Goal: Task Accomplishment & Management: Complete application form

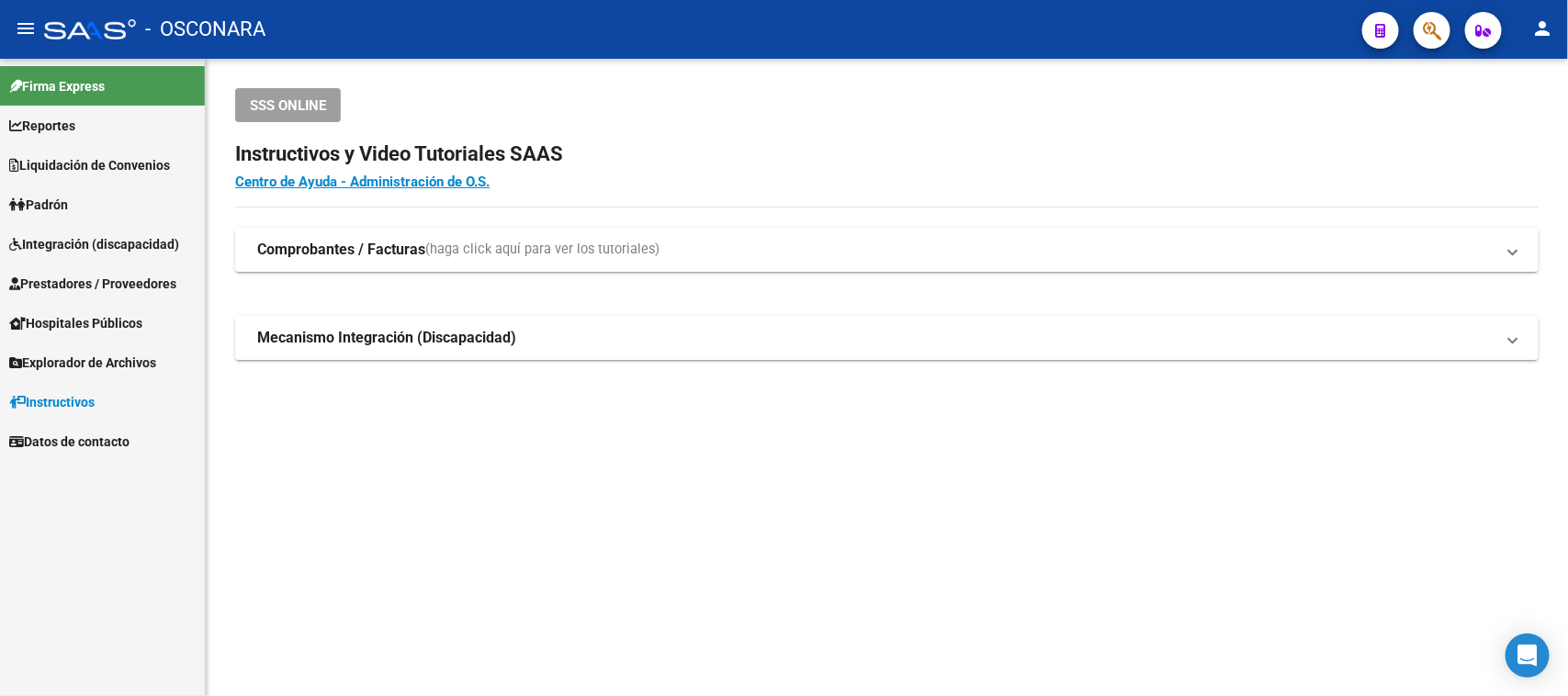
click at [79, 286] on span "Prestadores / Proveedores" at bounding box center [93, 284] width 167 height 21
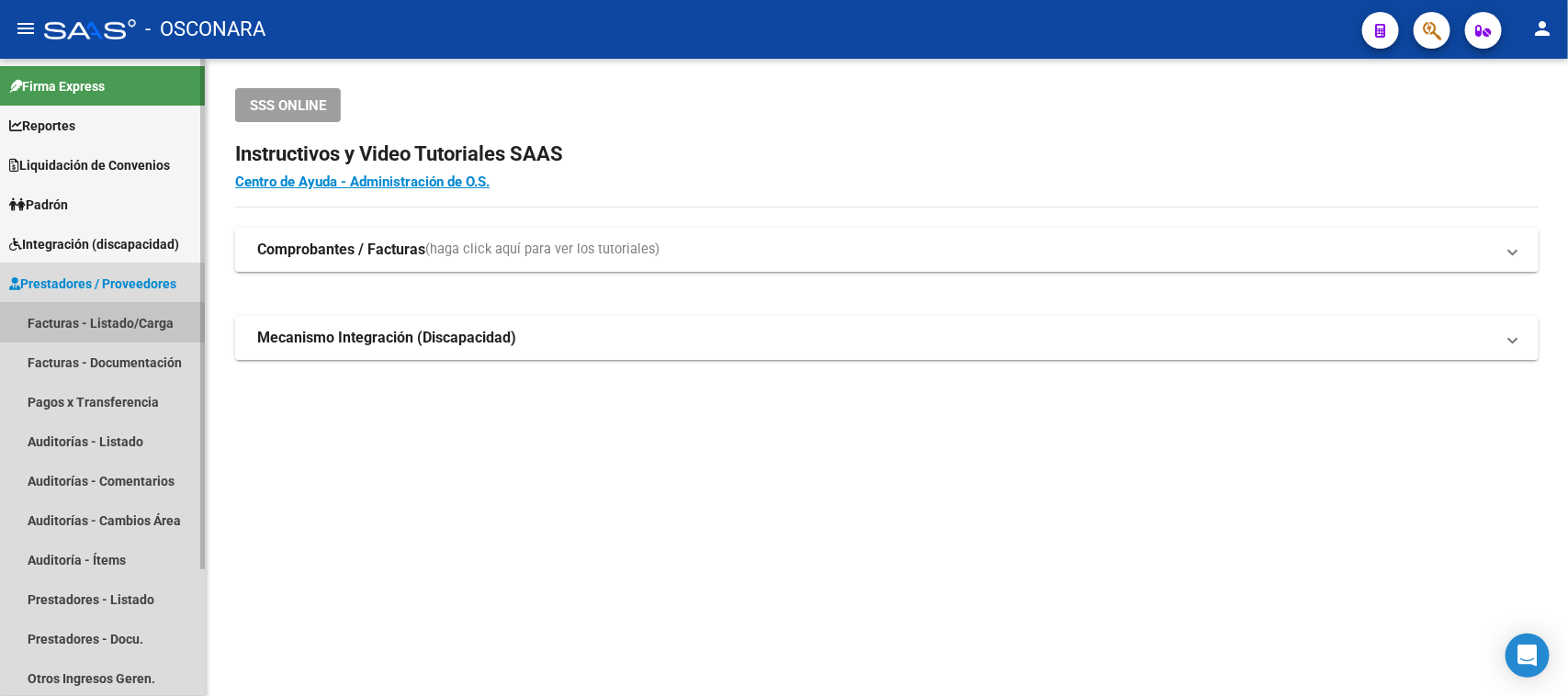
drag, startPoint x: 108, startPoint y: 321, endPoint x: 155, endPoint y: 314, distance: 47.5
click at [111, 321] on link "Facturas - Listado/Carga" at bounding box center [102, 322] width 205 height 39
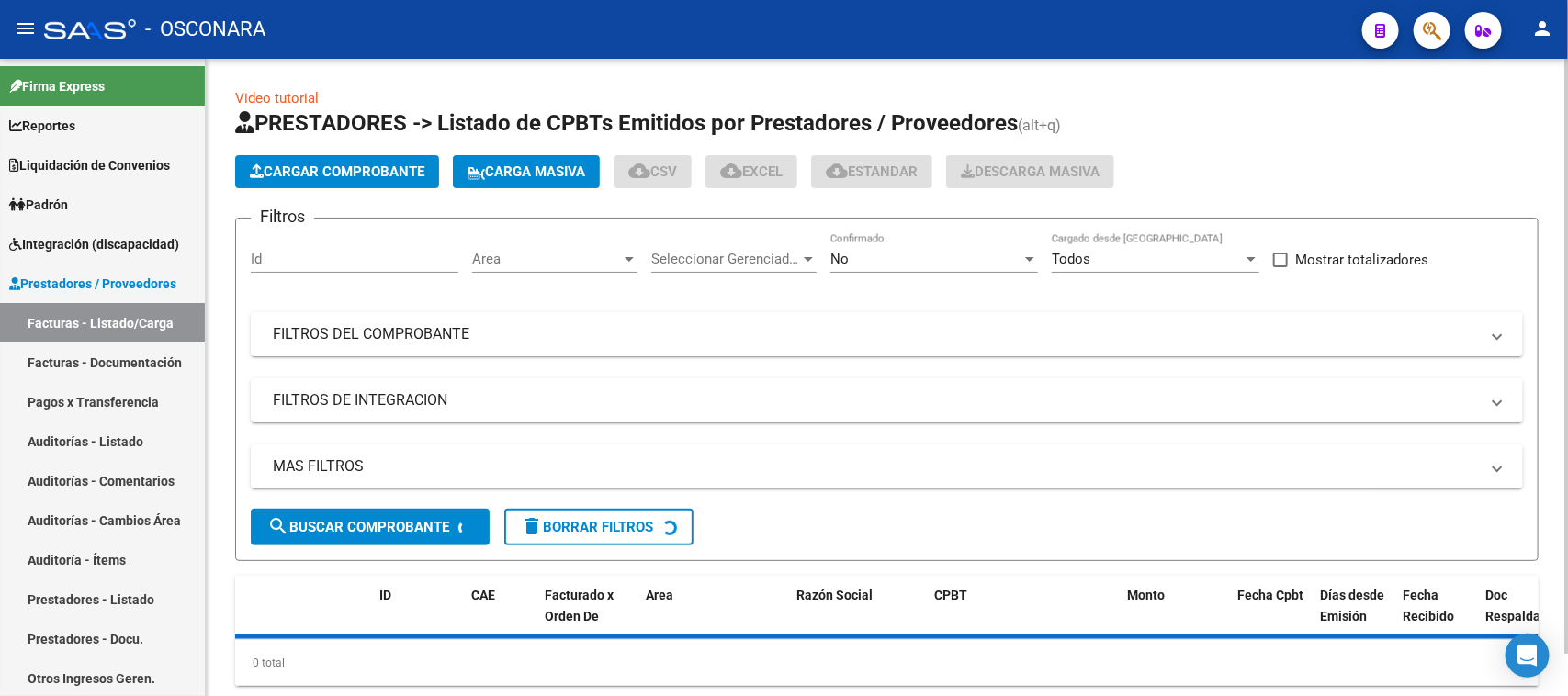
click at [309, 172] on span "Cargar Comprobante" at bounding box center [337, 171] width 174 height 17
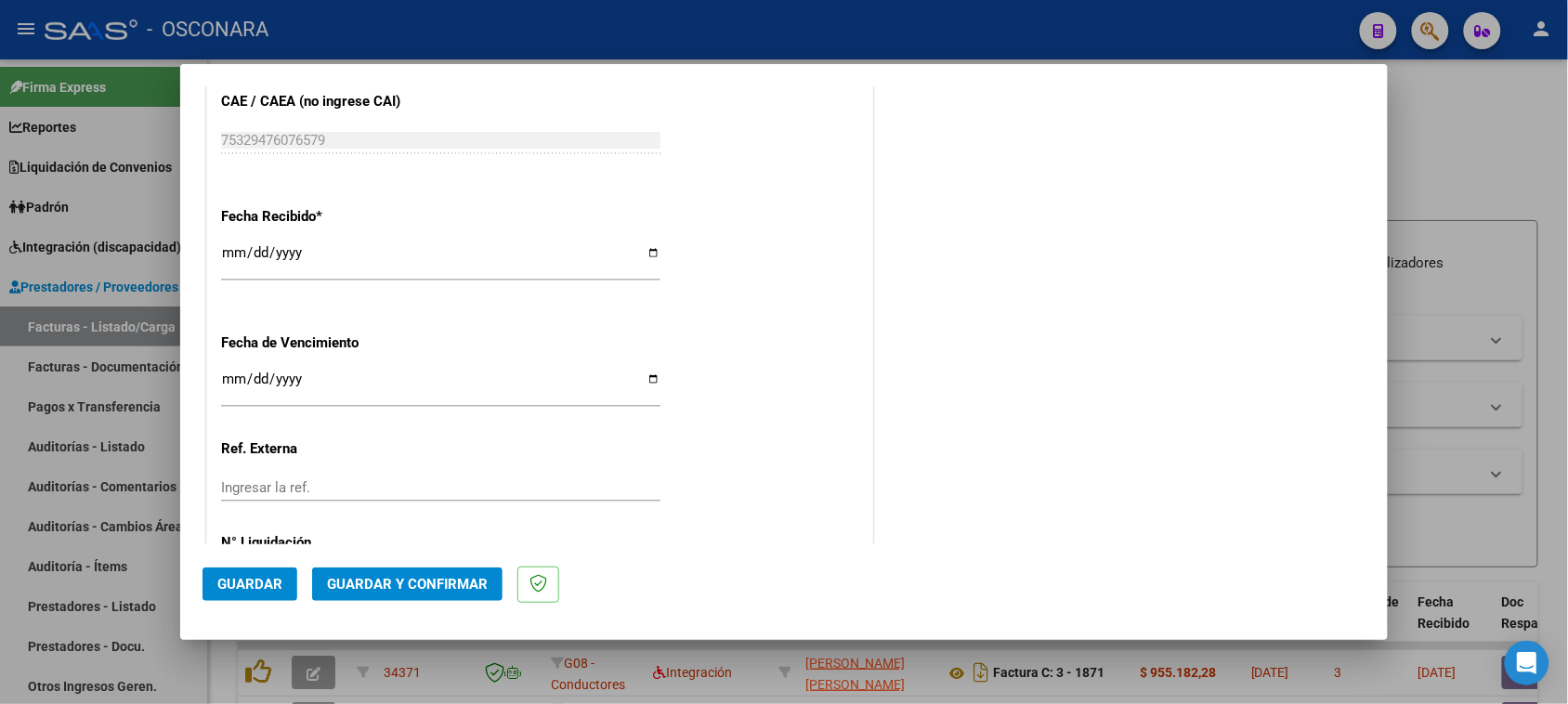
scroll to position [1161, 0]
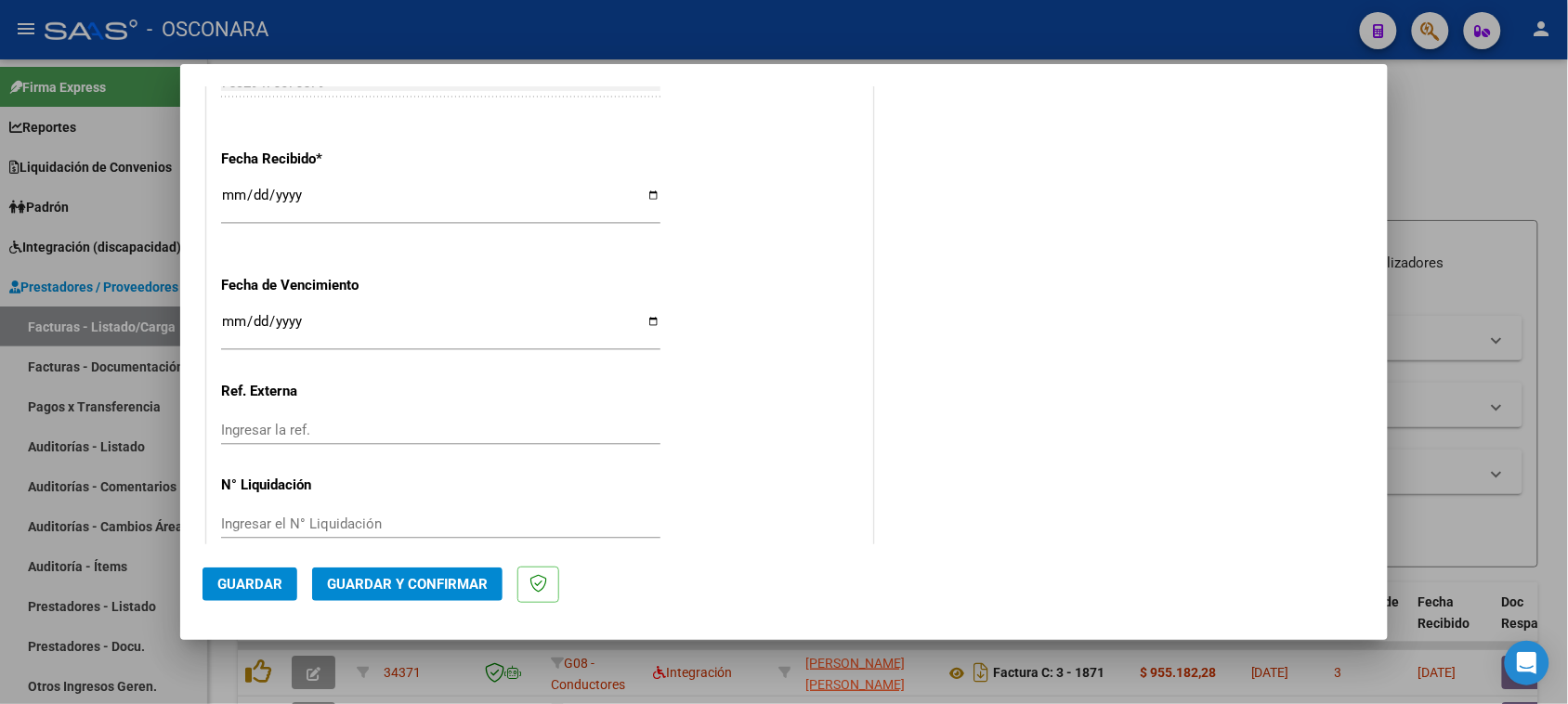
click at [381, 581] on span "Guardar y Confirmar" at bounding box center [407, 585] width 161 height 17
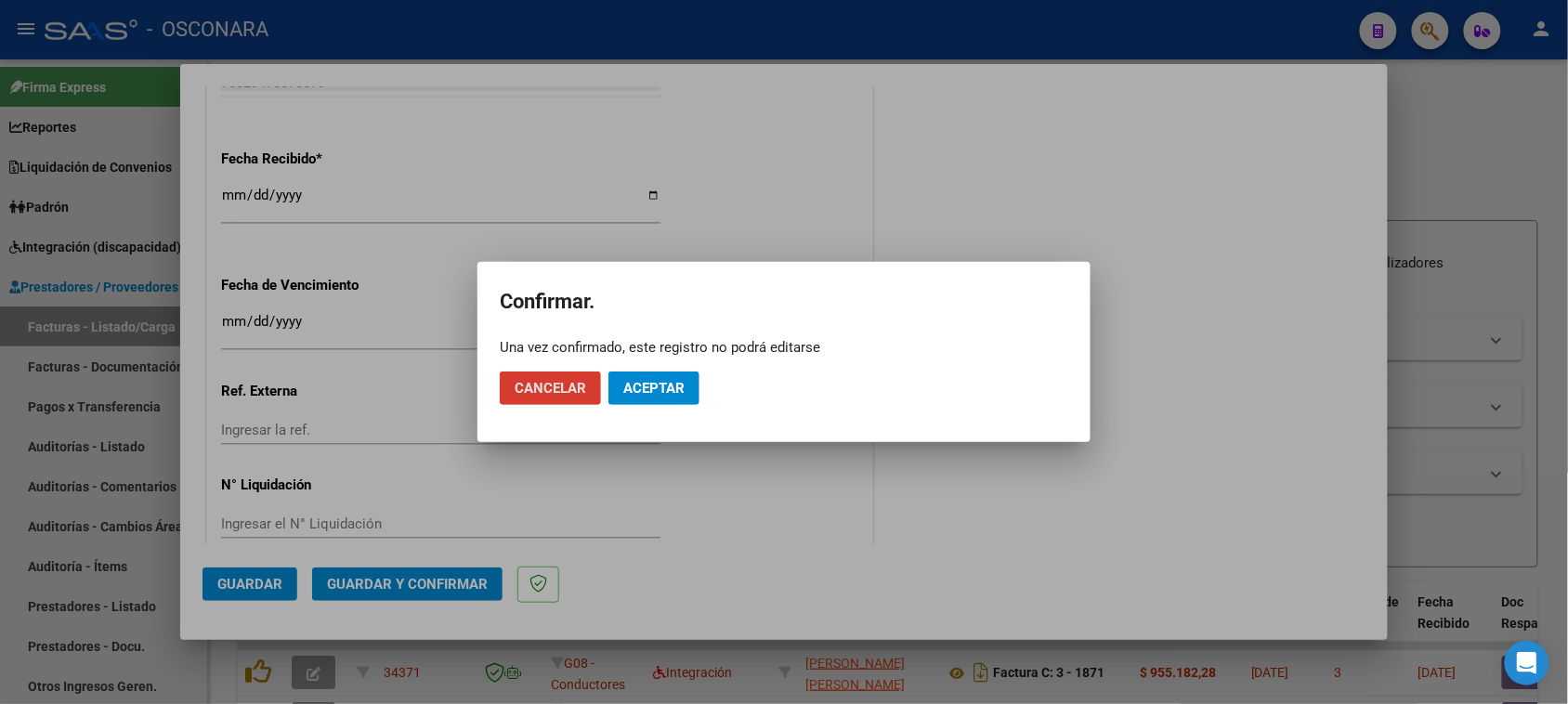
click at [653, 380] on span "Aceptar" at bounding box center [654, 388] width 62 height 17
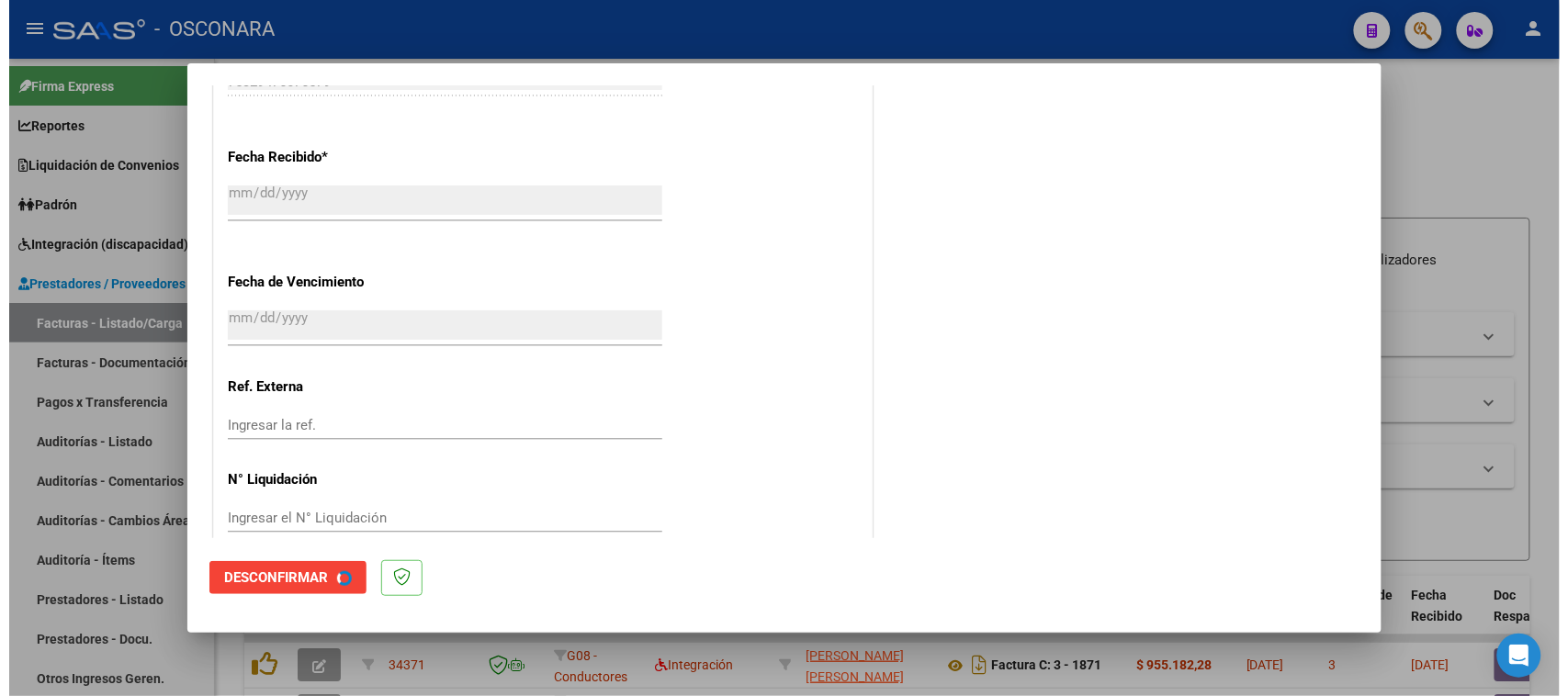
scroll to position [0, 0]
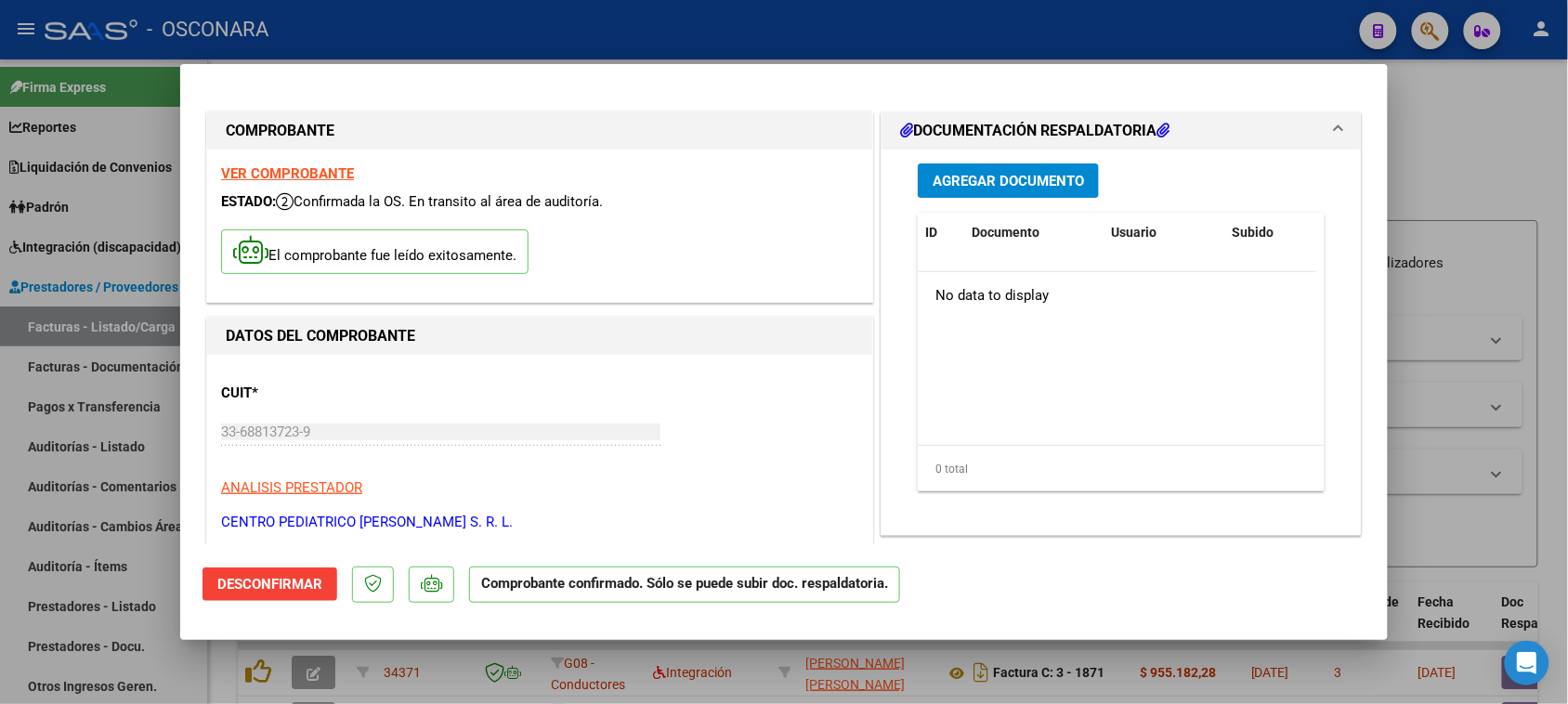
click at [0, 489] on div at bounding box center [784, 352] width 1568 height 704
type input "$ 0,00"
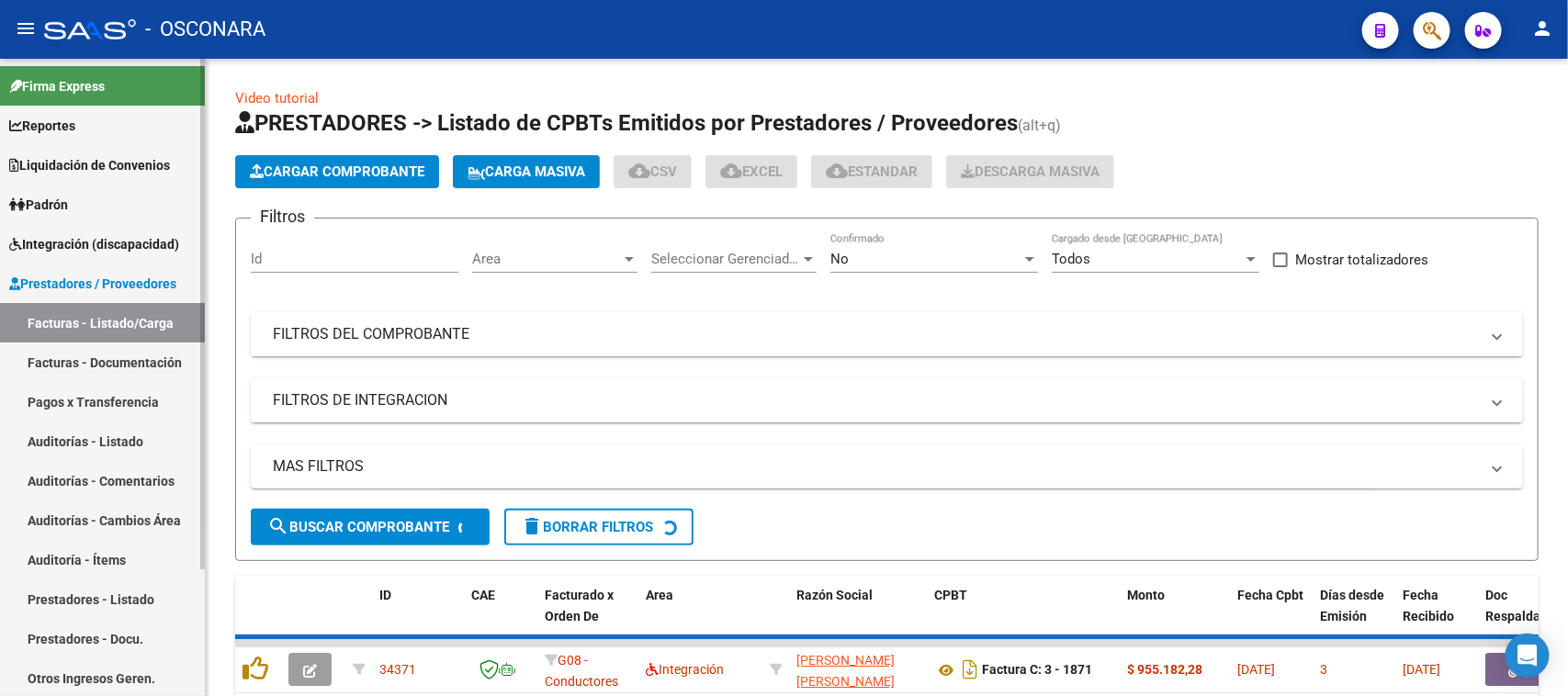
click at [60, 480] on link "Auditorías - Comentarios" at bounding box center [102, 481] width 205 height 39
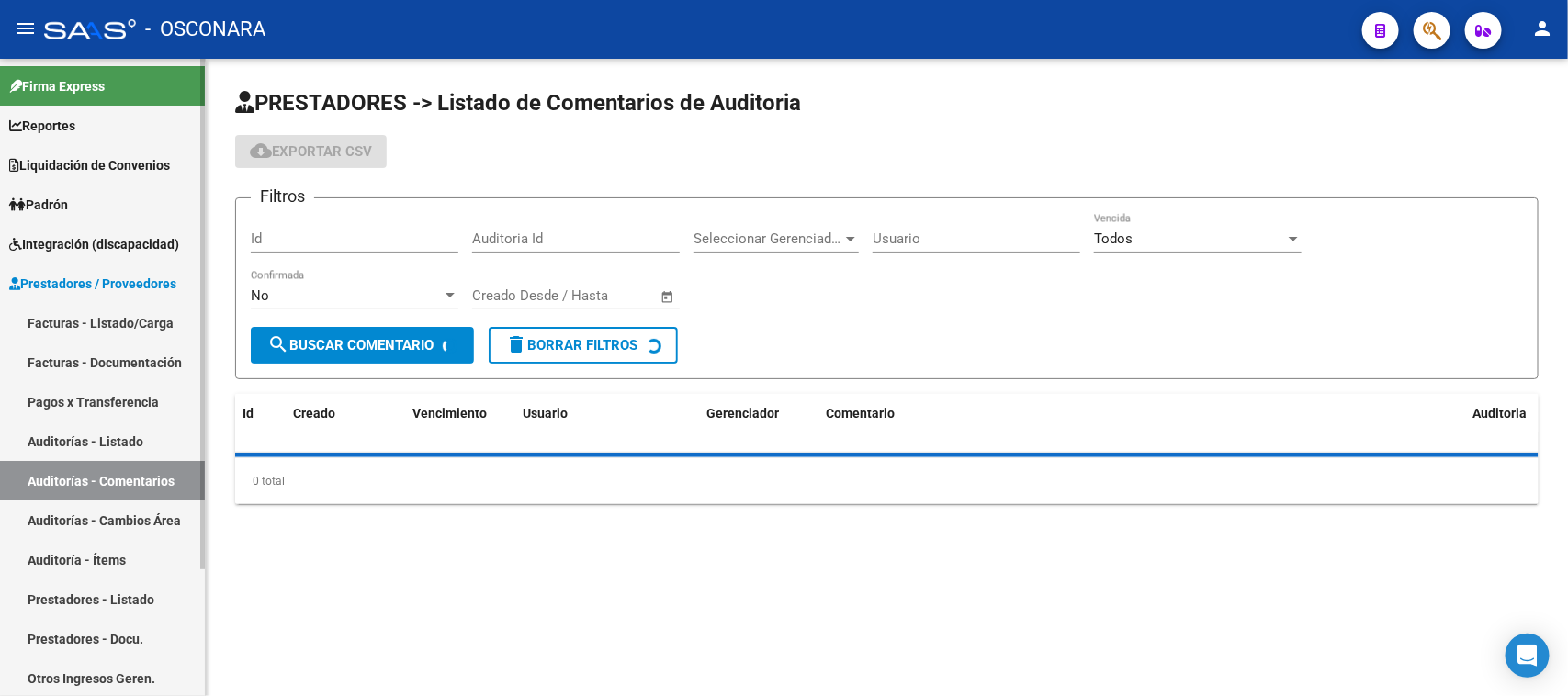
drag, startPoint x: 85, startPoint y: 420, endPoint x: 112, endPoint y: 419, distance: 27.0
click at [87, 422] on link "Auditorías - Listado" at bounding box center [102, 441] width 205 height 39
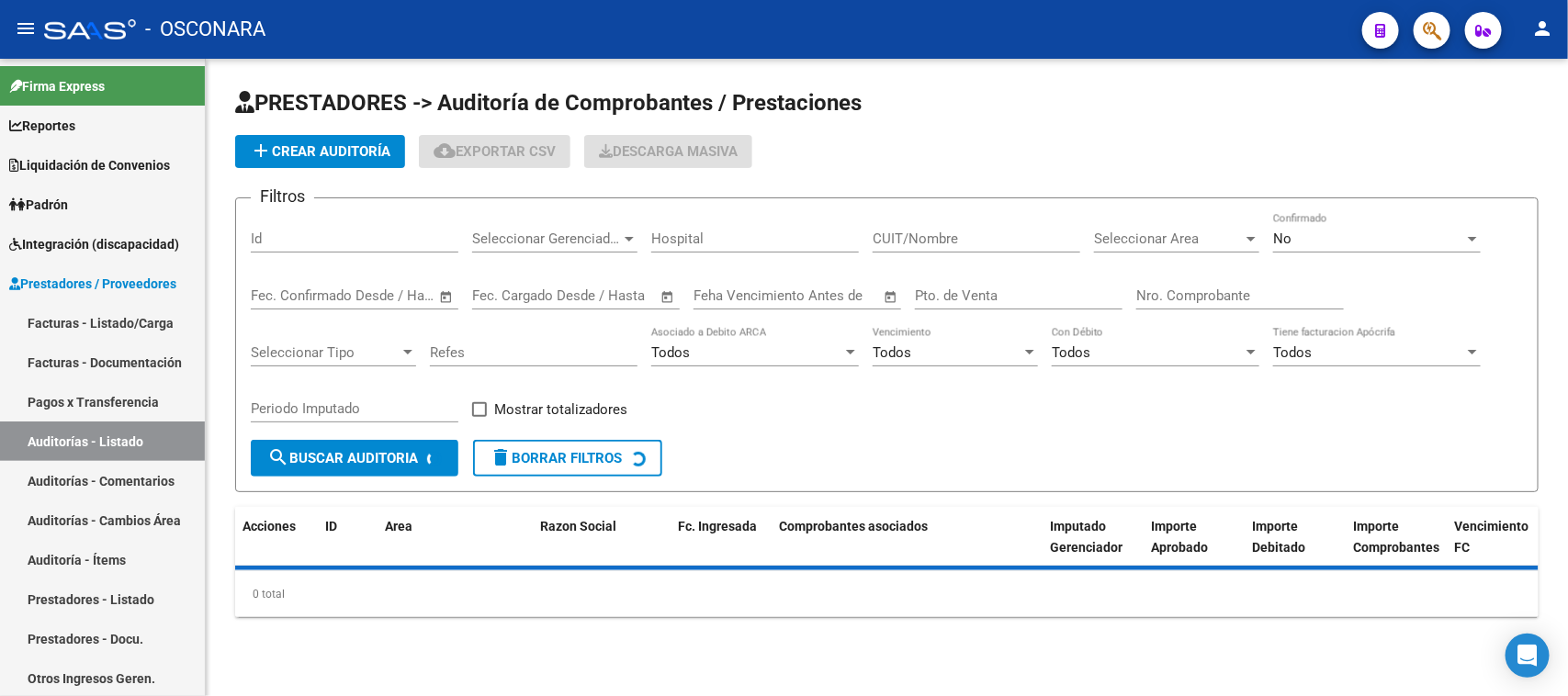
click at [322, 138] on button "add Crear Auditoría" at bounding box center [320, 151] width 170 height 33
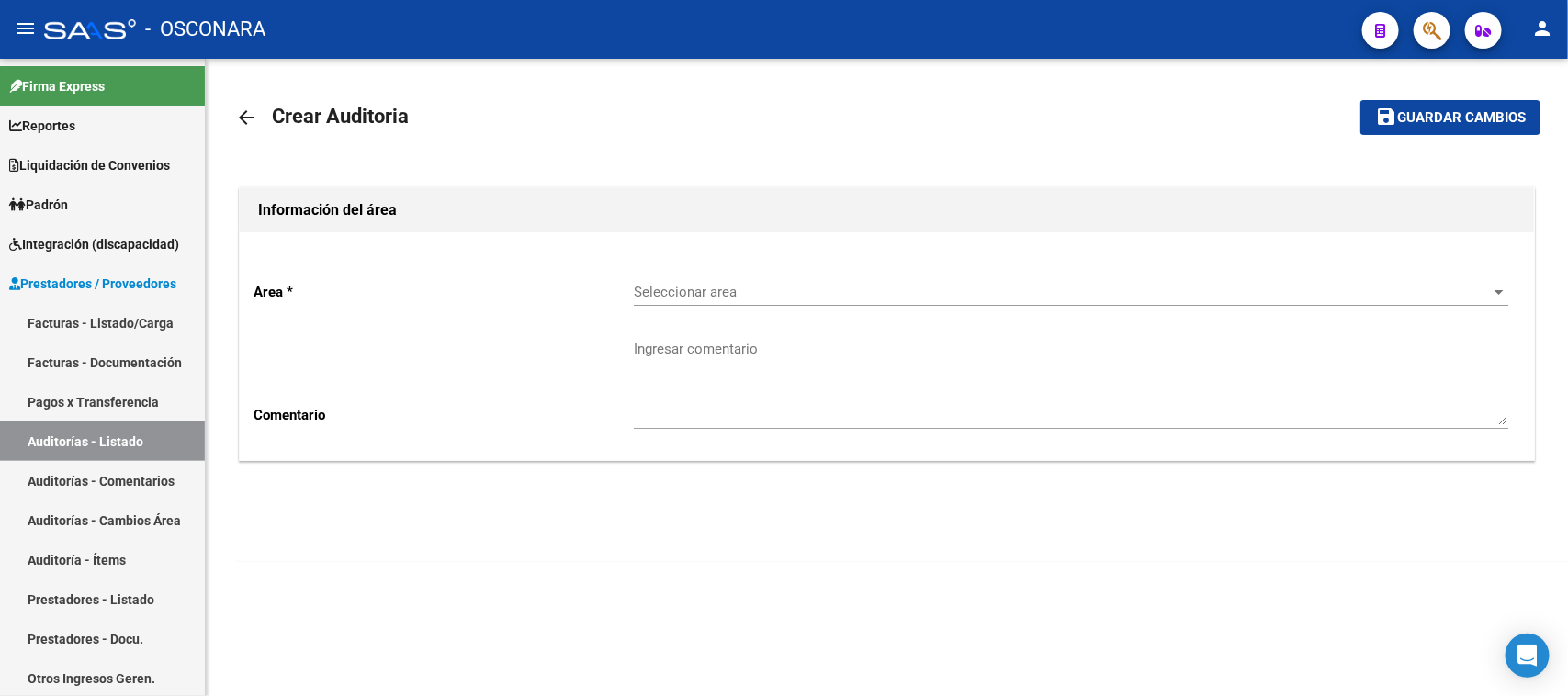
click at [731, 276] on div "Seleccionar area Seleccionar area" at bounding box center [1070, 286] width 874 height 39
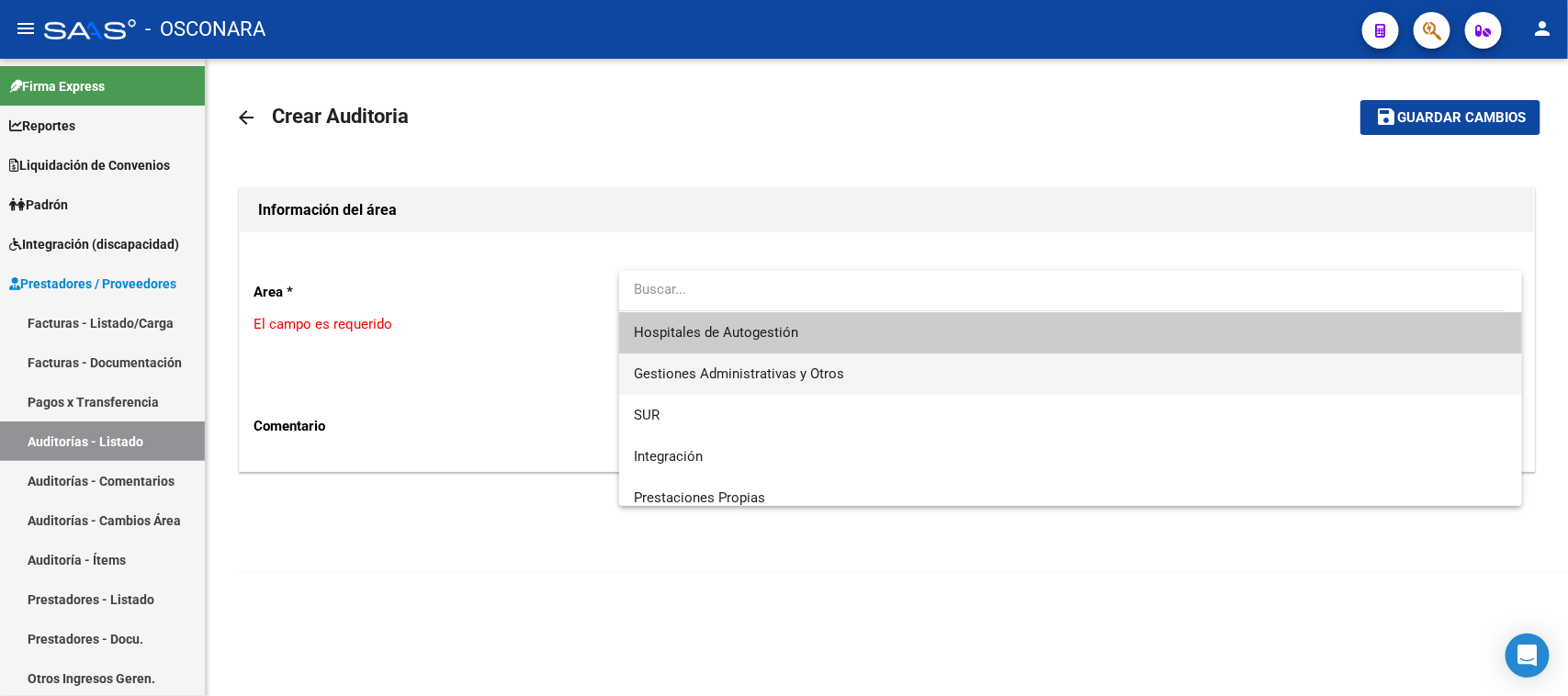
drag, startPoint x: 723, startPoint y: 369, endPoint x: 613, endPoint y: 450, distance: 136.6
click at [723, 373] on span "Gestiones Administrativas y Otros" at bounding box center [739, 374] width 210 height 17
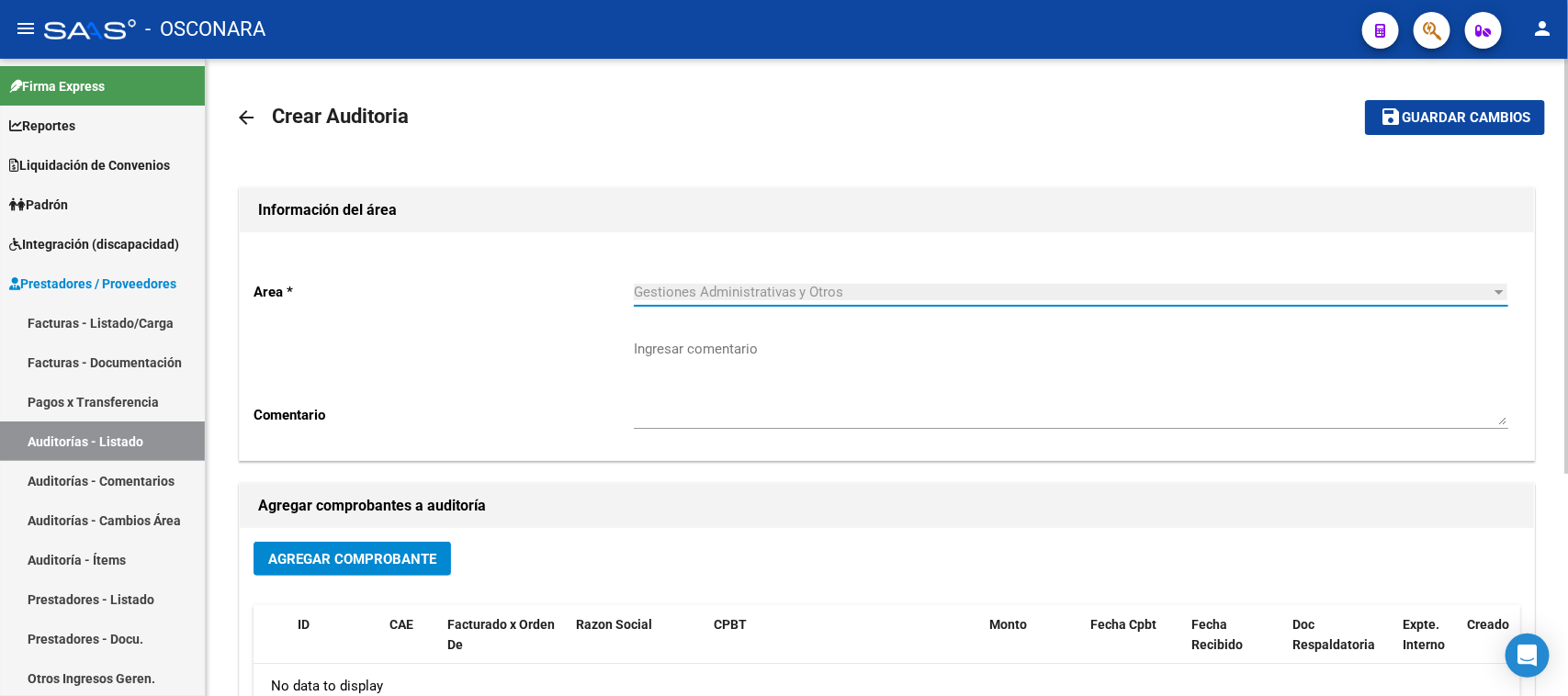
click at [281, 565] on button "Agregar Comprobante" at bounding box center [352, 558] width 198 height 34
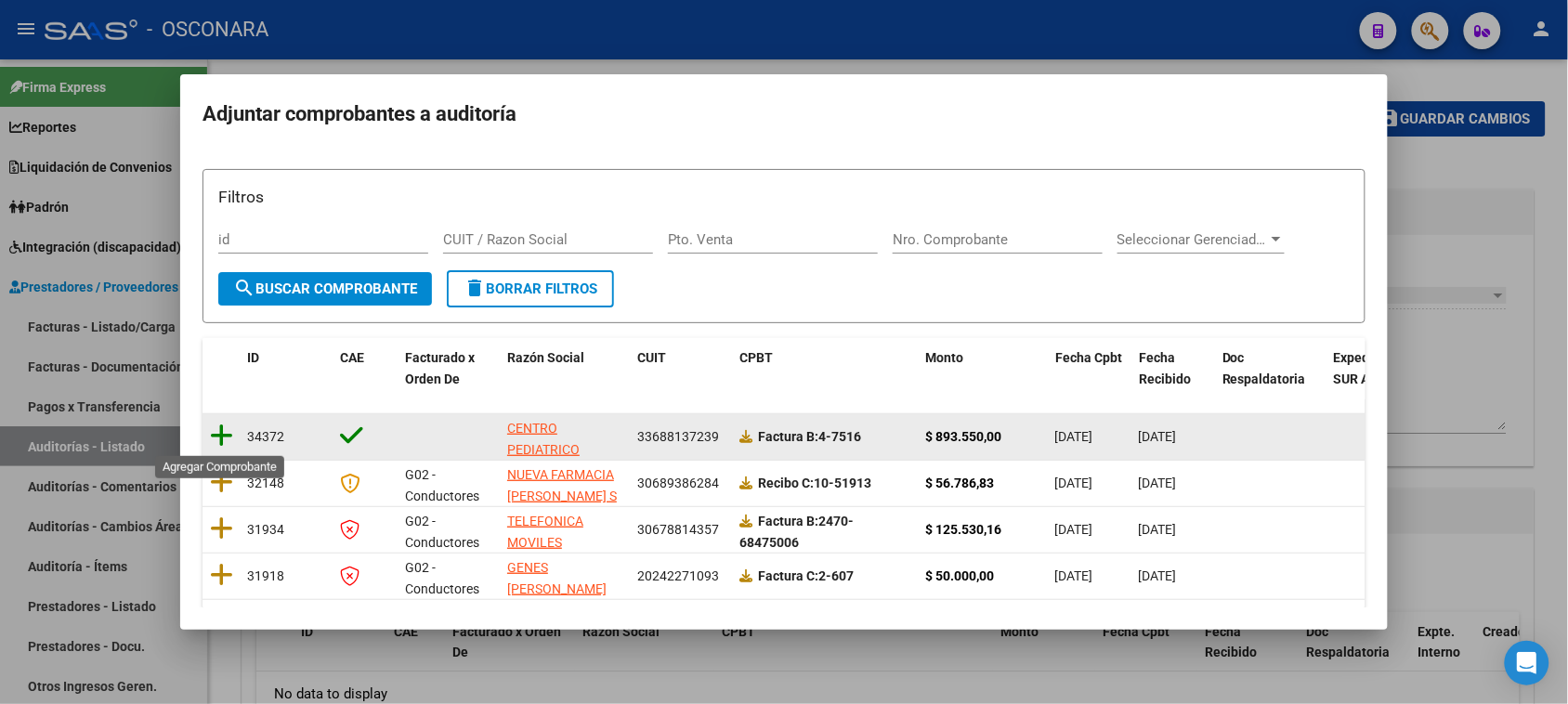
click at [223, 432] on icon at bounding box center [222, 435] width 24 height 26
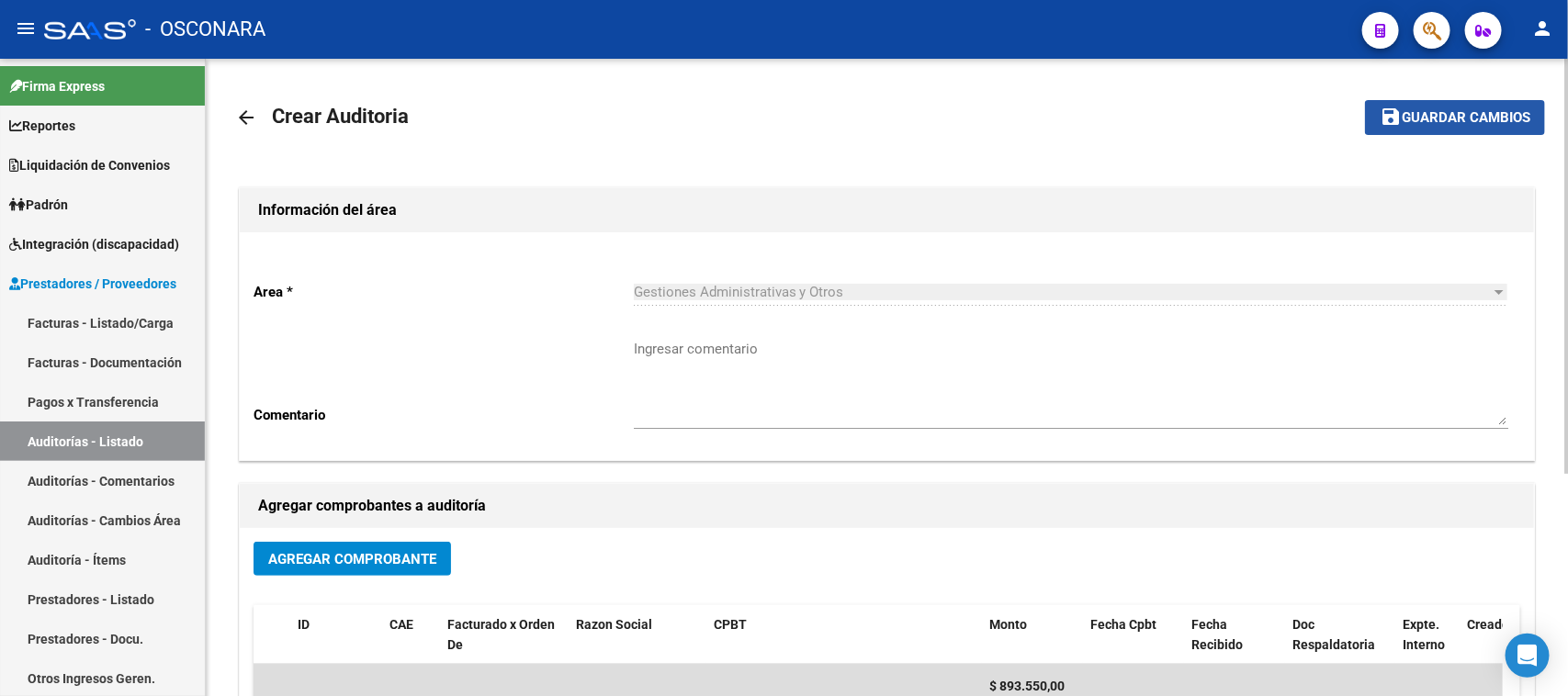
click at [1438, 126] on button "save Guardar cambios" at bounding box center [1456, 117] width 180 height 34
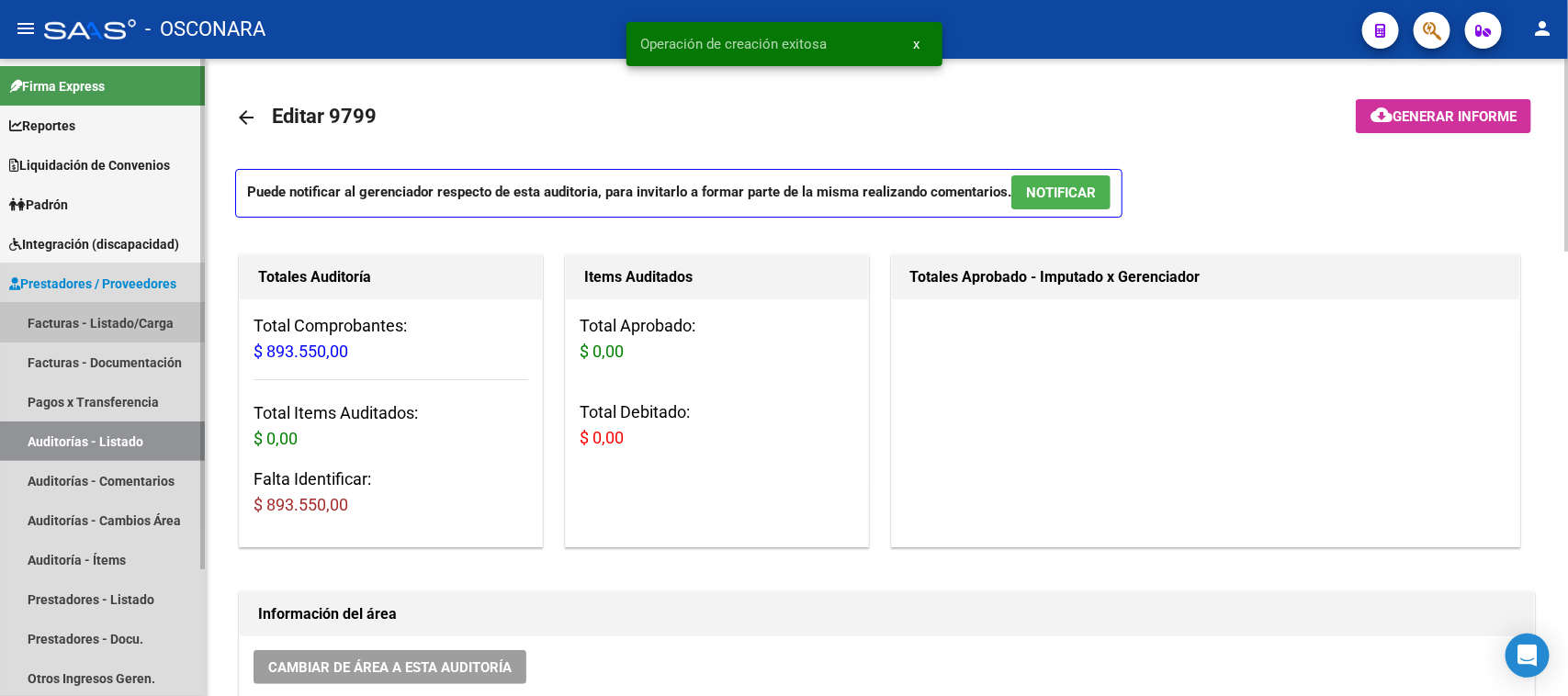
click at [92, 323] on link "Facturas - Listado/Carga" at bounding box center [102, 322] width 205 height 39
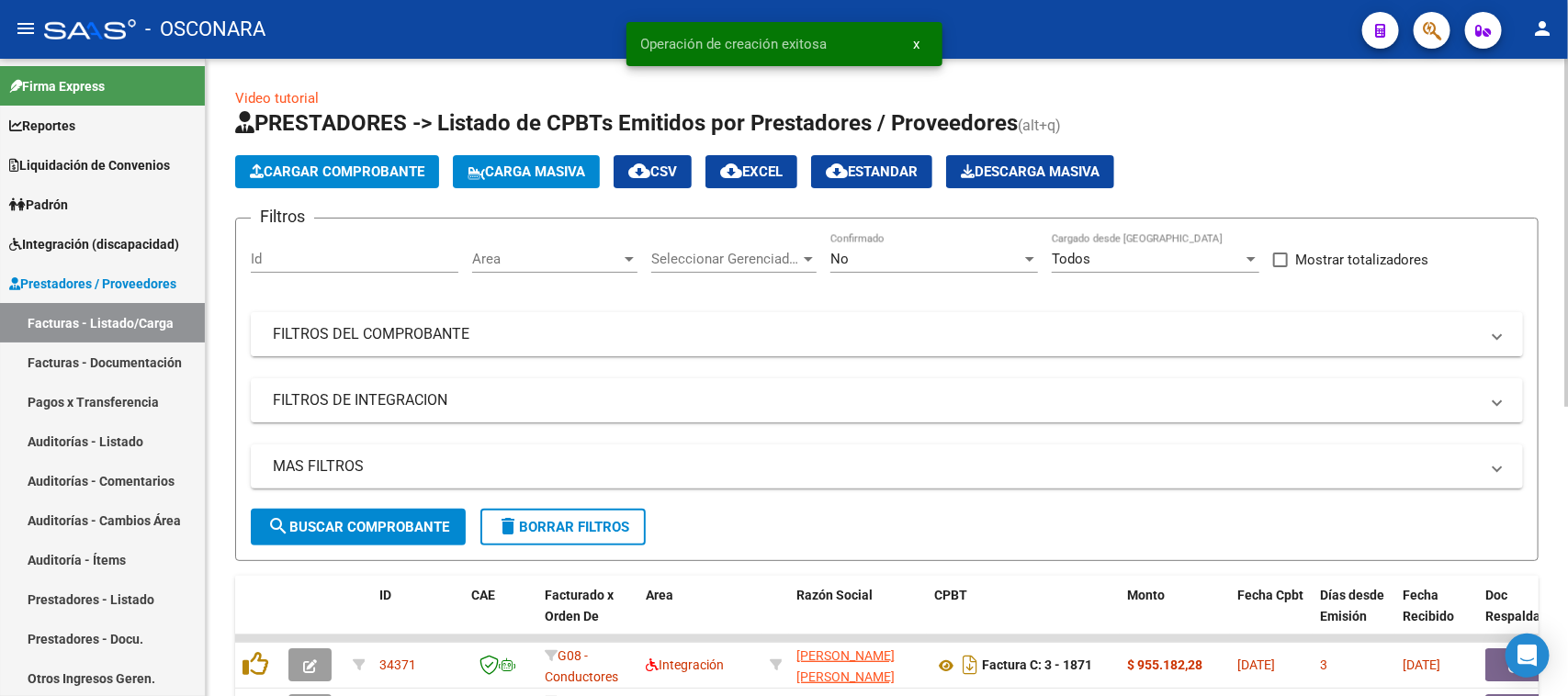
click at [590, 333] on mat-panel-title "FILTROS DEL COMPROBANTE" at bounding box center [875, 334] width 1206 height 21
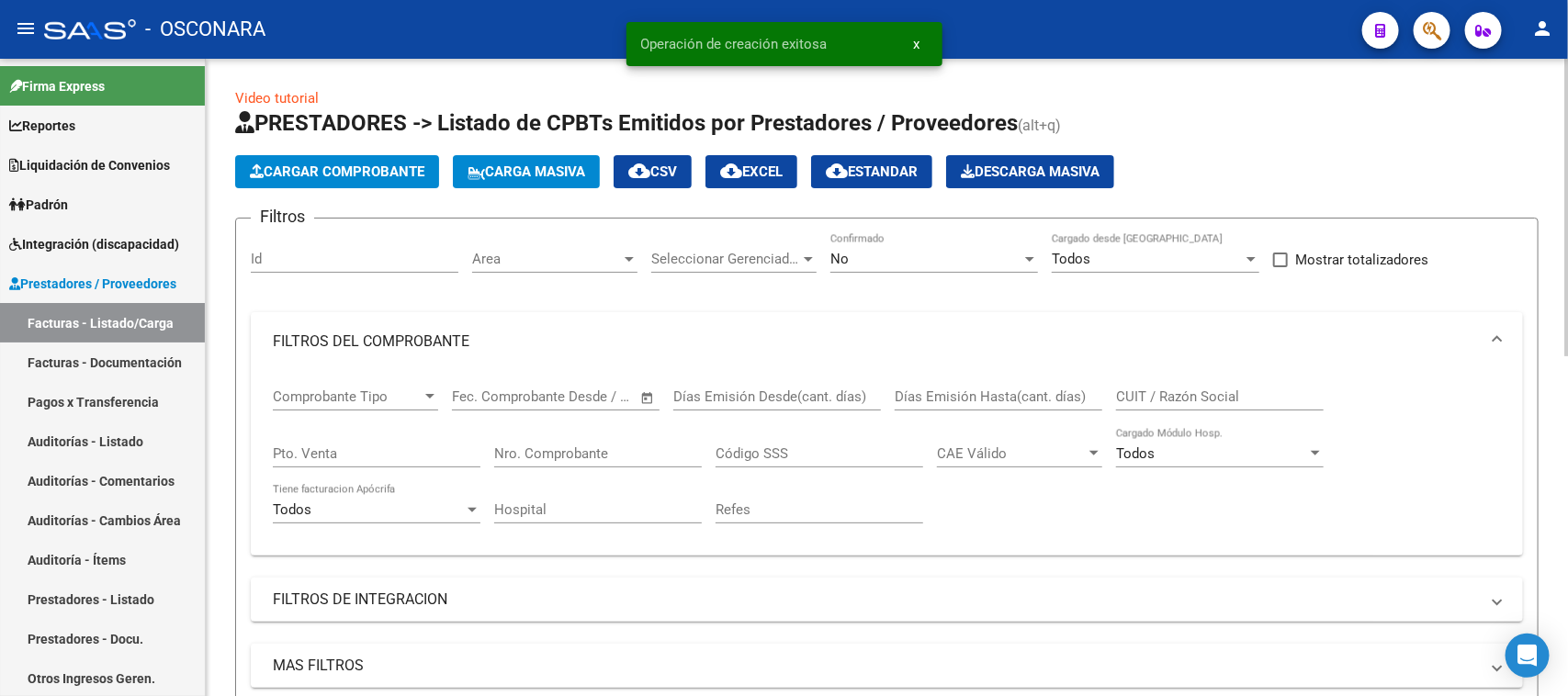
click at [552, 452] on input "Nro. Comprobante" at bounding box center [598, 453] width 208 height 17
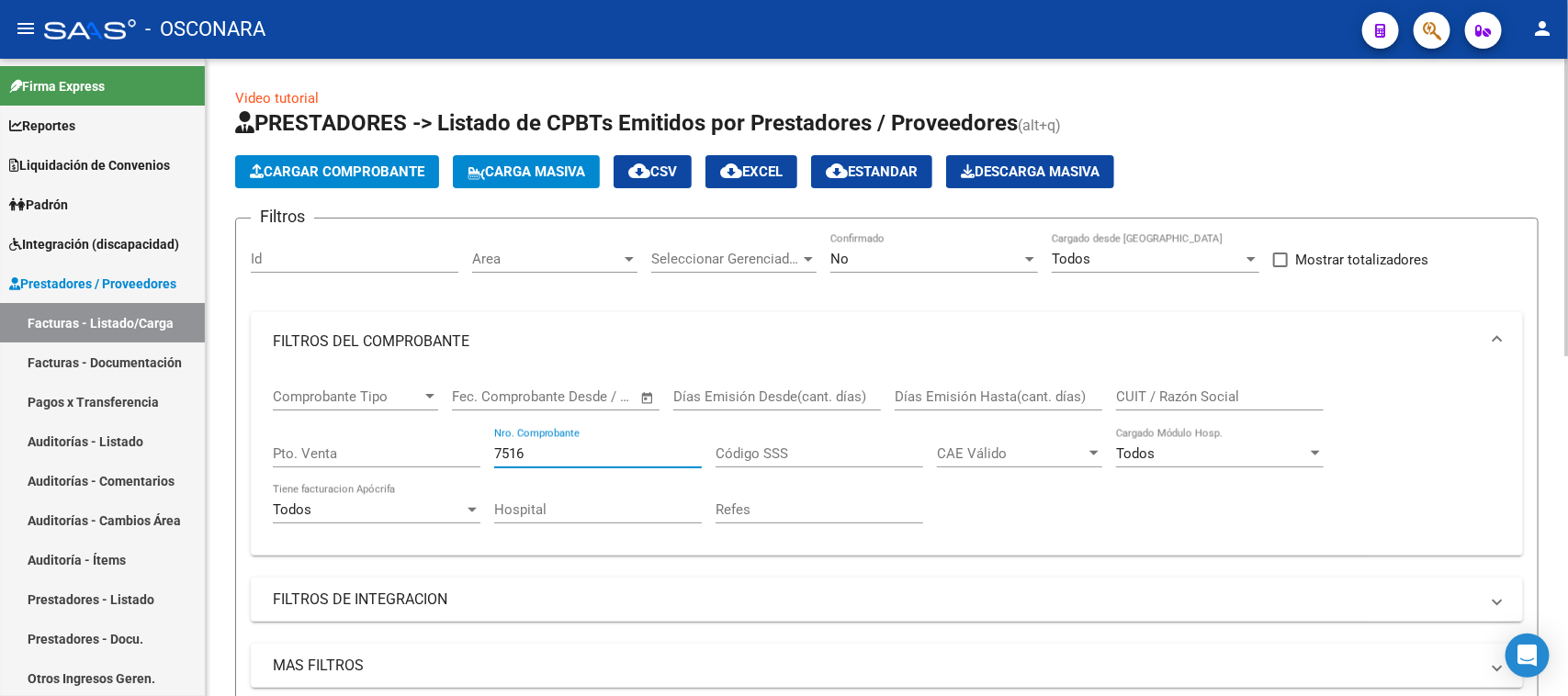
type input "7516"
click at [370, 459] on input "Pto. Venta" at bounding box center [377, 453] width 208 height 17
type input "4"
click at [877, 267] on div "No Confirmado" at bounding box center [934, 253] width 208 height 39
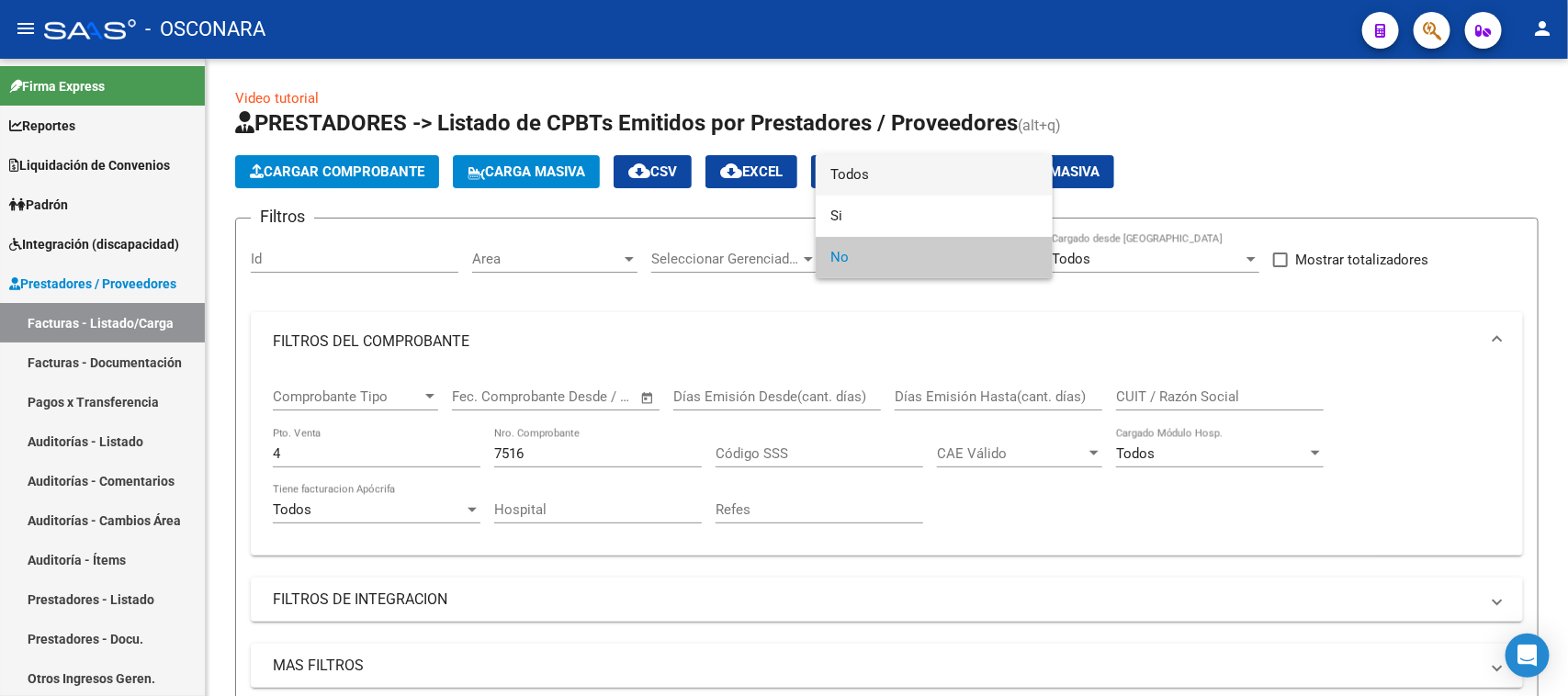
click at [883, 170] on span "Todos" at bounding box center [934, 175] width 208 height 41
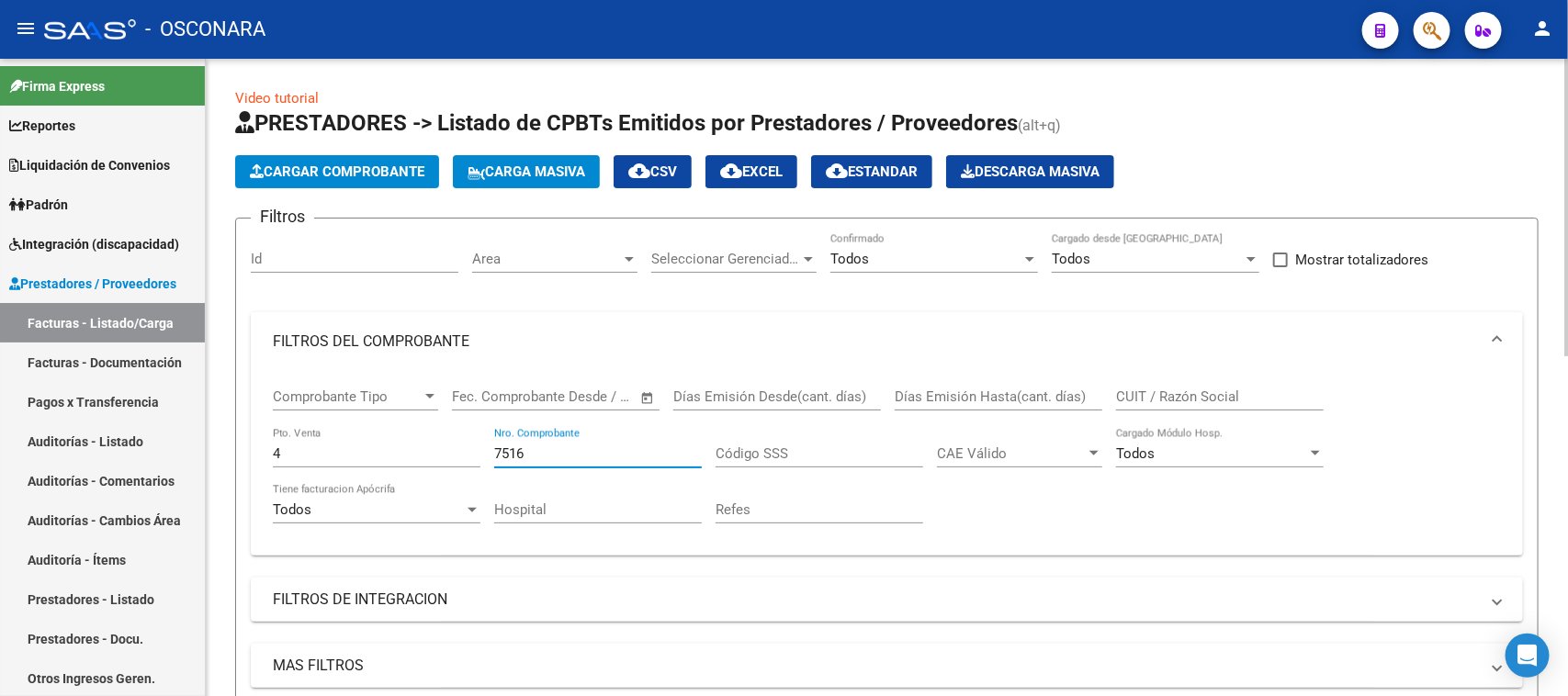
click at [611, 446] on input "7516" at bounding box center [598, 453] width 208 height 17
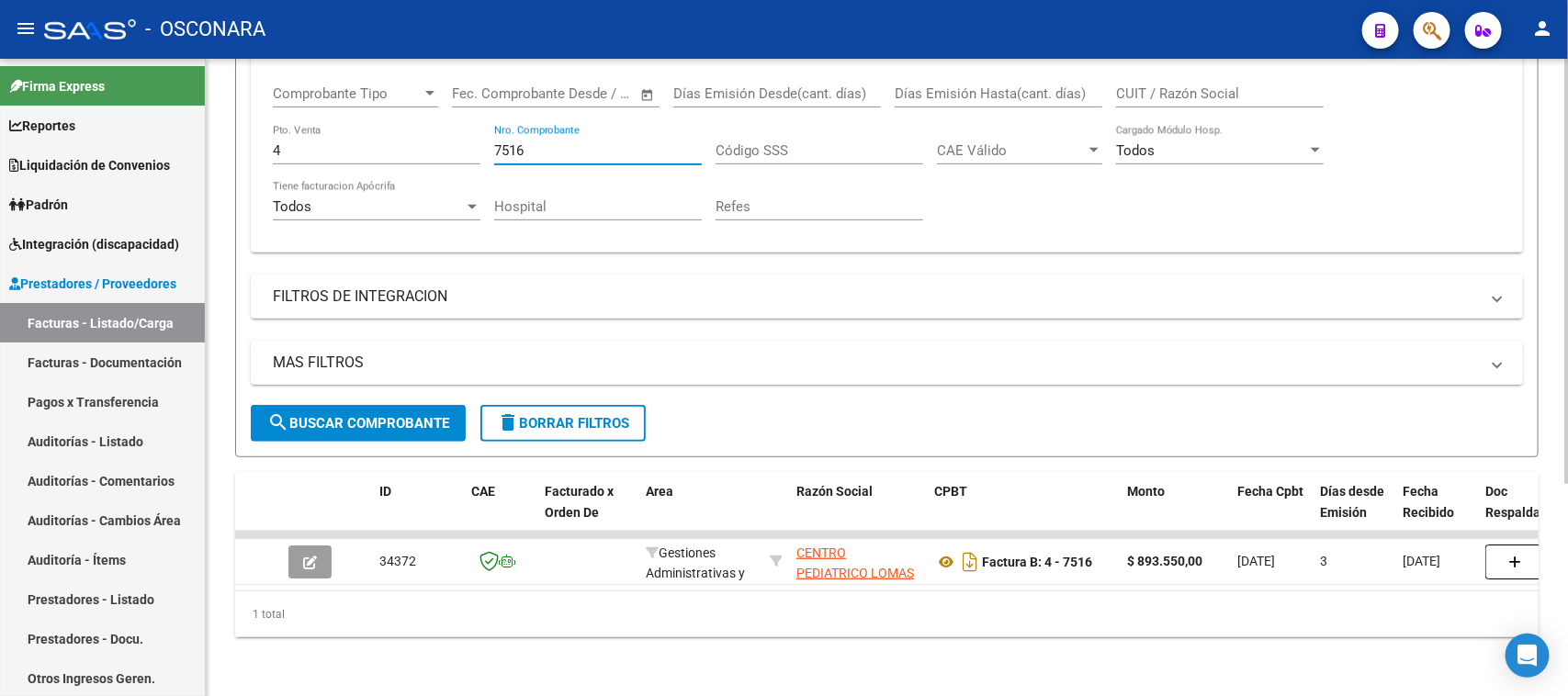
scroll to position [317, 0]
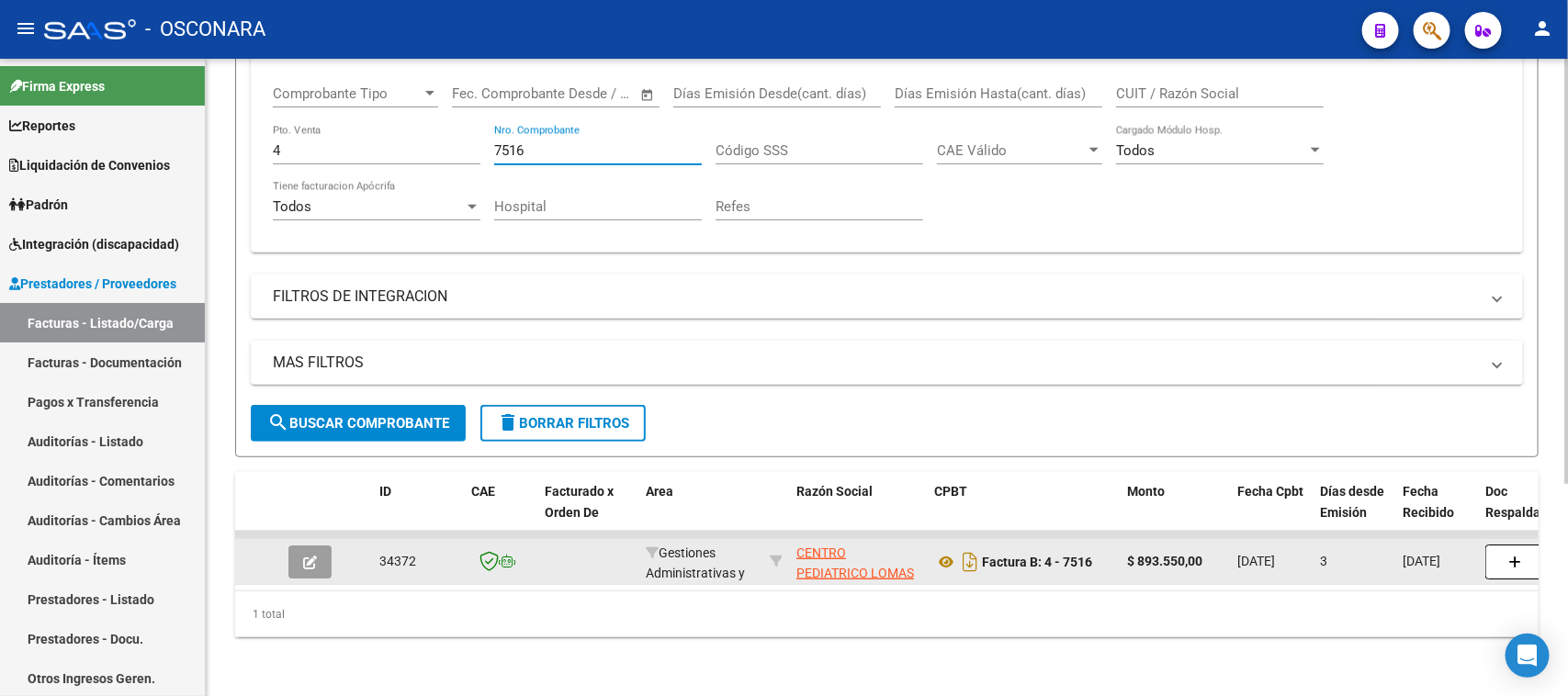
click at [308, 555] on icon "button" at bounding box center [309, 562] width 14 height 14
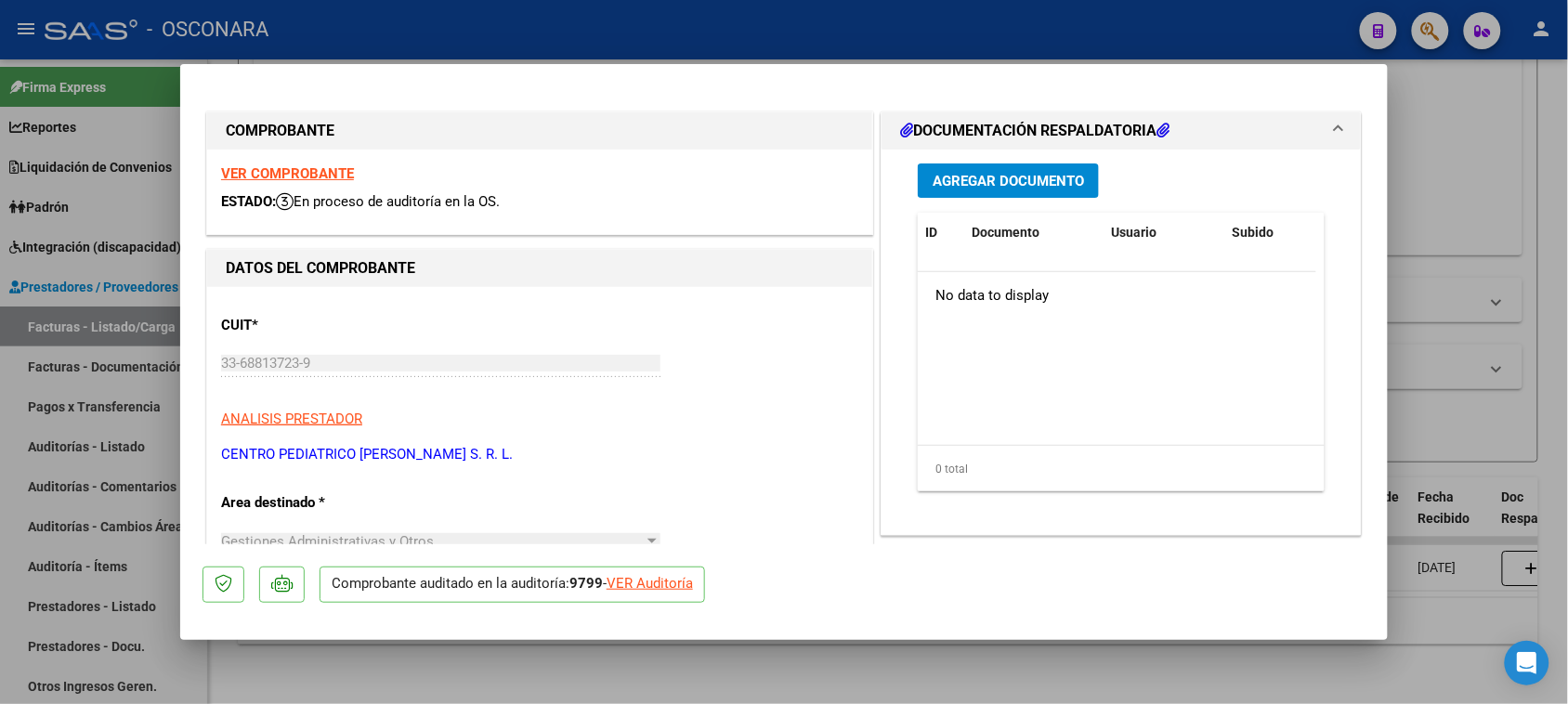
click at [1005, 182] on span "Agregar Documento" at bounding box center [1008, 181] width 152 height 17
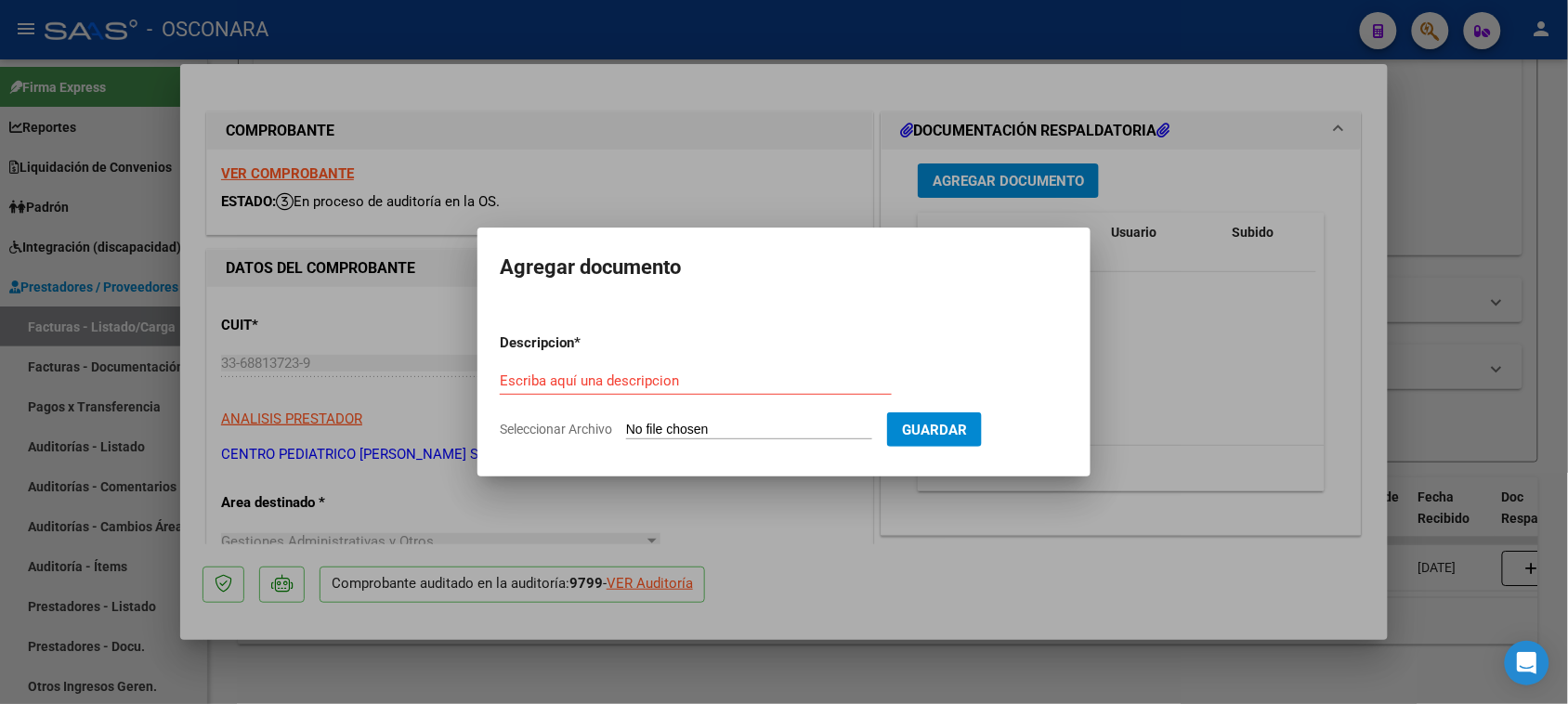
type input "C:\fakepath\OSCONARA-CMO [PERSON_NAME]-[DATE].xlsx"
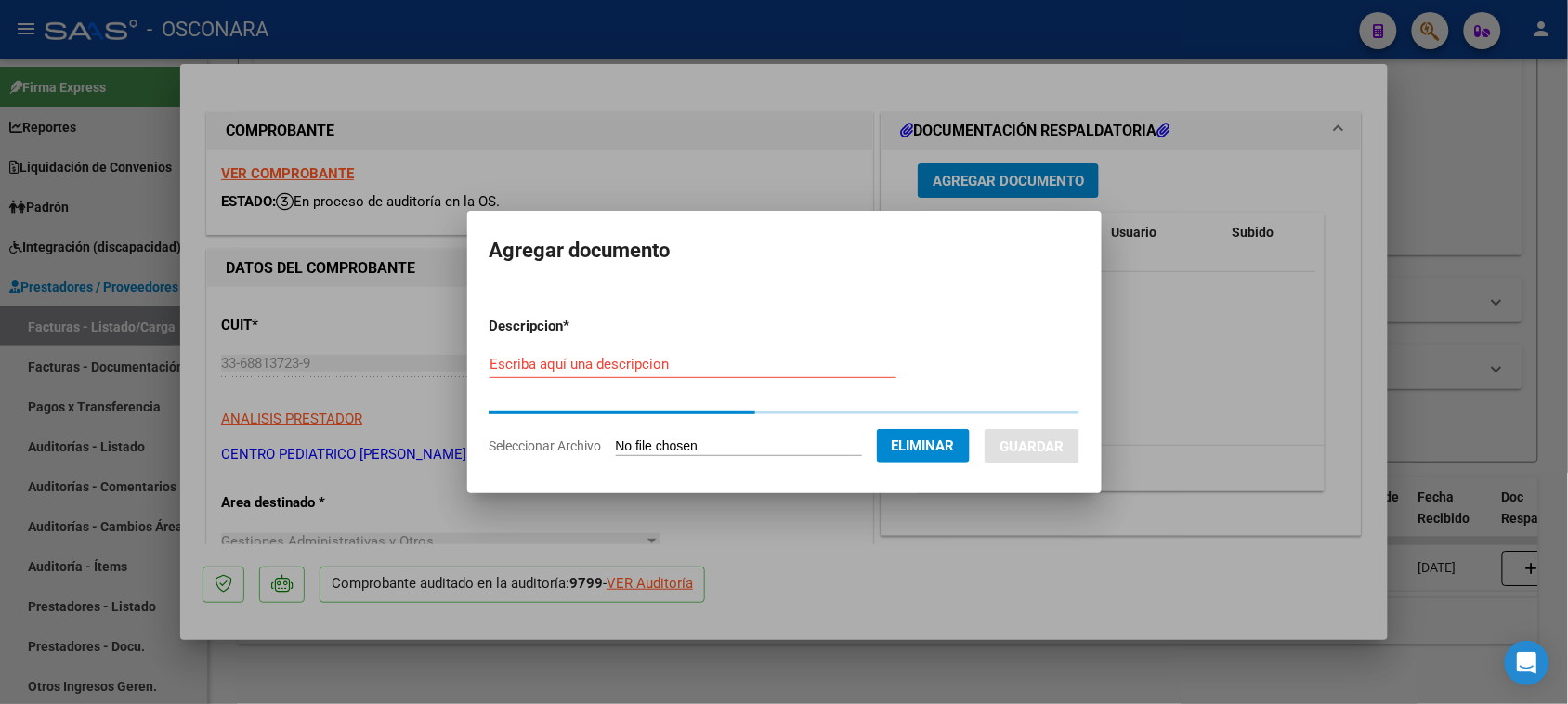
click at [595, 359] on form "Descripcion * Escriba aquí una descripcion Seleccionar Archivo Eliminar Guardar" at bounding box center [784, 387] width 589 height 169
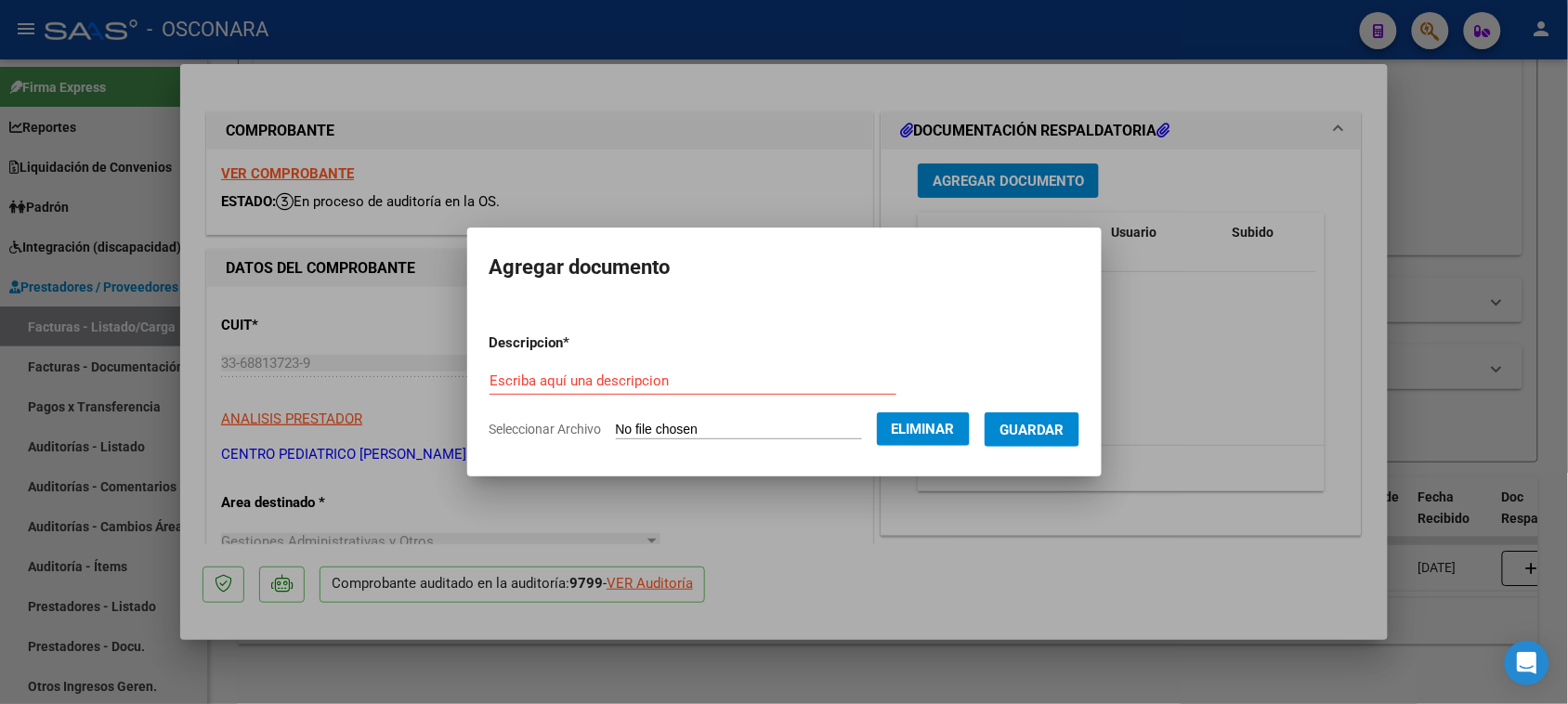
click at [594, 377] on input "Escriba aquí una descripcion" at bounding box center [693, 381] width 406 height 17
type input "DOC RESPALDATORIA"
click at [1043, 430] on span "Guardar" at bounding box center [1032, 430] width 65 height 17
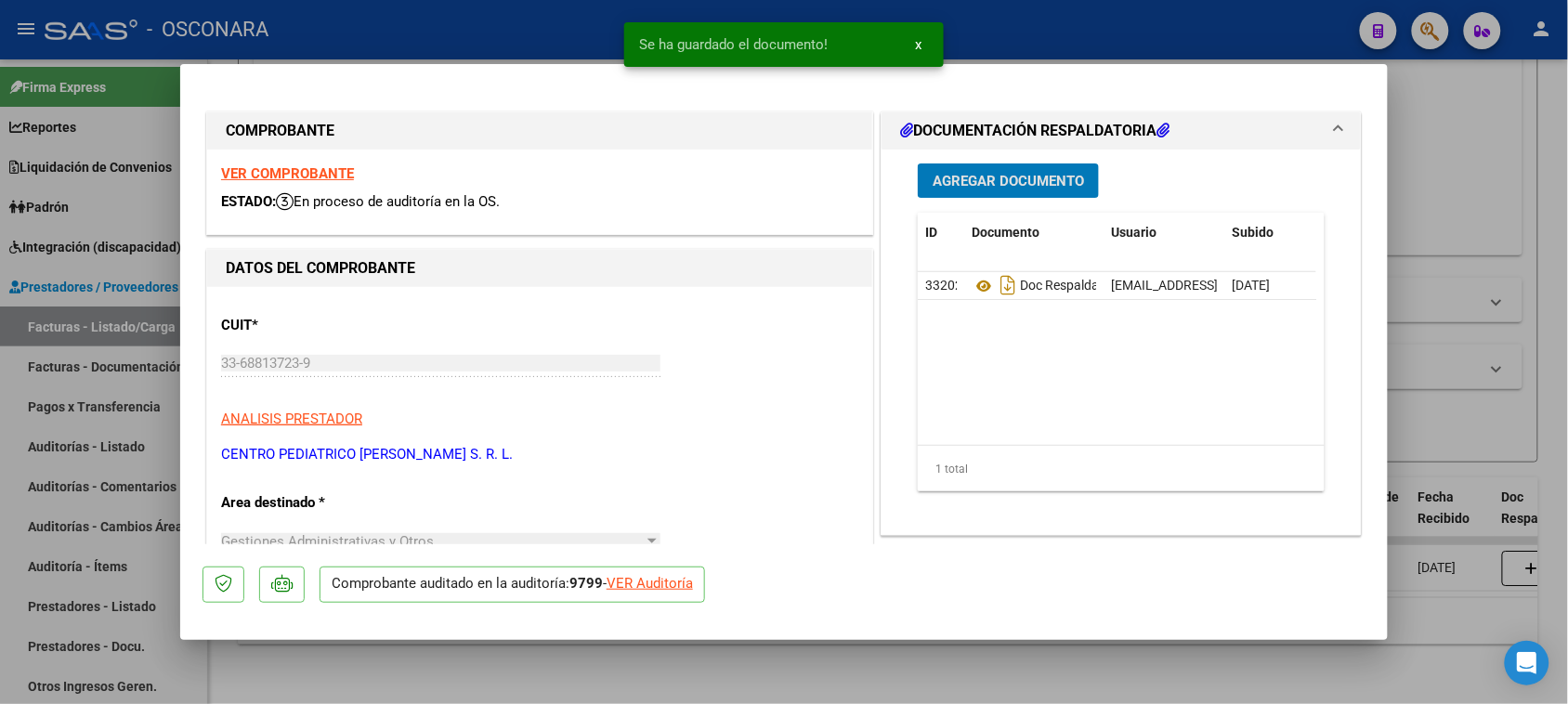
click at [1018, 179] on span "Agregar Documento" at bounding box center [1008, 181] width 152 height 17
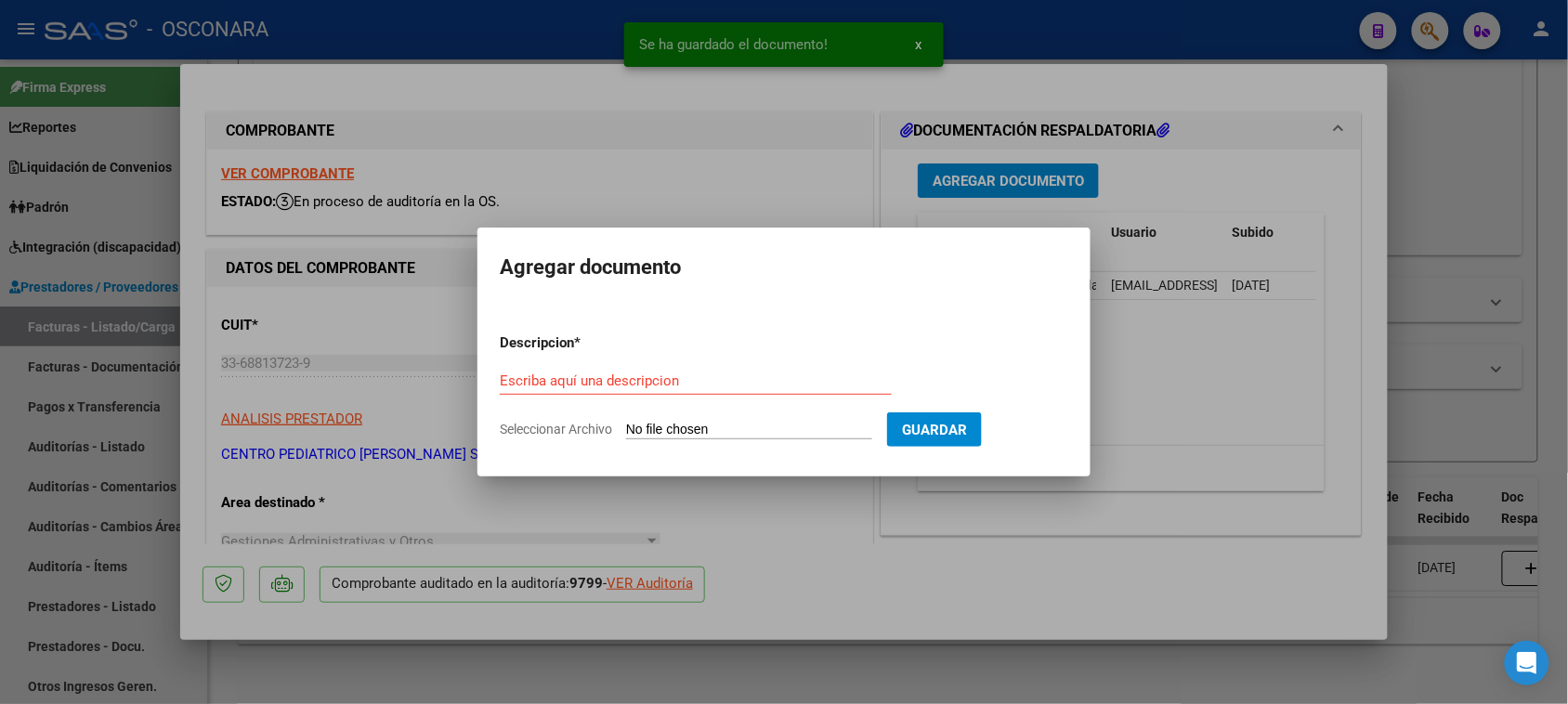
type input "C:\fakepath\[PERSON_NAME].xlsx"
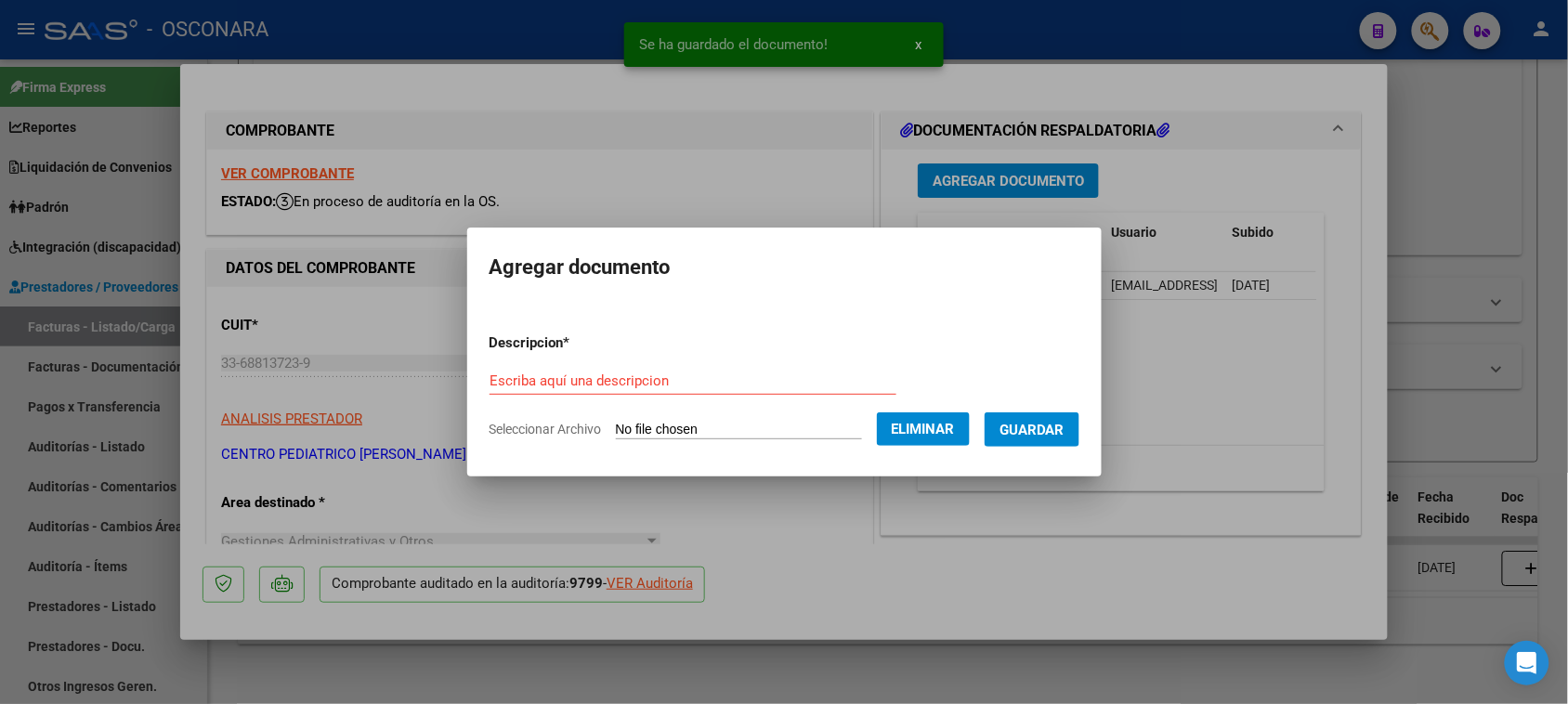
click at [564, 370] on div "Escriba aquí una descripcion" at bounding box center [693, 380] width 406 height 27
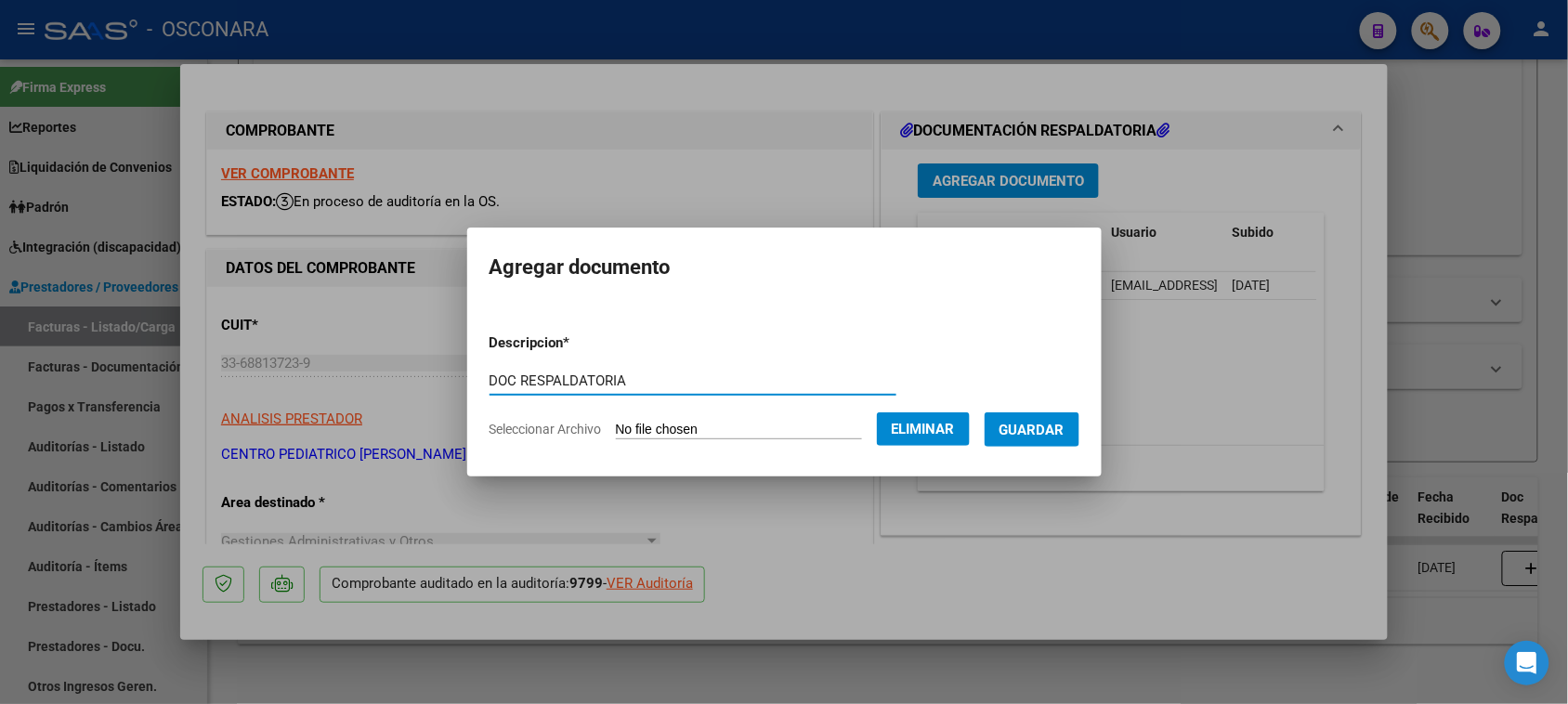
type input "DOC RESPALDATORIA"
drag, startPoint x: 1051, startPoint y: 427, endPoint x: 1046, endPoint y: 458, distance: 31.4
click at [1051, 428] on span "Guardar" at bounding box center [1032, 430] width 65 height 17
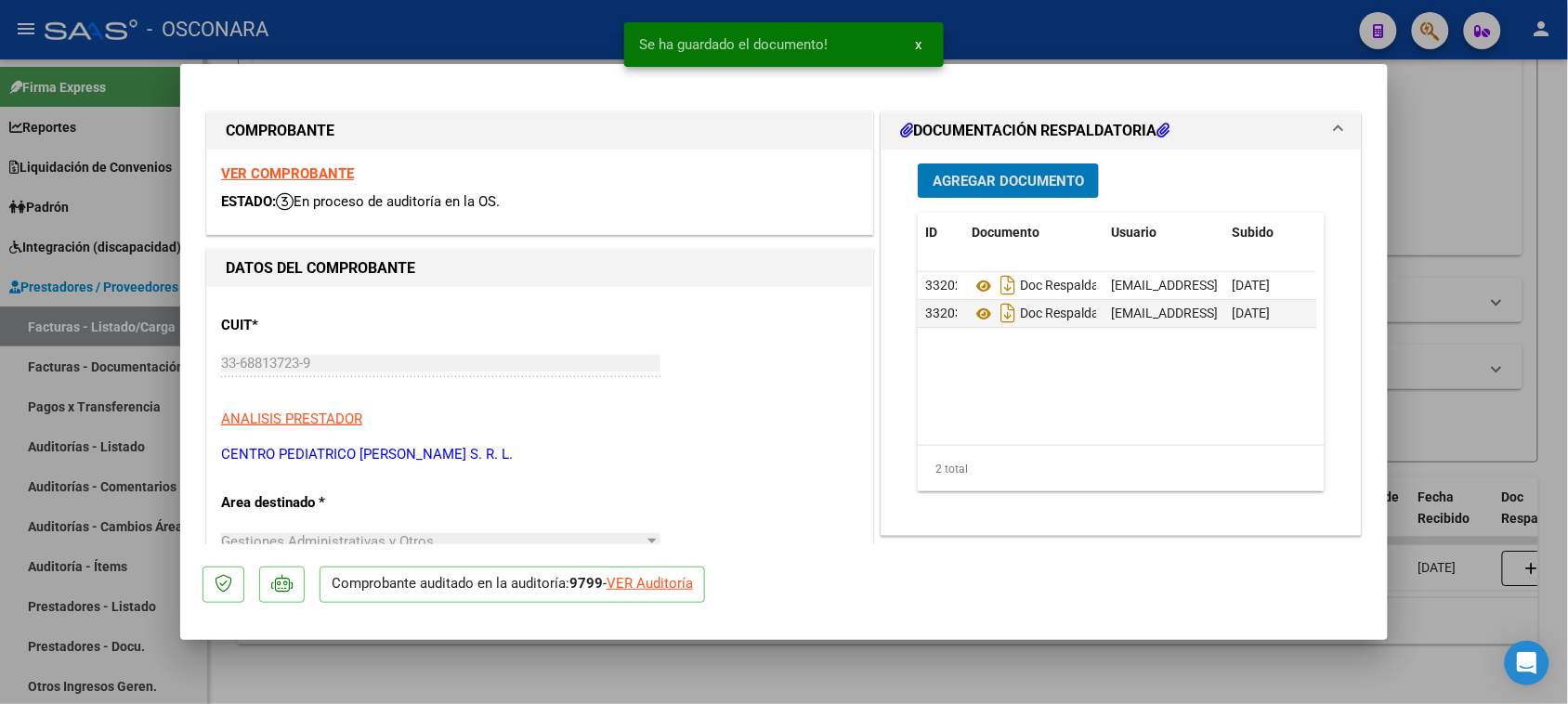
click at [0, 481] on div at bounding box center [784, 352] width 1568 height 704
type input "$ 0,00"
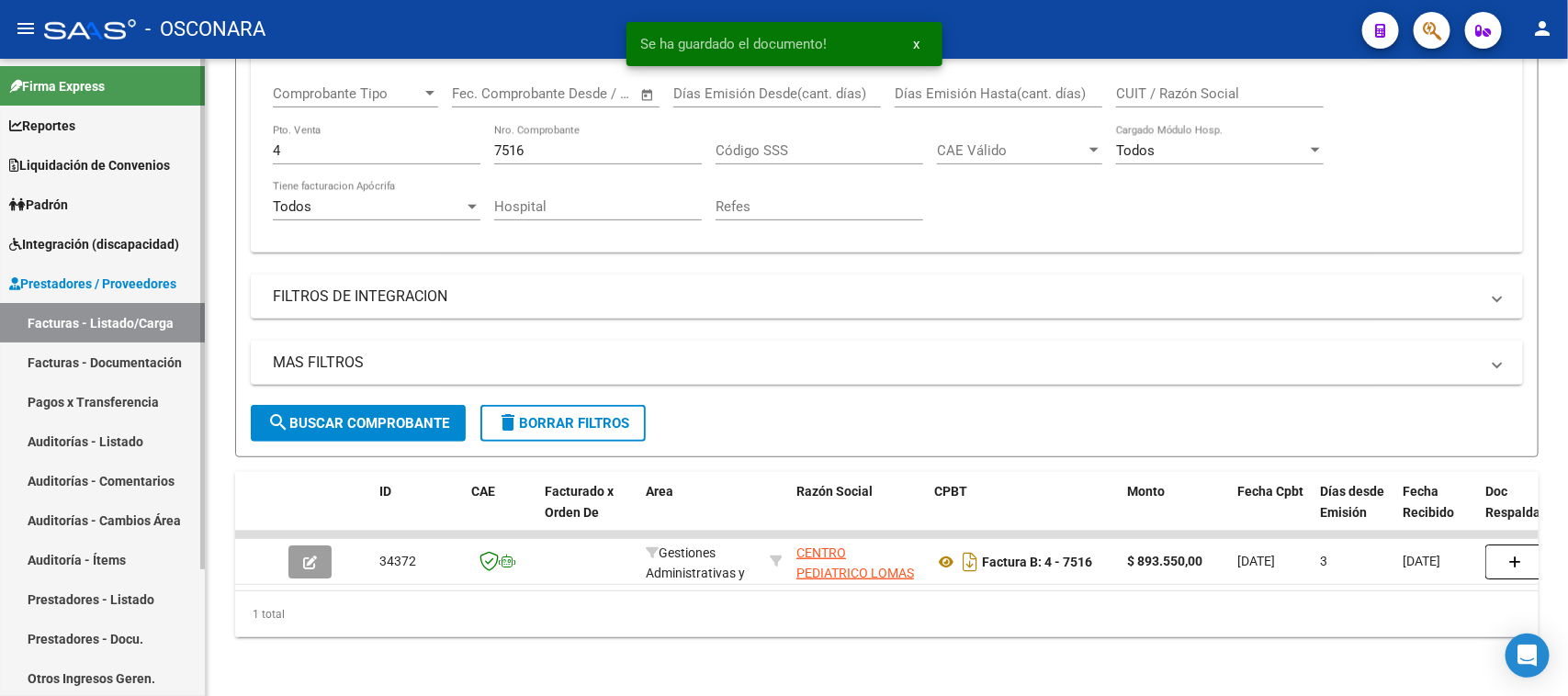
click at [58, 441] on link "Auditorías - Listado" at bounding box center [102, 441] width 205 height 39
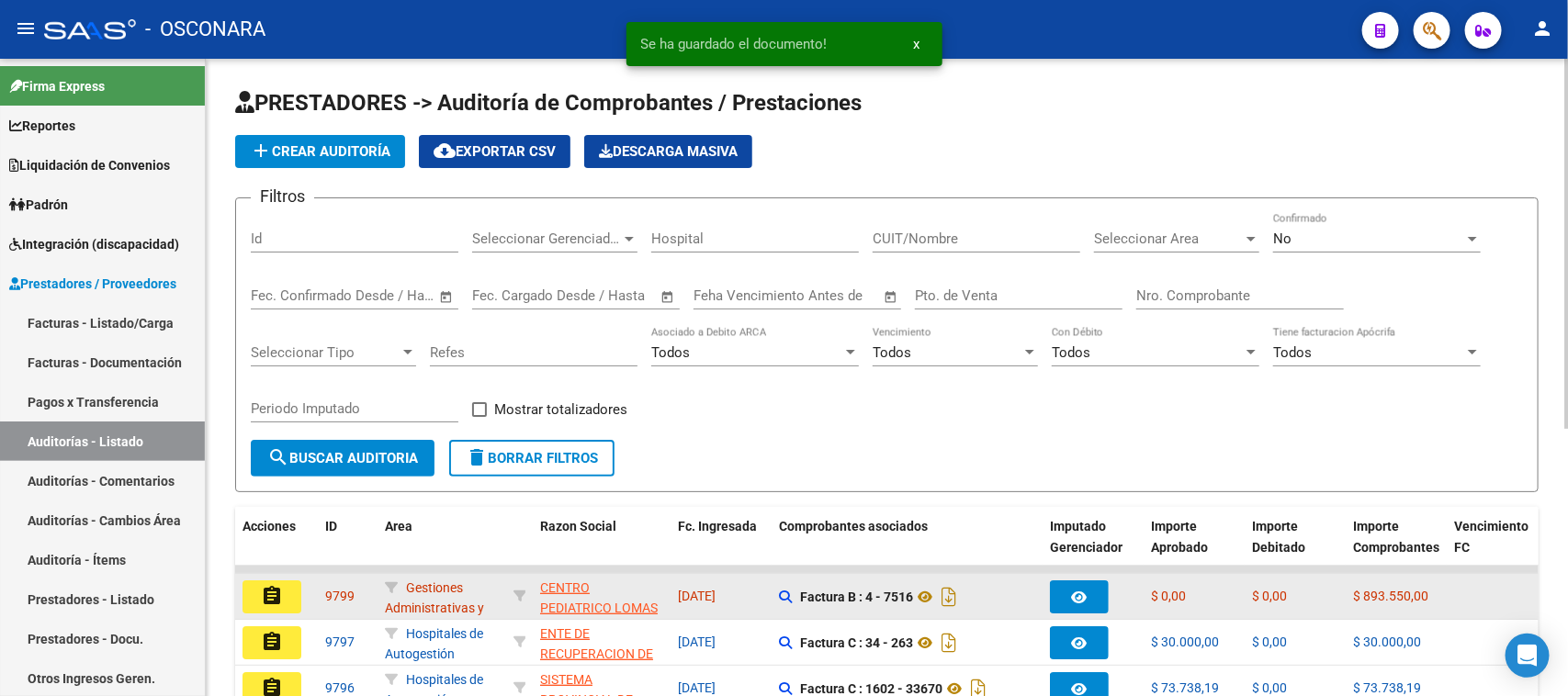
click at [268, 588] on mat-icon "assignment" at bounding box center [272, 596] width 22 height 22
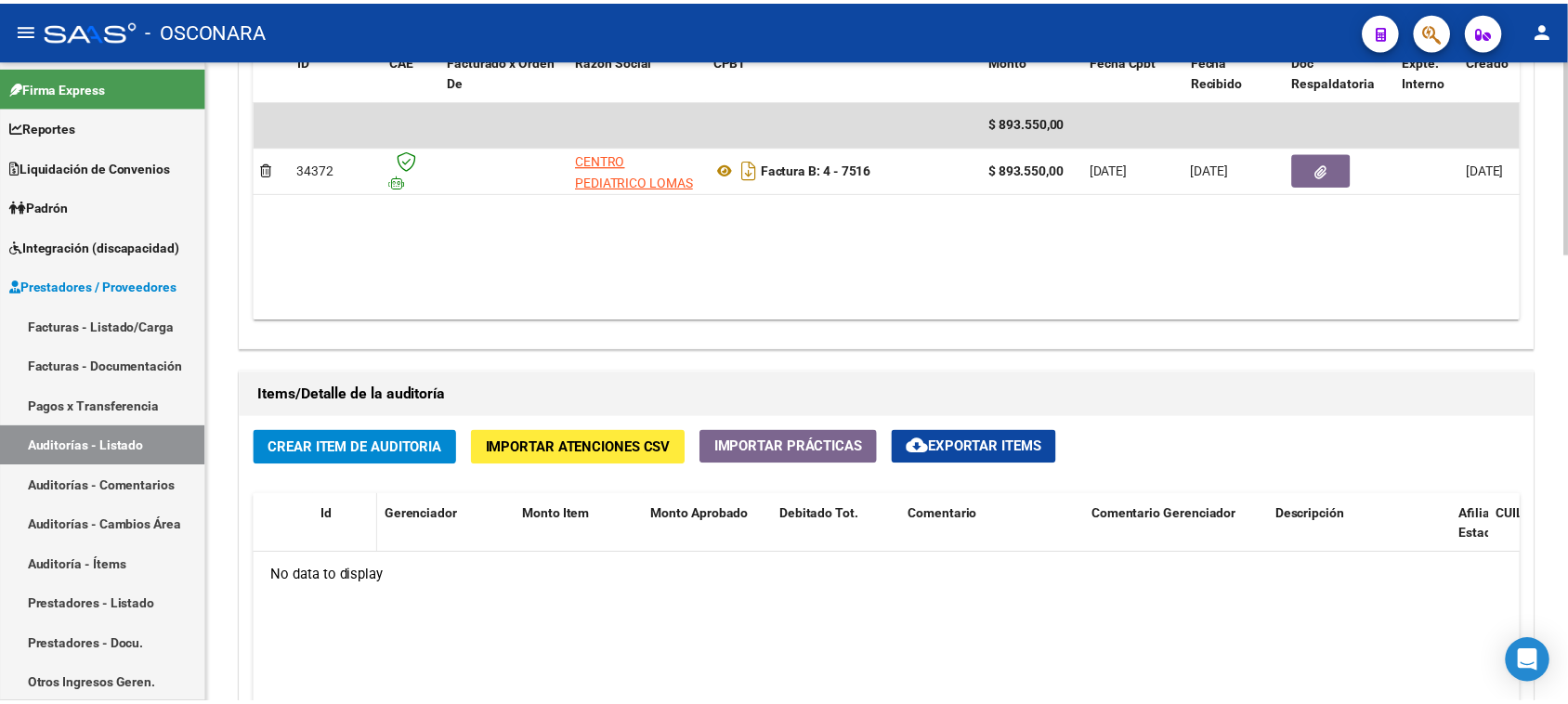
scroll to position [1045, 0]
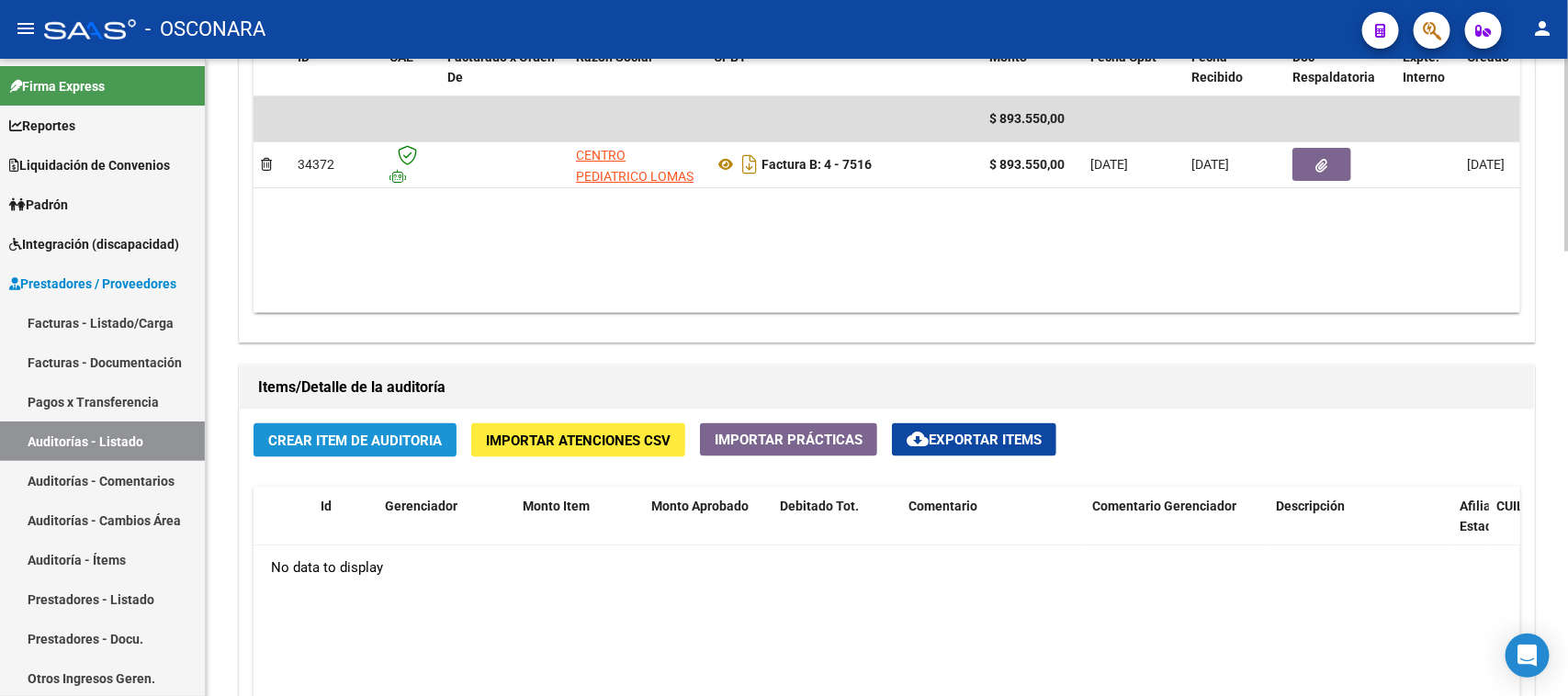
click at [337, 445] on span "Crear Item de Auditoria" at bounding box center [354, 441] width 173 height 17
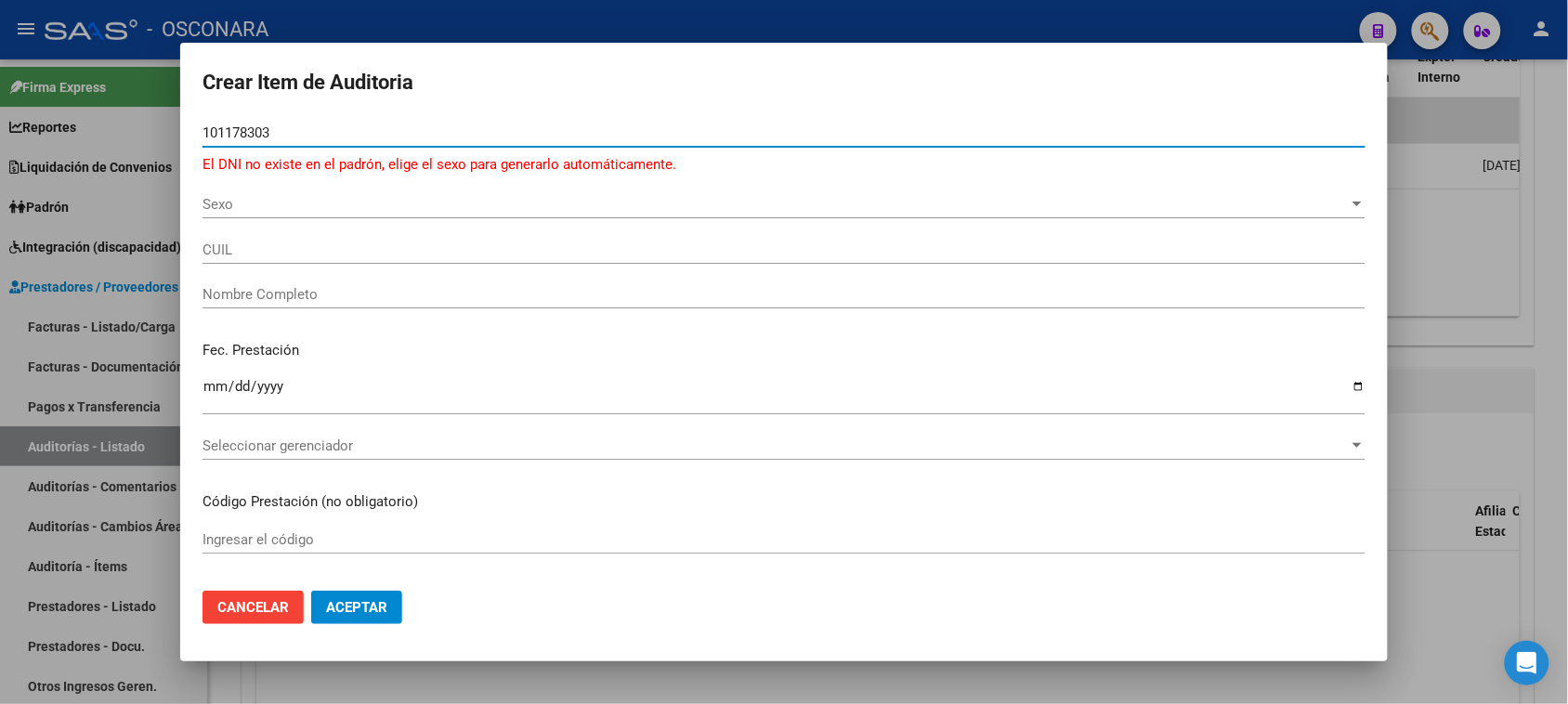
type input "101178303"
drag, startPoint x: 247, startPoint y: 608, endPoint x: 325, endPoint y: 621, distance: 79.1
click at [272, 614] on span "Cancelar" at bounding box center [252, 607] width 71 height 17
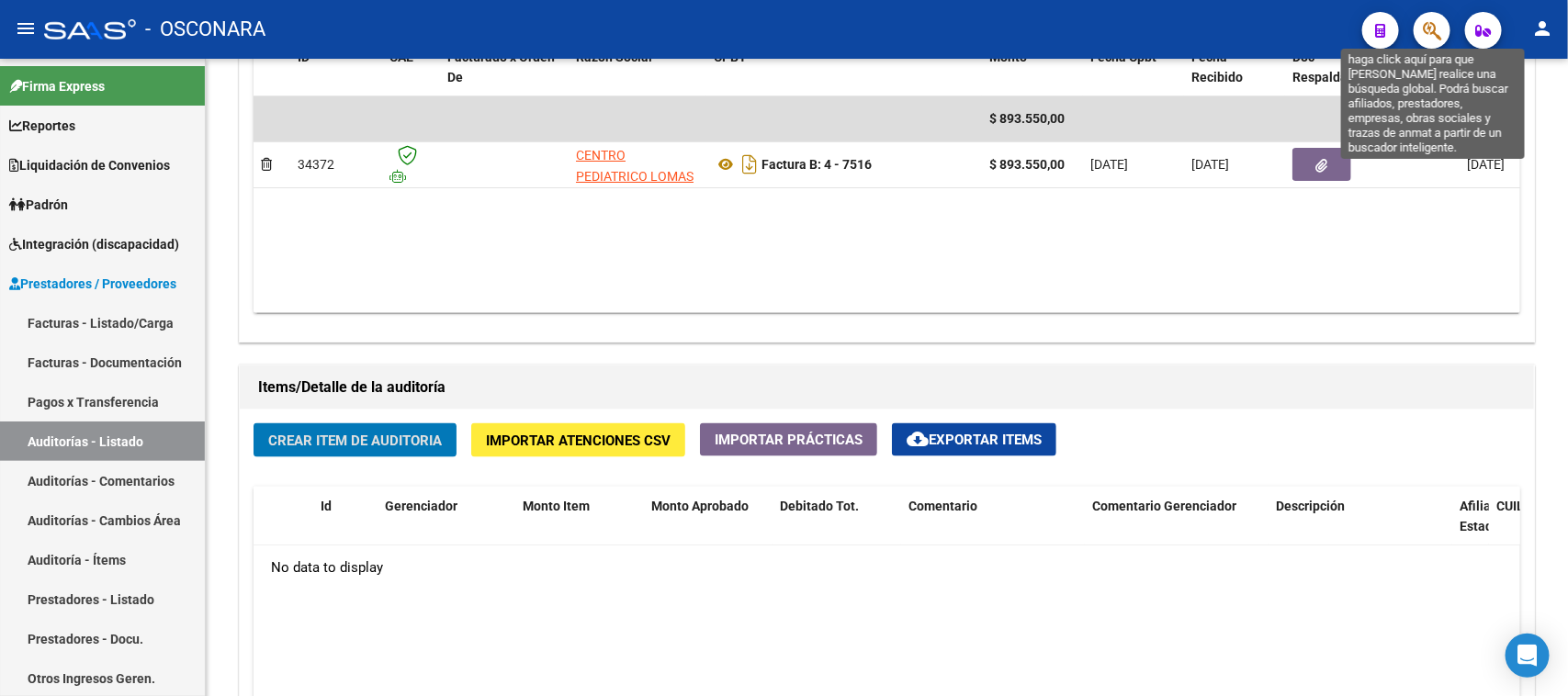
click at [1438, 25] on icon "button" at bounding box center [1432, 31] width 19 height 22
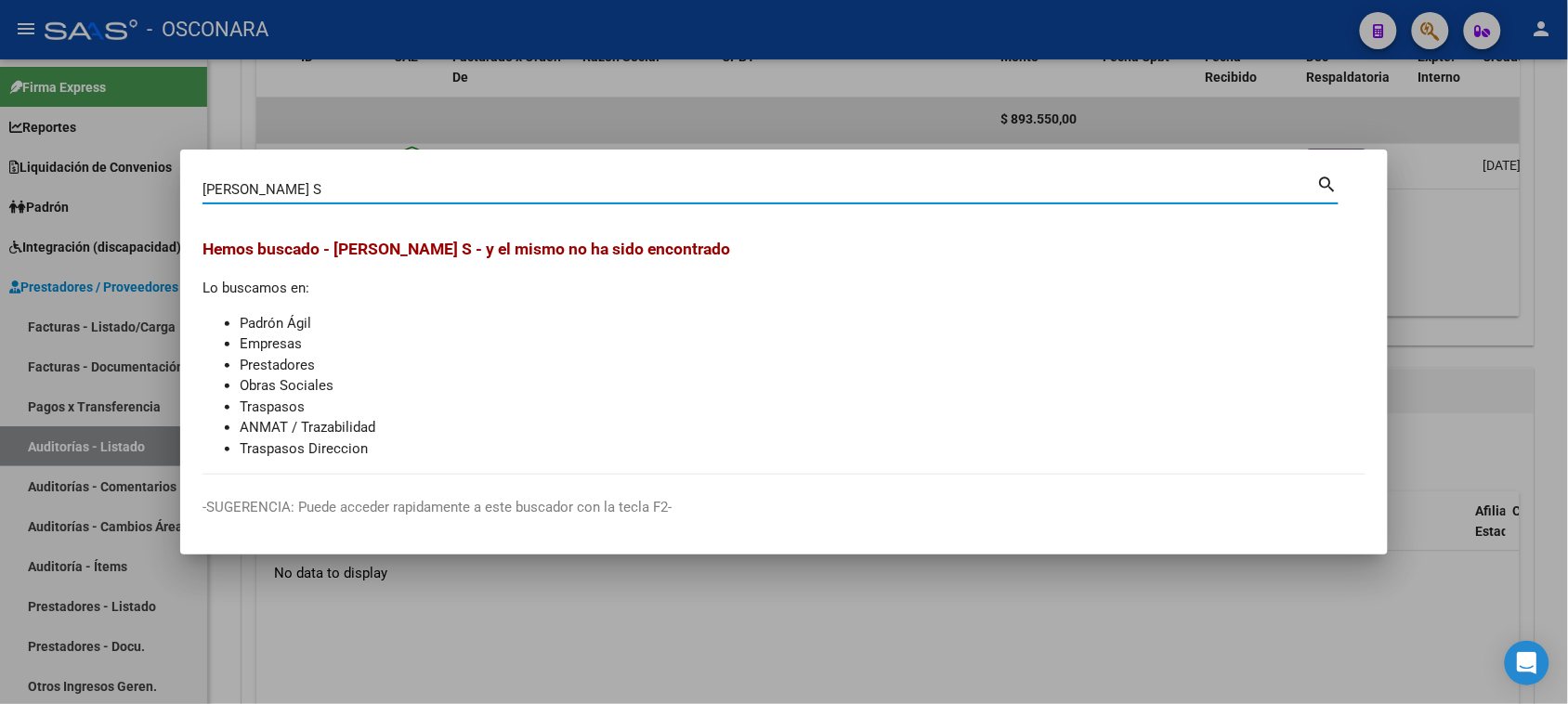
drag, startPoint x: 373, startPoint y: 188, endPoint x: 0, endPoint y: 176, distance: 373.2
click at [0, 181] on div "[PERSON_NAME] S Buscar (apellido, dni, cuil, nro traspaso, cuit, obra social) s…" at bounding box center [784, 352] width 1568 height 704
click at [543, 210] on div "[PERSON_NAME] S Buscar (apellido, dni, cuil, nro traspaso, cuit, obra social) s…" at bounding box center [770, 196] width 1136 height 49
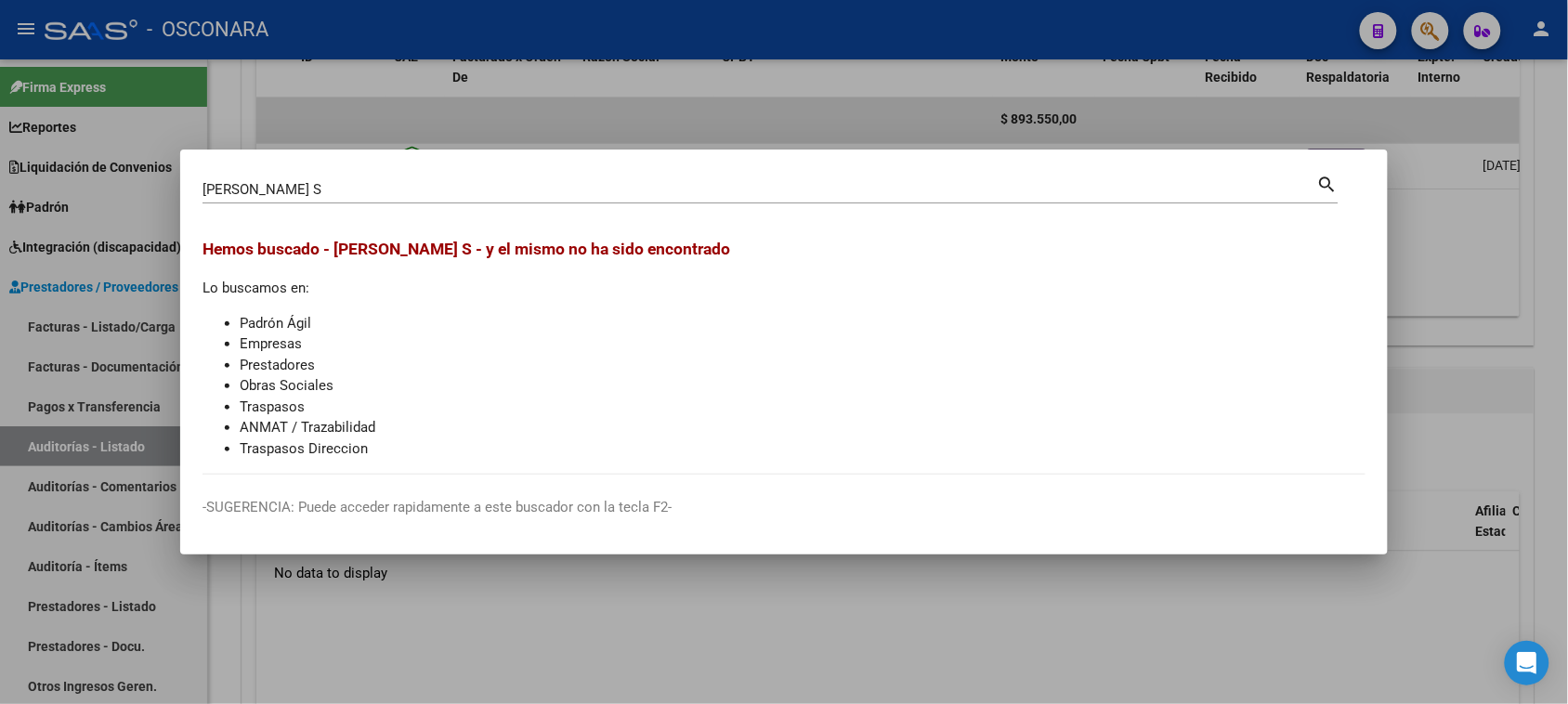
click at [354, 186] on input "[PERSON_NAME] S" at bounding box center [760, 190] width 1114 height 17
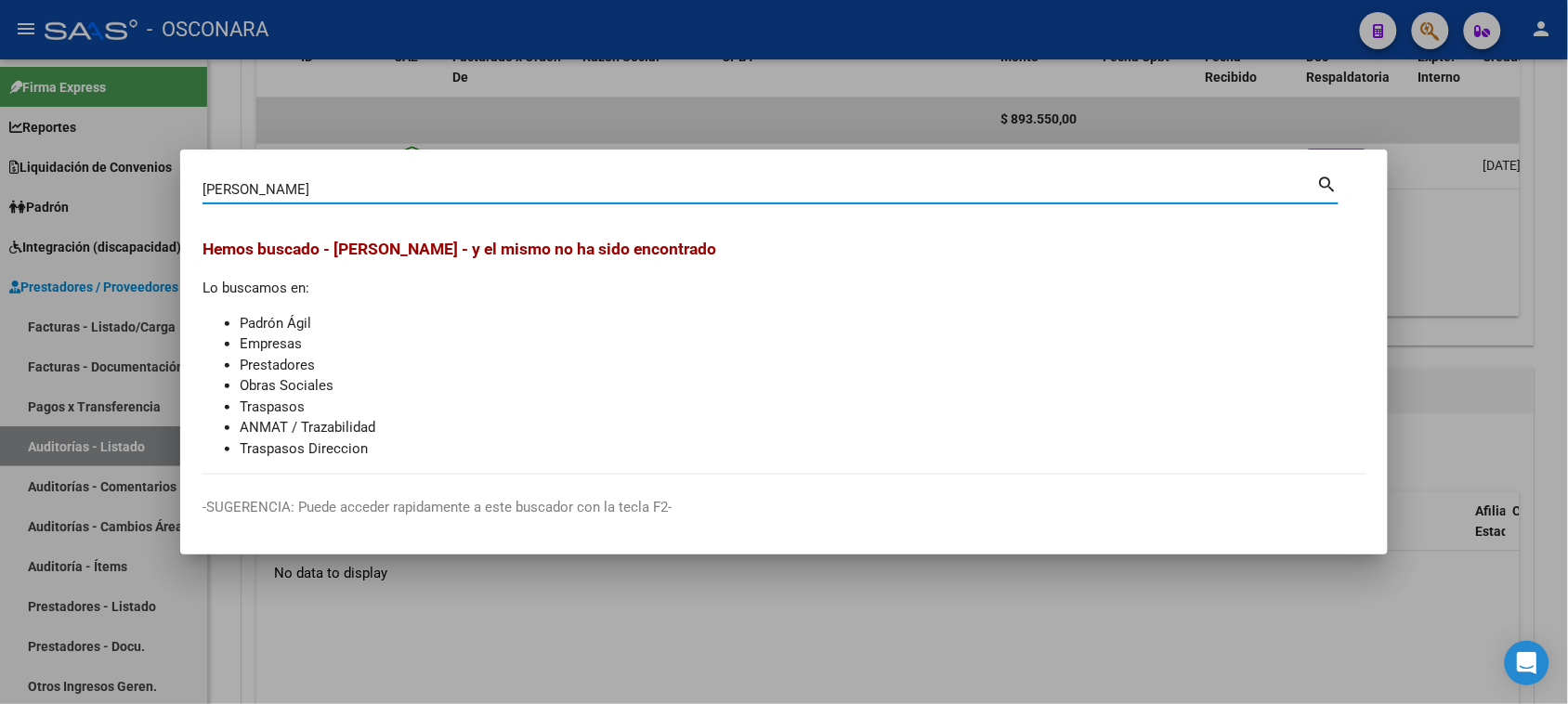
type input "[PERSON_NAME]"
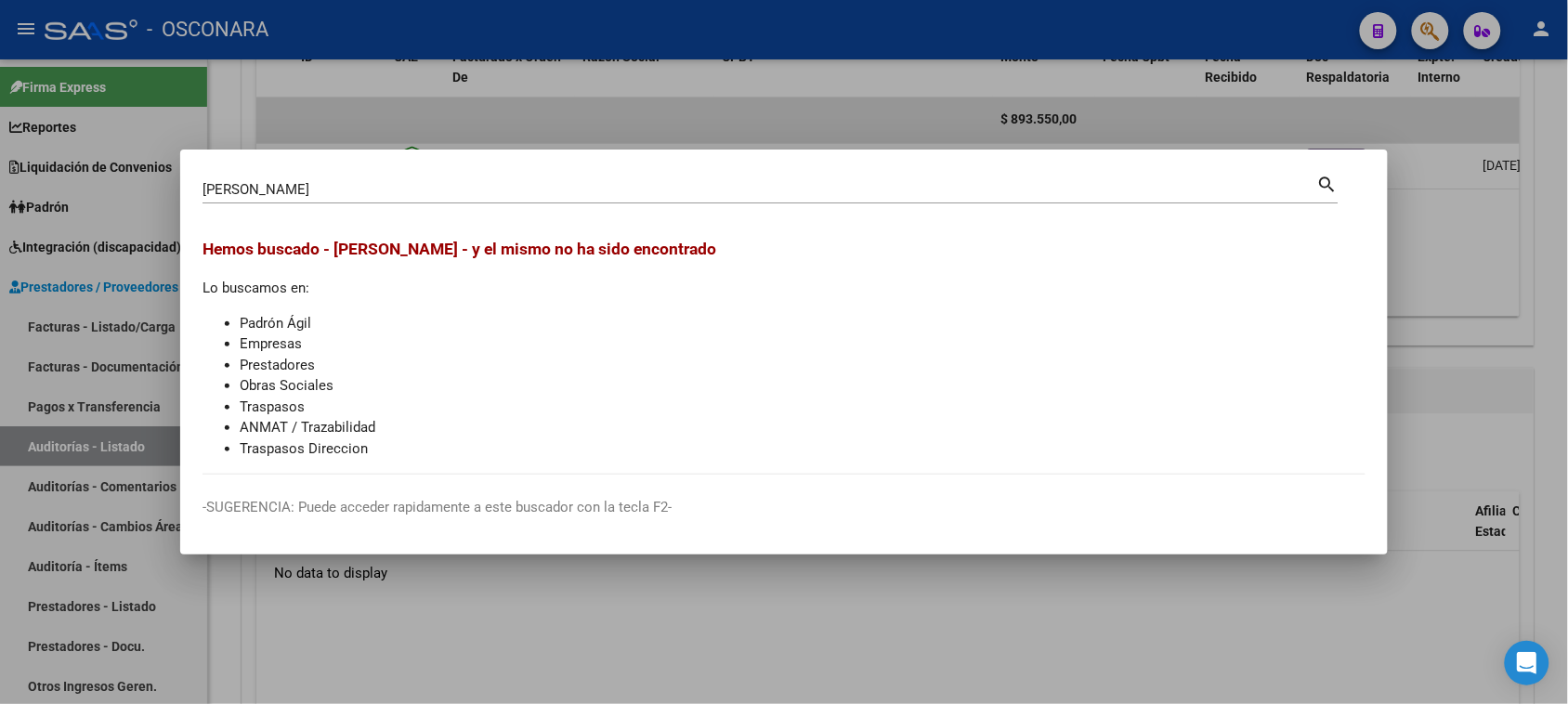
click at [1455, 262] on div at bounding box center [784, 352] width 1568 height 704
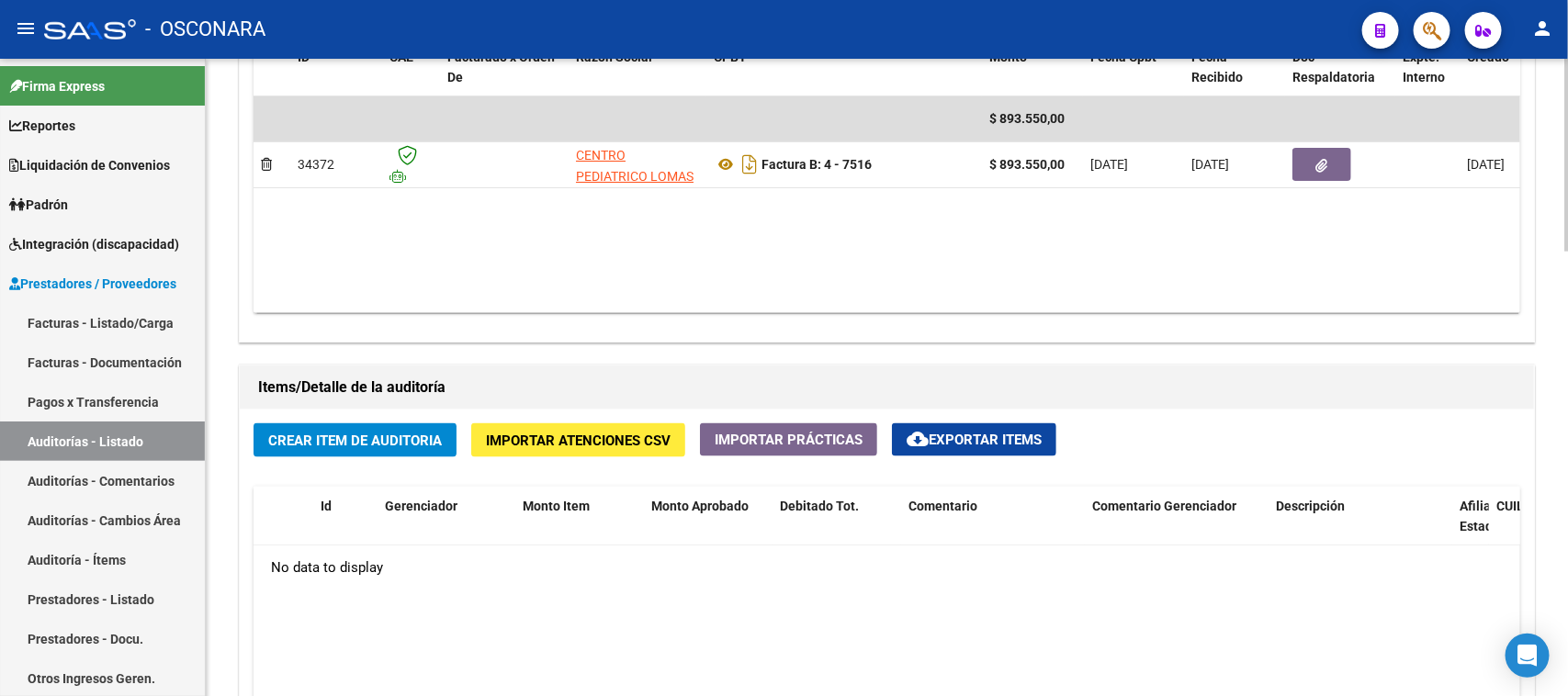
click at [331, 439] on span "Crear Item de Auditoria" at bounding box center [354, 441] width 173 height 17
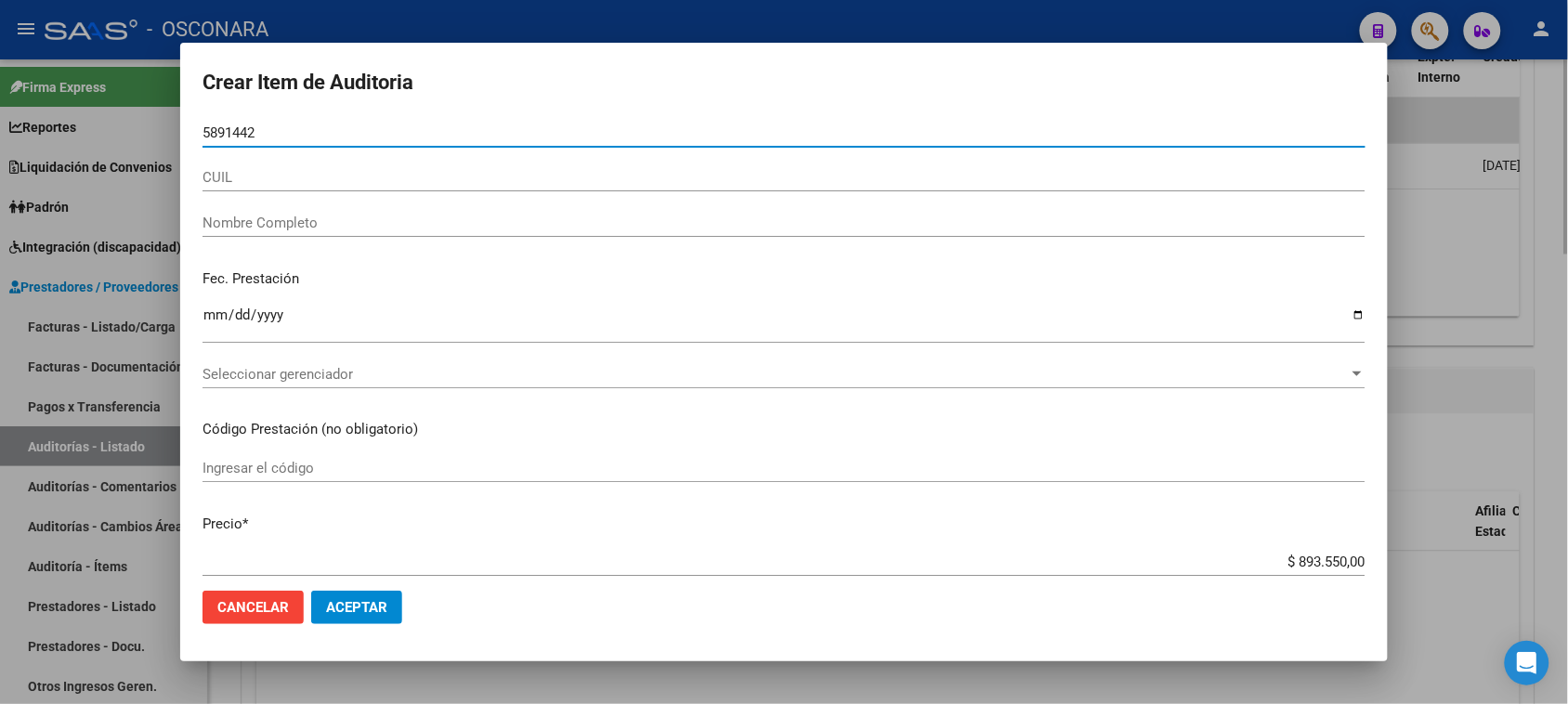
type input "58914421"
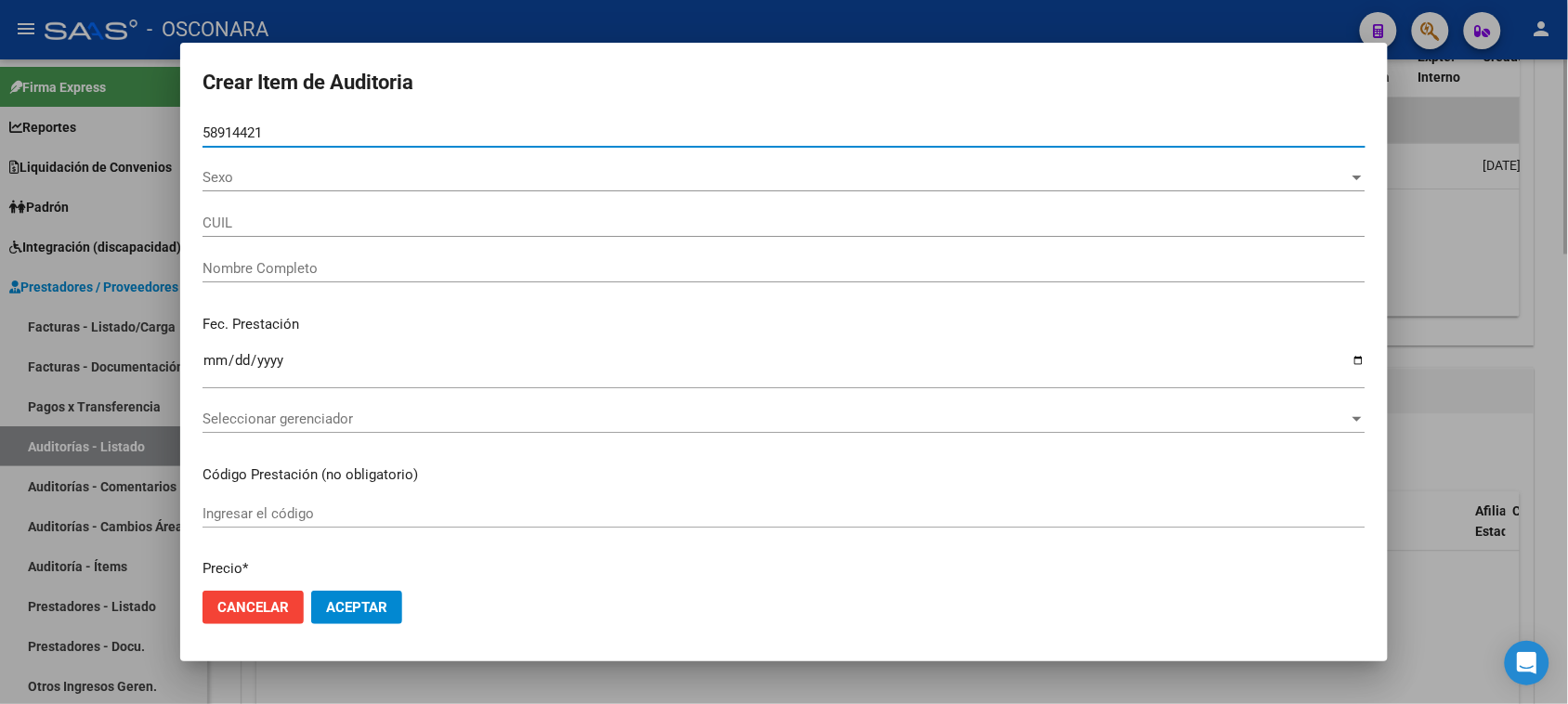
type input "20589144210"
type input "[PERSON_NAME] [PERSON_NAME]"
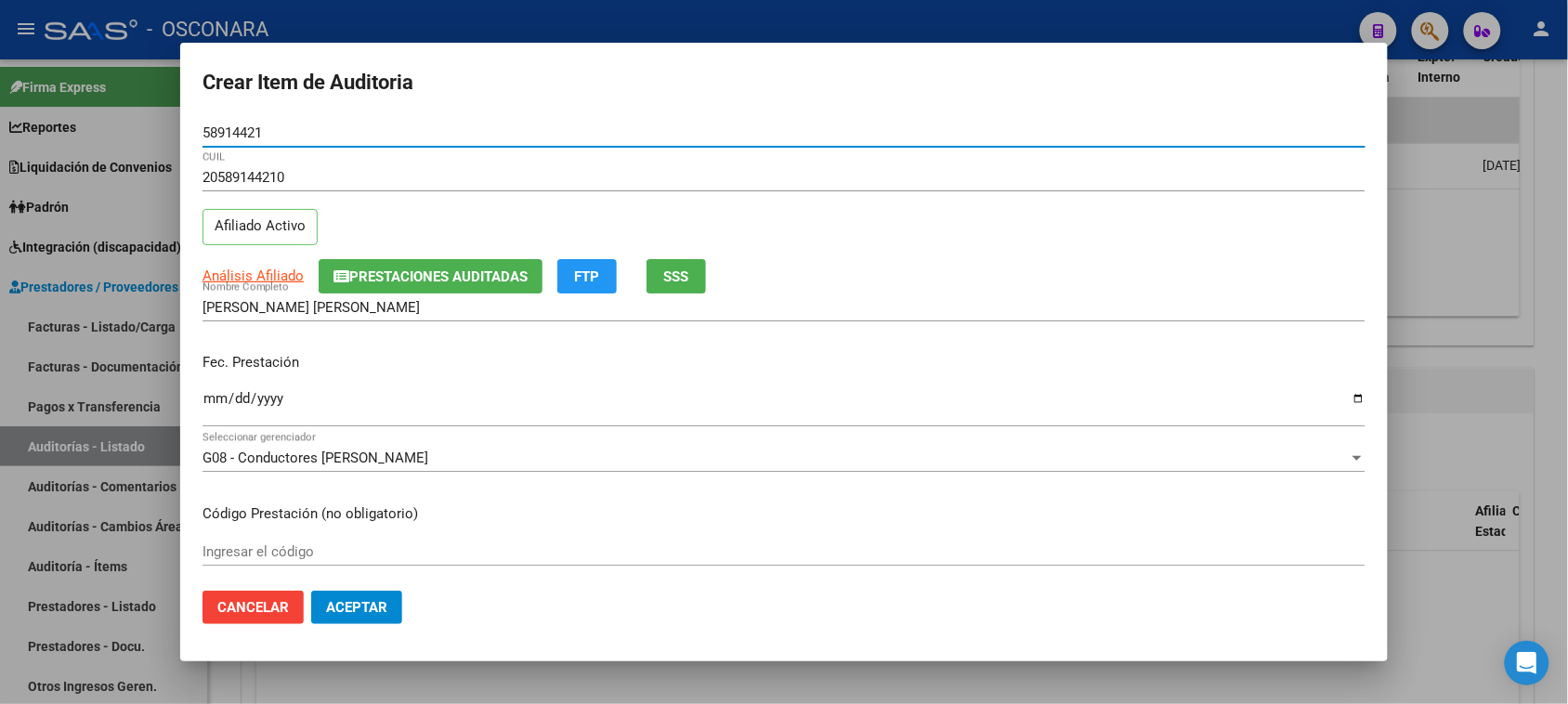
type input "58914421"
click at [674, 269] on span "SSS" at bounding box center [676, 277] width 25 height 17
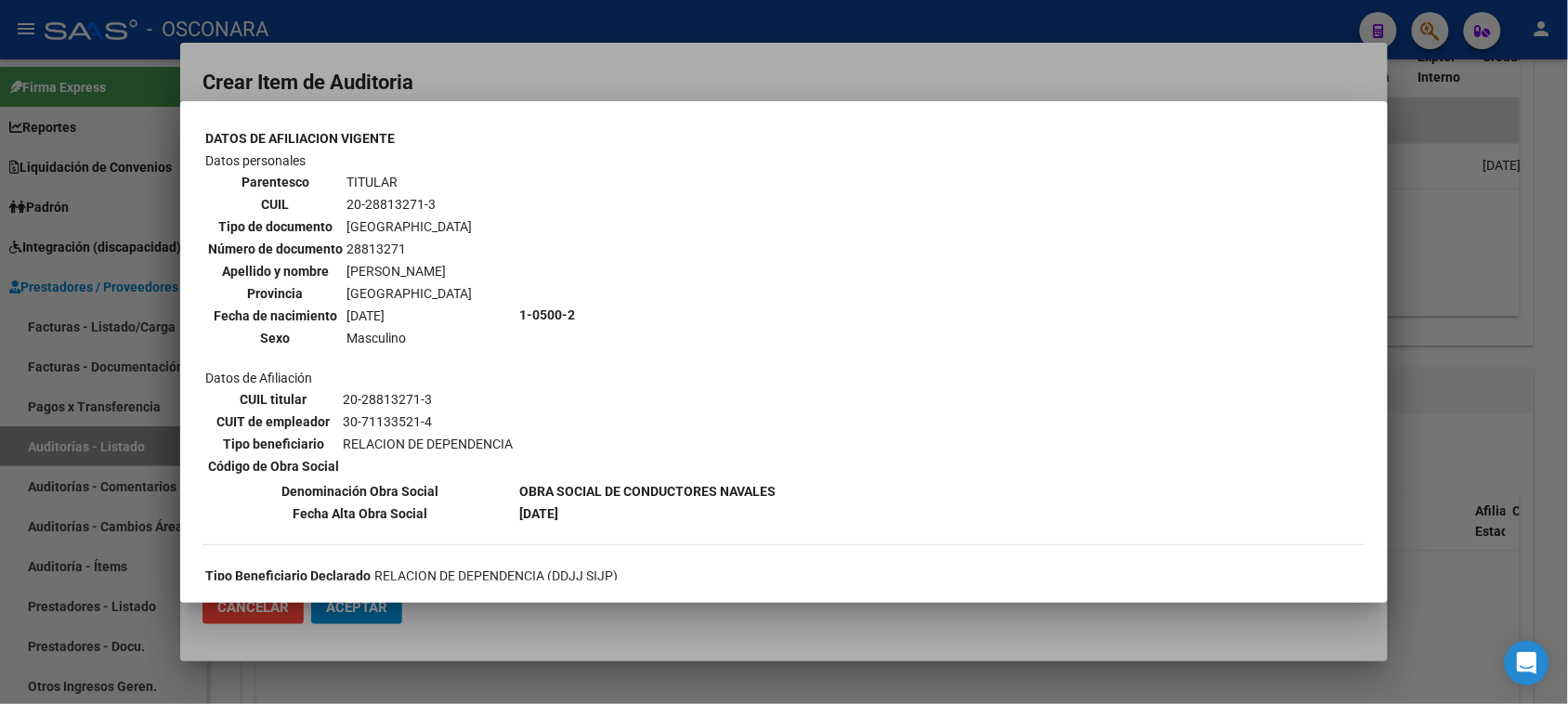
scroll to position [813, 0]
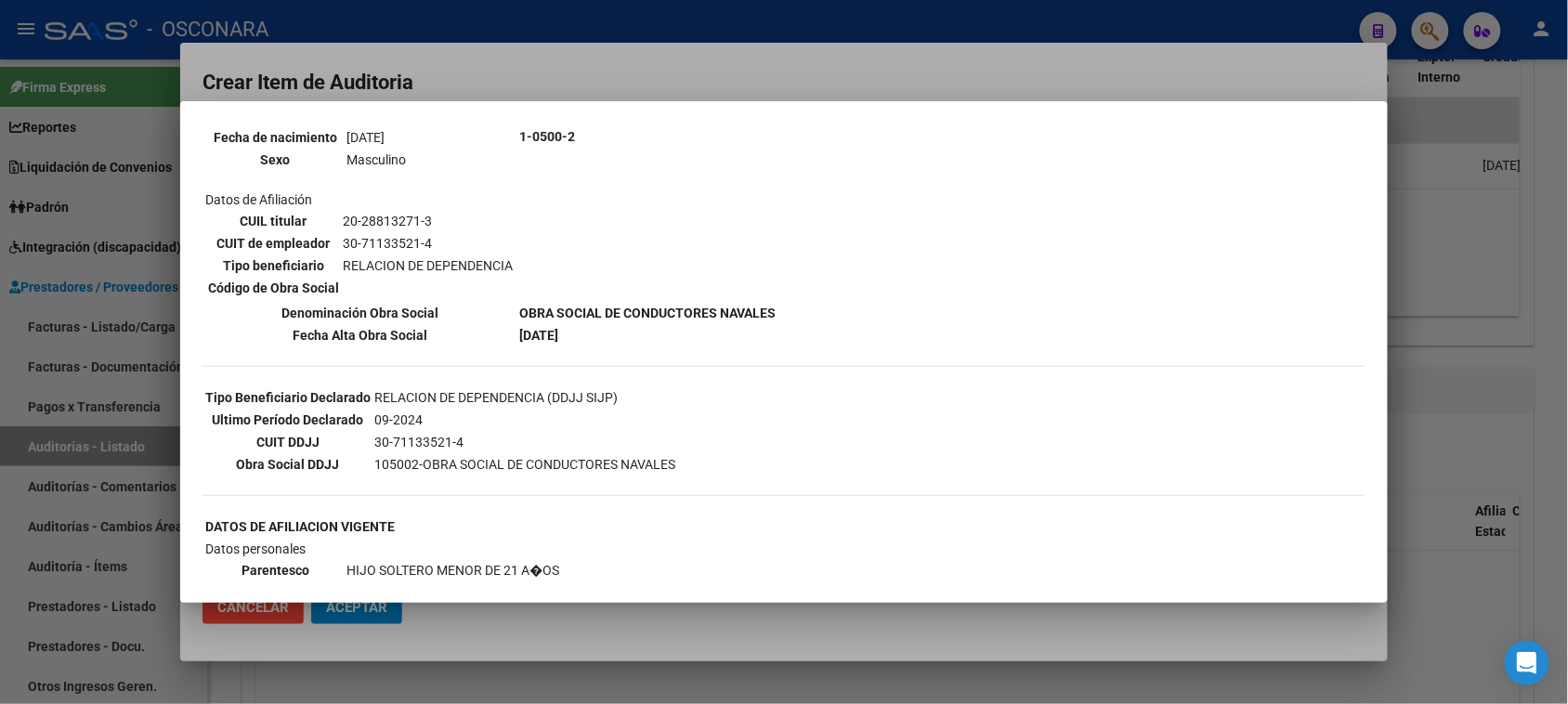
click at [1484, 311] on div at bounding box center [784, 352] width 1568 height 704
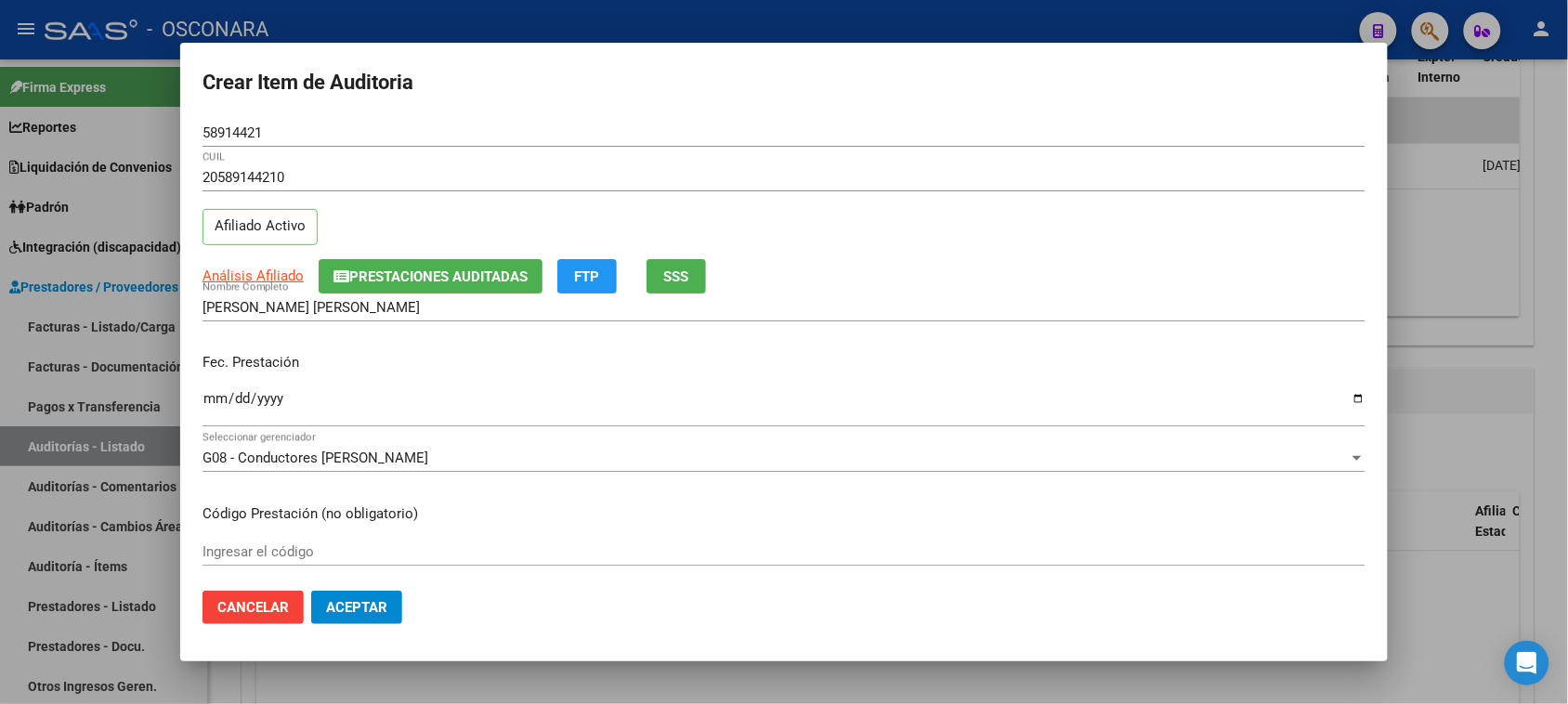
click at [218, 402] on input "Ingresar la fecha" at bounding box center [784, 406] width 1162 height 29
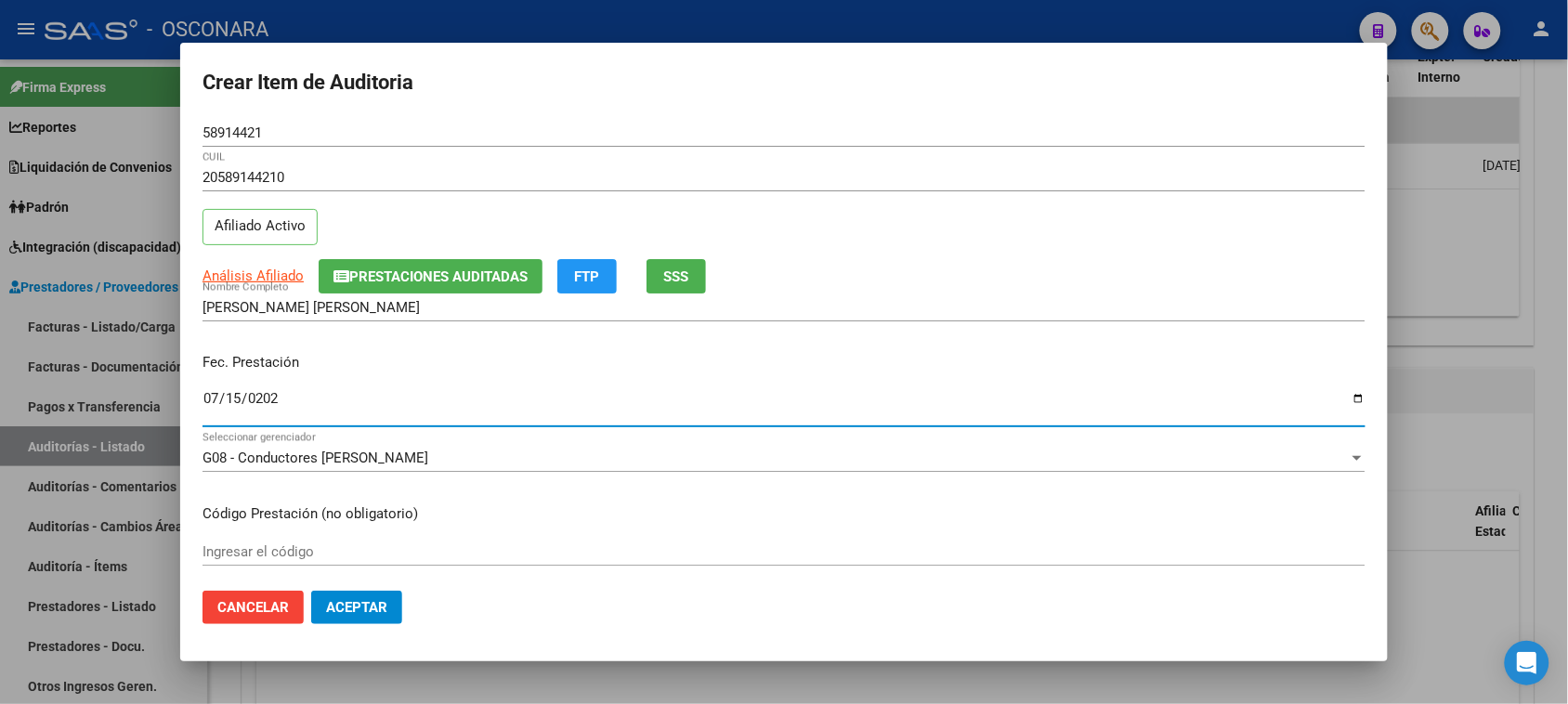
type input "[DATE]"
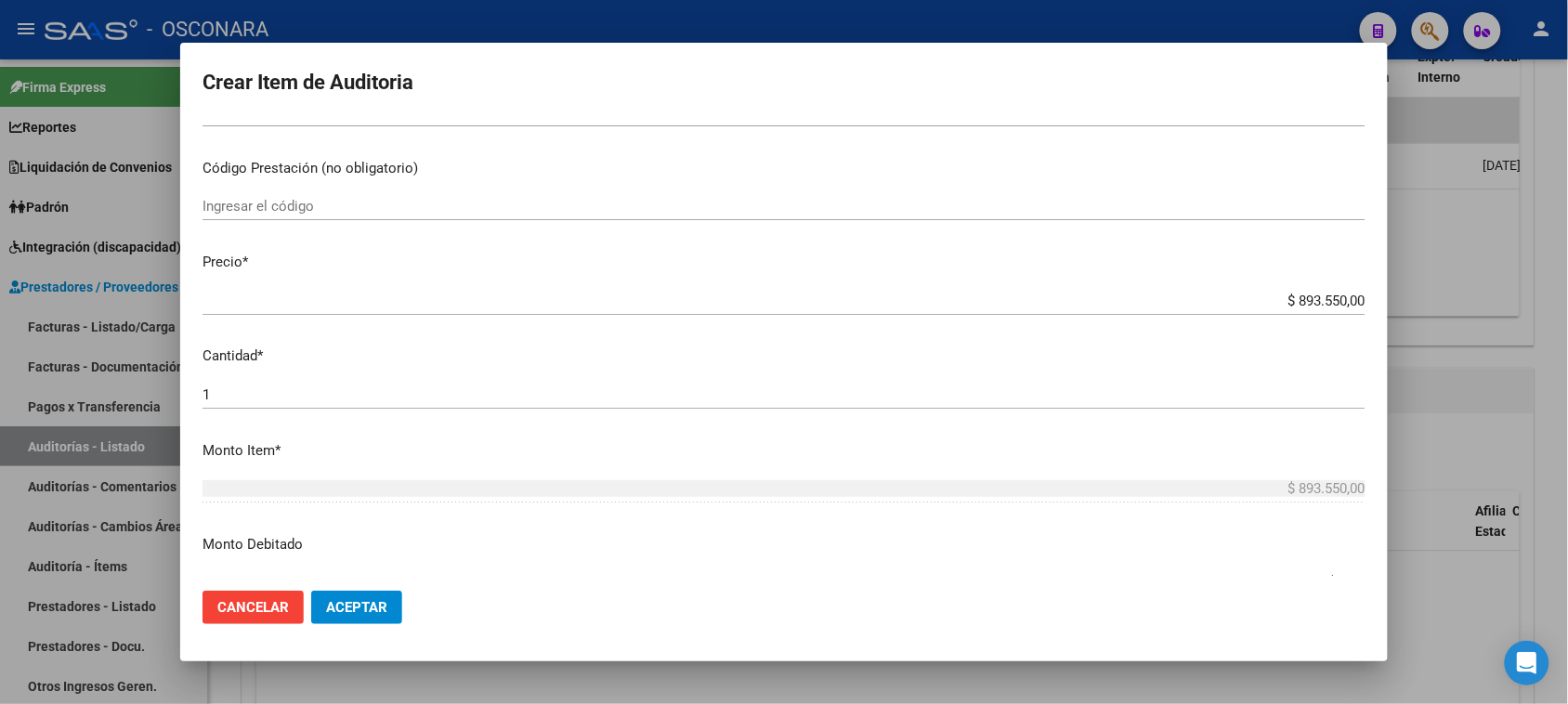
scroll to position [349, 0]
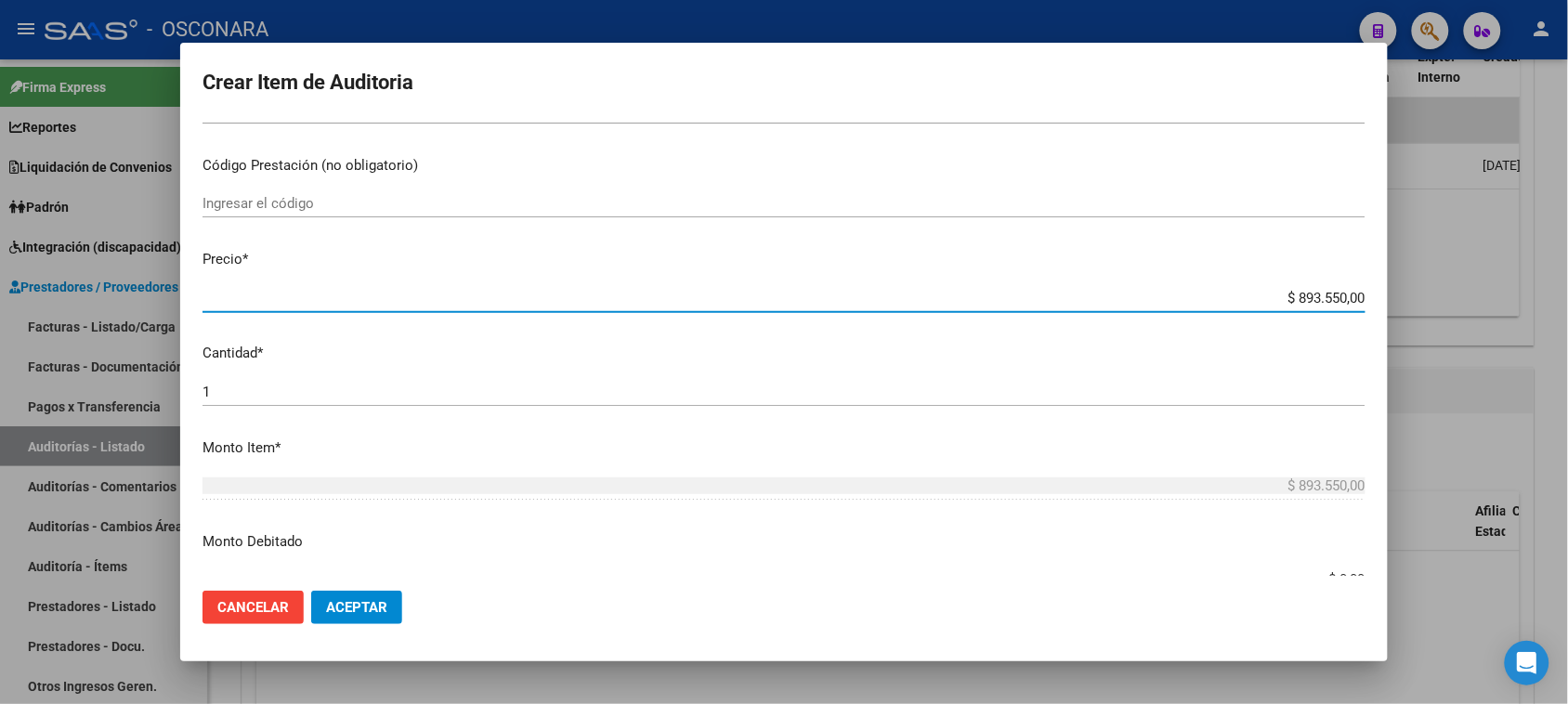
drag, startPoint x: 1284, startPoint y: 294, endPoint x: 1574, endPoint y: 298, distance: 290.0
click at [1568, 298] on html "menu - OSCONARA person Firma Express Reportes Padrón Traspasos x O.S. Traspasos…" at bounding box center [784, 352] width 1568 height 704
type input "$ 0,01"
type input "$ 0,17"
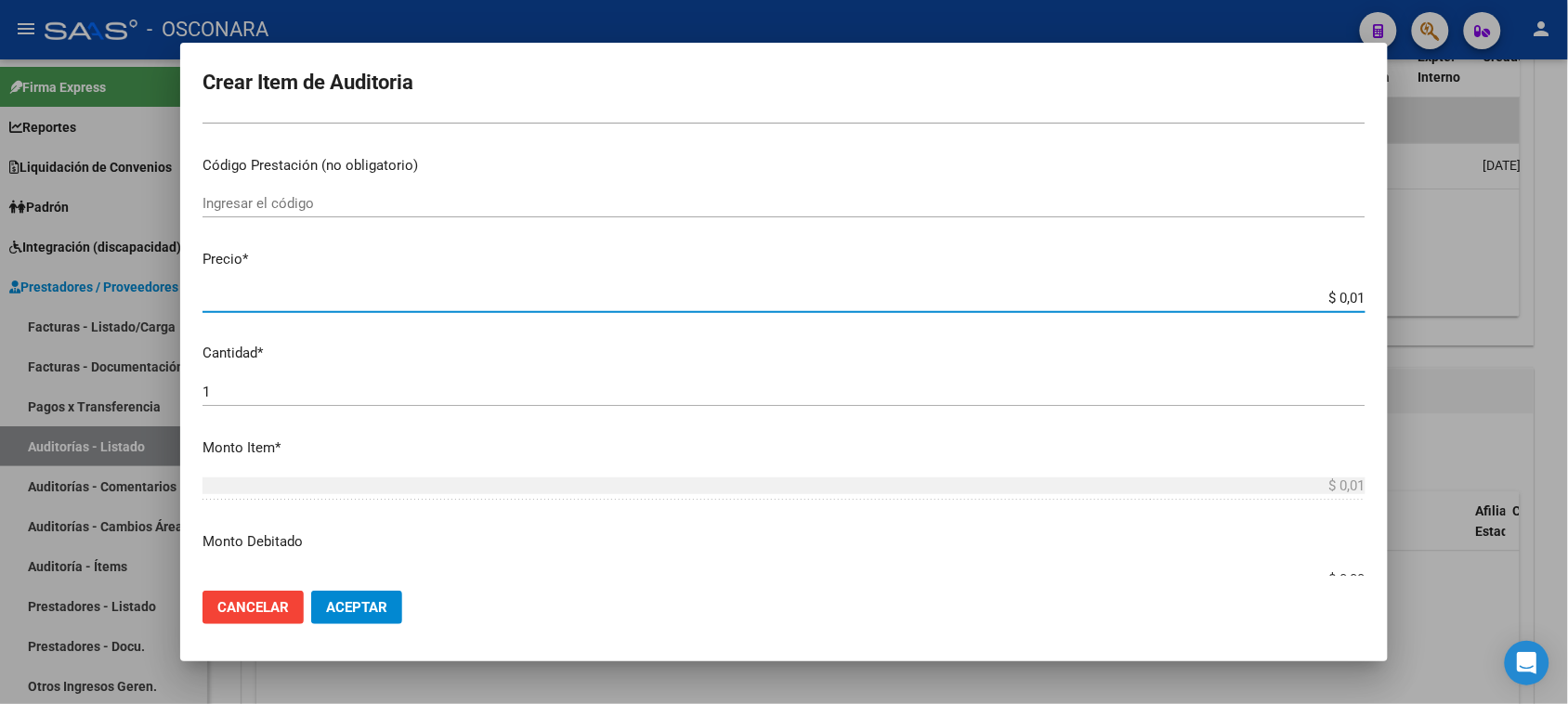
type input "$ 0,17"
type input "$ 1,75"
type input "$ 17,50"
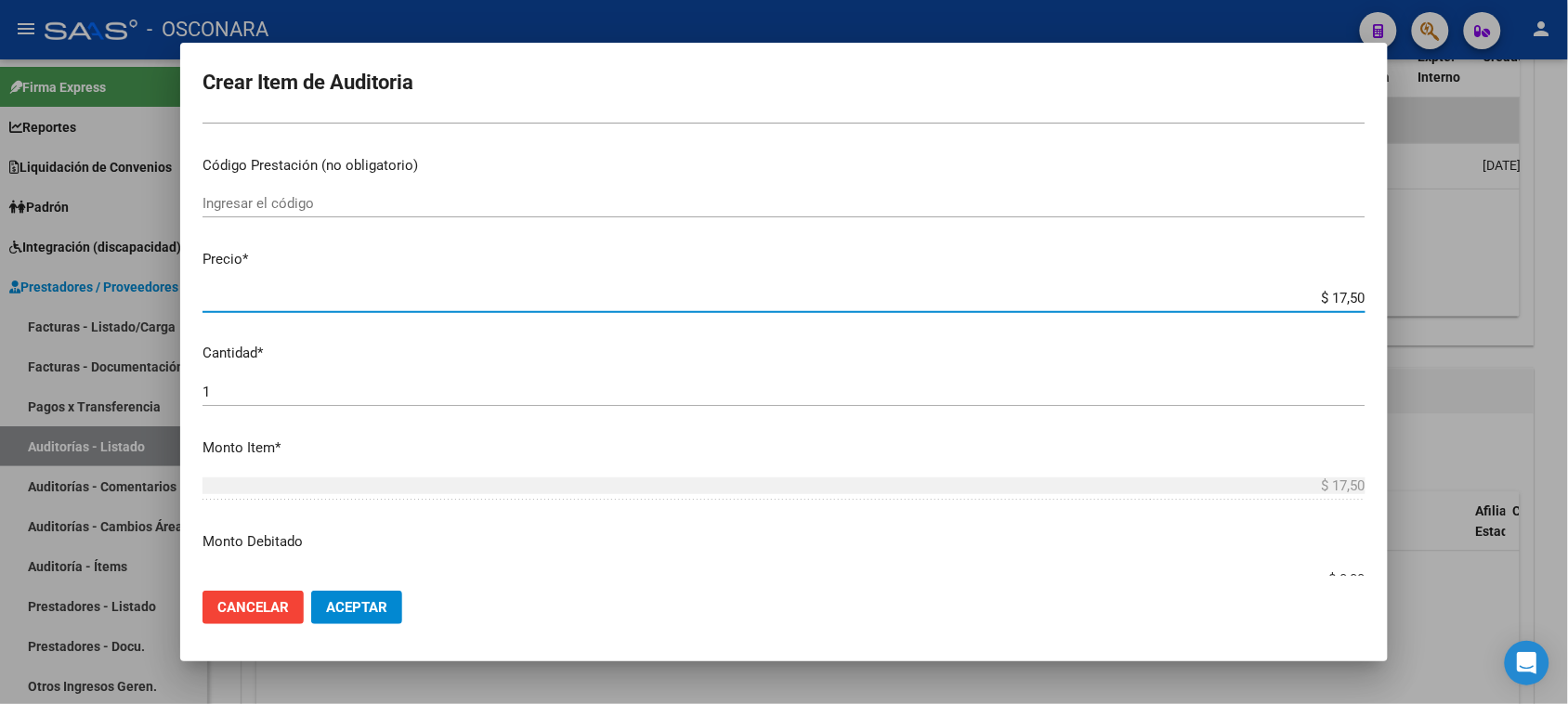
type input "$ 175,00"
type input "$ 1.750,00"
type input "$ 17.500,00"
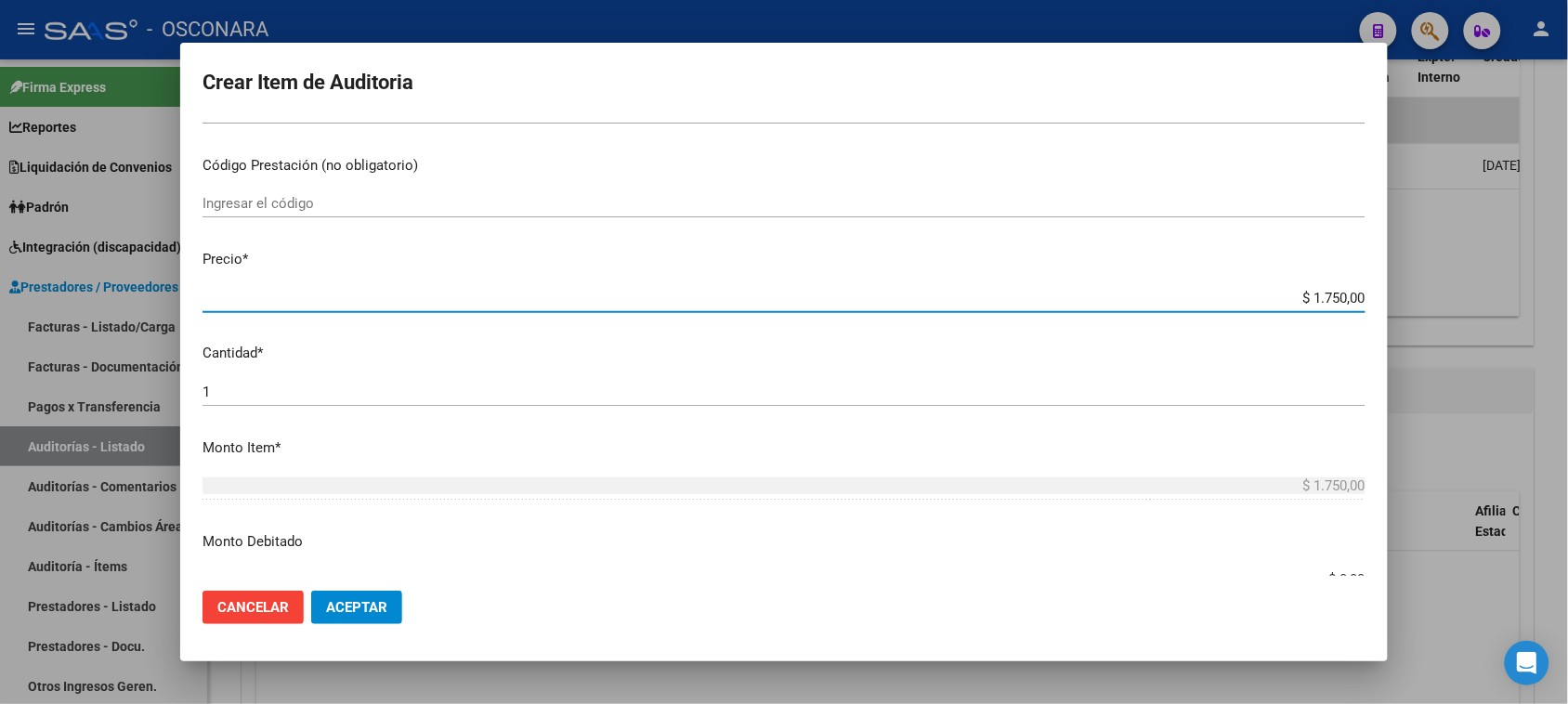
type input "$ 17.500,00"
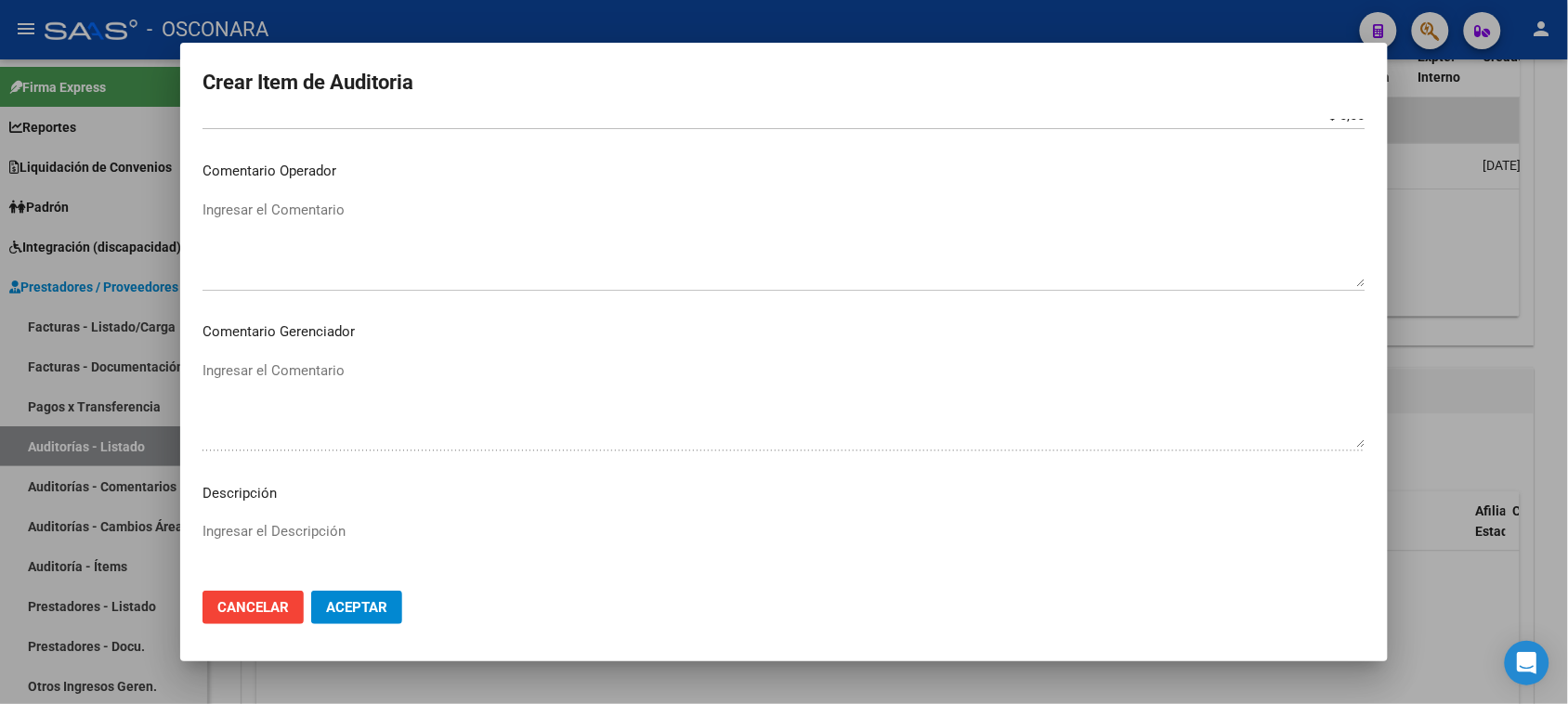
scroll to position [1053, 0]
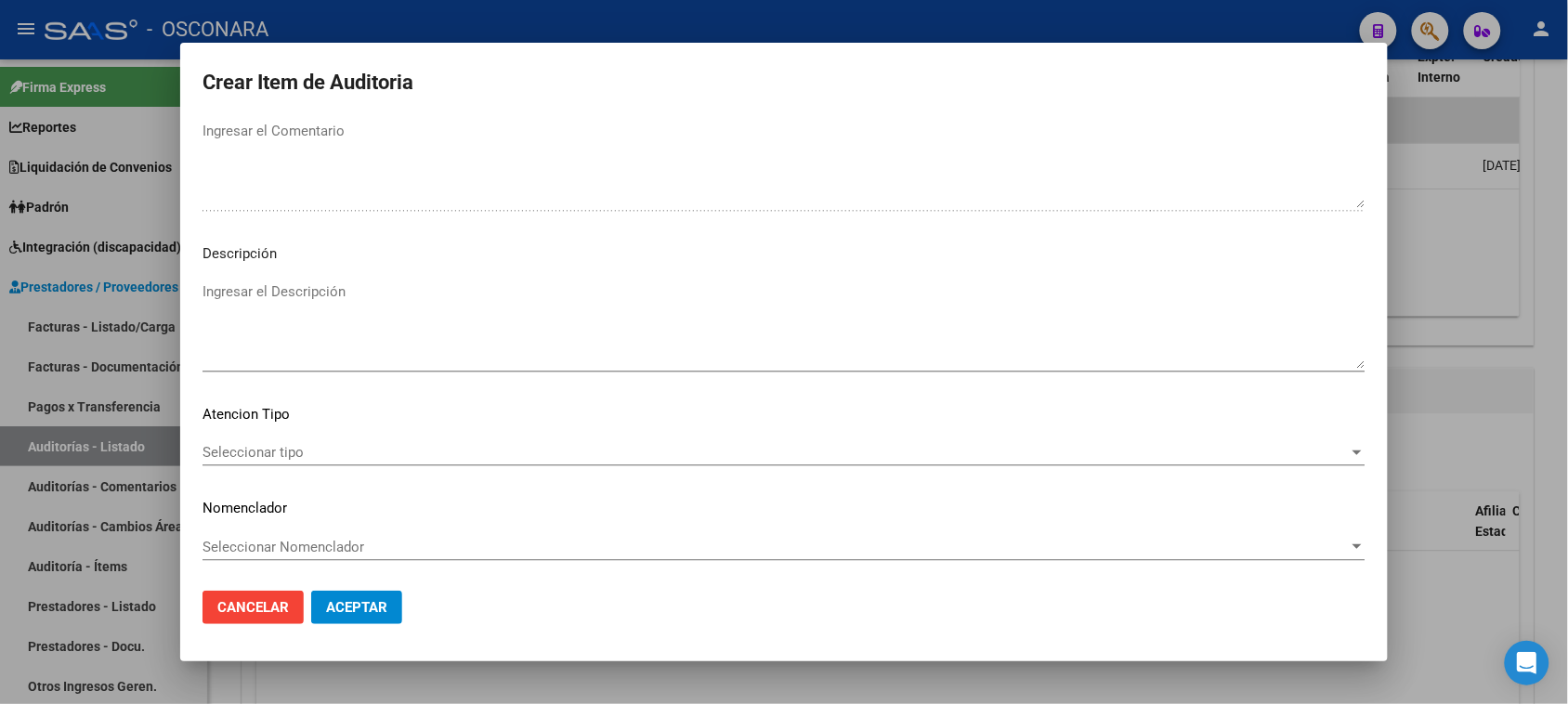
click at [354, 309] on textarea "Ingresar el Descripción" at bounding box center [784, 325] width 1162 height 87
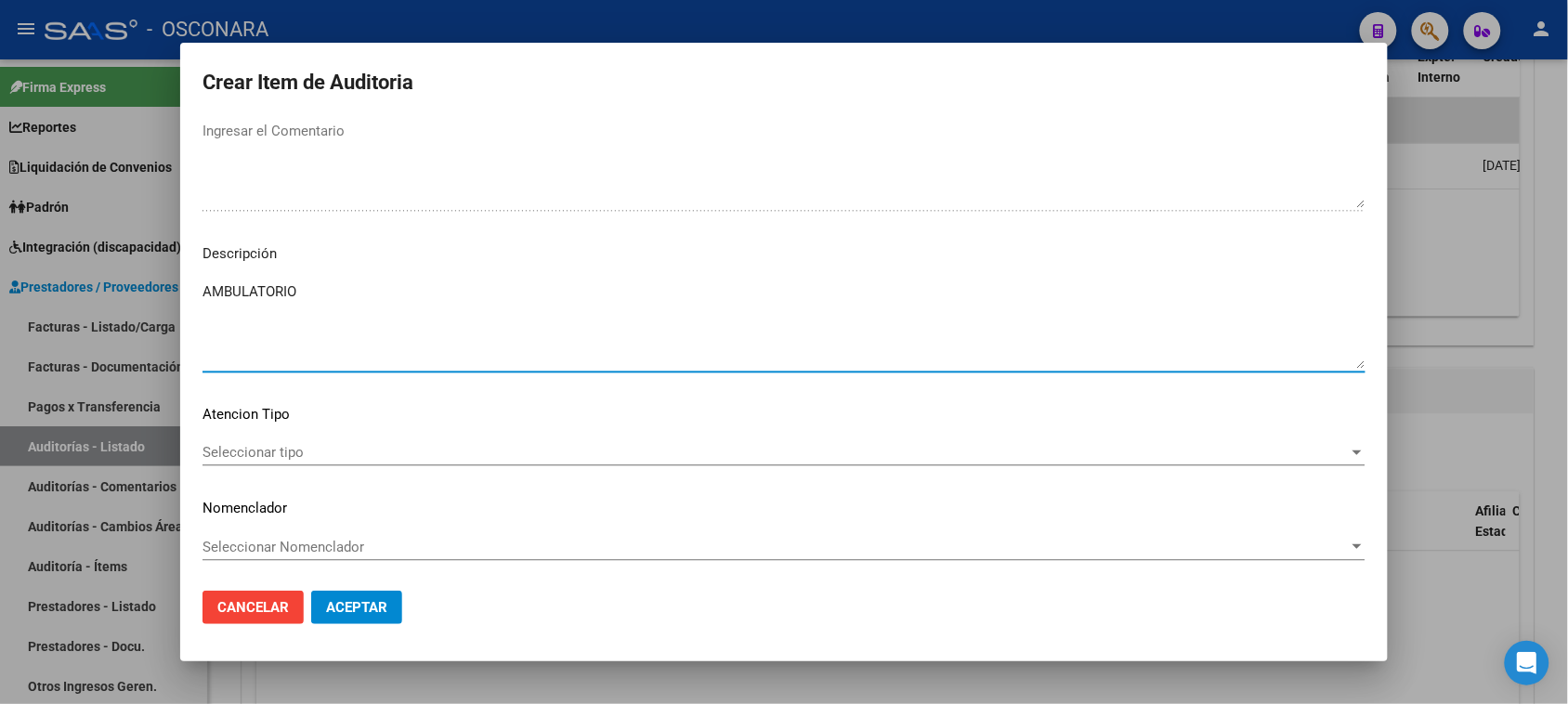
type textarea "AMBULATORIO"
click at [265, 452] on span "Seleccionar tipo" at bounding box center [776, 453] width 1146 height 17
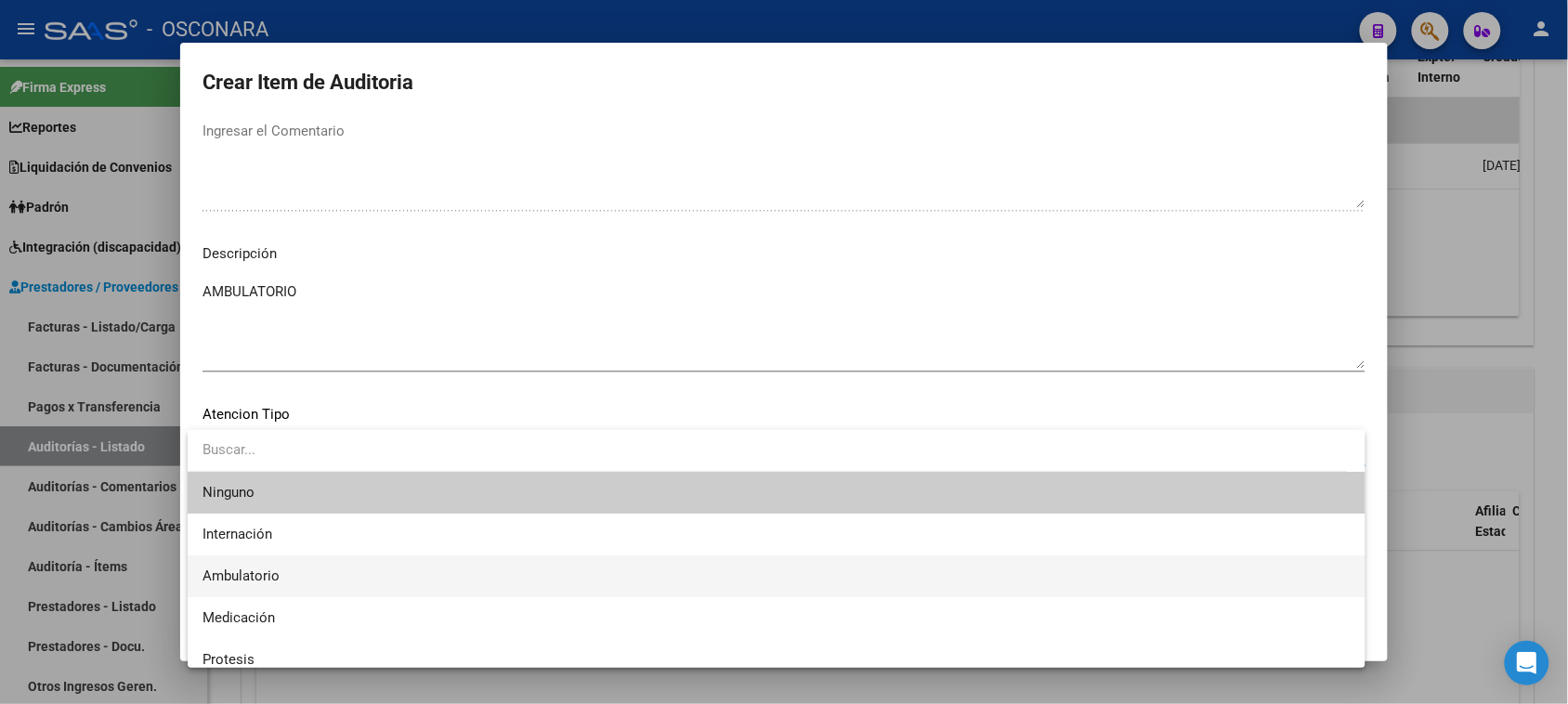
click at [275, 567] on span "Ambulatorio" at bounding box center [776, 576] width 1147 height 42
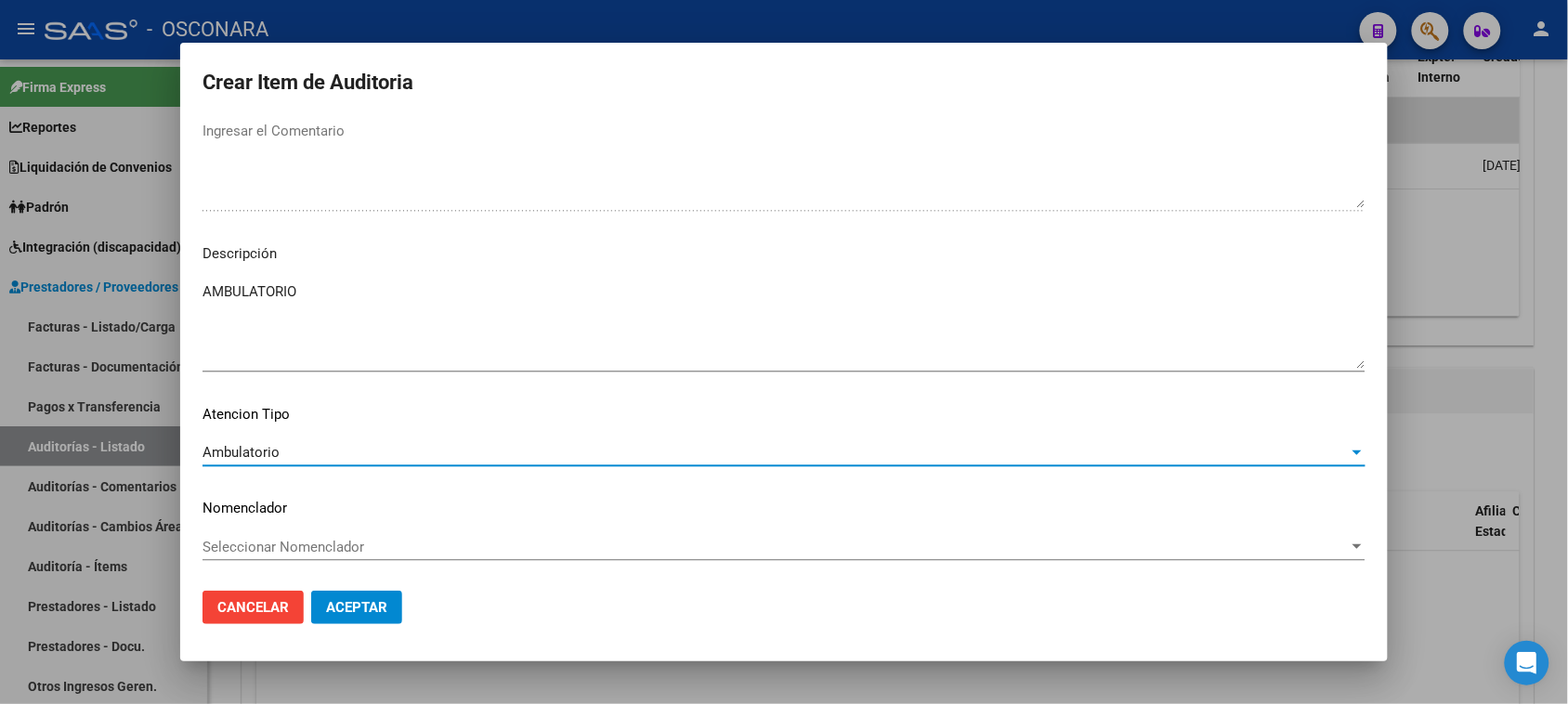
click at [332, 605] on span "Aceptar" at bounding box center [356, 607] width 62 height 17
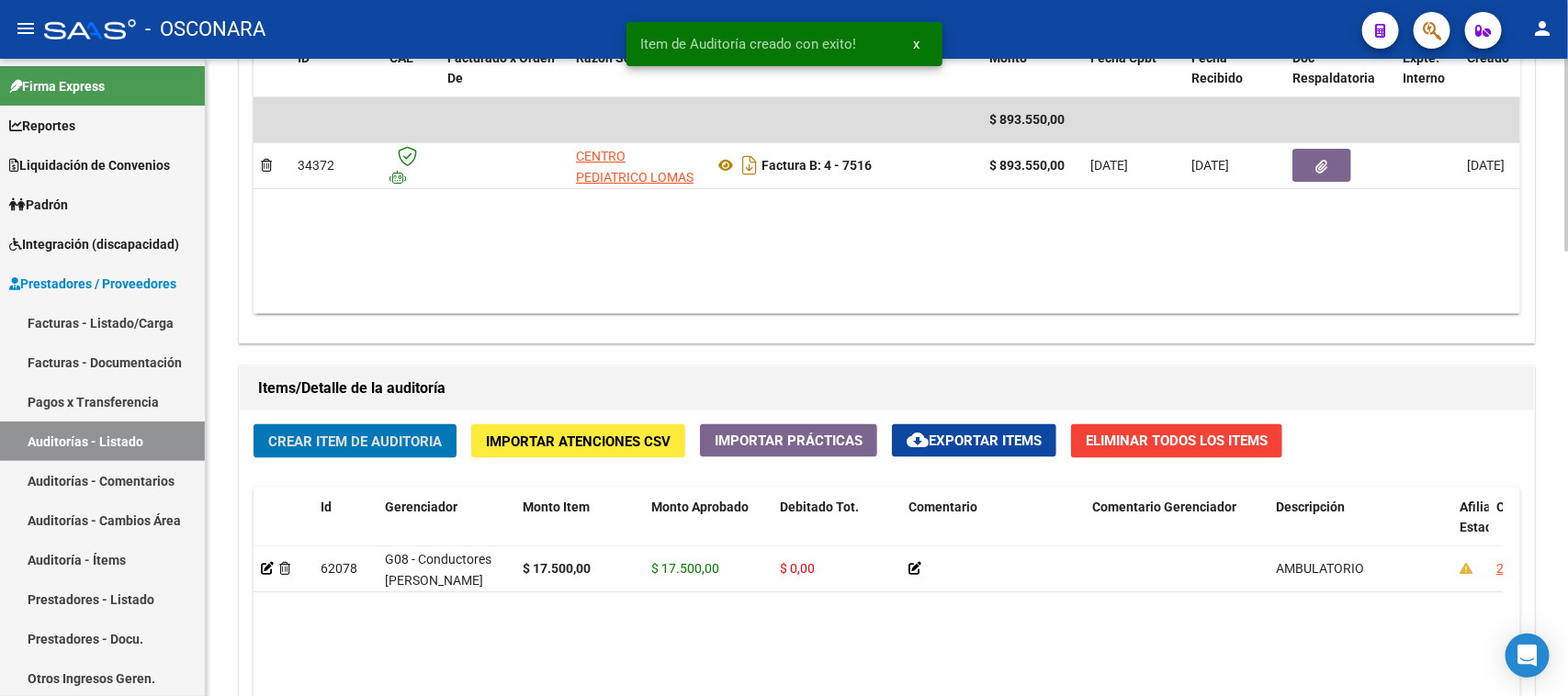
click at [374, 424] on button "Crear Item de Auditoria" at bounding box center [355, 441] width 203 height 34
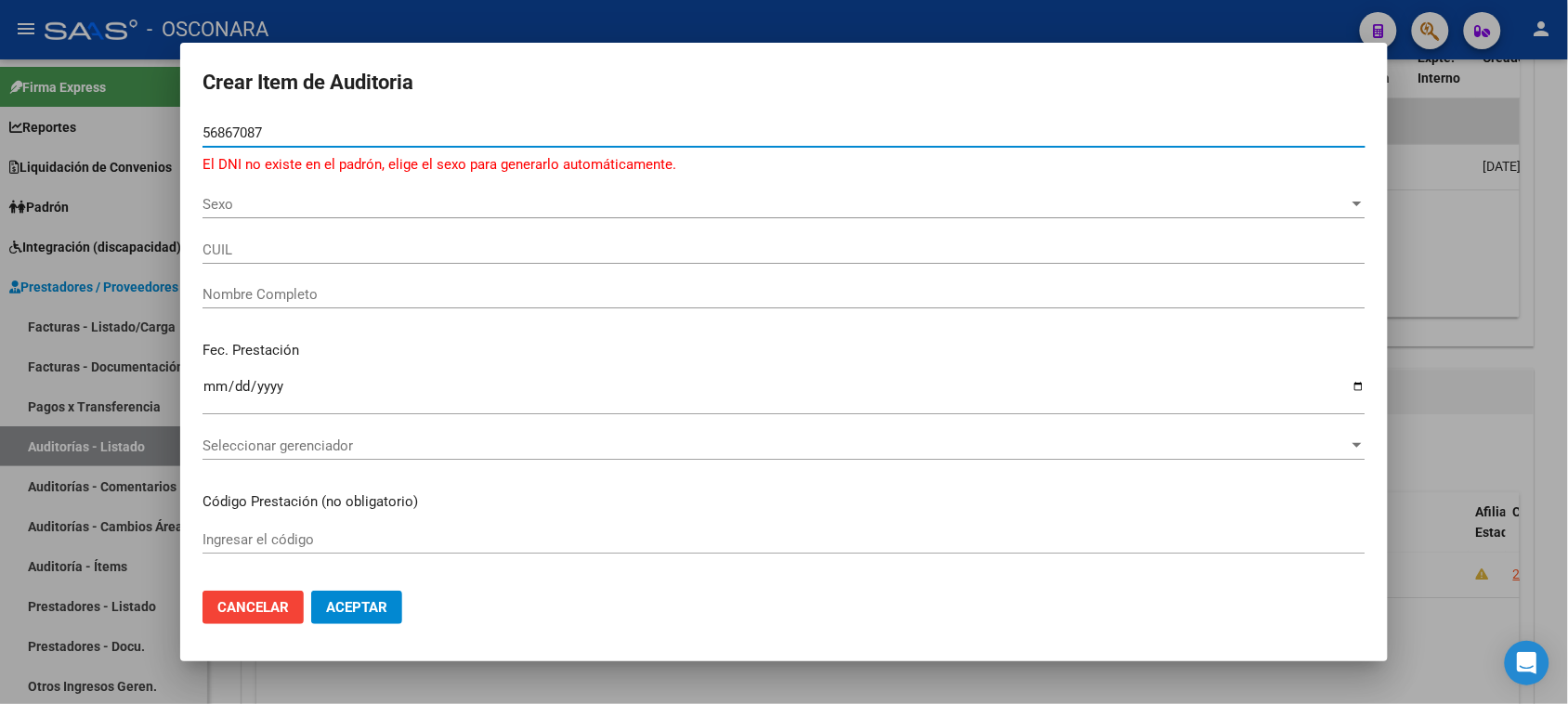
type input "56867087"
click at [252, 208] on span "Sexo" at bounding box center [776, 205] width 1146 height 17
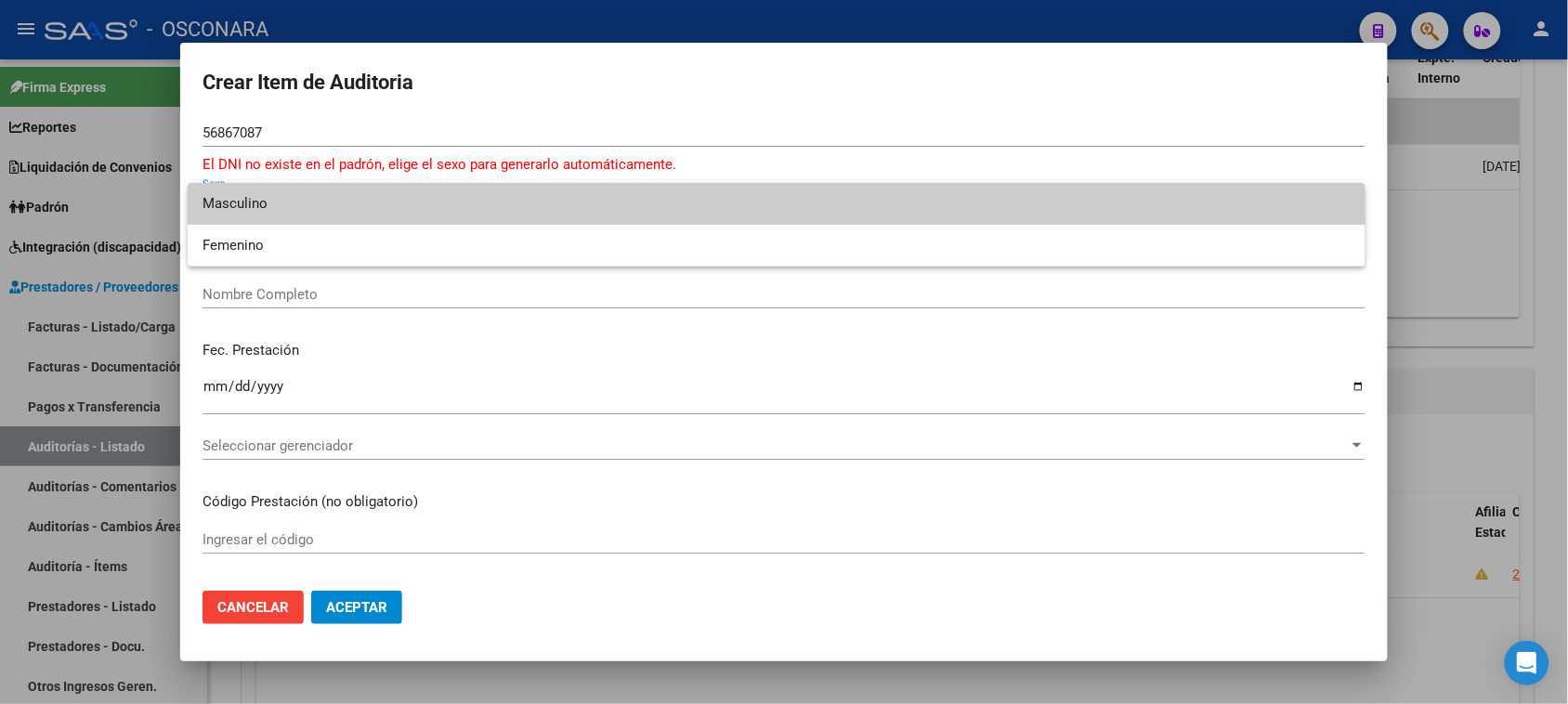
click at [249, 193] on span "Masculino" at bounding box center [776, 204] width 1147 height 42
type input "20568670877"
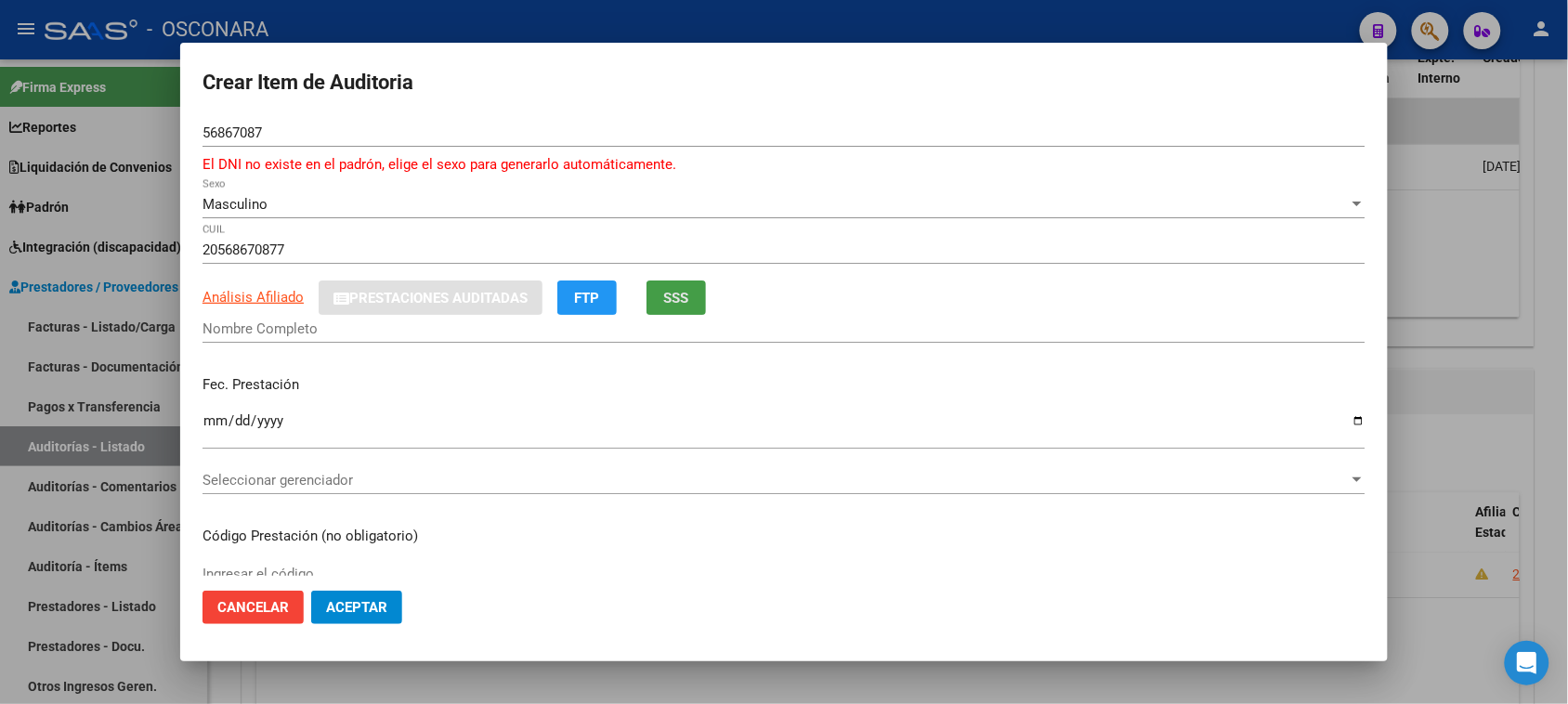
click at [679, 298] on span "SSS" at bounding box center [676, 298] width 25 height 17
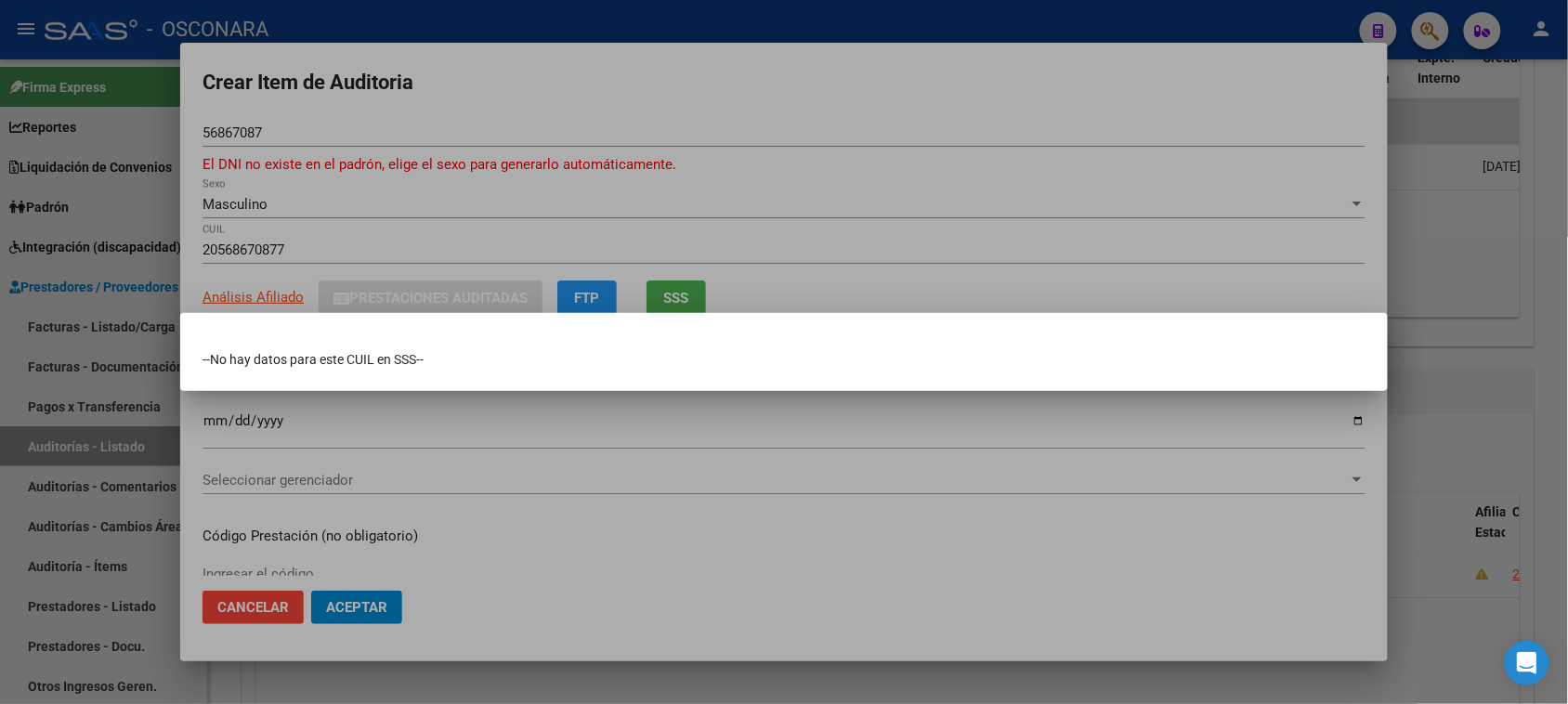
click at [1460, 210] on div at bounding box center [784, 352] width 1568 height 704
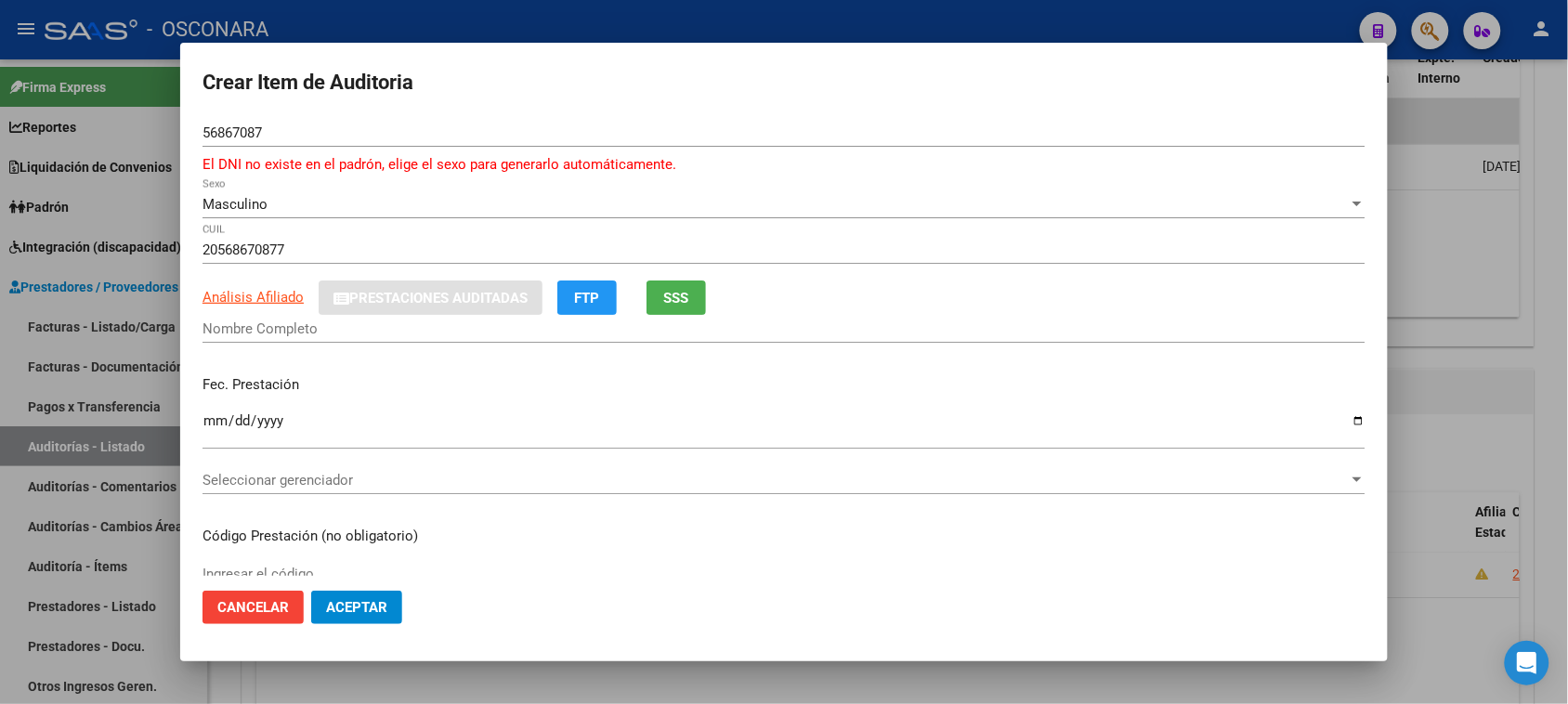
click at [1479, 164] on div at bounding box center [784, 352] width 1568 height 704
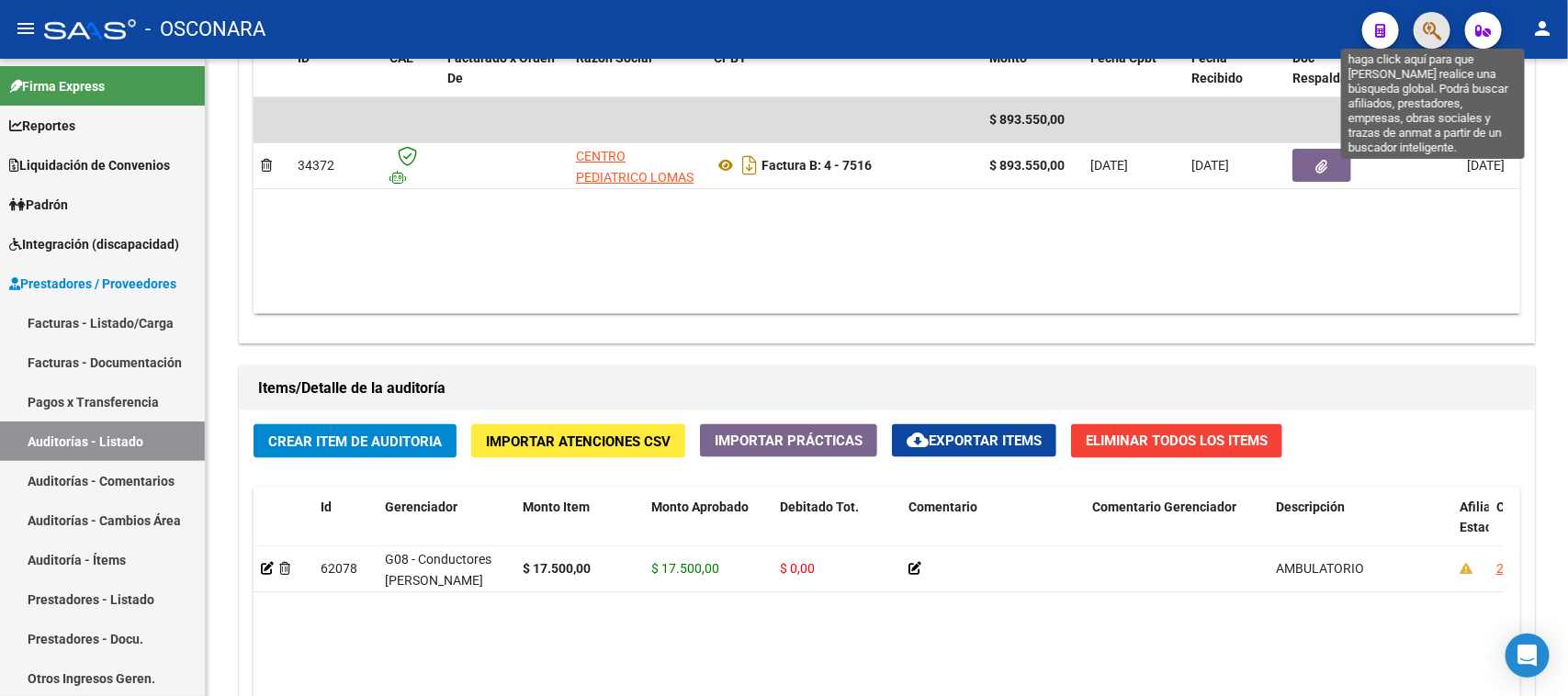
click at [1429, 37] on icon "button" at bounding box center [1432, 31] width 19 height 22
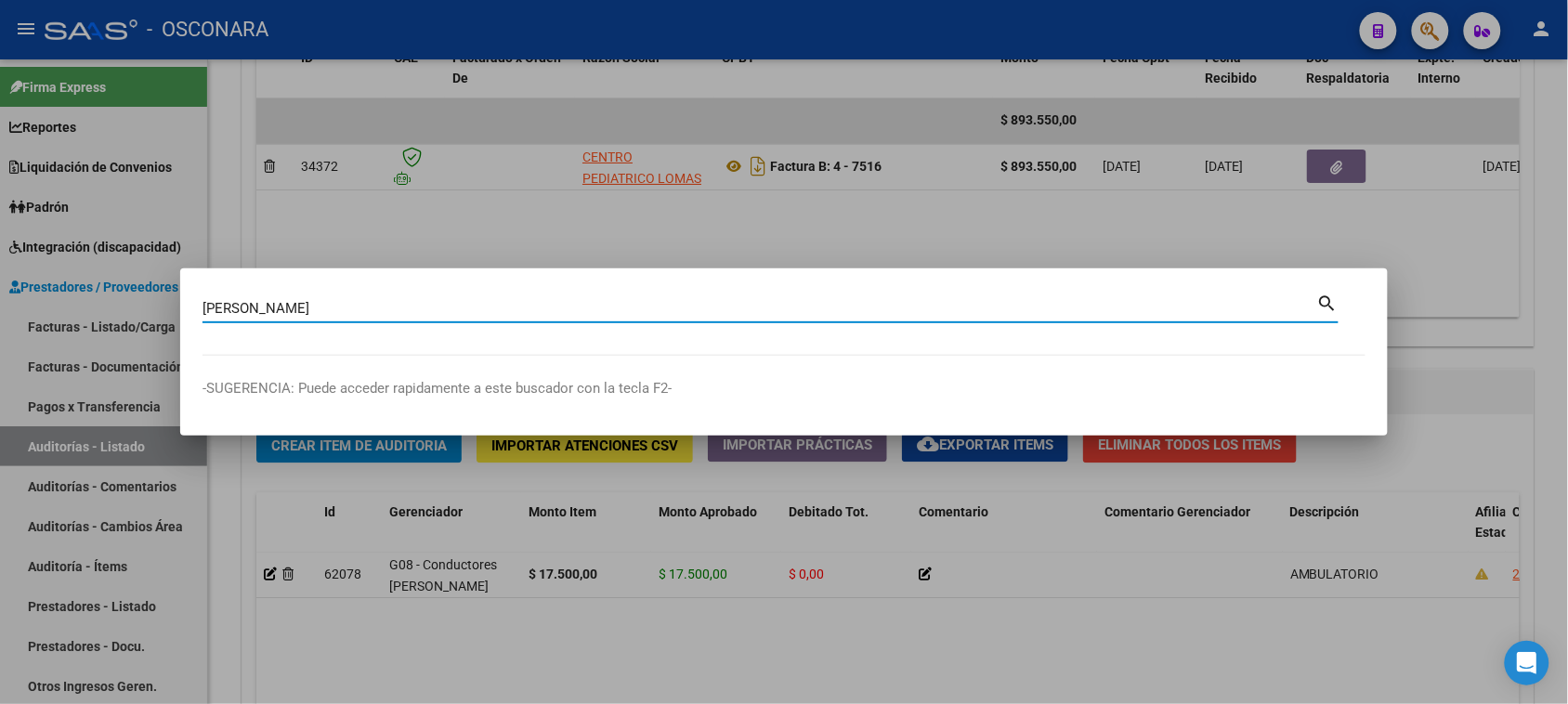
type input "[PERSON_NAME]"
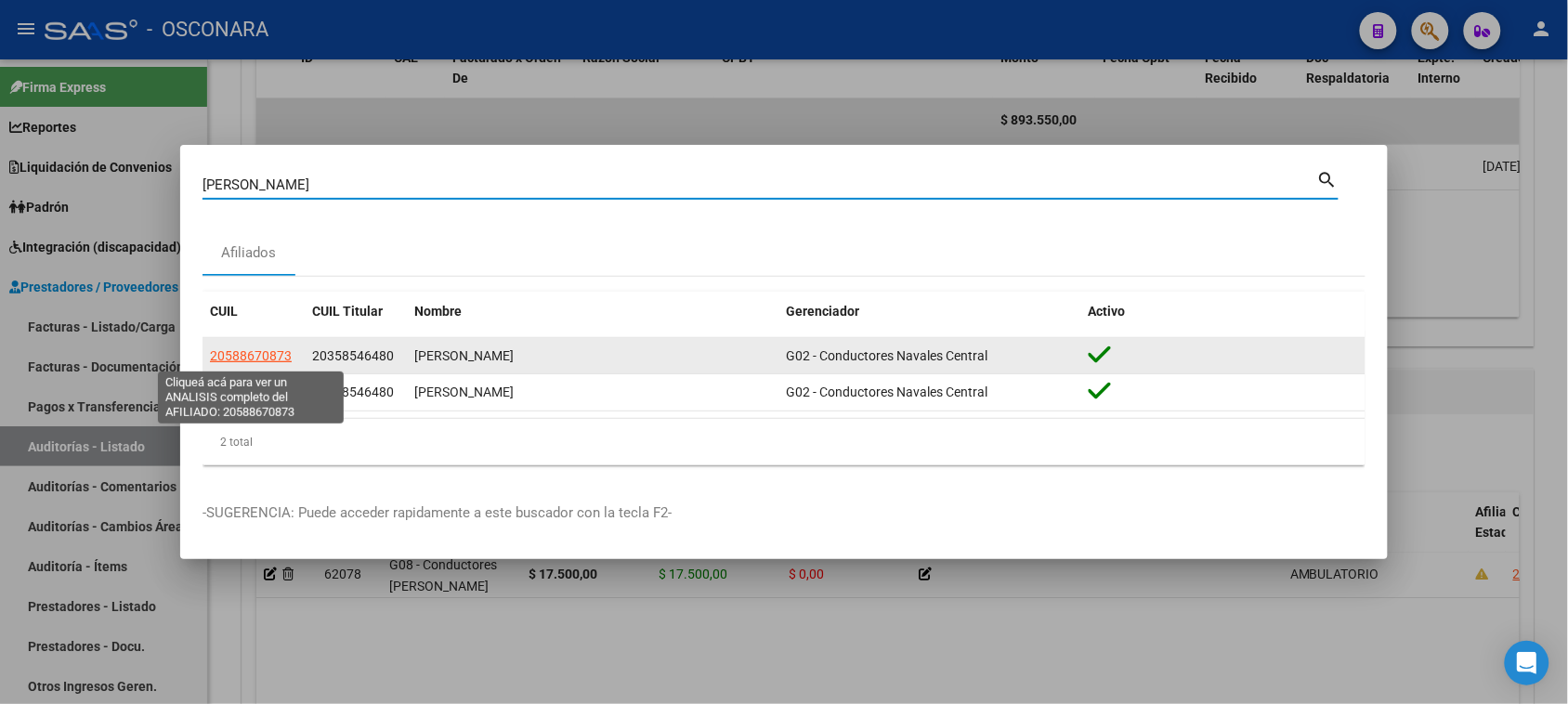
click at [233, 355] on span "20588670873" at bounding box center [251, 356] width 81 height 15
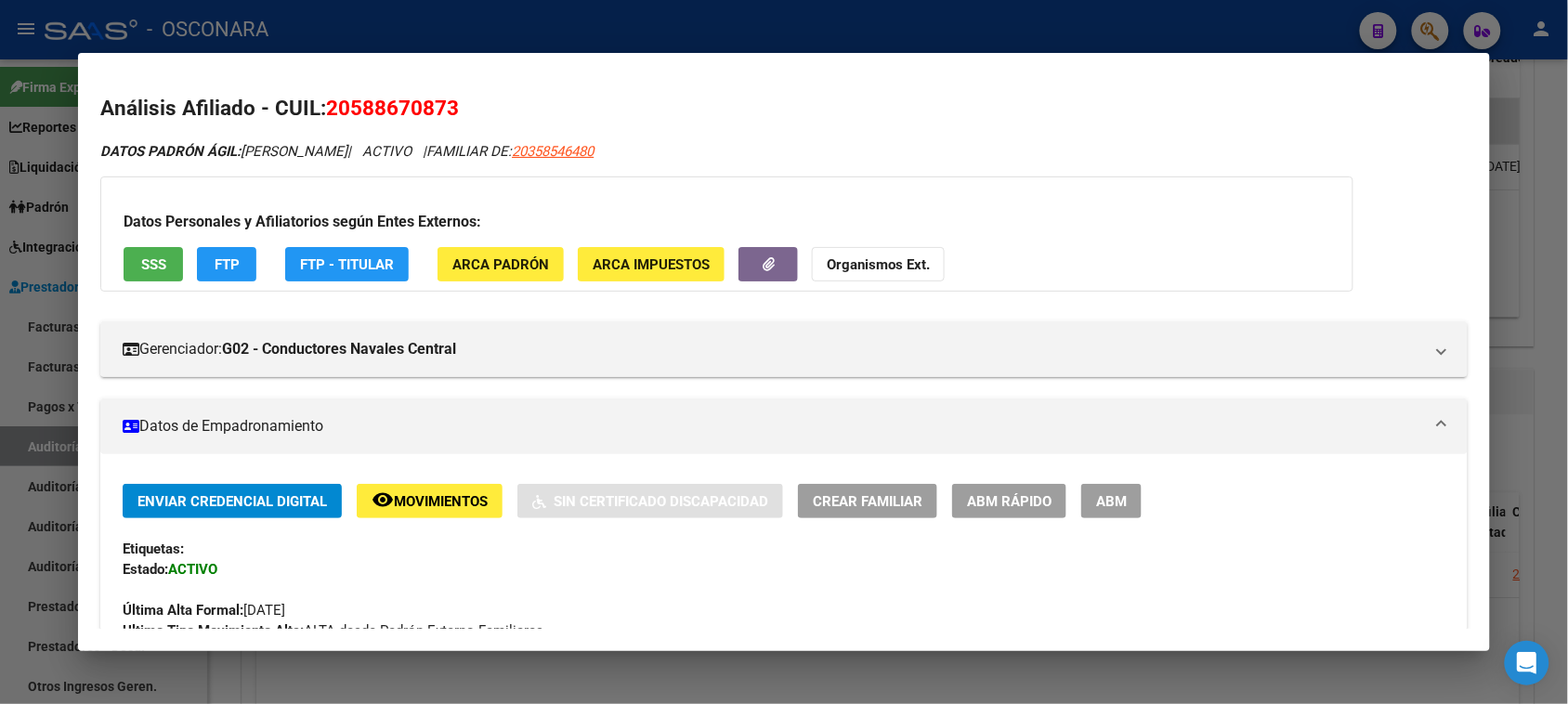
drag, startPoint x: 342, startPoint y: 107, endPoint x: 439, endPoint y: 103, distance: 97.1
click at [439, 103] on span "20588670873" at bounding box center [392, 107] width 133 height 24
copy span "58867087"
click at [1532, 188] on div at bounding box center [784, 352] width 1568 height 704
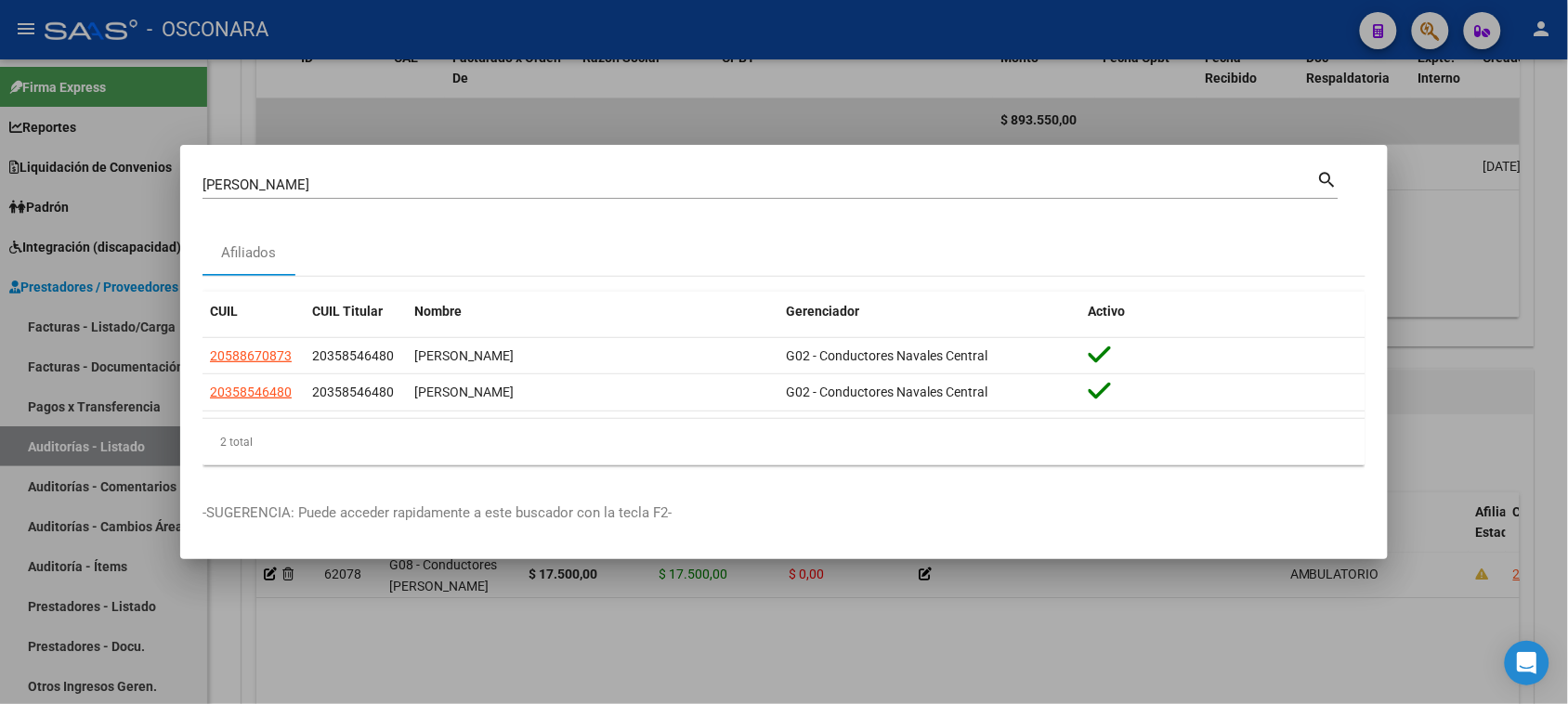
click at [84, 442] on div at bounding box center [784, 352] width 1568 height 704
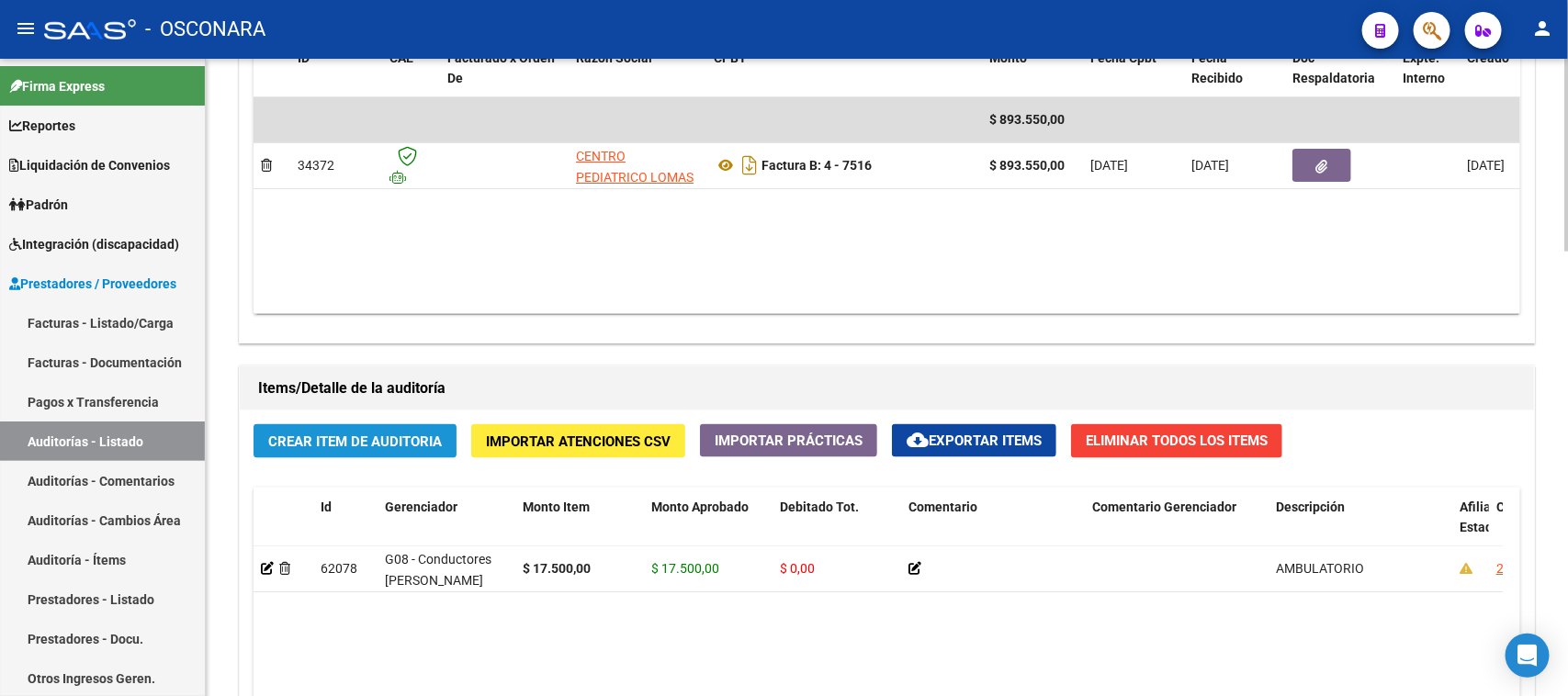
click at [342, 434] on span "Crear Item de Auditoria" at bounding box center [354, 442] width 173 height 17
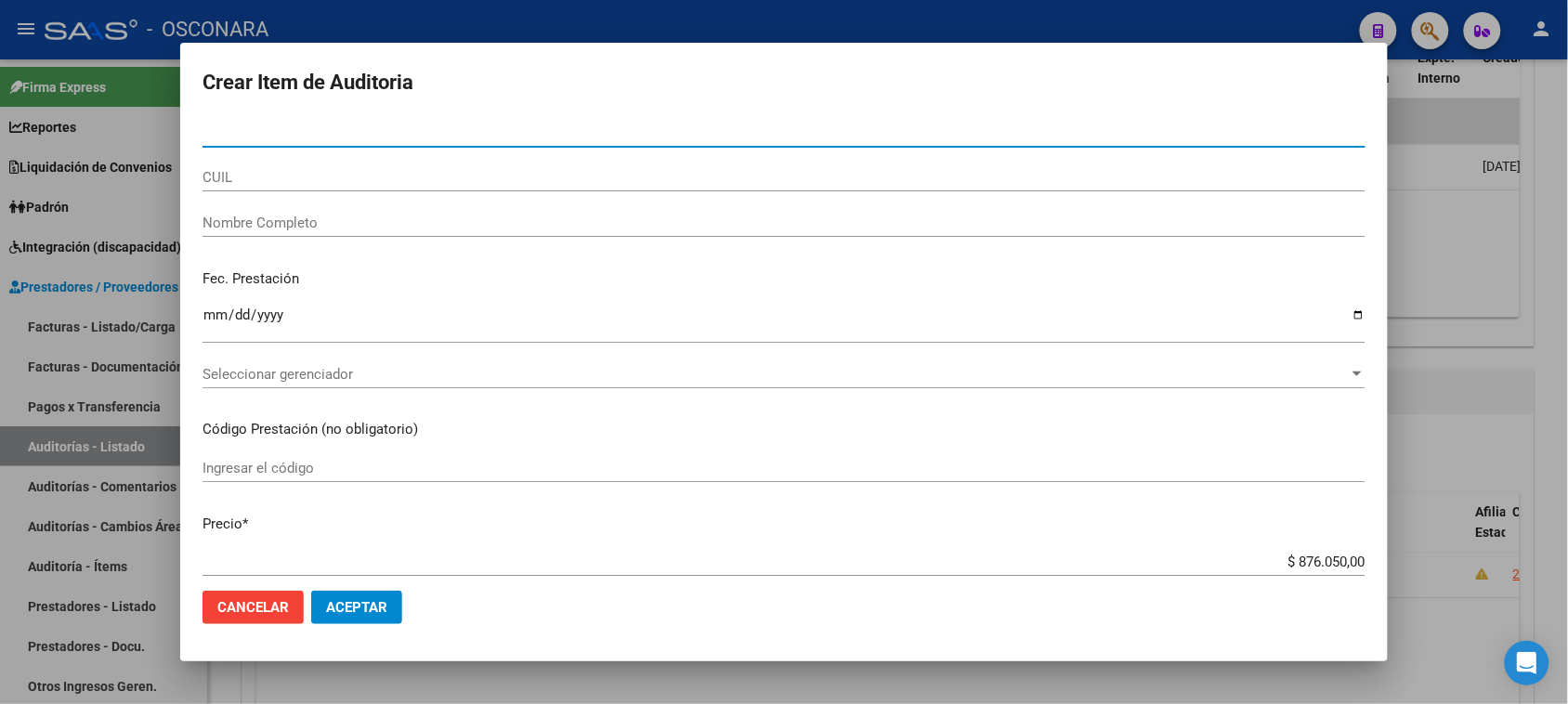
type input "58867087"
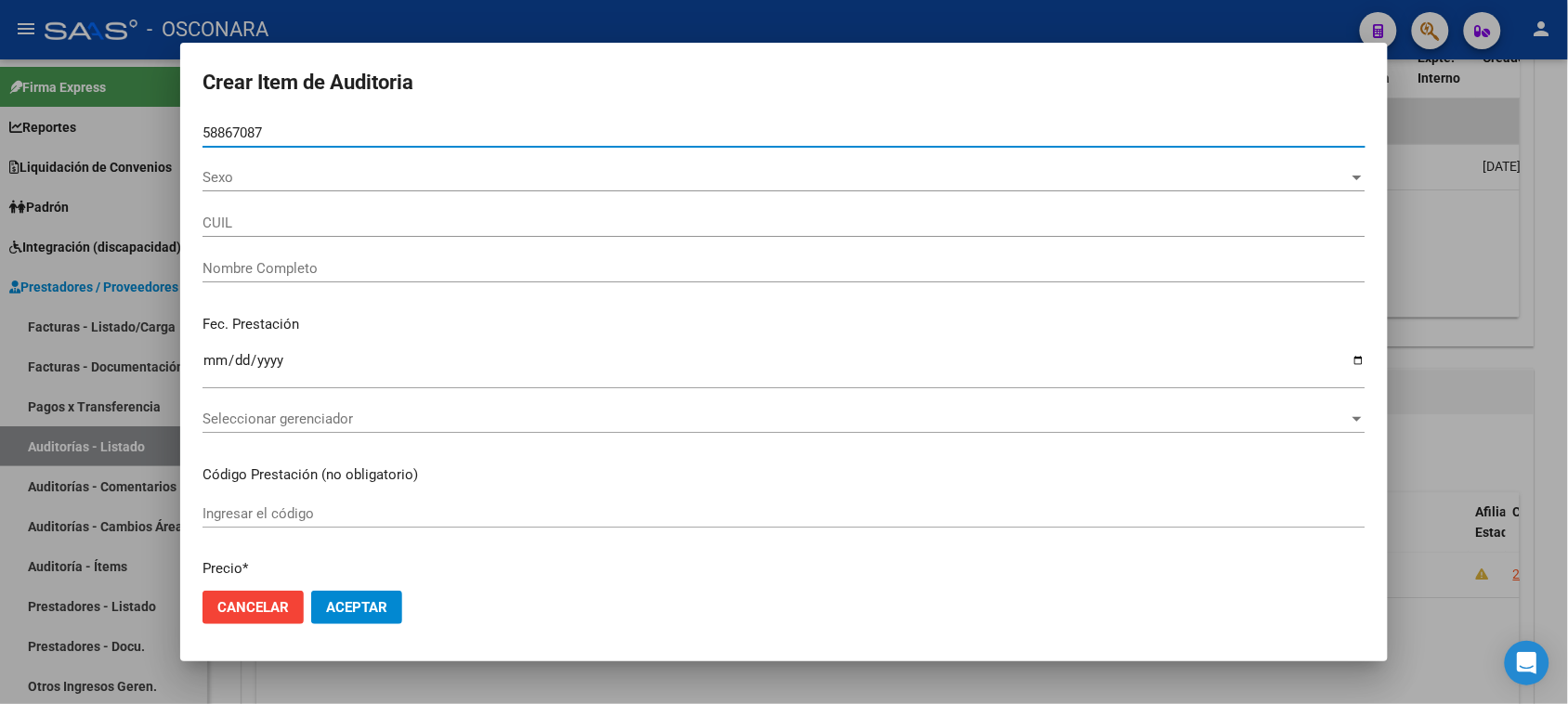
type input "20588670873"
type input "[PERSON_NAME]"
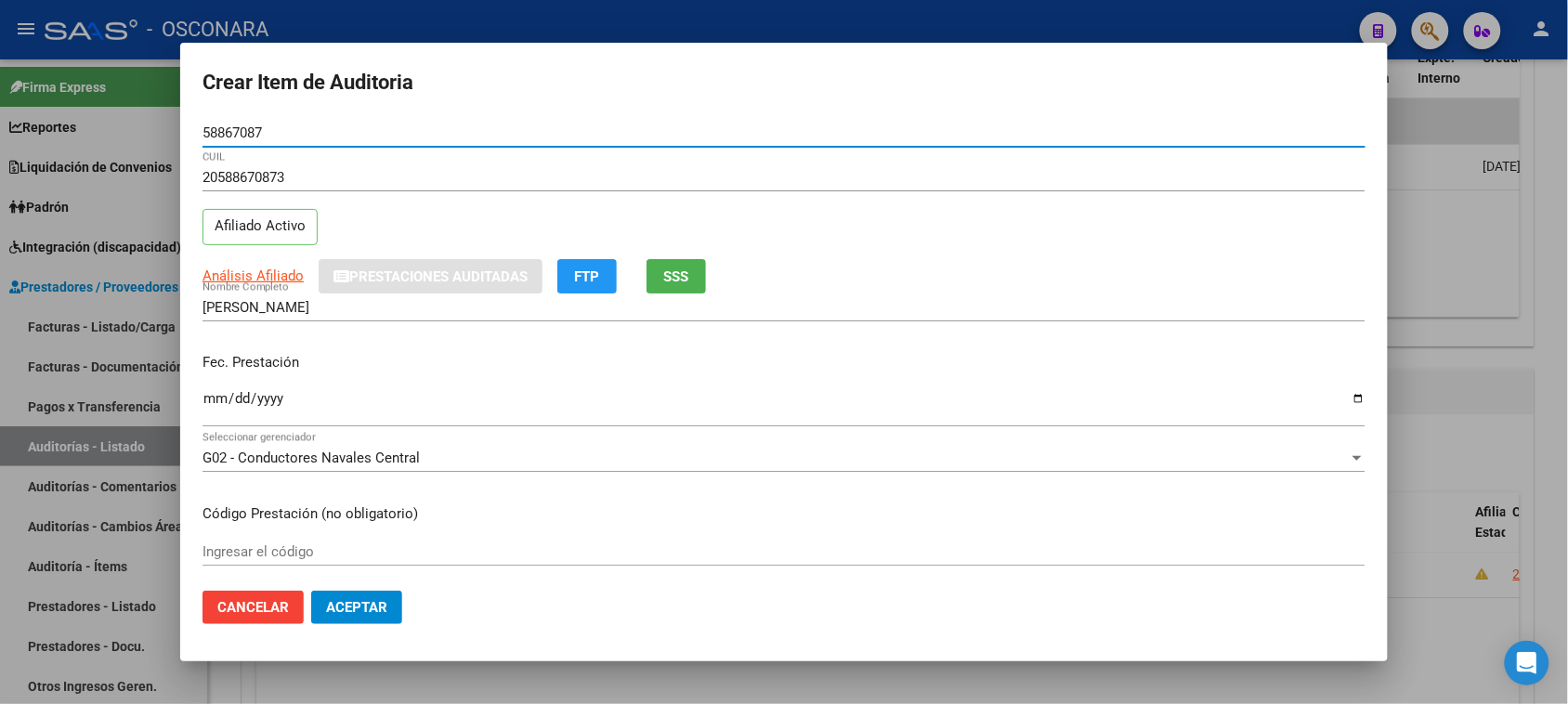
type input "58867087"
click at [214, 401] on input "Ingresar la fecha" at bounding box center [784, 406] width 1162 height 29
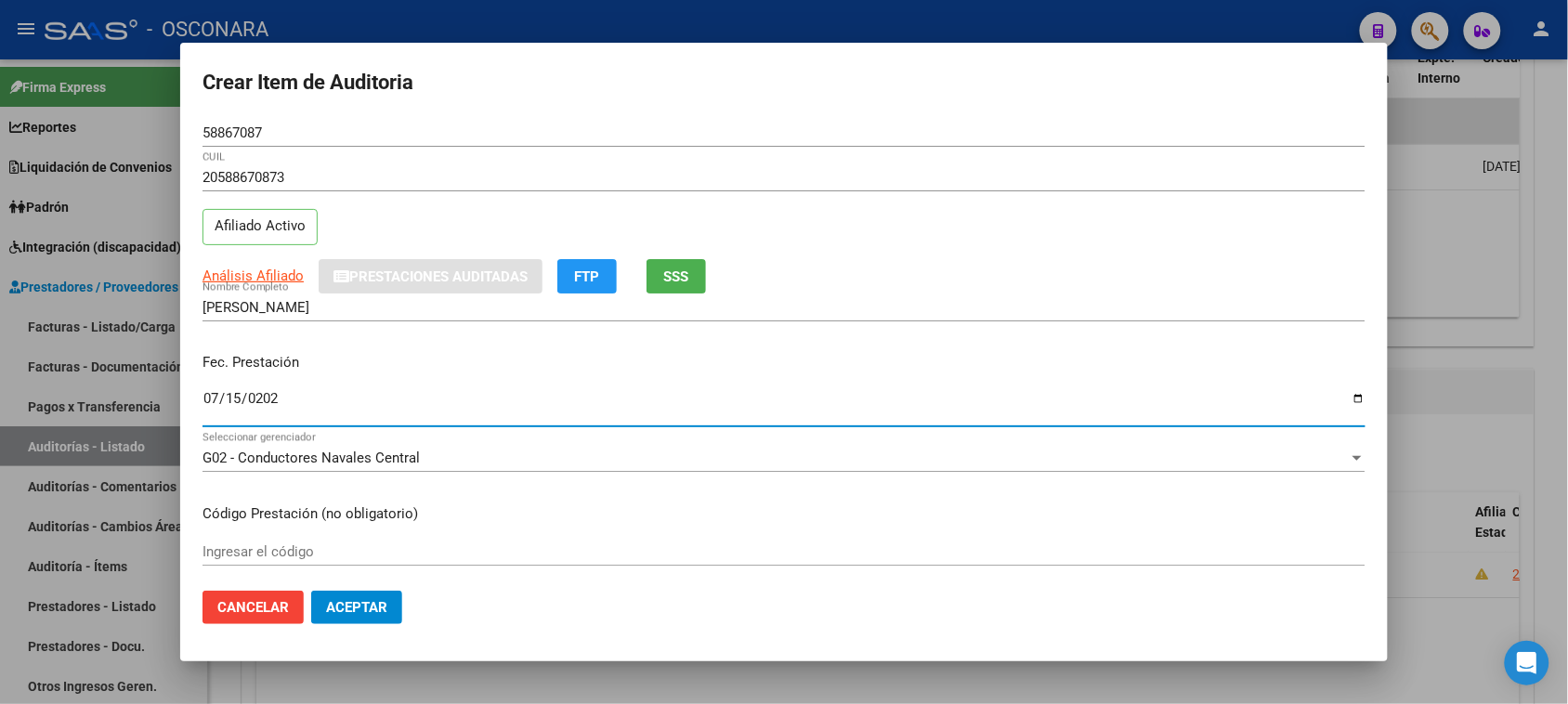
type input "[DATE]"
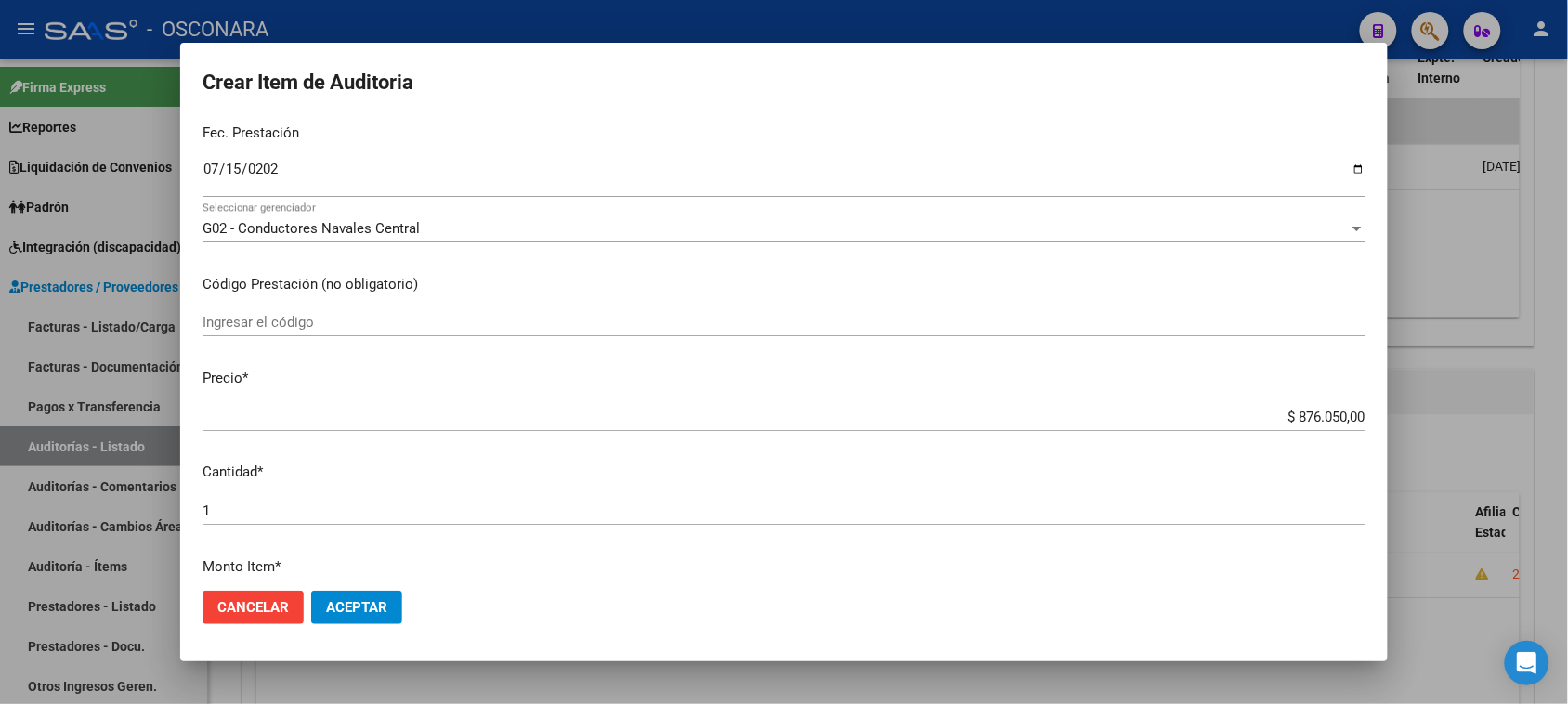
scroll to position [232, 0]
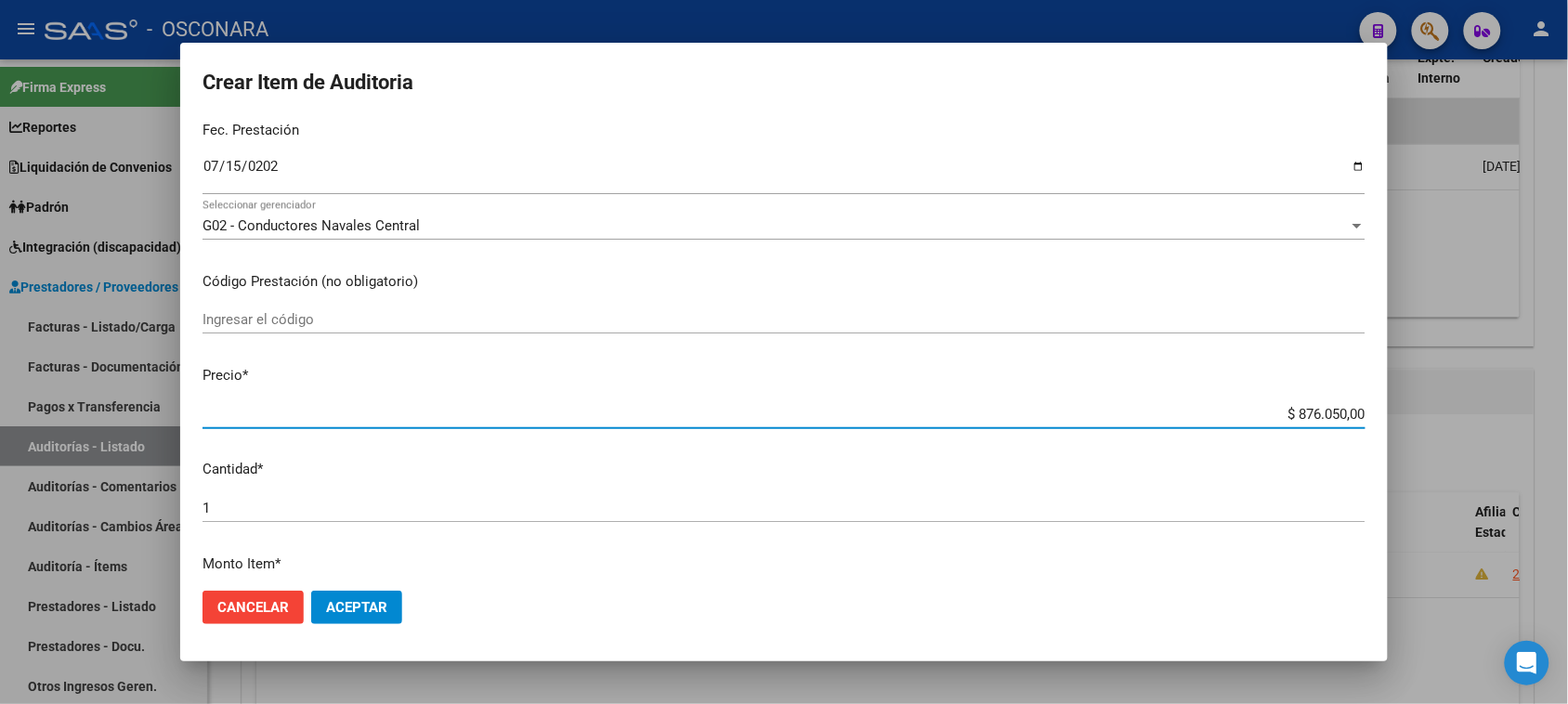
drag, startPoint x: 1283, startPoint y: 414, endPoint x: 1584, endPoint y: 396, distance: 301.5
click at [1568, 396] on html "menu - OSCONARA person Firma Express Reportes Padrón Traspasos x O.S. Traspasos…" at bounding box center [784, 352] width 1568 height 704
type input "$ 0,01"
type input "$ 0,17"
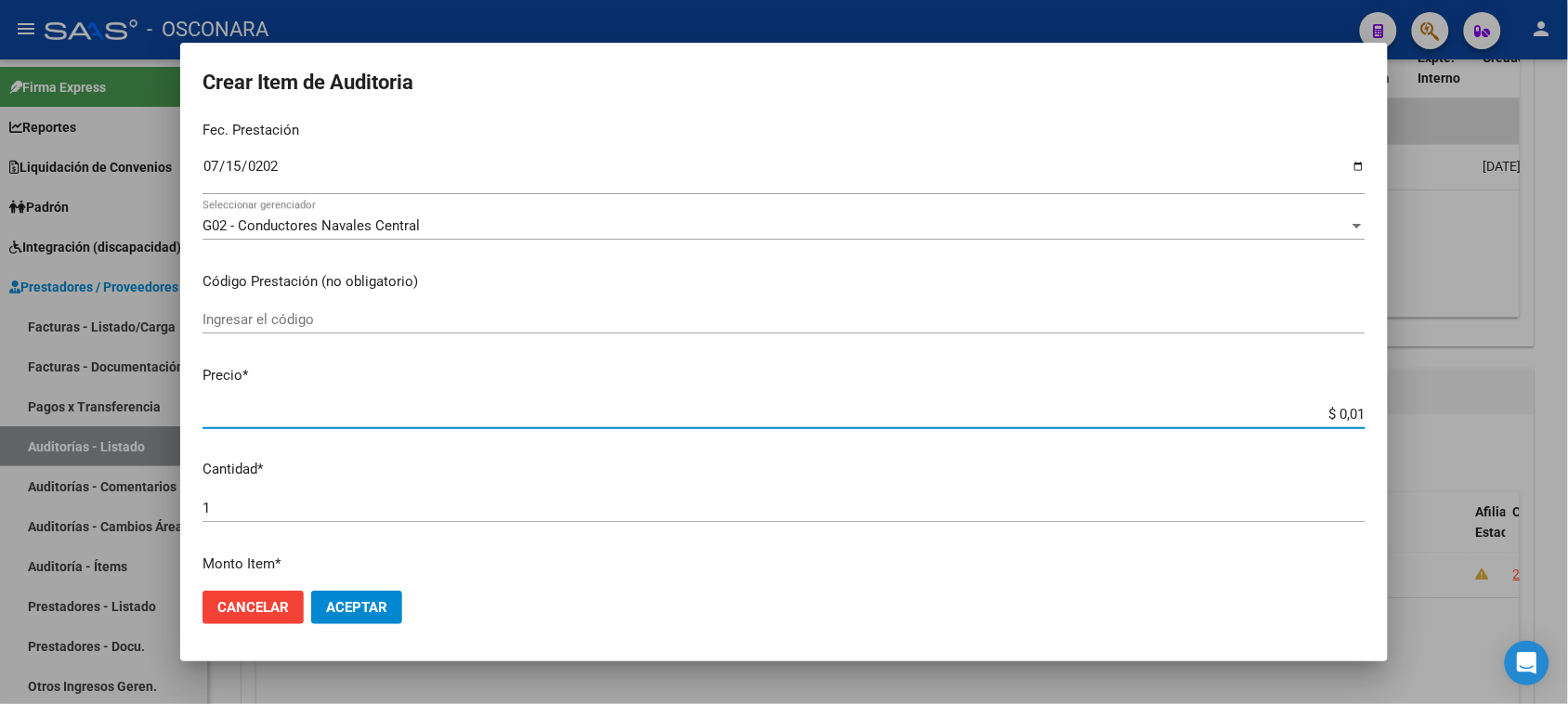
type input "$ 0,17"
type input "$ 1,75"
type input "$ 17,50"
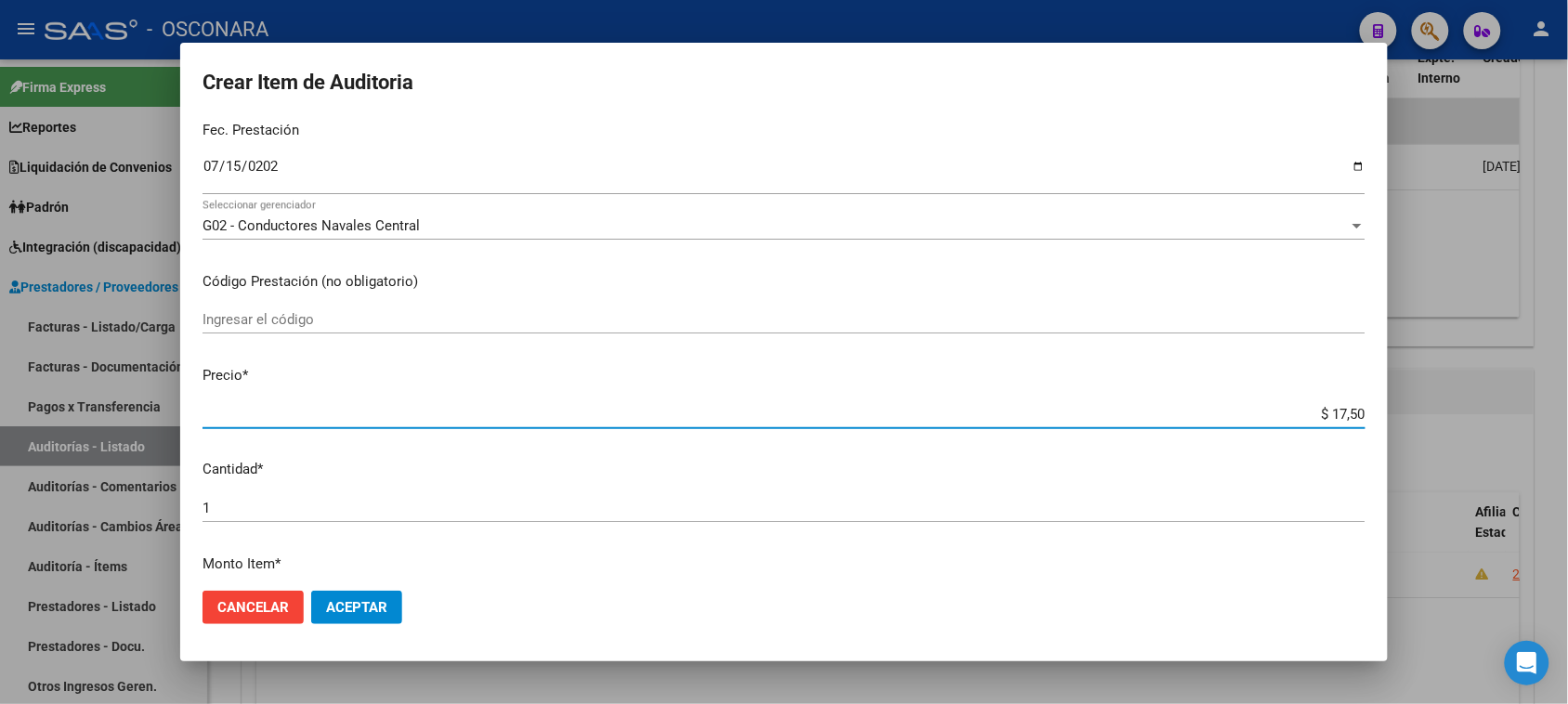
type input "$ 175,00"
type input "$ 1.750,00"
type input "$ 17.500,00"
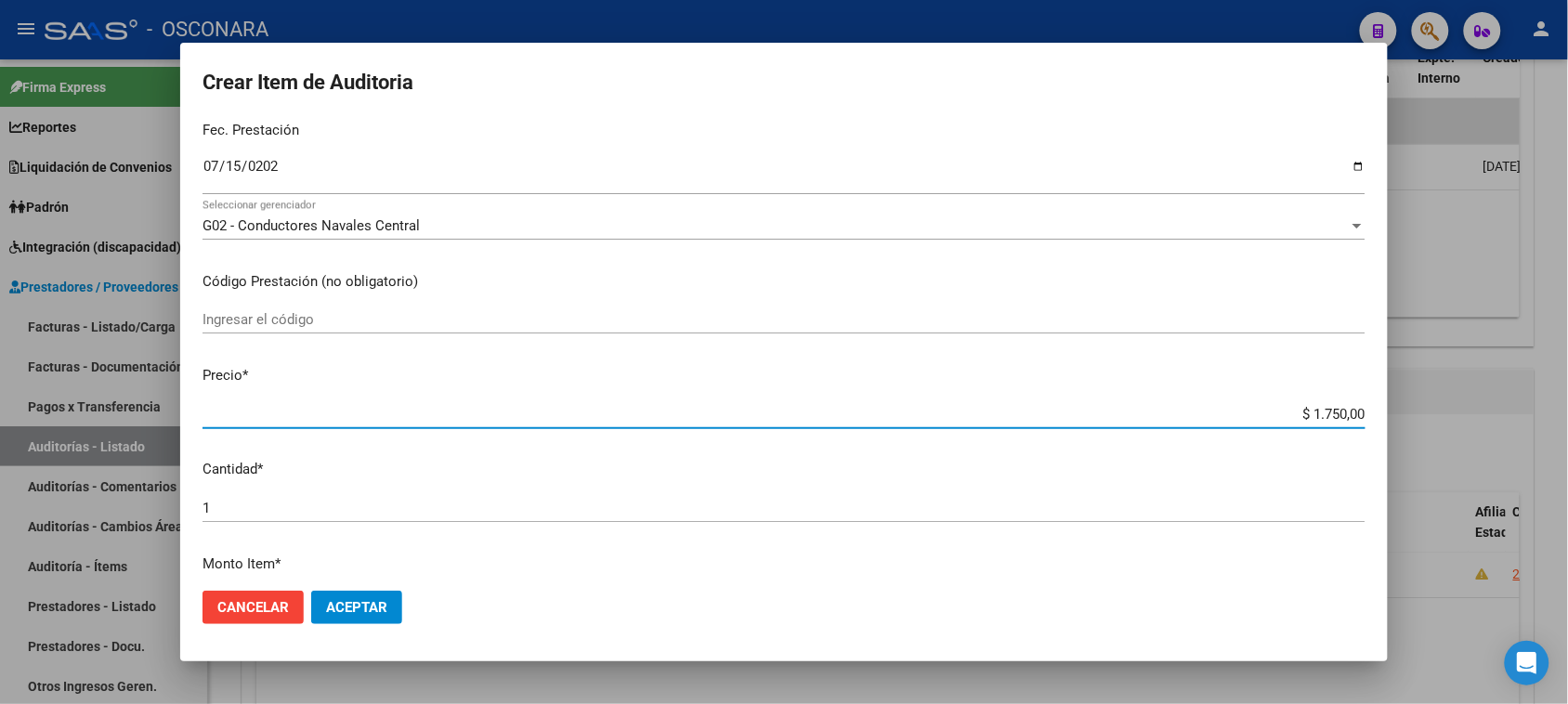
type input "$ 17.500,00"
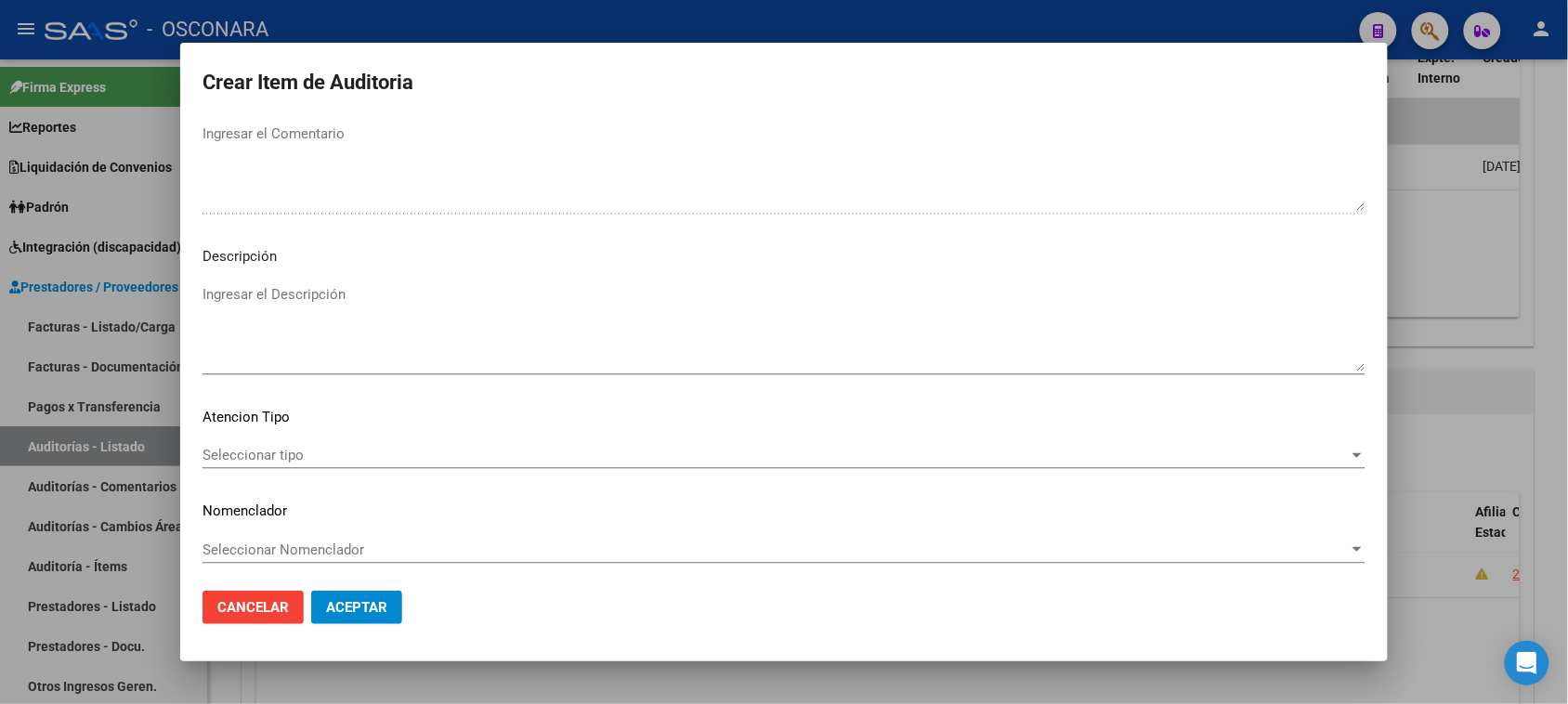
scroll to position [1053, 0]
click at [320, 306] on textarea "Ingresar el Descripción" at bounding box center [784, 325] width 1162 height 87
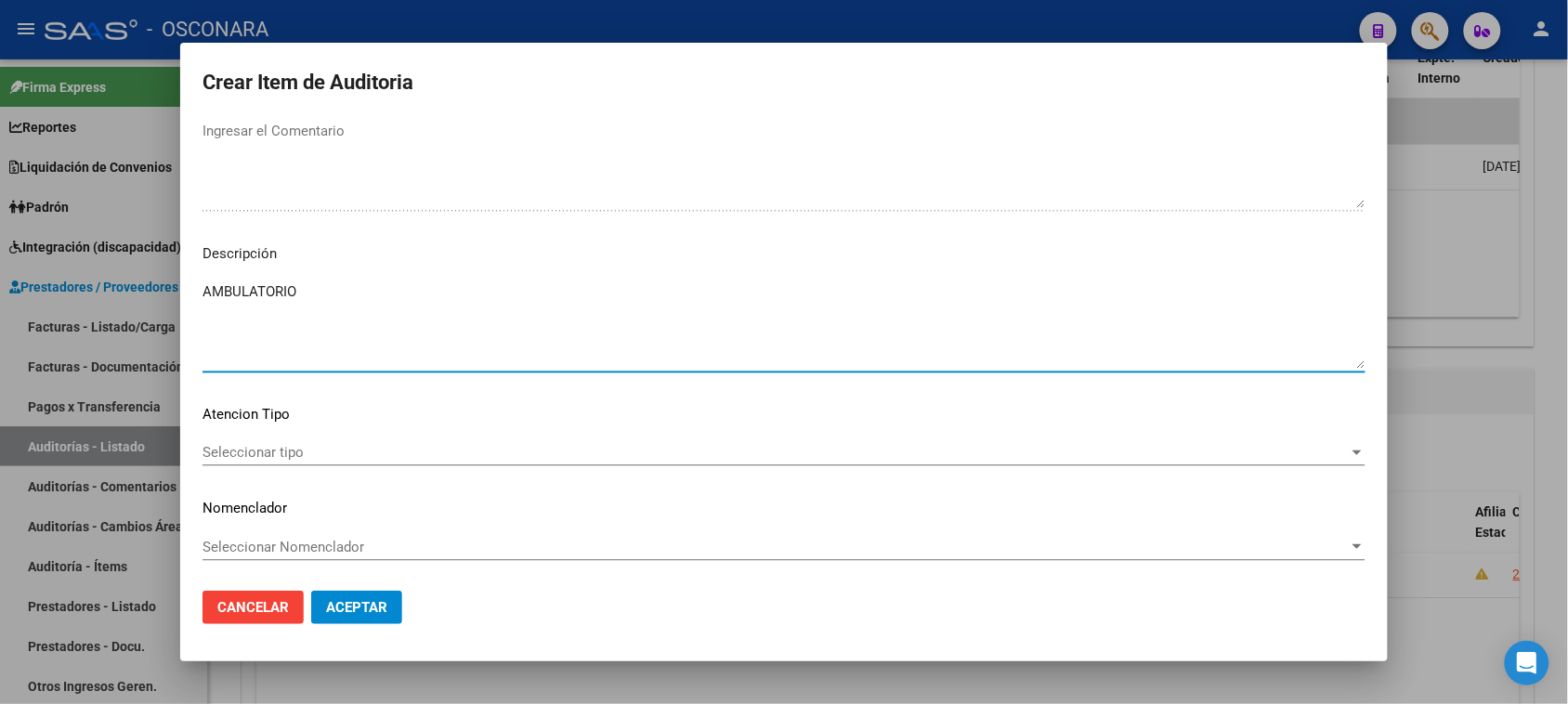
type textarea "AMBULATORIO"
click at [256, 457] on span "Seleccionar tipo" at bounding box center [776, 453] width 1146 height 17
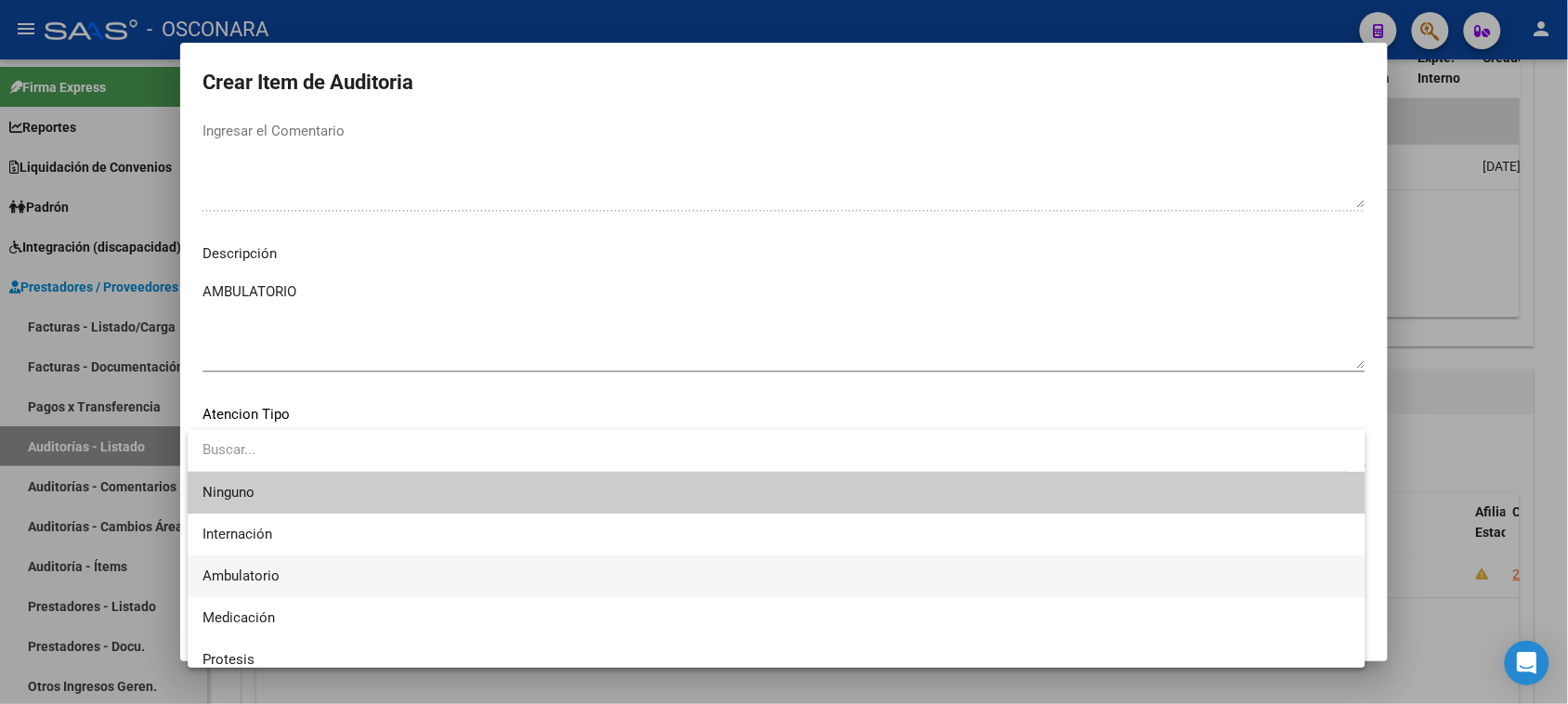
click at [303, 571] on span "Ambulatorio" at bounding box center [776, 576] width 1147 height 42
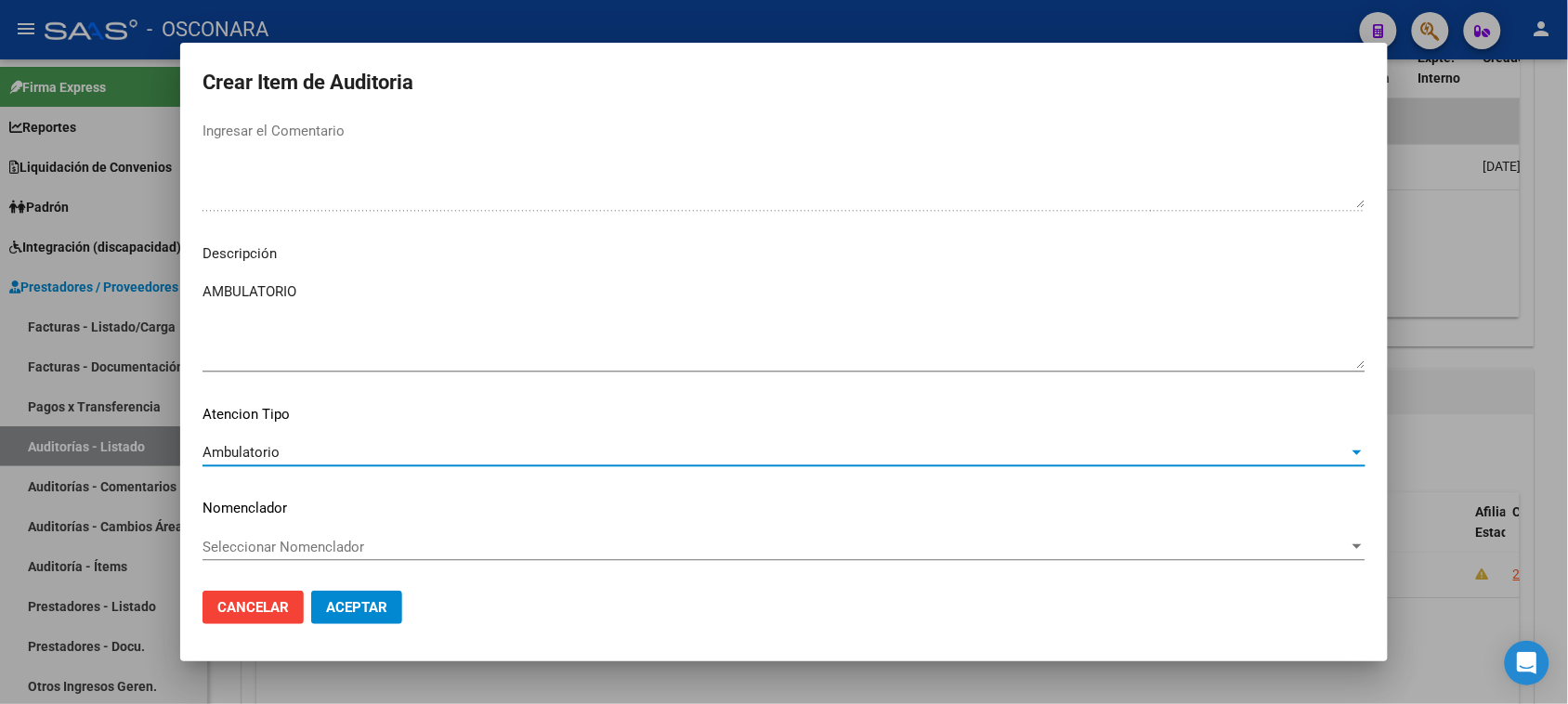
click at [365, 605] on span "Aceptar" at bounding box center [356, 607] width 62 height 17
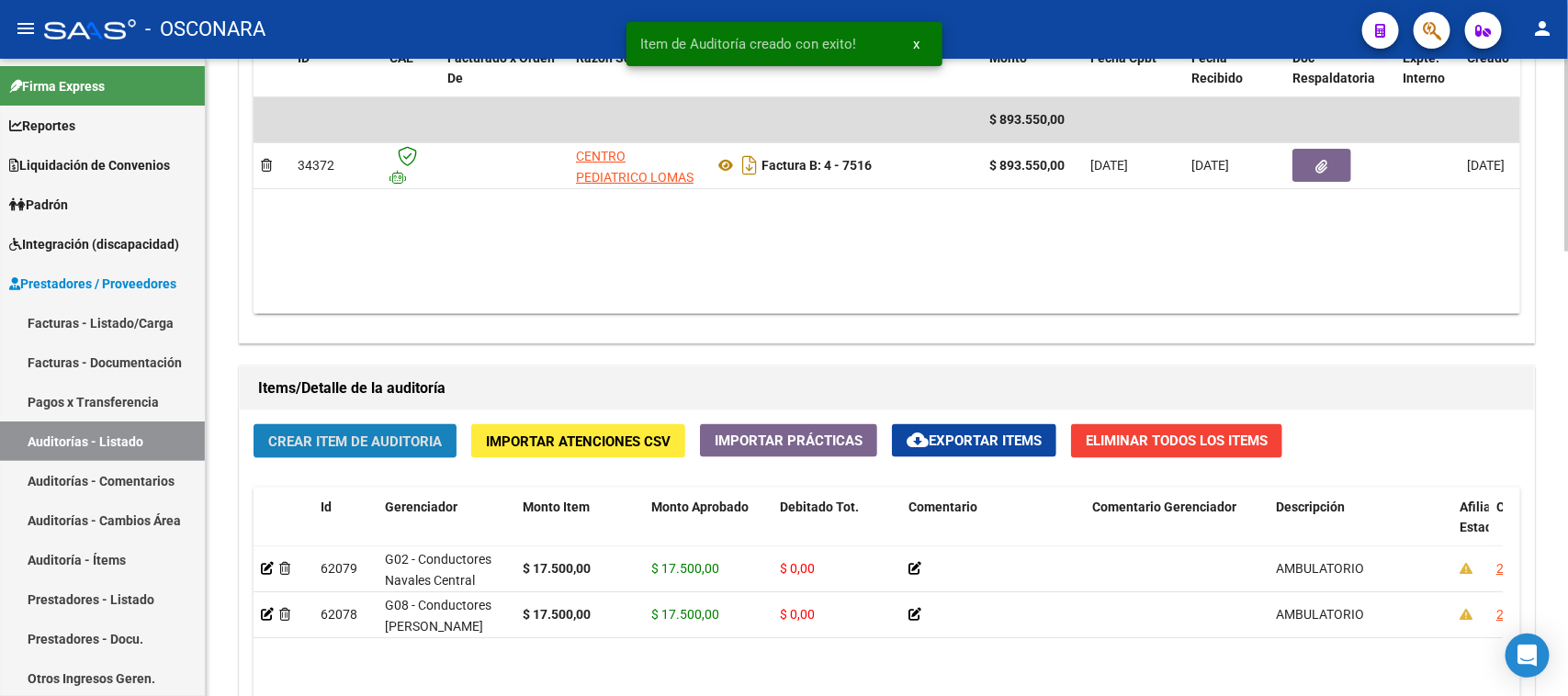
click at [366, 434] on span "Crear Item de Auditoria" at bounding box center [354, 442] width 173 height 17
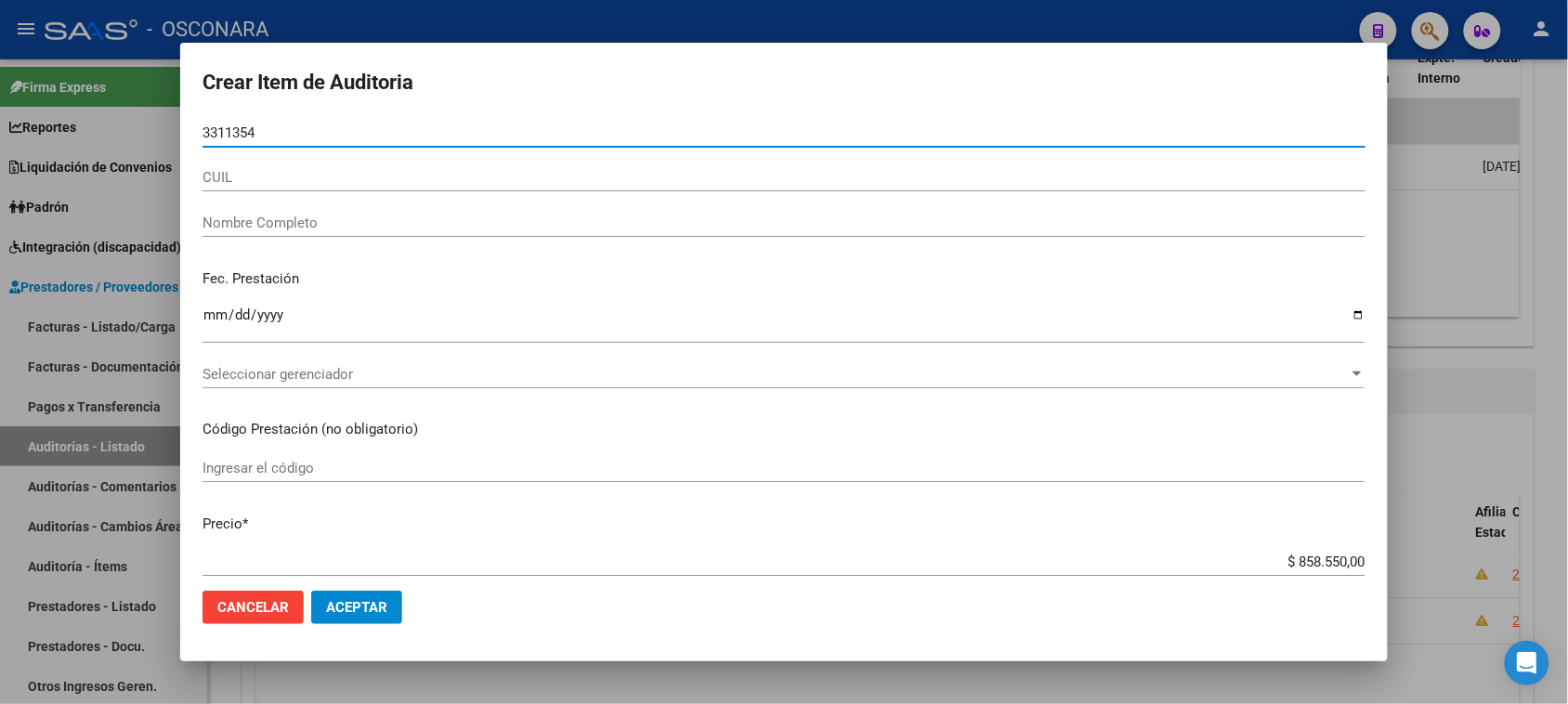
type input "33113549"
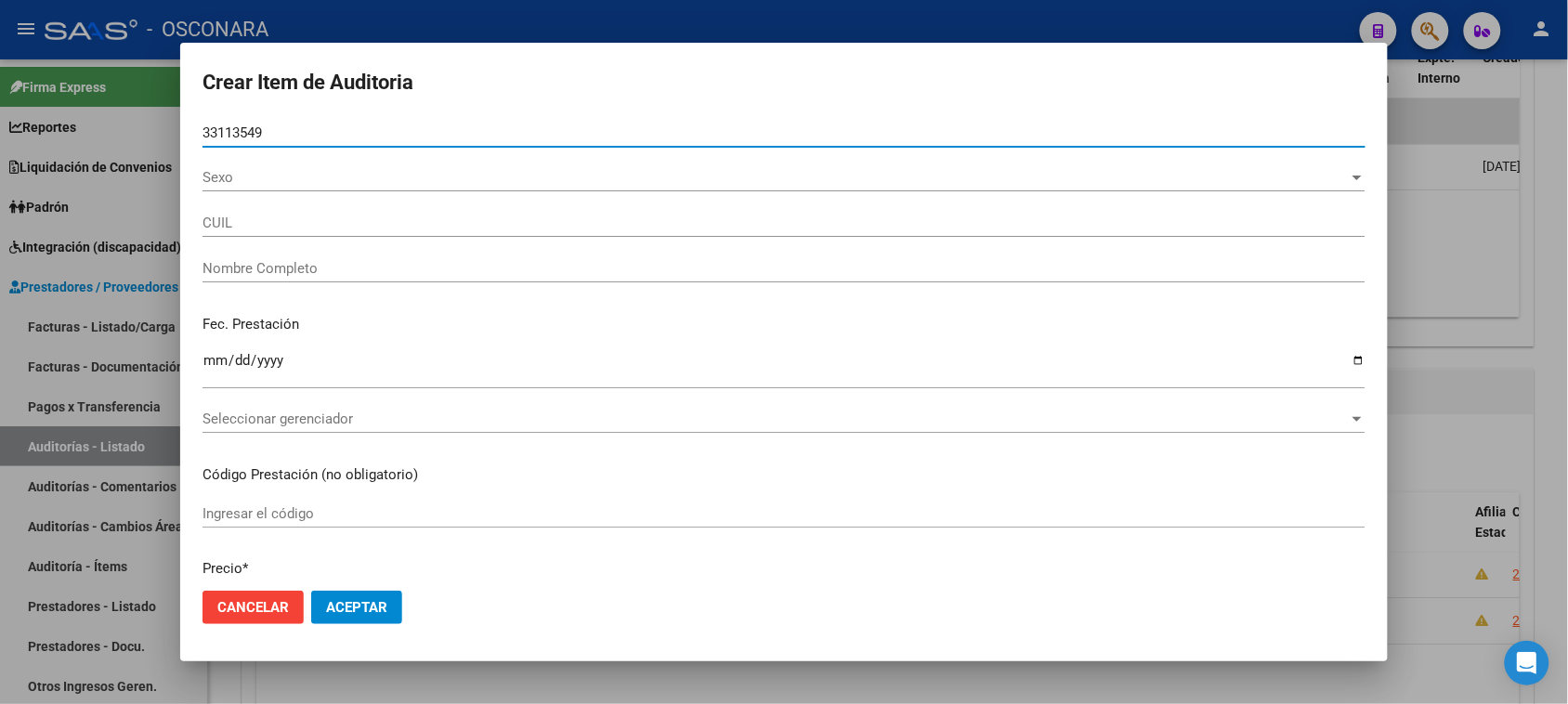
type input "27331135491"
type input "[PERSON_NAME] ACU?'A [GEOGRAPHIC_DATA]"
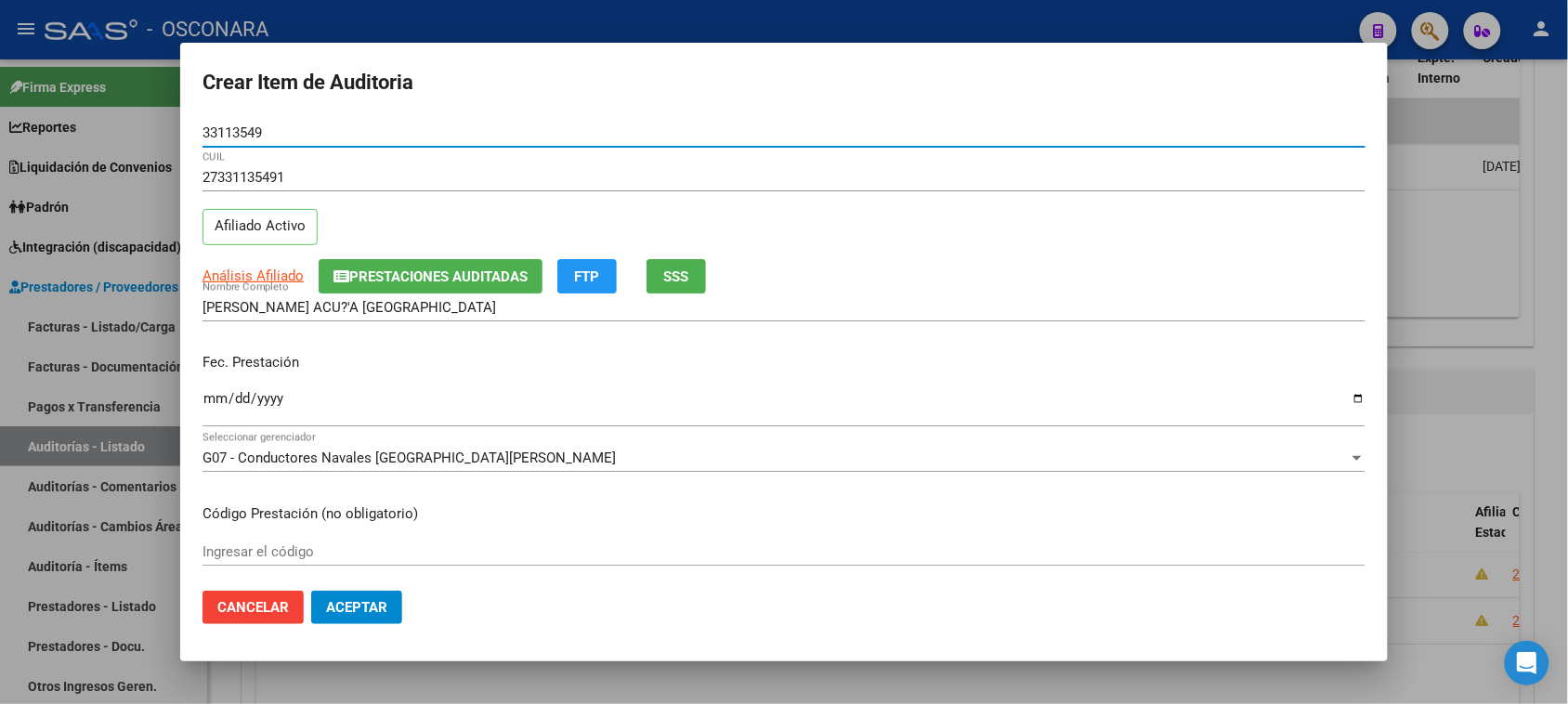
type input "33113549"
click at [694, 277] on button "SSS" at bounding box center [676, 276] width 60 height 34
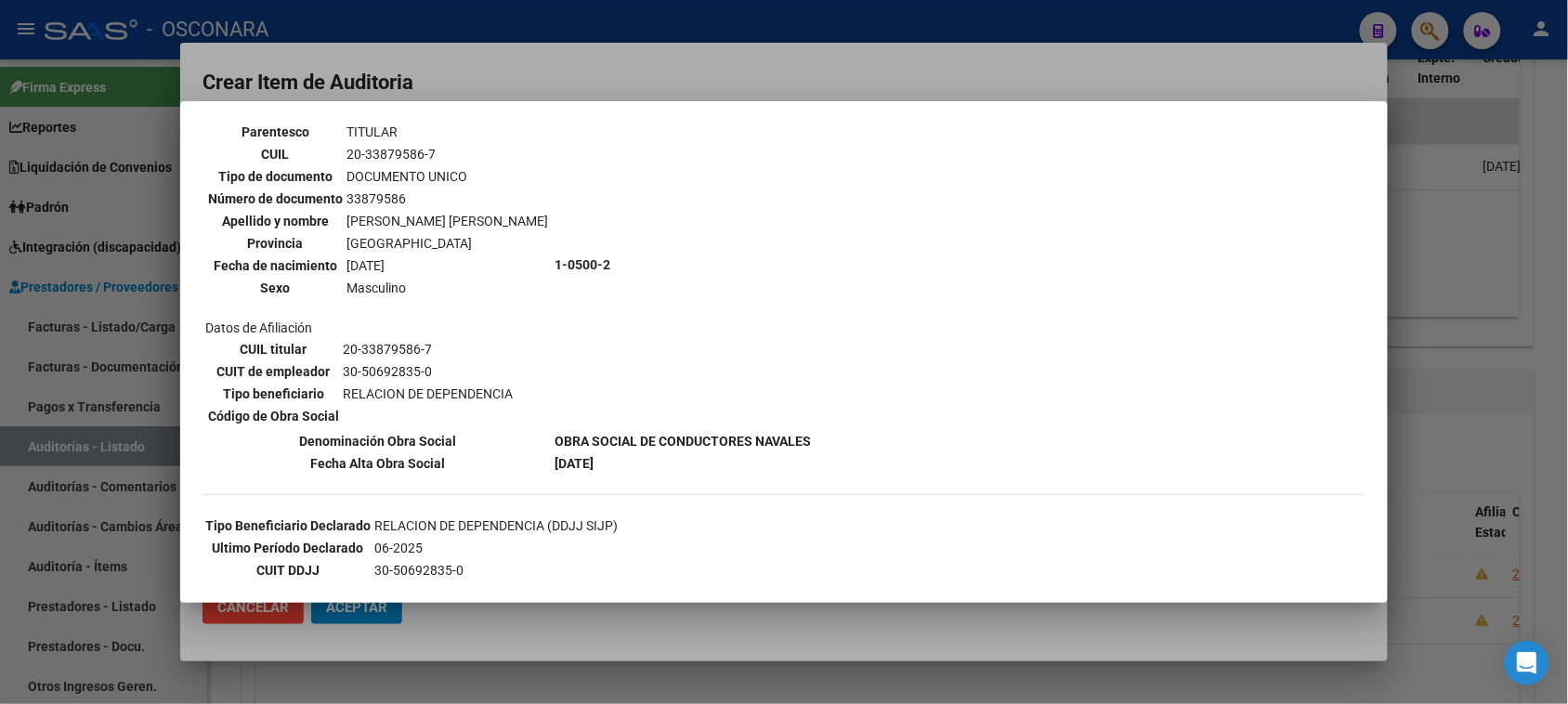
scroll to position [232, 0]
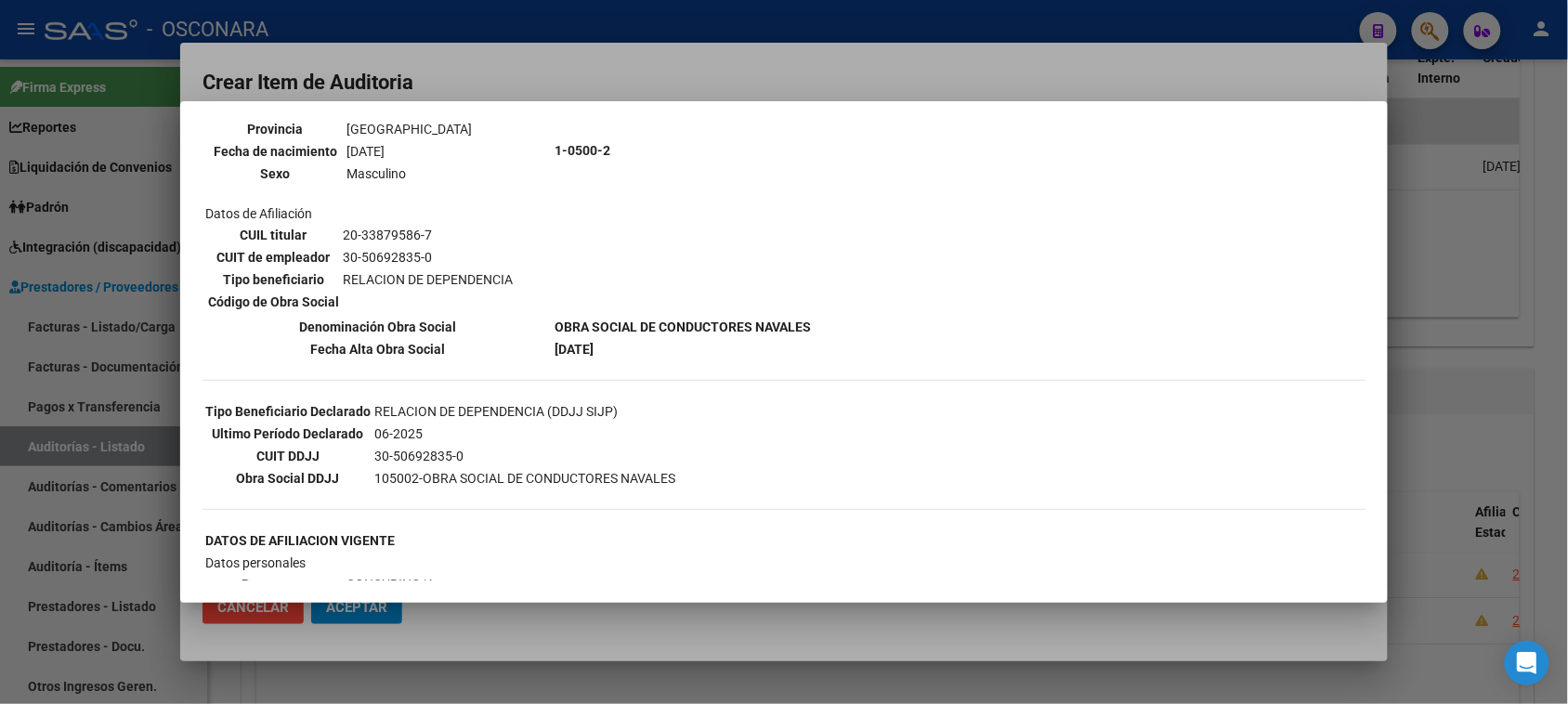
click at [1538, 303] on div at bounding box center [784, 352] width 1568 height 704
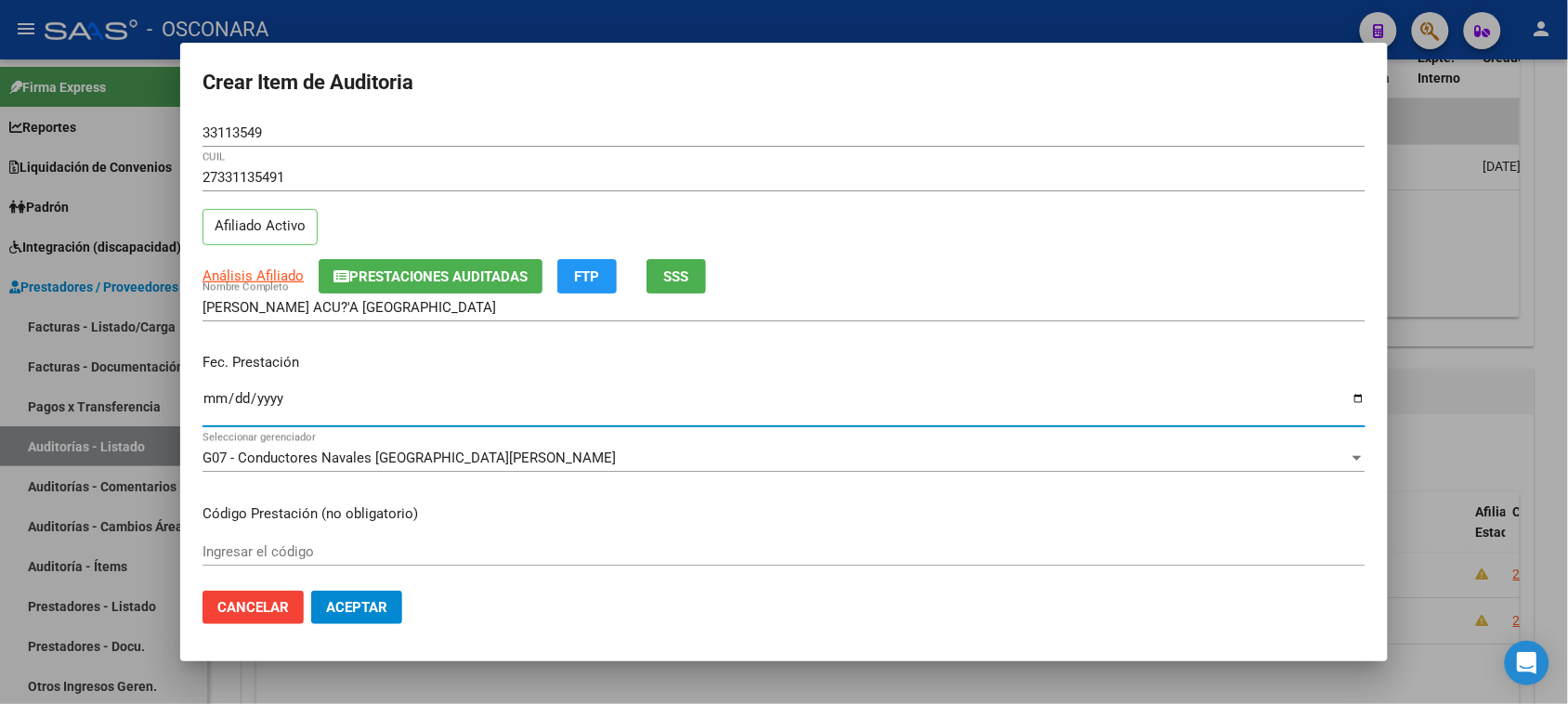
click at [219, 397] on input "Ingresar la fecha" at bounding box center [784, 406] width 1162 height 29
type input "[DATE]"
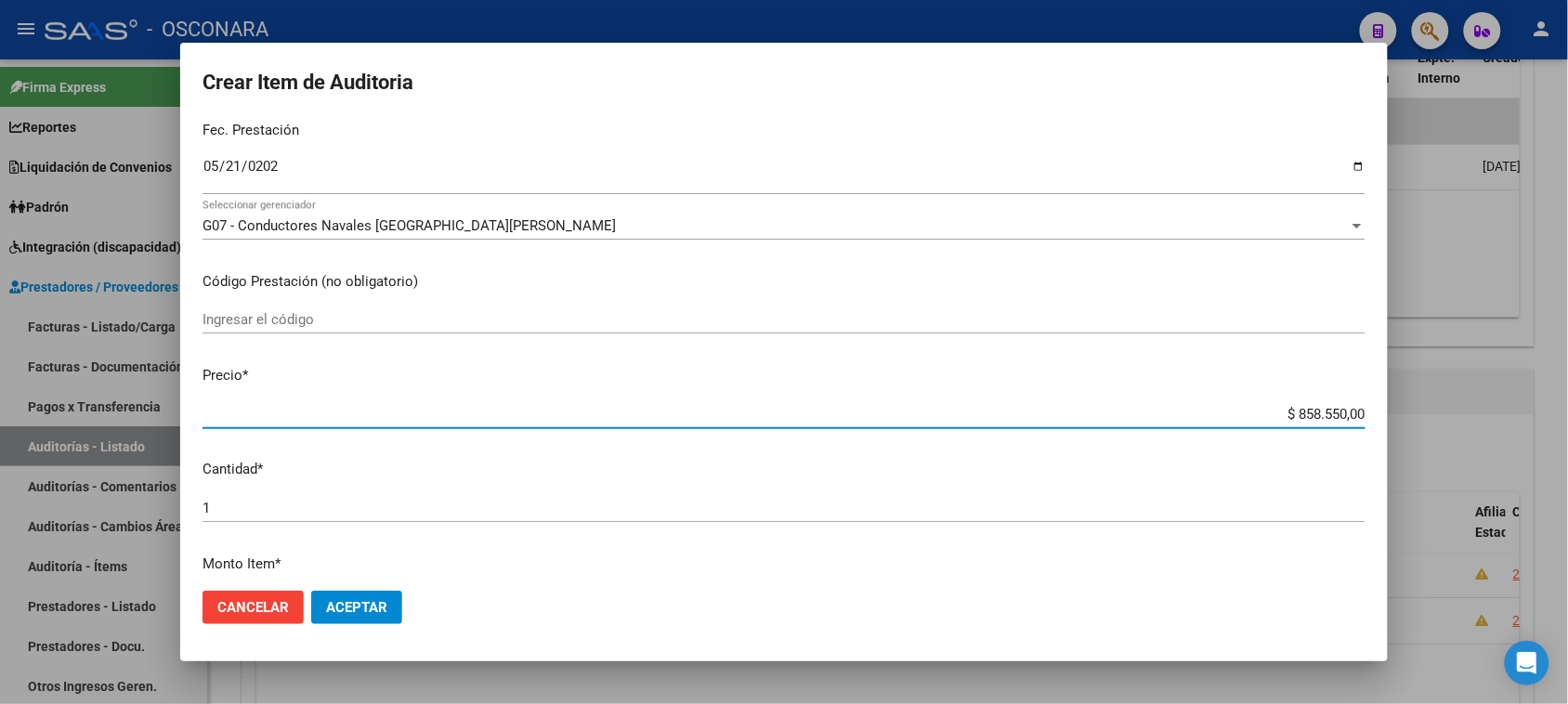
drag, startPoint x: 1282, startPoint y: 409, endPoint x: 1523, endPoint y: 368, distance: 244.5
click at [1523, 369] on div "Crear Item de Auditoria 33113549 Nro Documento 27331135491 CUIL Afiliado Activo…" at bounding box center [784, 352] width 1568 height 704
type input "$ 0,01"
type input "$ 0,11"
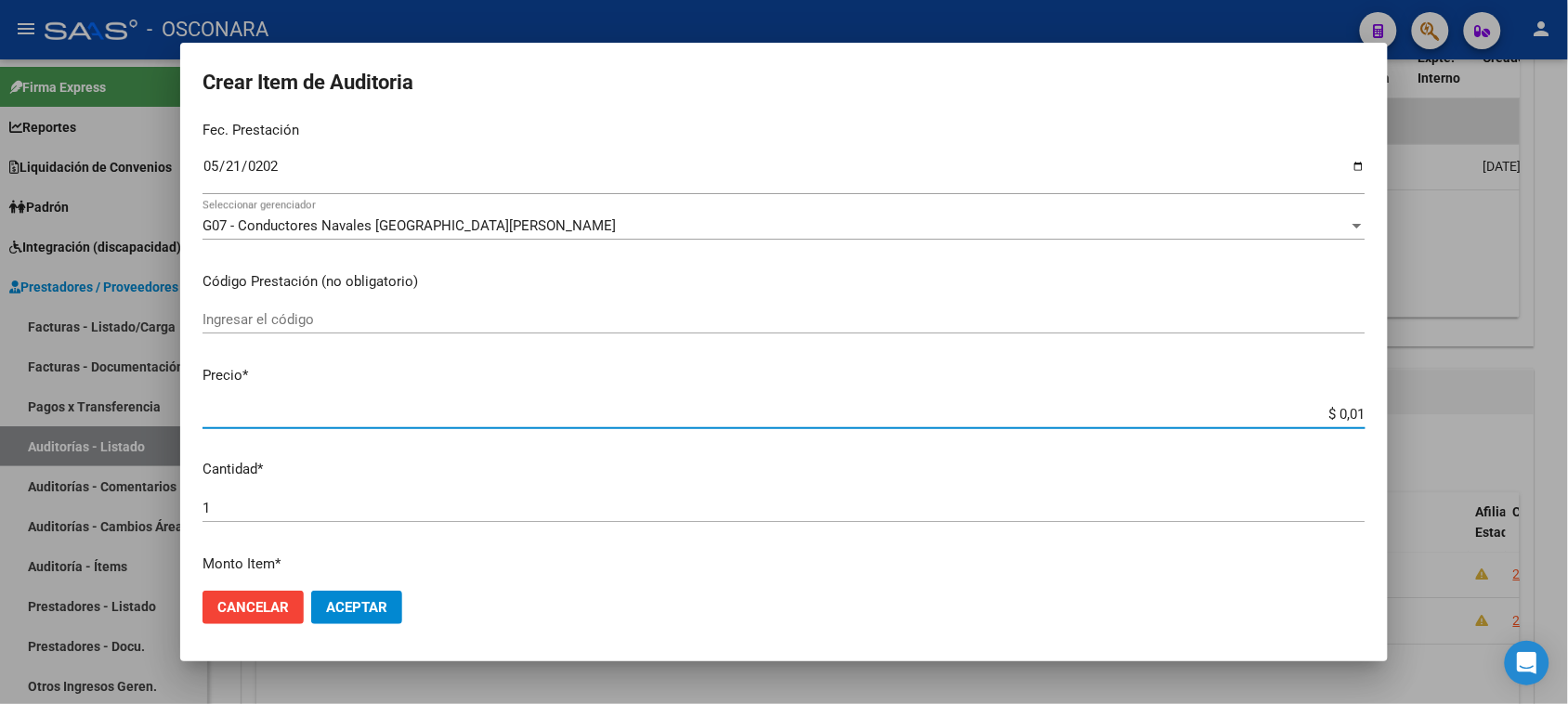
type input "$ 0,11"
type input "$ 1,15"
type input "$ 11,50"
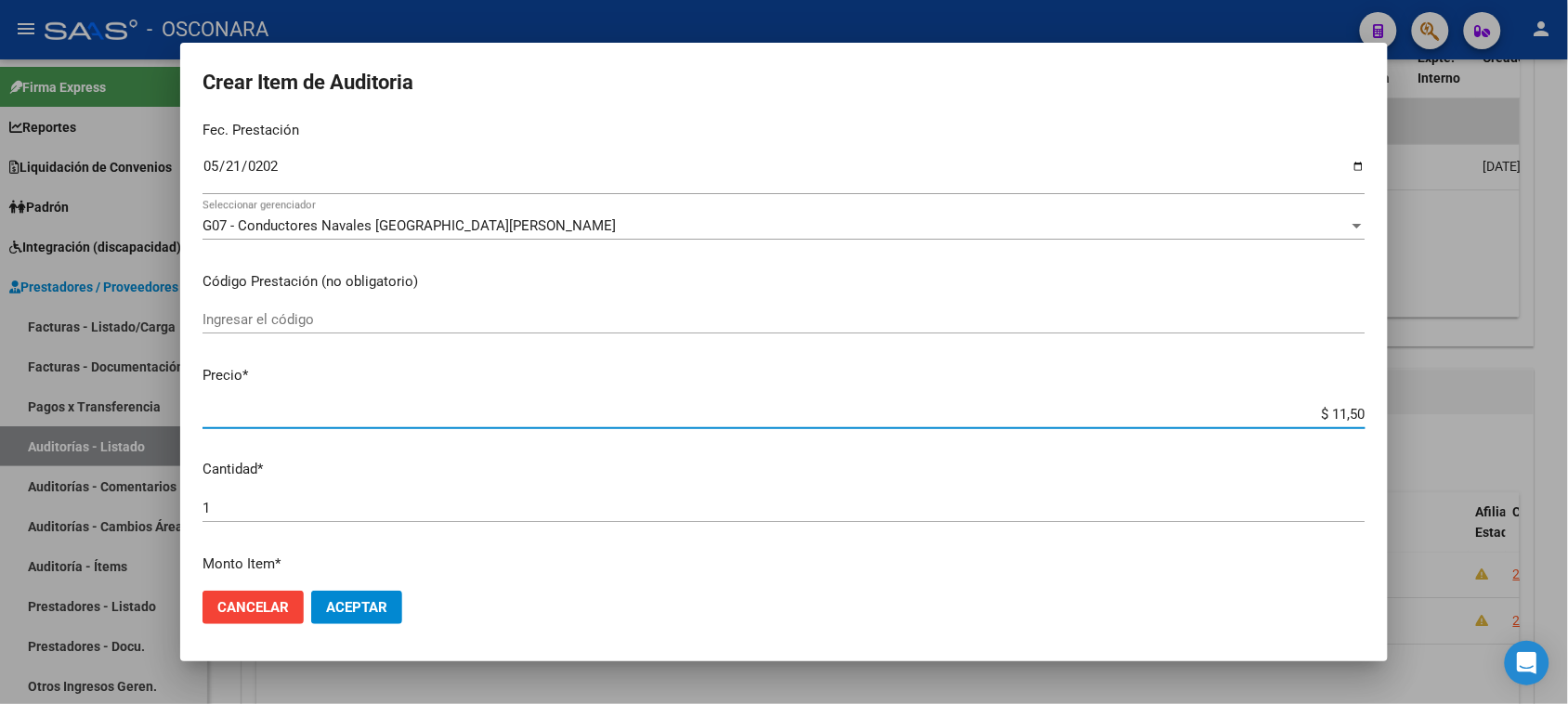
type input "$ 115,00"
type input "$ 1.150,00"
type input "$ 11.500,00"
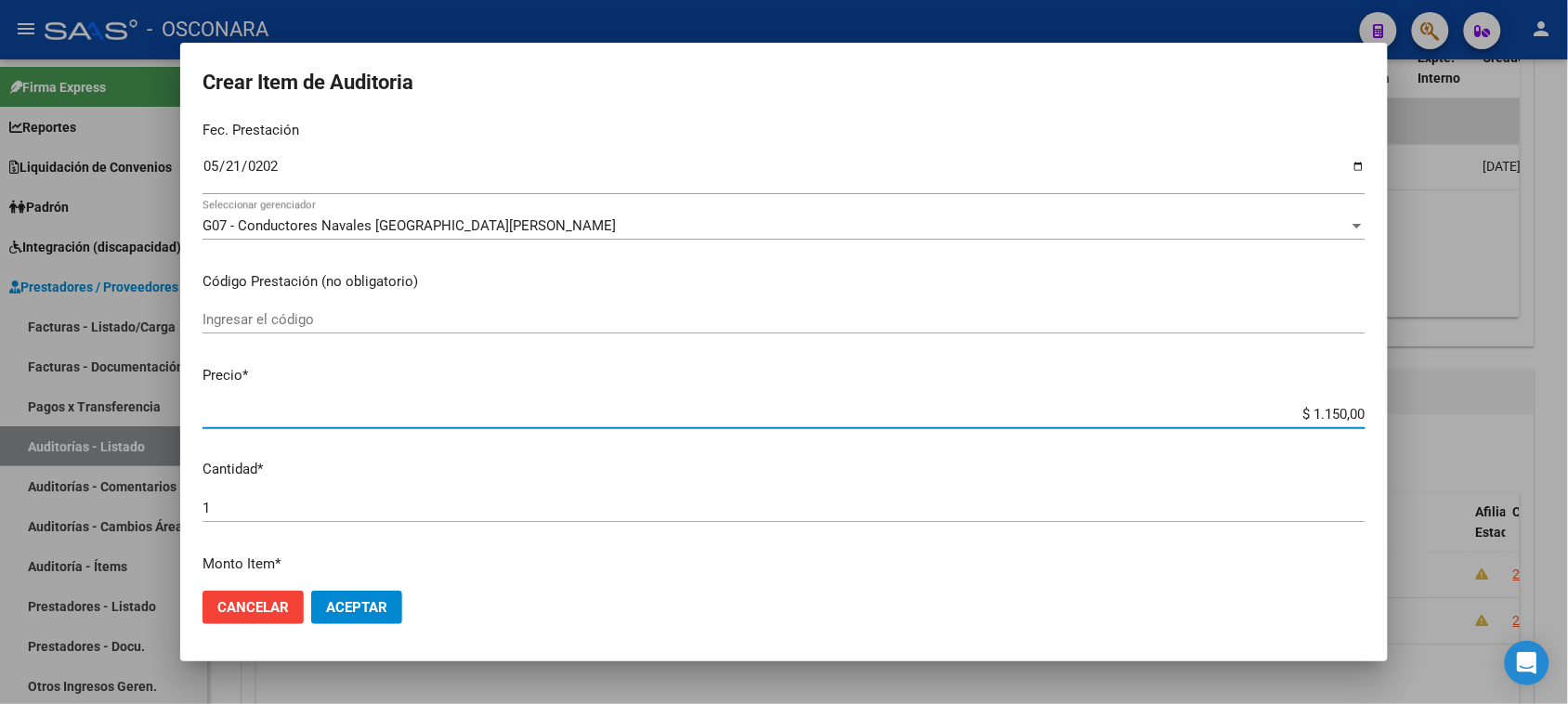
type input "$ 11.500,00"
type input "$ 115.000,00"
type input "$ 11.500,00"
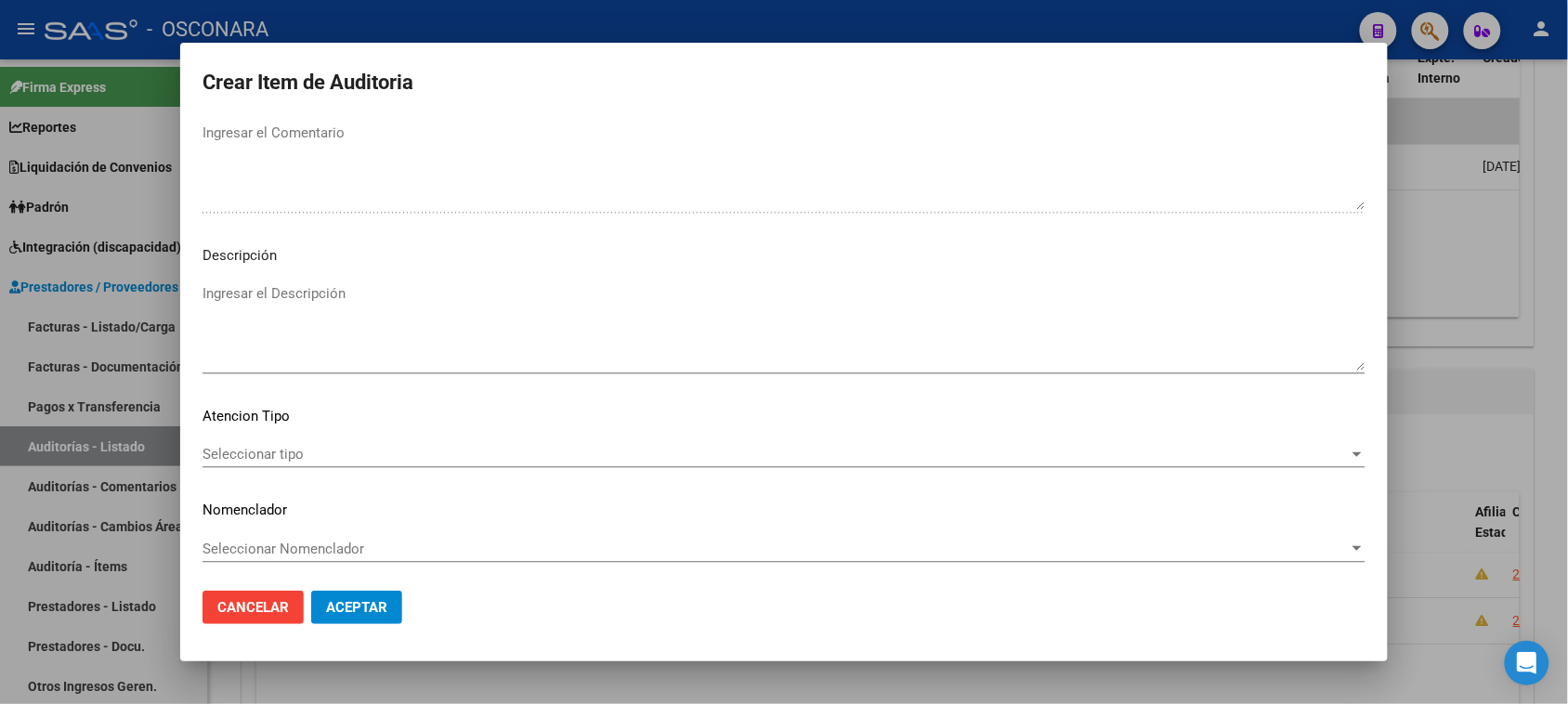
scroll to position [1053, 0]
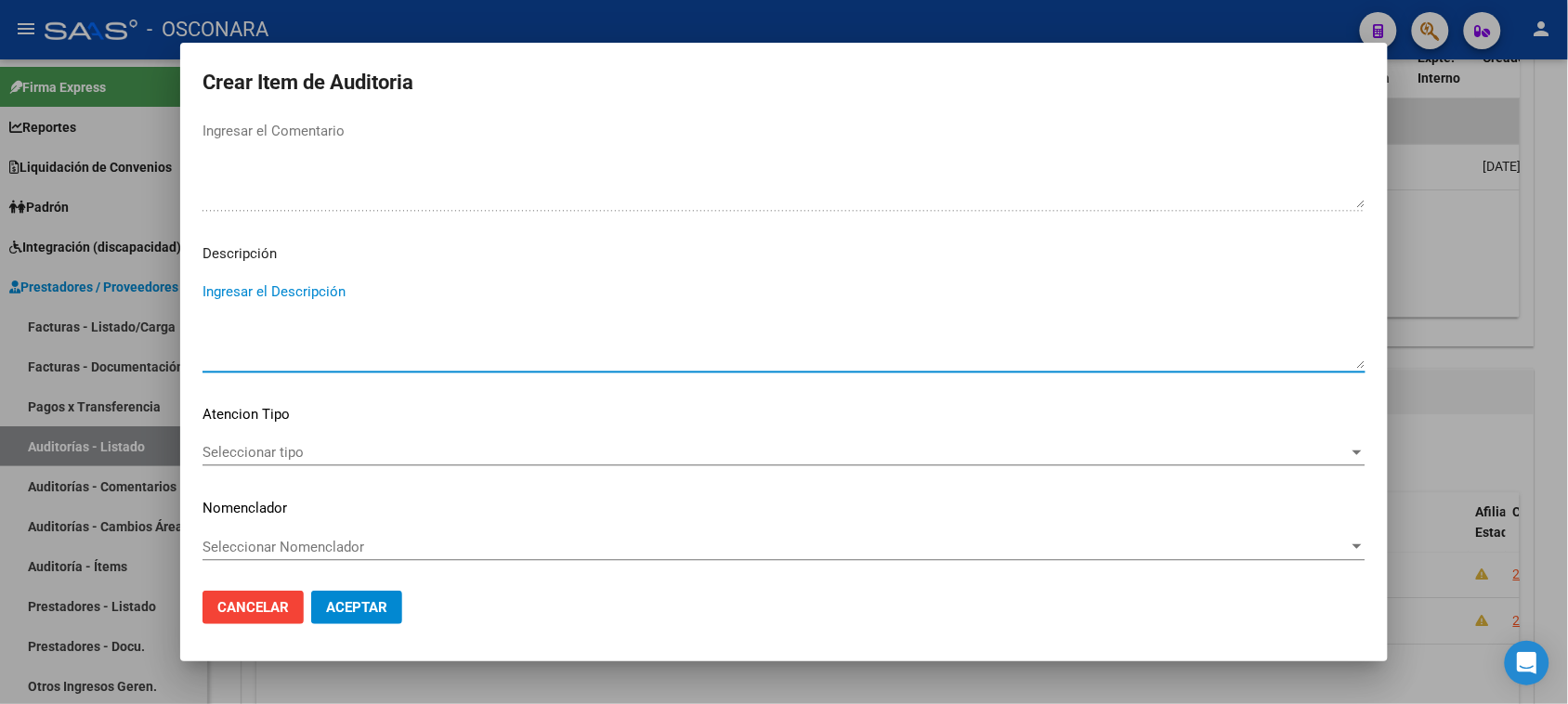
click at [286, 332] on textarea "Ingresar el Descripción" at bounding box center [784, 325] width 1162 height 87
type textarea "AMBULATORIO"
click at [267, 432] on mat-dialog-content "33113549 Nro Documento 27331135491 CUIL Afiliado Activo Análisis Afiliado Prest…" at bounding box center [784, 347] width 1207 height 458
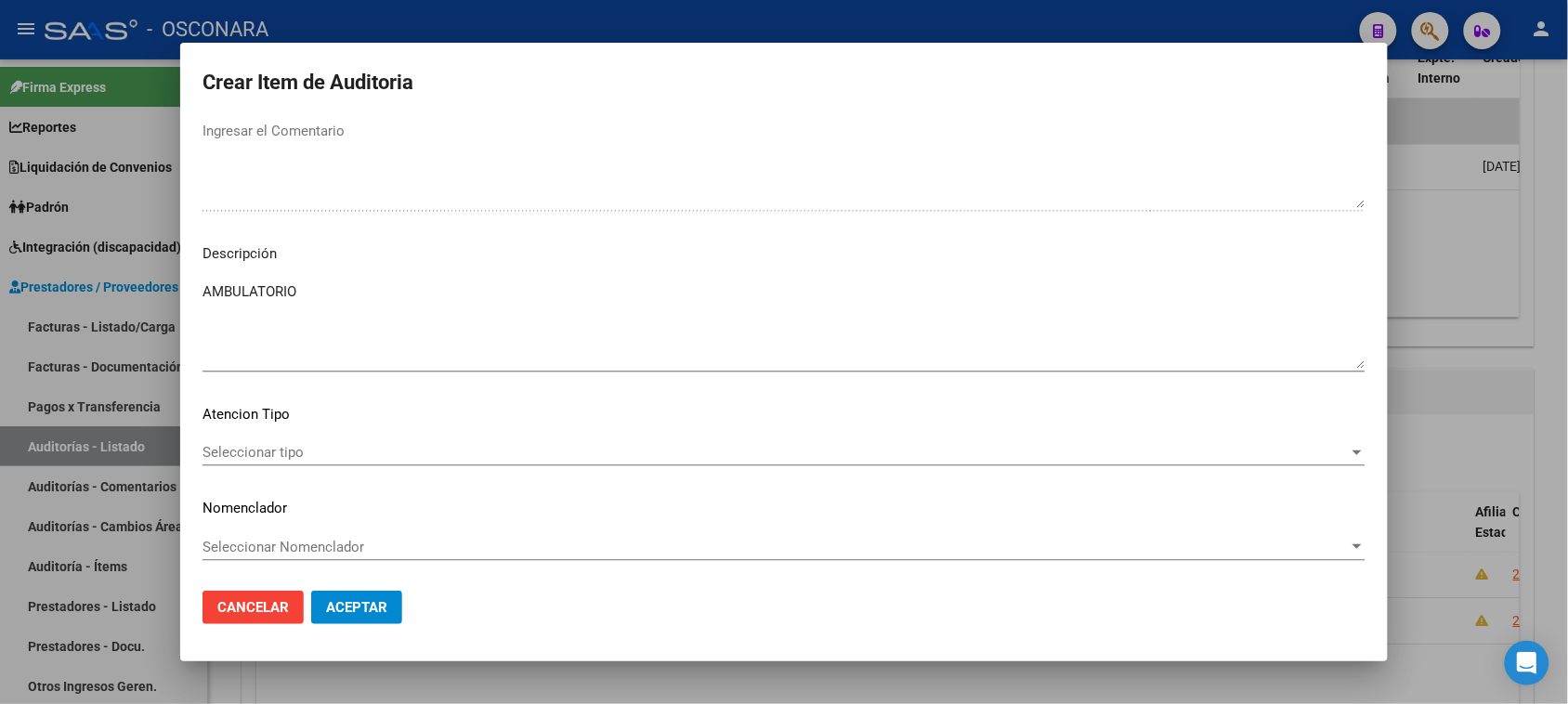
click at [265, 442] on div "Seleccionar tipo Seleccionar tipo" at bounding box center [784, 452] width 1162 height 27
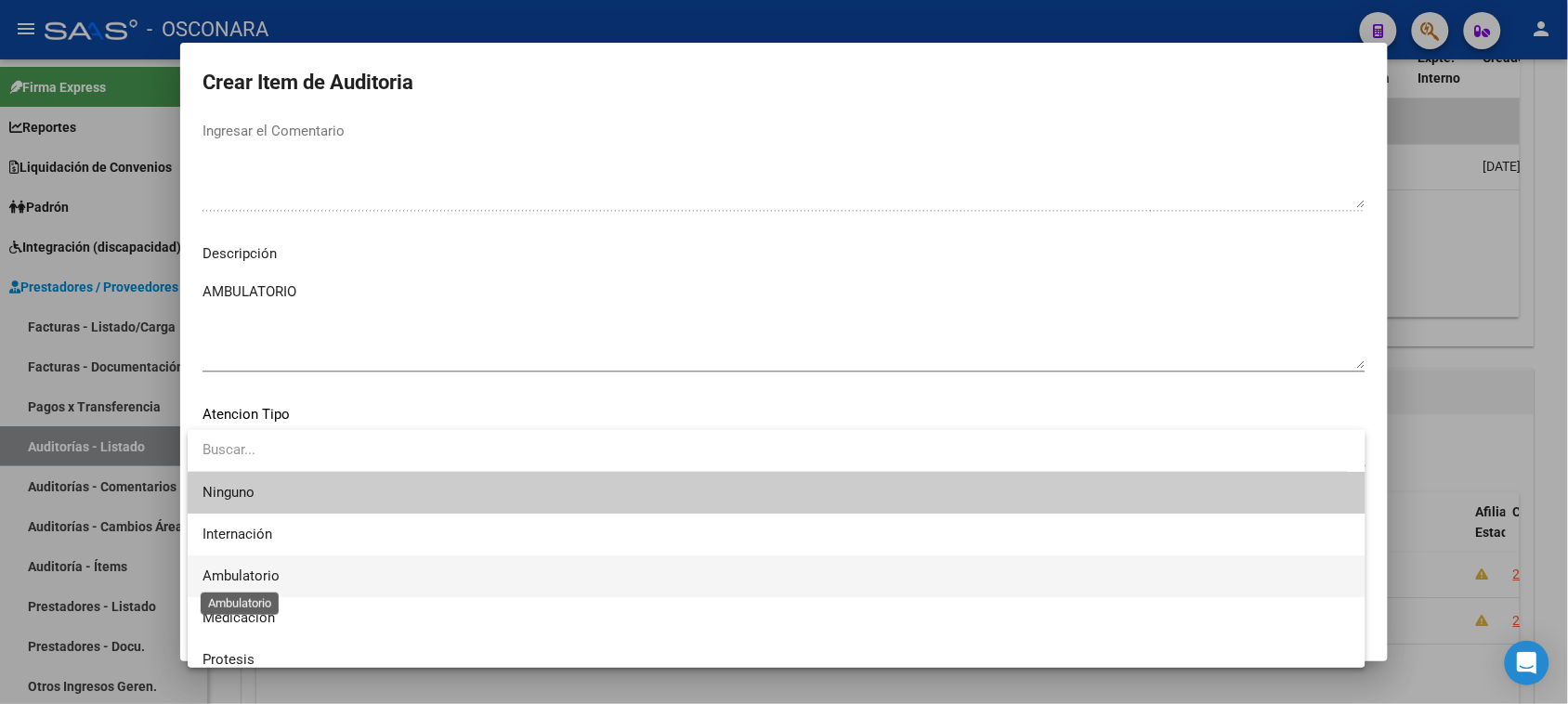
click at [275, 574] on span "Ambulatorio" at bounding box center [241, 576] width 77 height 17
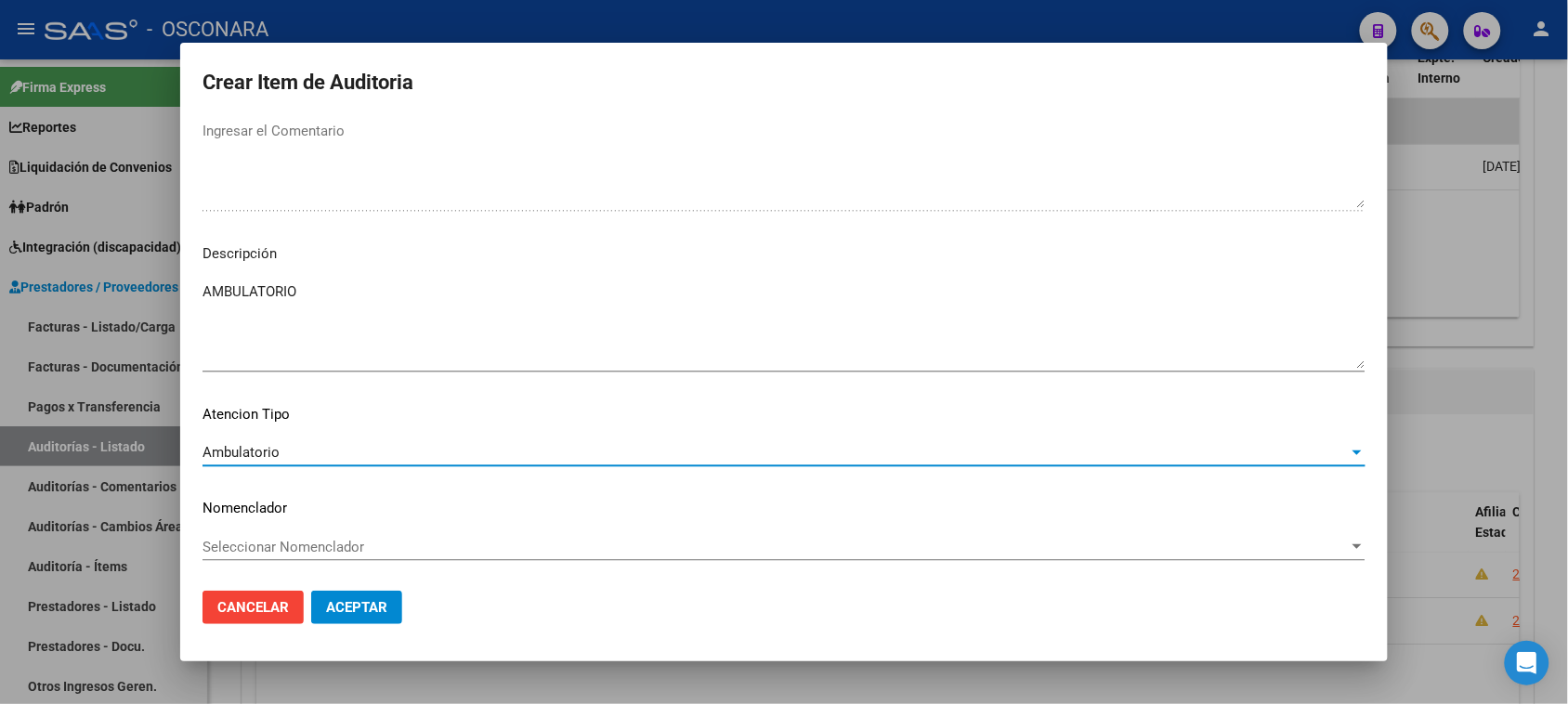
click at [358, 615] on span "Aceptar" at bounding box center [356, 607] width 62 height 17
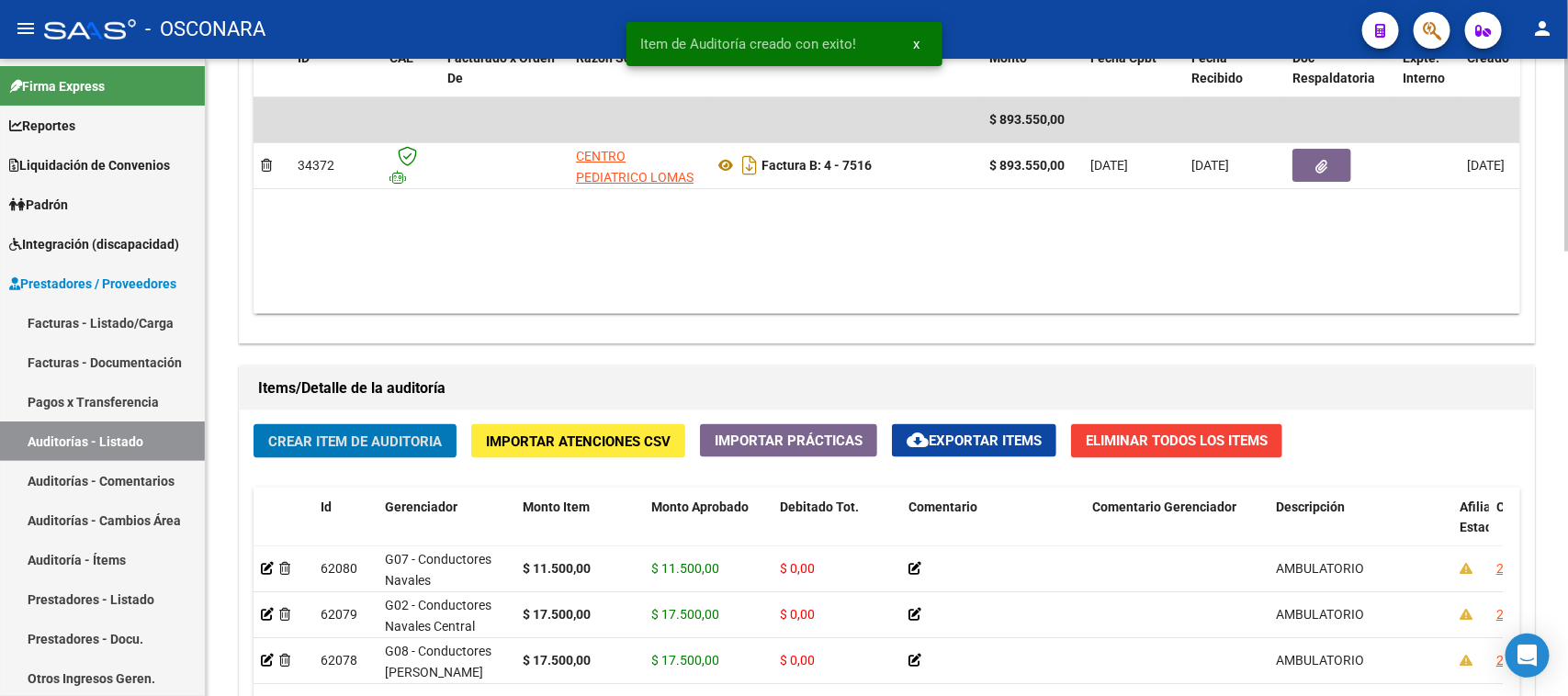
click at [366, 441] on span "Crear Item de Auditoria" at bounding box center [354, 442] width 173 height 17
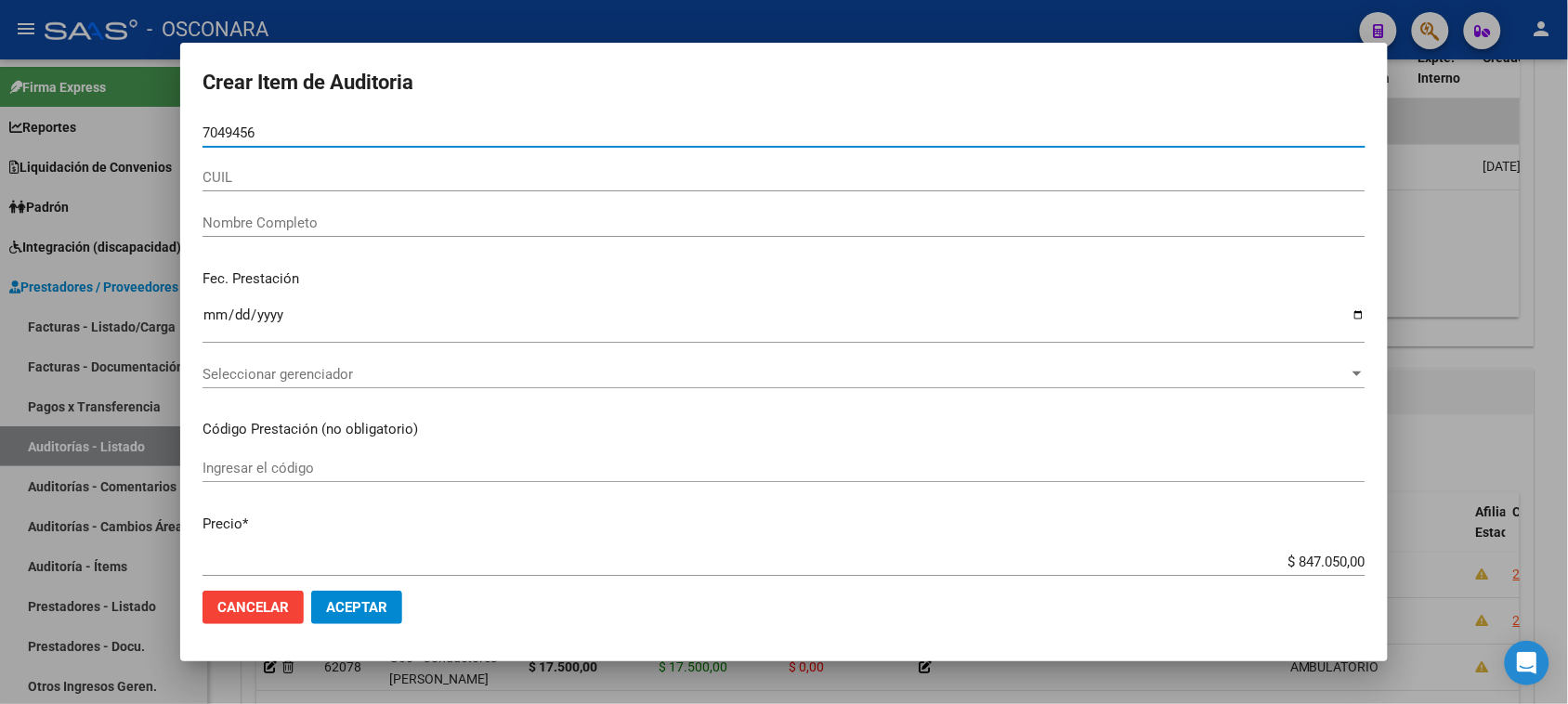
type input "70494561"
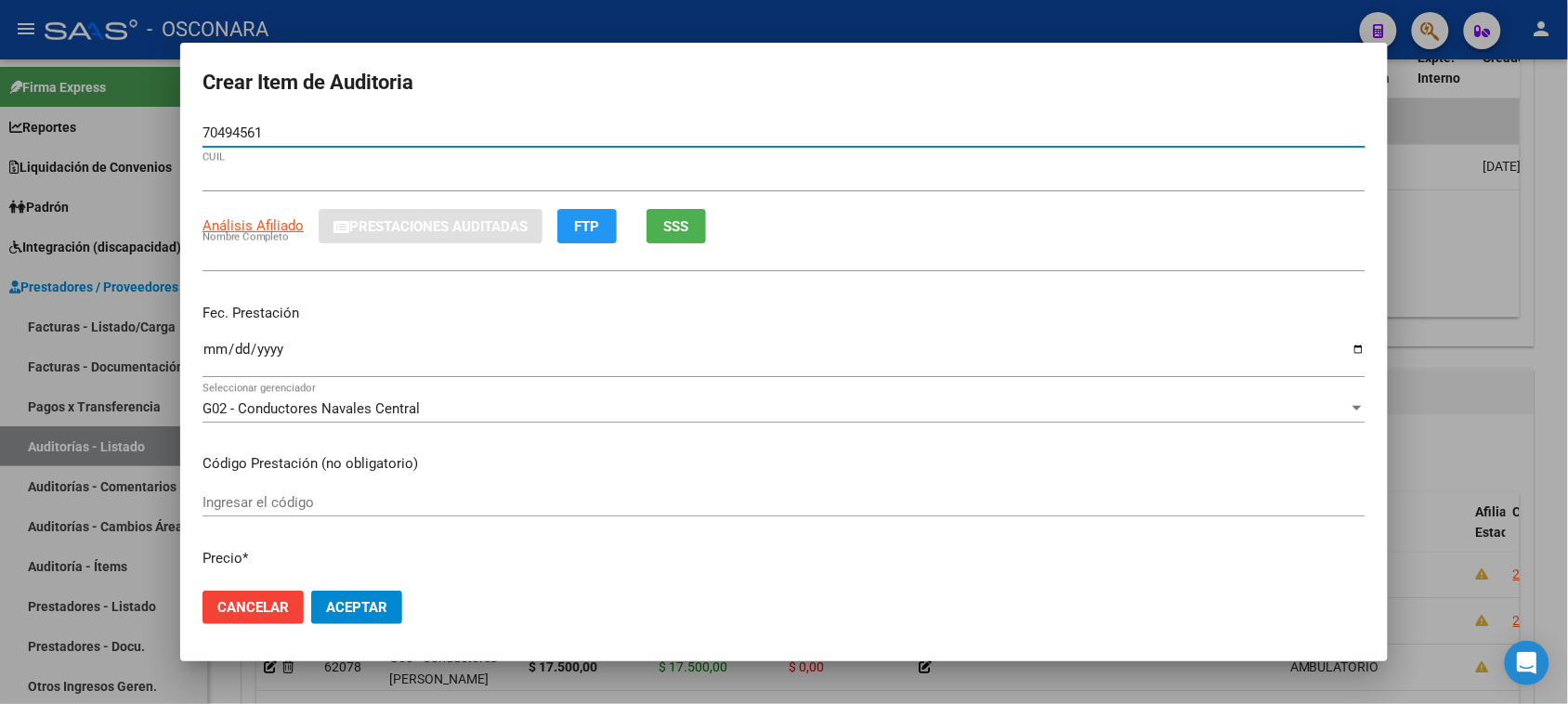
type input "20704945613"
type input "[PERSON_NAME]"
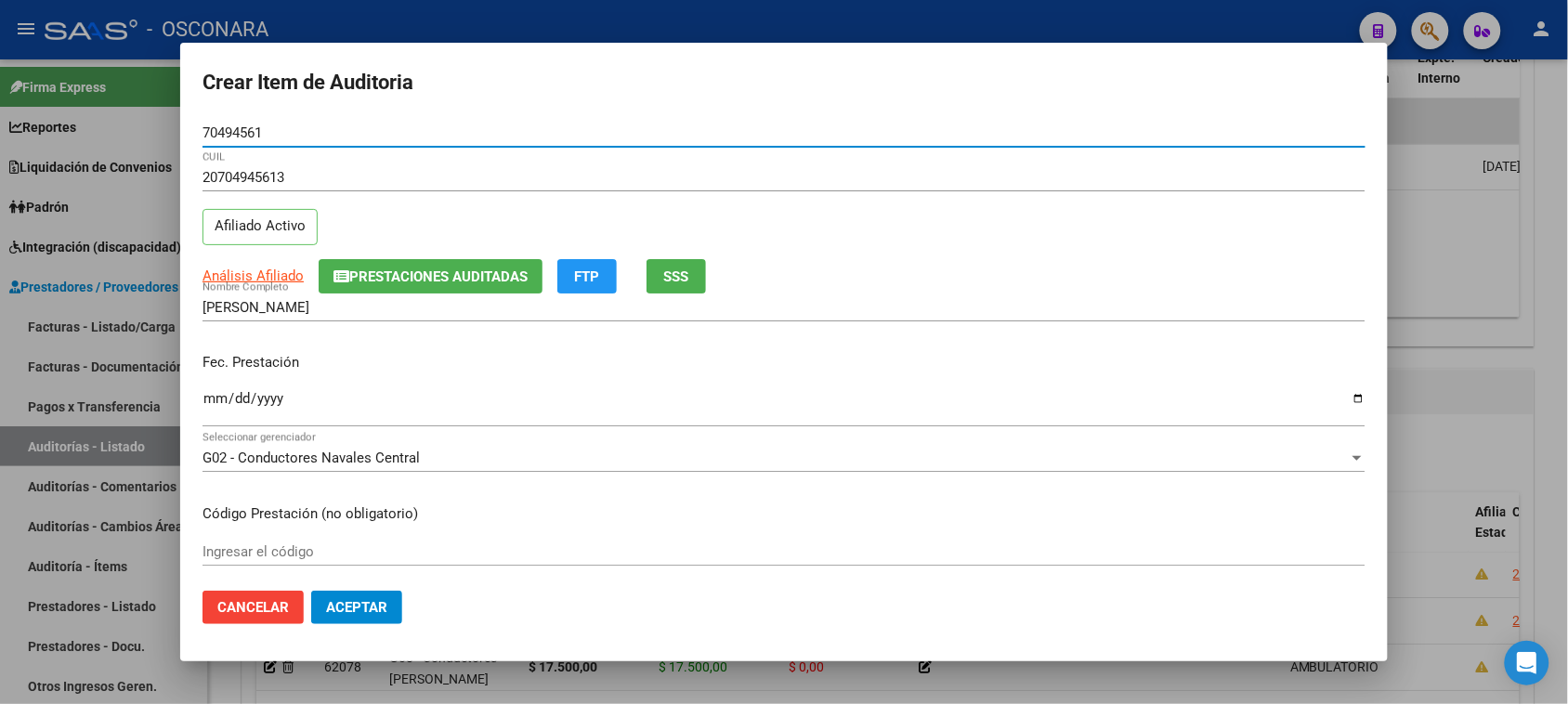
type input "70494561"
click at [203, 404] on input "Ingresar la fecha" at bounding box center [784, 406] width 1162 height 29
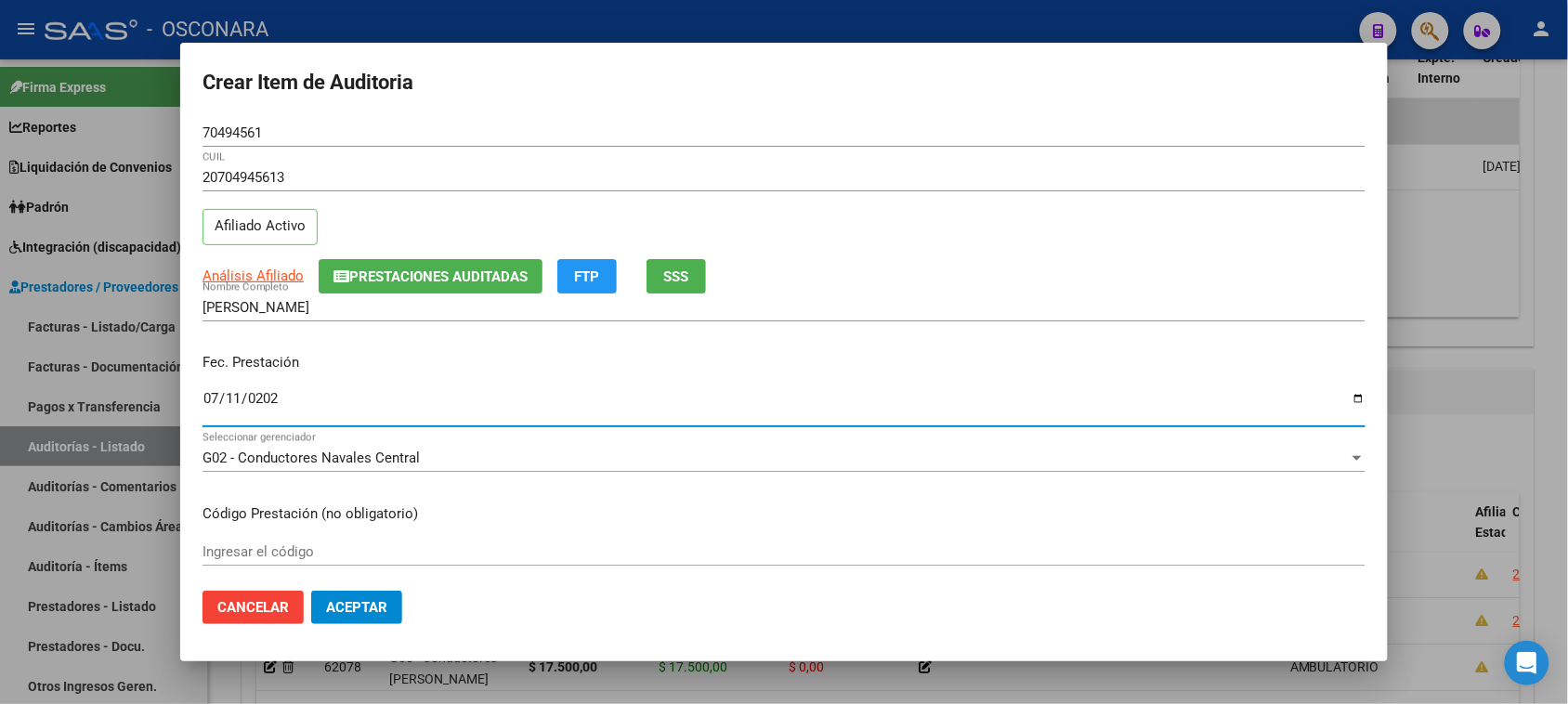
type input "[DATE]"
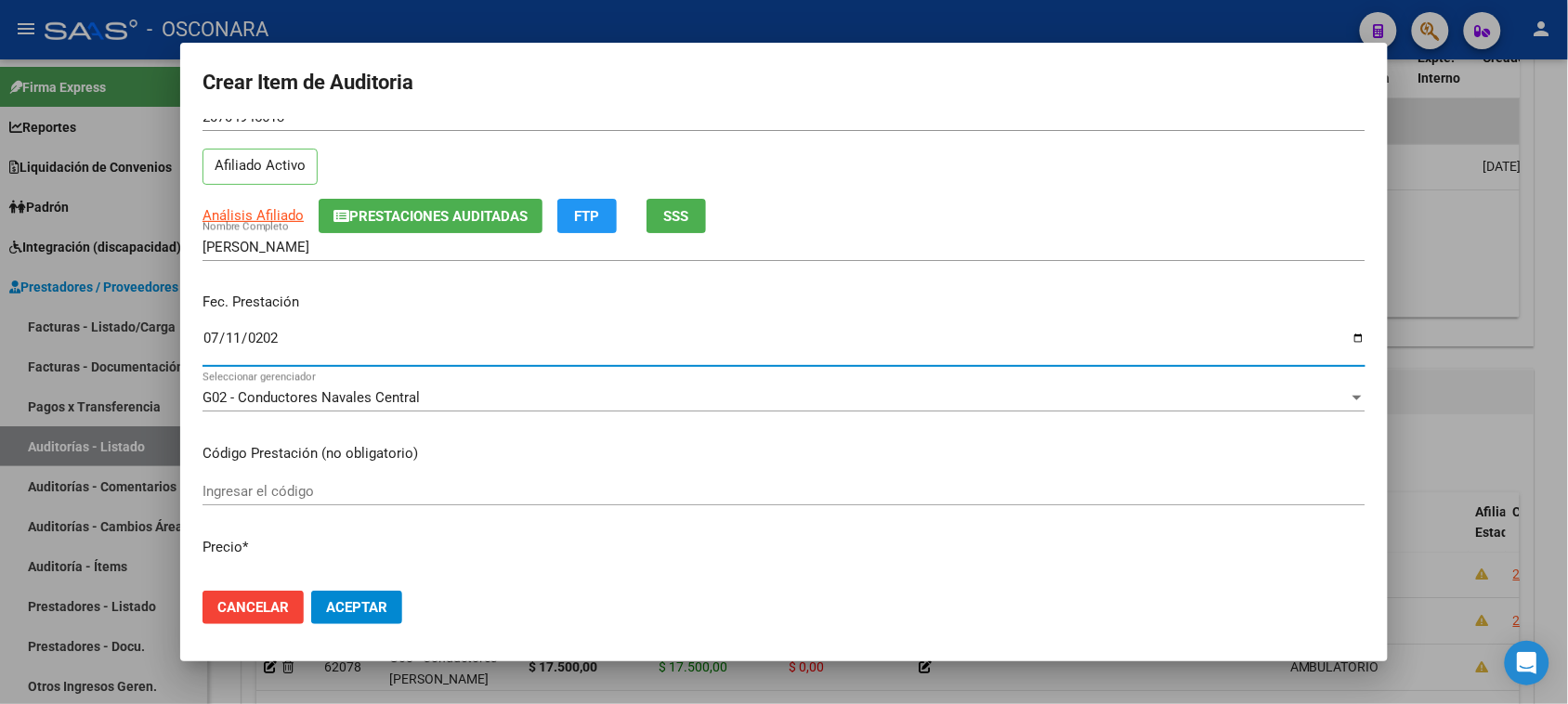
scroll to position [117, 0]
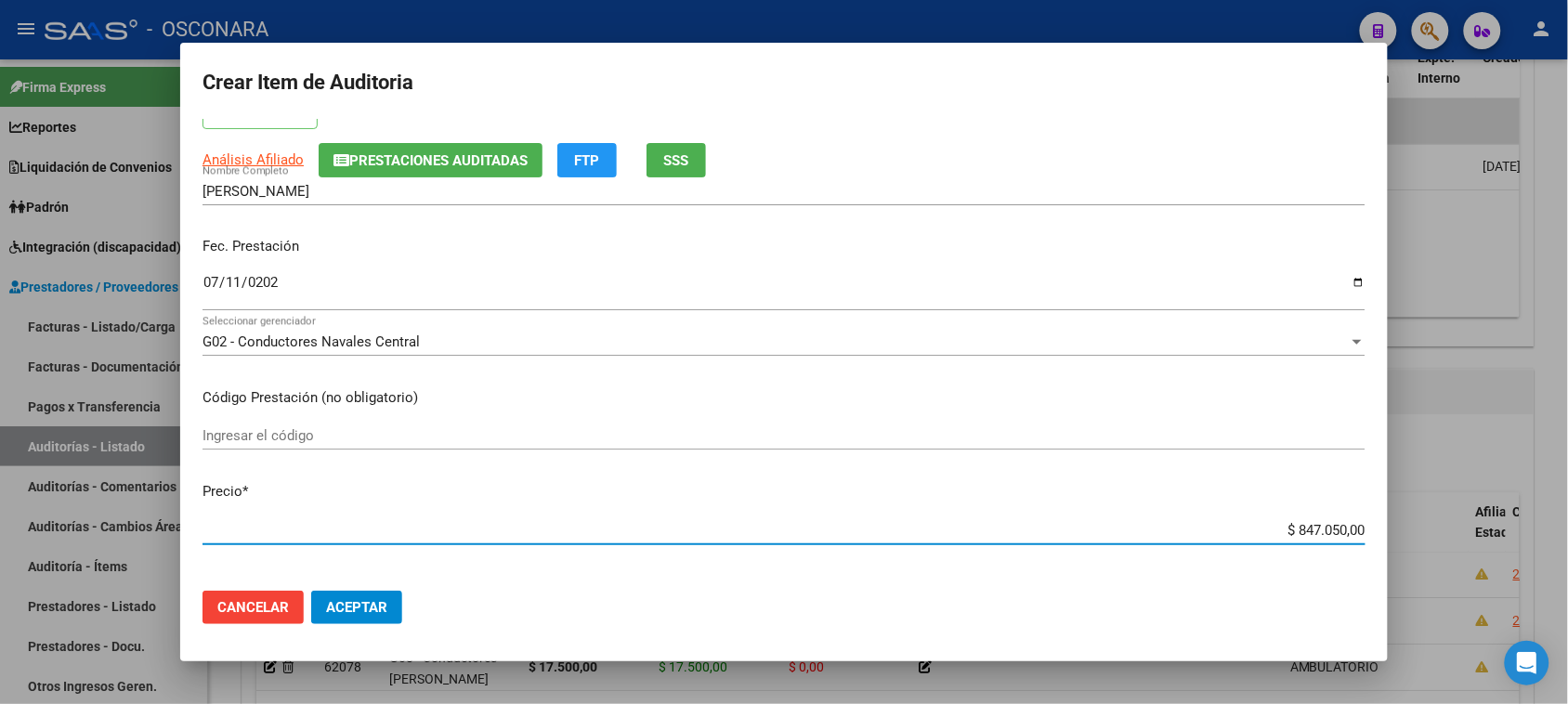
drag, startPoint x: 1282, startPoint y: 528, endPoint x: 1584, endPoint y: 518, distance: 302.2
click at [1568, 520] on html "menu - OSCONARA person Firma Express Reportes Padrón Traspasos x O.S. Traspasos…" at bounding box center [784, 352] width 1568 height 704
type input "$ 0,01"
type input "$ 0,17"
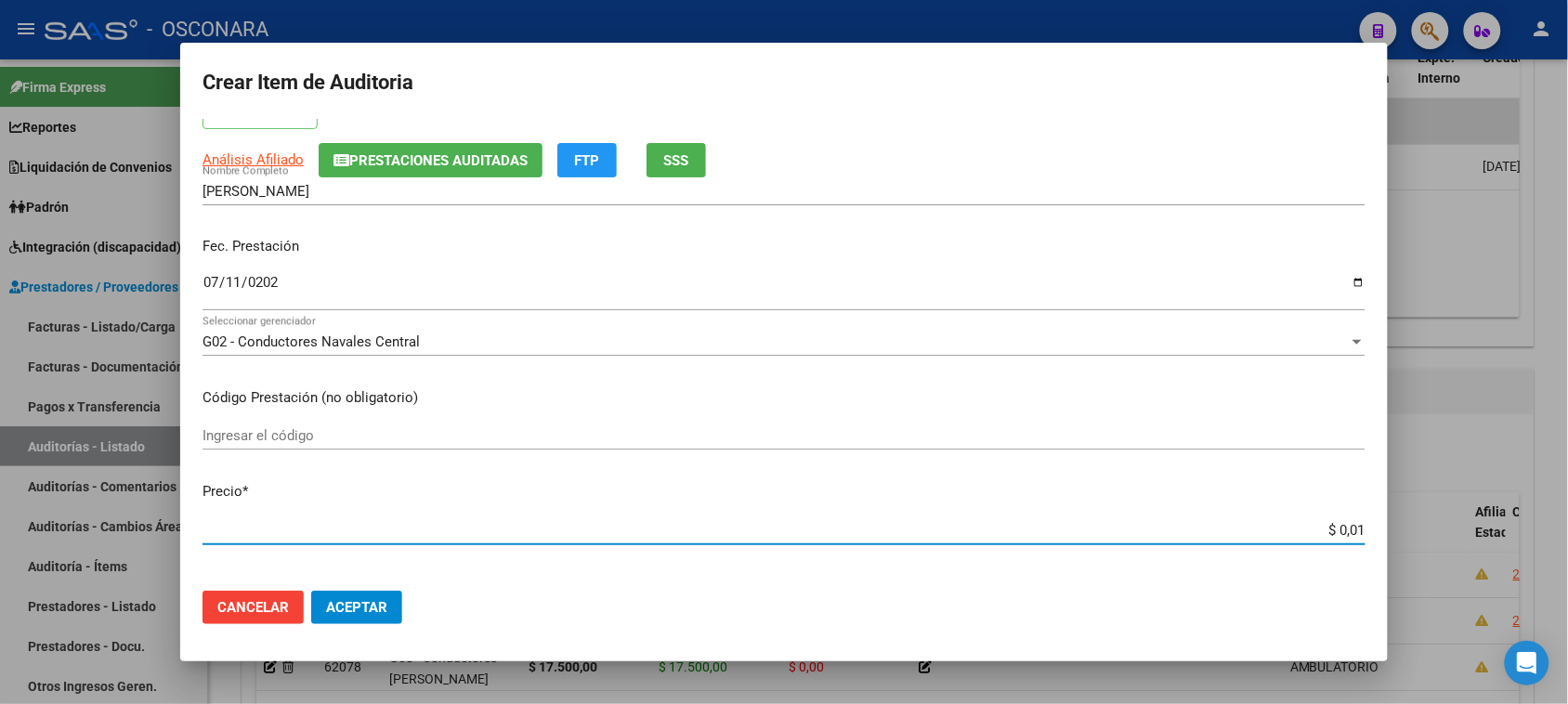
type input "$ 0,17"
type input "$ 1,75"
type input "$ 17,50"
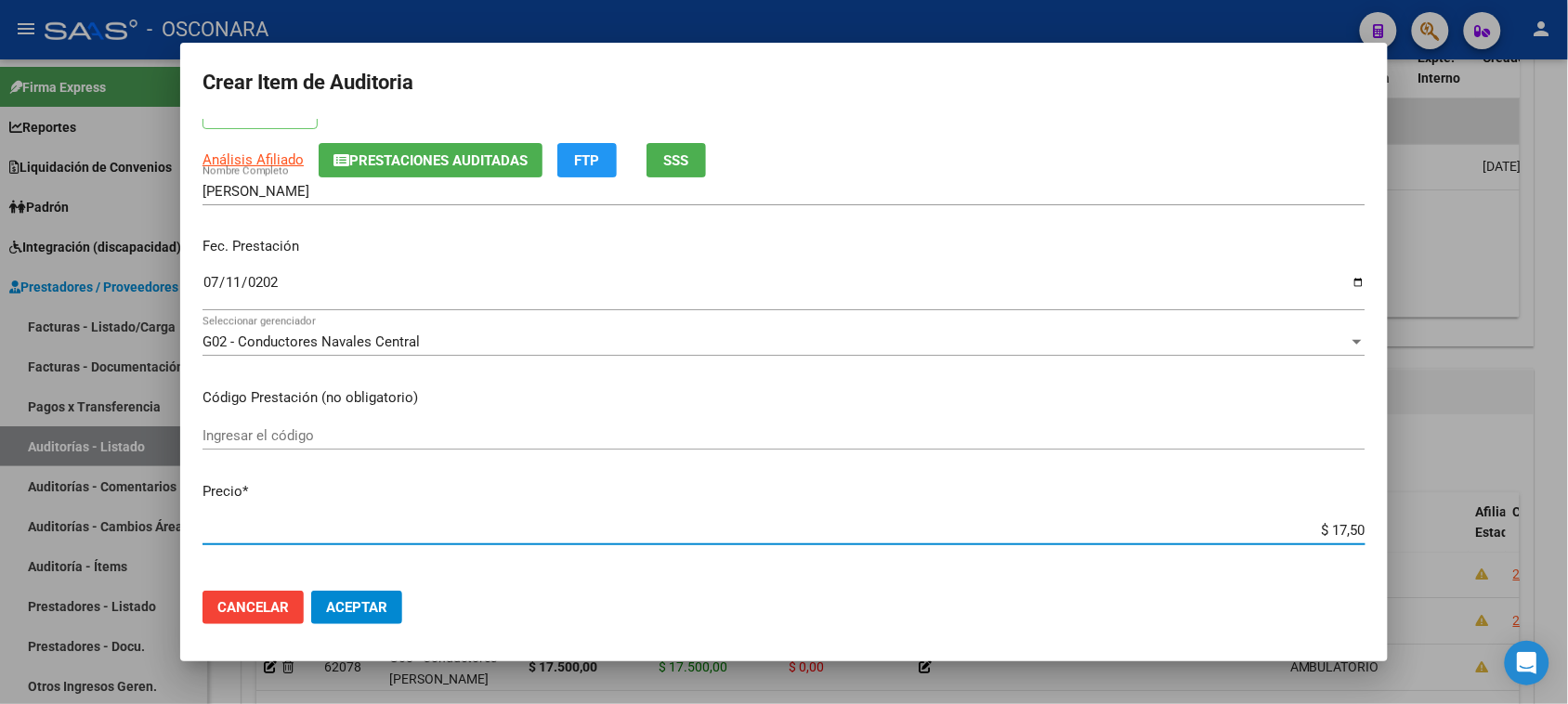
type input "$ 175,00"
type input "$ 1.750,00"
type input "$ 17.500,00"
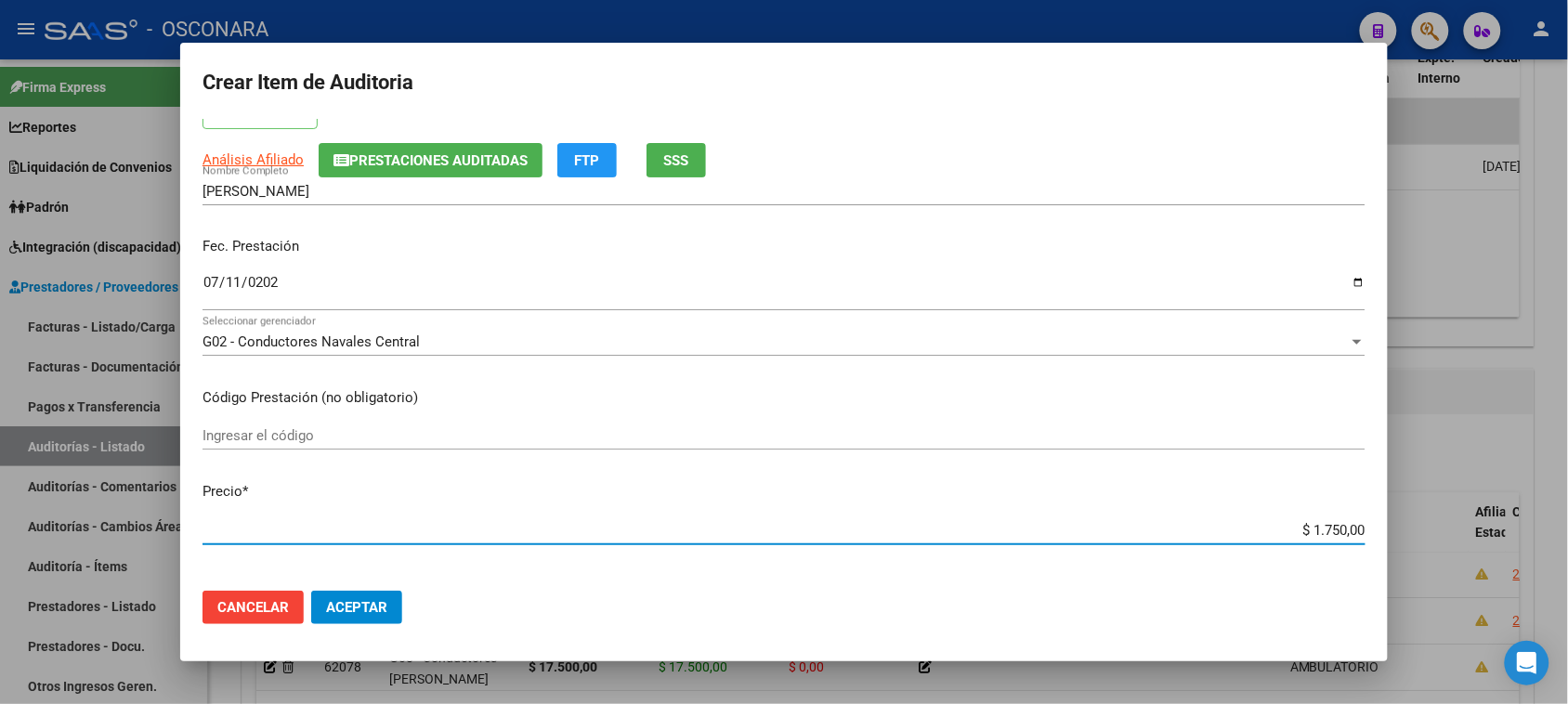
type input "$ 17.500,00"
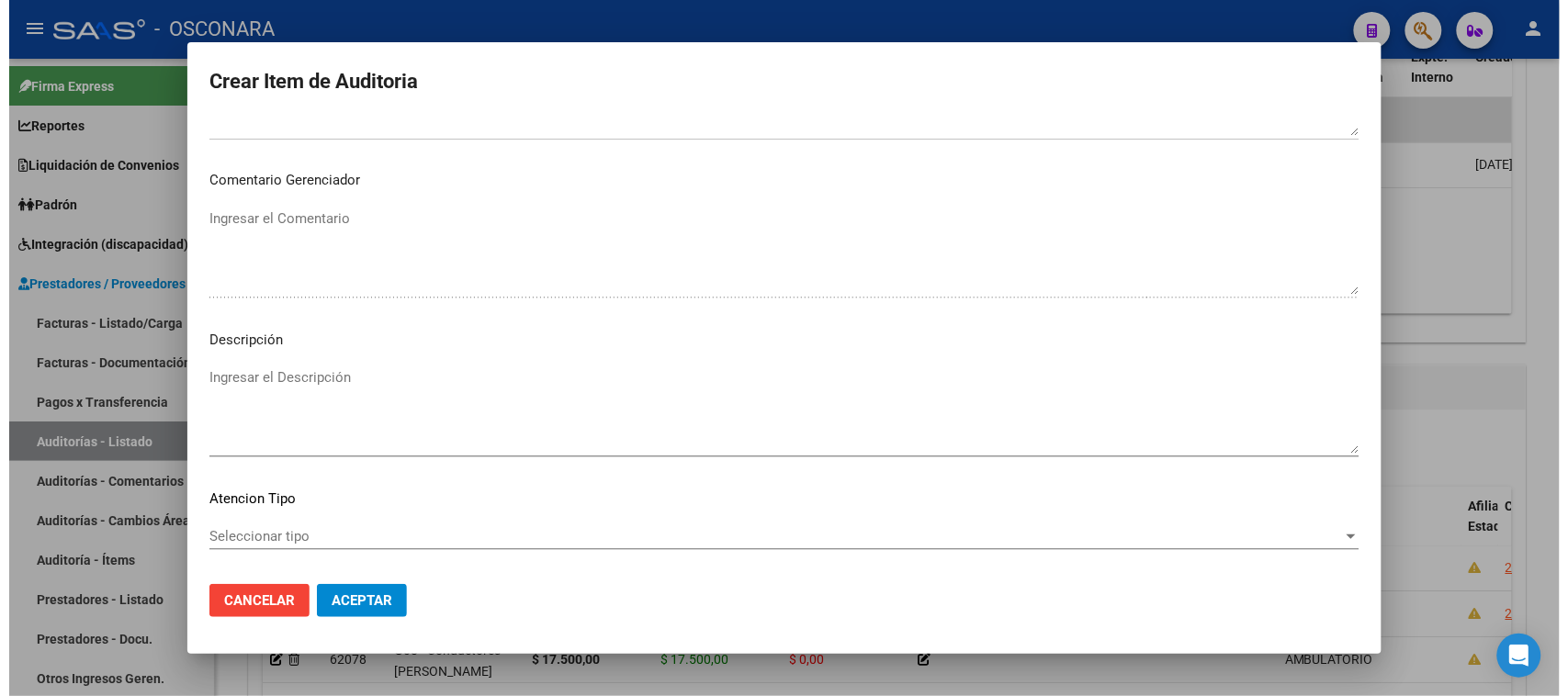
scroll to position [1041, 0]
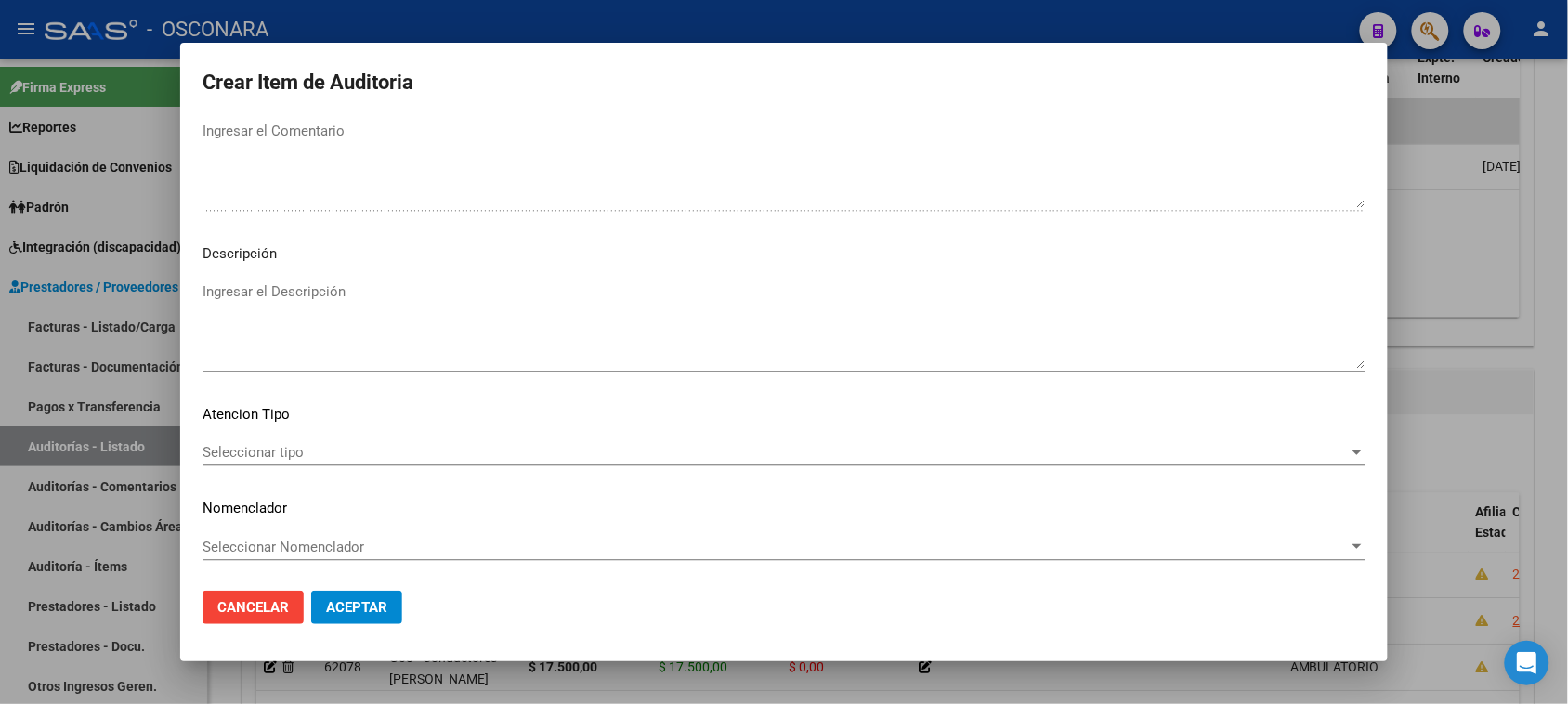
click at [444, 314] on textarea "Ingresar el Descripción" at bounding box center [784, 325] width 1162 height 87
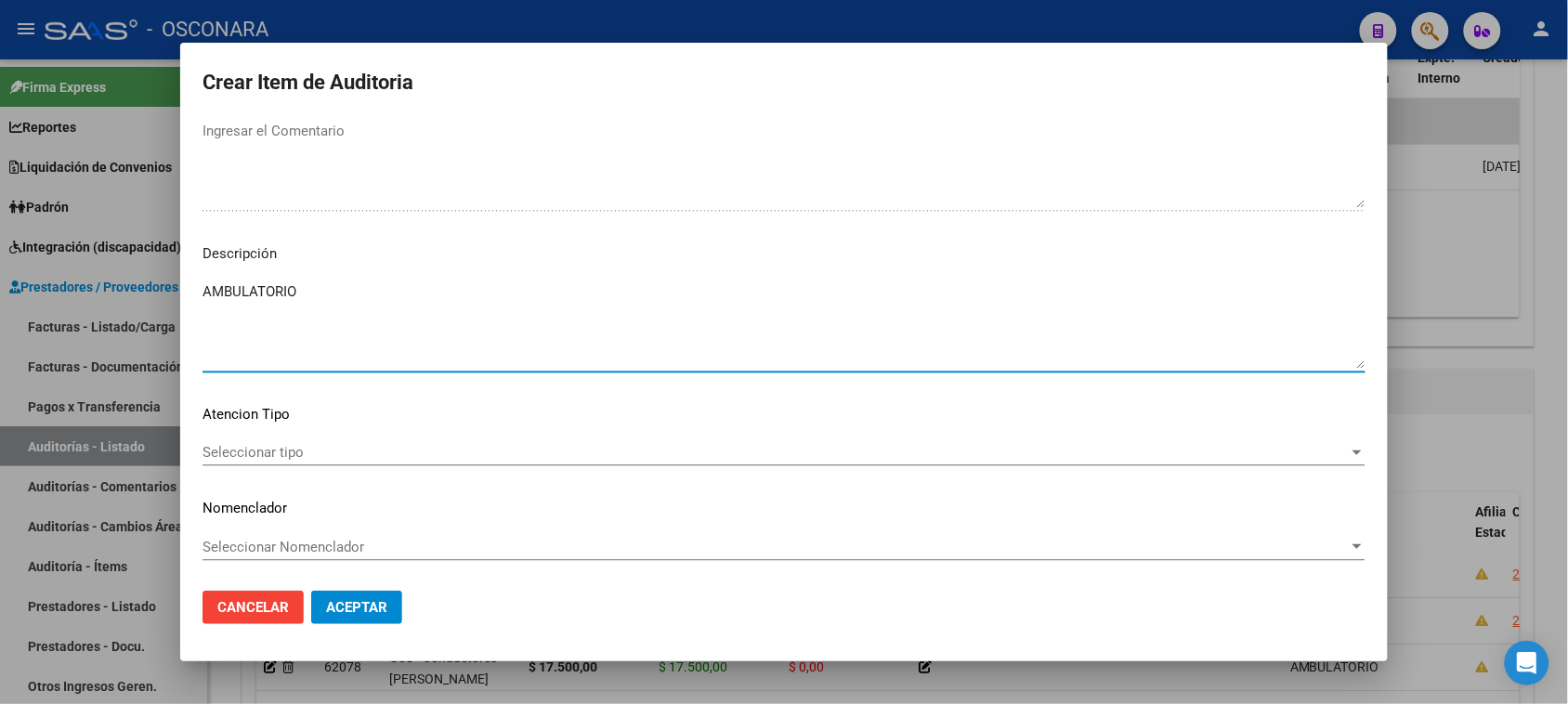
type textarea "AMBULATORIO"
click at [269, 458] on span "Seleccionar tipo" at bounding box center [776, 453] width 1146 height 17
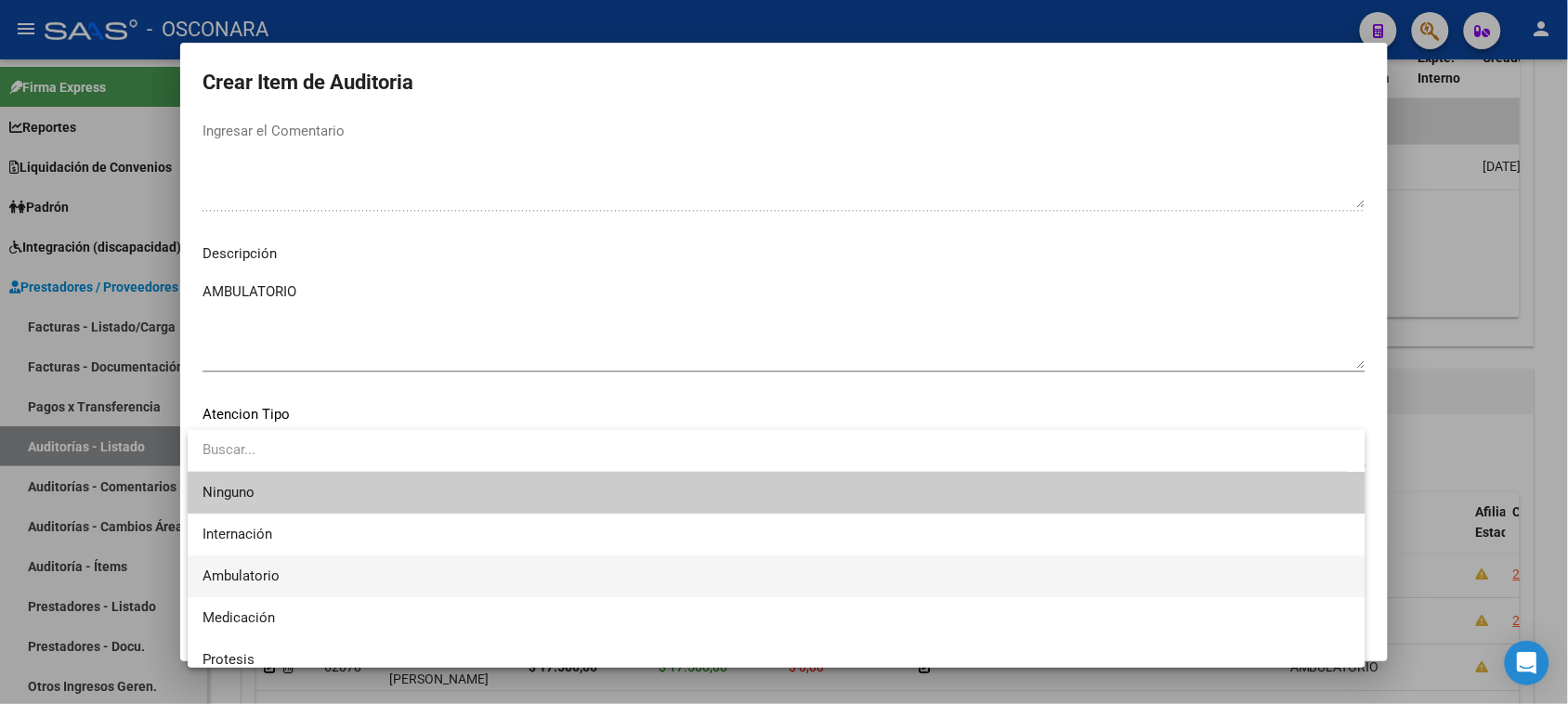
drag, startPoint x: 269, startPoint y: 569, endPoint x: 279, endPoint y: 571, distance: 10.2
click at [270, 569] on span "Ambulatorio" at bounding box center [241, 576] width 77 height 17
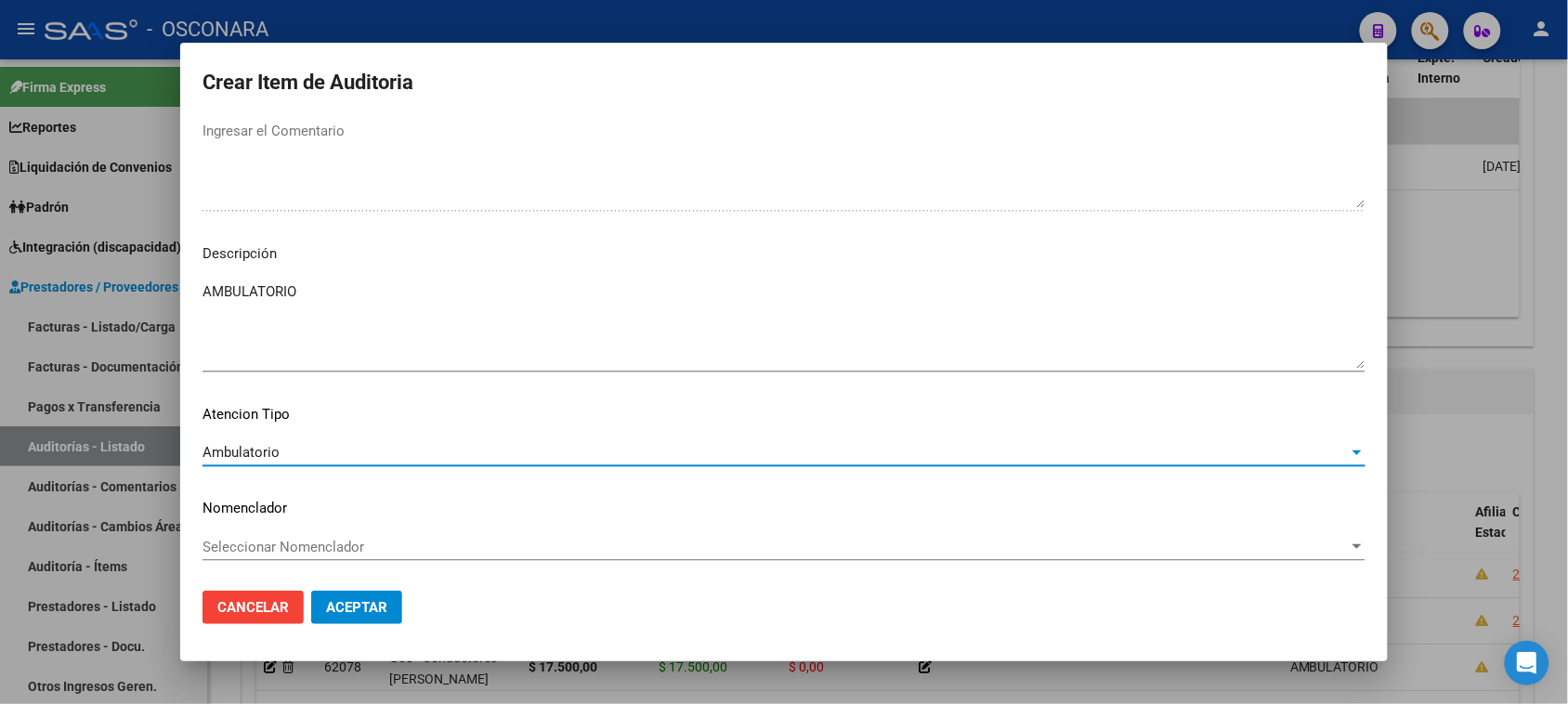
click at [350, 605] on span "Aceptar" at bounding box center [356, 607] width 62 height 17
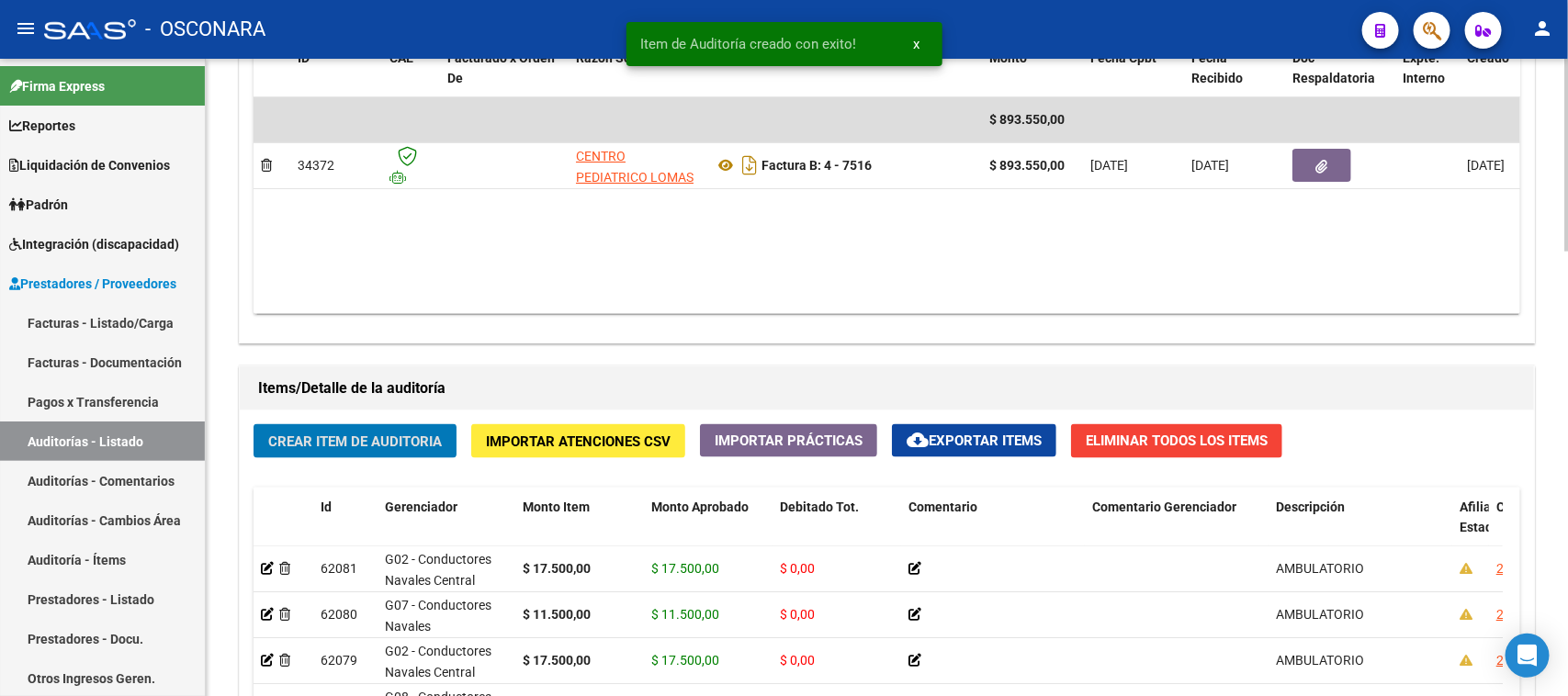
click at [341, 437] on span "Crear Item de Auditoria" at bounding box center [354, 442] width 173 height 17
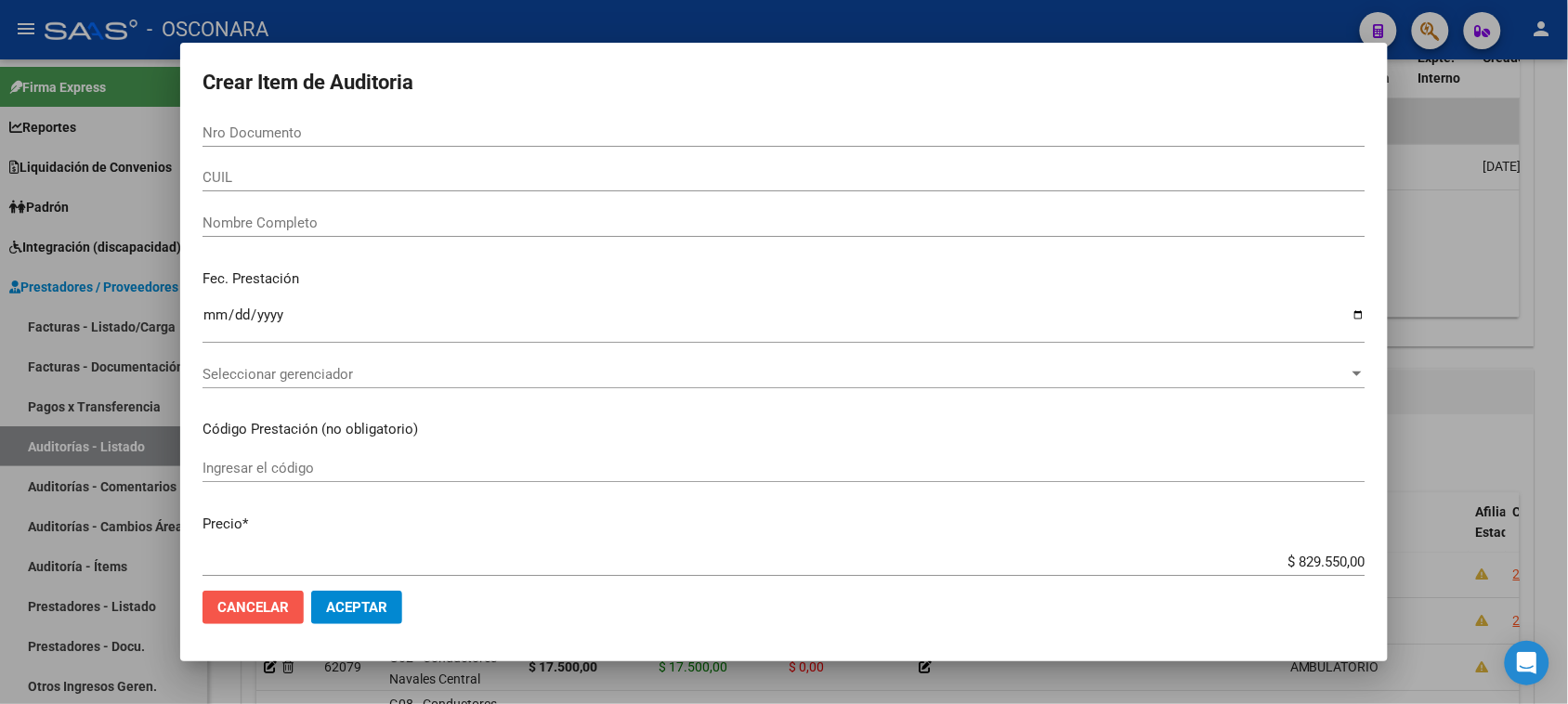
click at [249, 605] on span "Cancelar" at bounding box center [252, 607] width 71 height 17
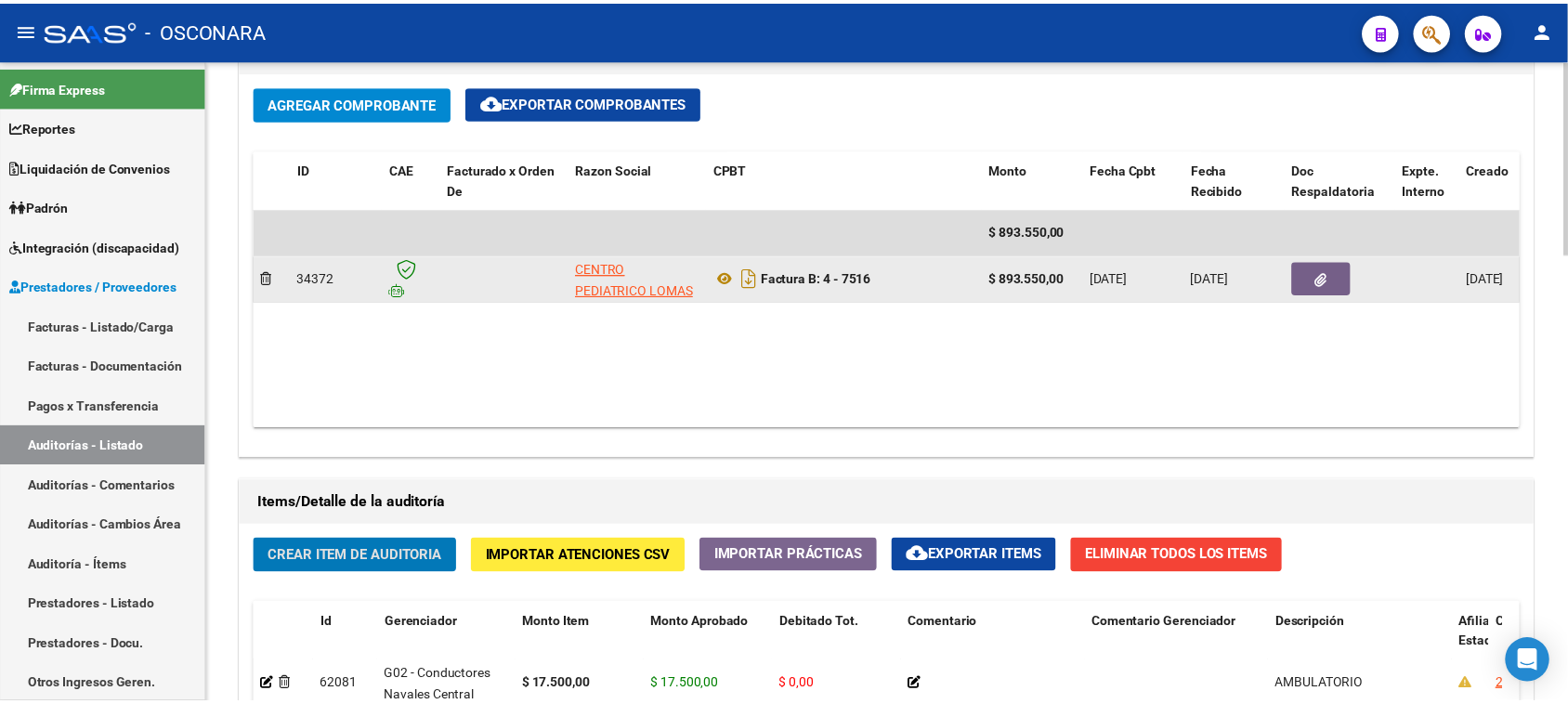
scroll to position [929, 0]
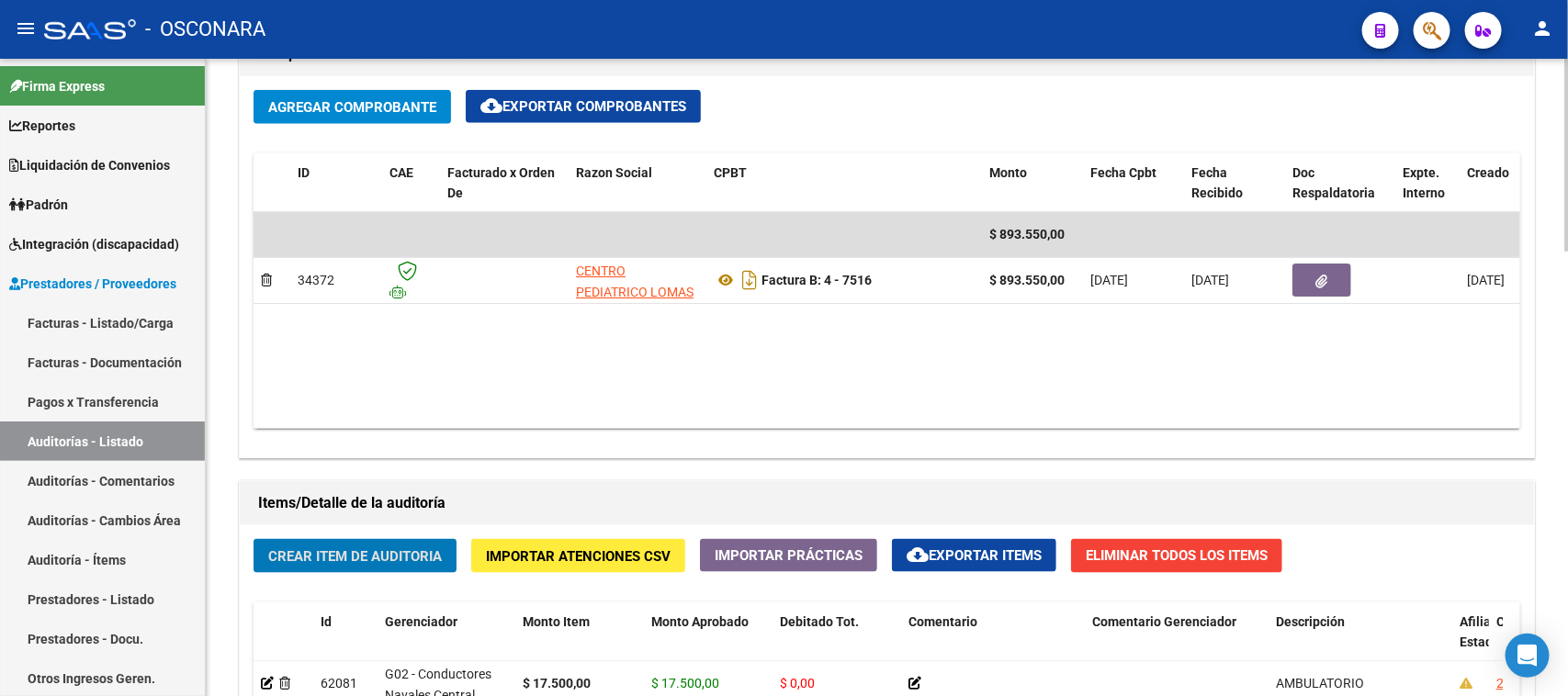
click at [342, 551] on span "Crear Item de Auditoria" at bounding box center [354, 556] width 173 height 17
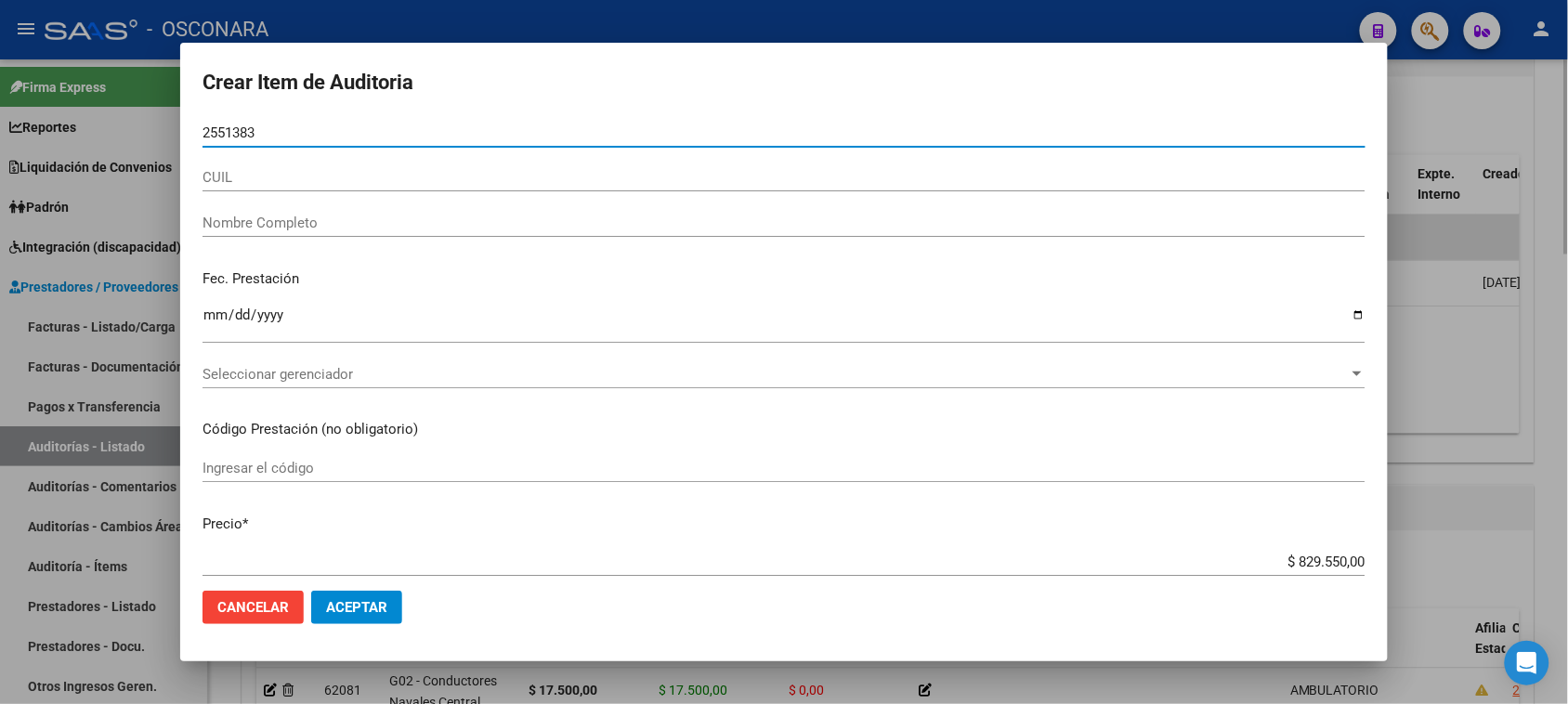
type input "25513834"
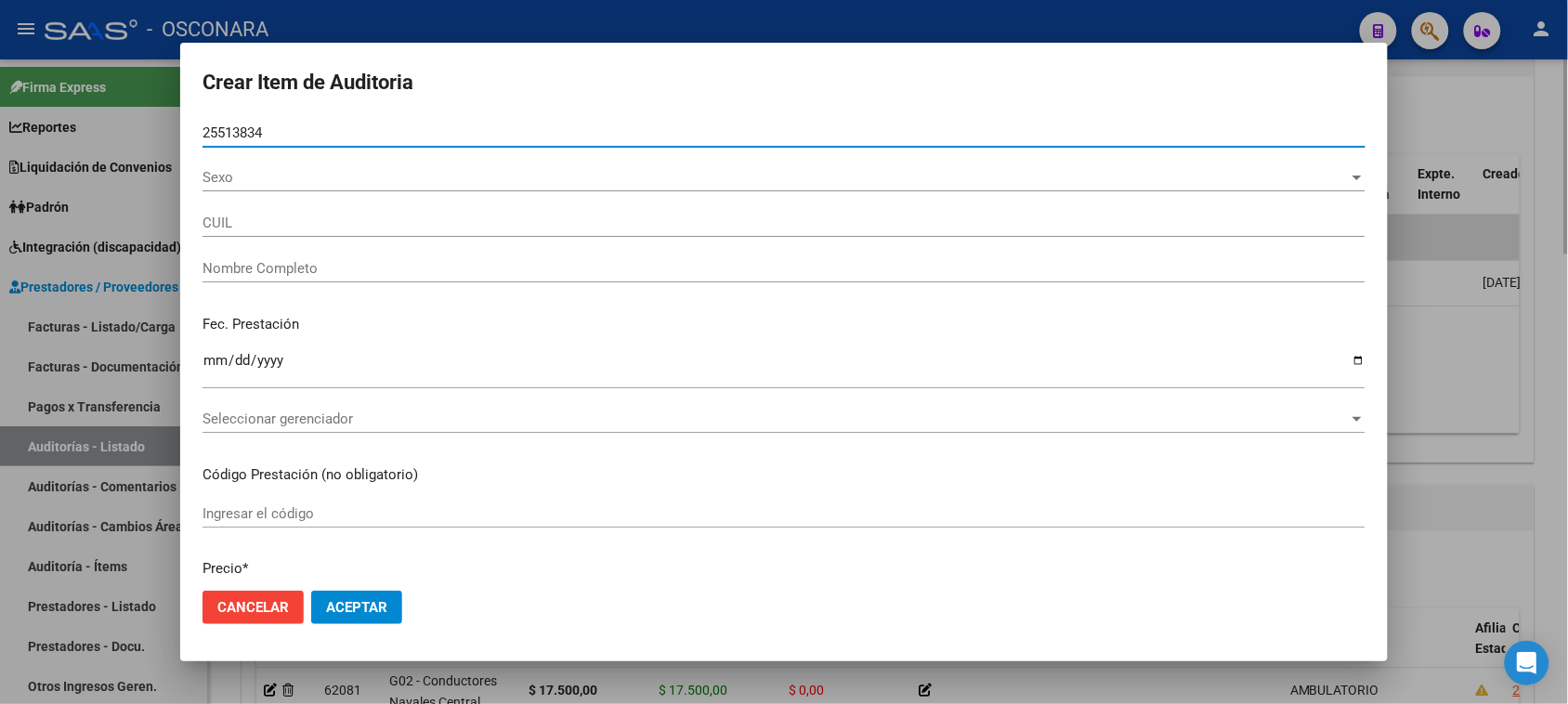
type input "20255138341"
type input "[PERSON_NAME]"
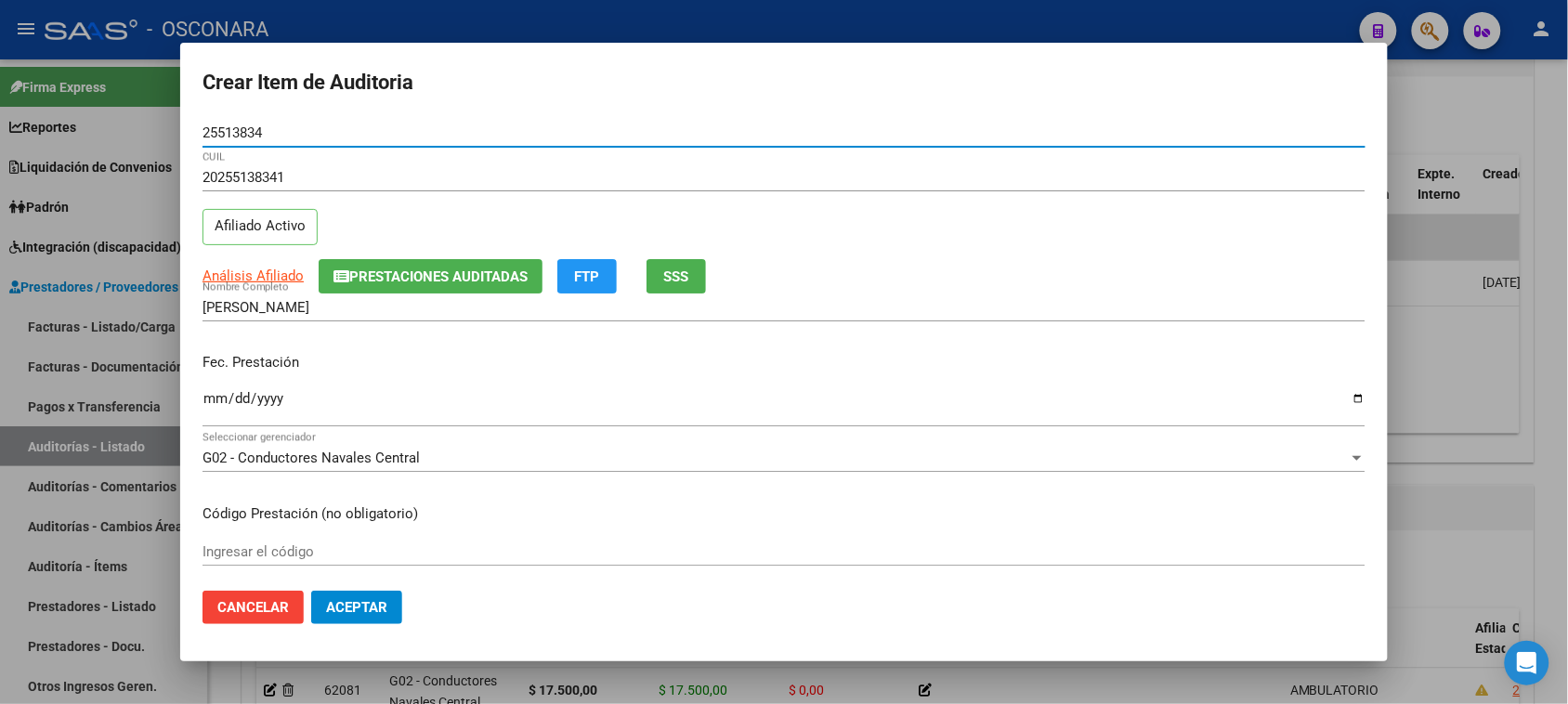
type input "25513834"
click at [214, 406] on input "Ingresar la fecha" at bounding box center [784, 406] width 1162 height 29
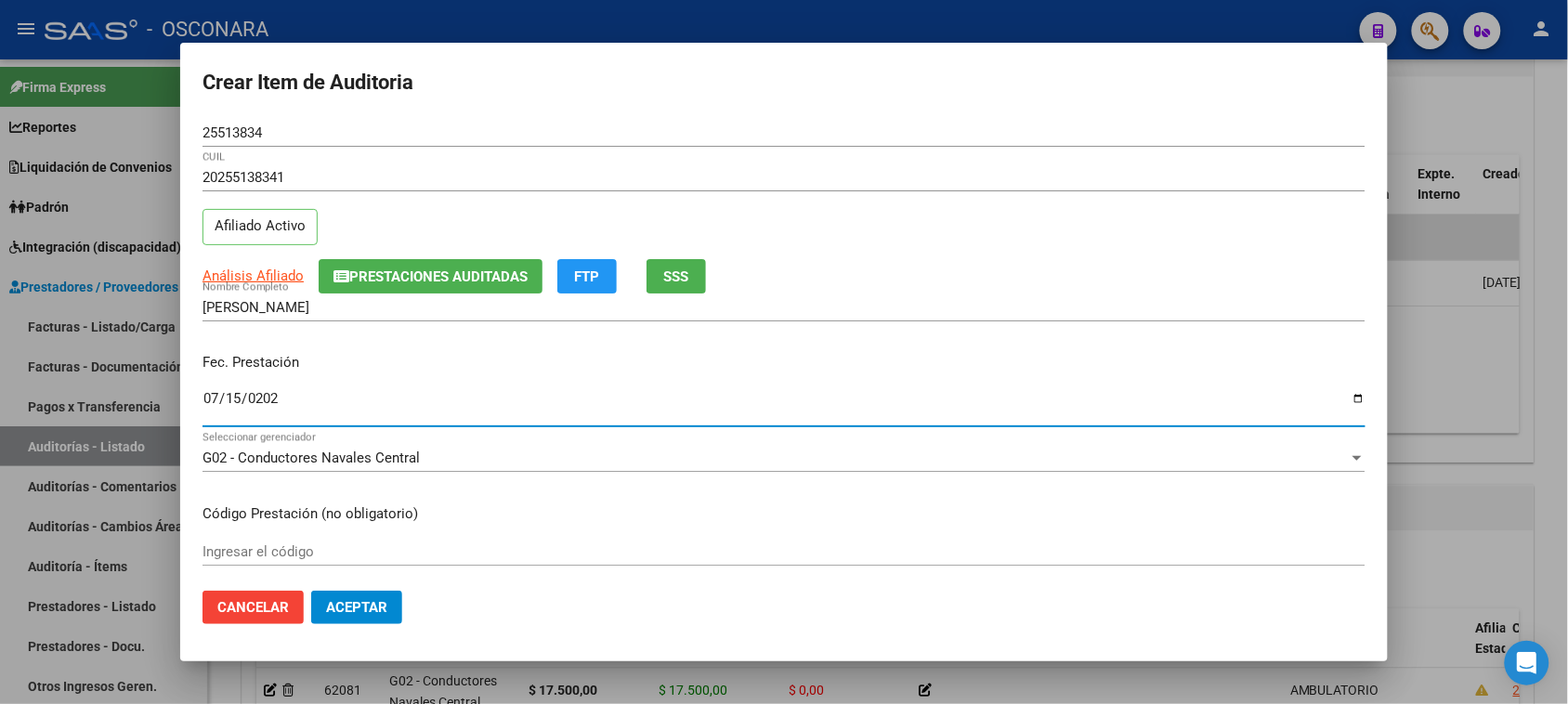
type input "[DATE]"
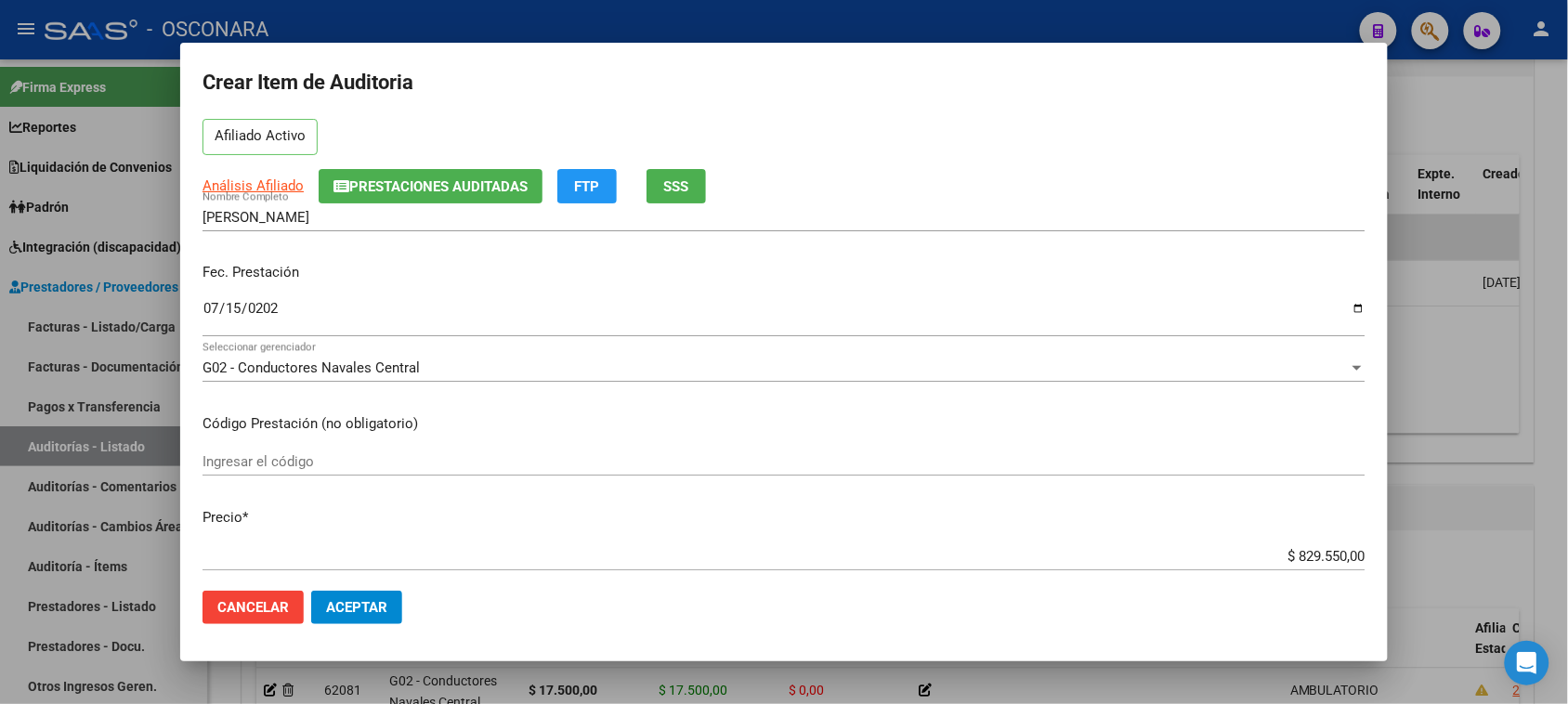
scroll to position [117, 0]
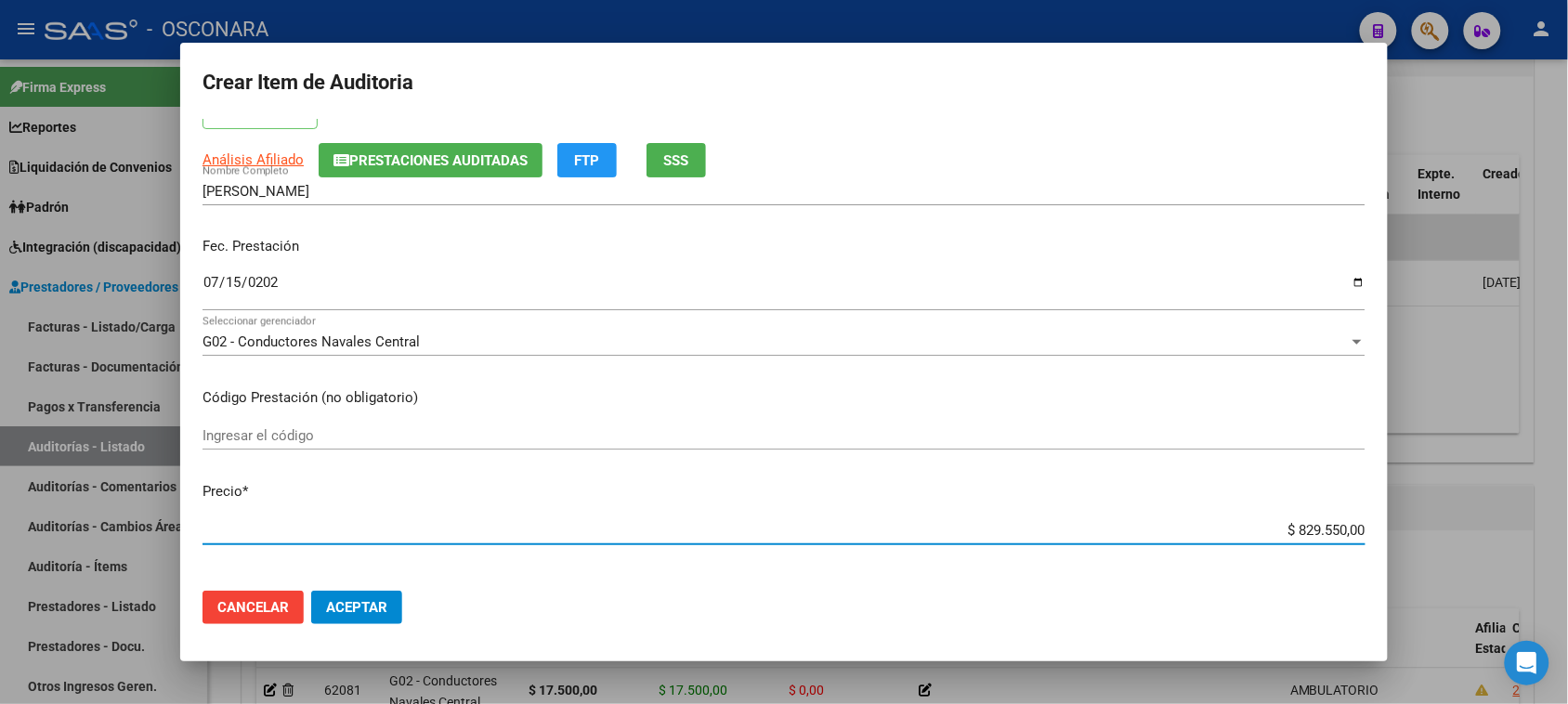
drag, startPoint x: 1274, startPoint y: 525, endPoint x: 1428, endPoint y: 509, distance: 154.8
click at [1428, 509] on div "Crear Item de Auditoria 25513834 Nro Documento 20255138341 CUIL Afiliado Activo…" at bounding box center [784, 352] width 1568 height 704
type input "$ 0,02"
type input "$ 0,24"
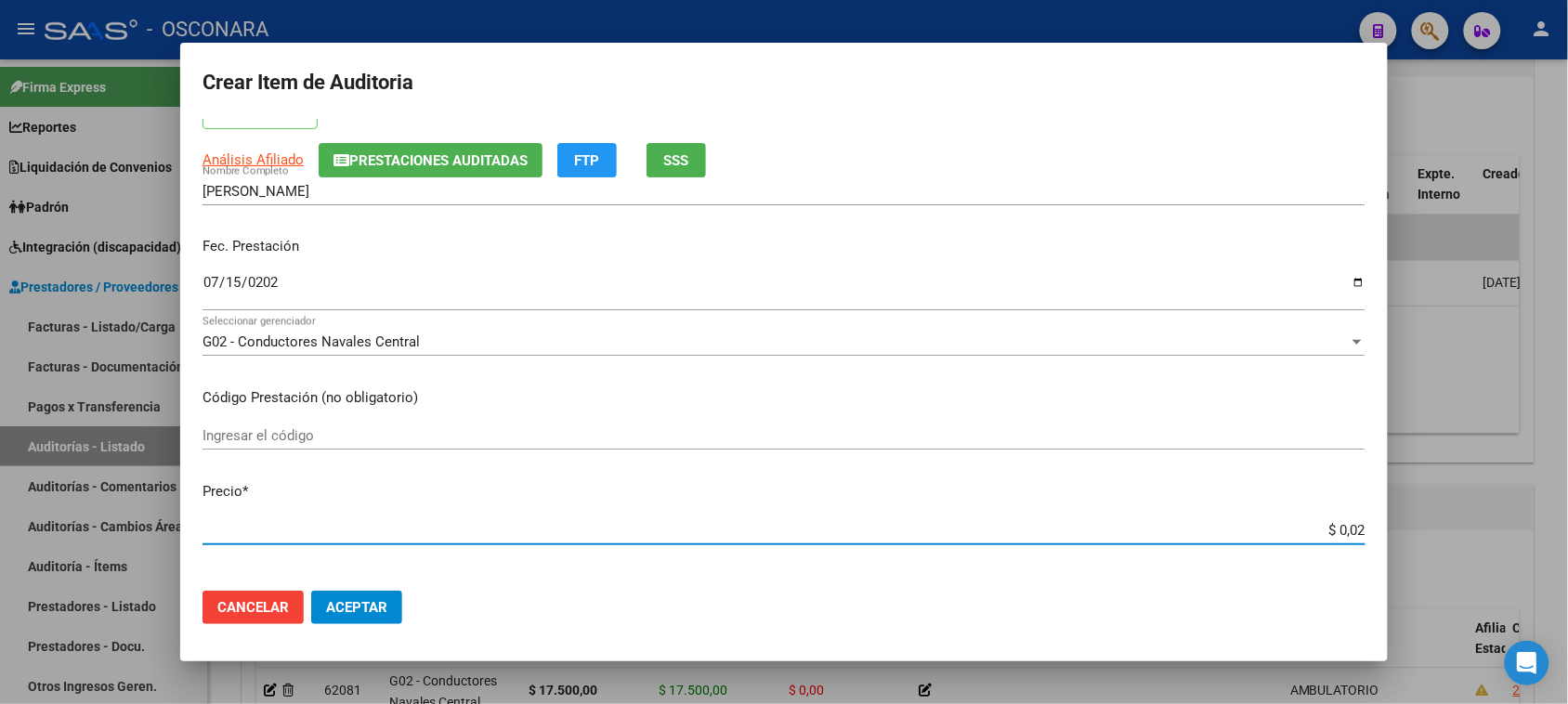
type input "$ 0,24"
type input "$ 2,41"
type input "$ 24,15"
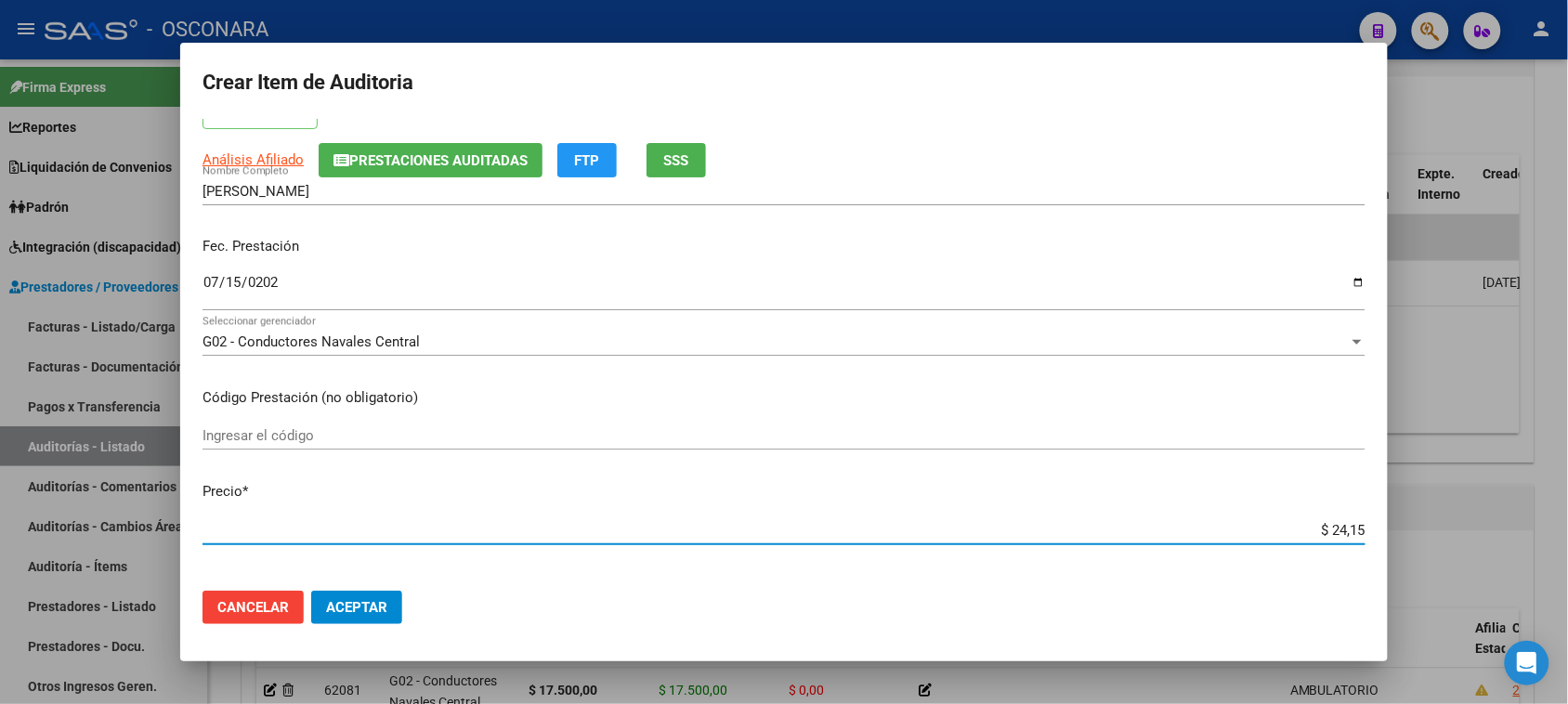
type input "$ 241,50"
type input "$ 2.415,00"
type input "$ 24.150,00"
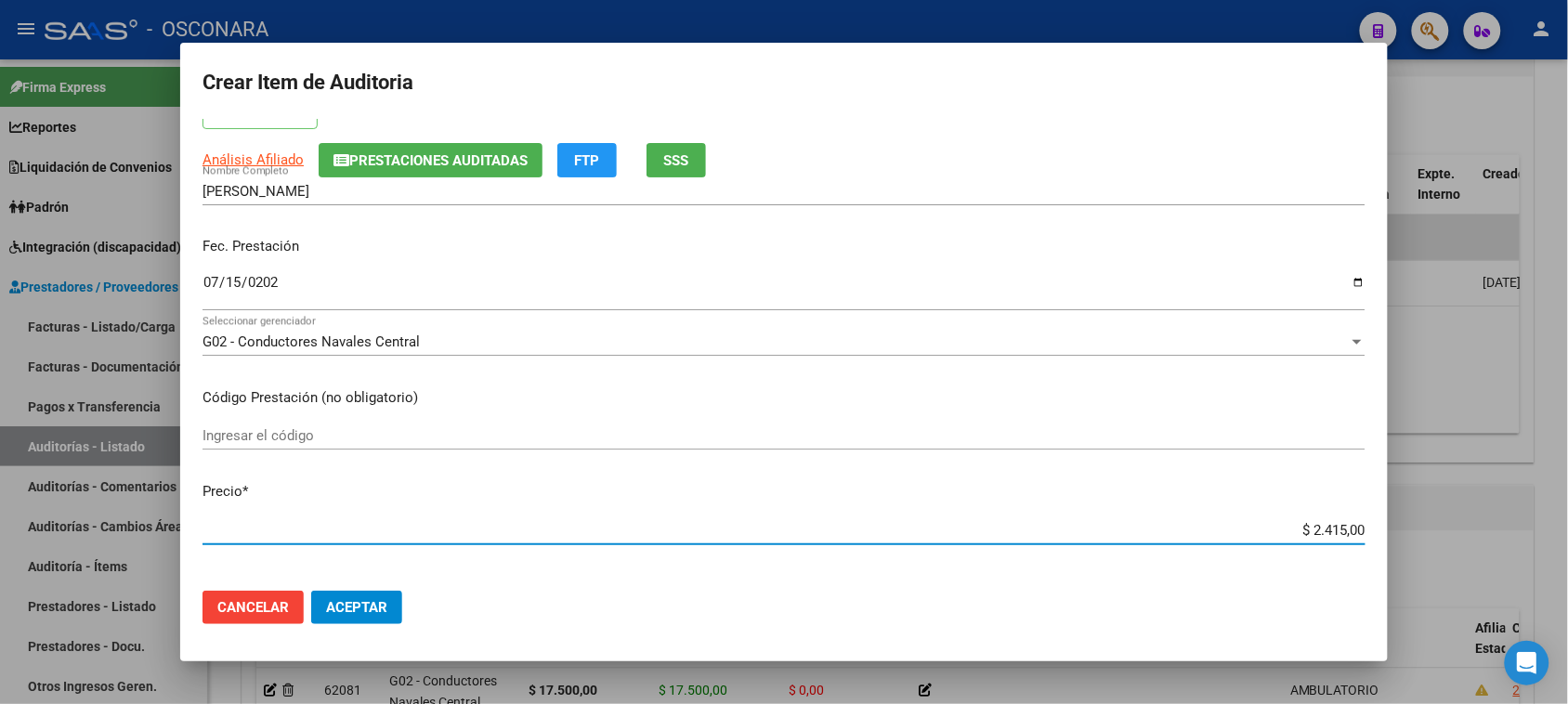
type input "$ 24.150,00"
type input "$ 241.500,00"
type input "$ 24.150,00"
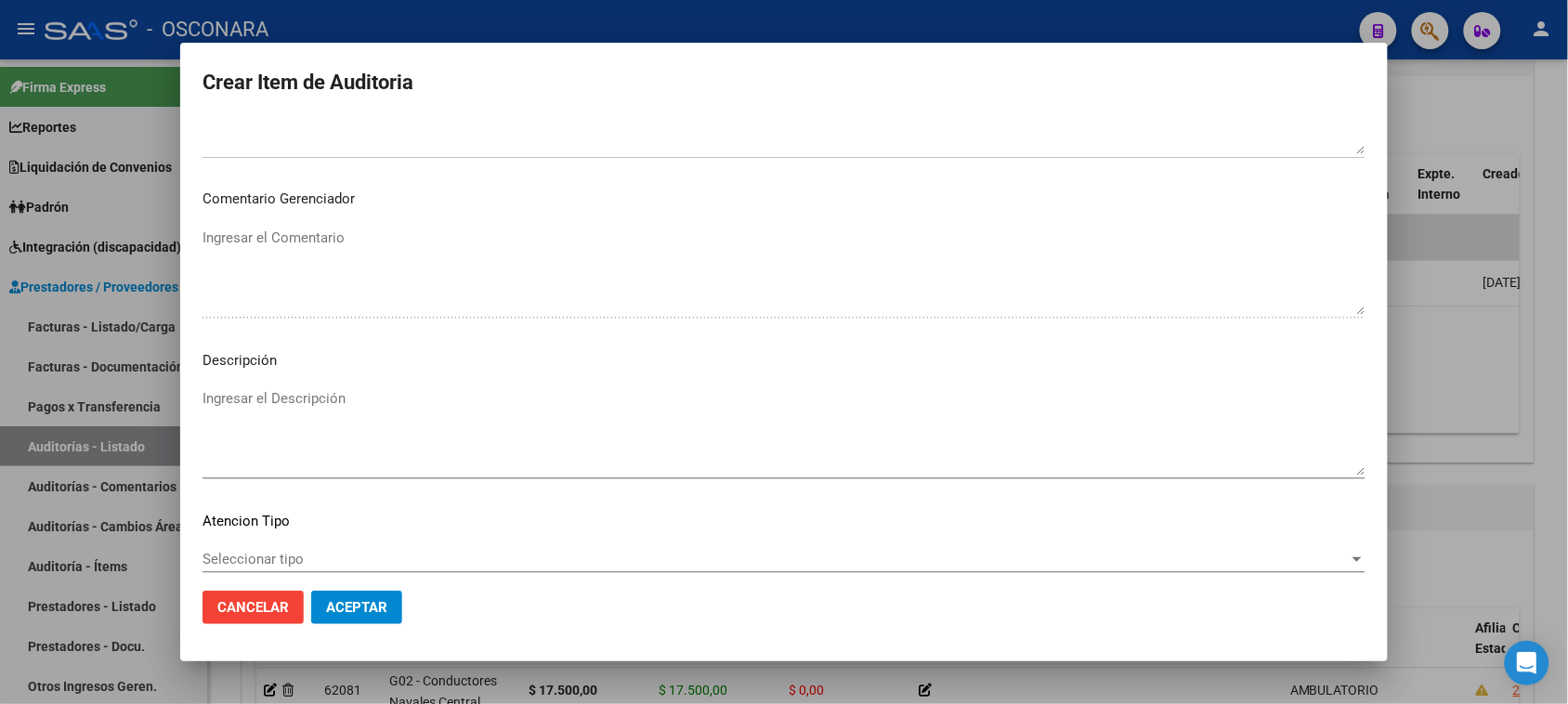
scroll to position [1053, 0]
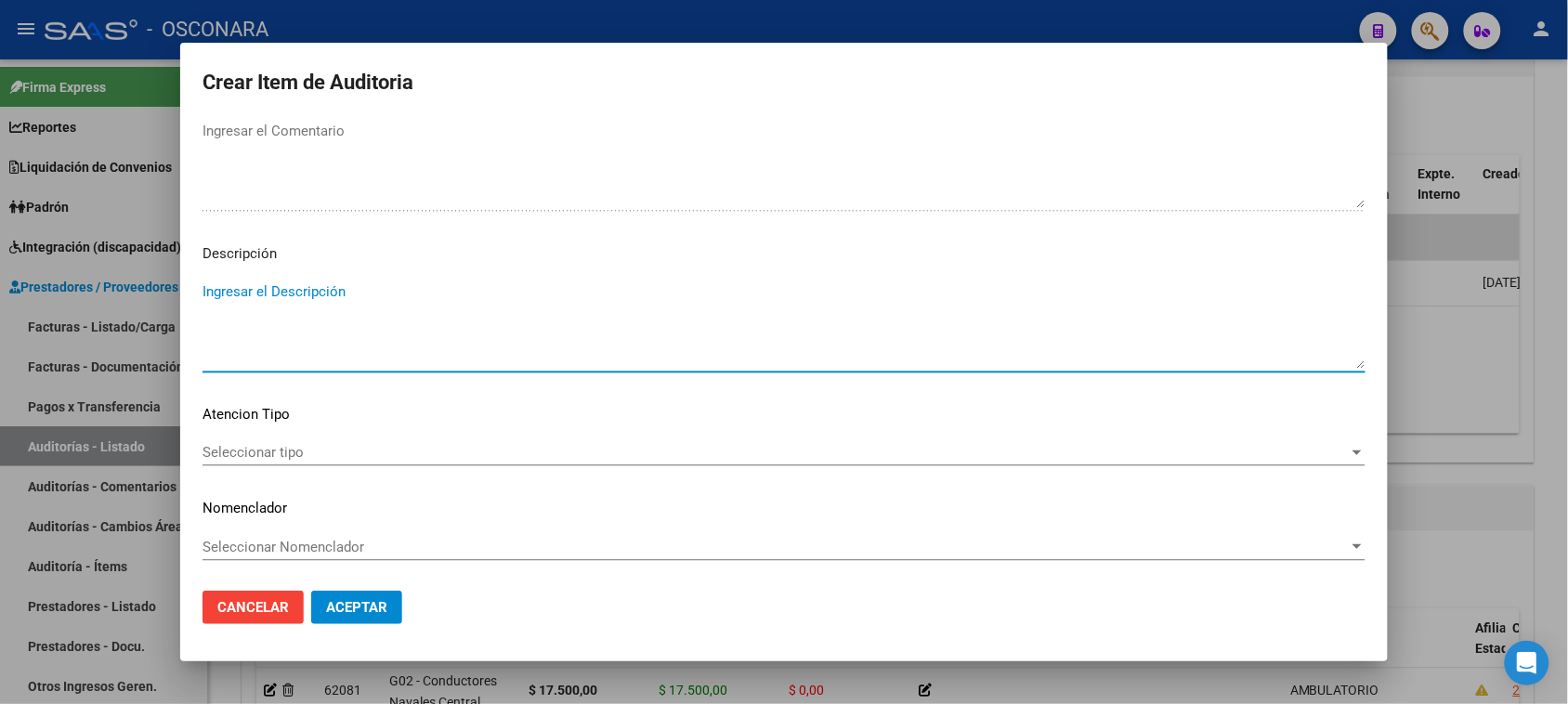
click at [360, 330] on textarea "Ingresar el Descripción" at bounding box center [784, 325] width 1162 height 87
type textarea "AMBULATORIO"
click at [261, 458] on span "Seleccionar tipo" at bounding box center [776, 453] width 1146 height 17
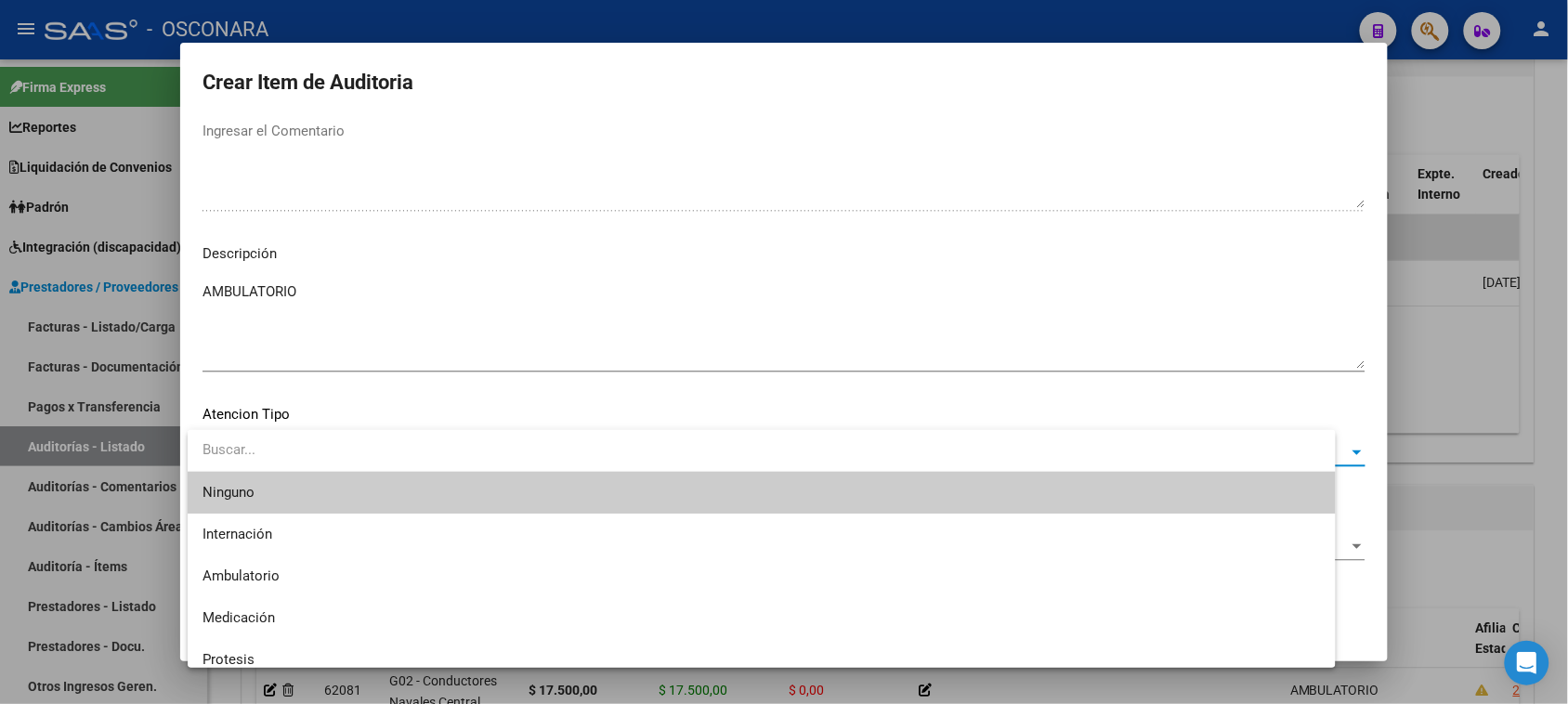
click at [261, 456] on input "dropdown search" at bounding box center [761, 450] width 1147 height 42
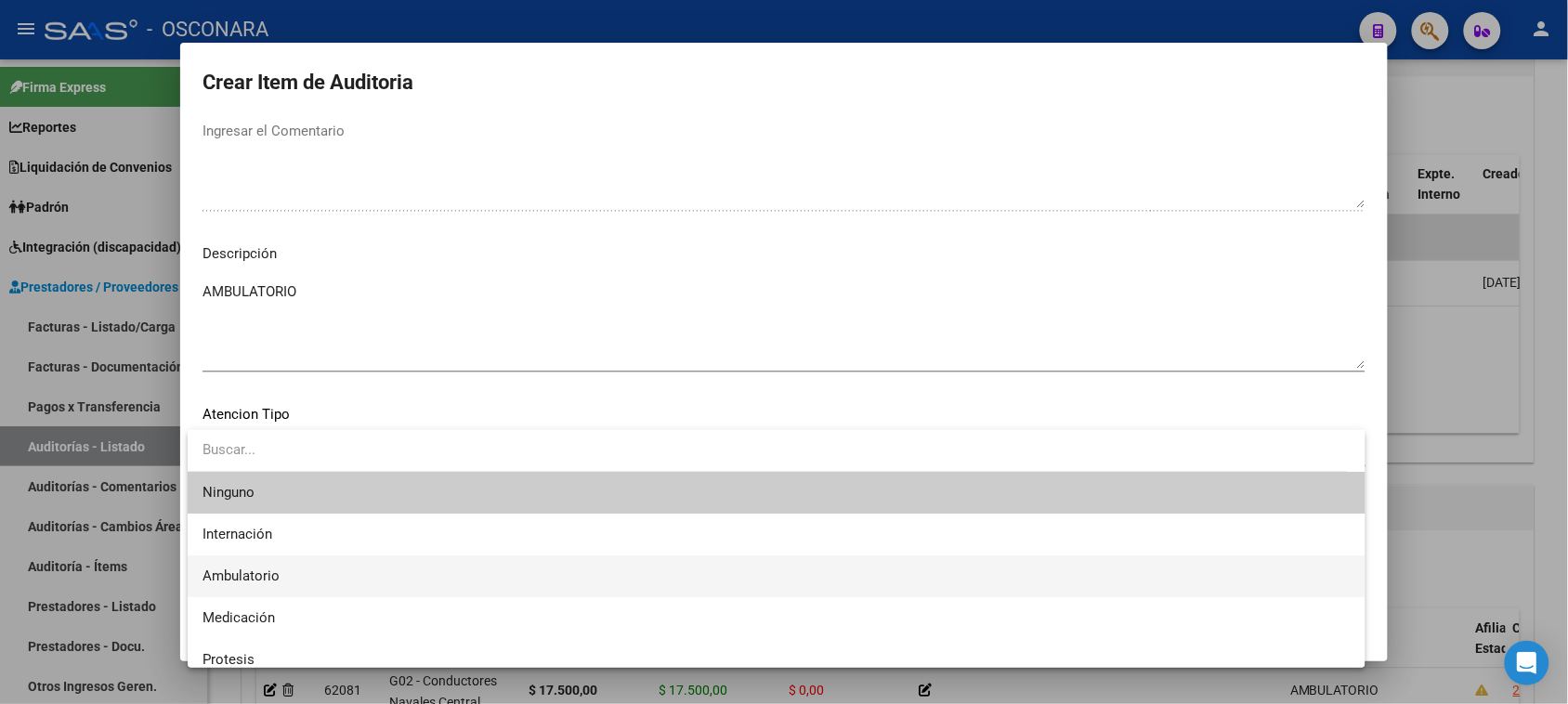
click at [262, 583] on span "Ambulatorio" at bounding box center [241, 576] width 77 height 17
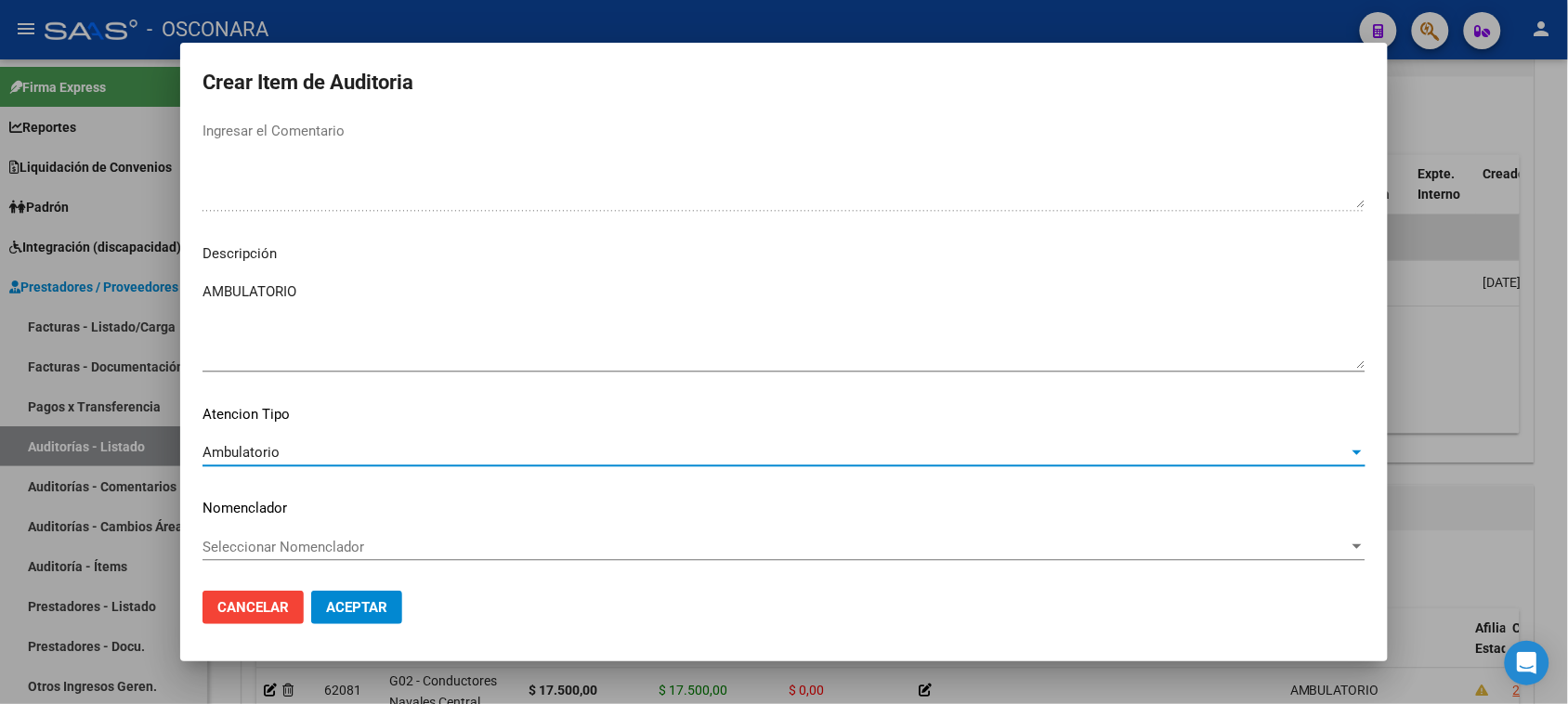
click at [341, 604] on span "Aceptar" at bounding box center [356, 607] width 62 height 17
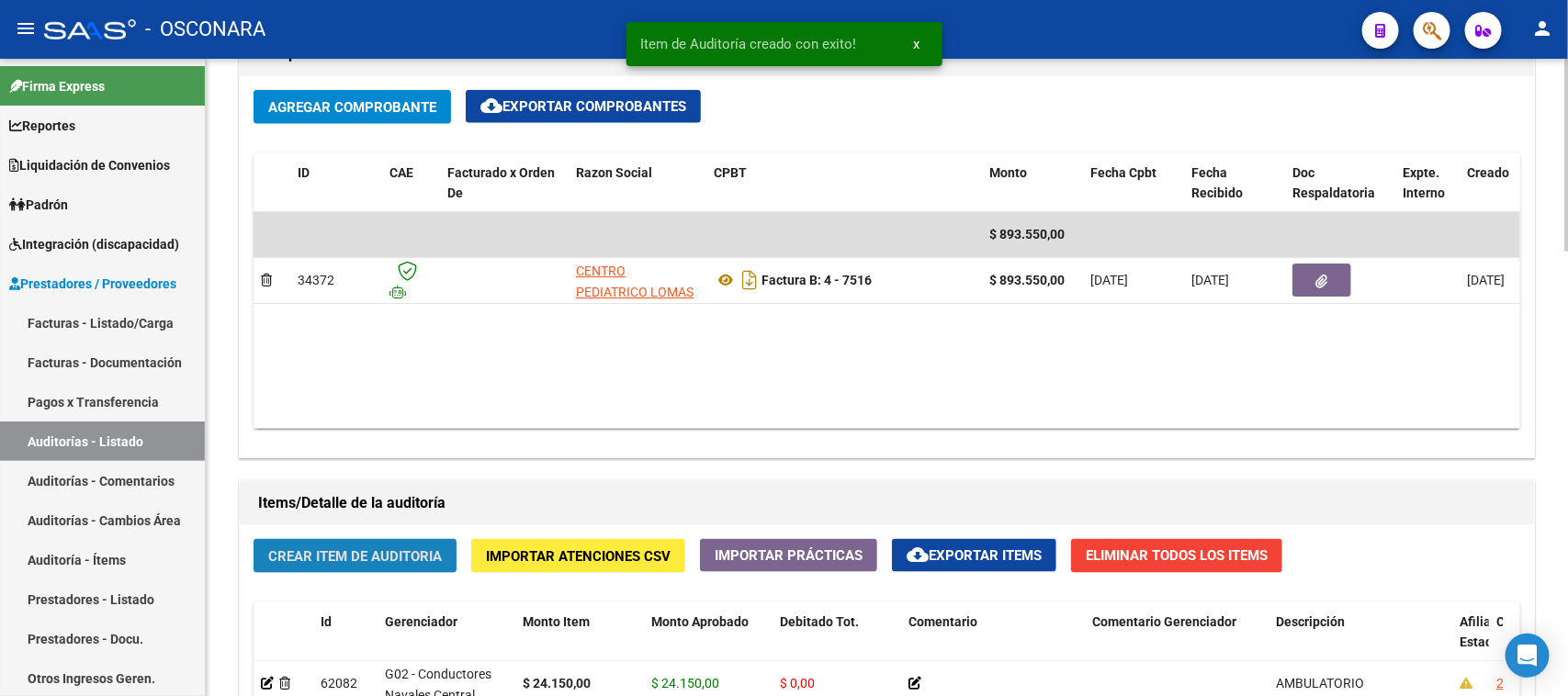
click at [345, 549] on span "Crear Item de Auditoria" at bounding box center [354, 556] width 173 height 17
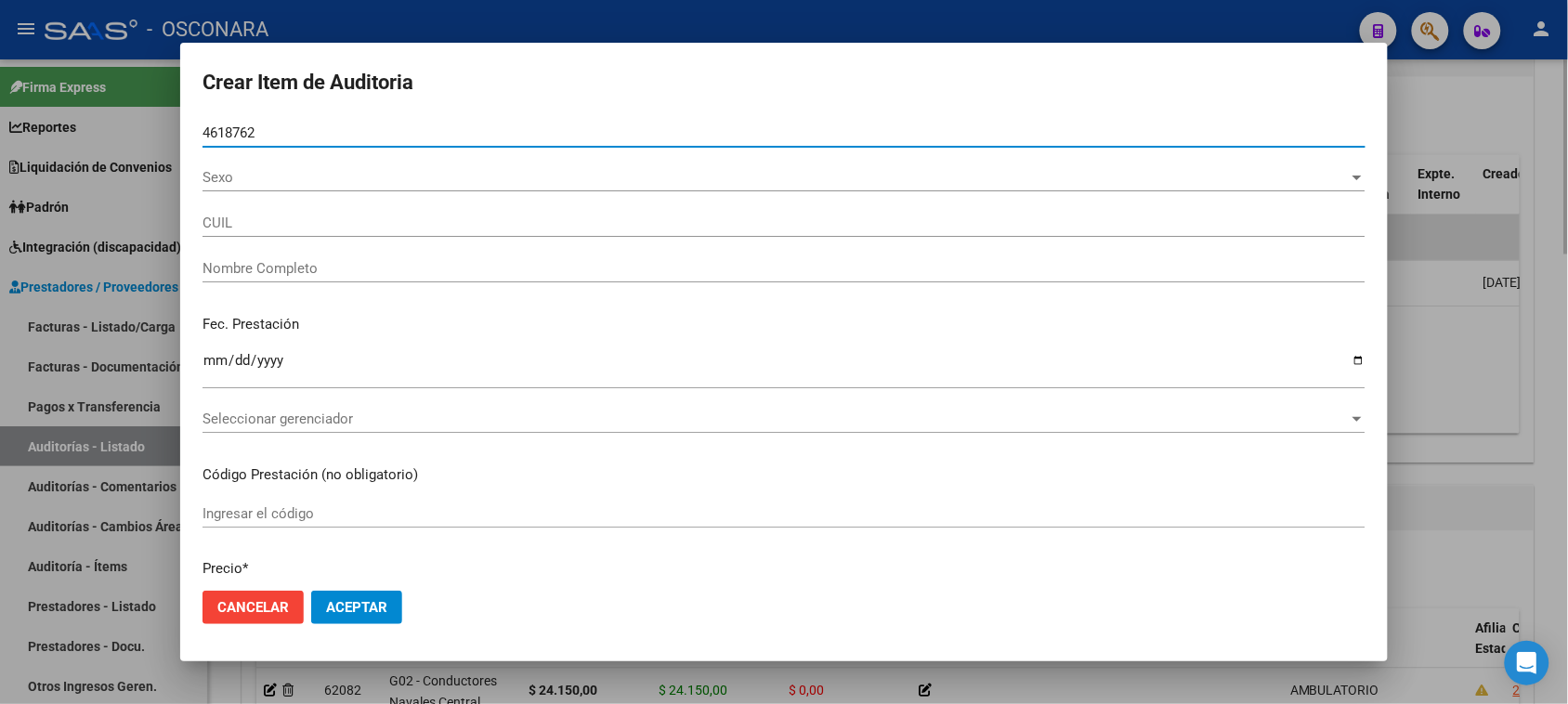
type input "46187621"
type input "27461876213"
type input "[PERSON_NAME][DATE]"
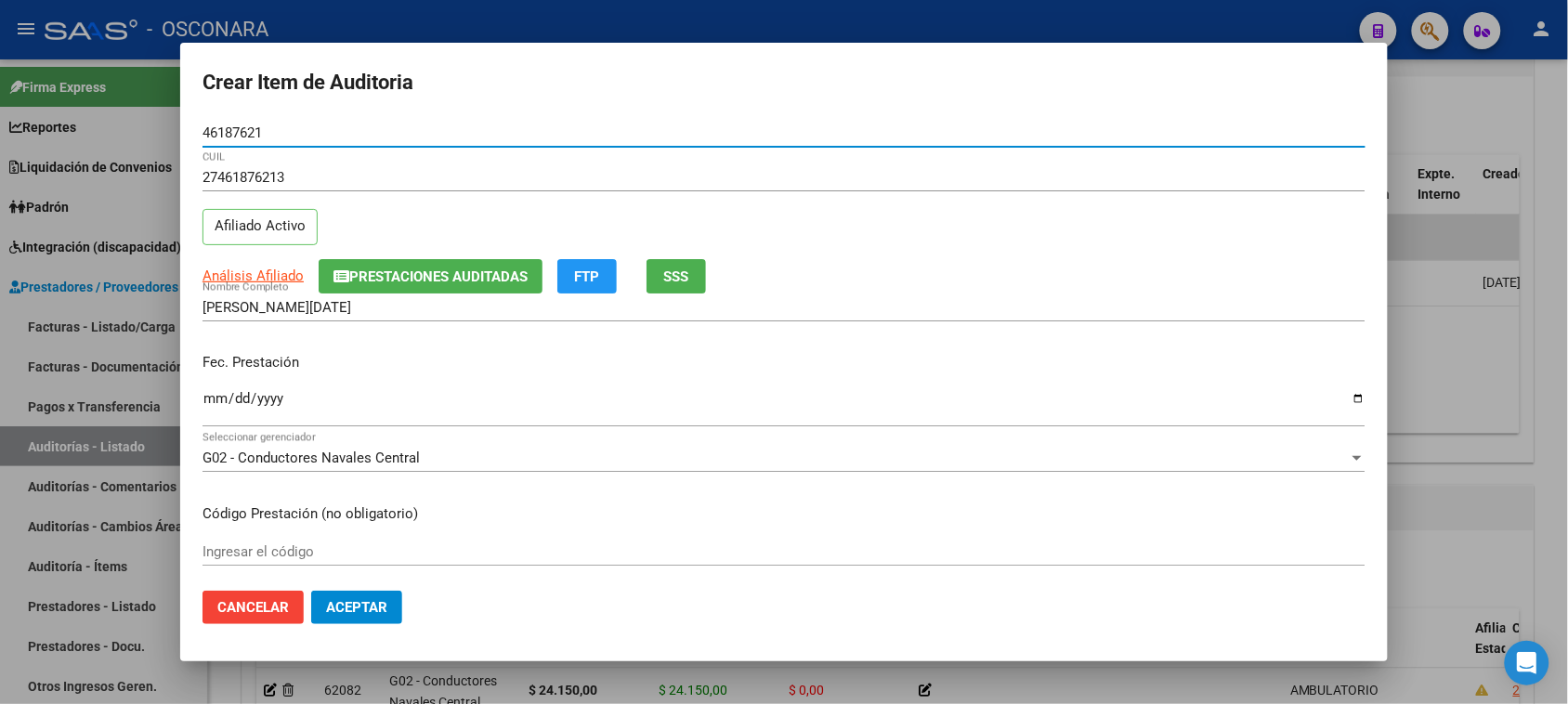
type input "46187621"
click at [203, 404] on input "Ingresar la fecha" at bounding box center [784, 406] width 1162 height 29
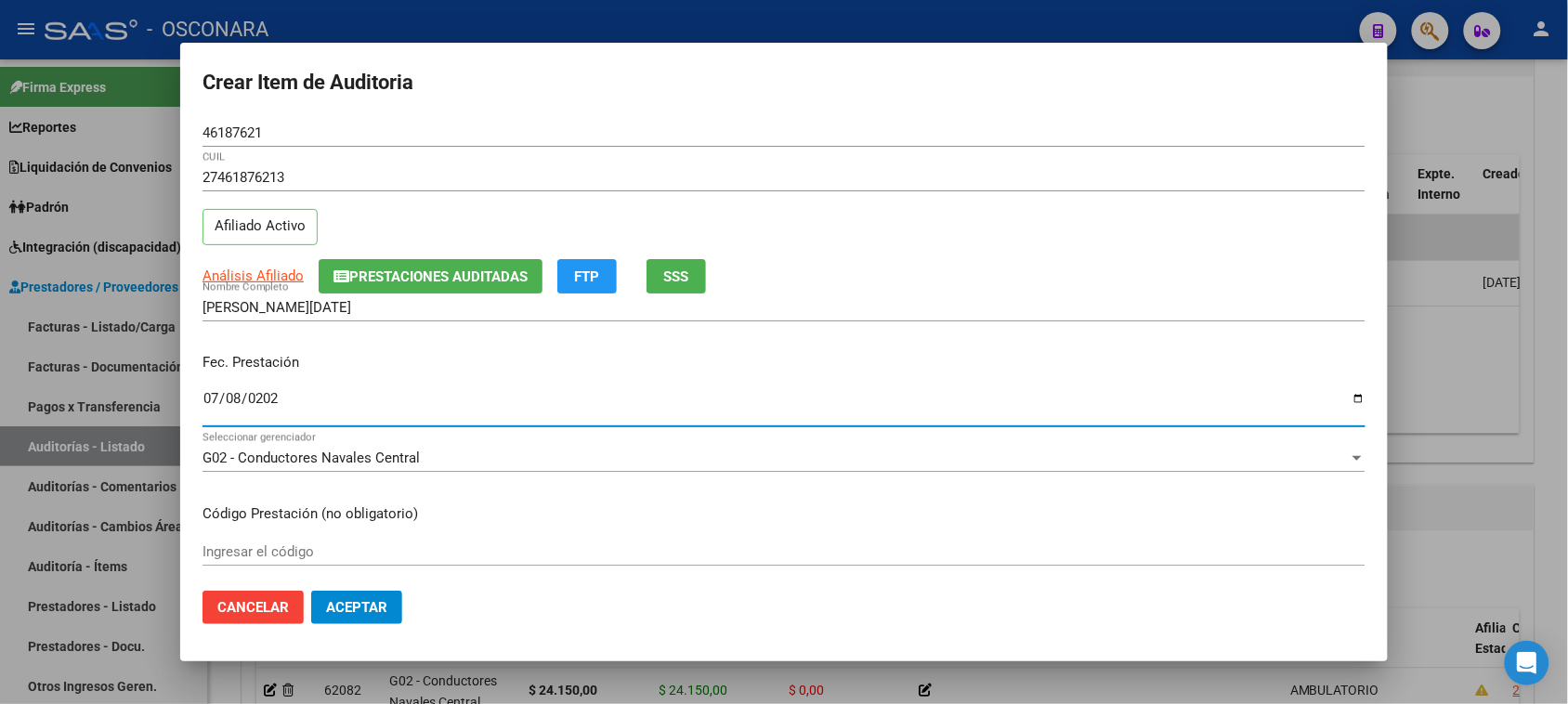
type input "[DATE]"
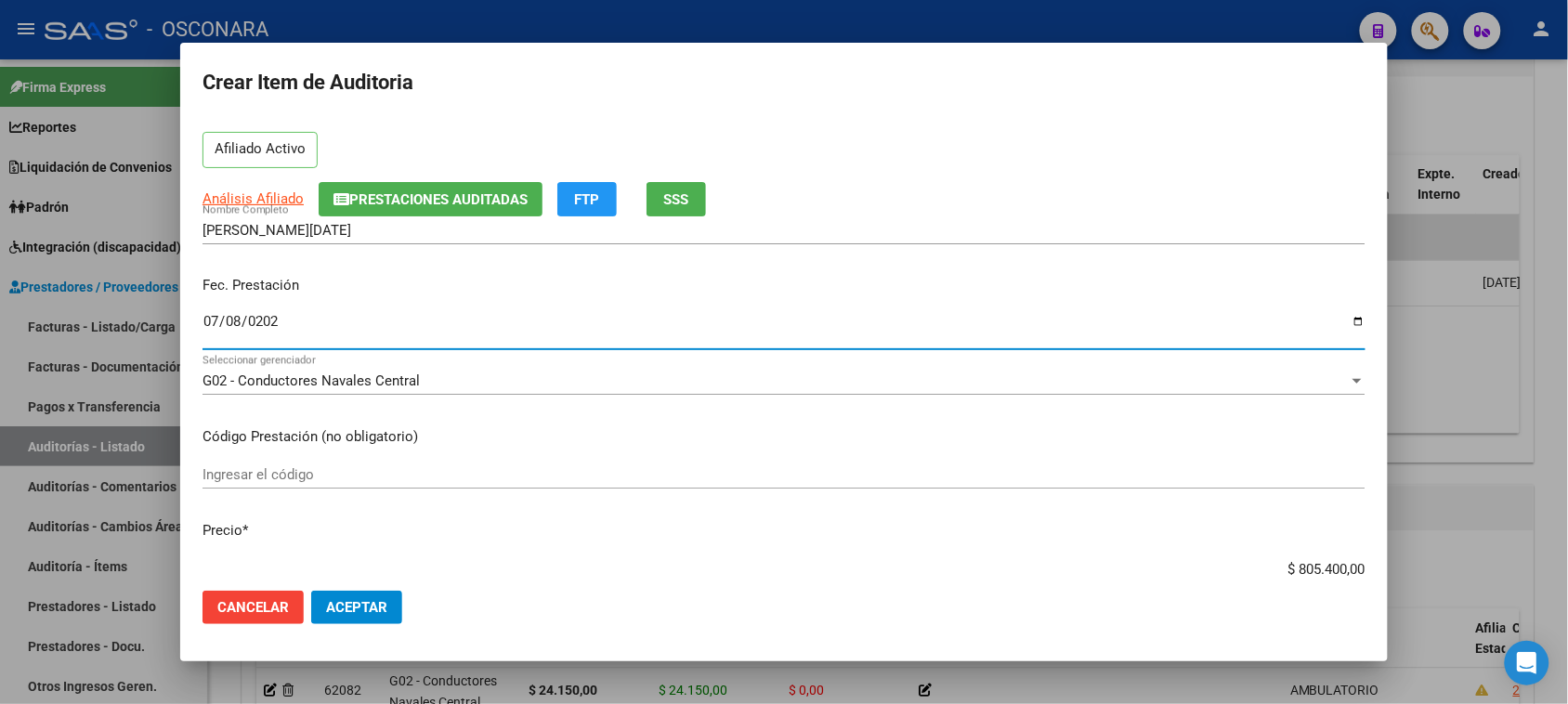
scroll to position [117, 0]
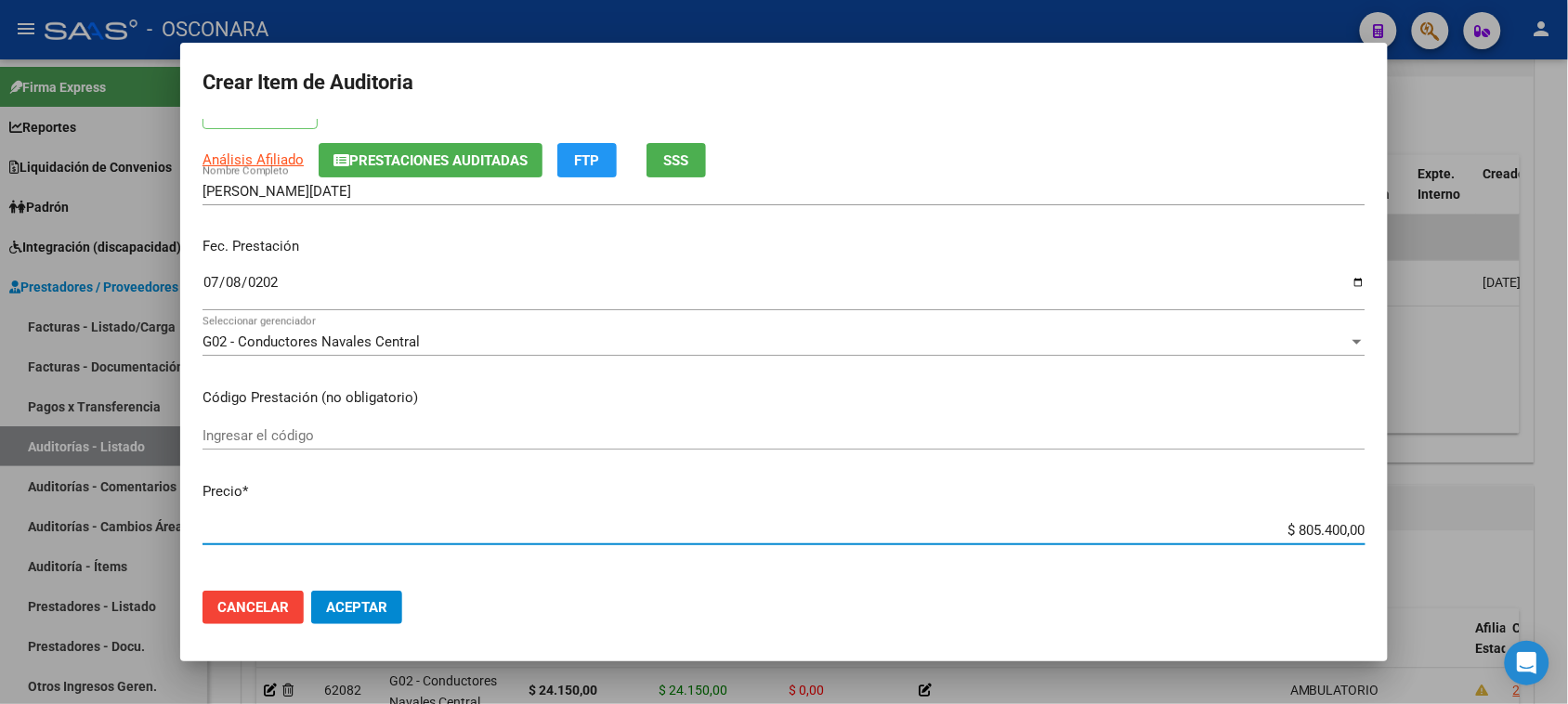
drag, startPoint x: 1347, startPoint y: 518, endPoint x: 1419, endPoint y: 511, distance: 72.3
click at [1419, 511] on div "Crear Item de Auditoria 46187621 Nro Documento 27461876213 CUIL Afiliado Activo…" at bounding box center [784, 352] width 1568 height 704
type input "$ 0,08"
type input "$ 0,01"
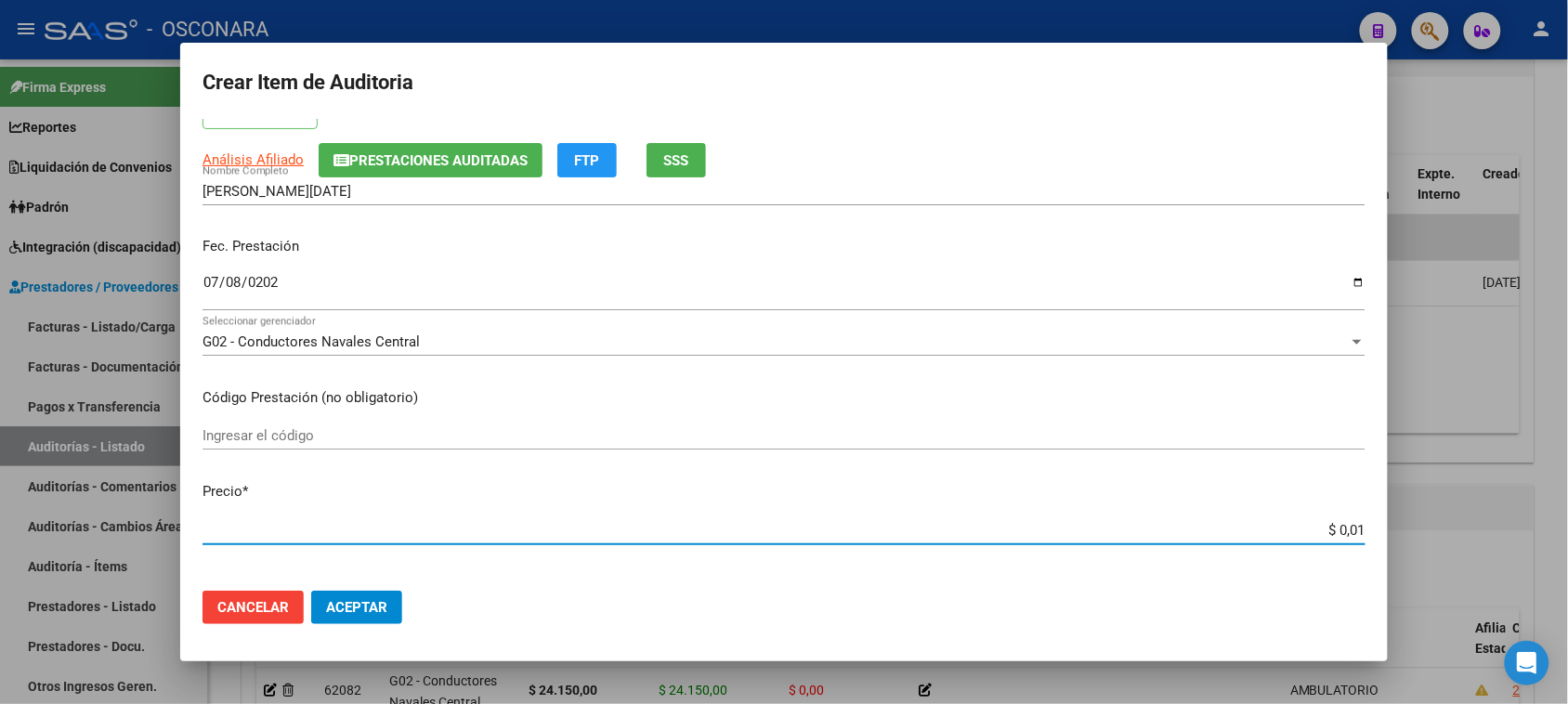
type input "$ 0,01"
type input "$ 0,17"
type input "$ 1,75"
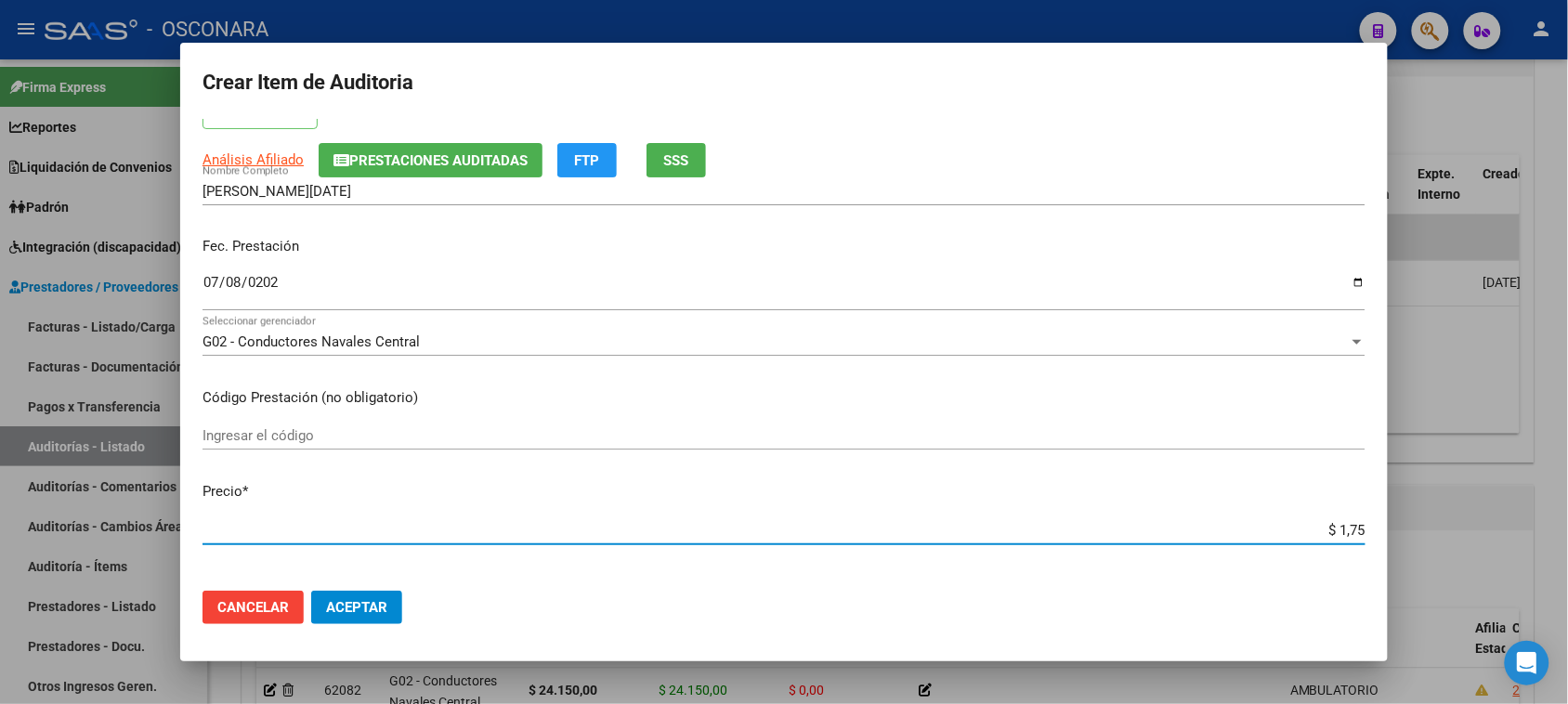
type input "$ 17,50"
type input "$ 175,00"
type input "$ 1.750,00"
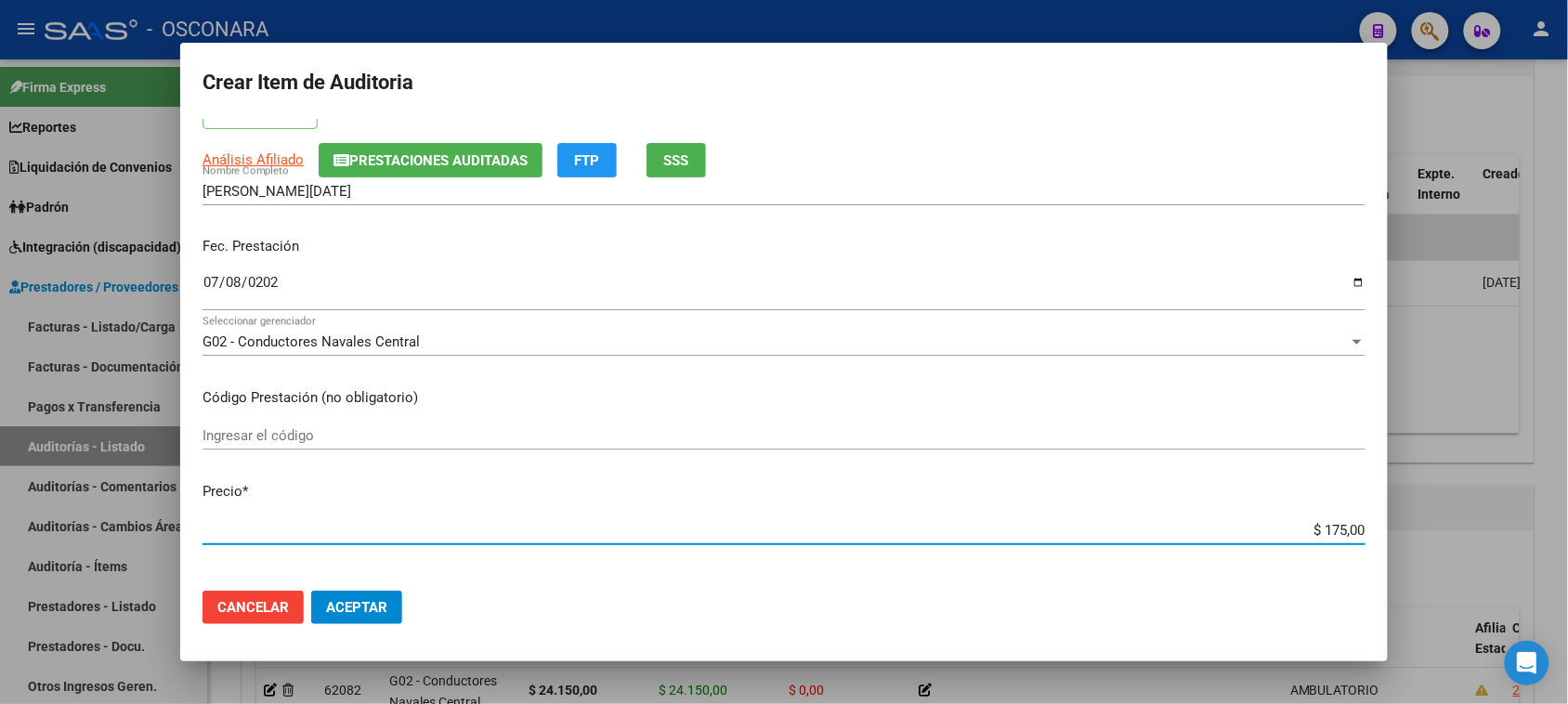
type input "$ 1.750,00"
type input "$ 17.500,00"
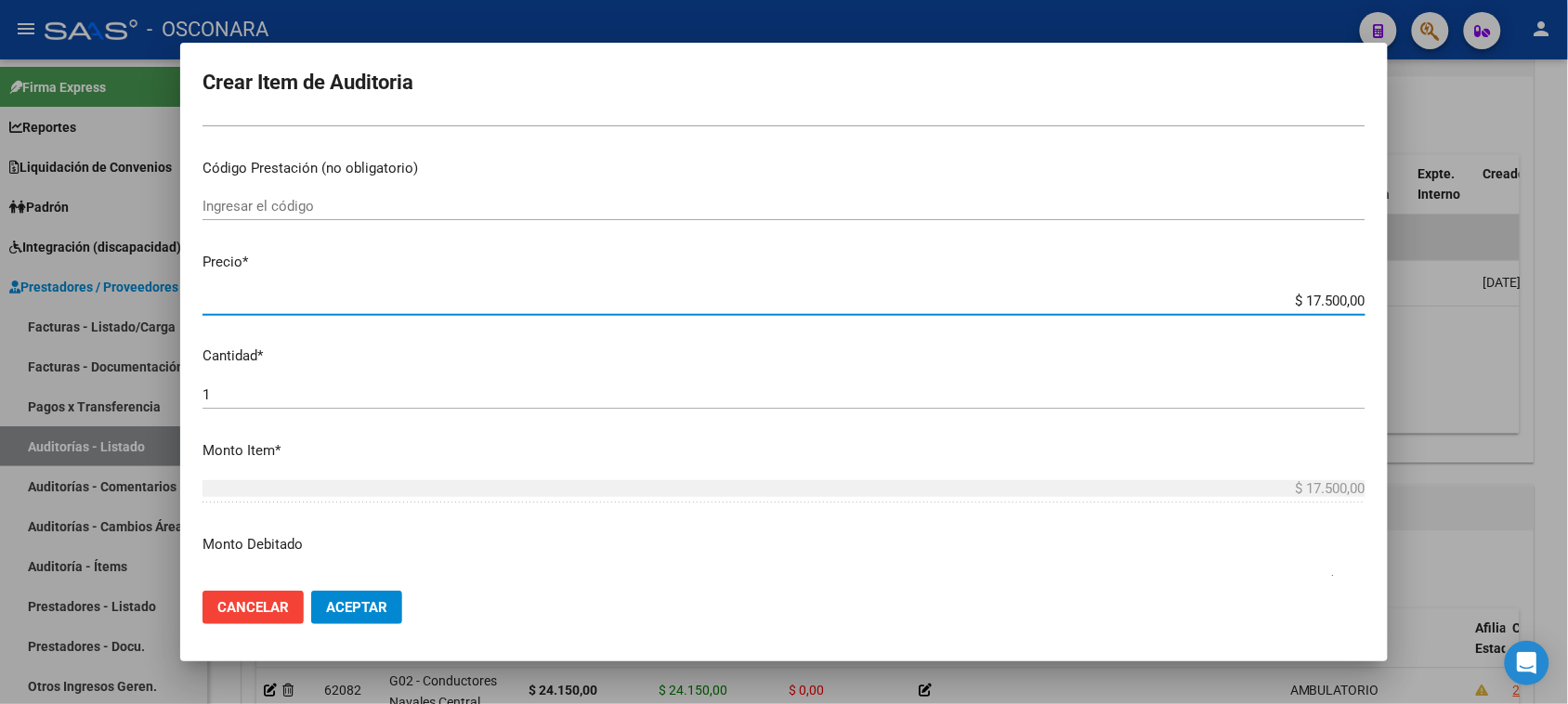
scroll to position [349, 0]
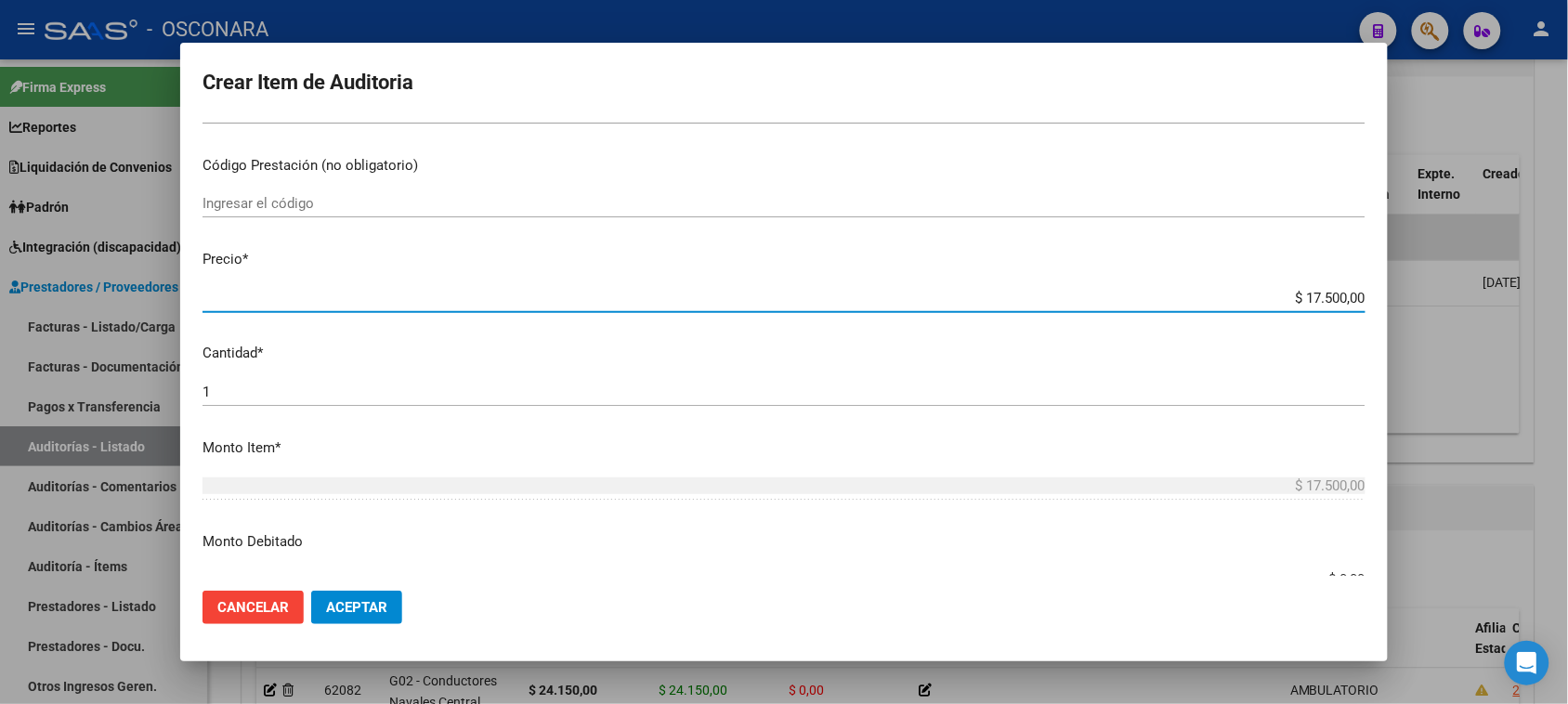
click at [261, 384] on input "1" at bounding box center [784, 392] width 1162 height 17
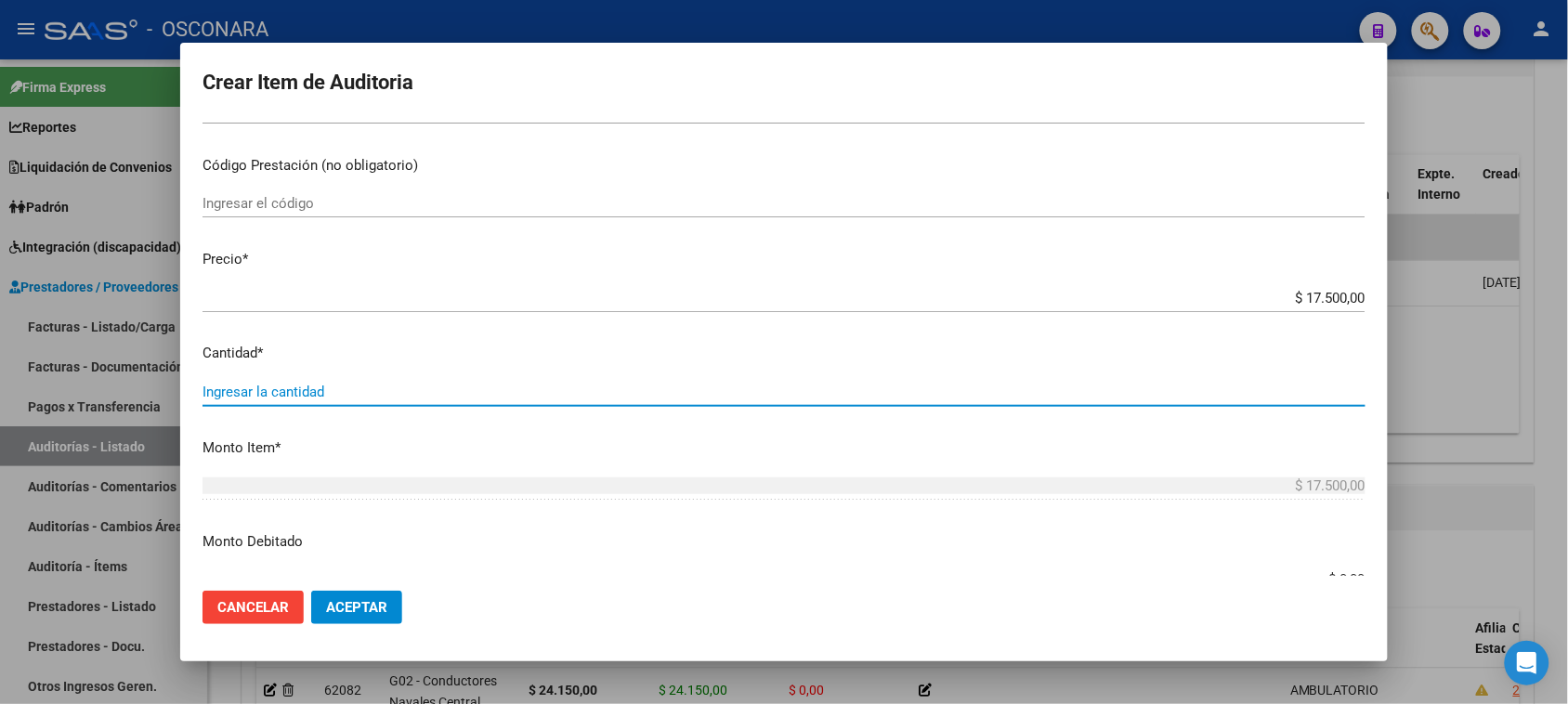
type input "3"
type input "$ 52.500,00"
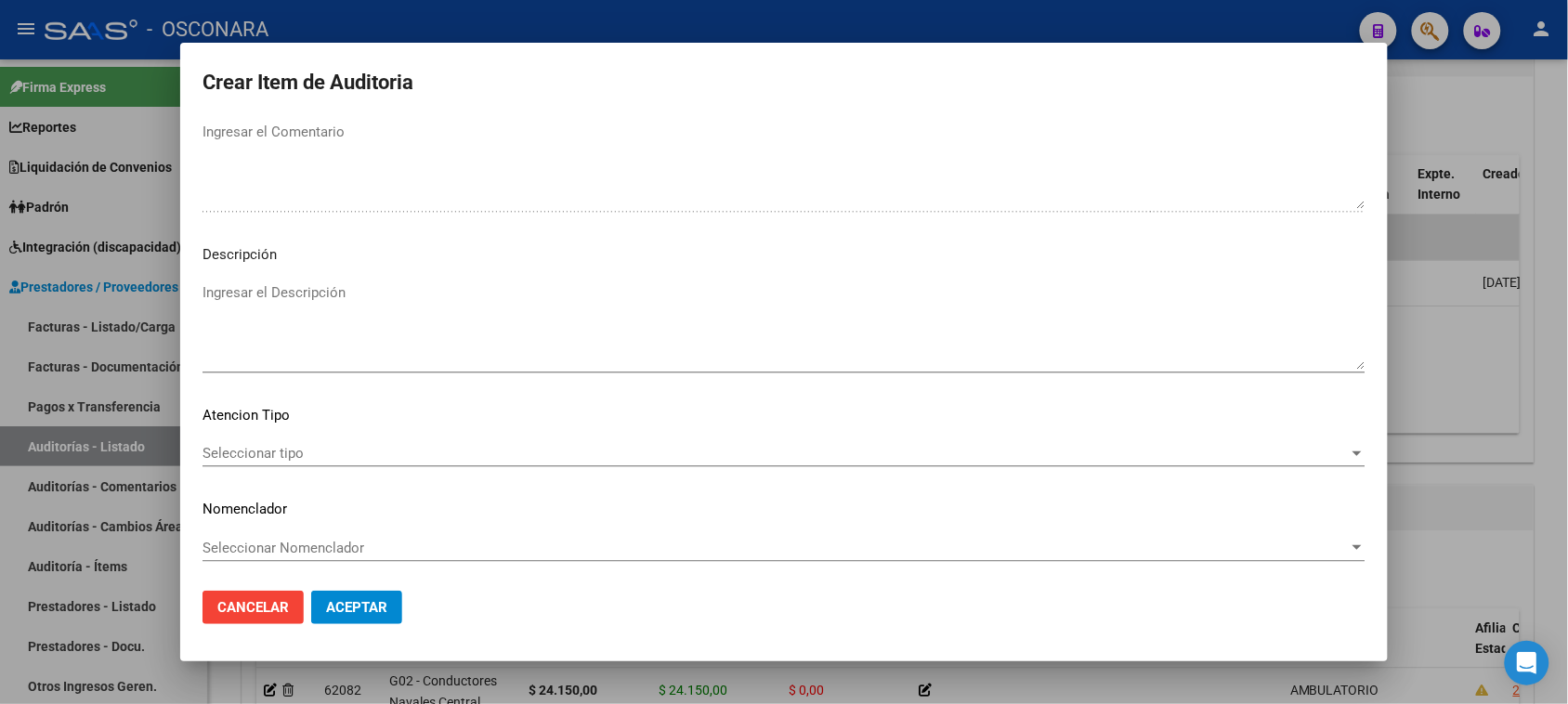
scroll to position [1053, 0]
type input "3"
click at [264, 311] on textarea "Ingresar el Descripción" at bounding box center [784, 325] width 1162 height 87
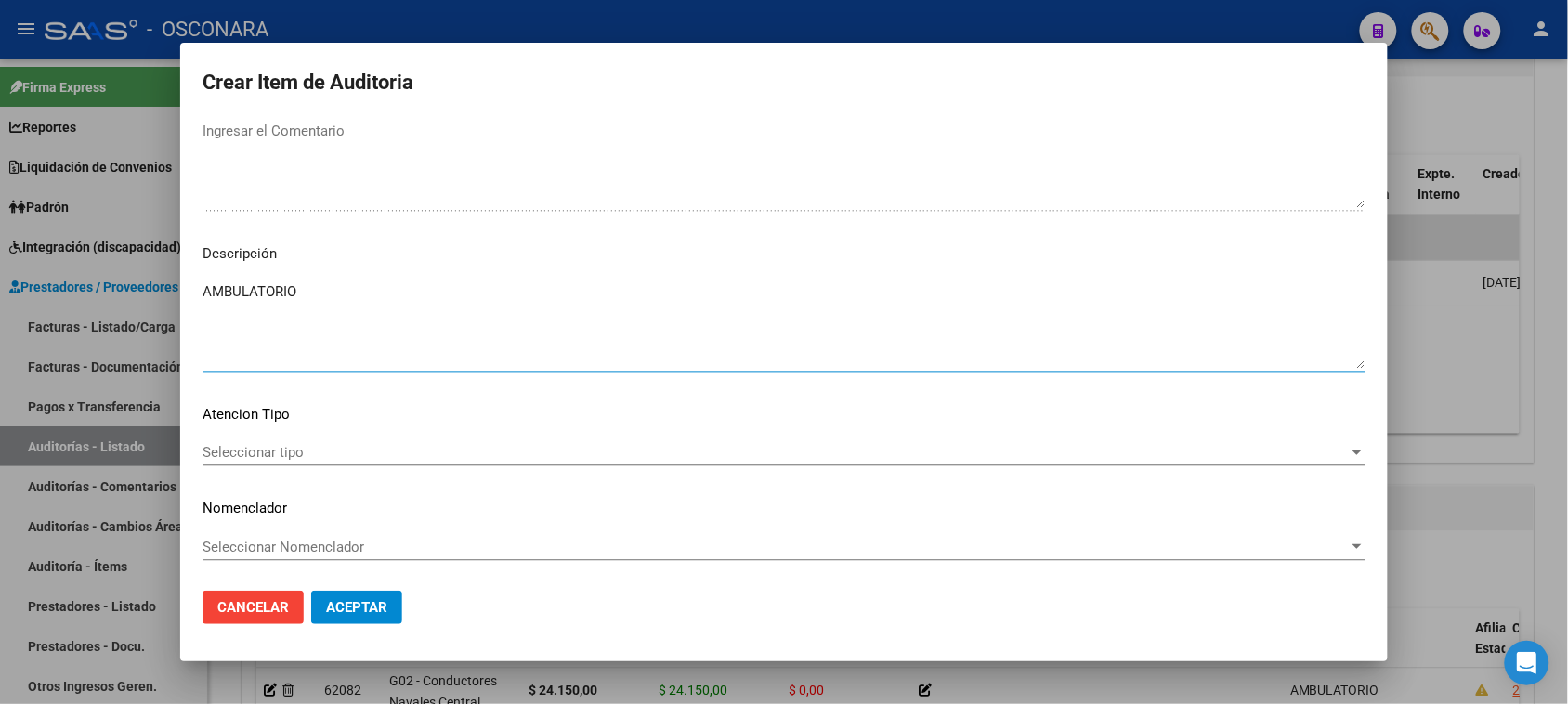
type textarea "AMBULATORIO"
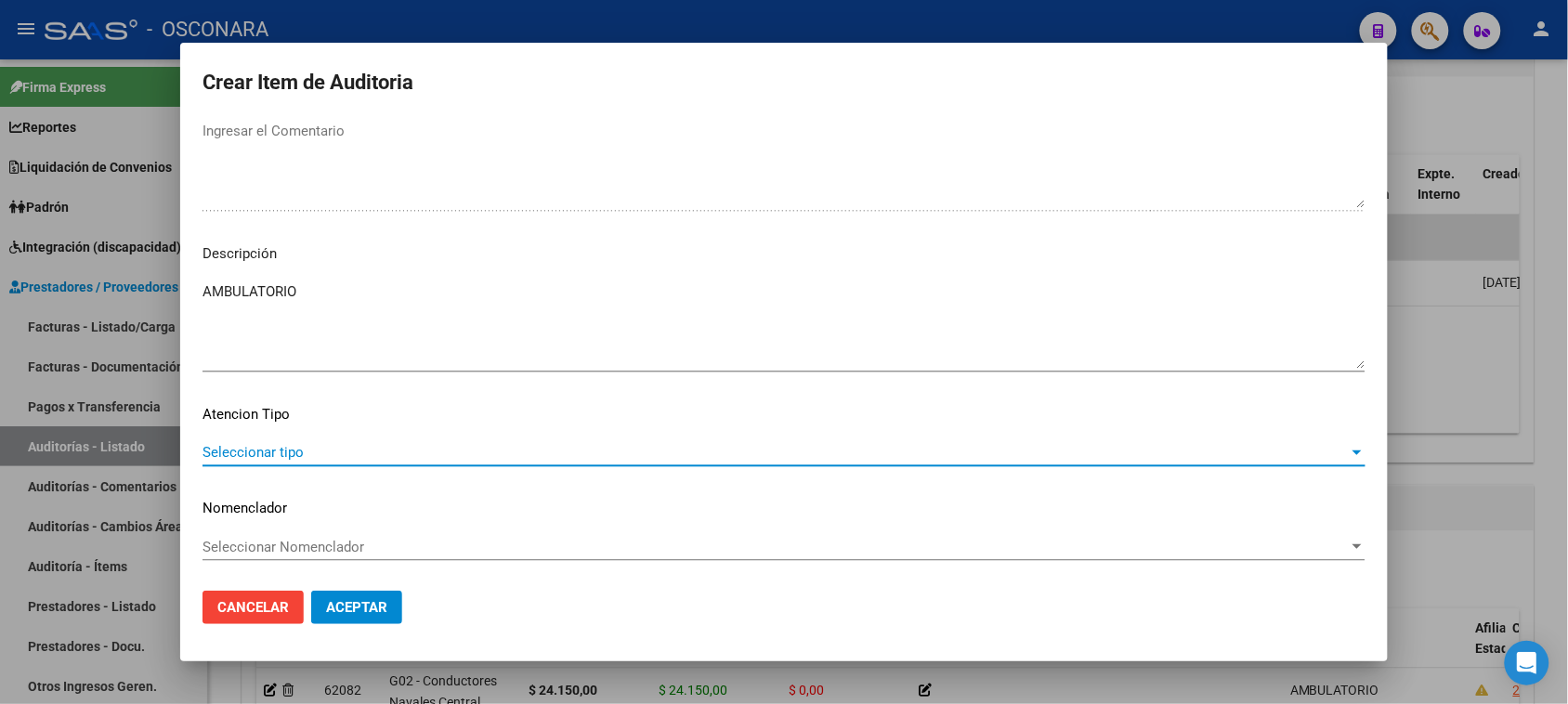
click at [264, 445] on span "Seleccionar tipo" at bounding box center [776, 453] width 1146 height 17
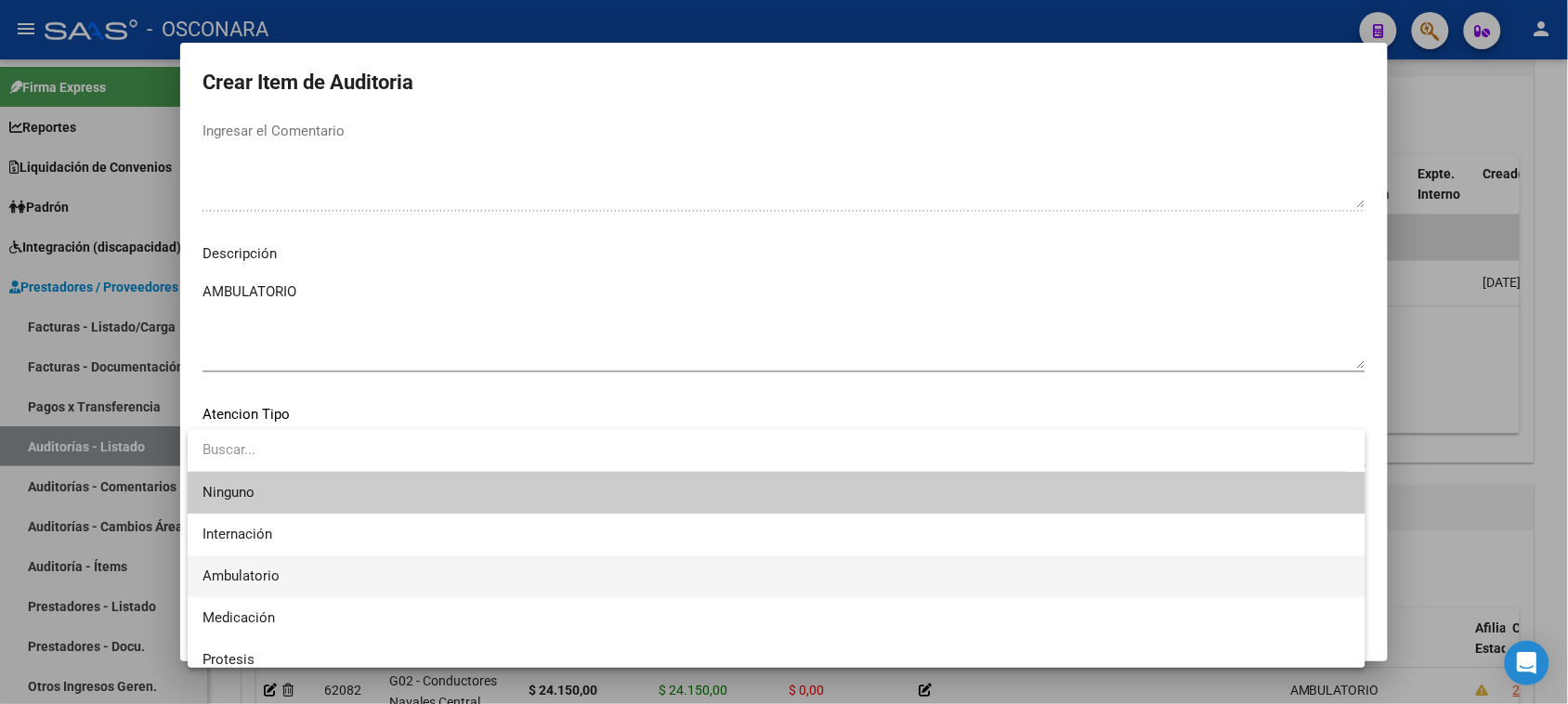
click at [288, 586] on span "Ambulatorio" at bounding box center [776, 576] width 1147 height 42
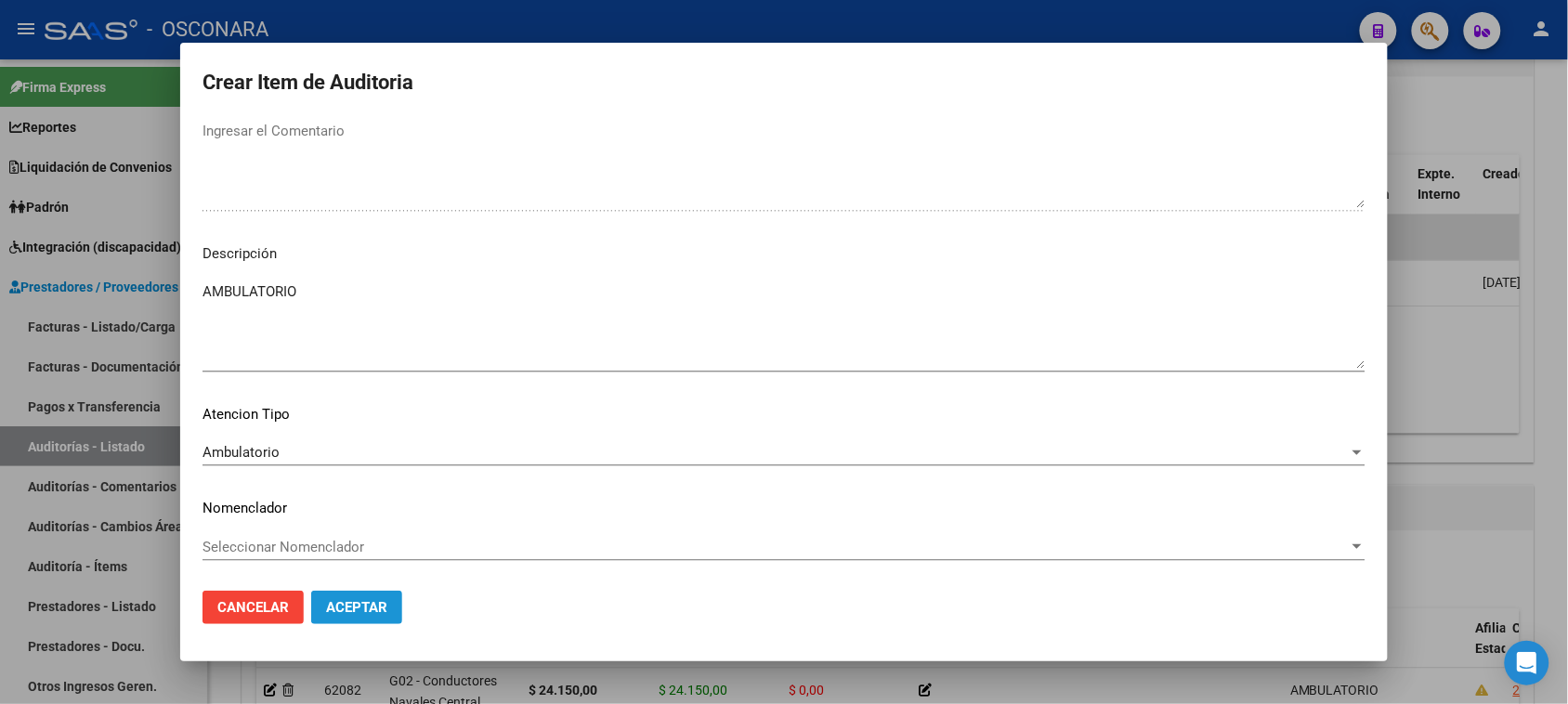
click at [369, 619] on button "Aceptar" at bounding box center [356, 606] width 91 height 33
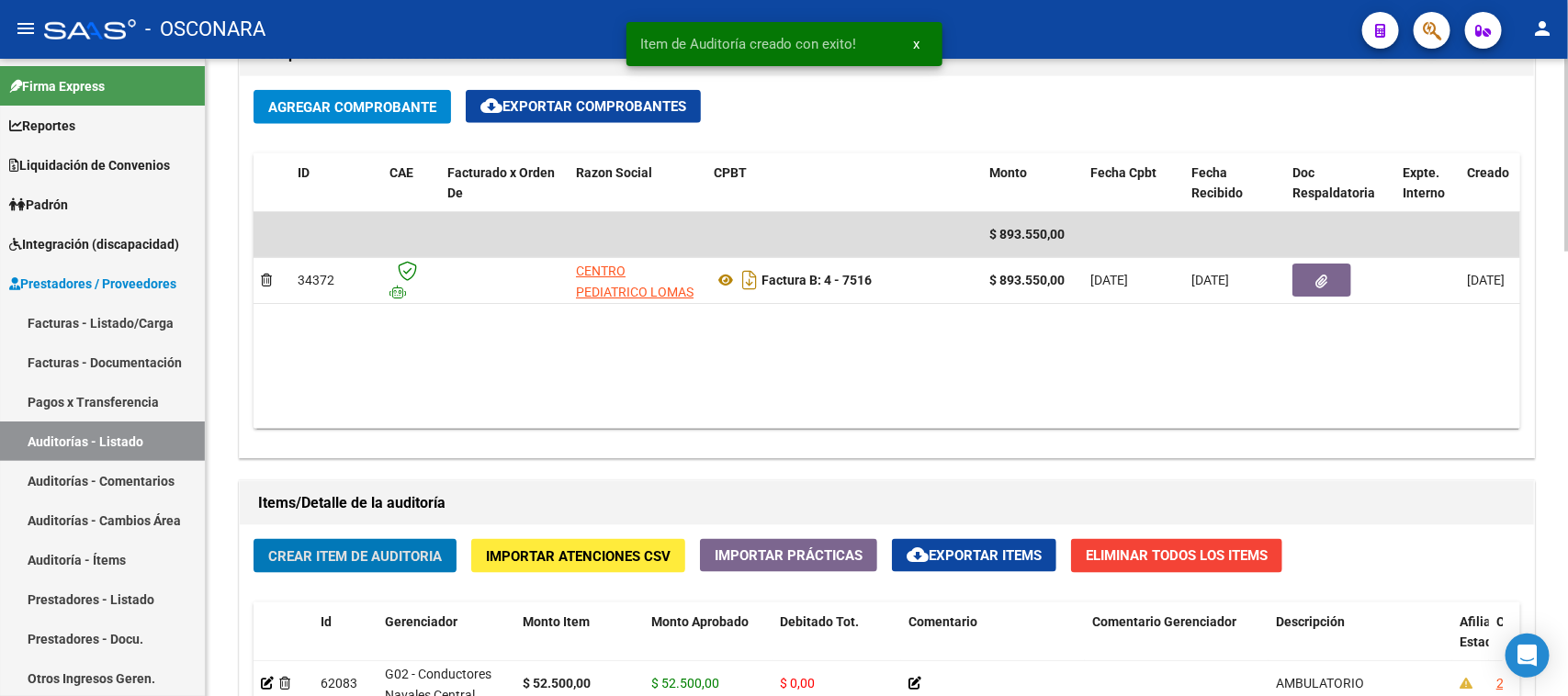
click at [321, 565] on button "Crear Item de Auditoria" at bounding box center [355, 555] width 203 height 34
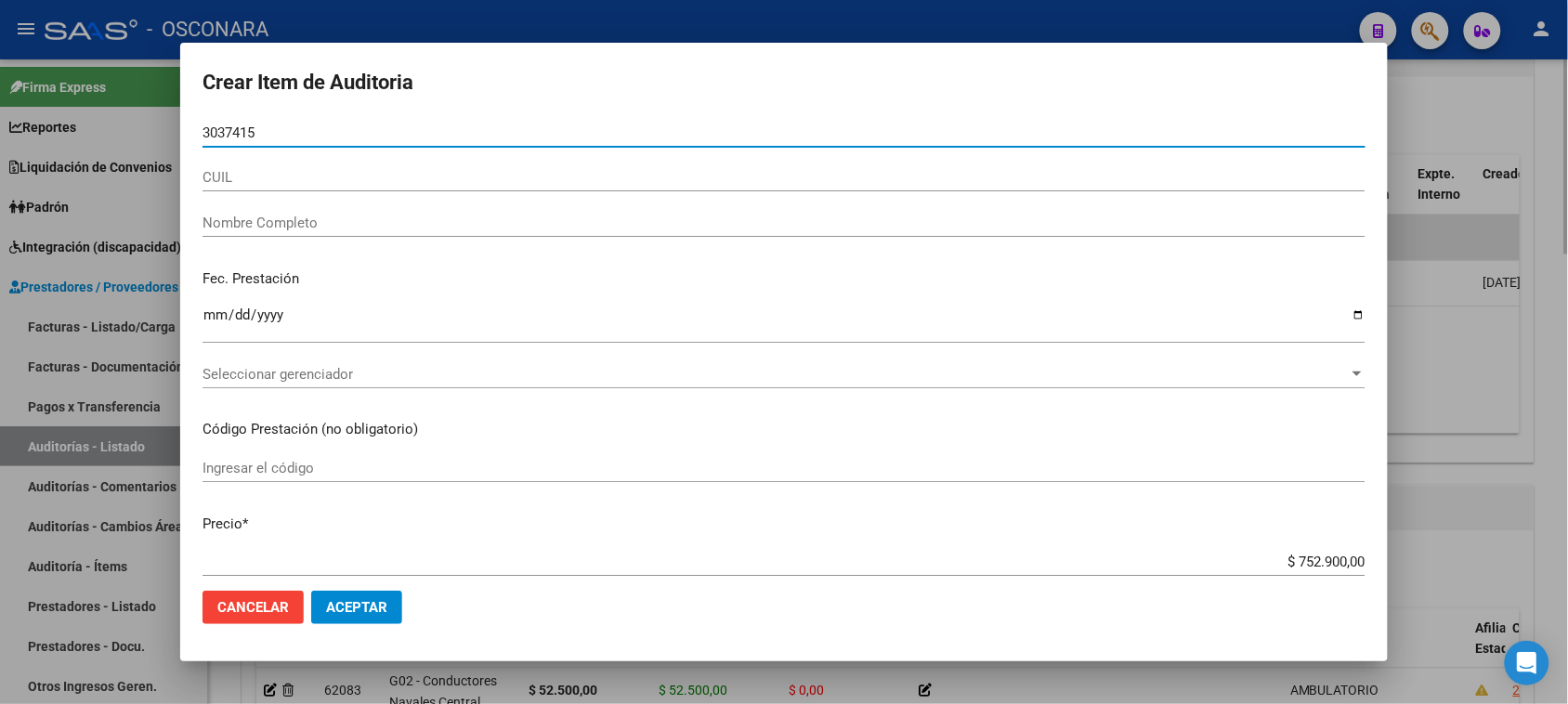
type input "30374150"
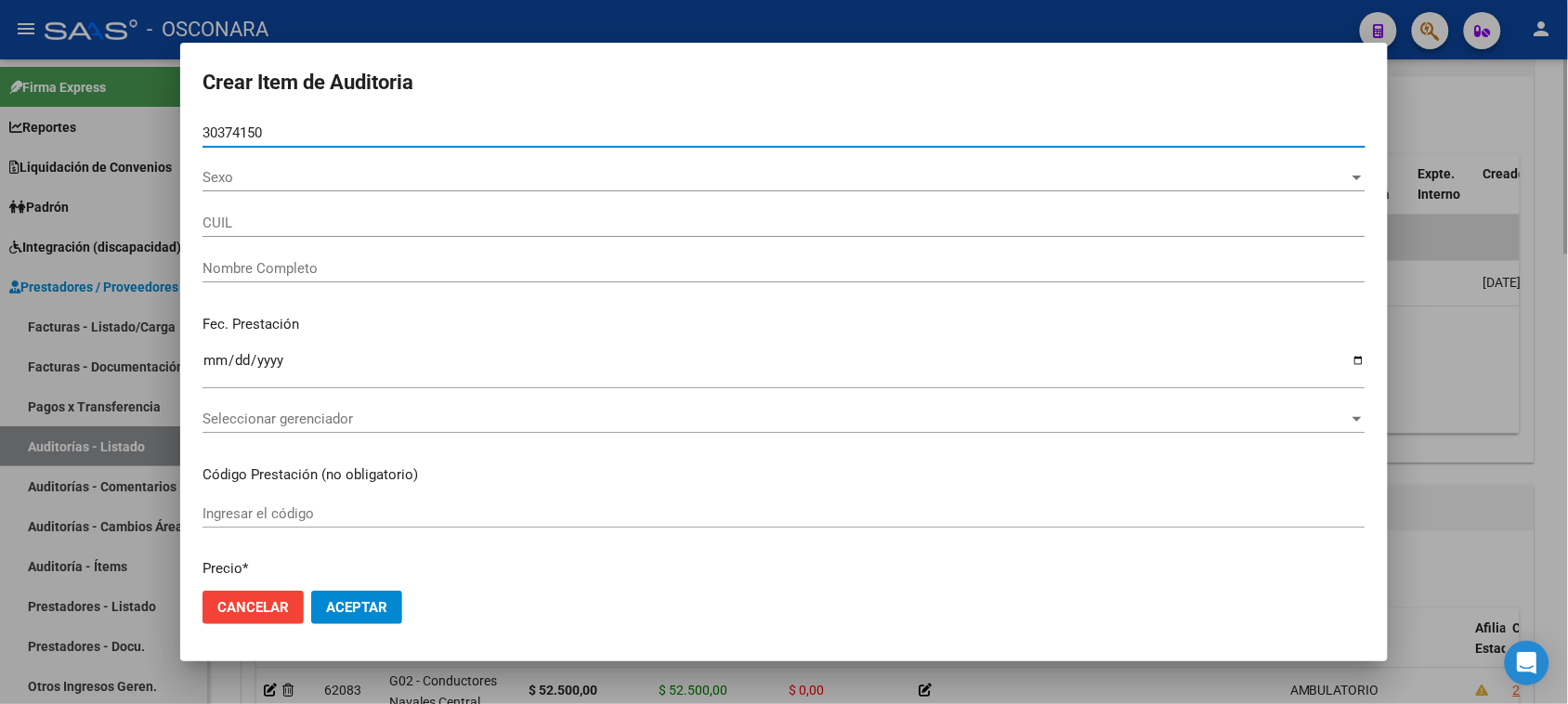
type input "20303741500"
type input "[PERSON_NAME]"
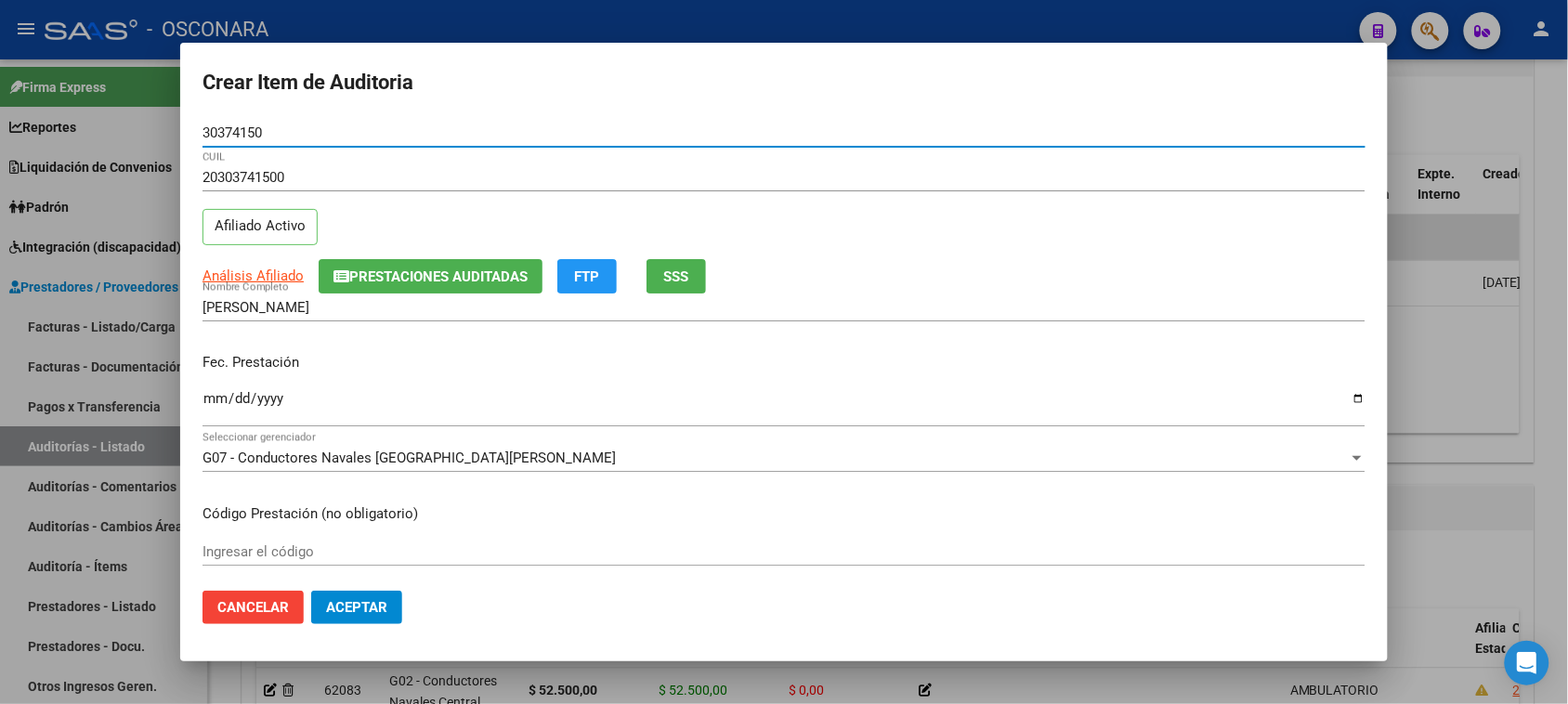
type input "30374150"
click at [209, 405] on input "Ingresar la fecha" at bounding box center [784, 406] width 1162 height 29
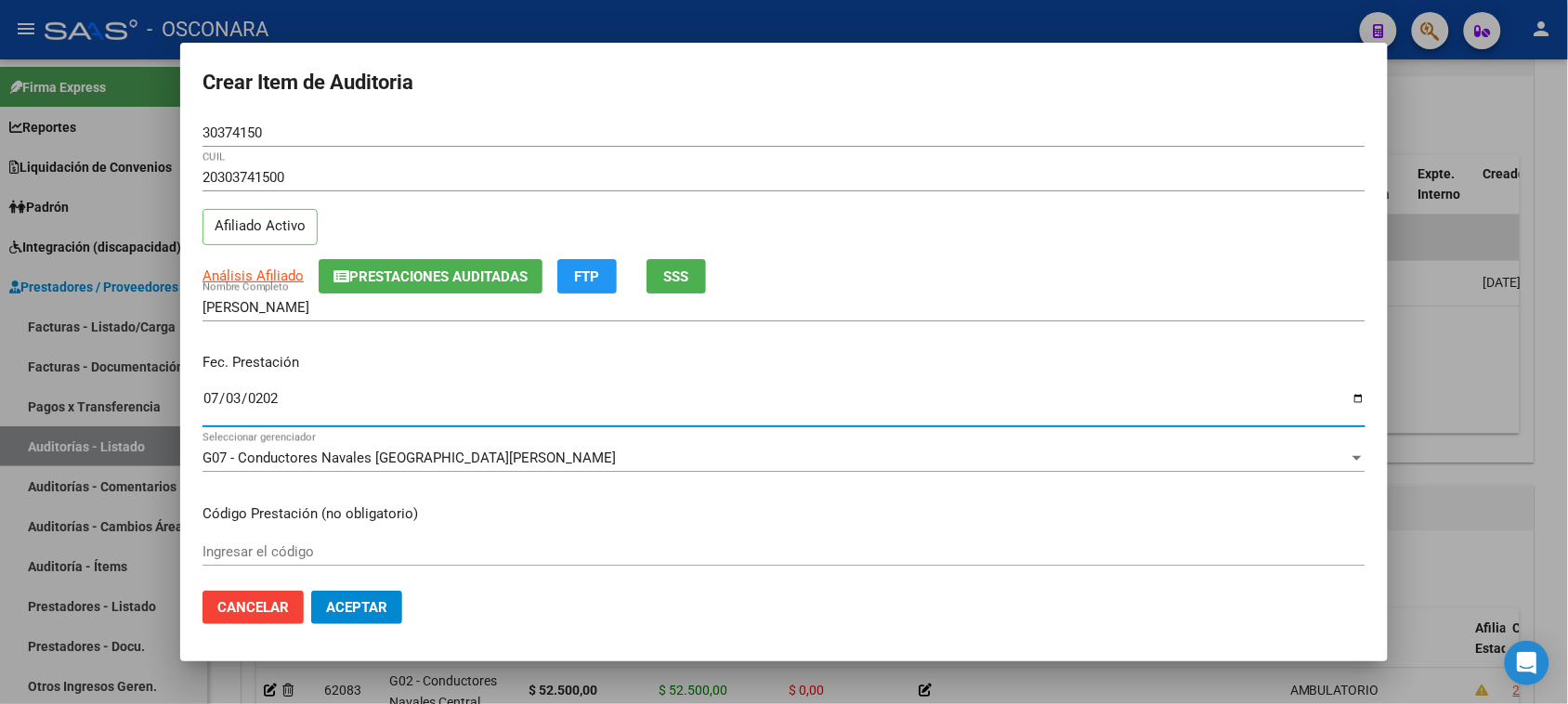
type input "[DATE]"
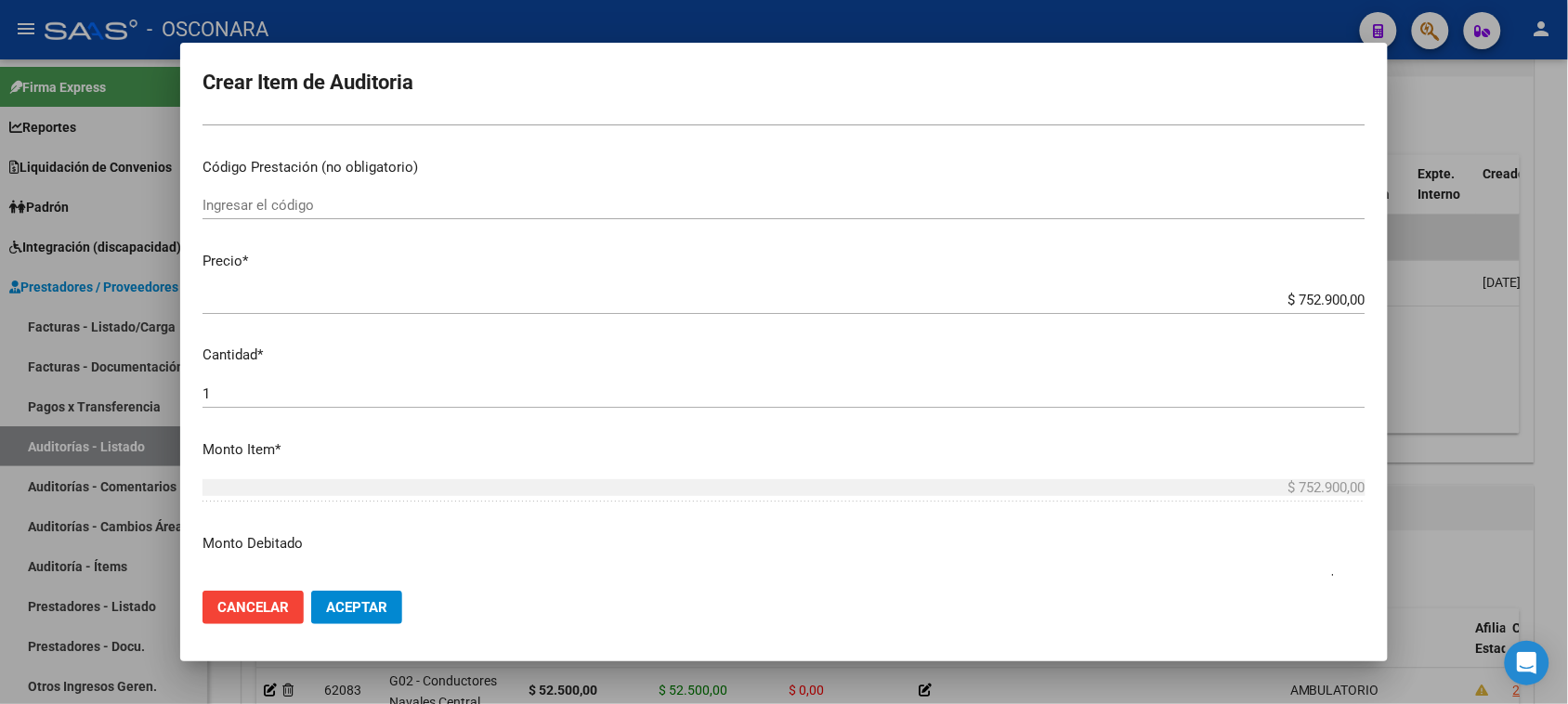
scroll to position [349, 0]
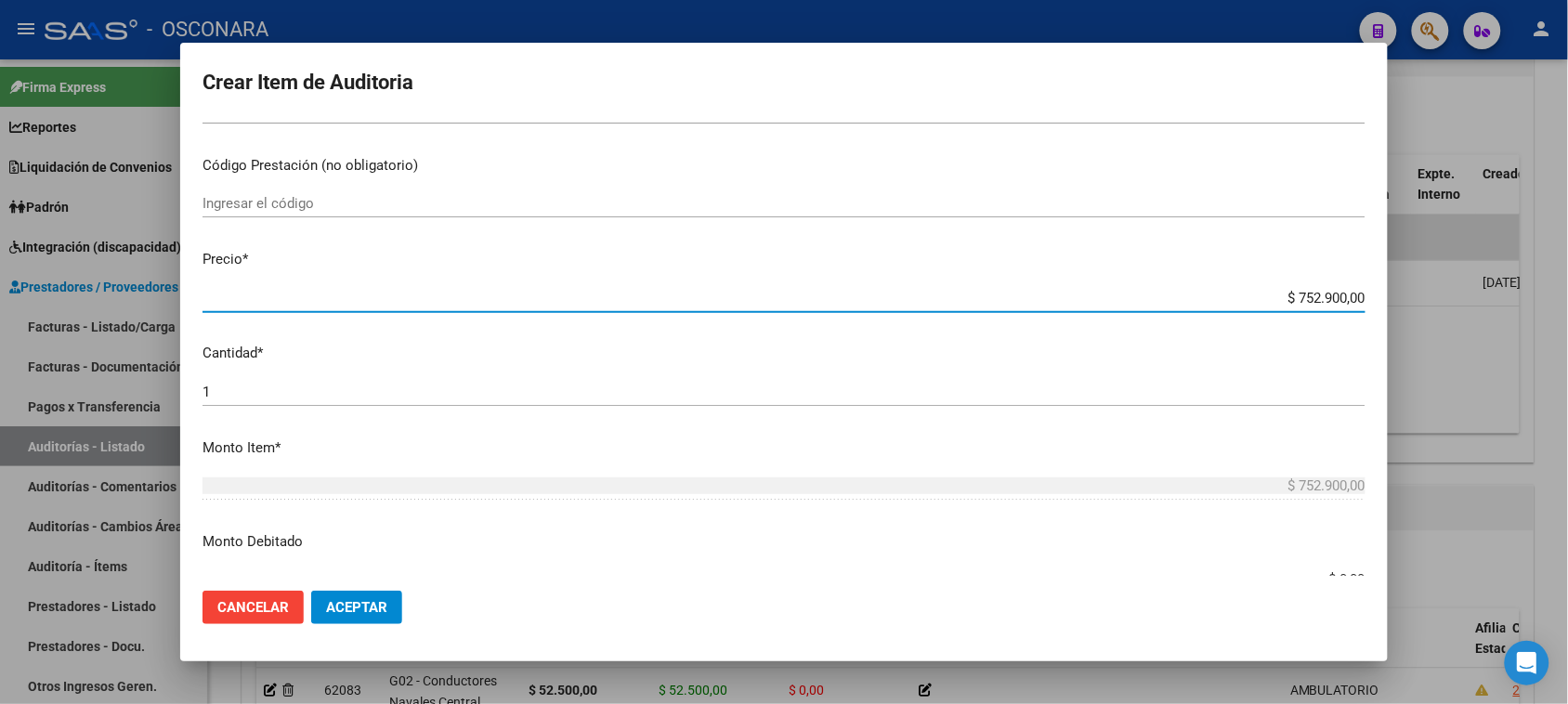
drag, startPoint x: 1277, startPoint y: 296, endPoint x: 1584, endPoint y: 261, distance: 309.0
click at [1568, 261] on html "menu - OSCONARA person Firma Express Reportes Padrón Traspasos x O.S. Traspasos…" at bounding box center [784, 352] width 1568 height 704
type input "$ 0,01"
type input "$ 0,10"
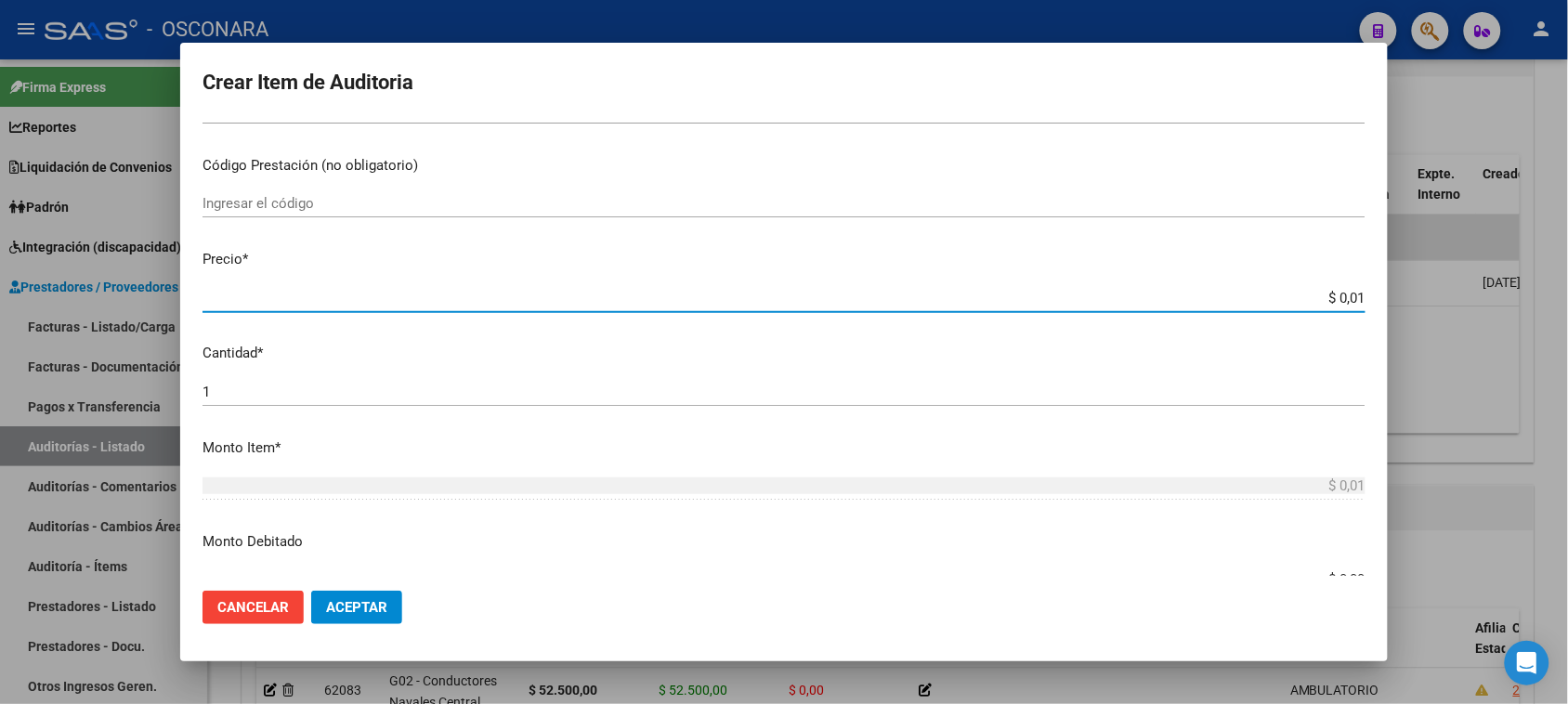
type input "$ 0,10"
type input "$ 1,02"
type input "$ 10,25"
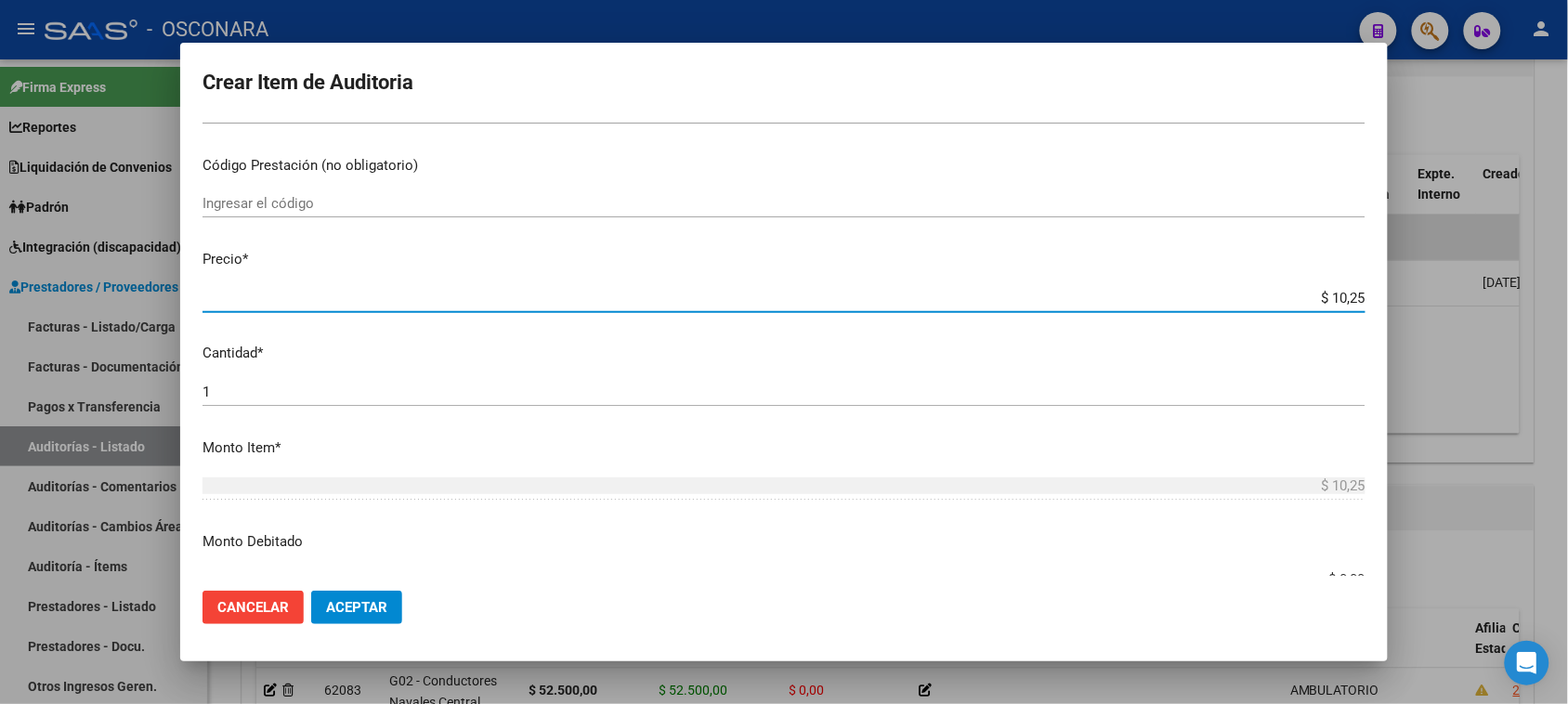
type input "$ 102,50"
type input "$ 1.025,00"
type input "$ 10.250,00"
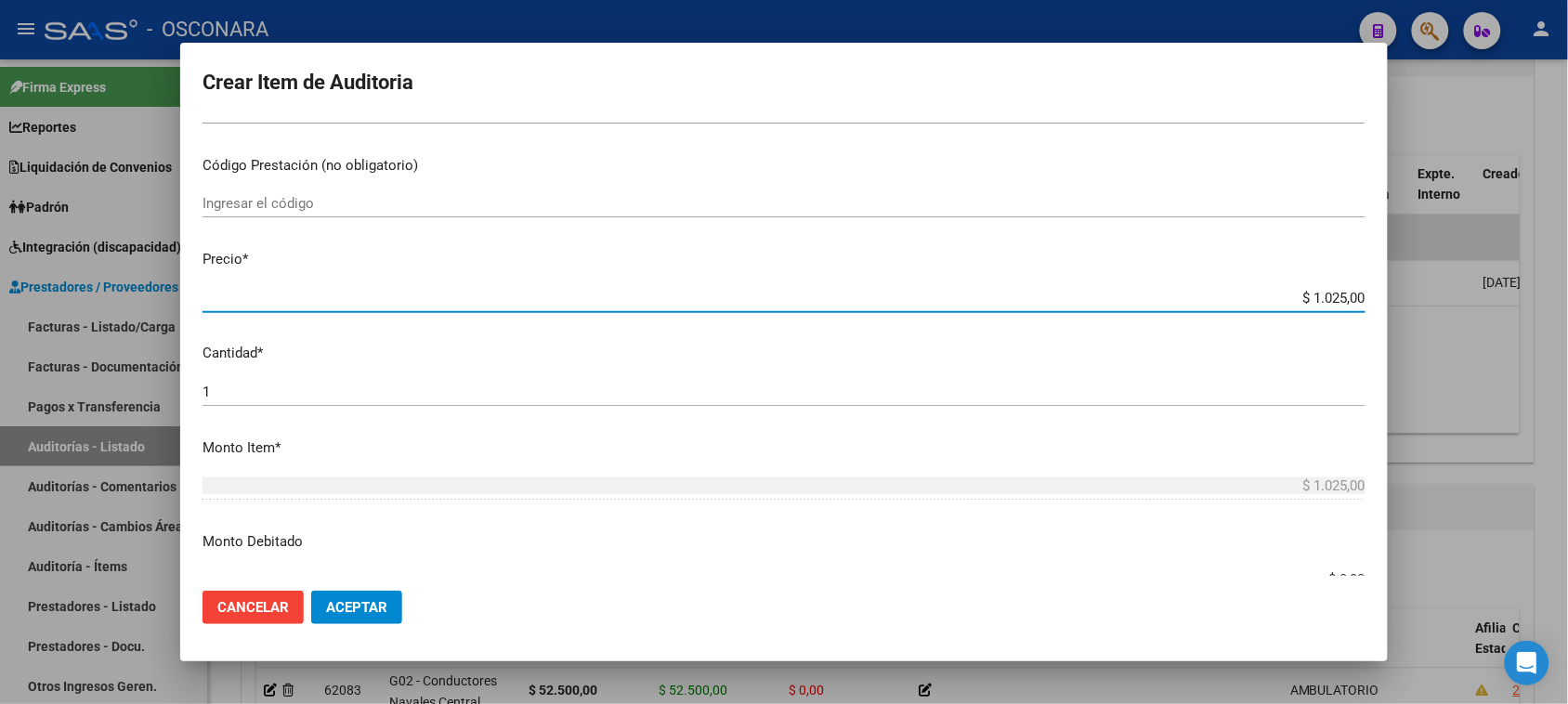
type input "$ 10.250,00"
type input "$ 102.500,00"
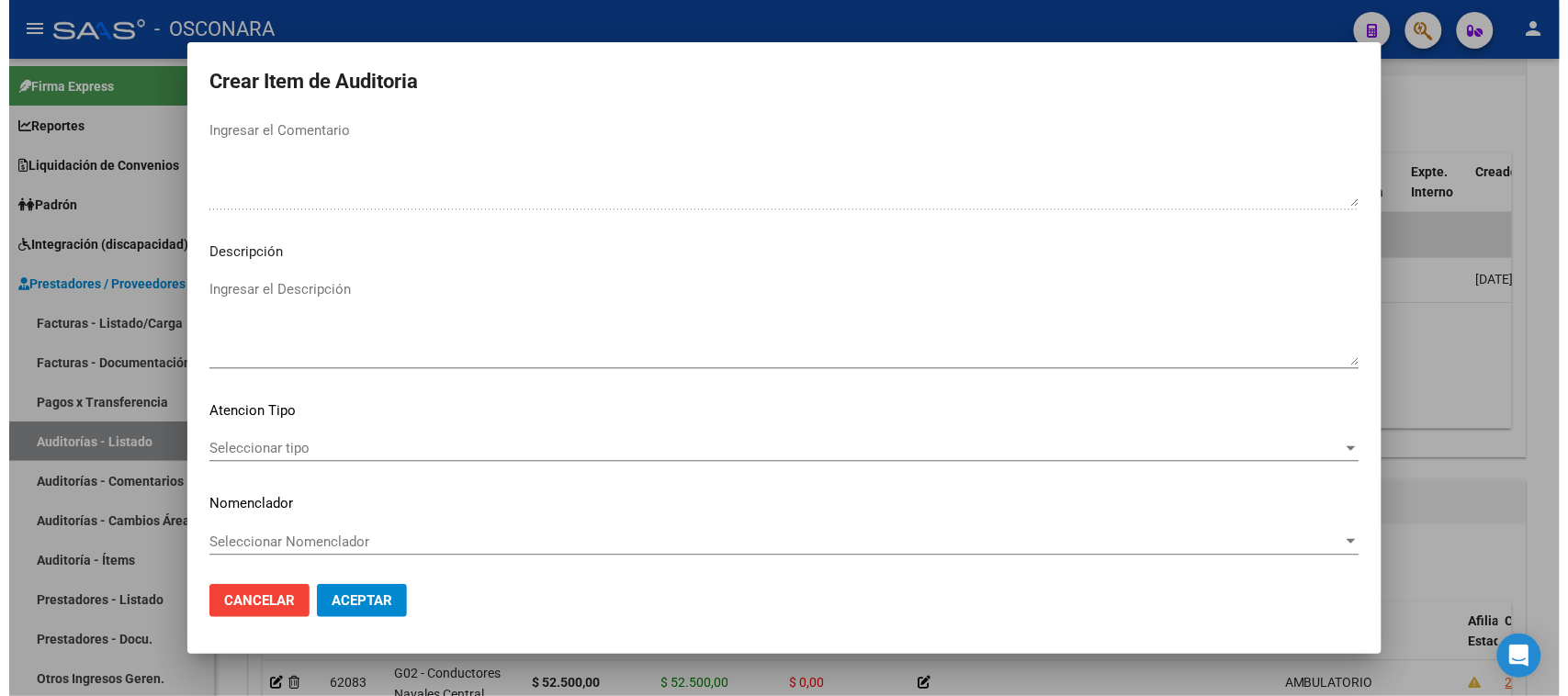
scroll to position [1041, 0]
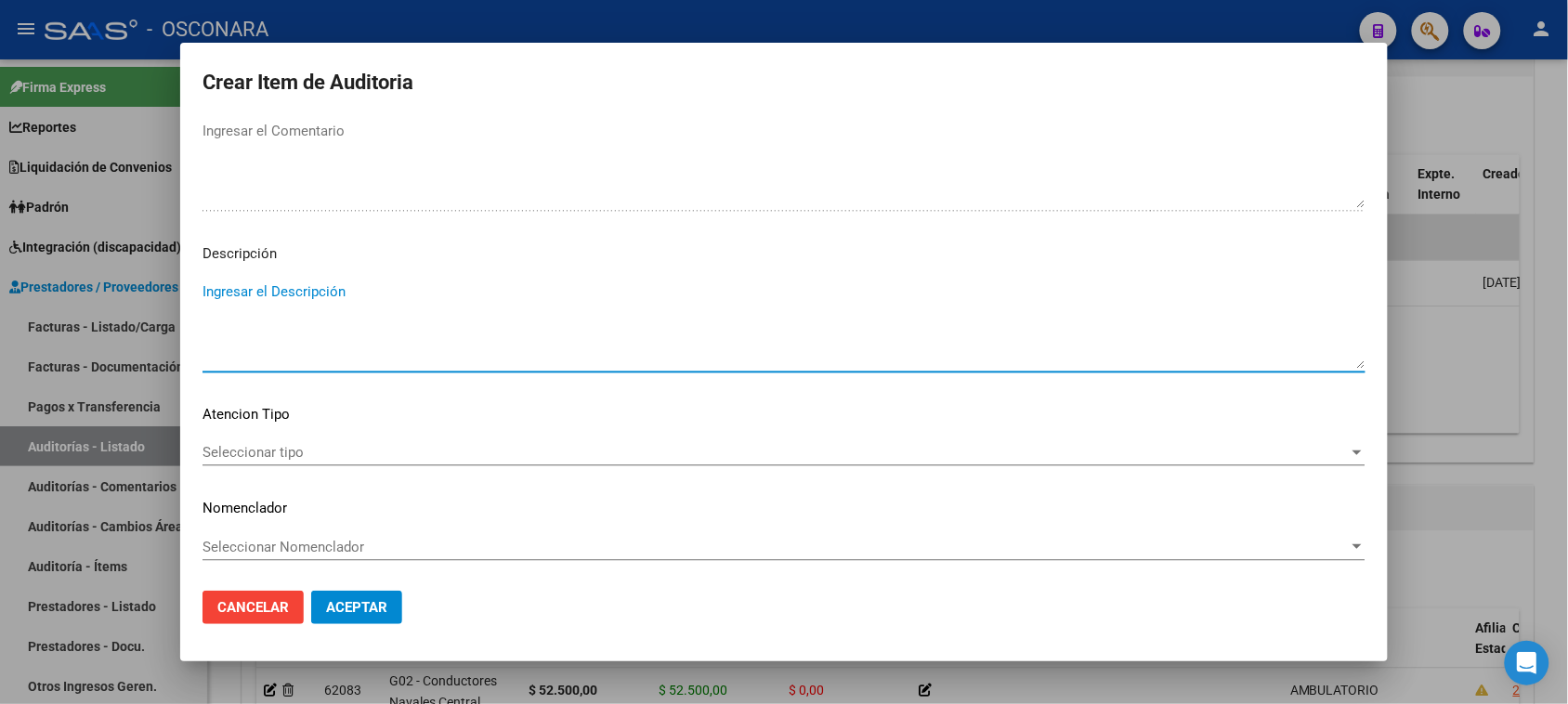
click at [363, 339] on textarea "Ingresar el Descripción" at bounding box center [784, 325] width 1162 height 87
type textarea "AMBULATORIO"
click at [235, 452] on span "Seleccionar tipo" at bounding box center [776, 453] width 1146 height 17
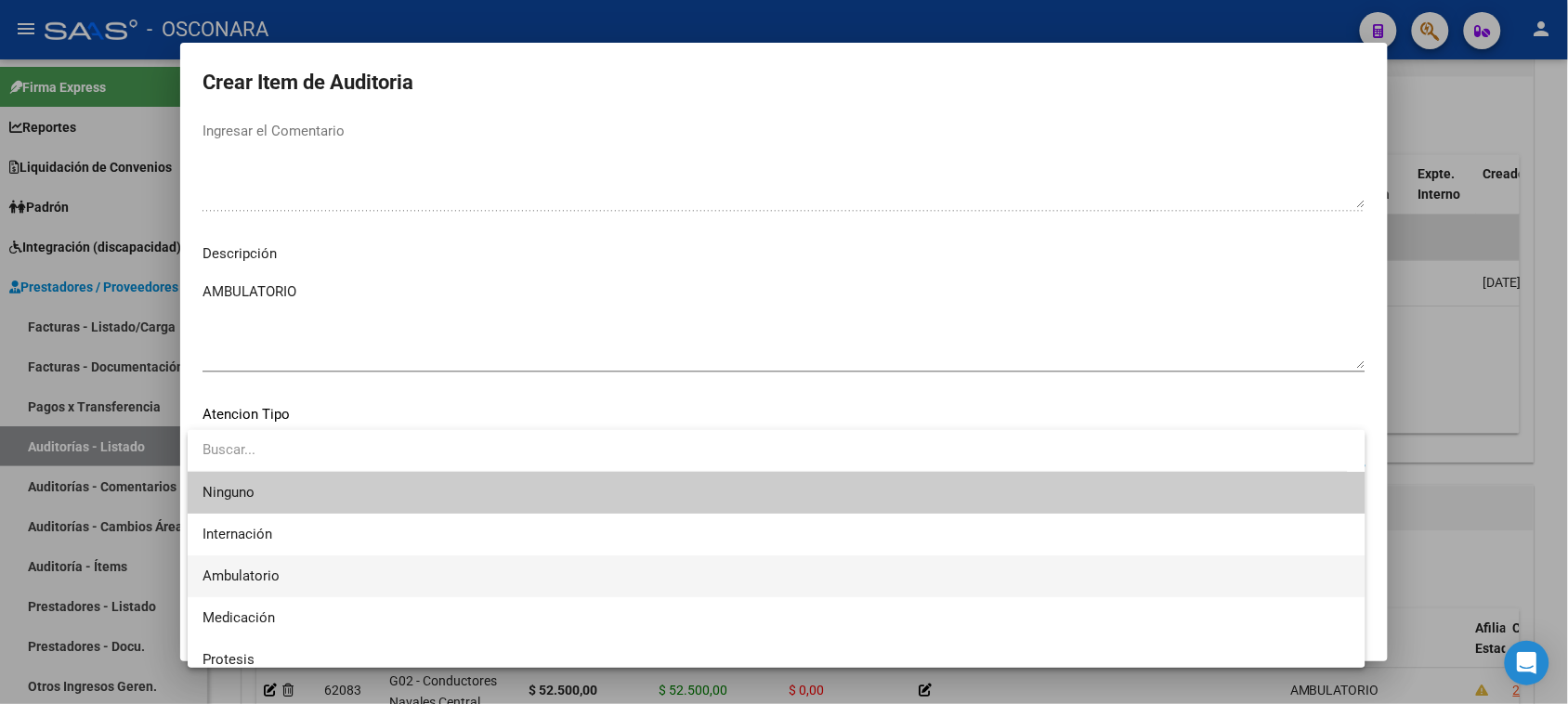
click at [243, 568] on span "Ambulatorio" at bounding box center [776, 576] width 1147 height 42
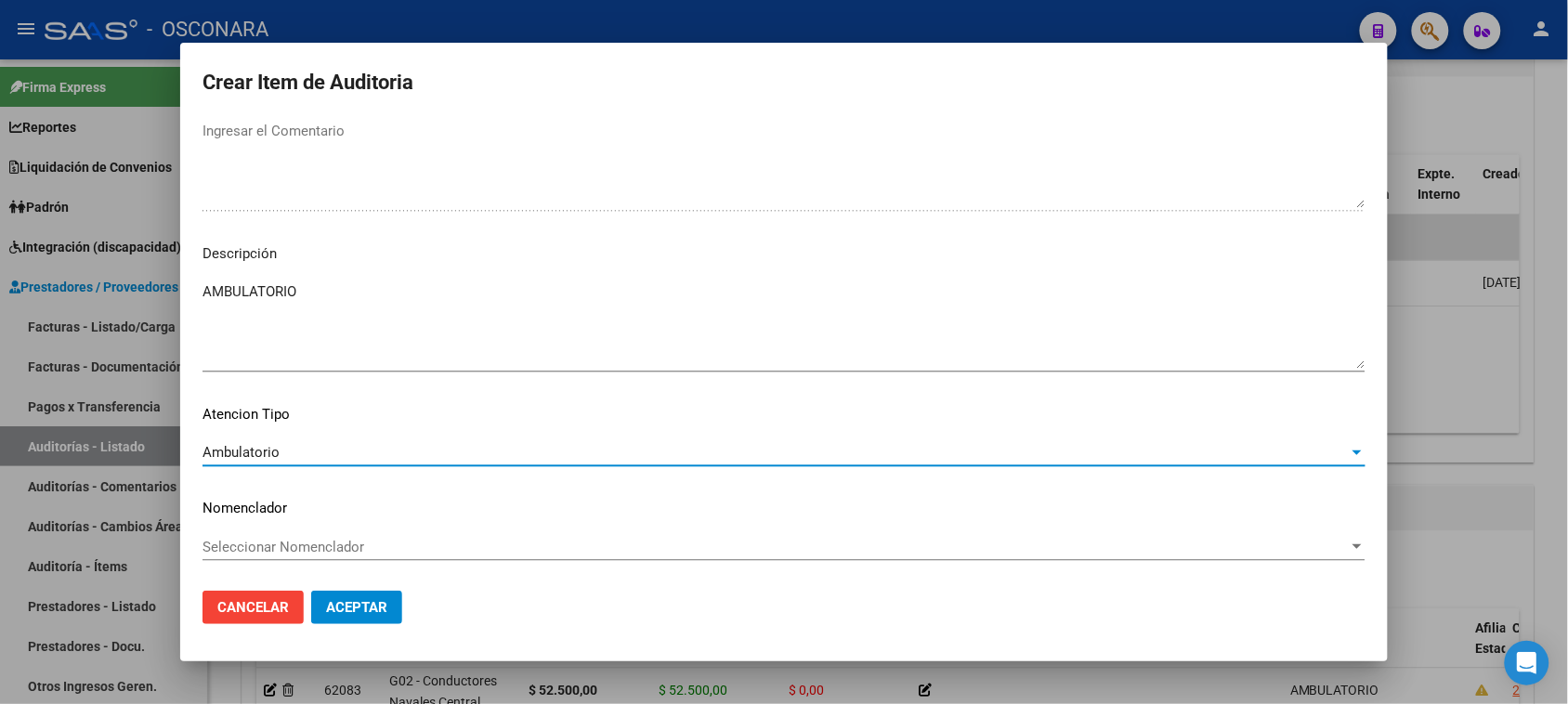
click at [367, 618] on button "Aceptar" at bounding box center [356, 606] width 91 height 33
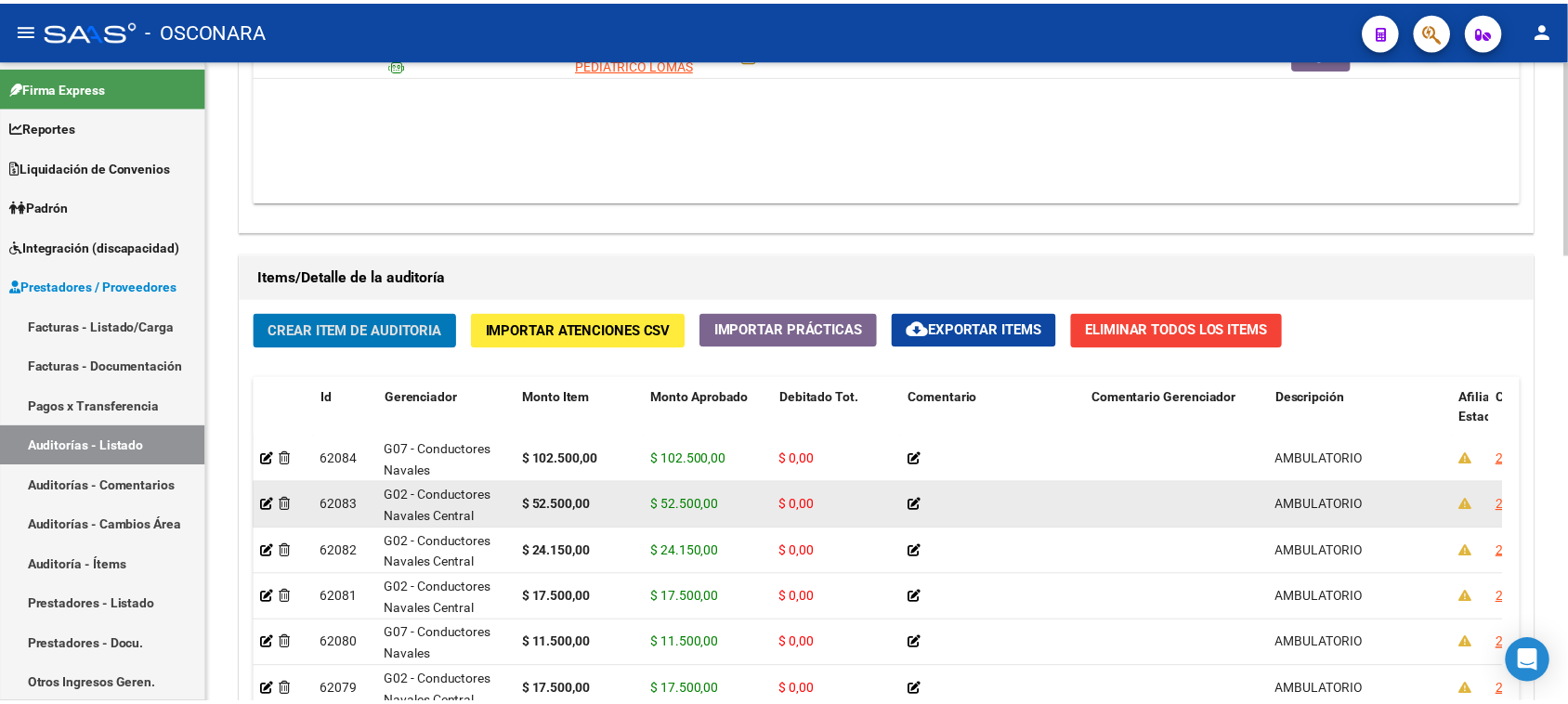
scroll to position [2, 0]
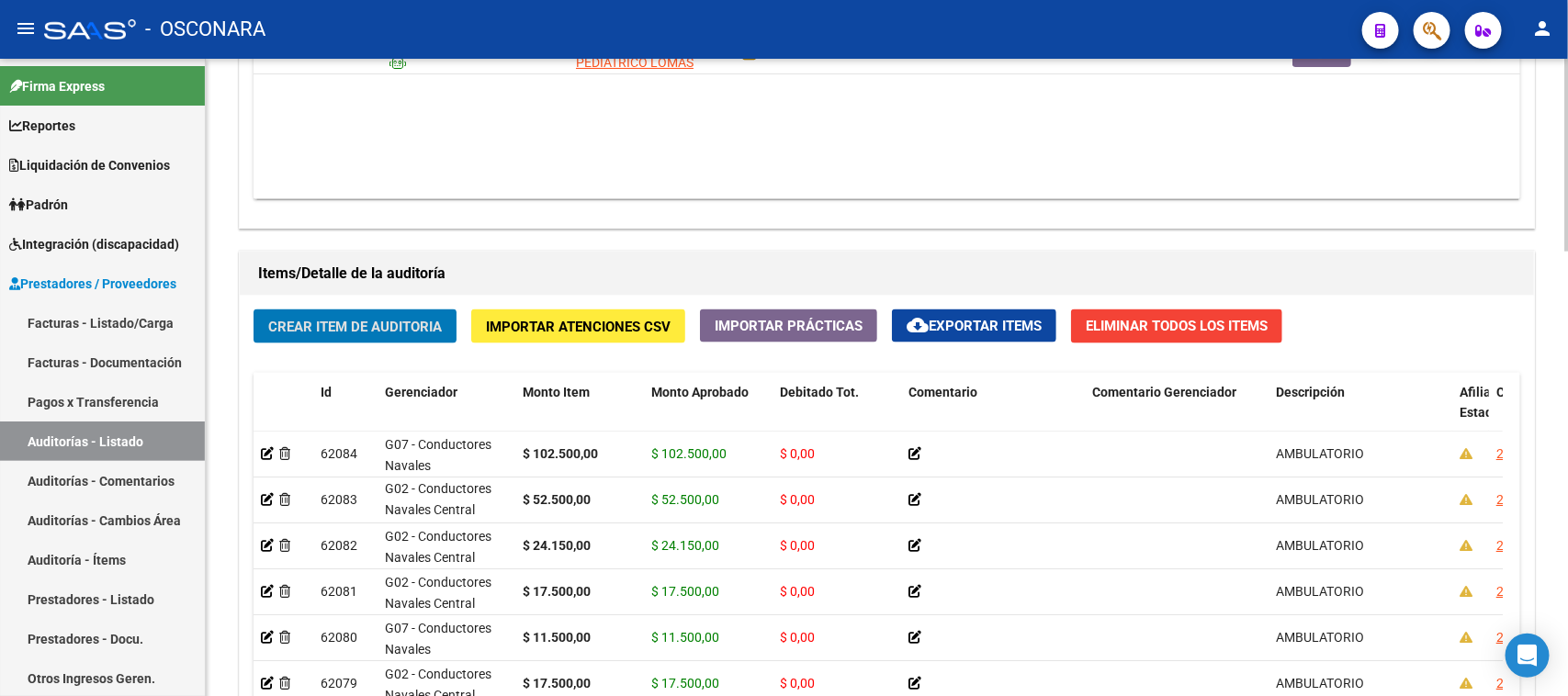
click at [388, 324] on span "Crear Item de Auditoria" at bounding box center [354, 327] width 173 height 17
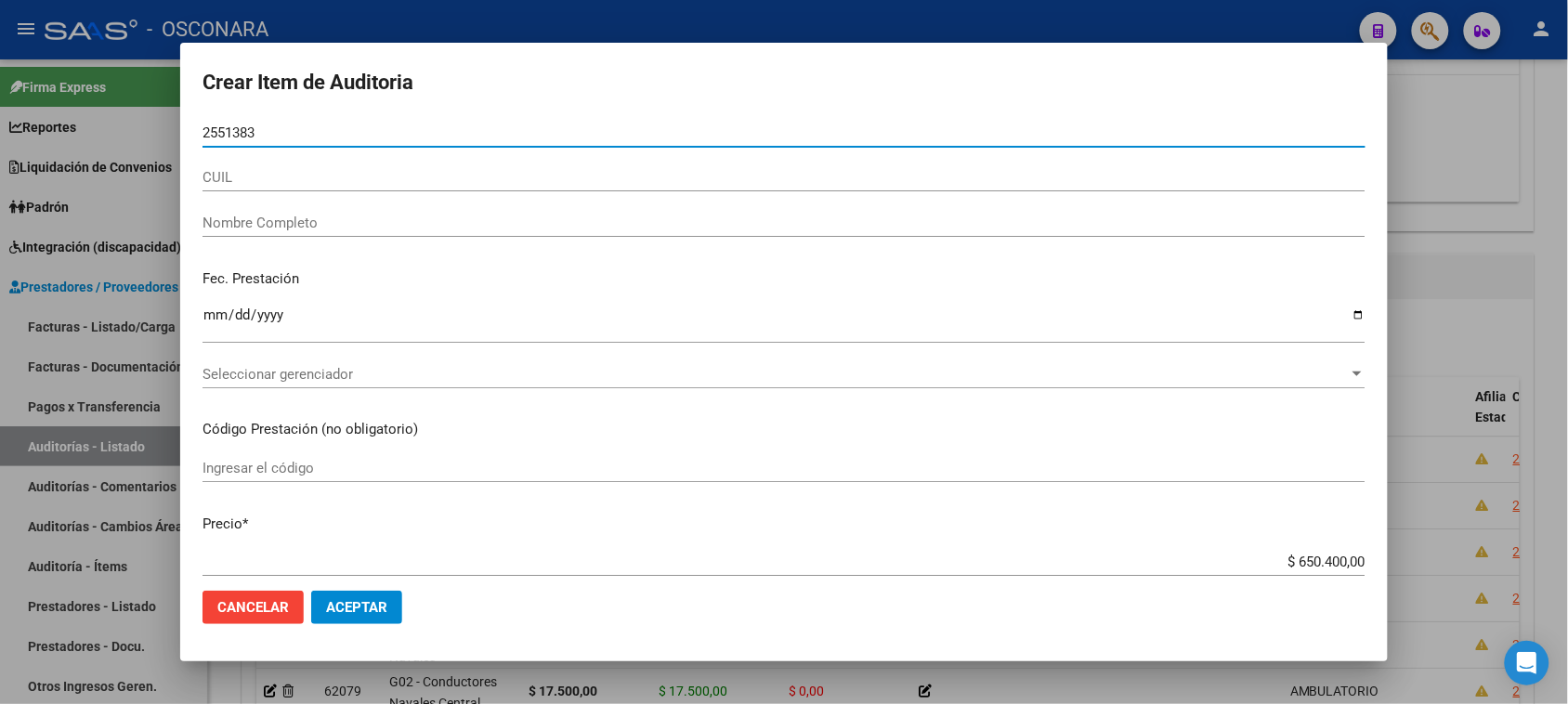
type input "25513834"
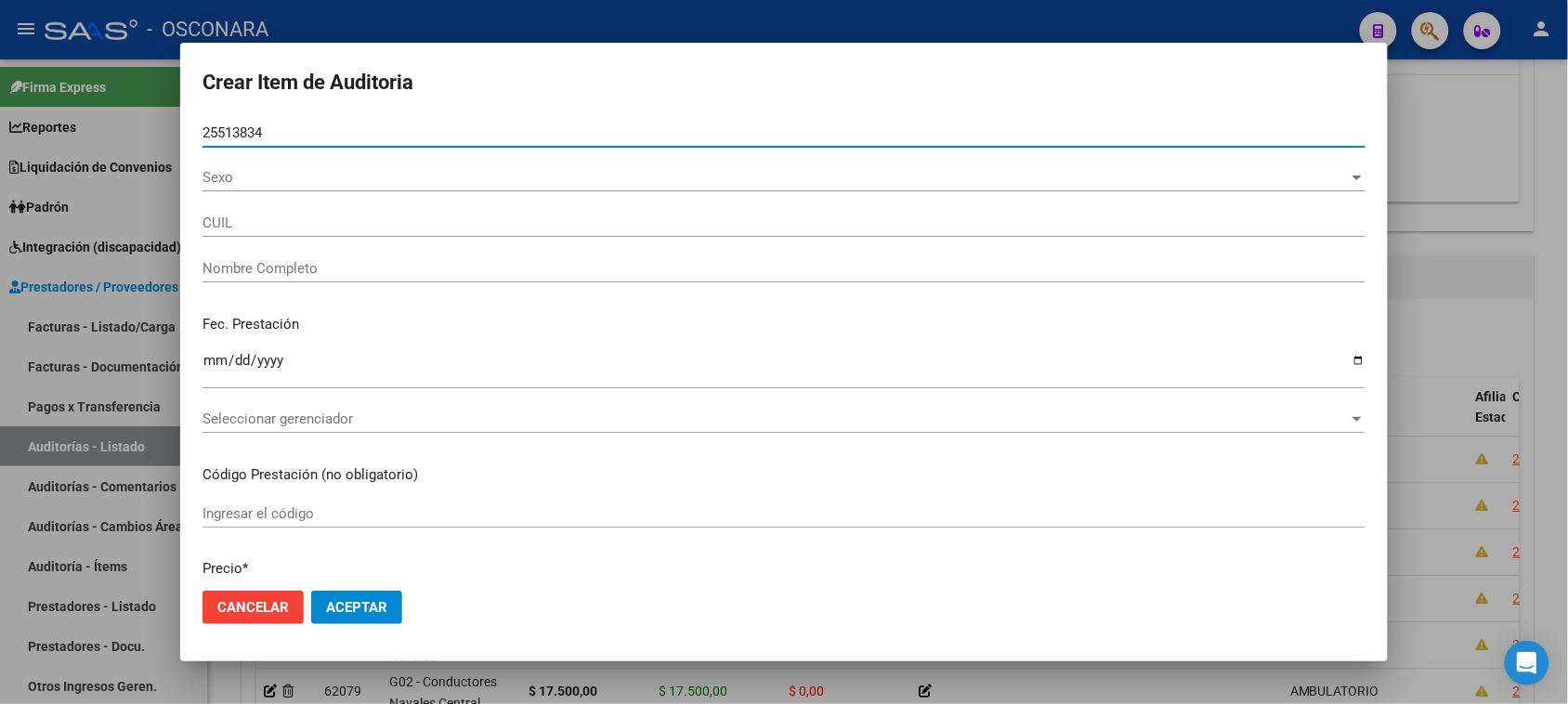
type input "20255138341"
type input "[PERSON_NAME]"
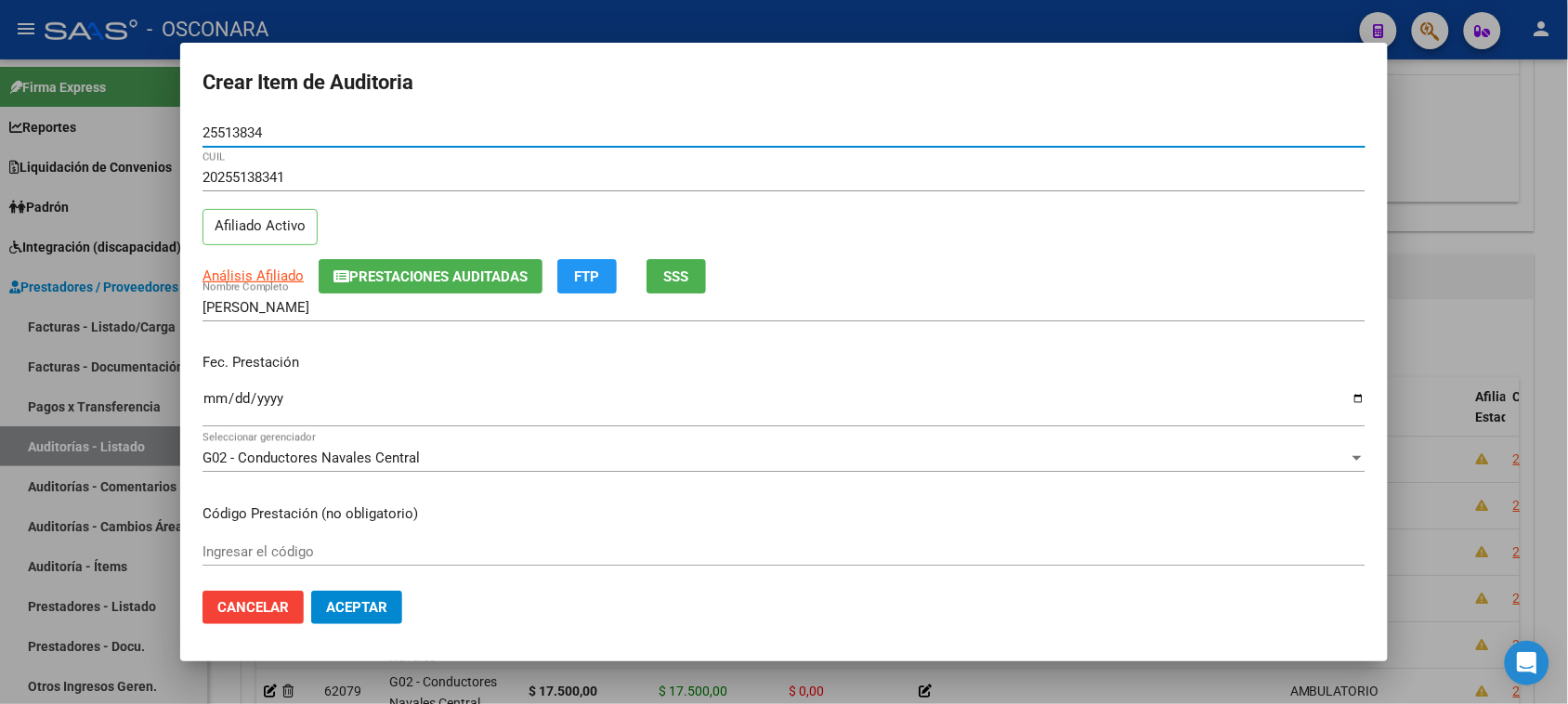
type input "25513834"
click at [215, 401] on input "Ingresar la fecha" at bounding box center [784, 406] width 1162 height 29
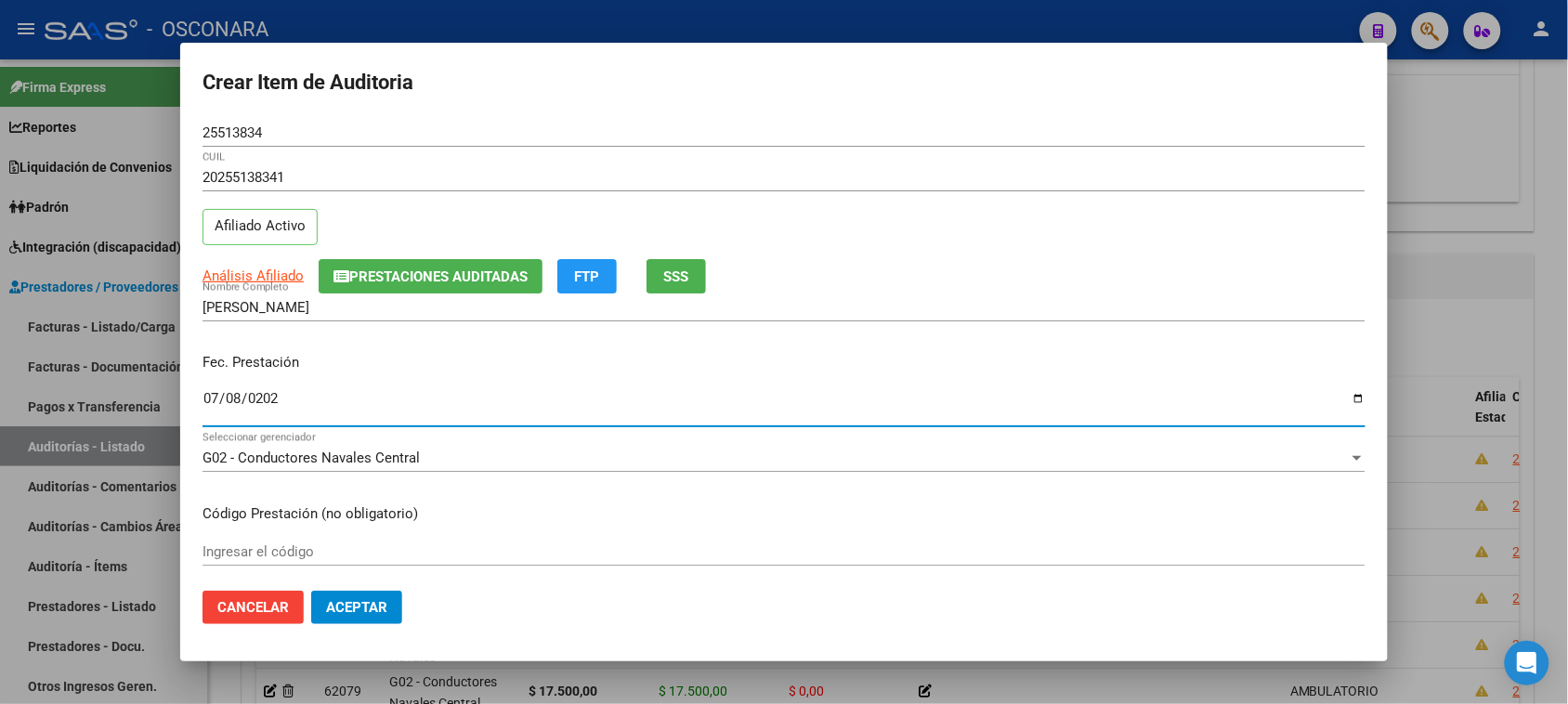
type input "[DATE]"
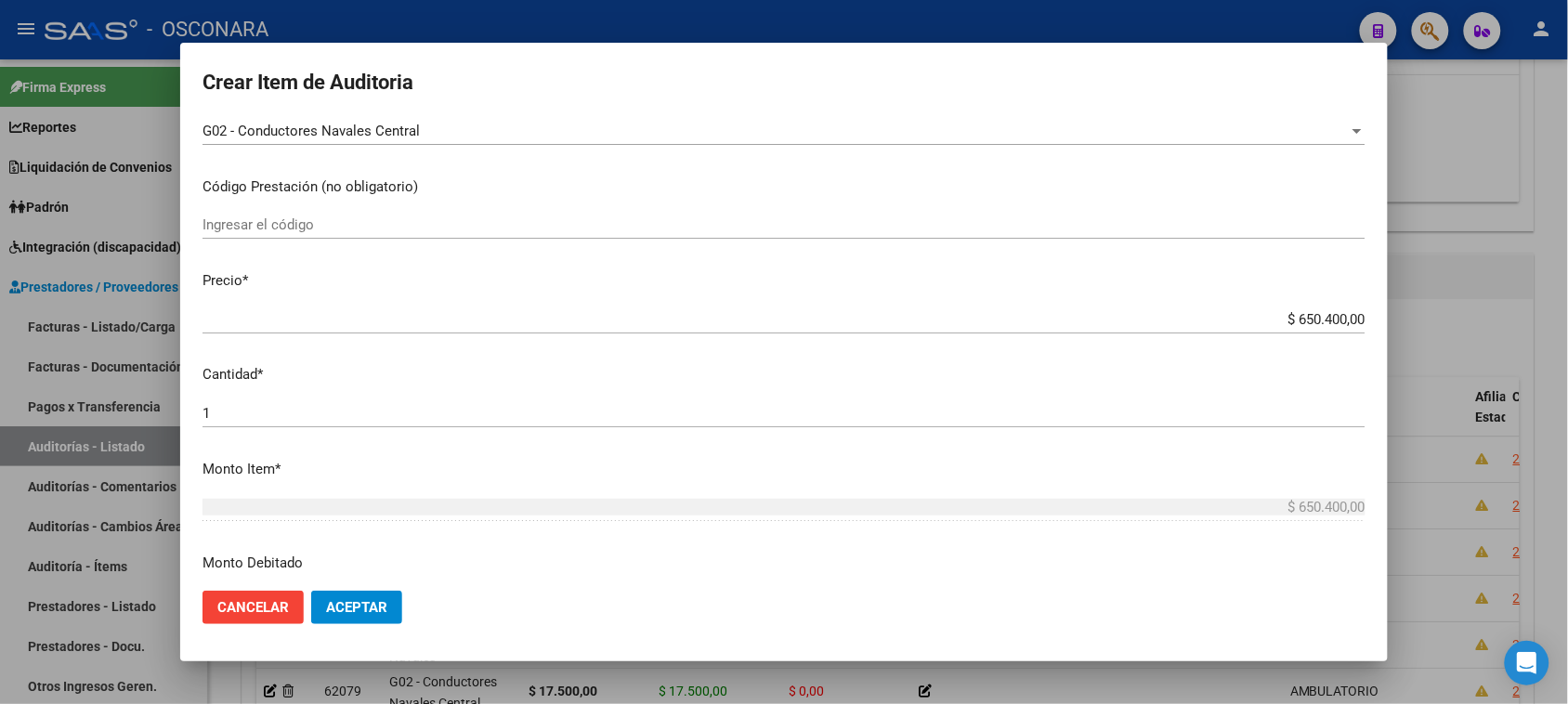
scroll to position [349, 0]
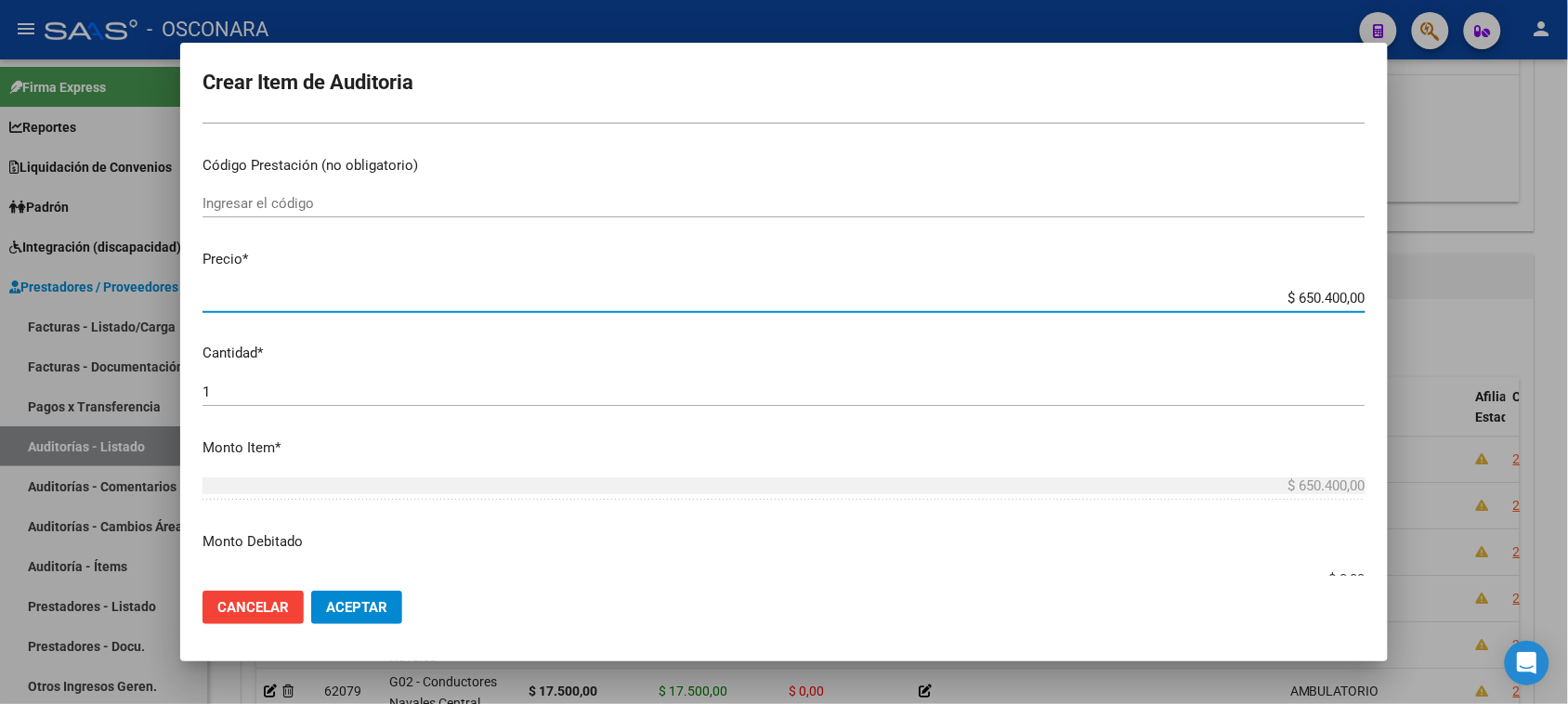
drag, startPoint x: 1287, startPoint y: 298, endPoint x: 1577, endPoint y: 276, distance: 290.8
click at [1568, 276] on html "menu - OSCONARA person Firma Express Reportes Padrón Traspasos x O.S. Traspasos…" at bounding box center [784, 352] width 1568 height 704
type input "$ 0,01"
type input "$ 0,17"
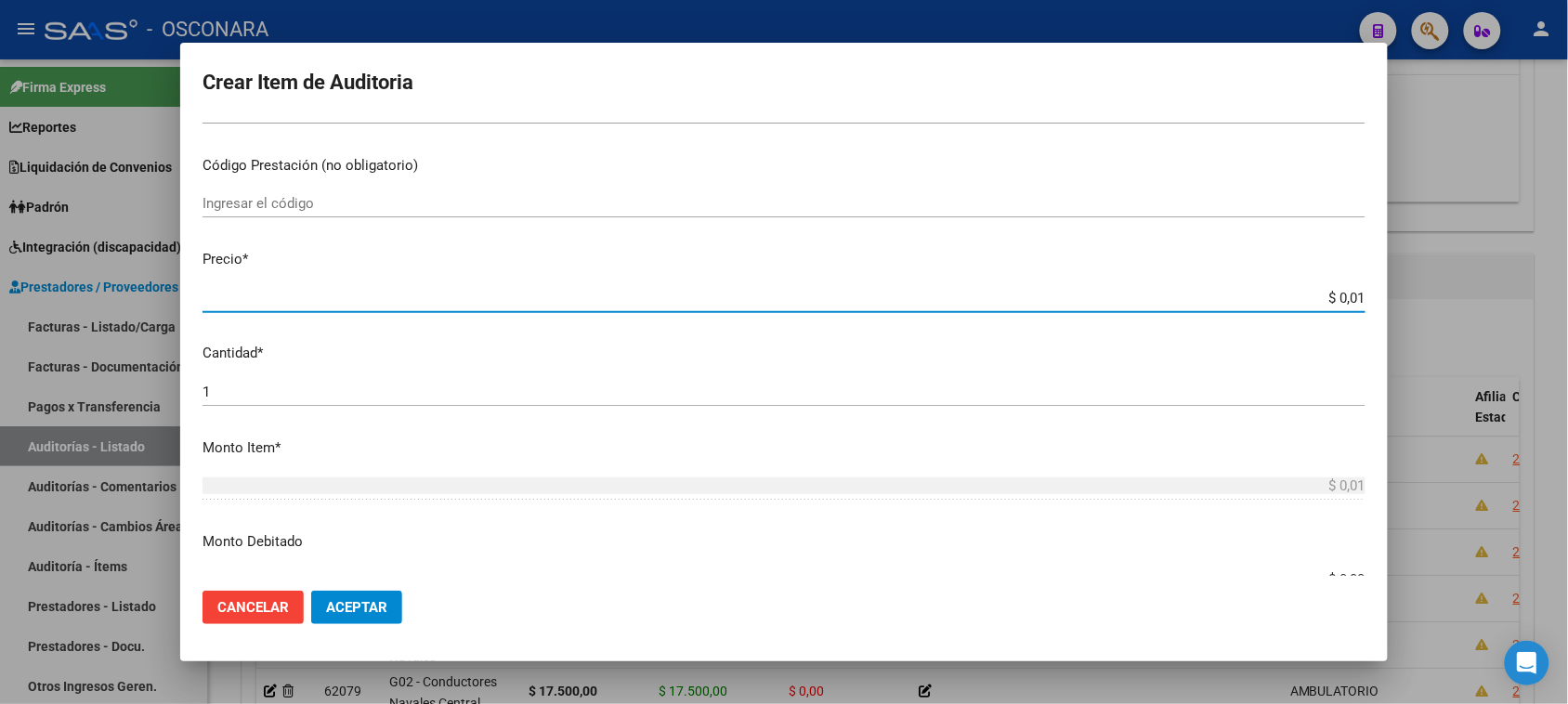
type input "$ 0,17"
type input "$ 1,75"
type input "$ 17,50"
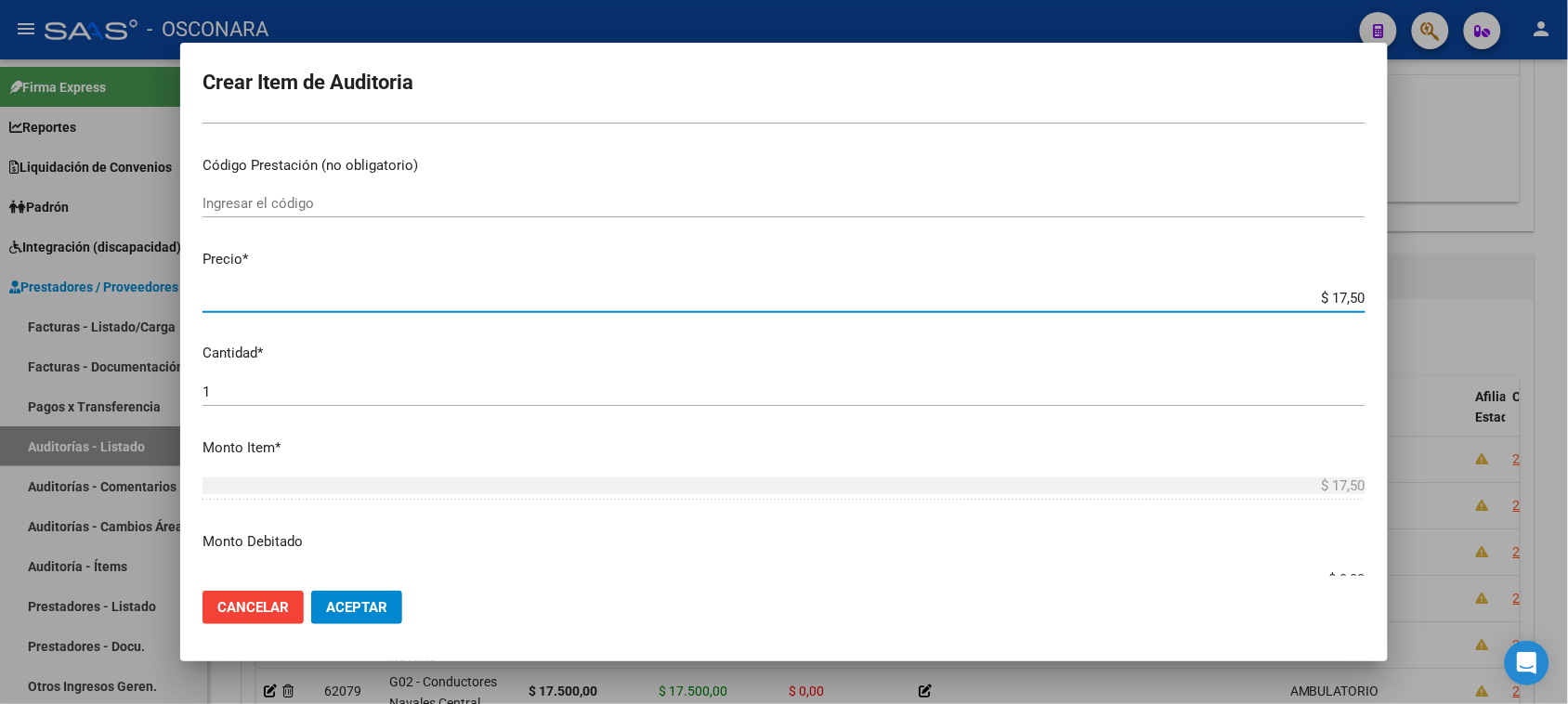
type input "$ 175,00"
type input "$ 1.750,00"
type input "$ 17.500,00"
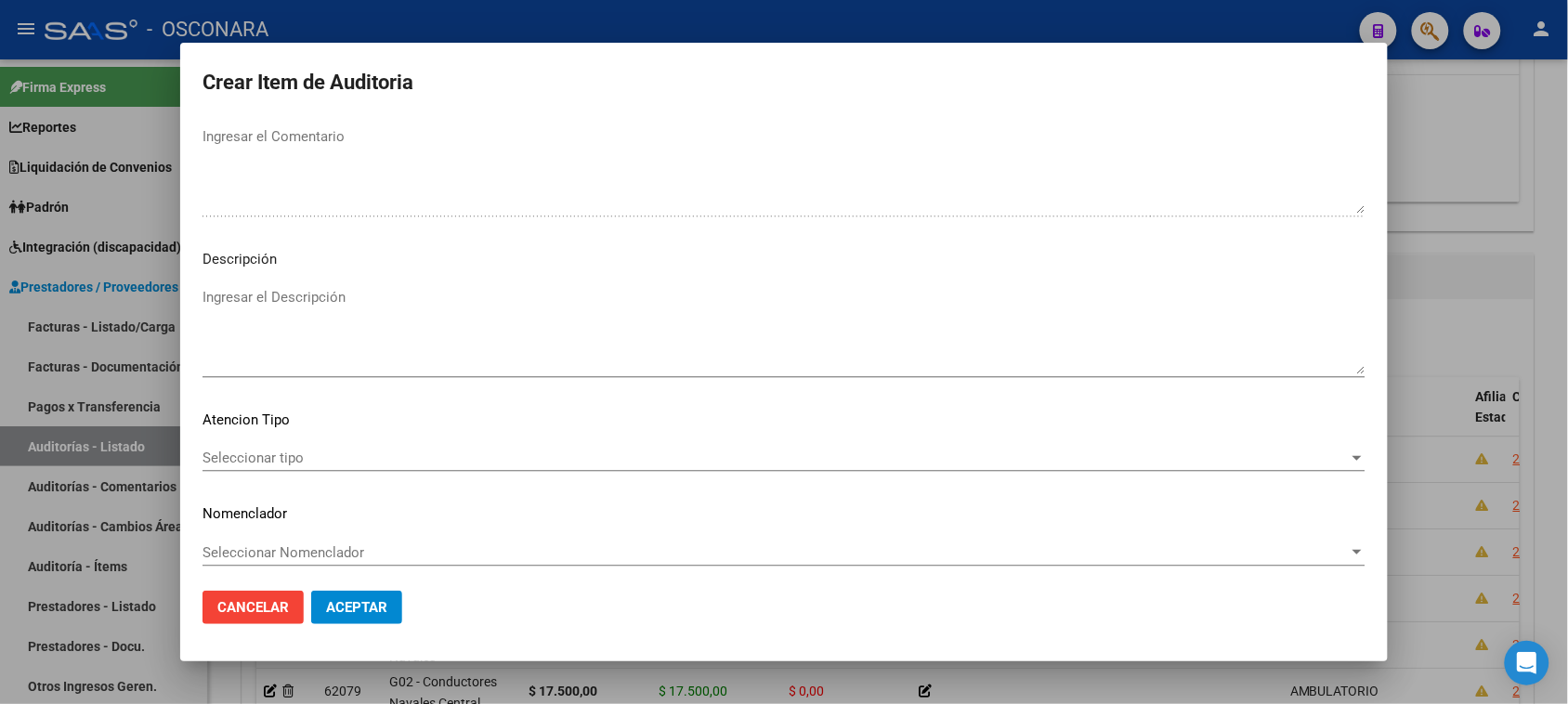
scroll to position [1053, 0]
click at [326, 304] on textarea "Ingresar el Descripción" at bounding box center [784, 325] width 1162 height 87
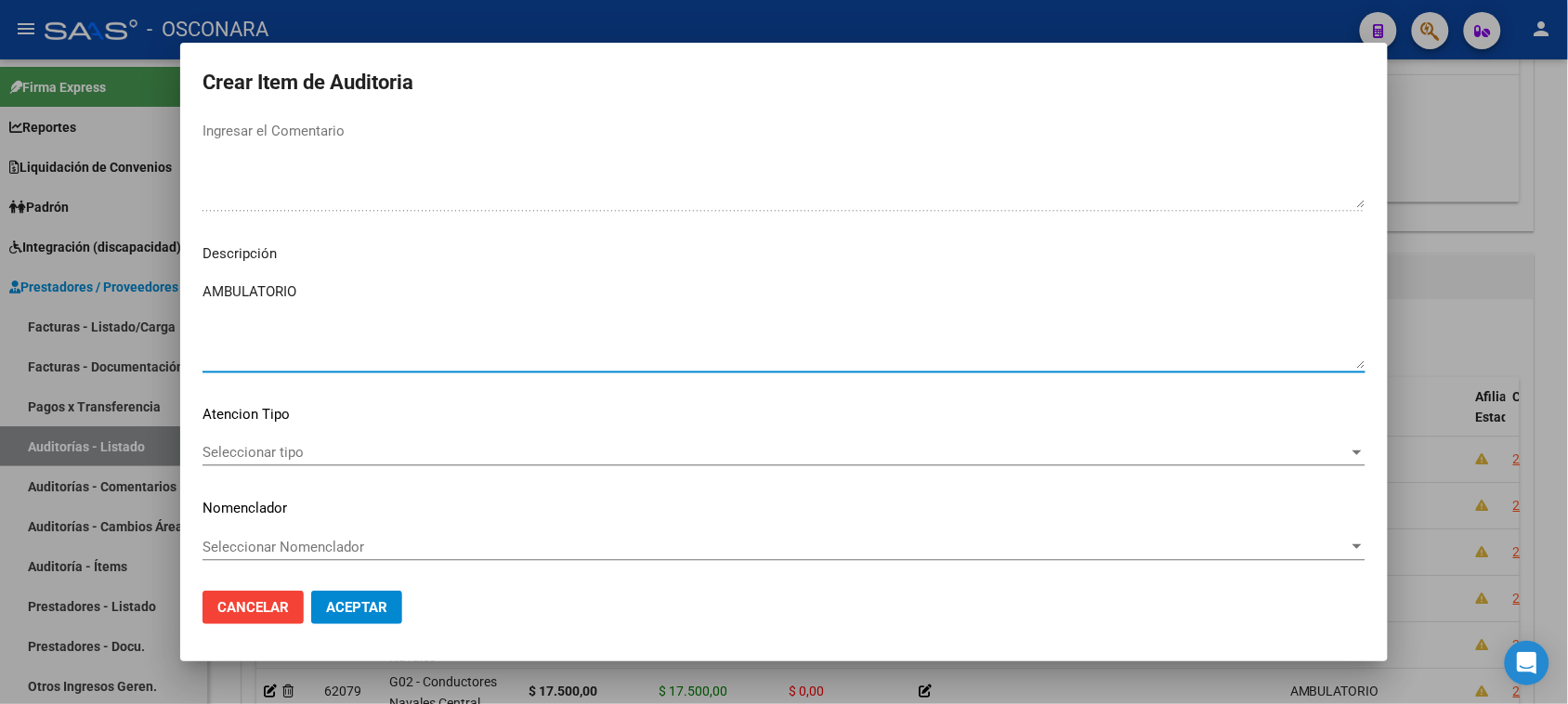
click at [257, 458] on span "Seleccionar tipo" at bounding box center [776, 453] width 1146 height 17
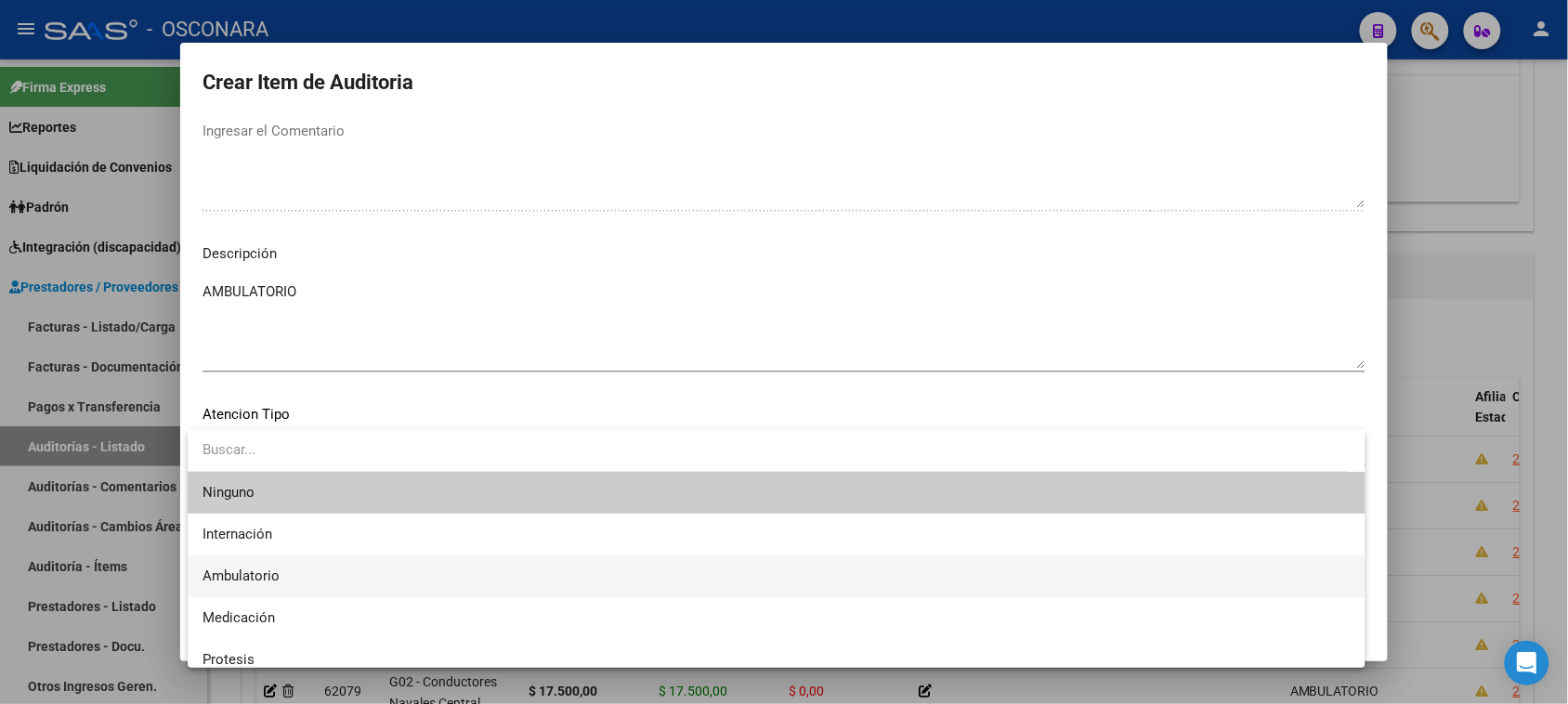
click at [279, 582] on span "Ambulatorio" at bounding box center [241, 576] width 77 height 17
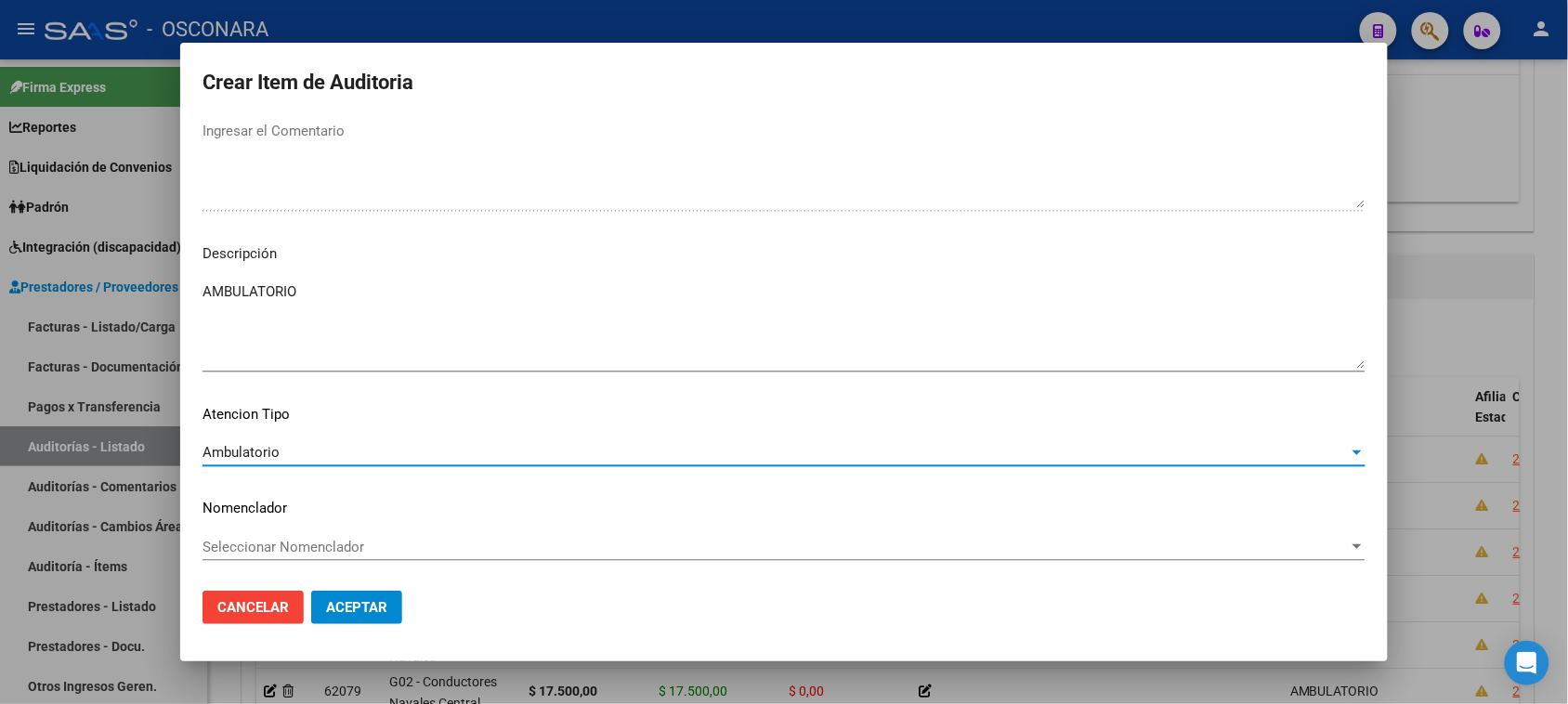
drag, startPoint x: 351, startPoint y: 609, endPoint x: 625, endPoint y: 642, distance: 276.0
click at [351, 609] on span "Aceptar" at bounding box center [356, 607] width 62 height 17
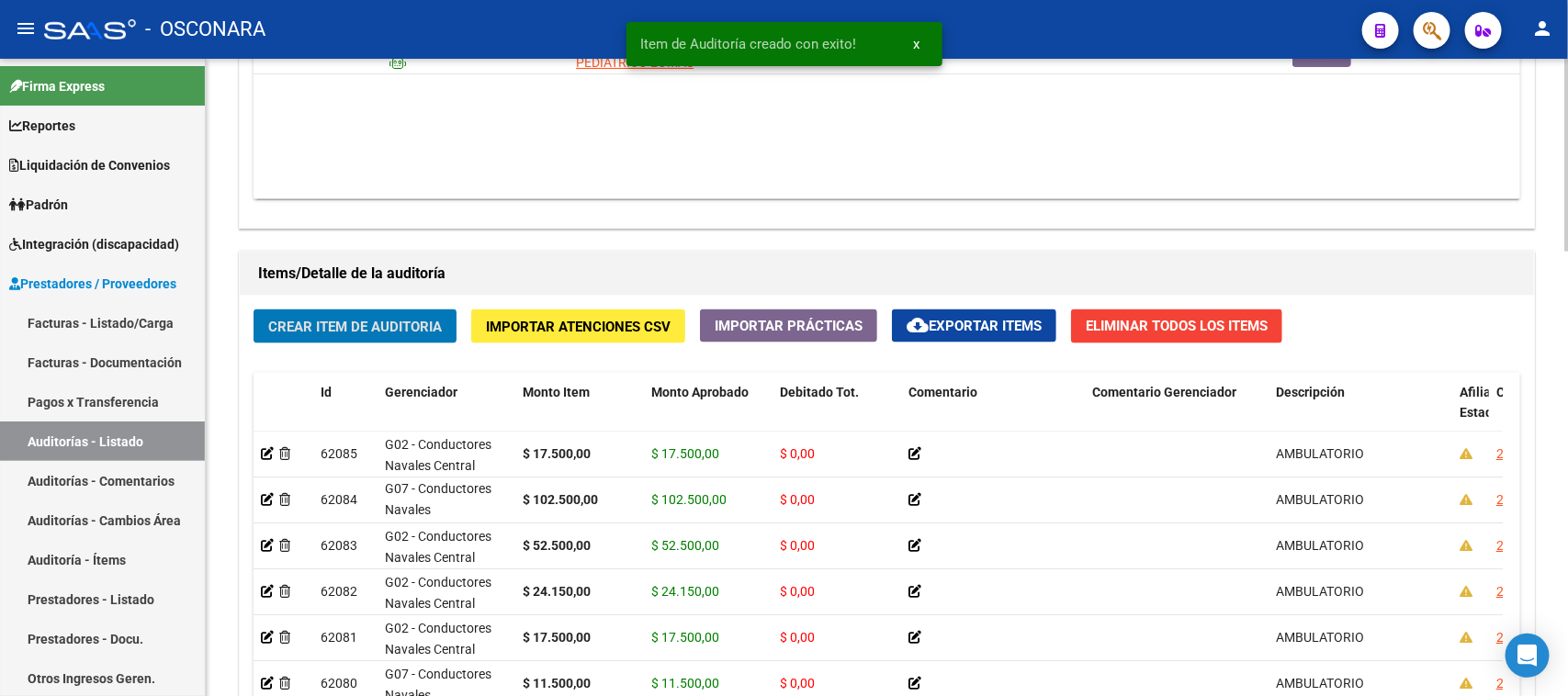
click at [360, 319] on span "Crear Item de Auditoria" at bounding box center [354, 327] width 173 height 17
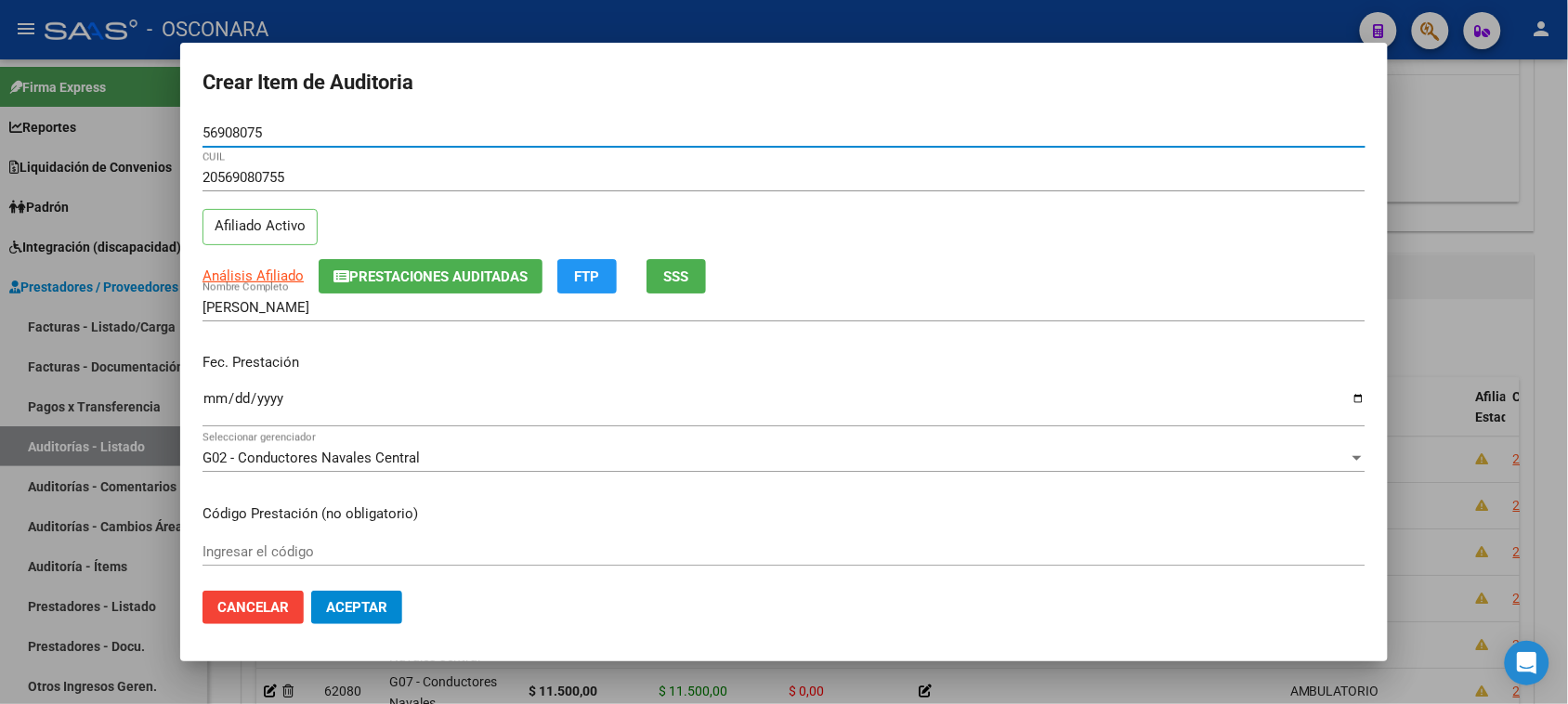
click at [216, 404] on input "Ingresar la fecha" at bounding box center [784, 406] width 1162 height 29
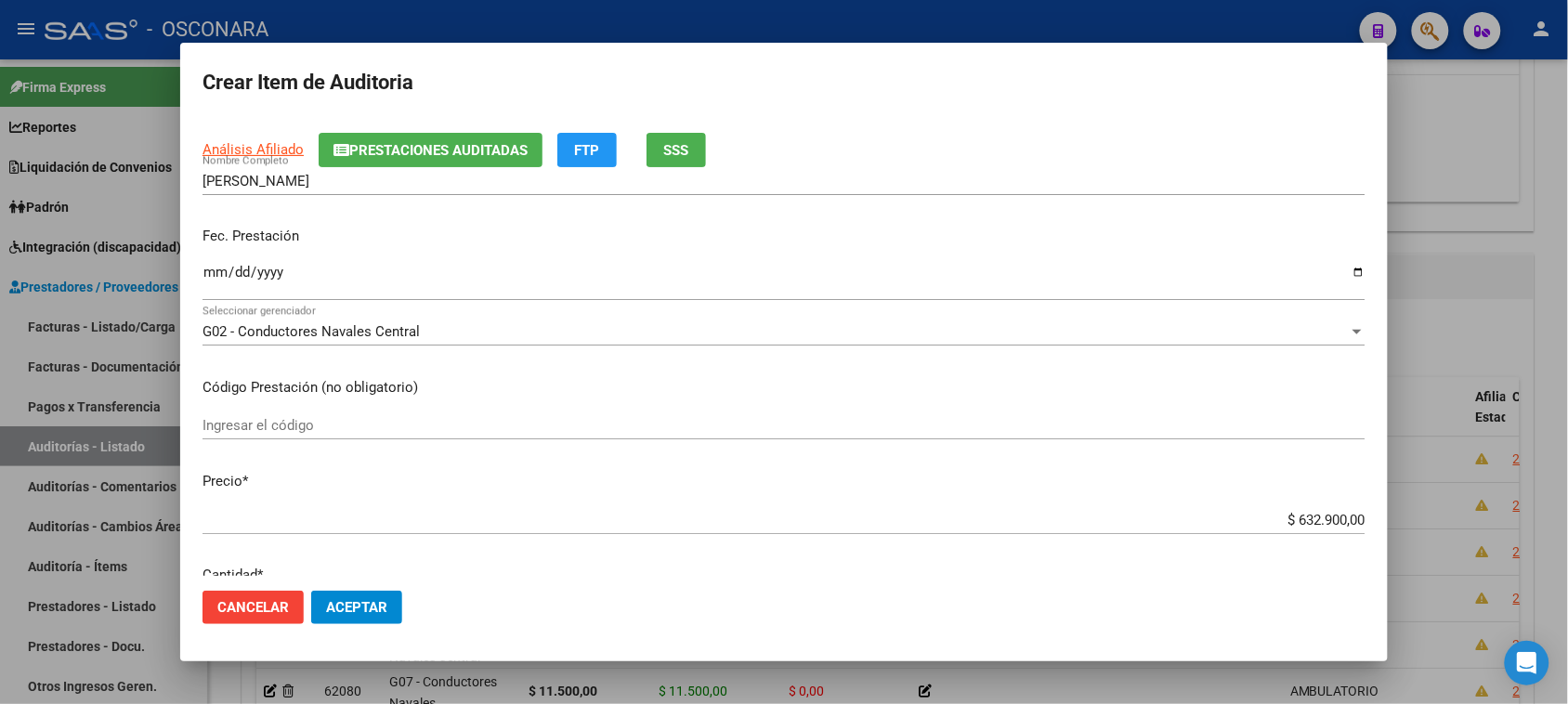
scroll to position [0, 0]
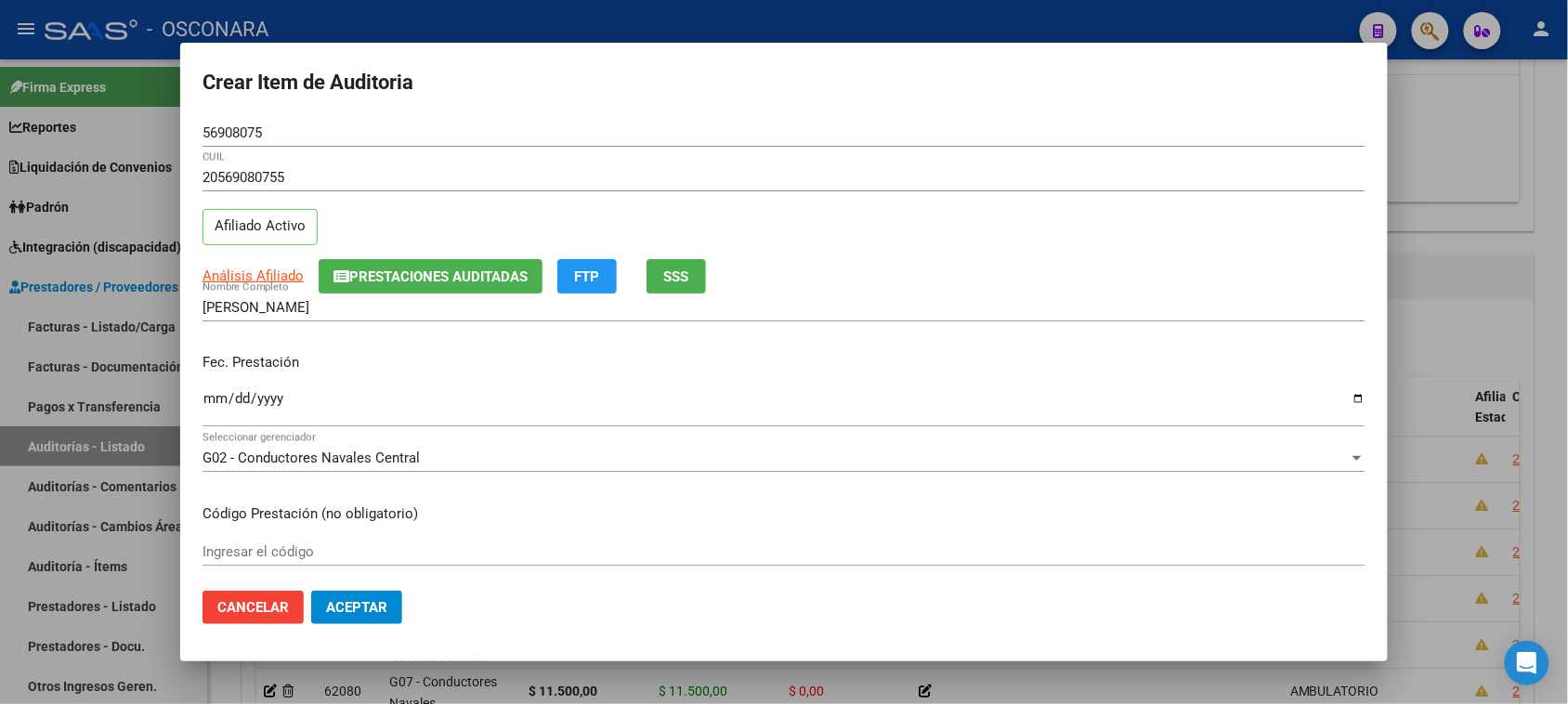
click at [219, 409] on input "Ingresar la fecha" at bounding box center [784, 406] width 1162 height 29
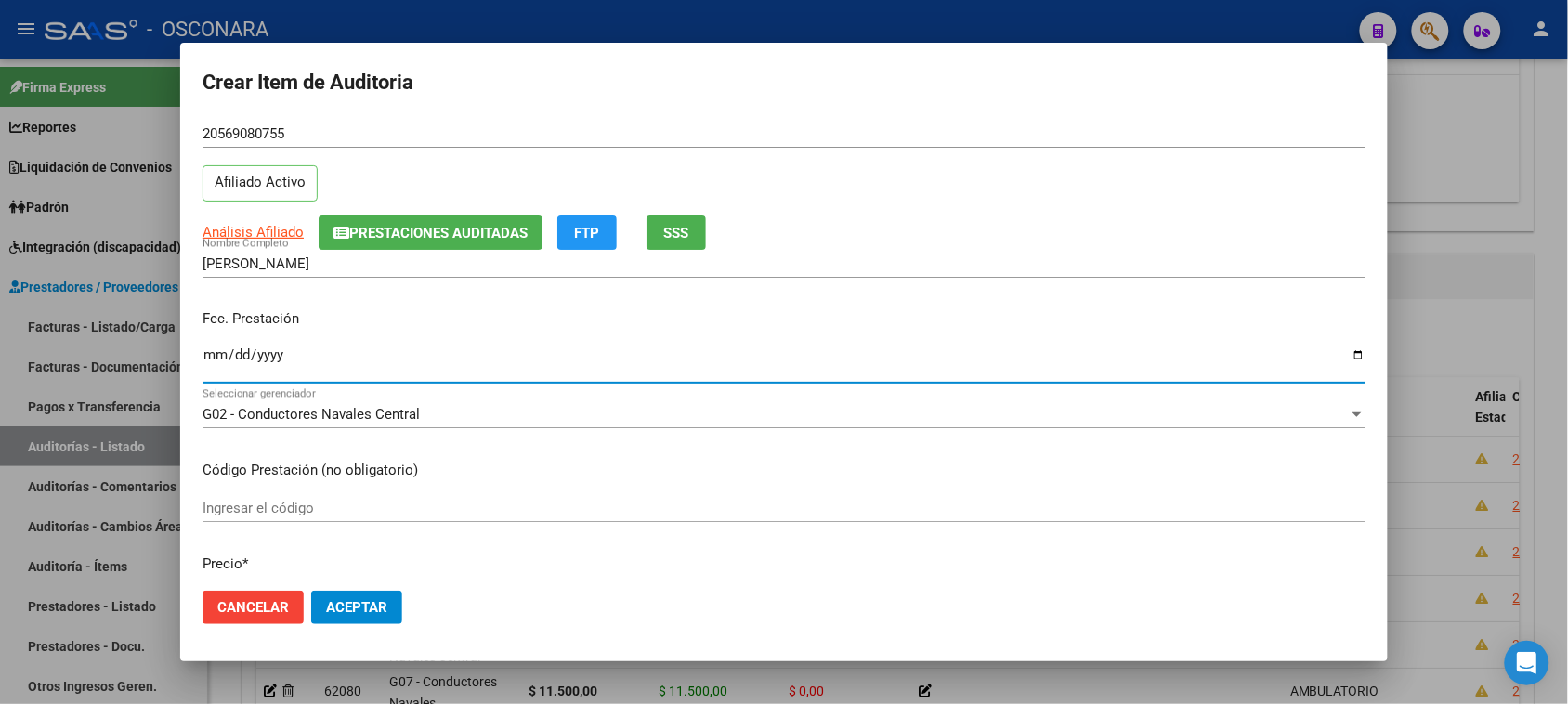
scroll to position [117, 0]
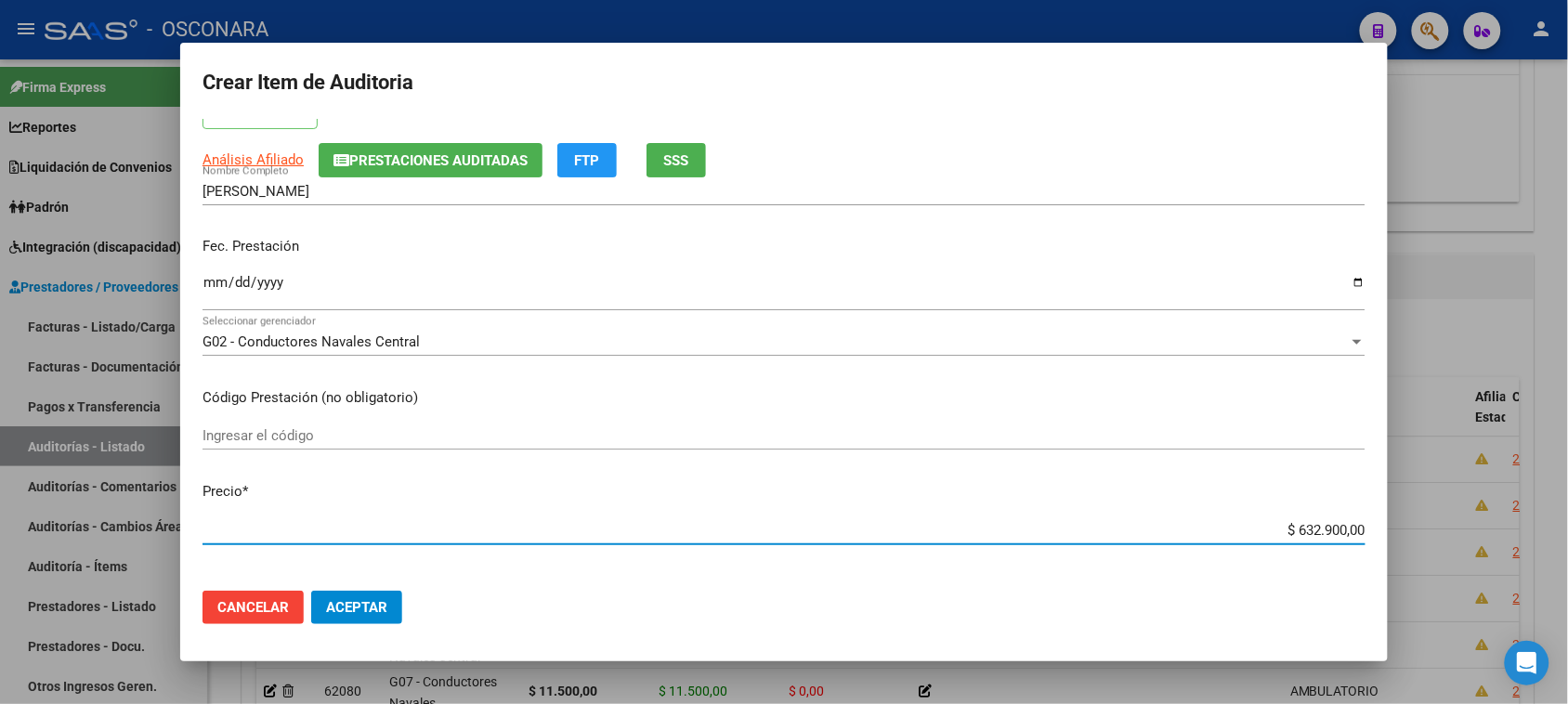
drag, startPoint x: 1283, startPoint y: 530, endPoint x: 1417, endPoint y: 528, distance: 134.0
click at [1417, 528] on div "Crear Item de Auditoria 56908075 Nro Documento 20569080755 CUIL Afiliado Activo…" at bounding box center [784, 352] width 1568 height 704
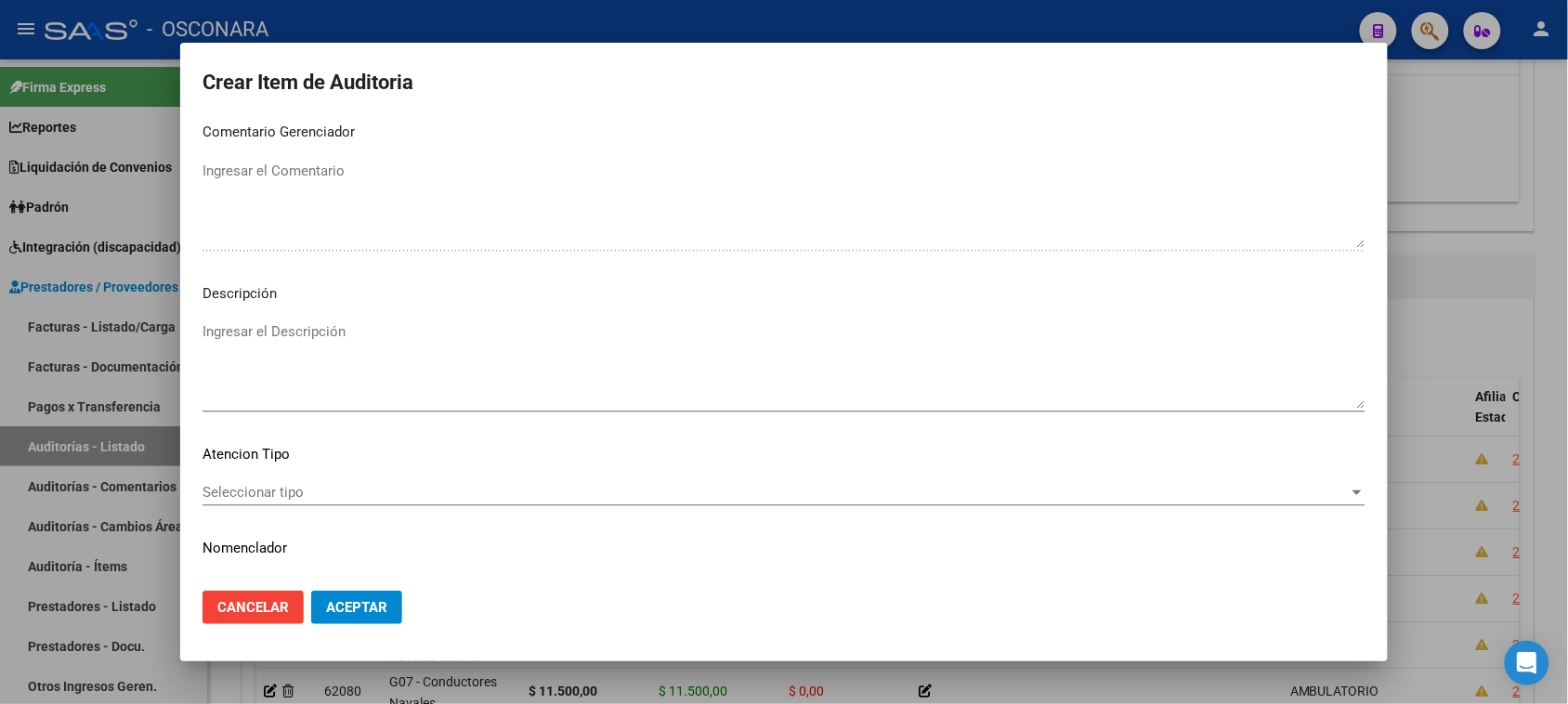
scroll to position [1053, 0]
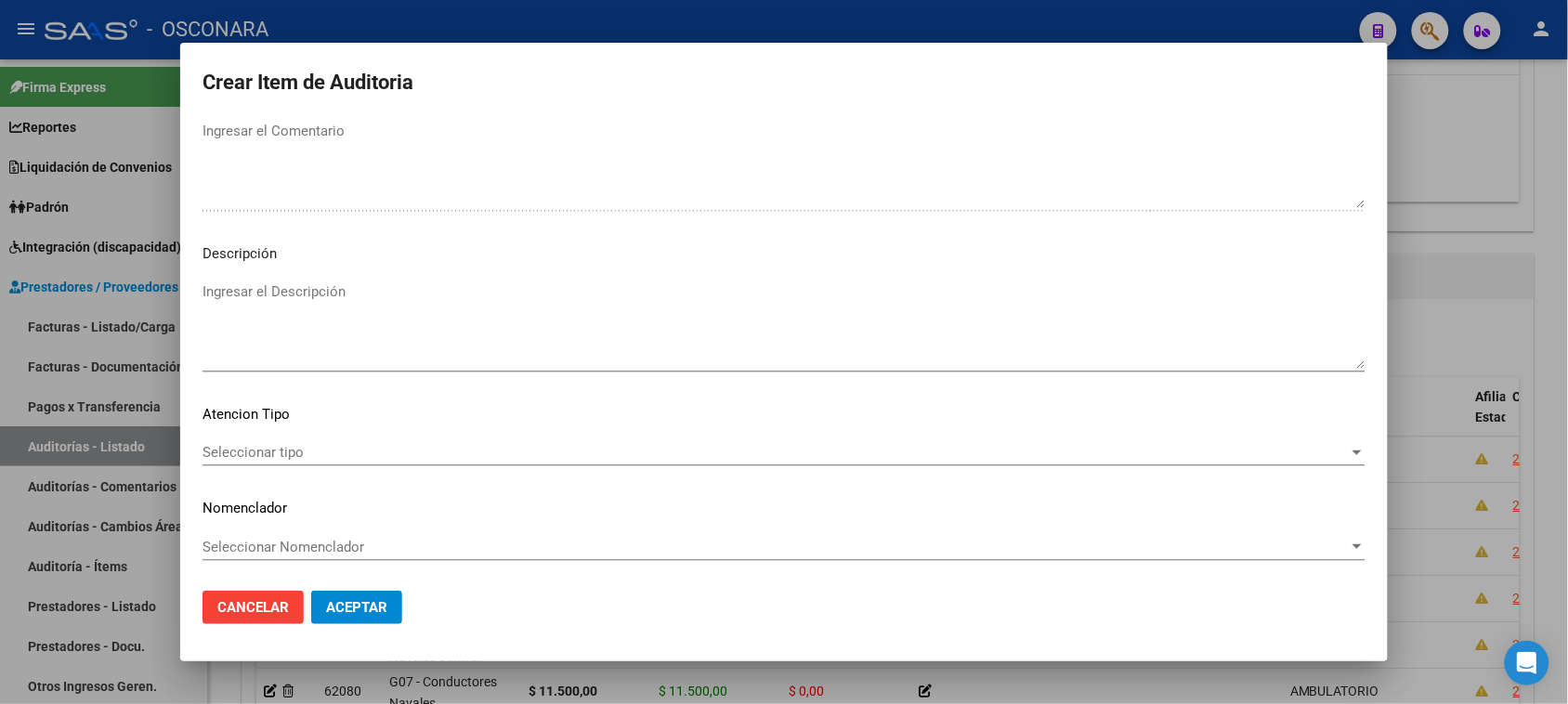
click at [279, 330] on textarea "Ingresar el Descripción" at bounding box center [784, 325] width 1162 height 87
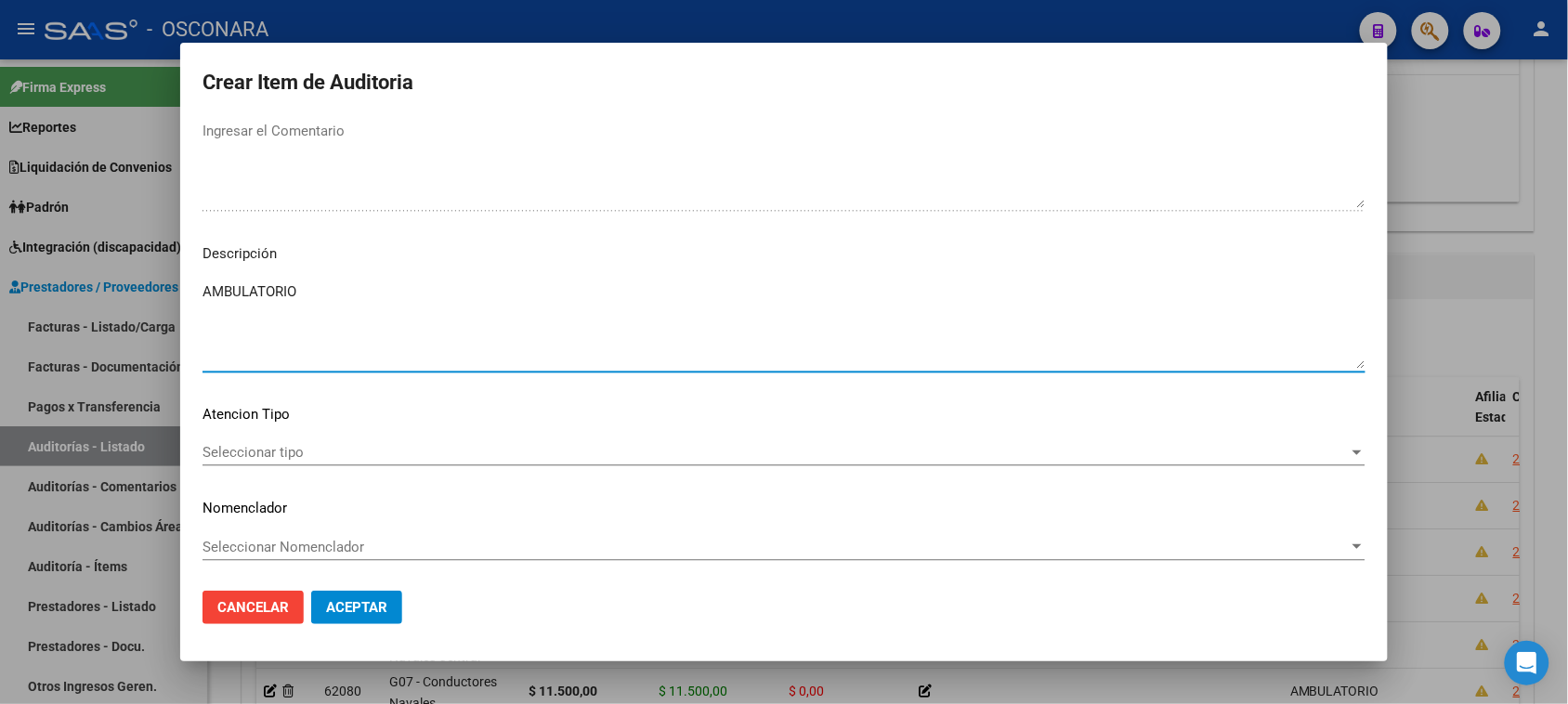
click at [270, 447] on span "Seleccionar tipo" at bounding box center [776, 453] width 1146 height 17
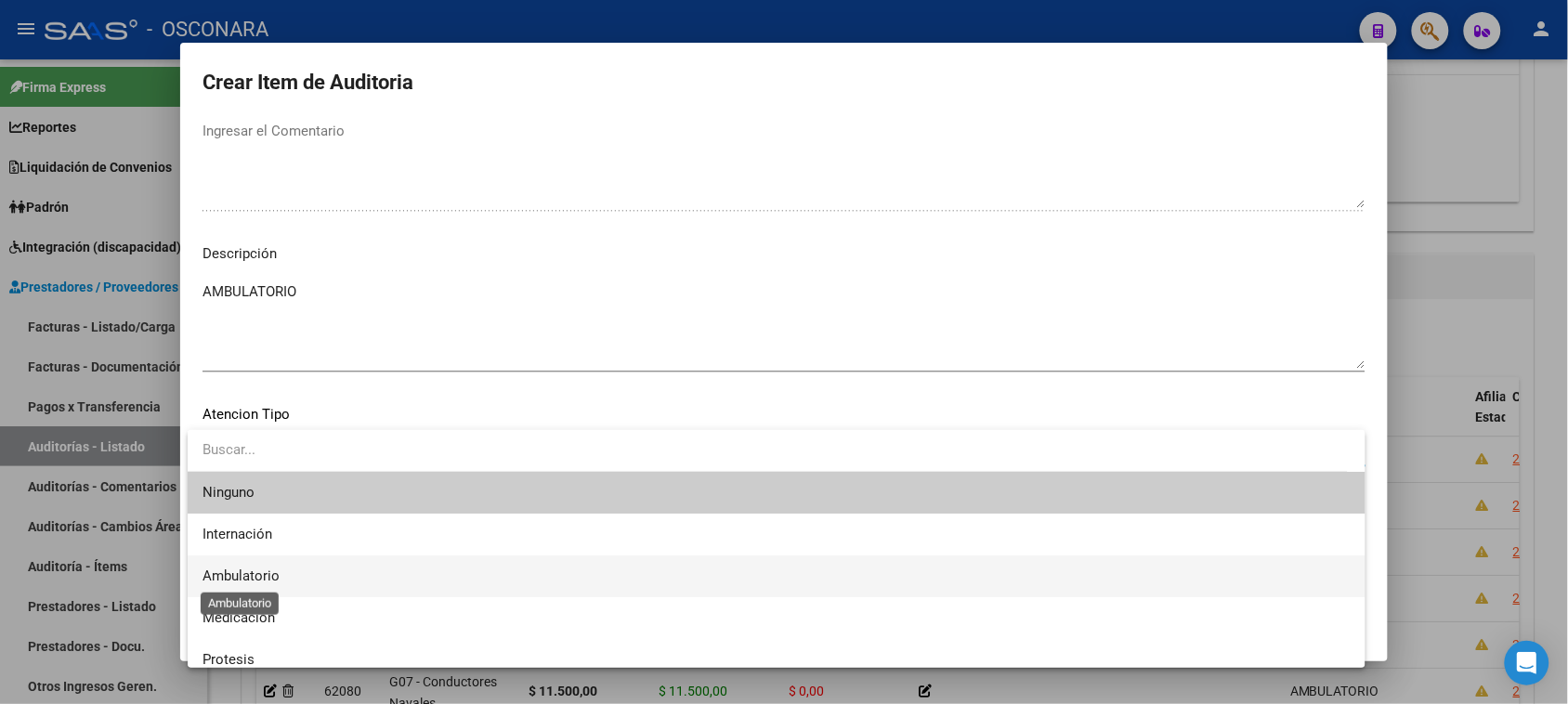
click at [276, 576] on span "Ambulatorio" at bounding box center [241, 576] width 77 height 17
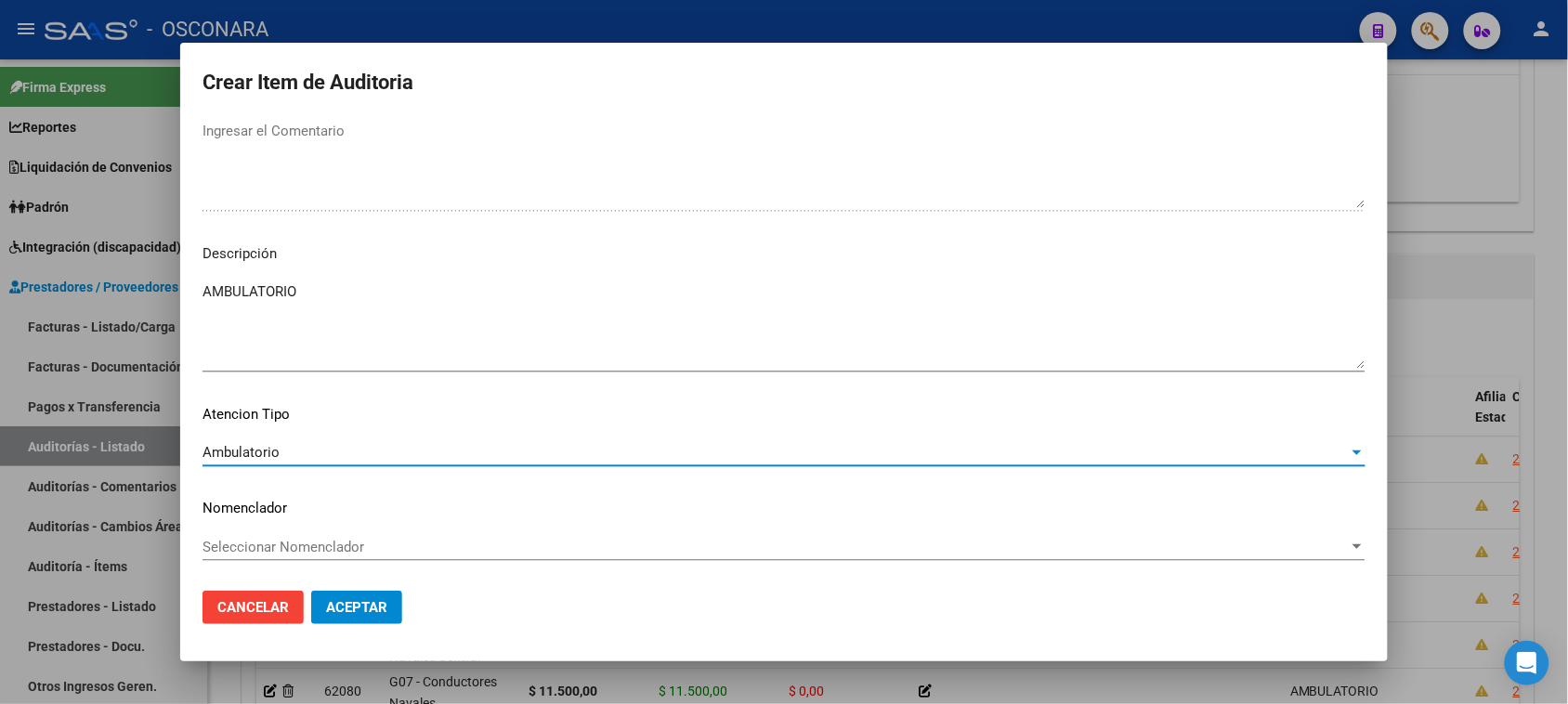
click at [351, 614] on span "Aceptar" at bounding box center [356, 607] width 62 height 17
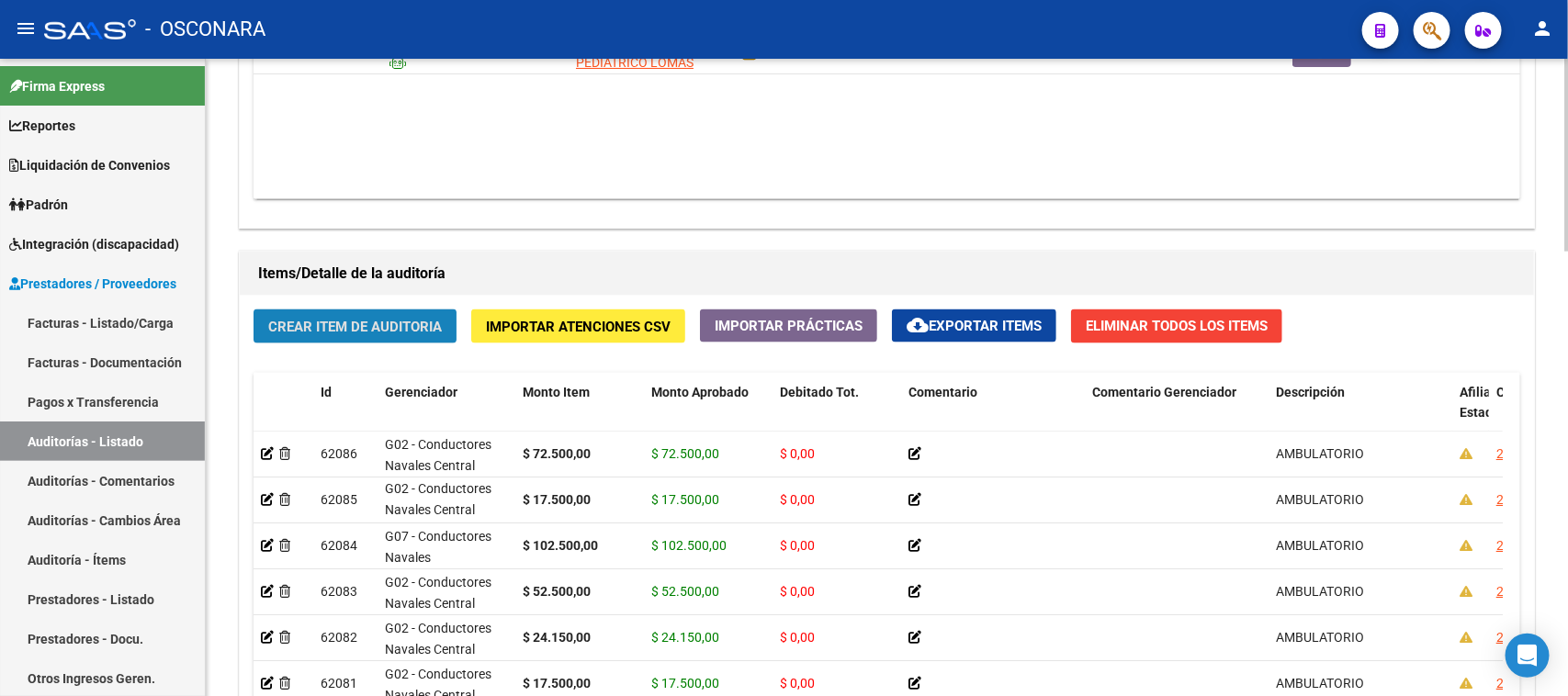
click at [358, 313] on button "Crear Item de Auditoria" at bounding box center [355, 326] width 203 height 34
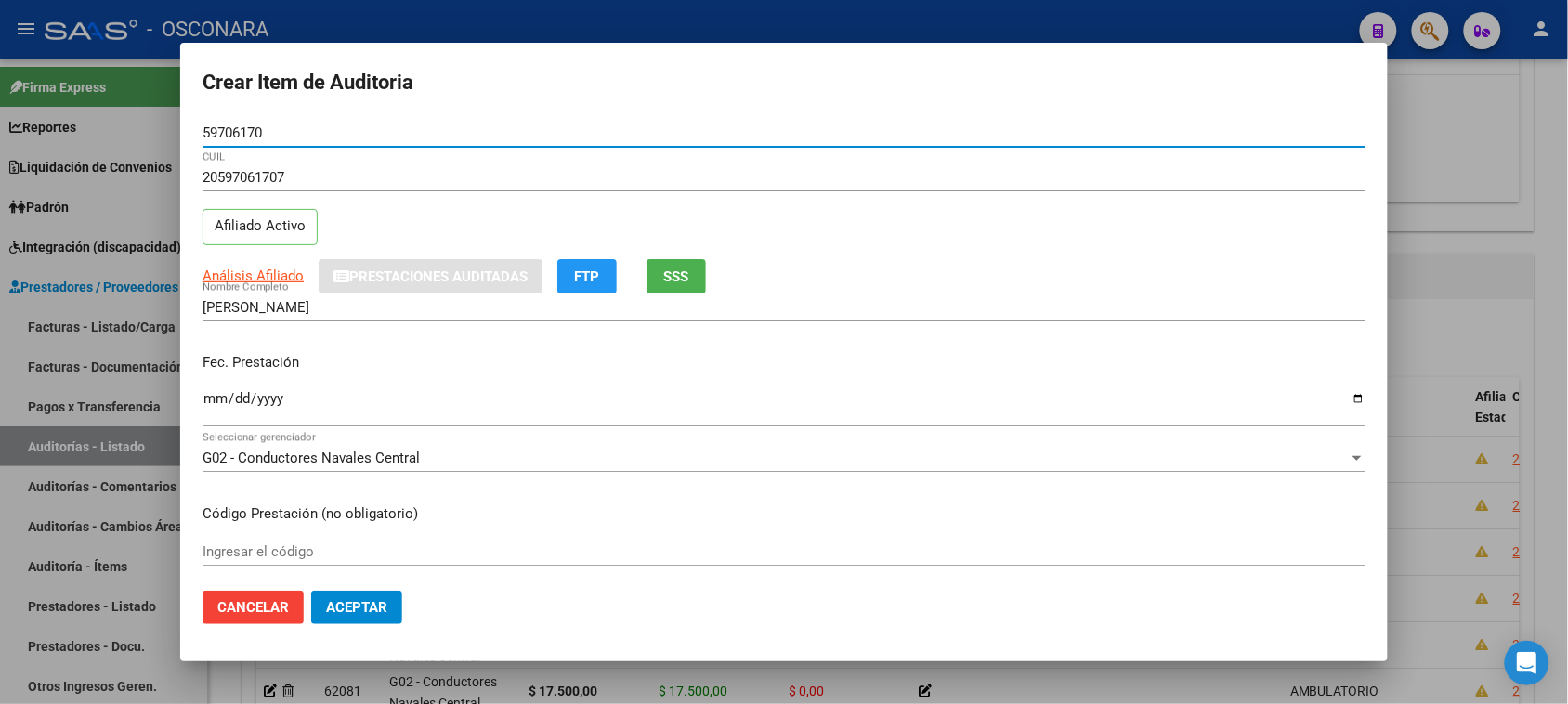
click at [219, 406] on input "Ingresar la fecha" at bounding box center [784, 406] width 1162 height 29
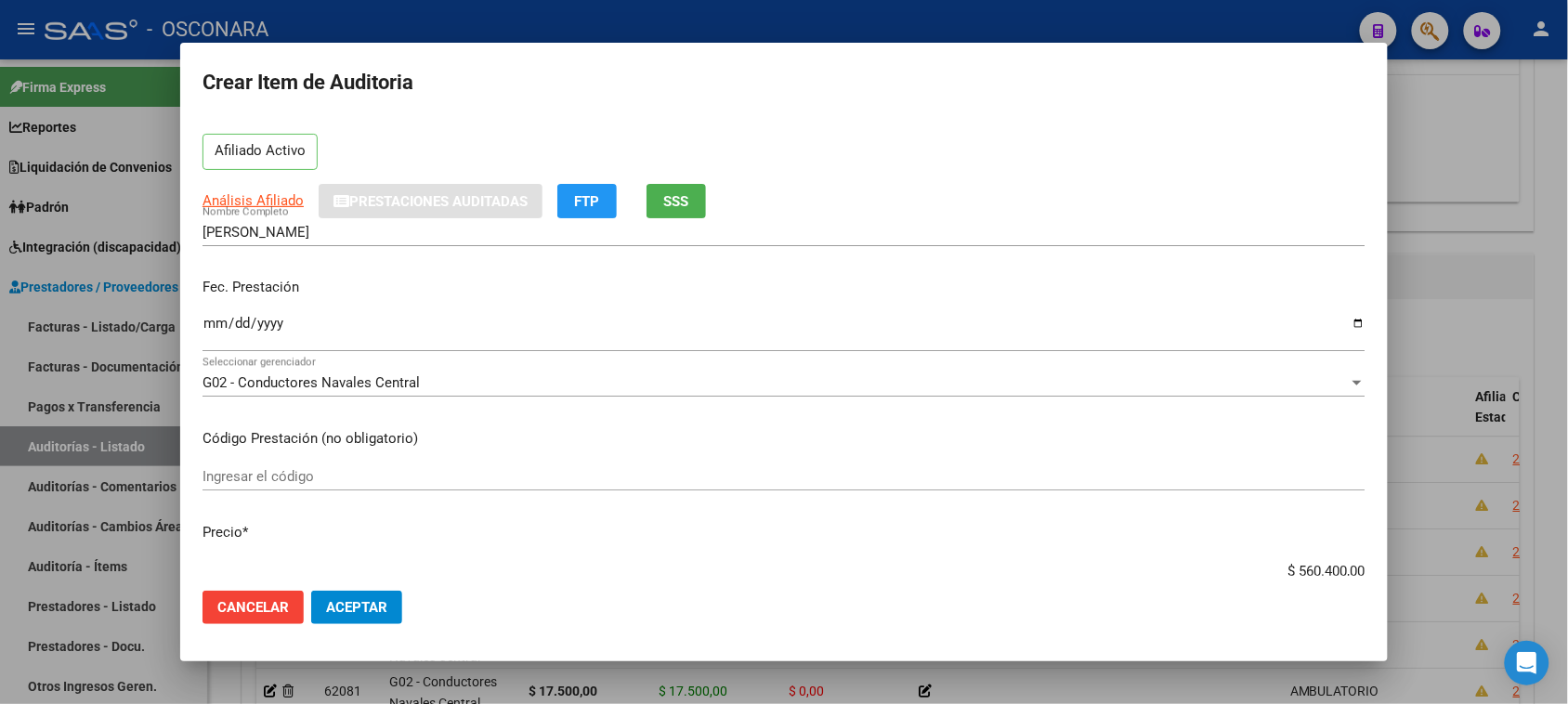
scroll to position [117, 0]
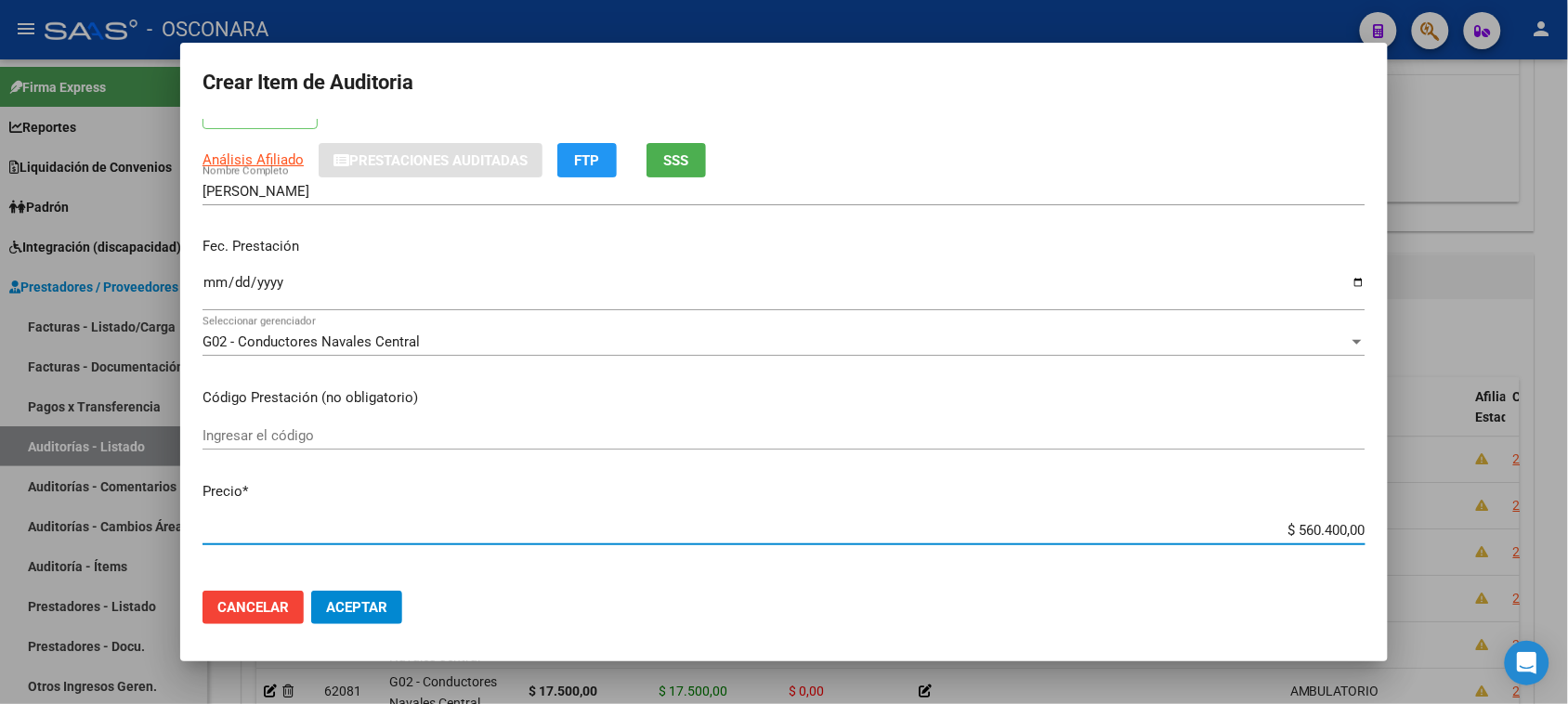
drag, startPoint x: 1282, startPoint y: 531, endPoint x: 1456, endPoint y: 523, distance: 174.2
click at [1456, 523] on div "Crear Item de Auditoria 59706170 Nro Documento 20597061707 CUIL Afiliado Activo…" at bounding box center [784, 352] width 1568 height 704
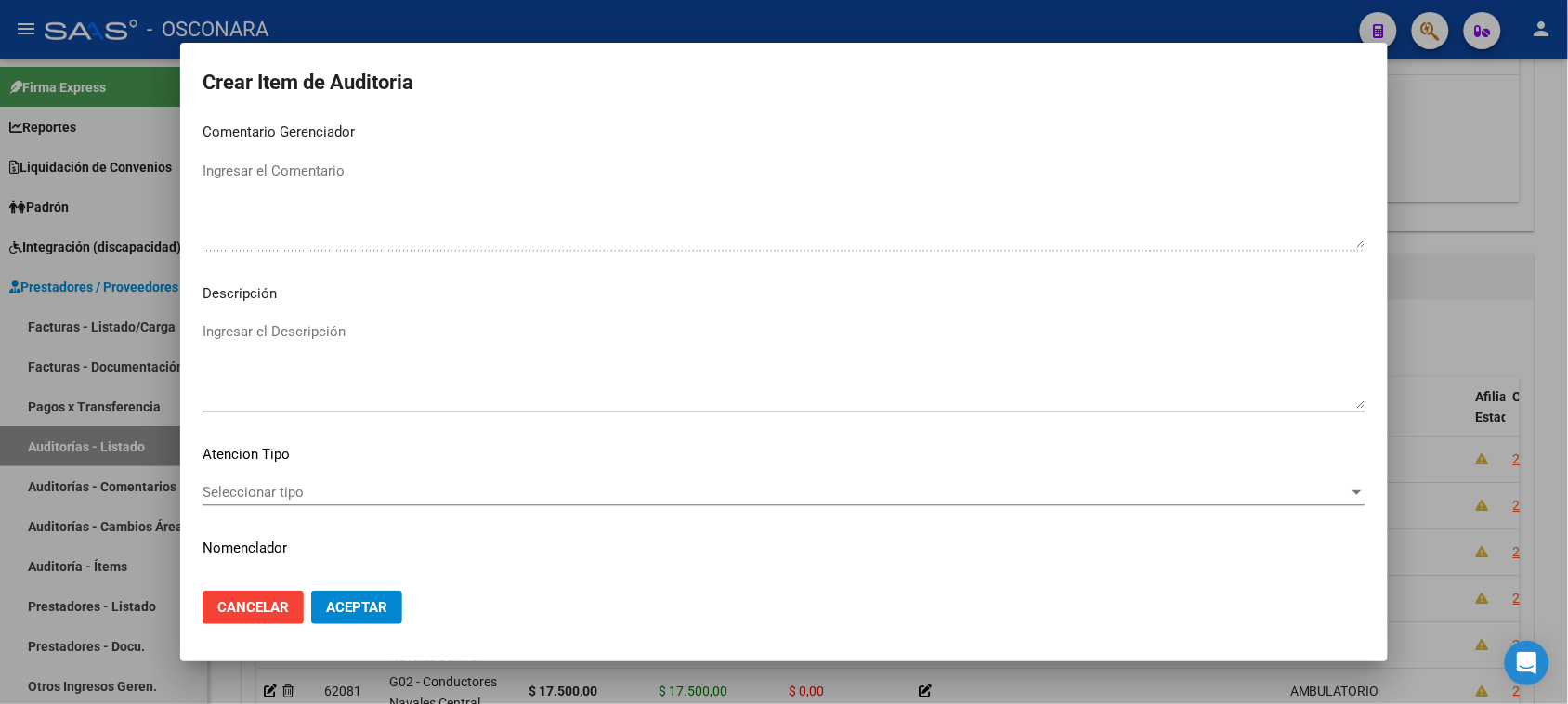
scroll to position [1053, 0]
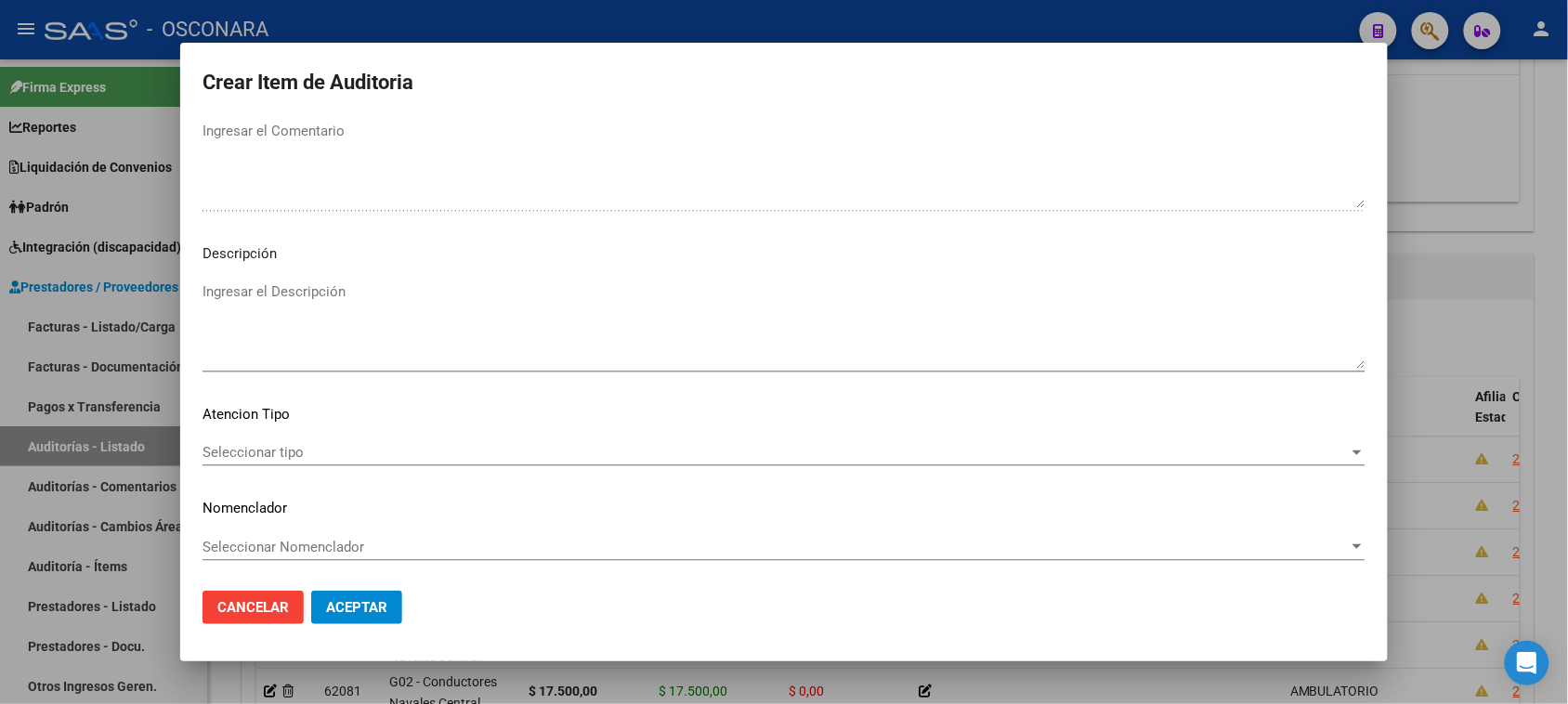
click at [357, 347] on textarea "Ingresar el Descripción" at bounding box center [784, 325] width 1162 height 87
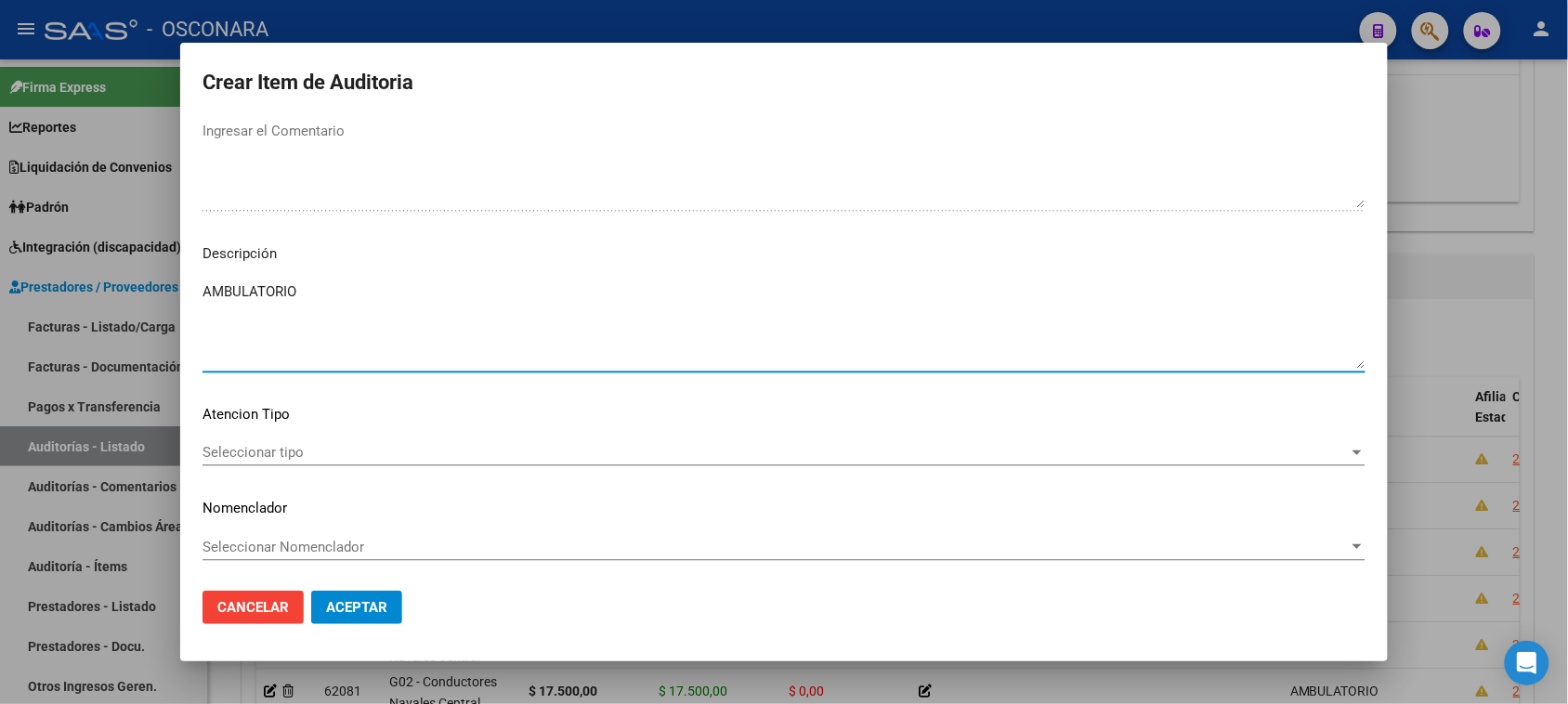
click at [262, 458] on span "Seleccionar tipo" at bounding box center [776, 453] width 1146 height 17
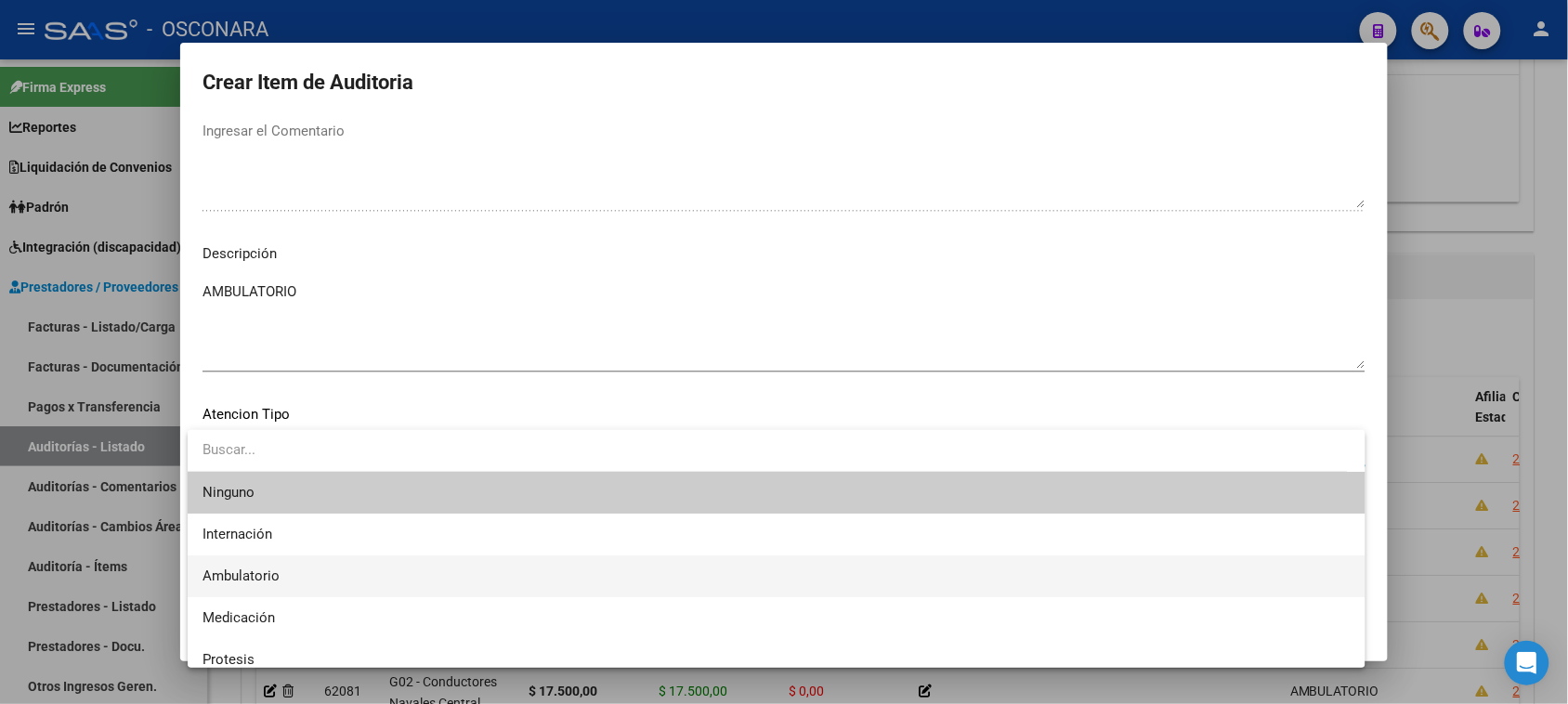
click at [312, 583] on span "Ambulatorio" at bounding box center [776, 576] width 1147 height 42
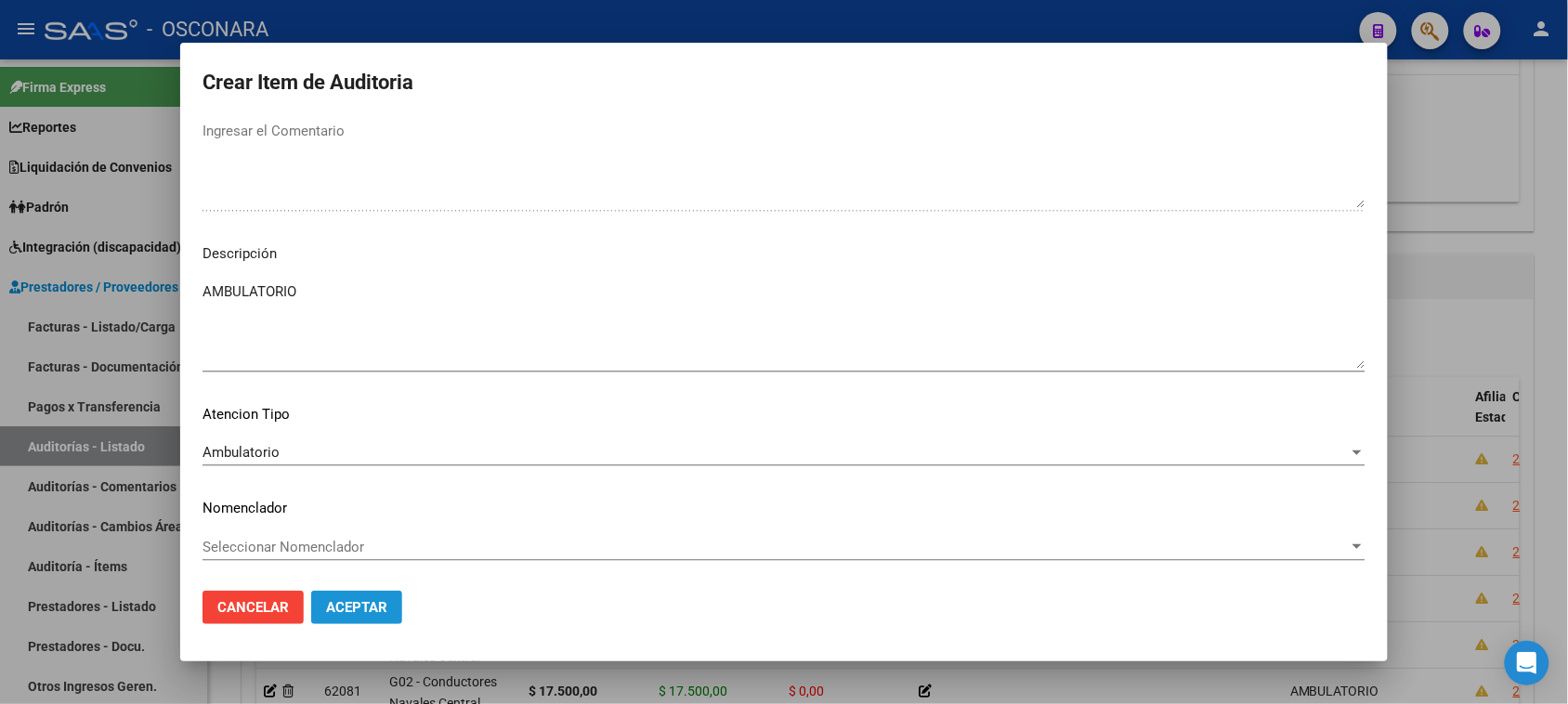
click at [368, 608] on span "Aceptar" at bounding box center [356, 607] width 62 height 17
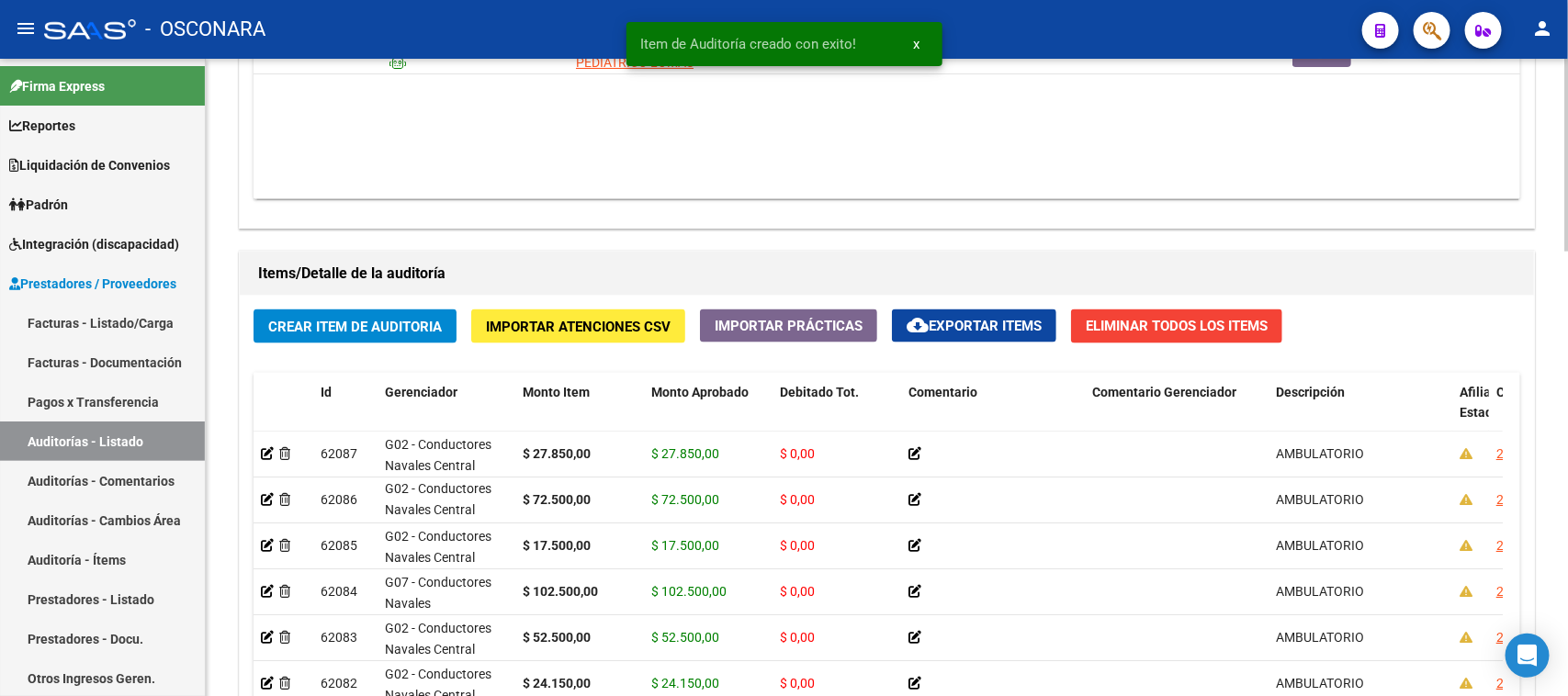
click at [363, 305] on div "Crear Item de Auditoria Importar Atenciones CSV Importar Prácticas cloud_downlo…" at bounding box center [887, 592] width 1294 height 593
click at [358, 322] on span "Crear Item de Auditoria" at bounding box center [354, 327] width 173 height 17
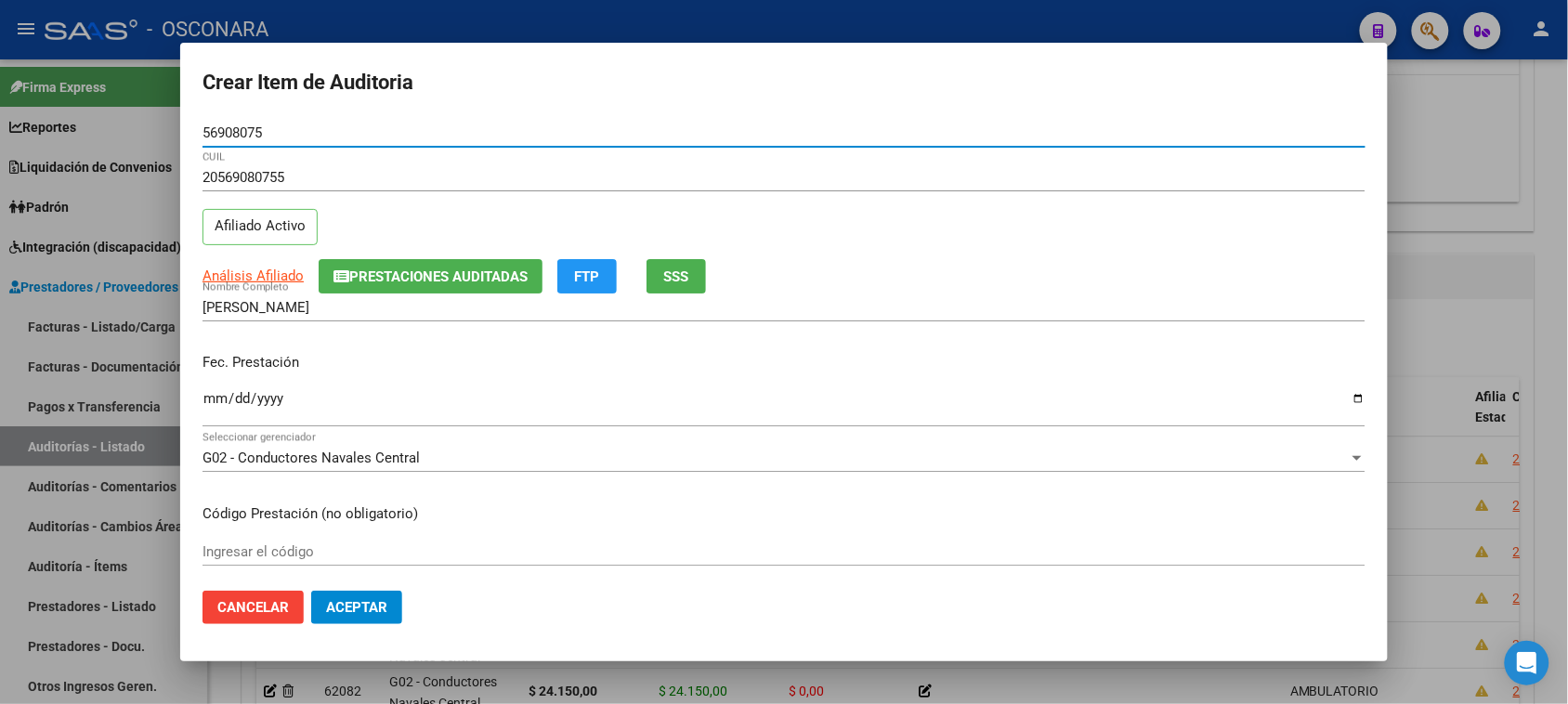
click at [207, 401] on input "Ingresar la fecha" at bounding box center [784, 406] width 1162 height 29
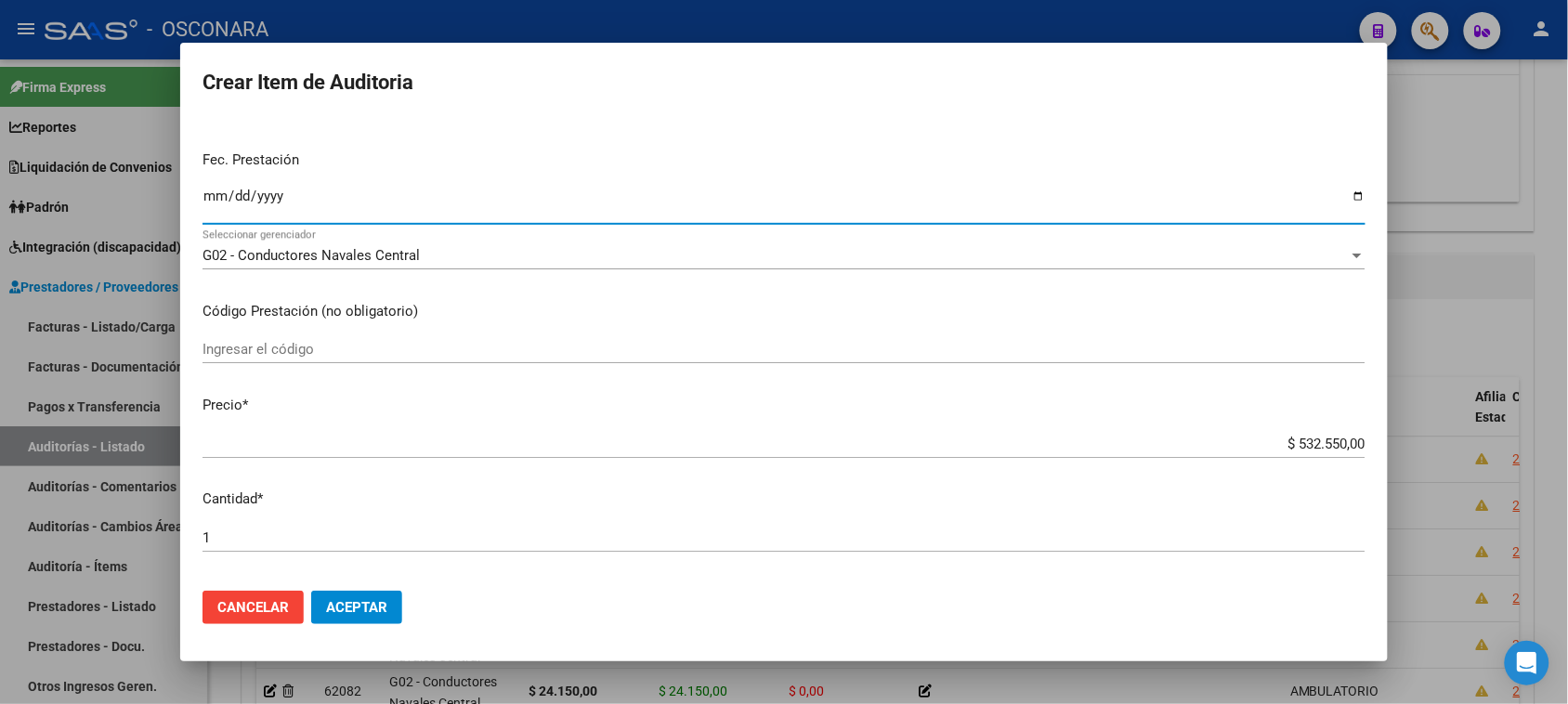
scroll to position [232, 0]
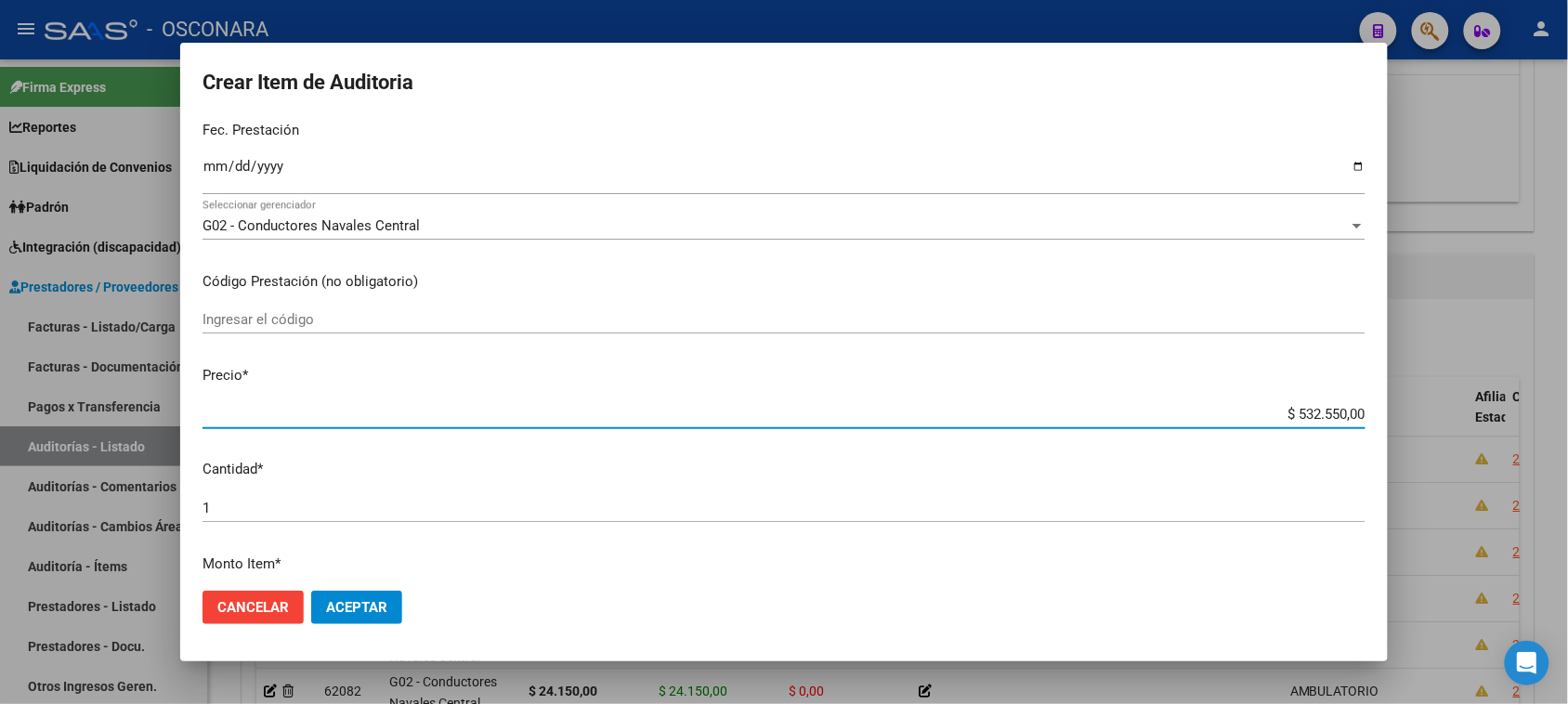
drag, startPoint x: 1285, startPoint y: 414, endPoint x: 1497, endPoint y: 409, distance: 212.1
click at [1498, 409] on div "Crear Item de Auditoria 56908075 Nro Documento 20569080755 CUIL Afiliado Activo…" at bounding box center [784, 352] width 1568 height 704
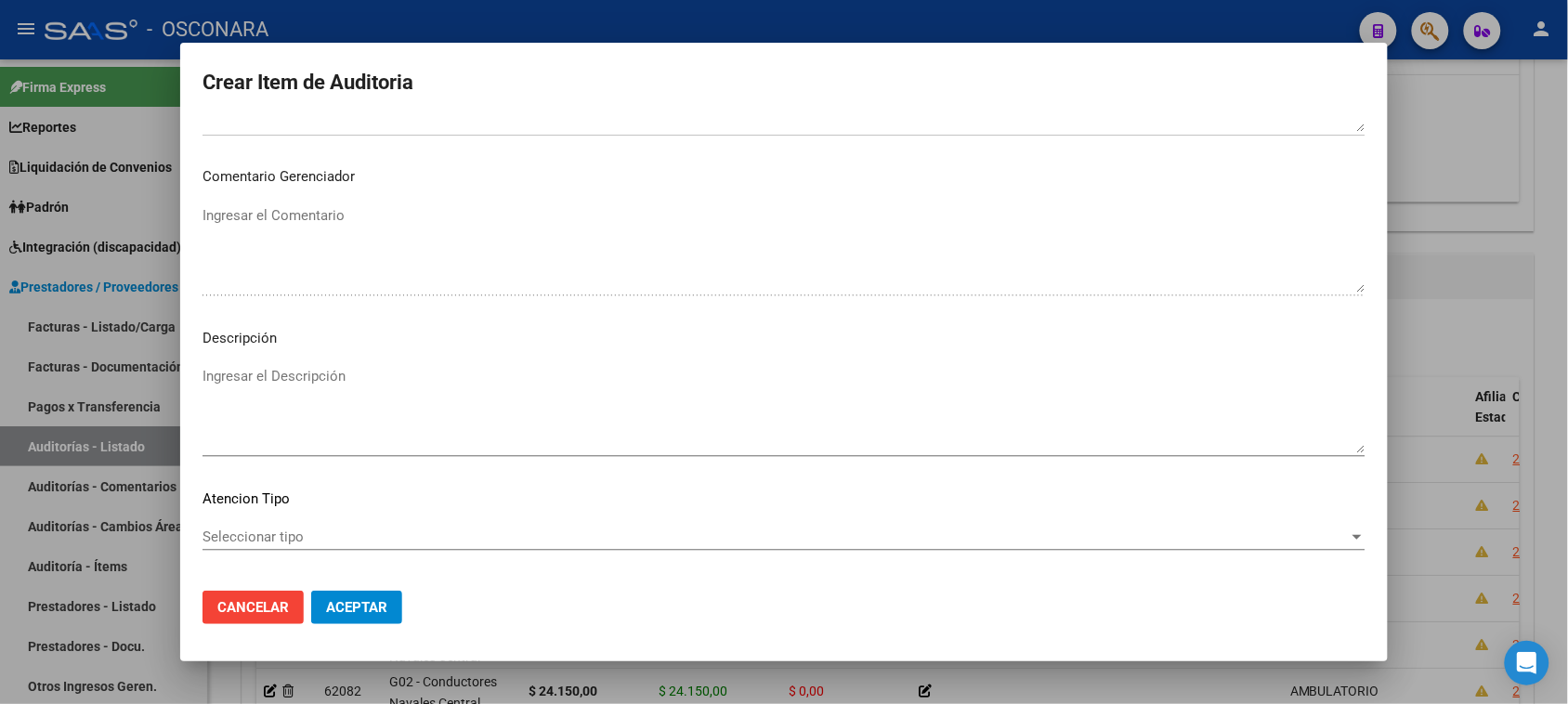
scroll to position [1053, 0]
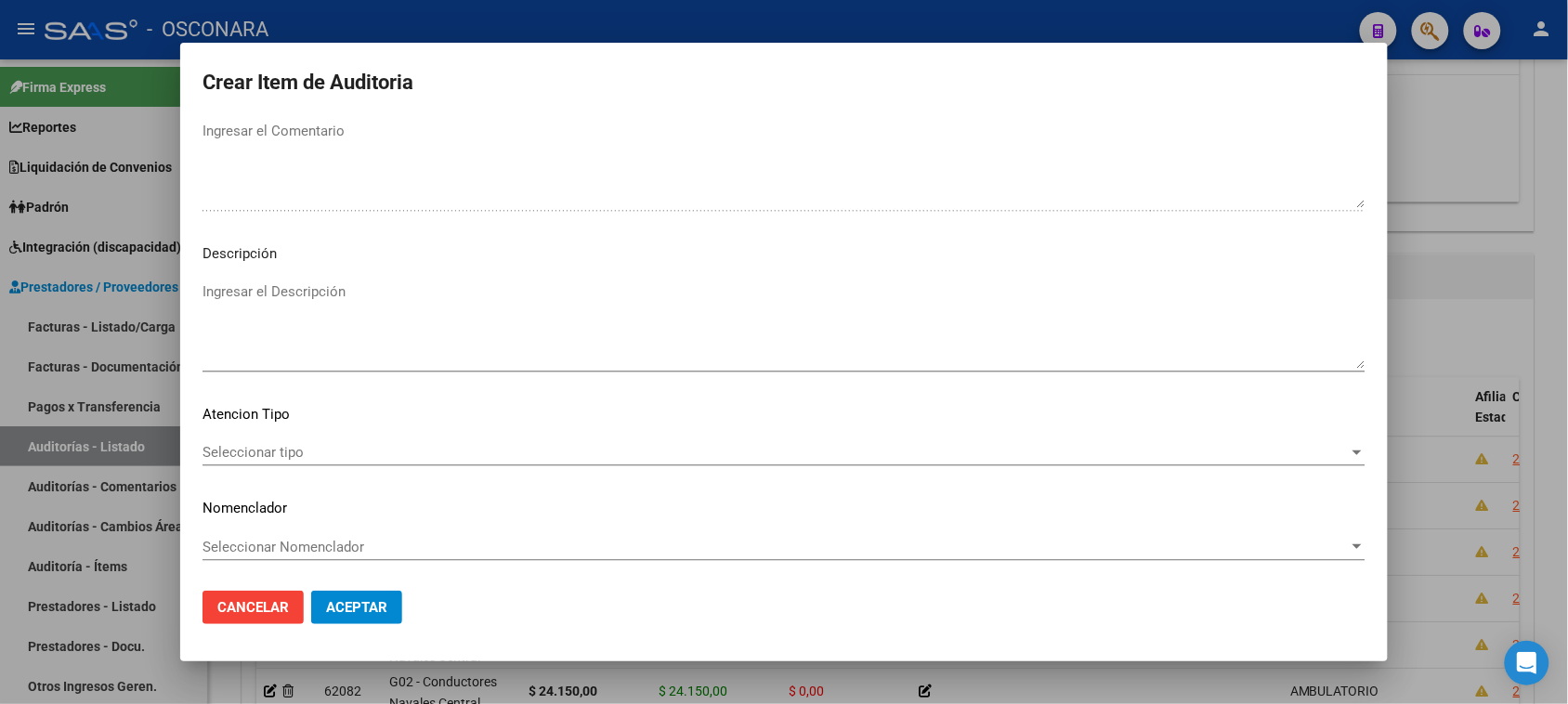
click at [325, 334] on textarea "Ingresar el Descripción" at bounding box center [784, 325] width 1162 height 87
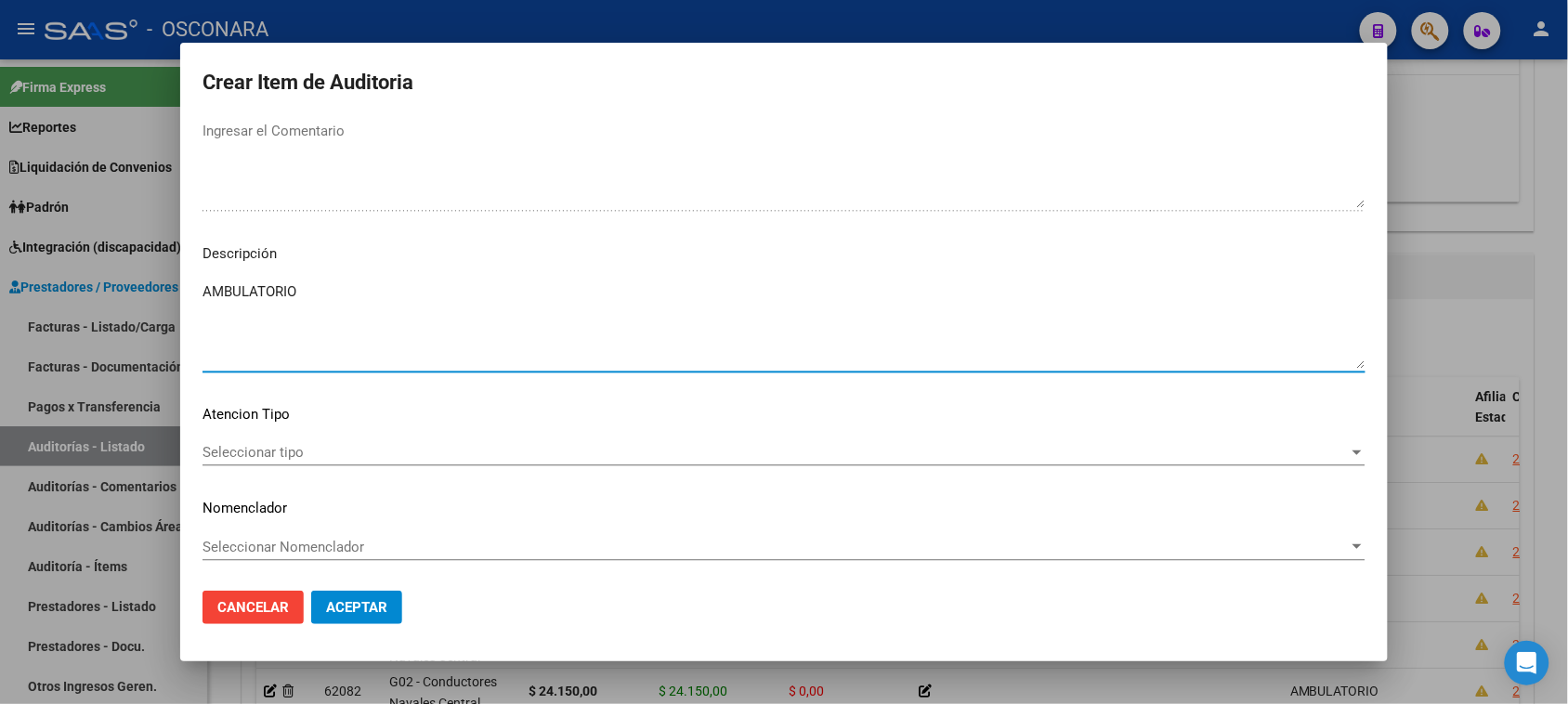
click at [265, 448] on span "Seleccionar tipo" at bounding box center [776, 453] width 1146 height 17
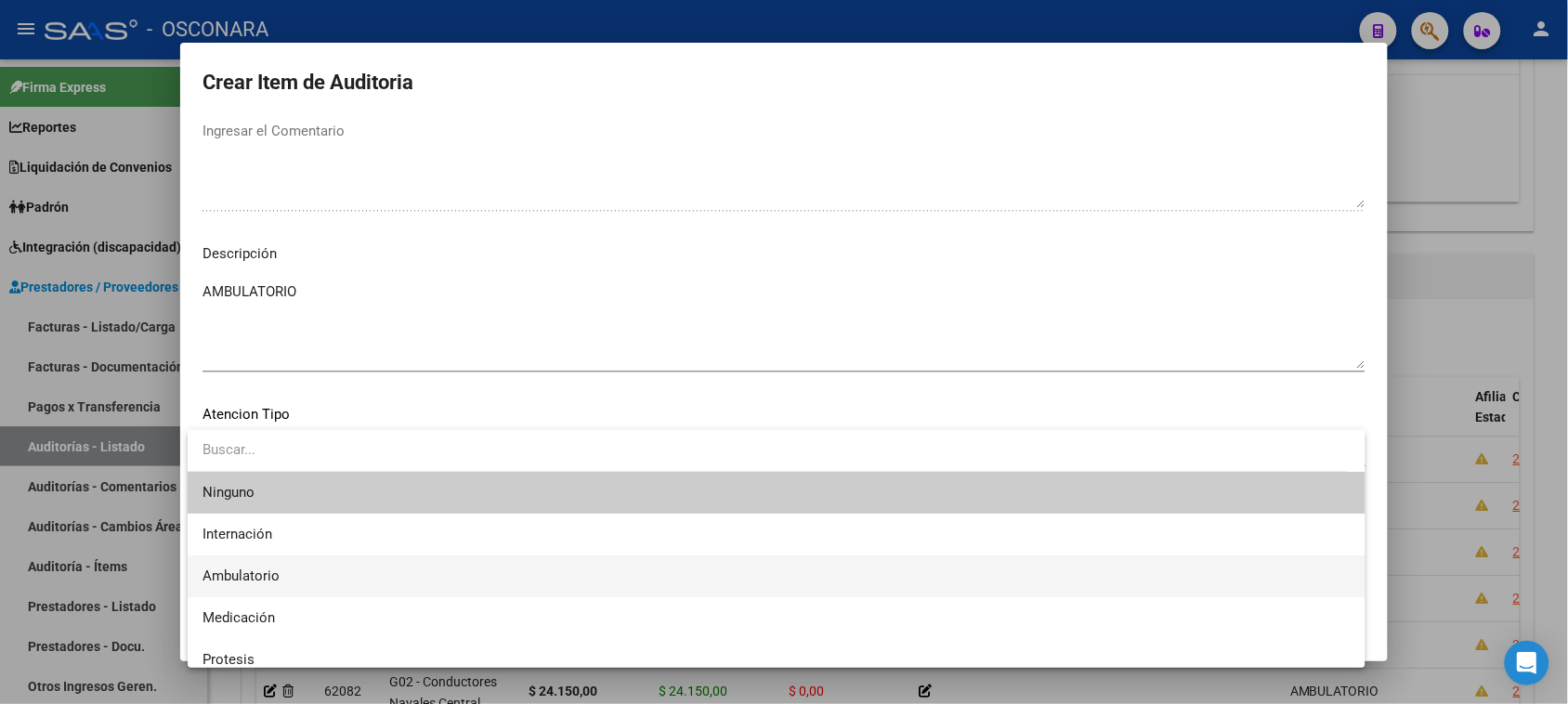
click at [238, 568] on span "Ambulatorio" at bounding box center [241, 576] width 77 height 17
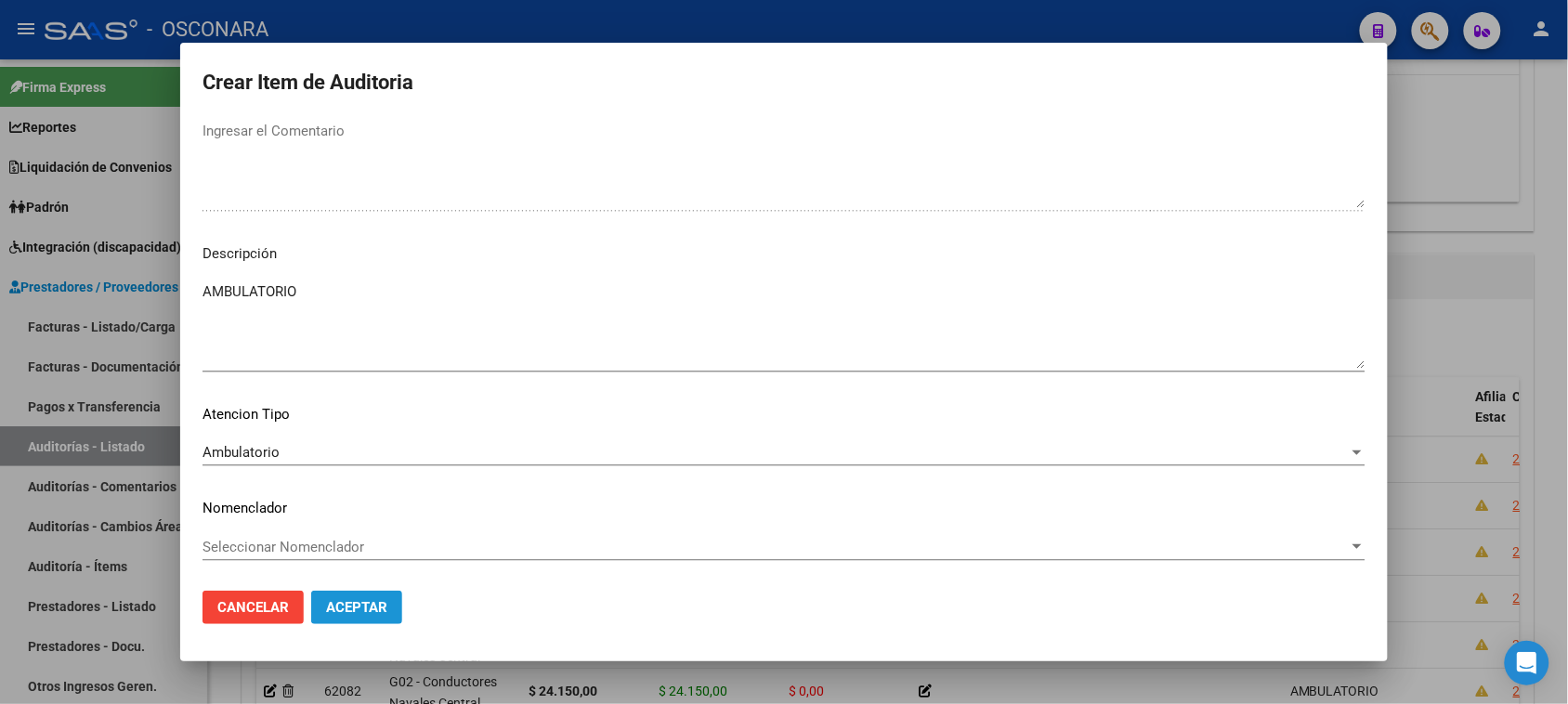
click at [362, 604] on span "Aceptar" at bounding box center [356, 607] width 62 height 17
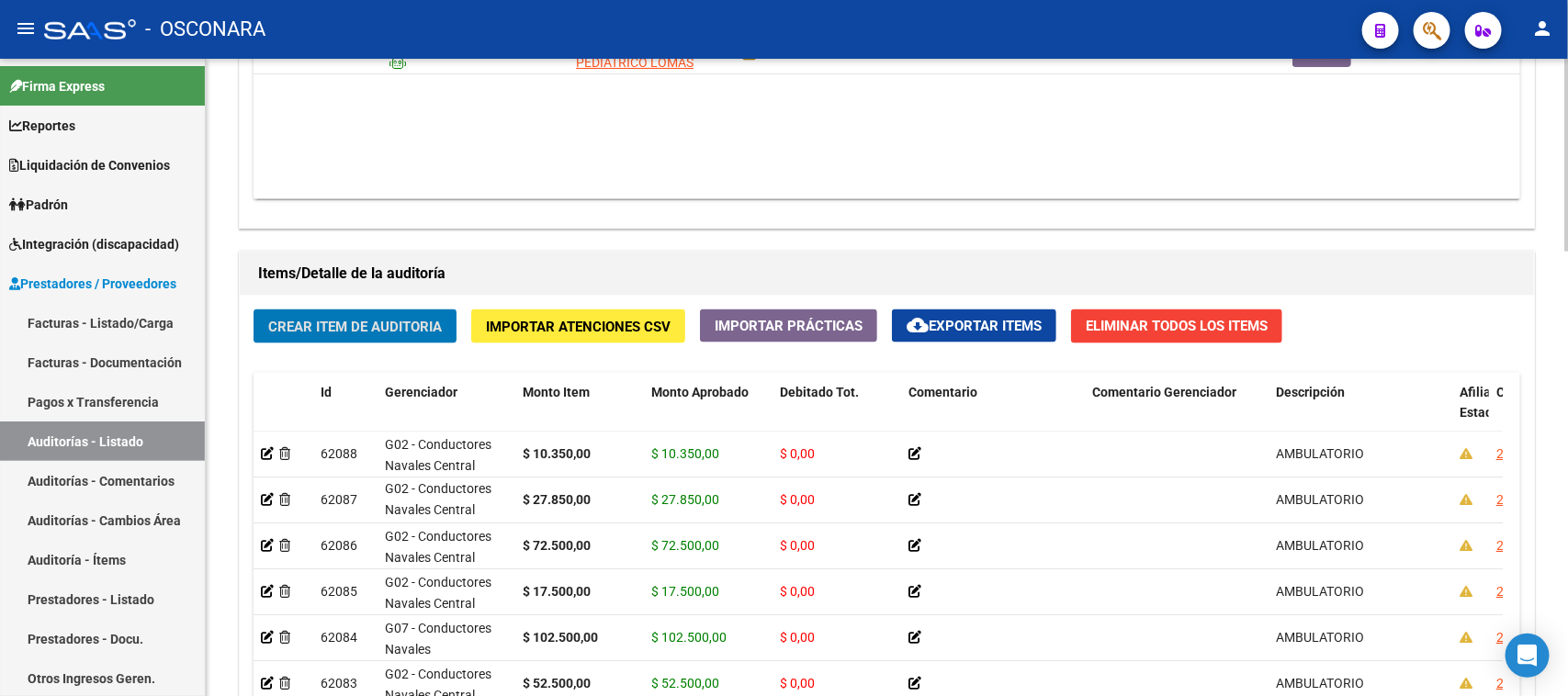
click at [359, 327] on span "Crear Item de Auditoria" at bounding box center [354, 327] width 173 height 17
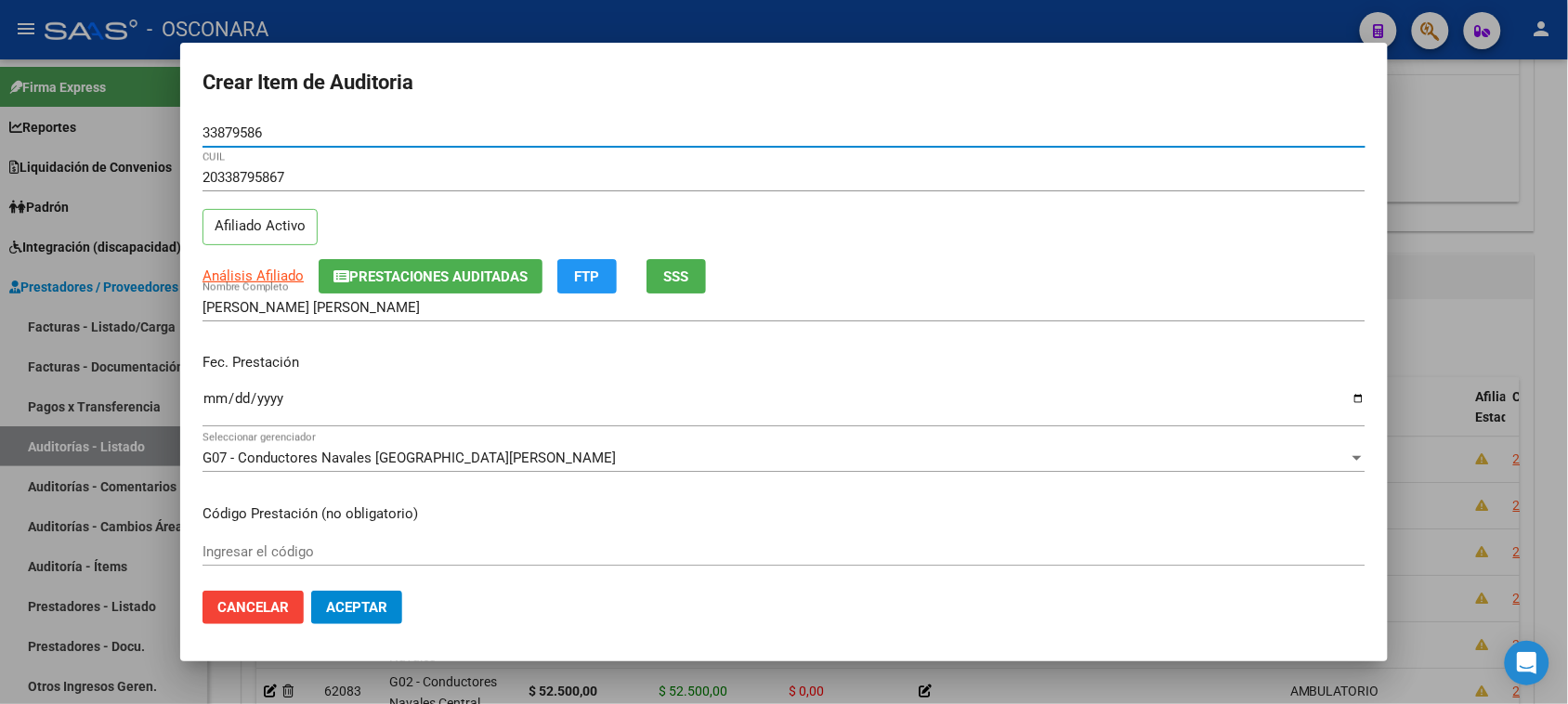
click at [214, 399] on input "Ingresar la fecha" at bounding box center [784, 406] width 1162 height 29
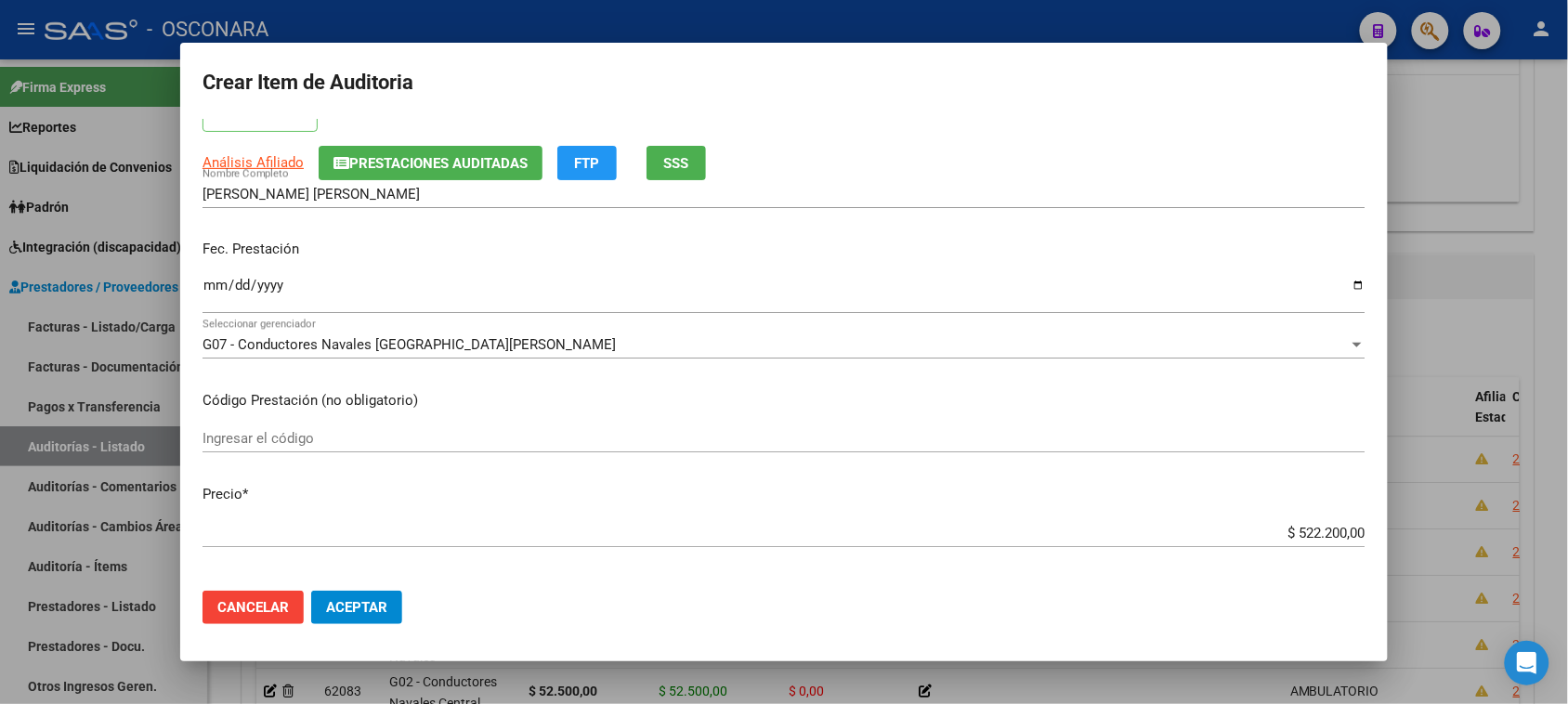
scroll to position [232, 0]
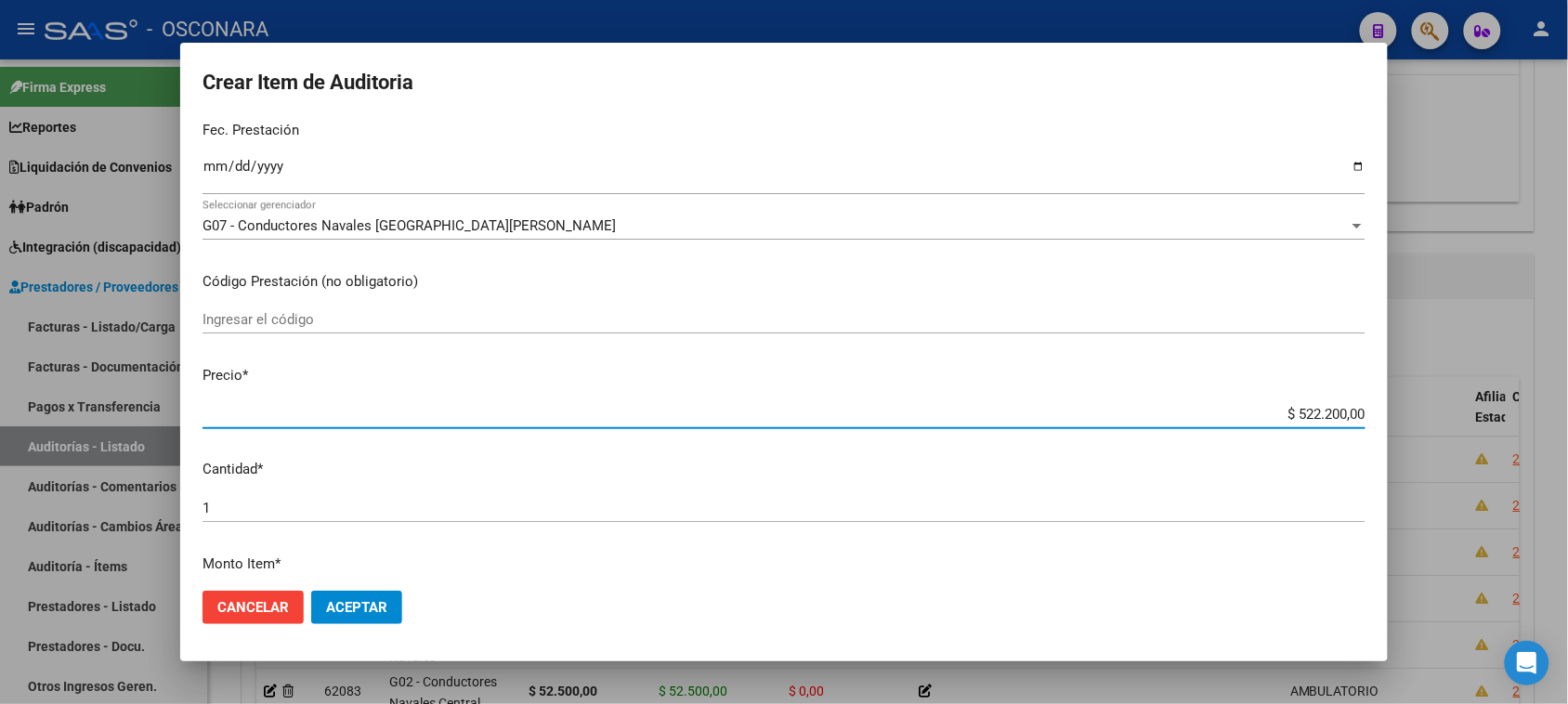
drag, startPoint x: 1282, startPoint y: 414, endPoint x: 1488, endPoint y: 397, distance: 206.7
click at [1488, 397] on div "Crear Item de Auditoria 33879586 Nro Documento 20338795867 CUIL Afiliado Activo…" at bounding box center [784, 352] width 1568 height 704
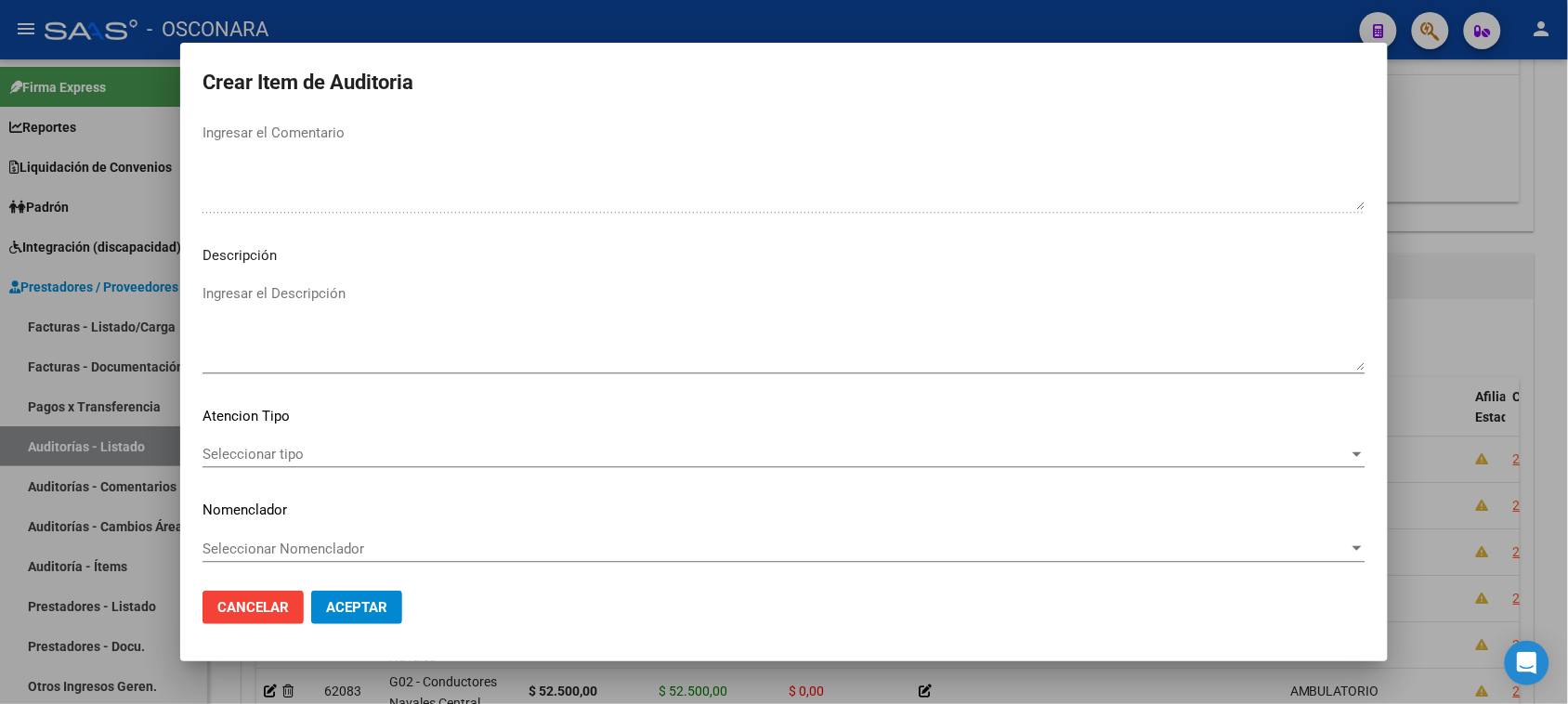
scroll to position [1053, 0]
click at [369, 335] on textarea "Ingresar el Descripción" at bounding box center [784, 325] width 1162 height 87
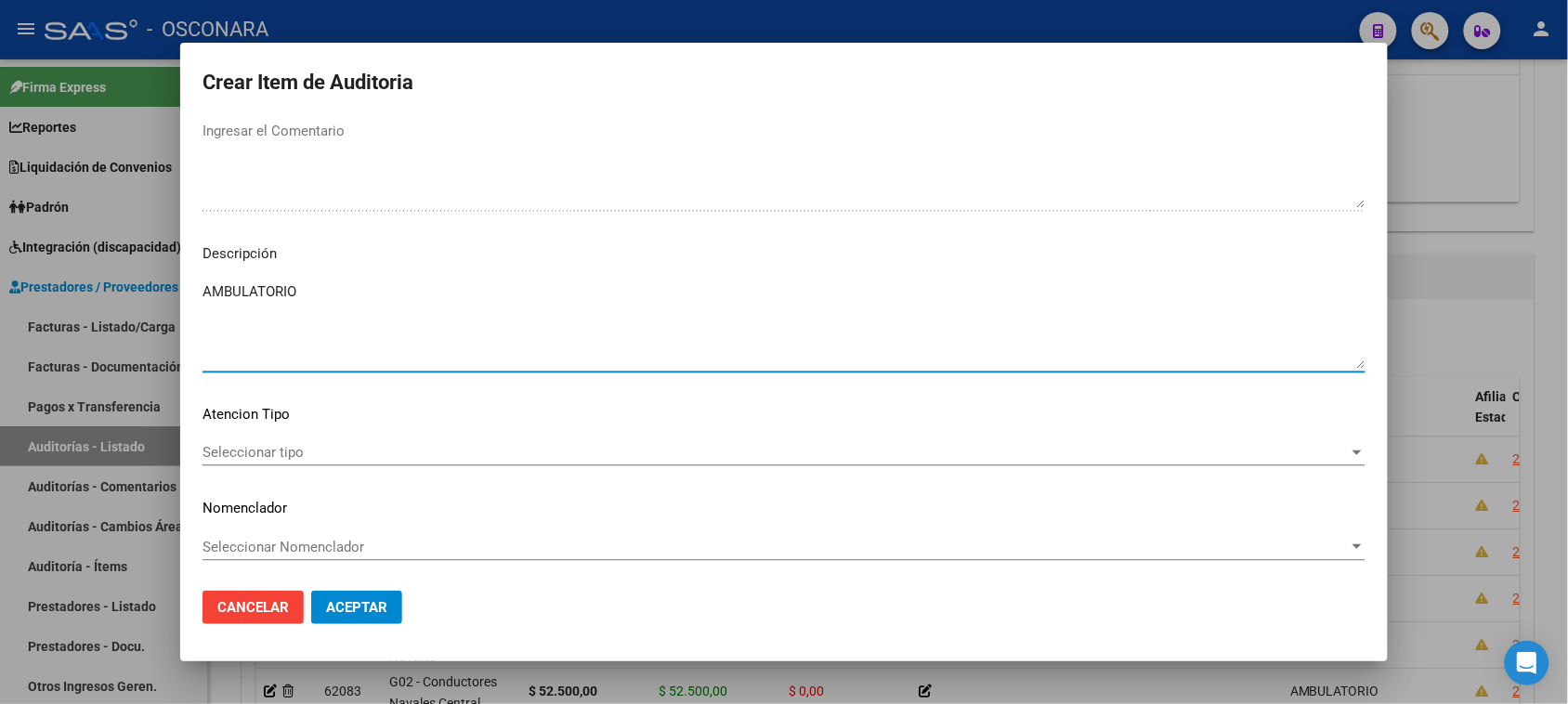
click at [267, 461] on div "Seleccionar tipo Seleccionar tipo" at bounding box center [784, 452] width 1162 height 27
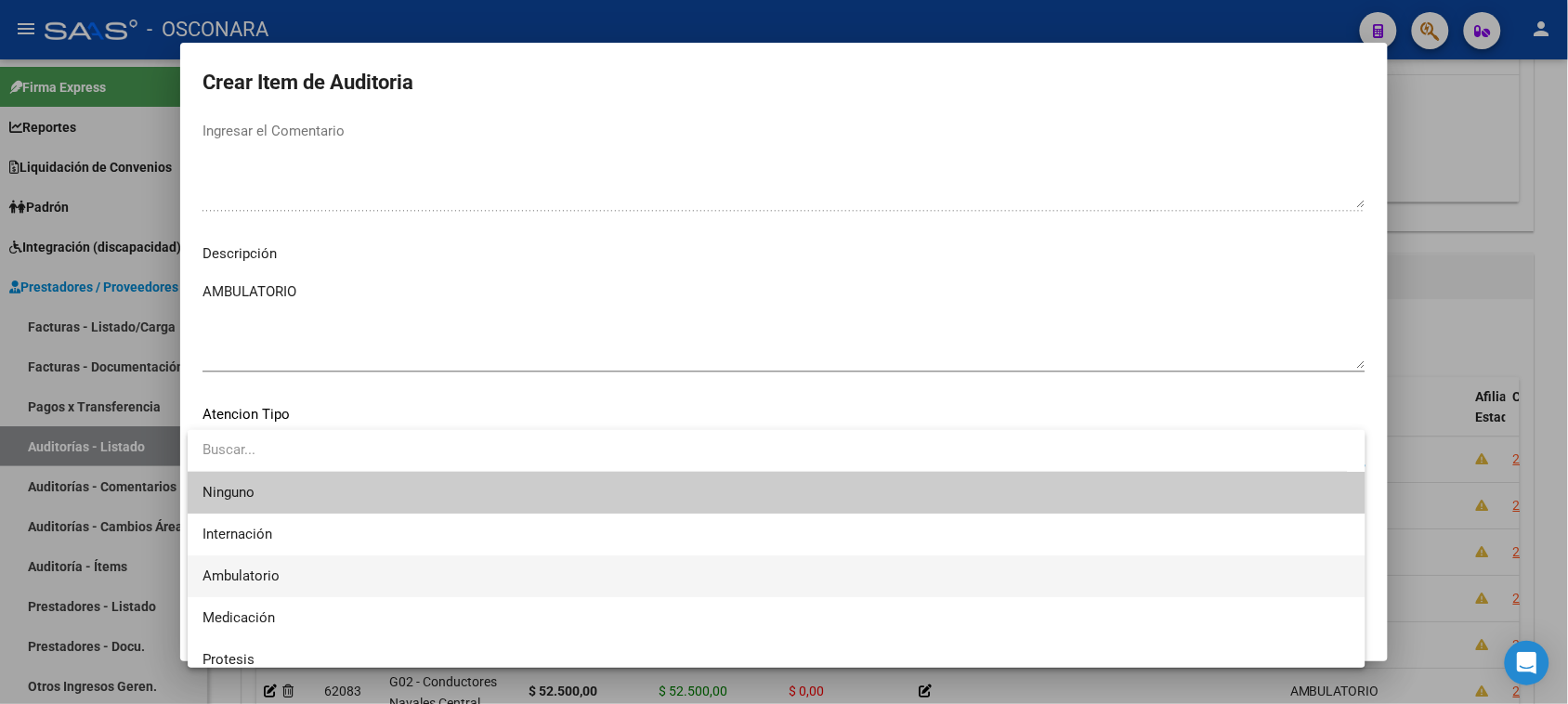
click at [252, 586] on span "Ambulatorio" at bounding box center [776, 576] width 1147 height 42
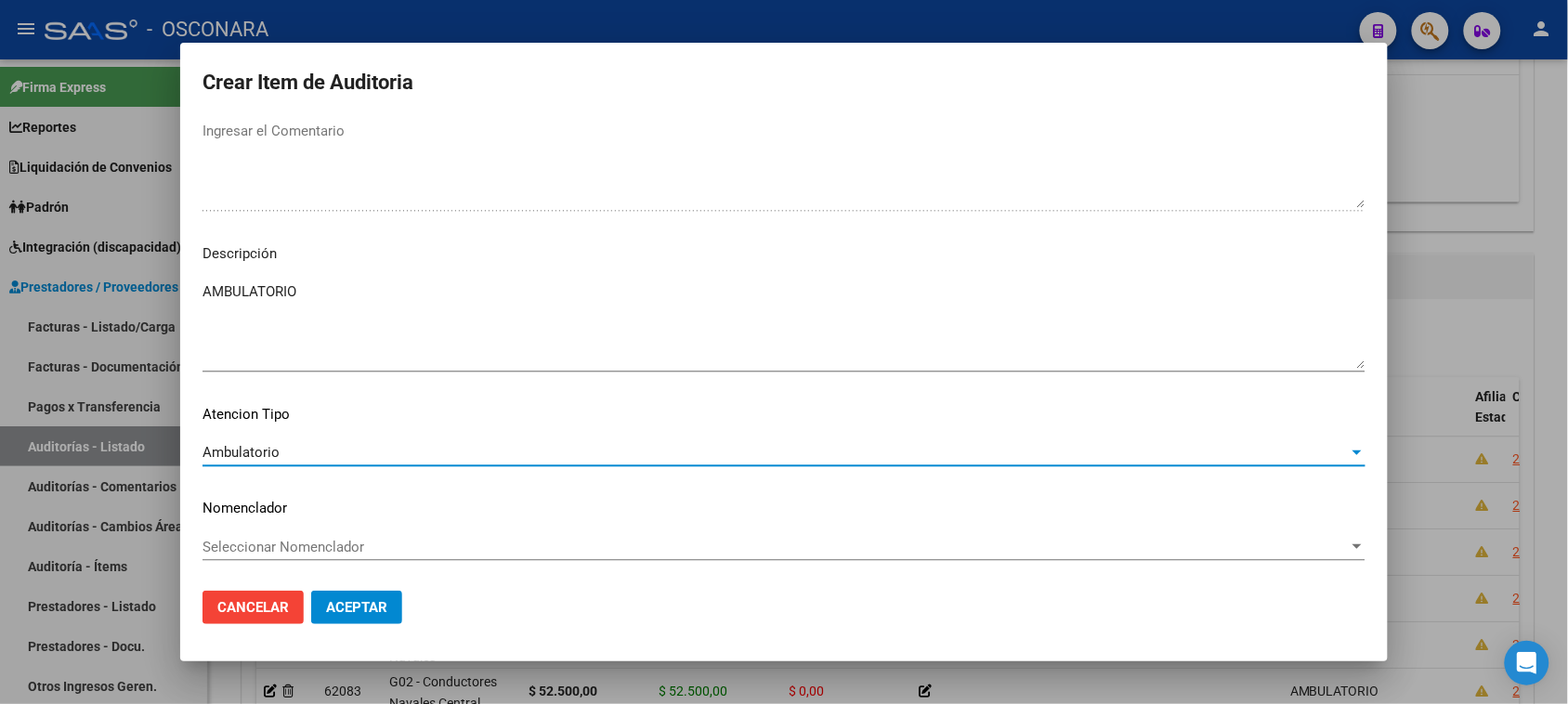
click at [353, 619] on button "Aceptar" at bounding box center [356, 606] width 91 height 33
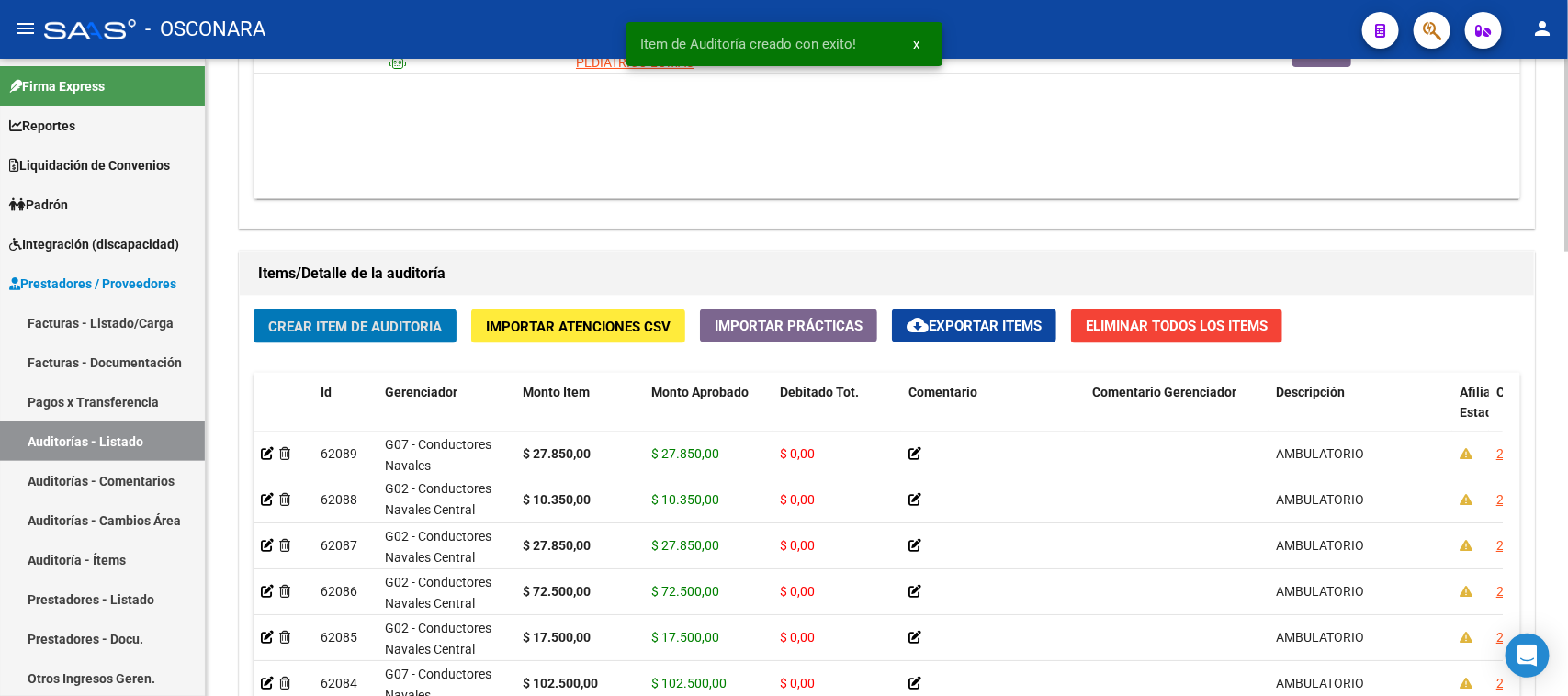
click at [342, 328] on span "Crear Item de Auditoria" at bounding box center [354, 327] width 173 height 17
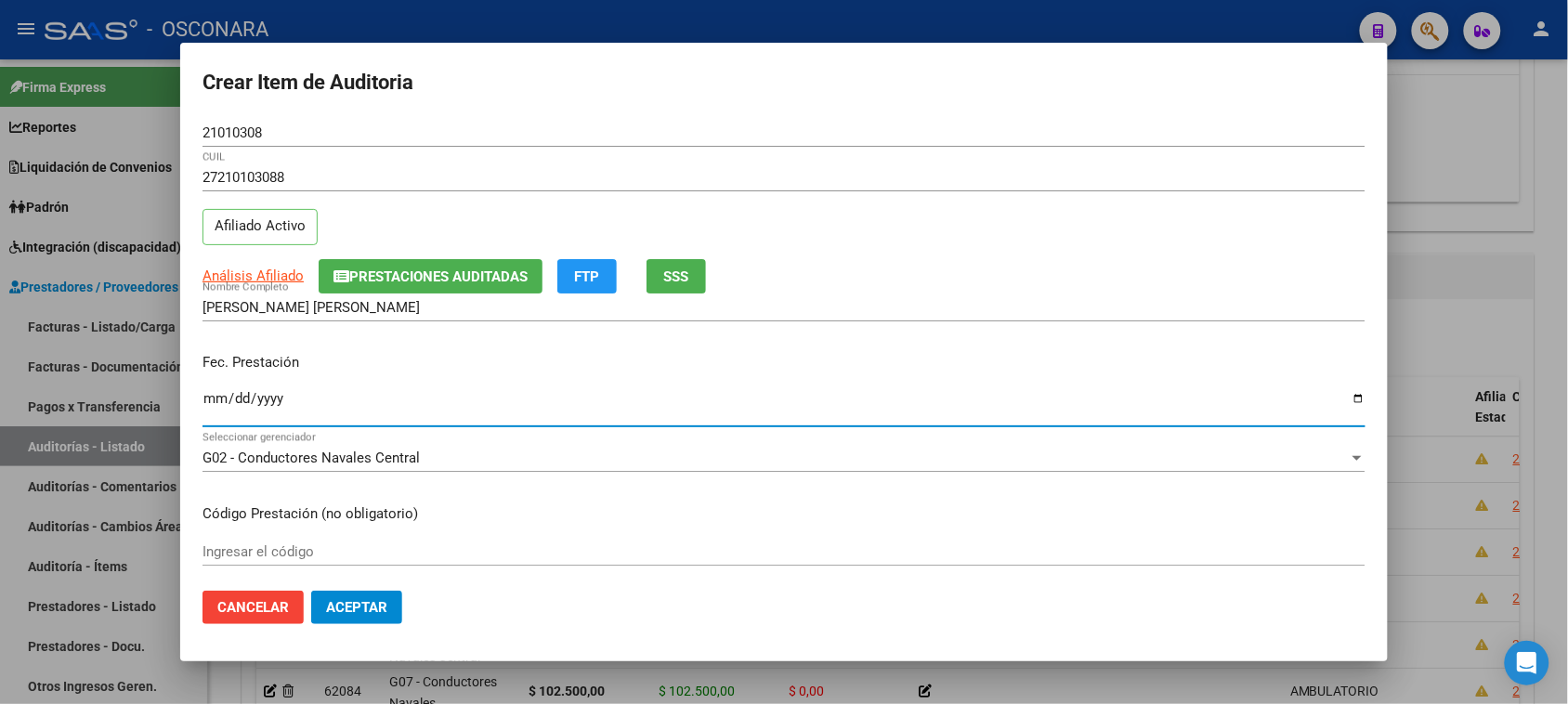
click at [215, 397] on input "Ingresar la fecha" at bounding box center [784, 406] width 1162 height 29
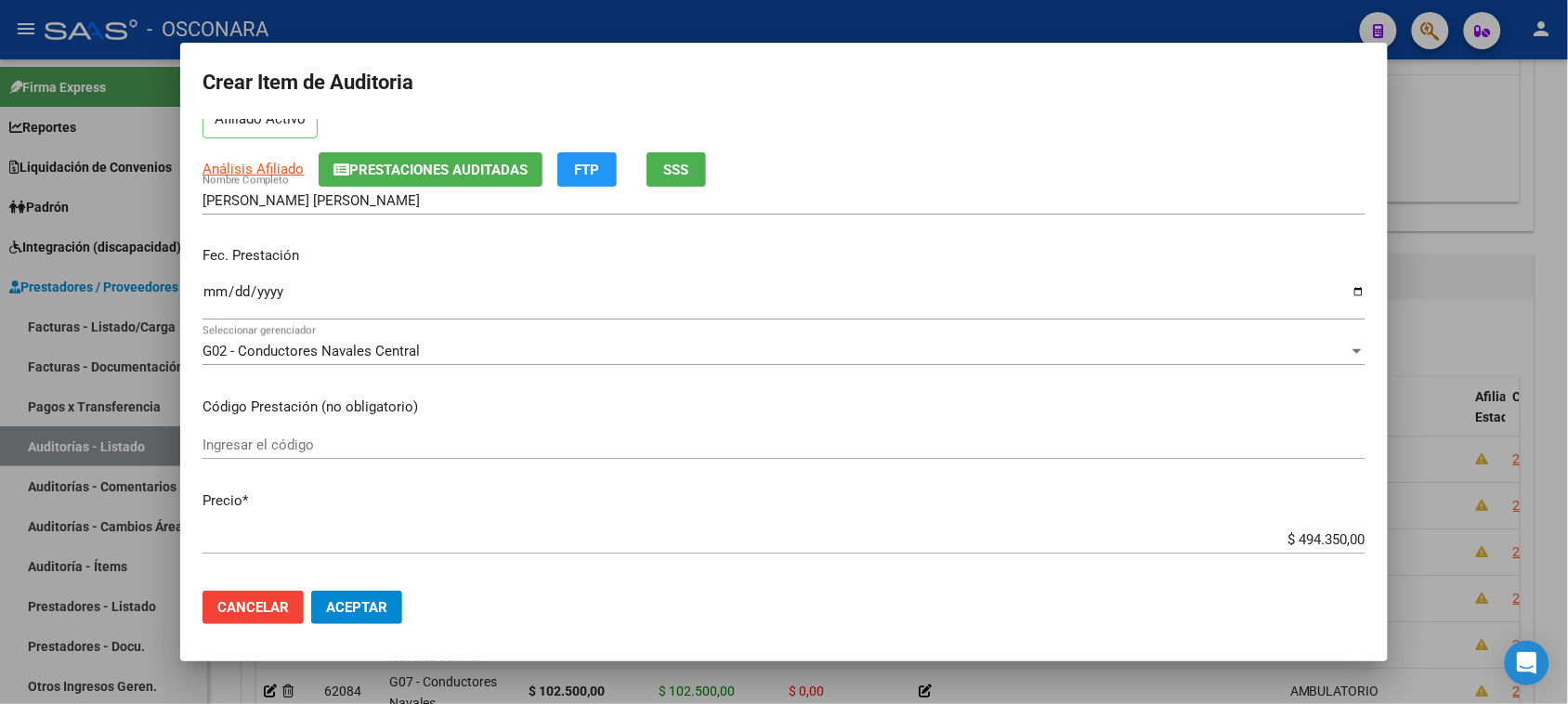
scroll to position [232, 0]
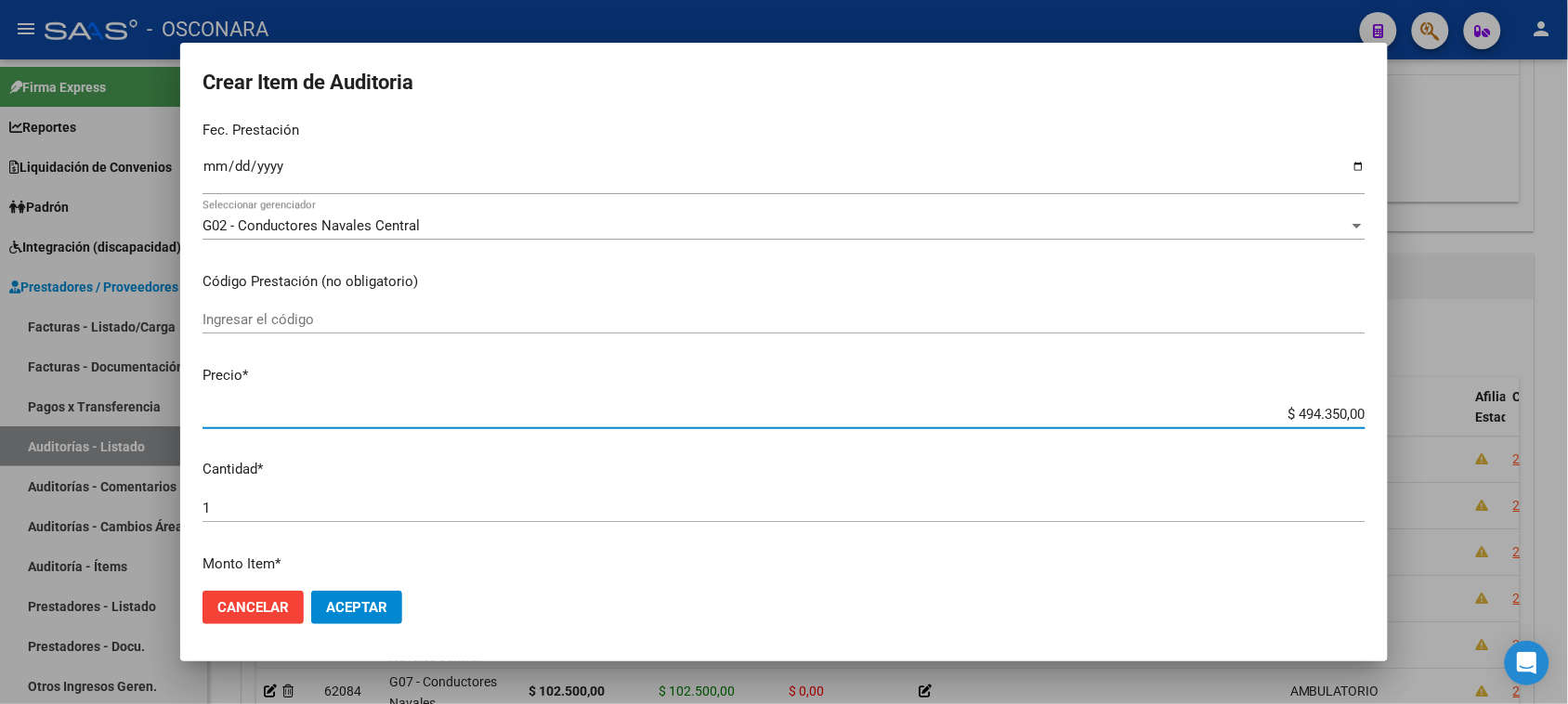
drag, startPoint x: 1282, startPoint y: 414, endPoint x: 1454, endPoint y: 406, distance: 172.2
click at [1453, 408] on div "Crear Item de Auditoria 21010308 Nro Documento 27210103088 CUIL Afiliado Activo…" at bounding box center [784, 352] width 1568 height 704
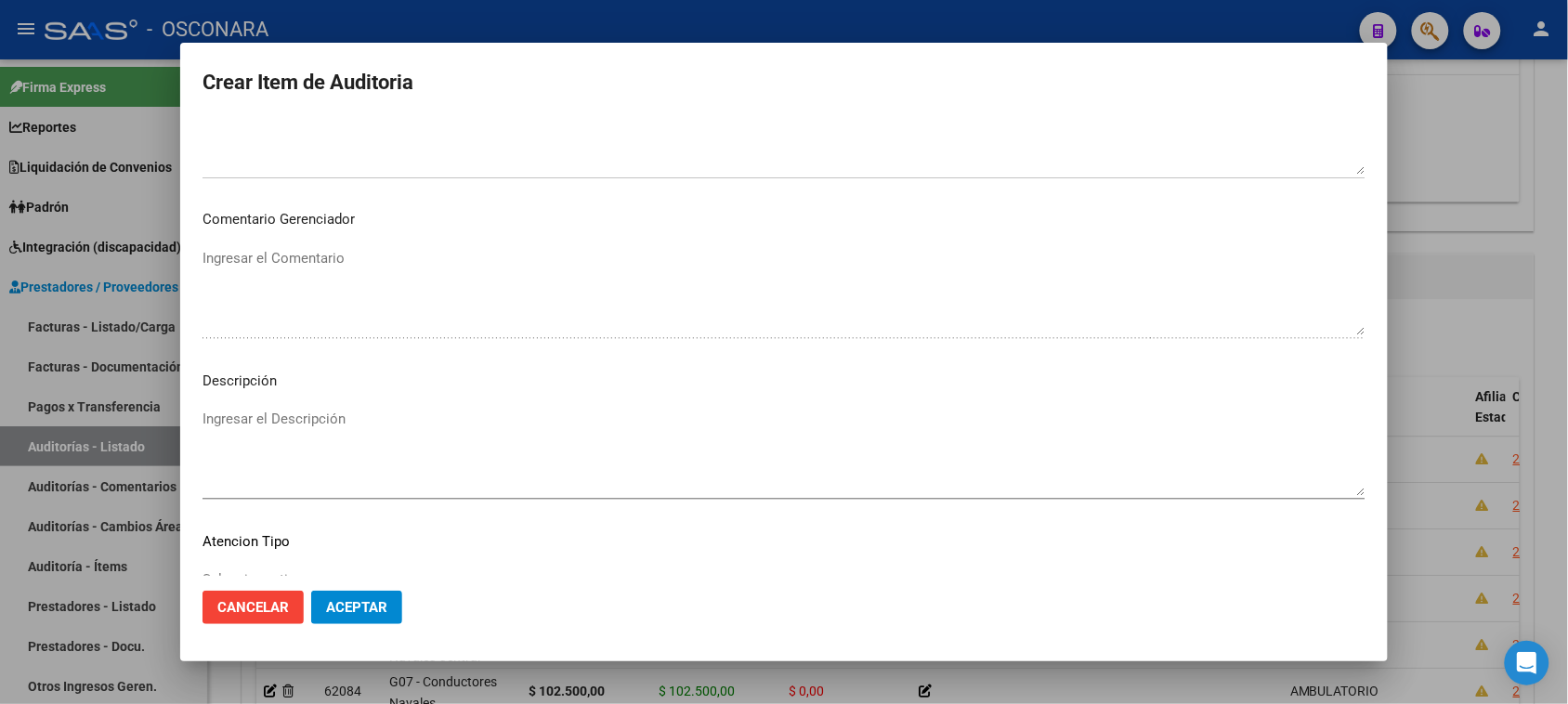
scroll to position [1053, 0]
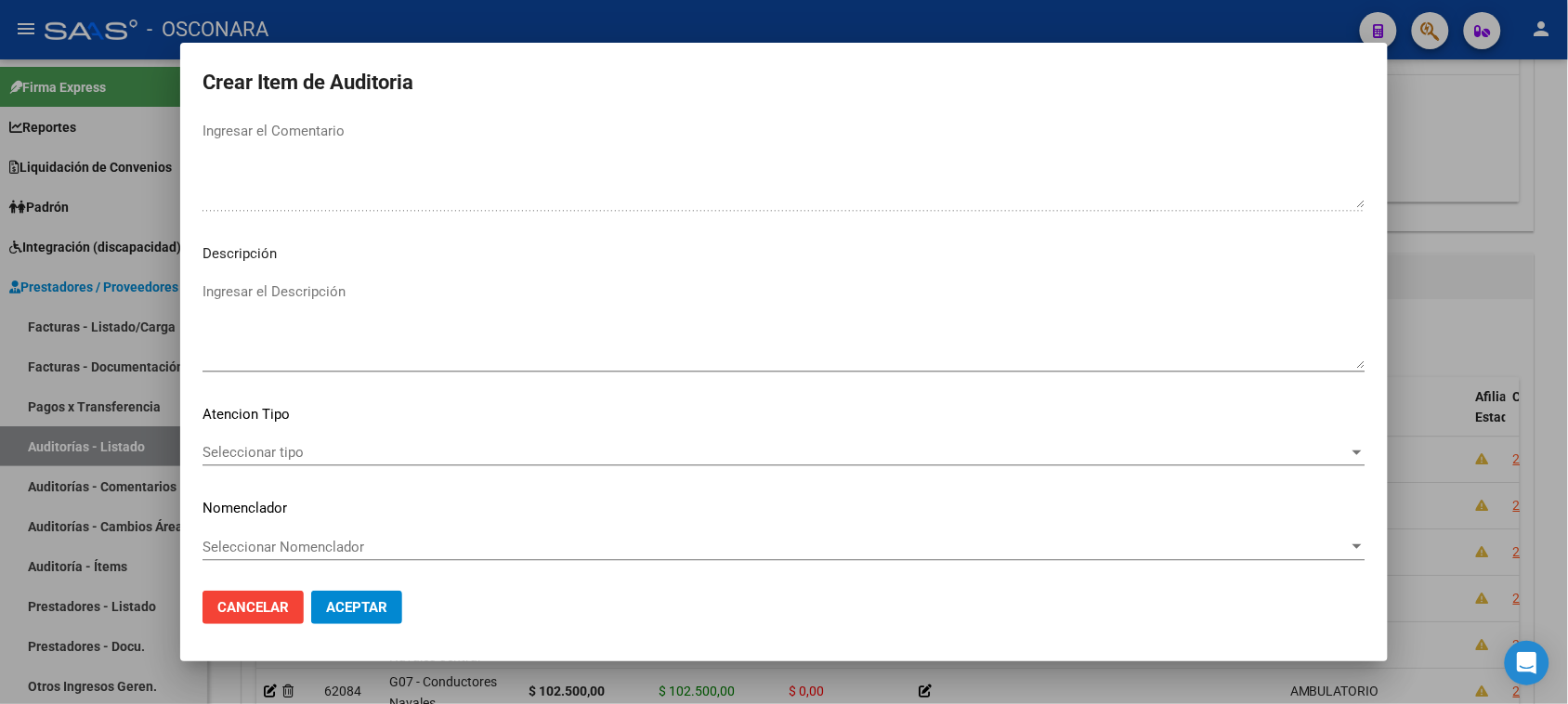
click at [369, 362] on textarea "Ingresar el Descripción" at bounding box center [784, 325] width 1162 height 87
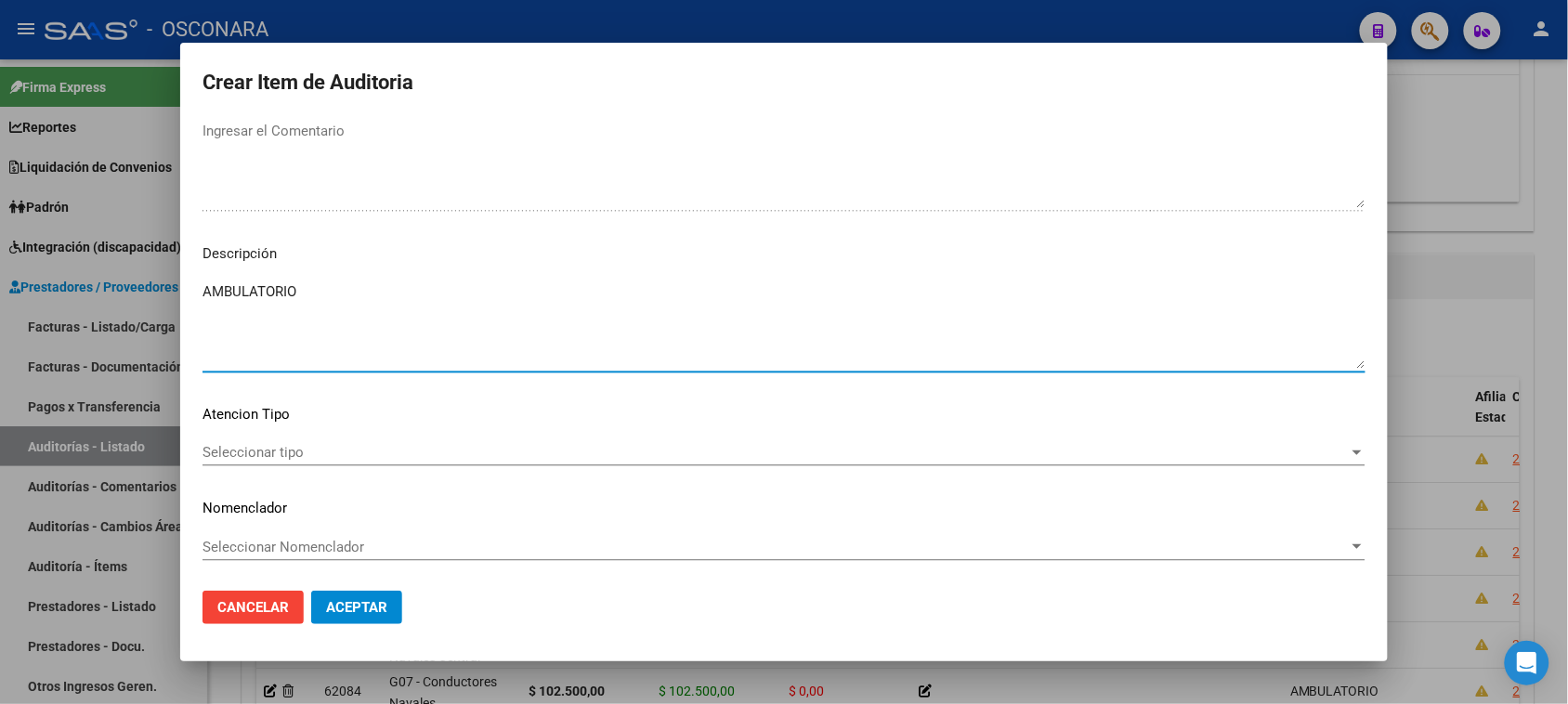
click at [285, 444] on div "Seleccionar tipo Seleccionar tipo" at bounding box center [784, 452] width 1162 height 27
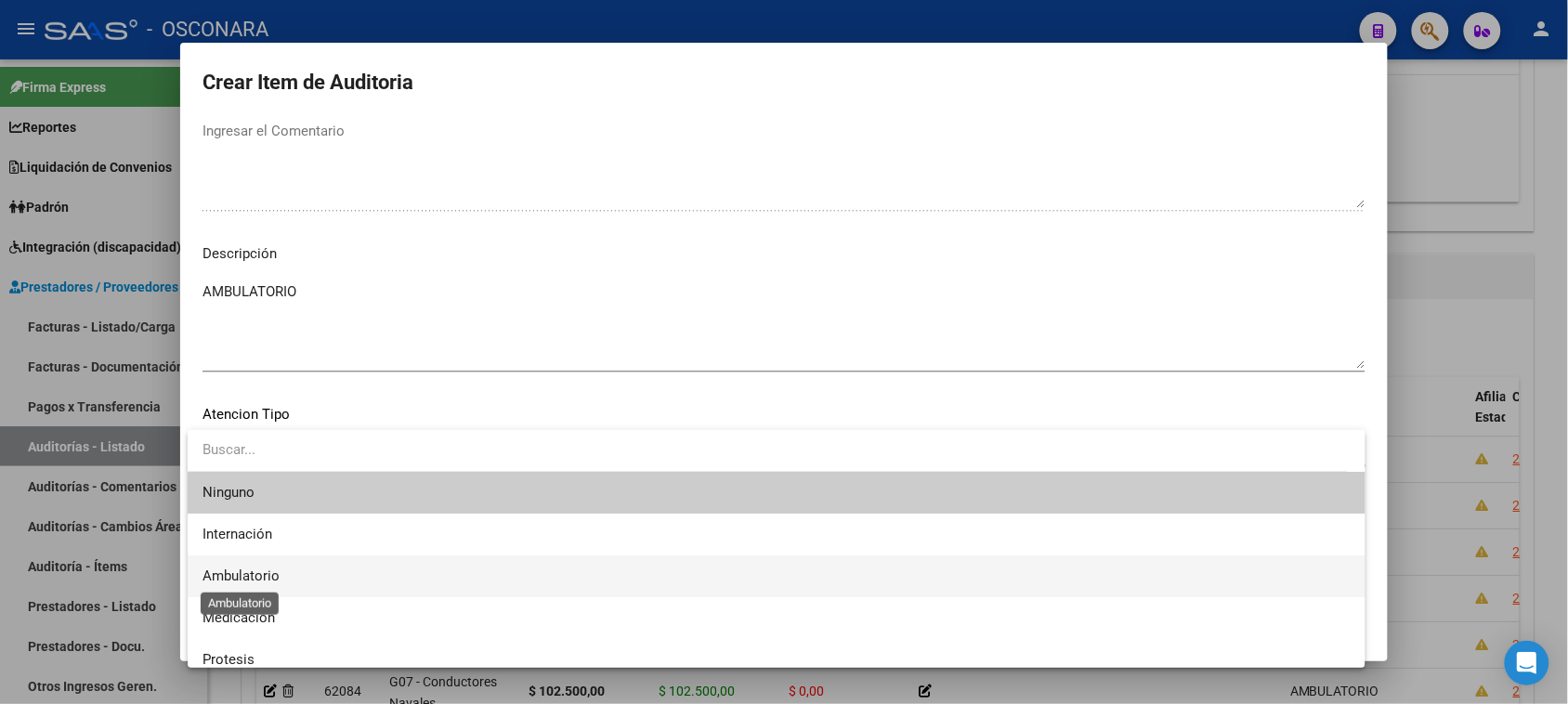
click at [266, 582] on span "Ambulatorio" at bounding box center [241, 576] width 77 height 17
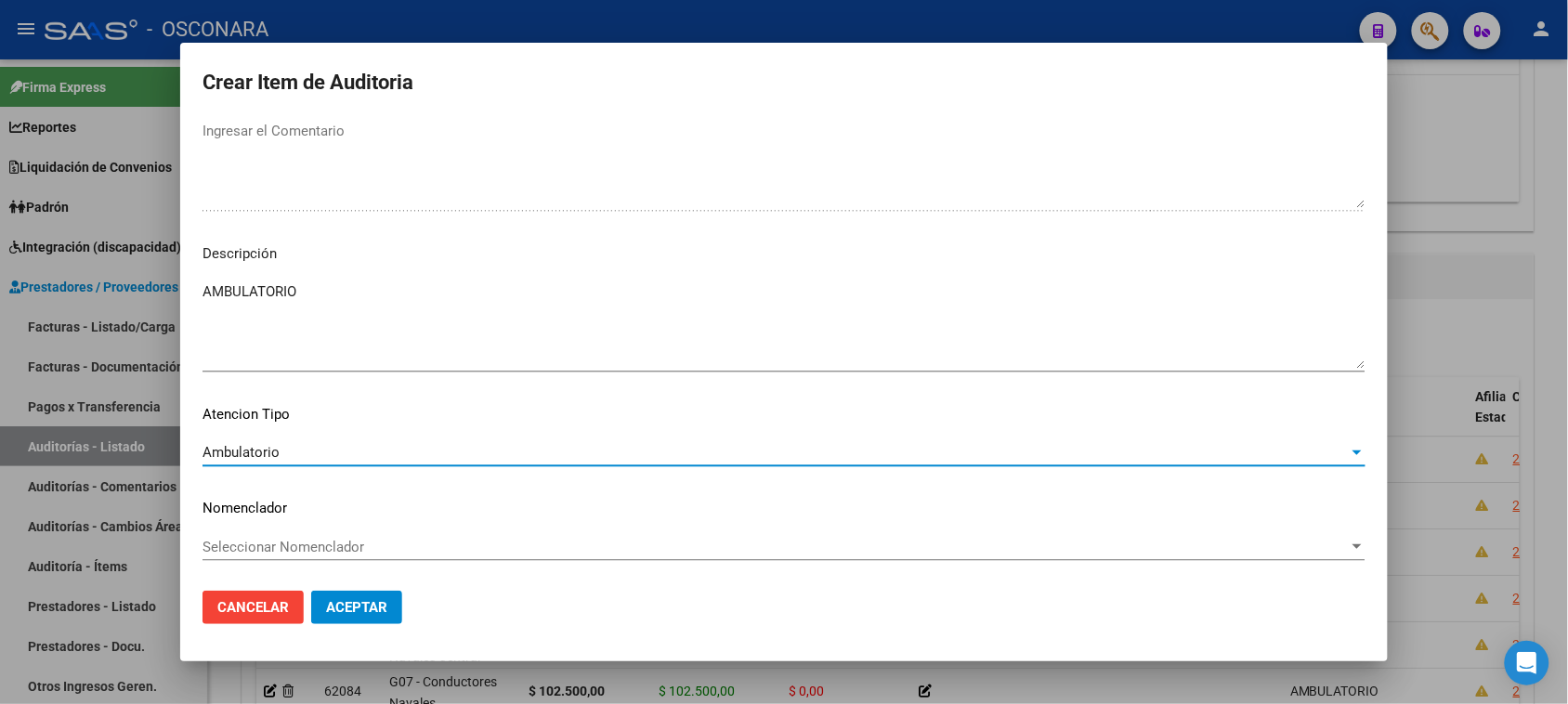
click at [371, 605] on span "Aceptar" at bounding box center [356, 607] width 62 height 17
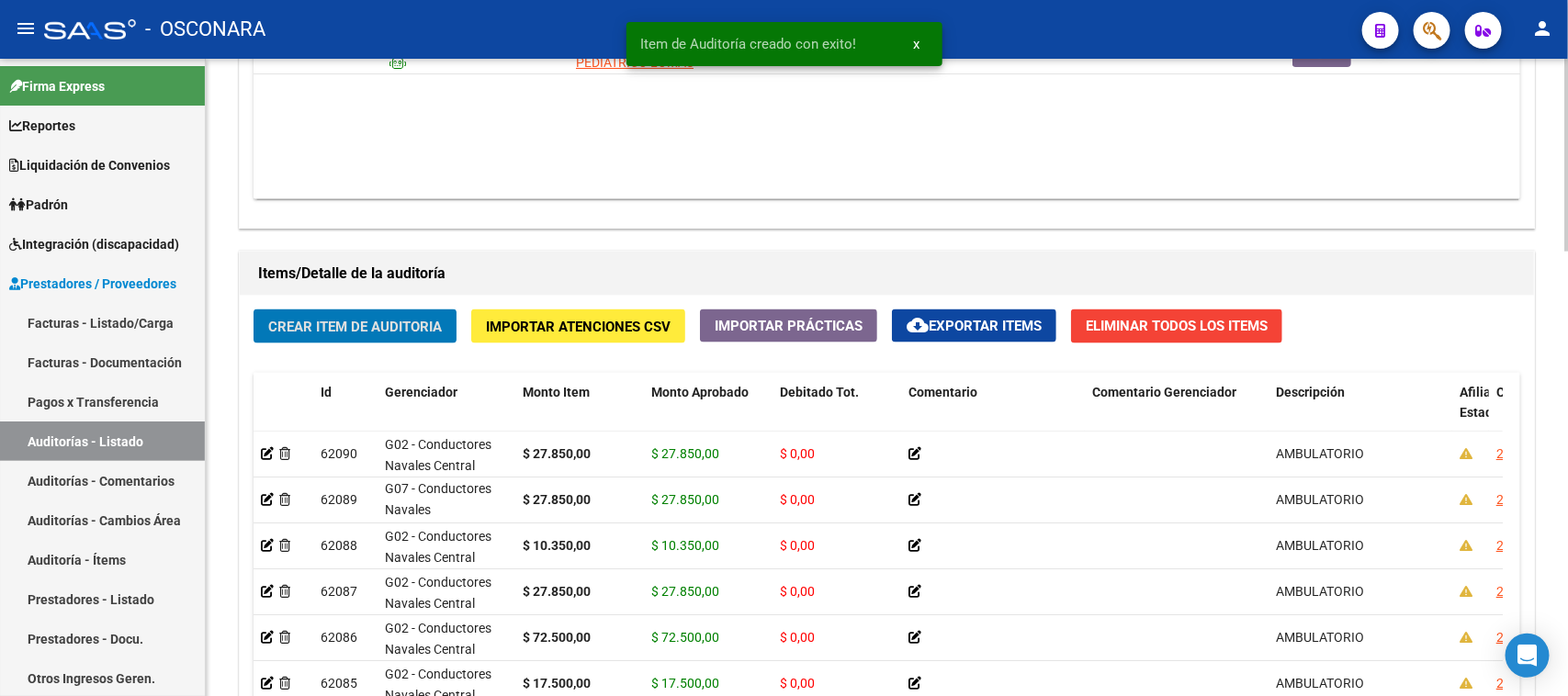
click at [387, 332] on span "Crear Item de Auditoria" at bounding box center [354, 327] width 173 height 17
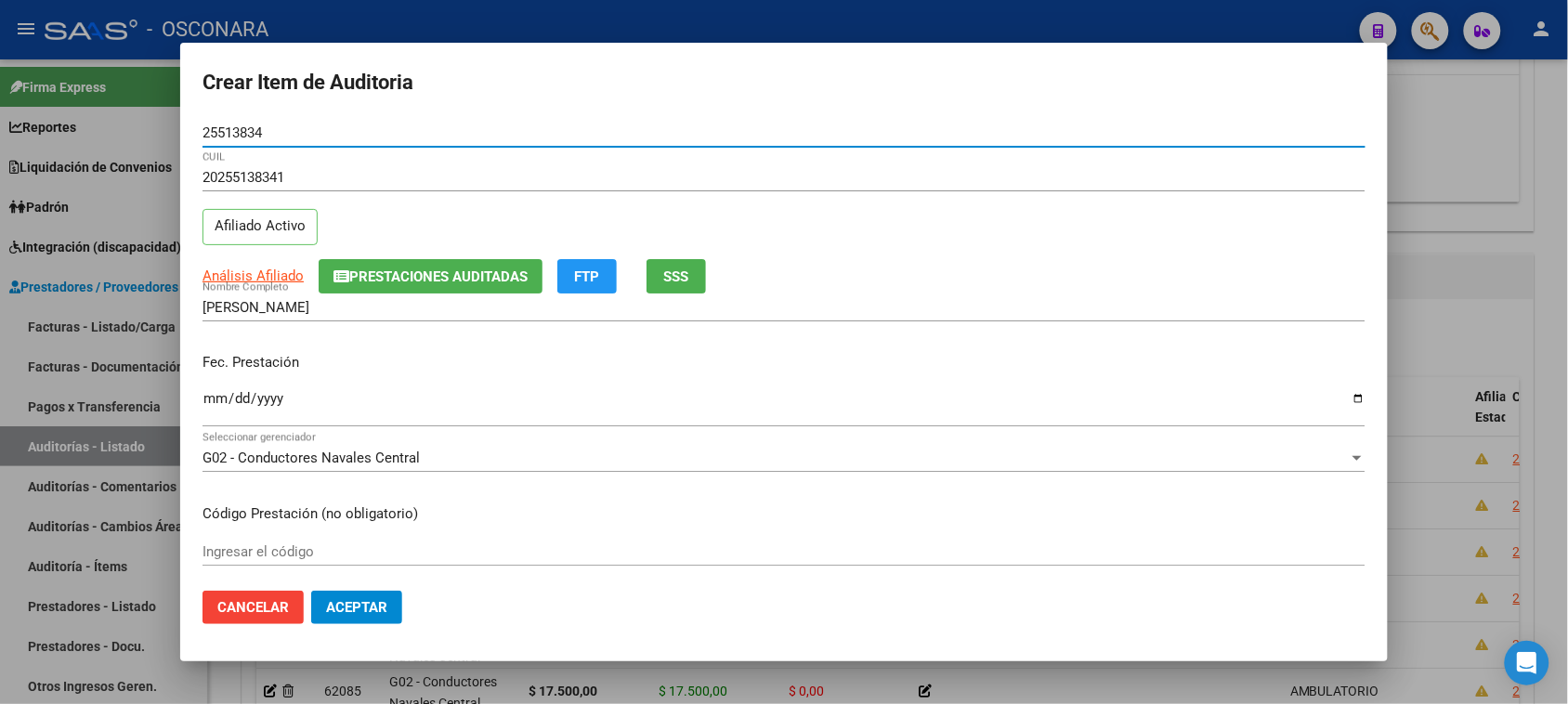
click at [213, 398] on input "Ingresar la fecha" at bounding box center [784, 406] width 1162 height 29
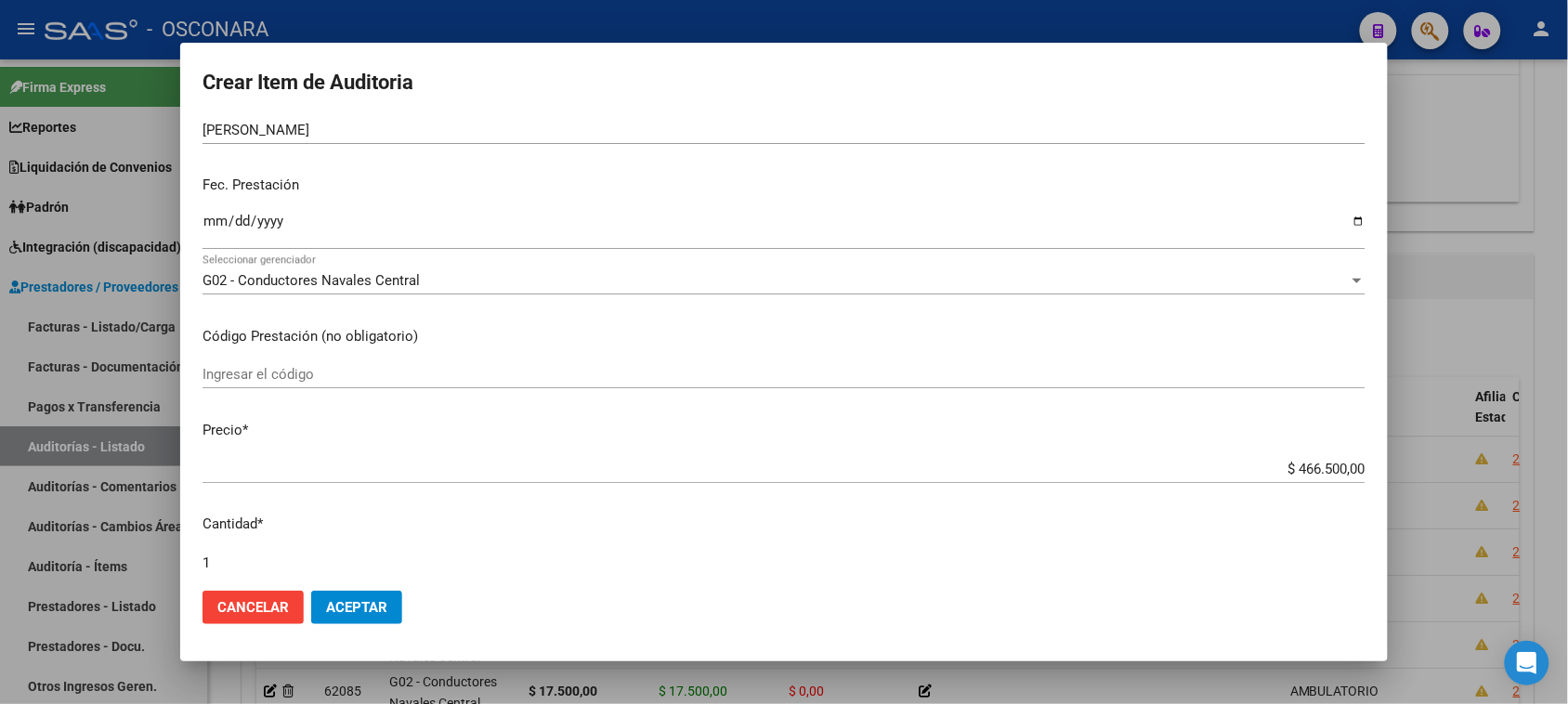
scroll to position [232, 0]
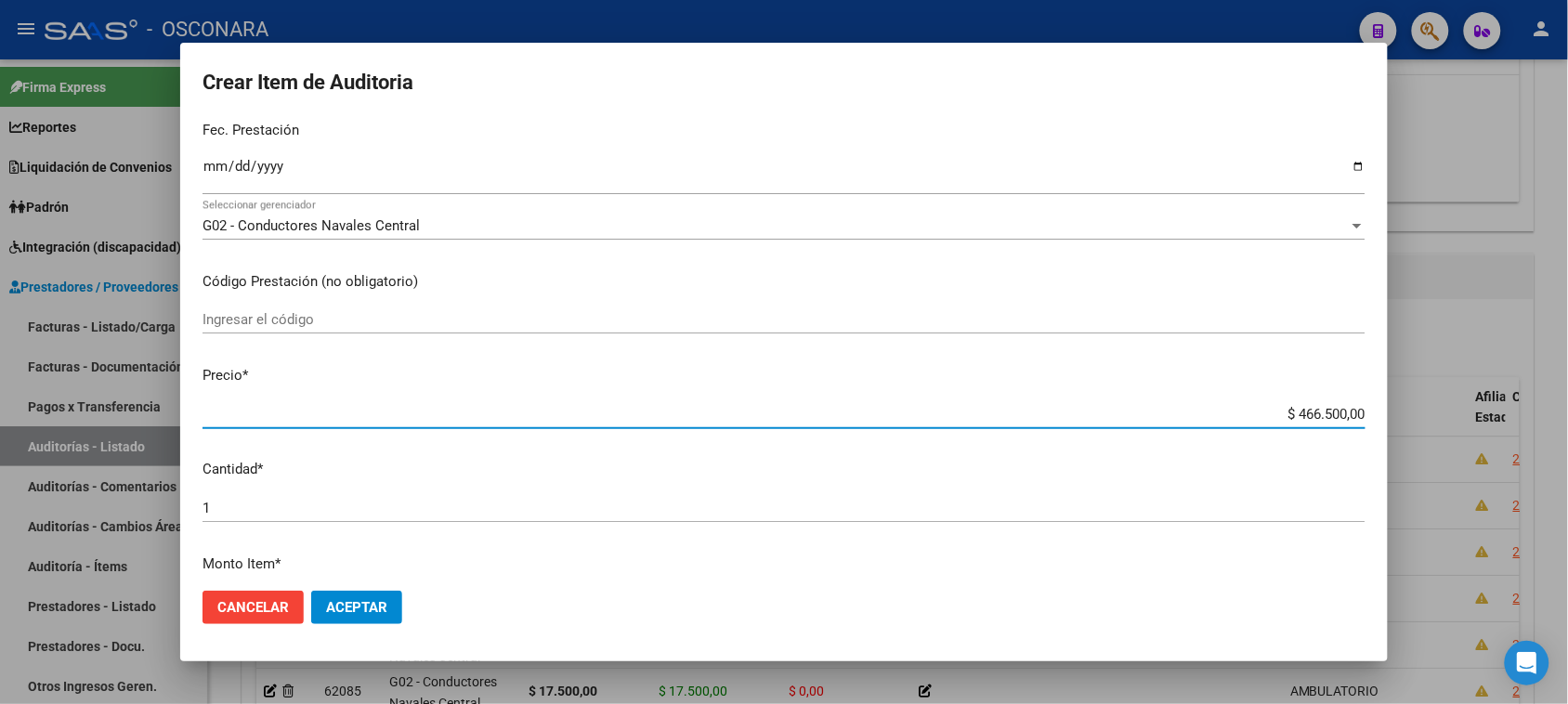
drag, startPoint x: 1279, startPoint y: 413, endPoint x: 1409, endPoint y: 402, distance: 130.5
click at [1409, 402] on div "Crear Item de Auditoria 25513834 Nro Documento 20255138341 CUIL Afiliado Activo…" at bounding box center [784, 352] width 1568 height 704
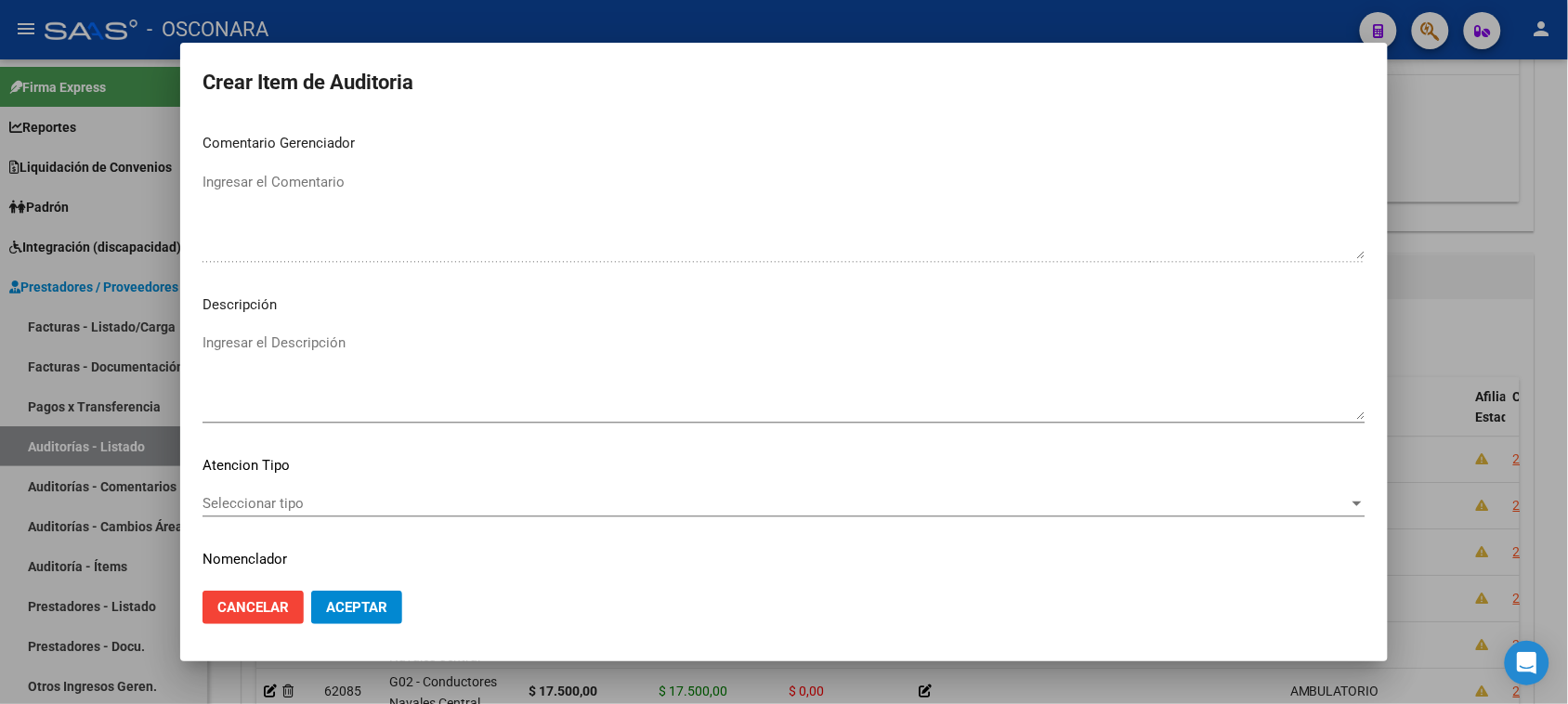
scroll to position [1053, 0]
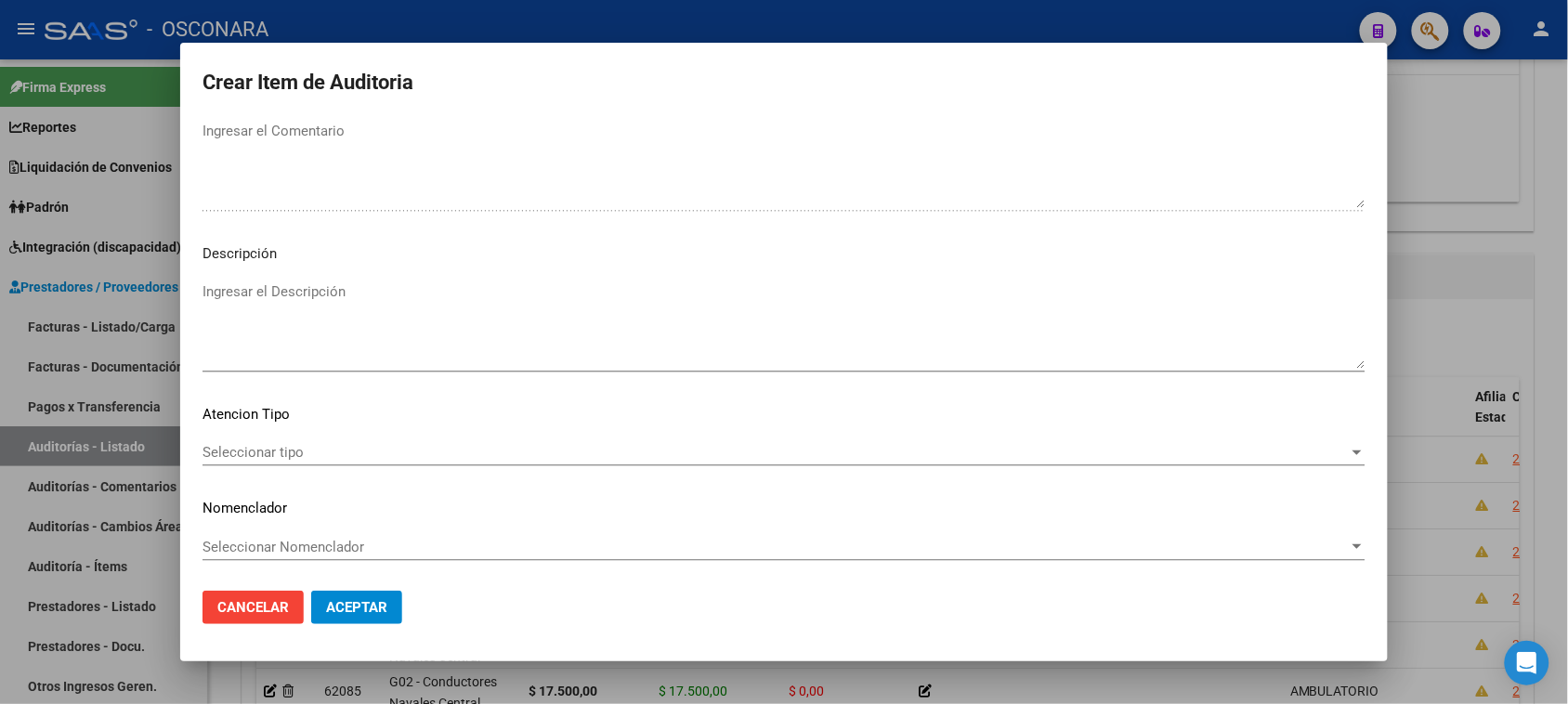
click at [270, 321] on textarea "Ingresar el Descripción" at bounding box center [784, 325] width 1162 height 87
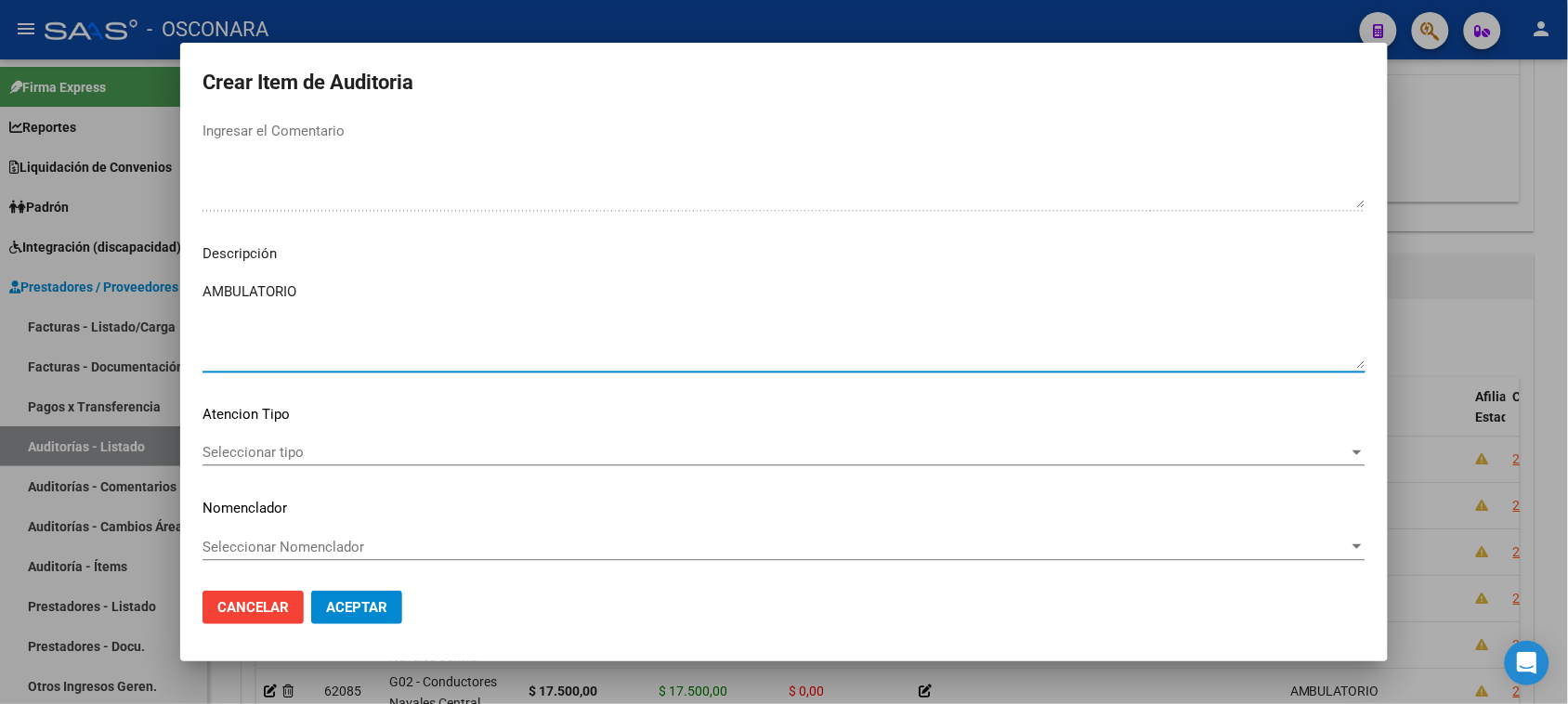
click at [216, 445] on span "Seleccionar tipo" at bounding box center [776, 453] width 1146 height 17
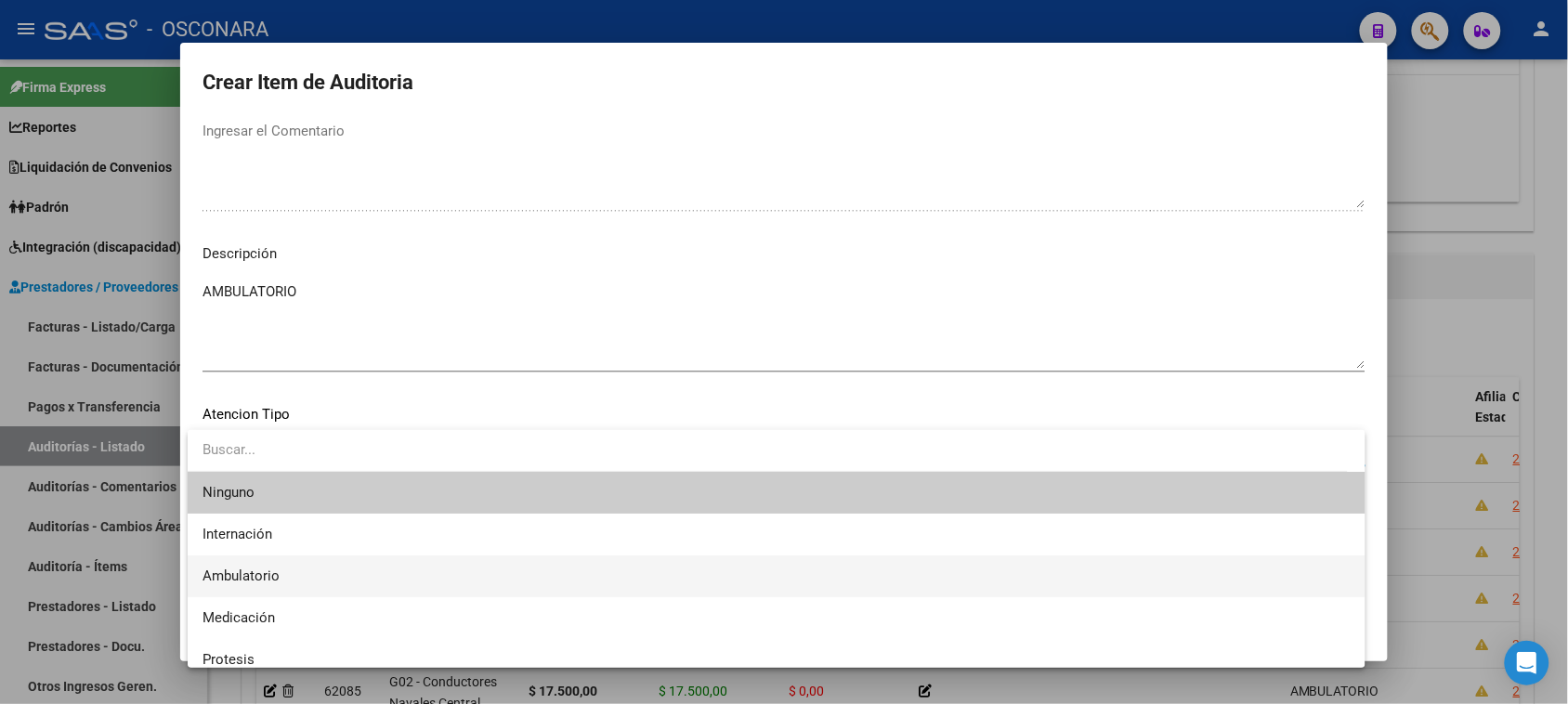
click at [267, 572] on span "Ambulatorio" at bounding box center [241, 576] width 77 height 17
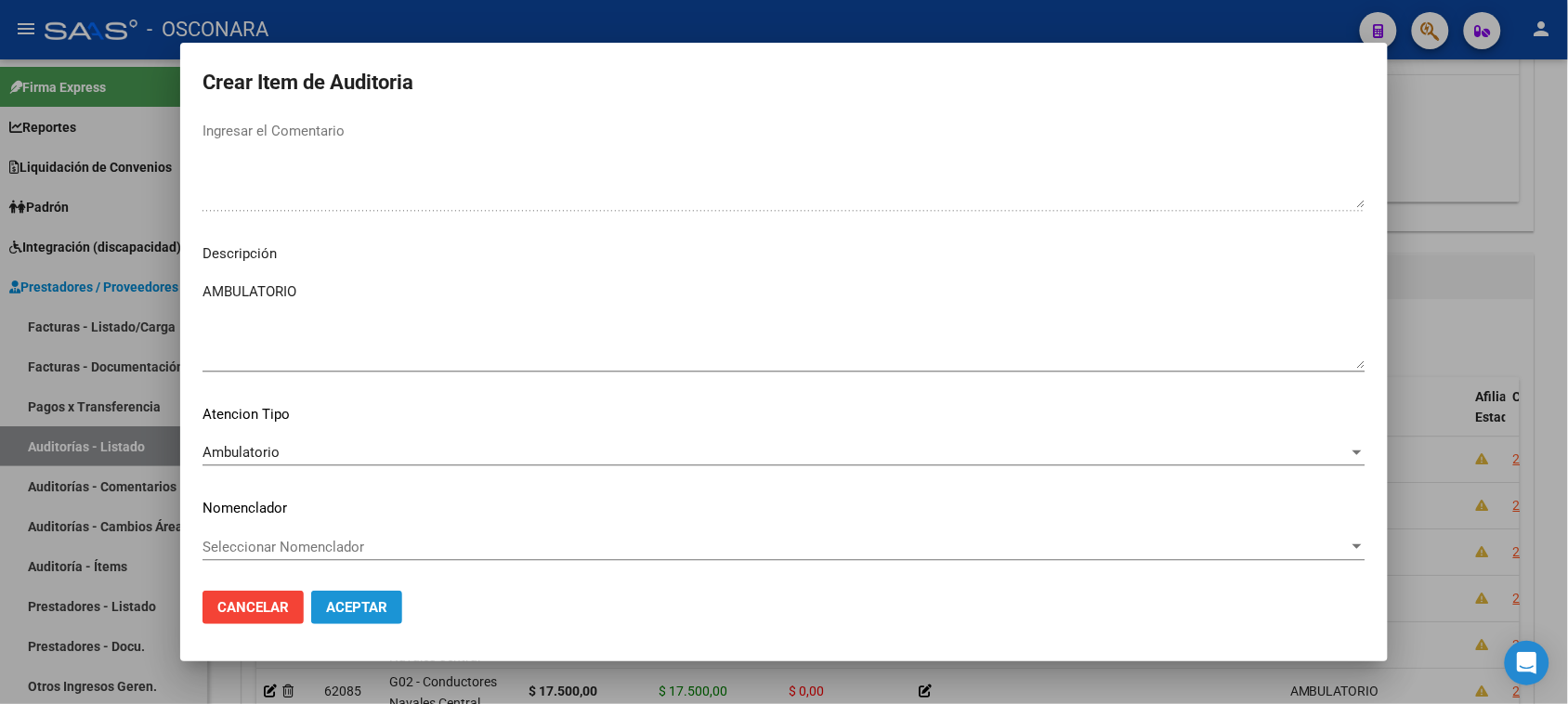
click at [369, 614] on span "Aceptar" at bounding box center [356, 607] width 62 height 17
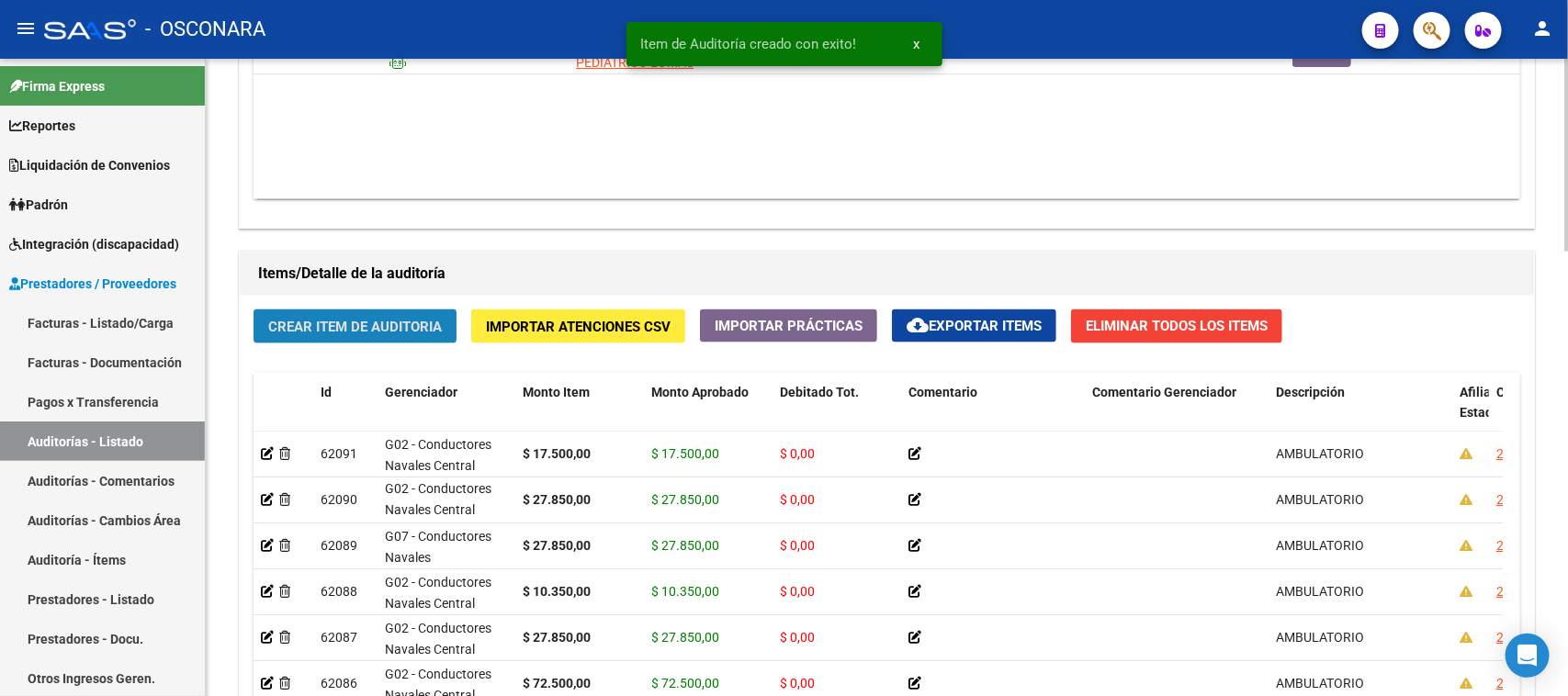
click at [372, 318] on span "Crear Item de Auditoria" at bounding box center [354, 327] width 173 height 17
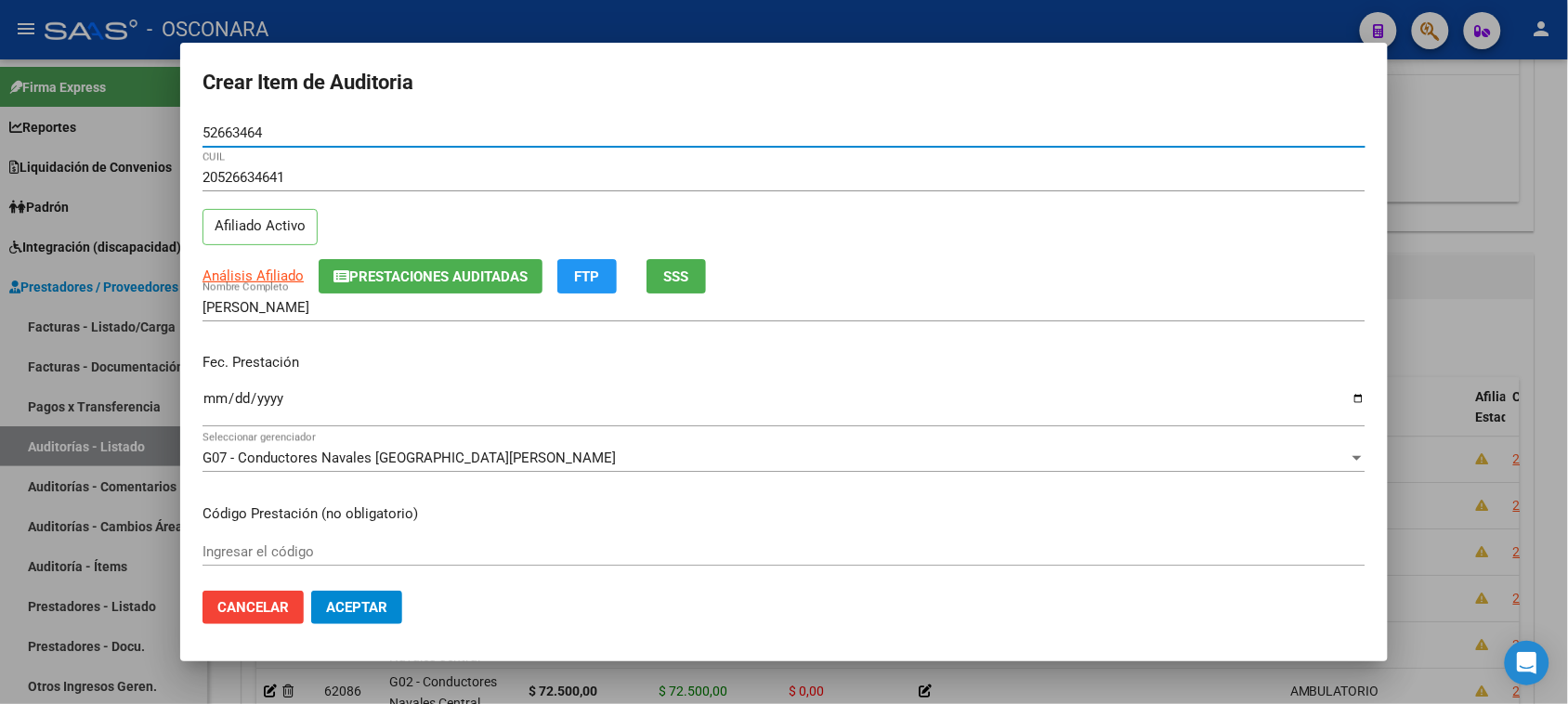
click at [211, 402] on input "Ingresar la fecha" at bounding box center [784, 406] width 1162 height 29
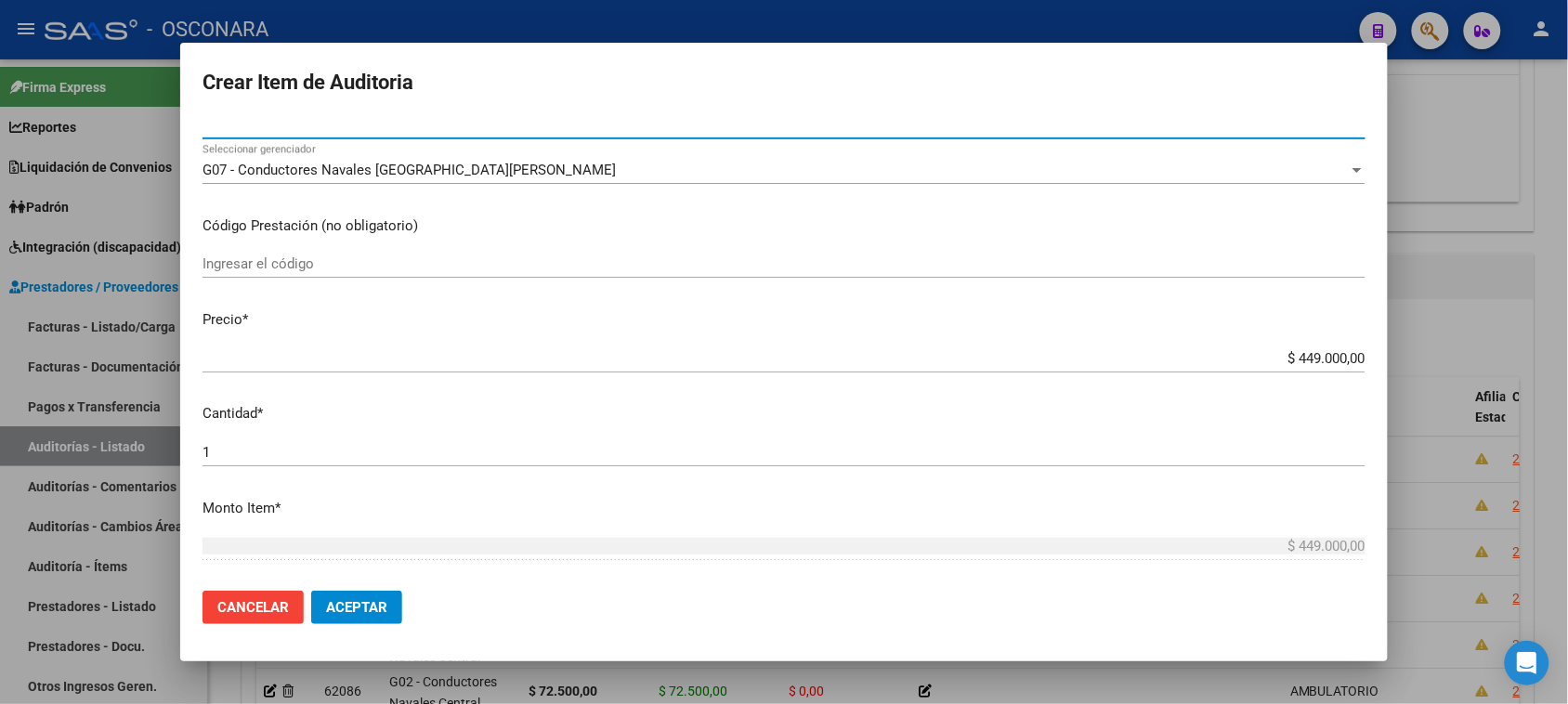
scroll to position [349, 0]
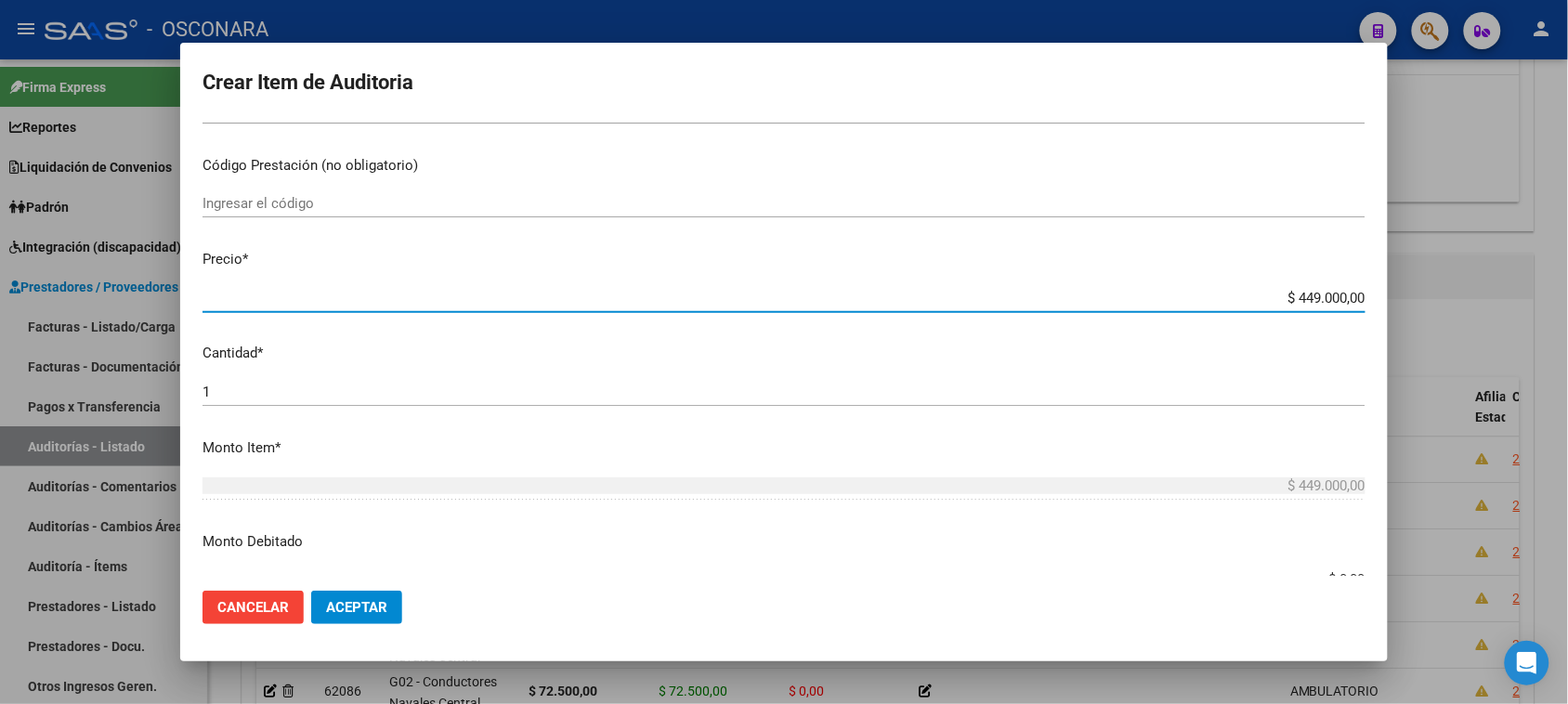
drag, startPoint x: 1278, startPoint y: 298, endPoint x: 1584, endPoint y: 266, distance: 307.7
click at [1568, 266] on html "menu - OSCONARA person Firma Express Reportes Padrón Traspasos x O.S. Traspasos…" at bounding box center [784, 352] width 1568 height 704
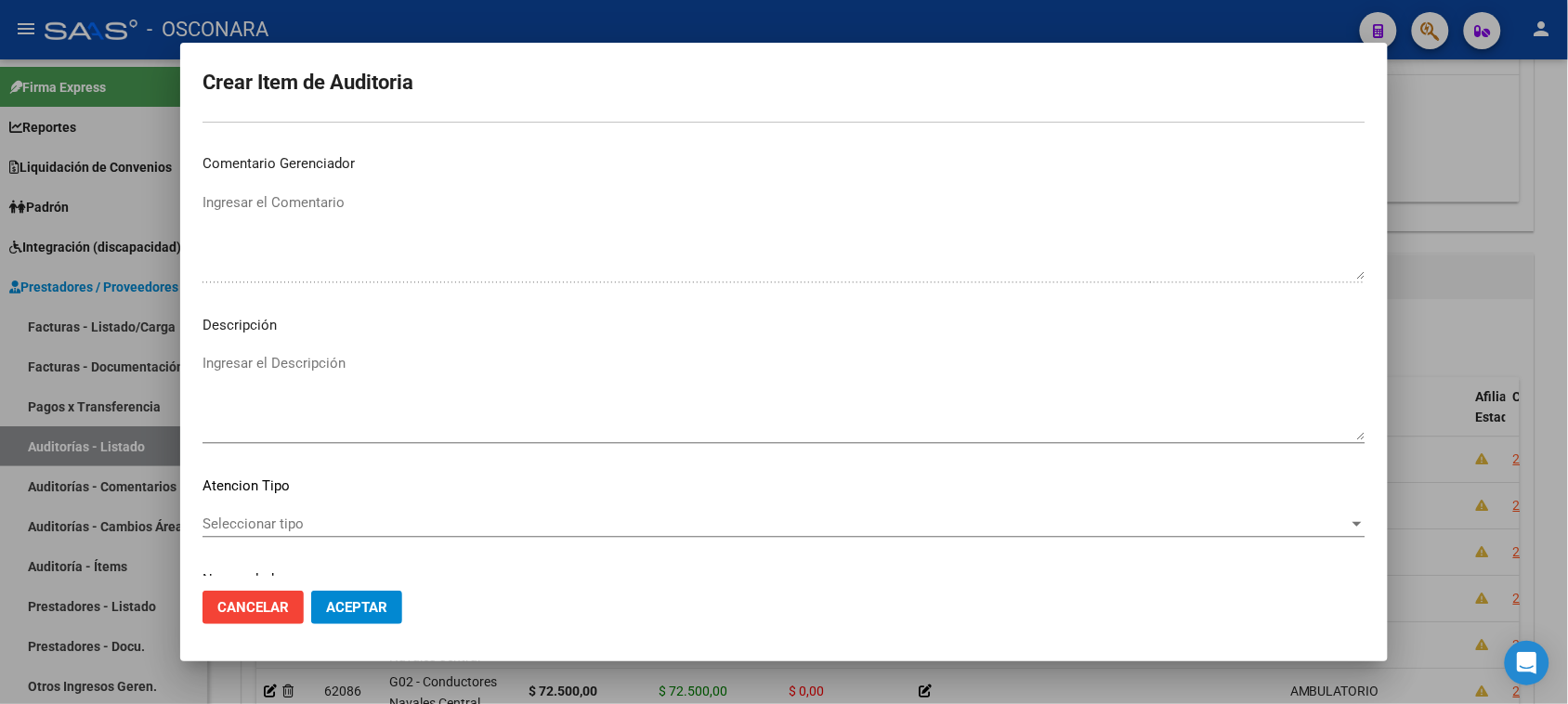
scroll to position [1053, 0]
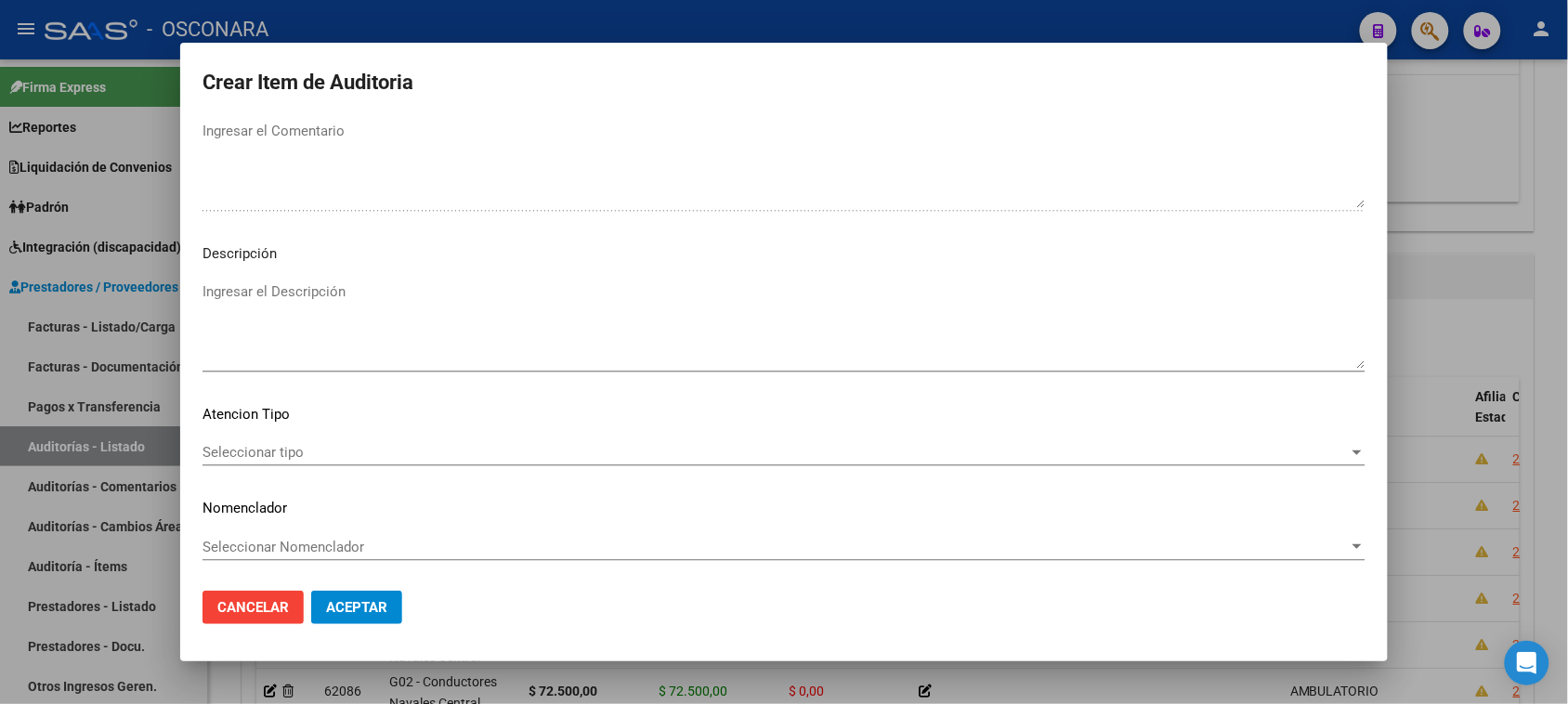
click at [425, 309] on textarea "Ingresar el Descripción" at bounding box center [784, 325] width 1162 height 87
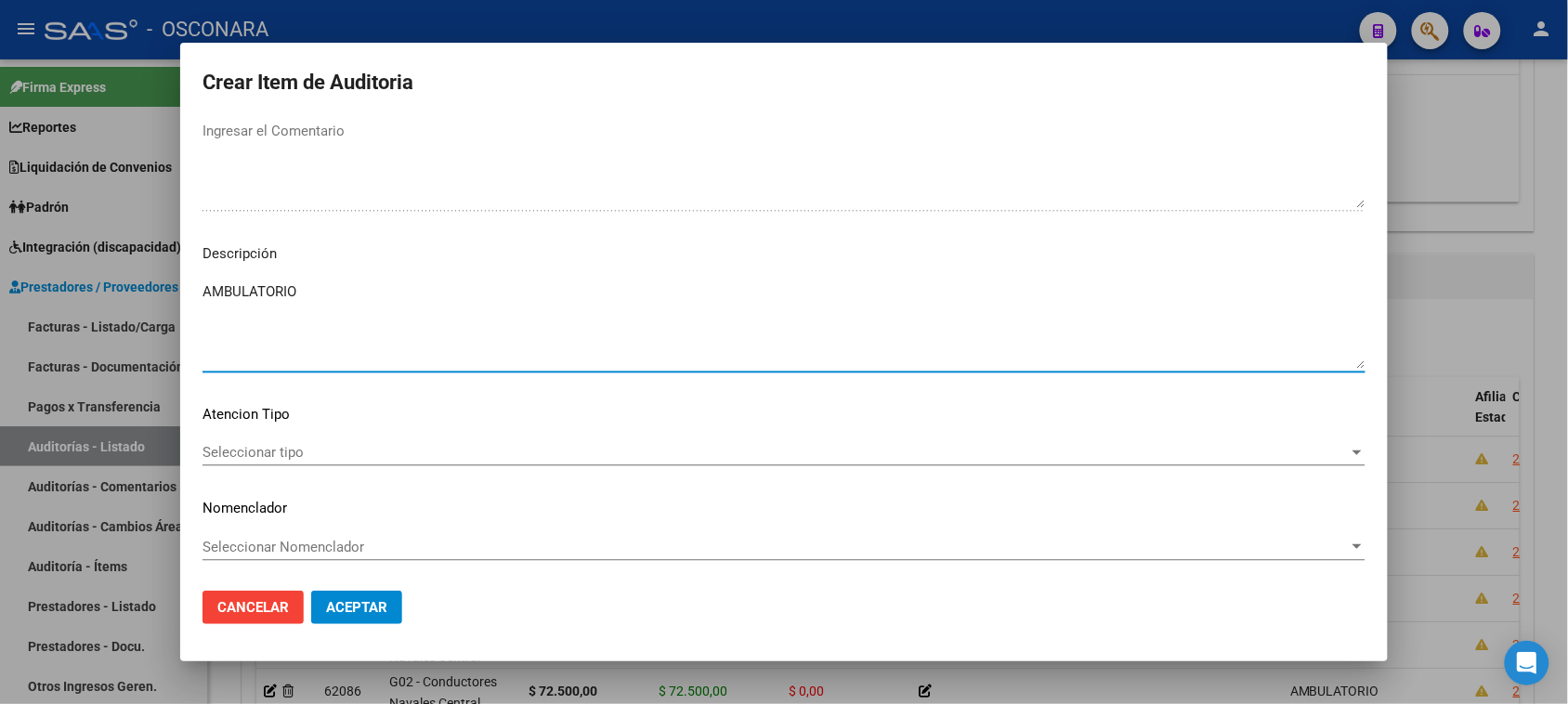
click at [258, 455] on span "Seleccionar tipo" at bounding box center [776, 453] width 1146 height 17
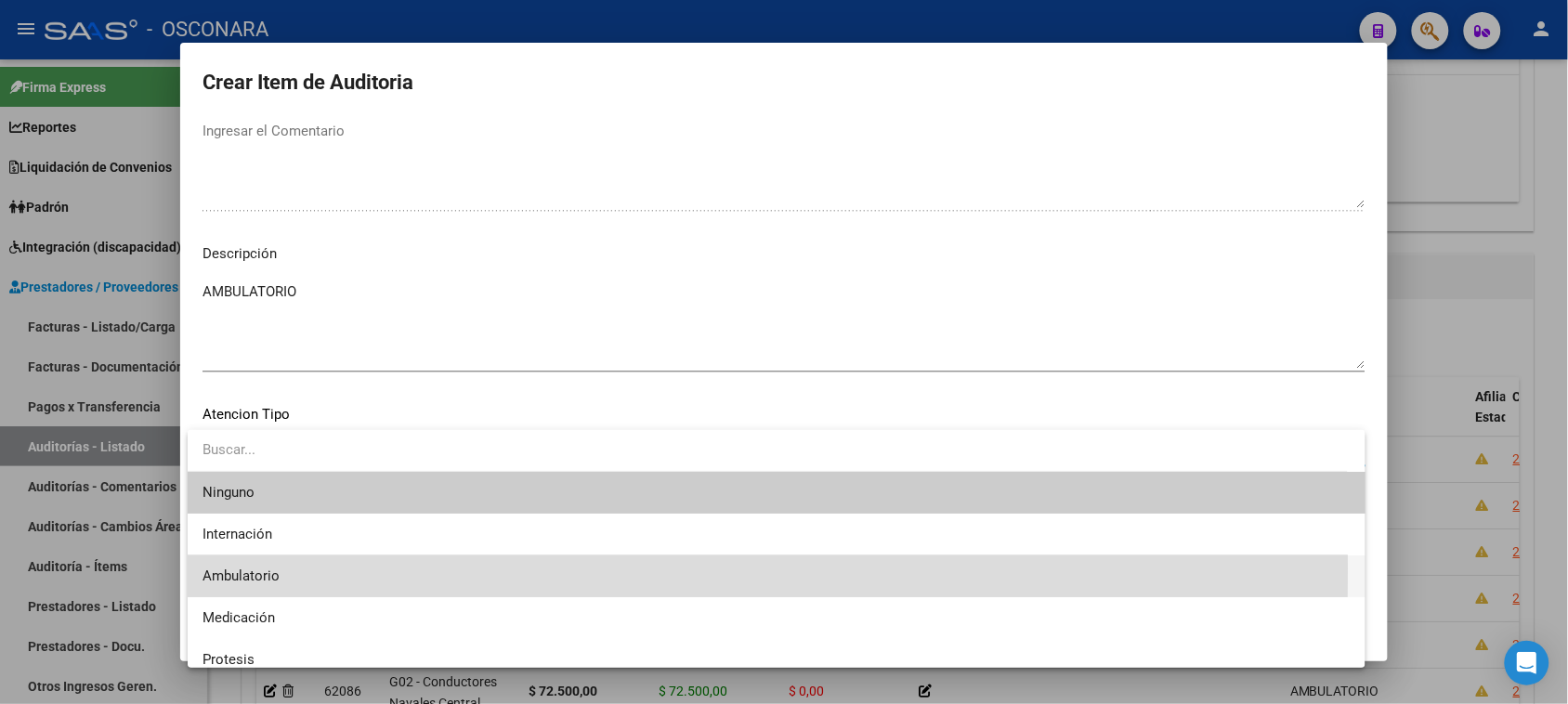
click at [296, 569] on span "Ambulatorio" at bounding box center [776, 576] width 1147 height 42
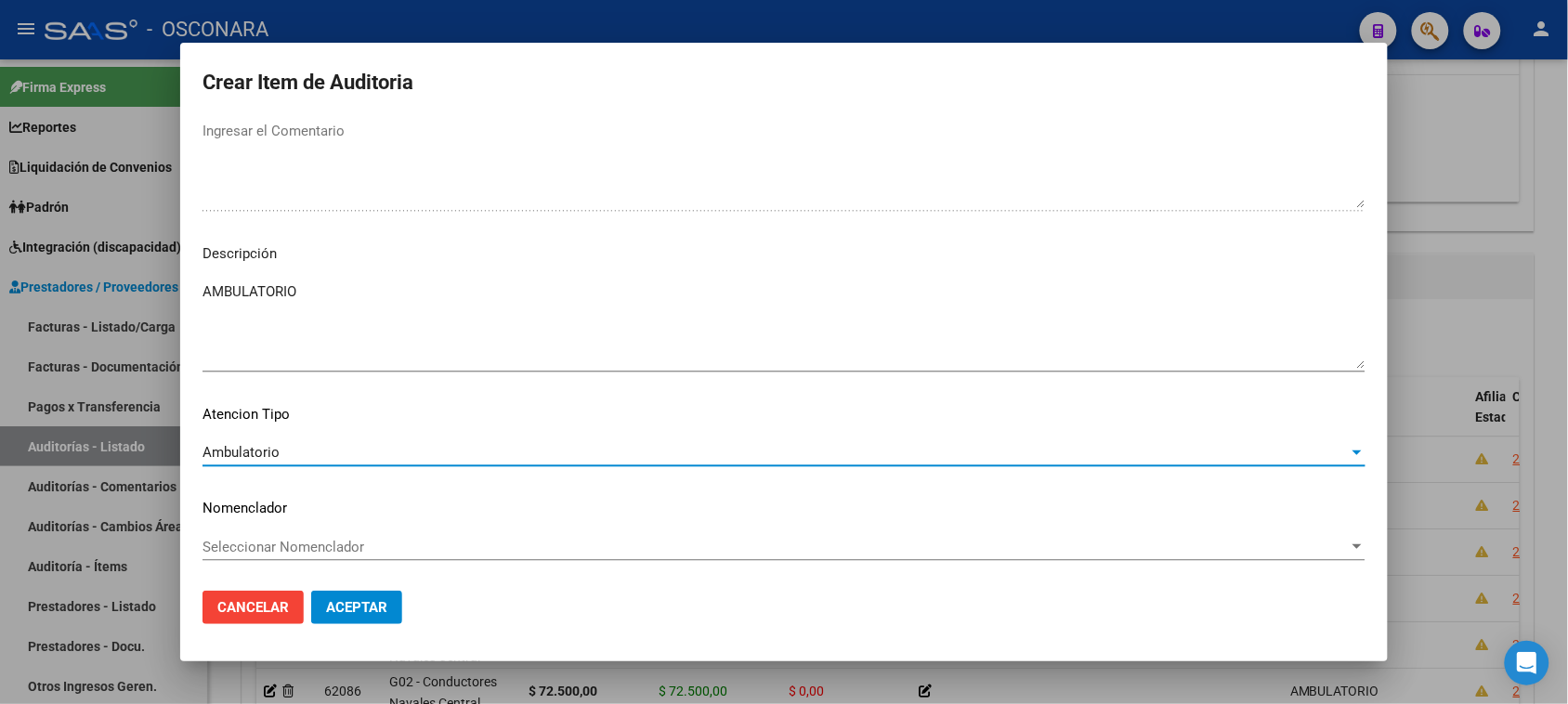
click at [347, 602] on span "Aceptar" at bounding box center [356, 607] width 62 height 17
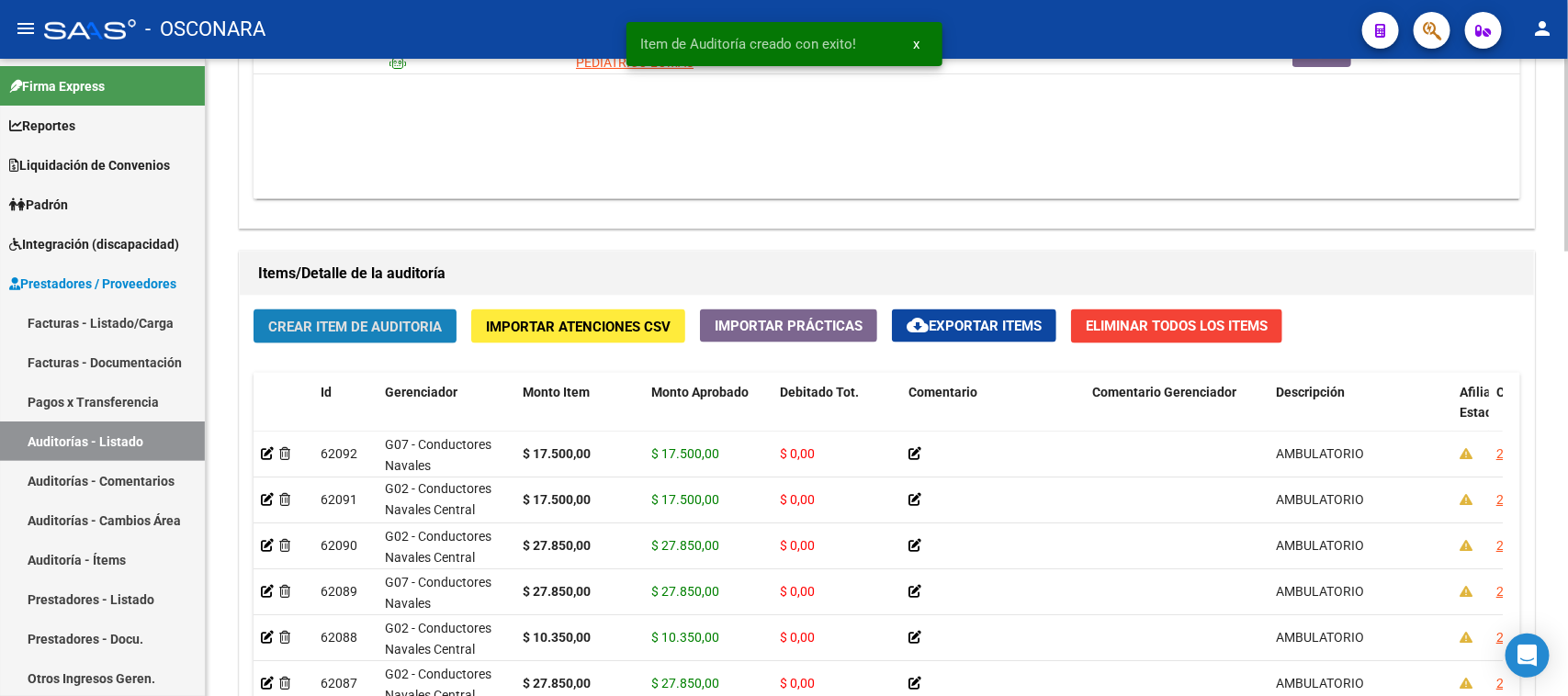
click at [334, 321] on span "Crear Item de Auditoria" at bounding box center [354, 327] width 173 height 17
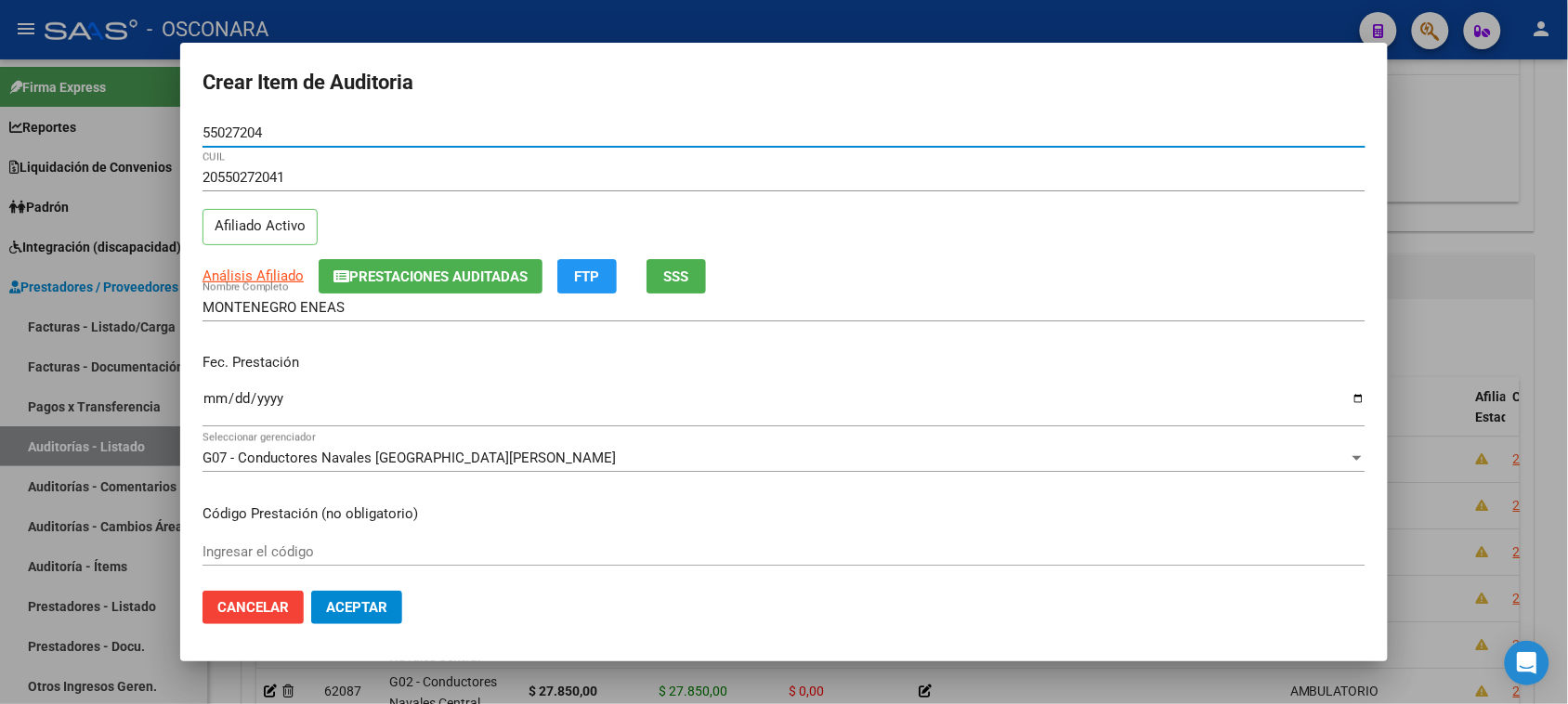
click at [211, 409] on input "Ingresar la fecha" at bounding box center [784, 406] width 1162 height 29
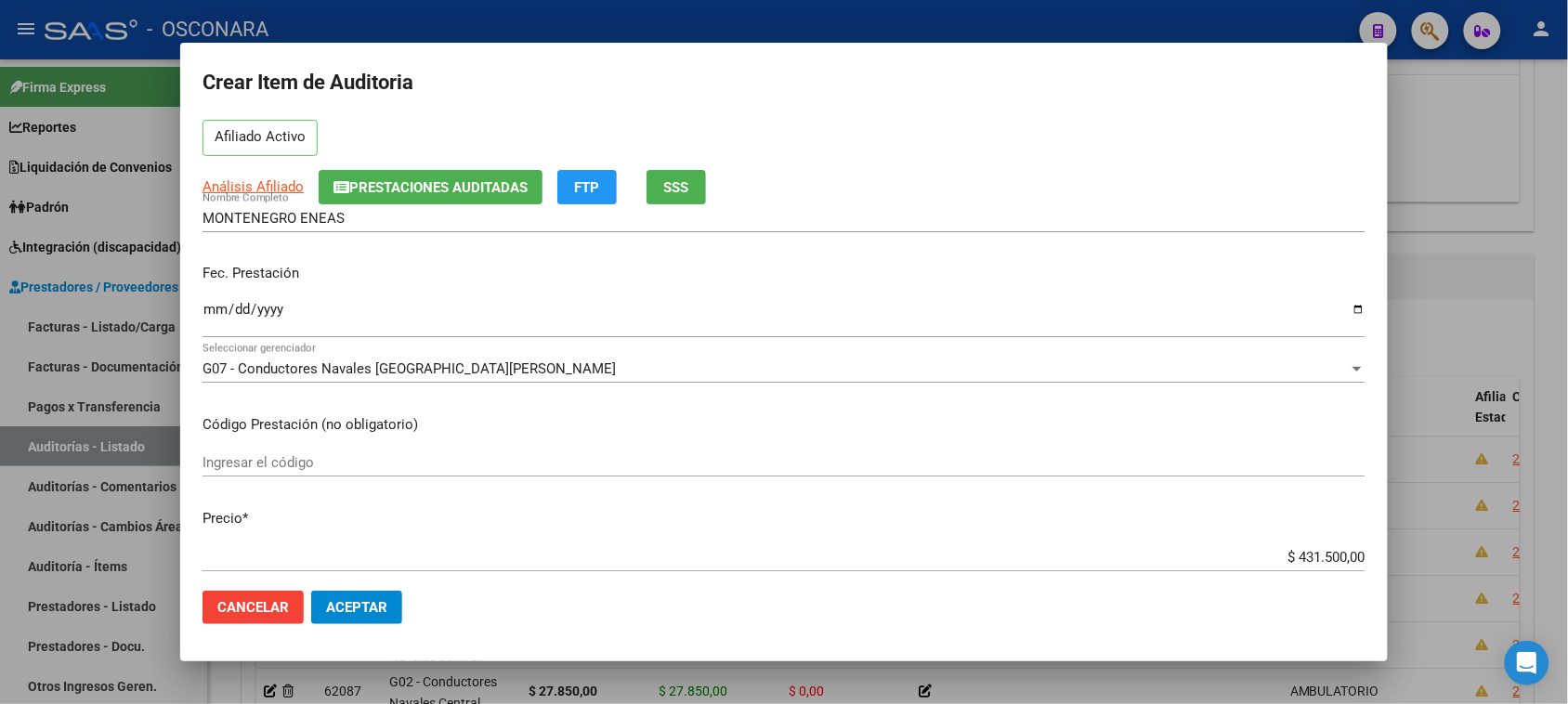
scroll to position [117, 0]
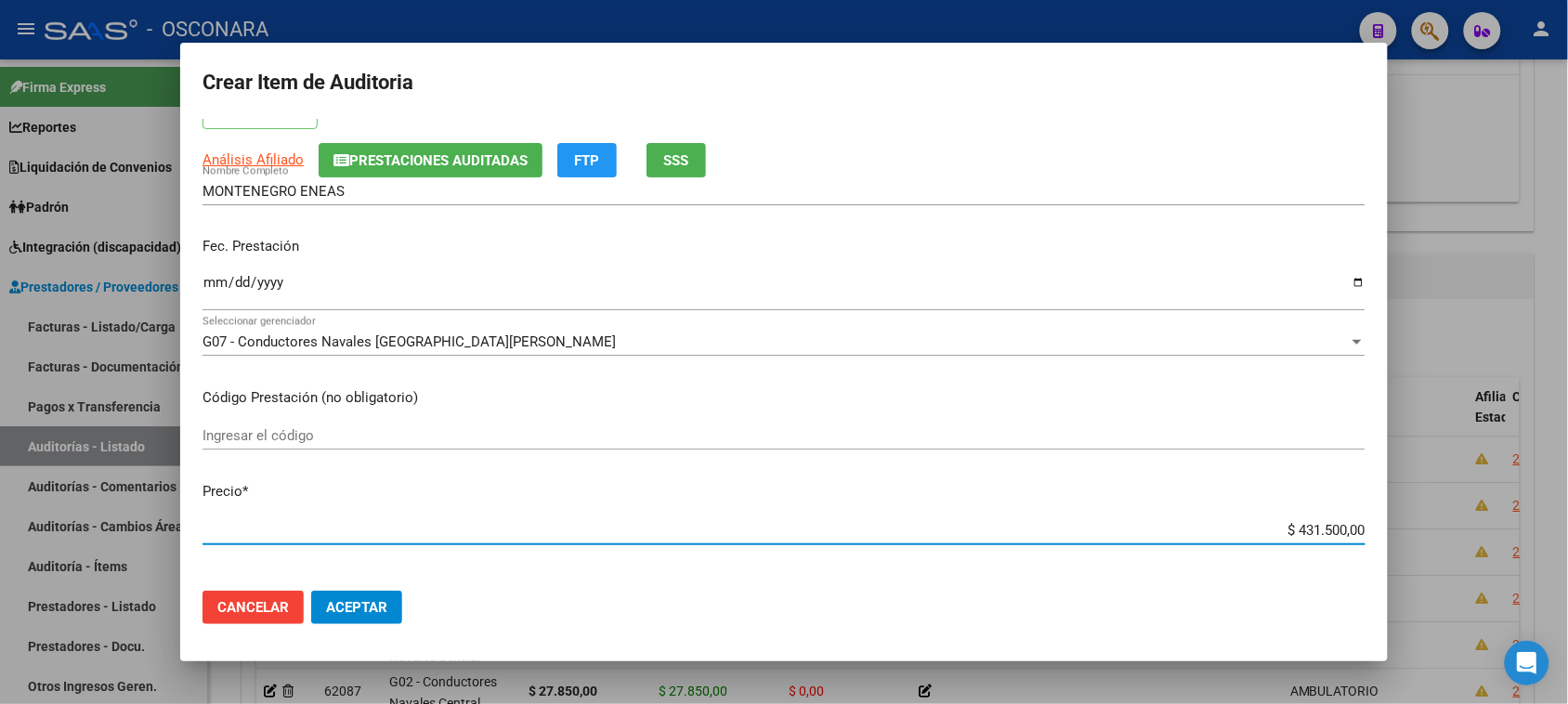
drag, startPoint x: 1283, startPoint y: 530, endPoint x: 1498, endPoint y: 525, distance: 215.1
click at [1498, 526] on div "Crear Item de Auditoria 55027204 Nro Documento 20550272041 CUIL Afiliado Activo…" at bounding box center [784, 352] width 1568 height 704
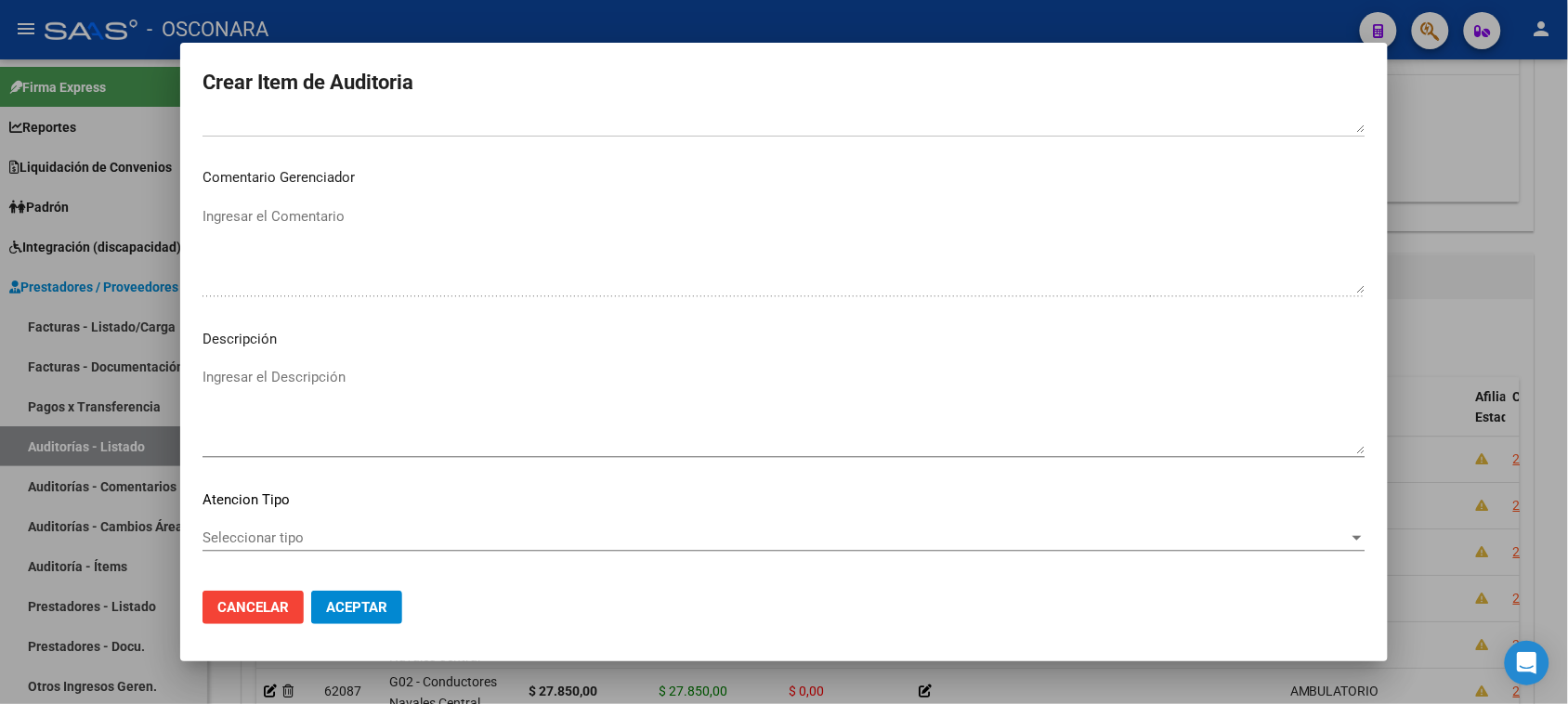
scroll to position [1053, 0]
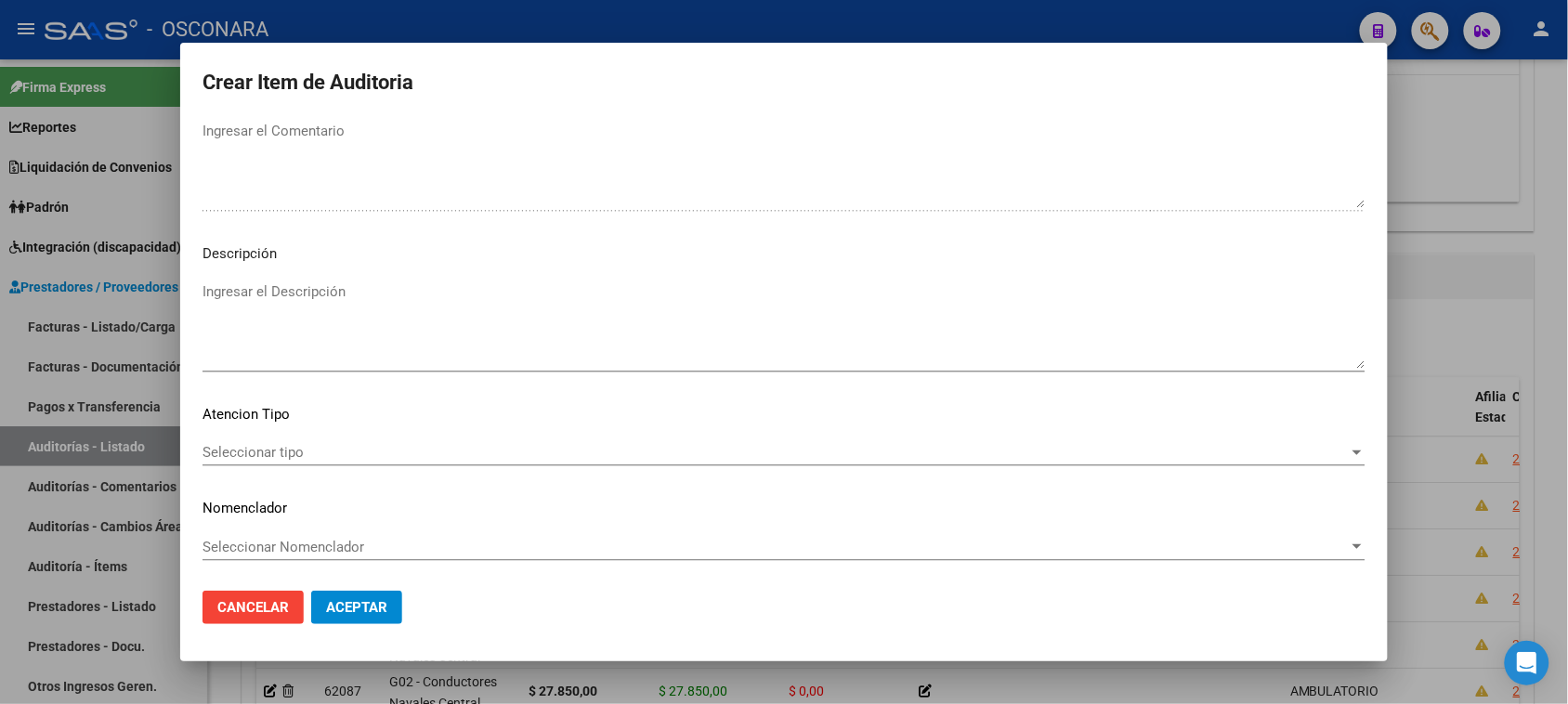
click at [351, 374] on div "Ingresar el Descripción" at bounding box center [784, 334] width 1162 height 113
click at [351, 340] on textarea "Ingresar el Descripción" at bounding box center [784, 325] width 1162 height 87
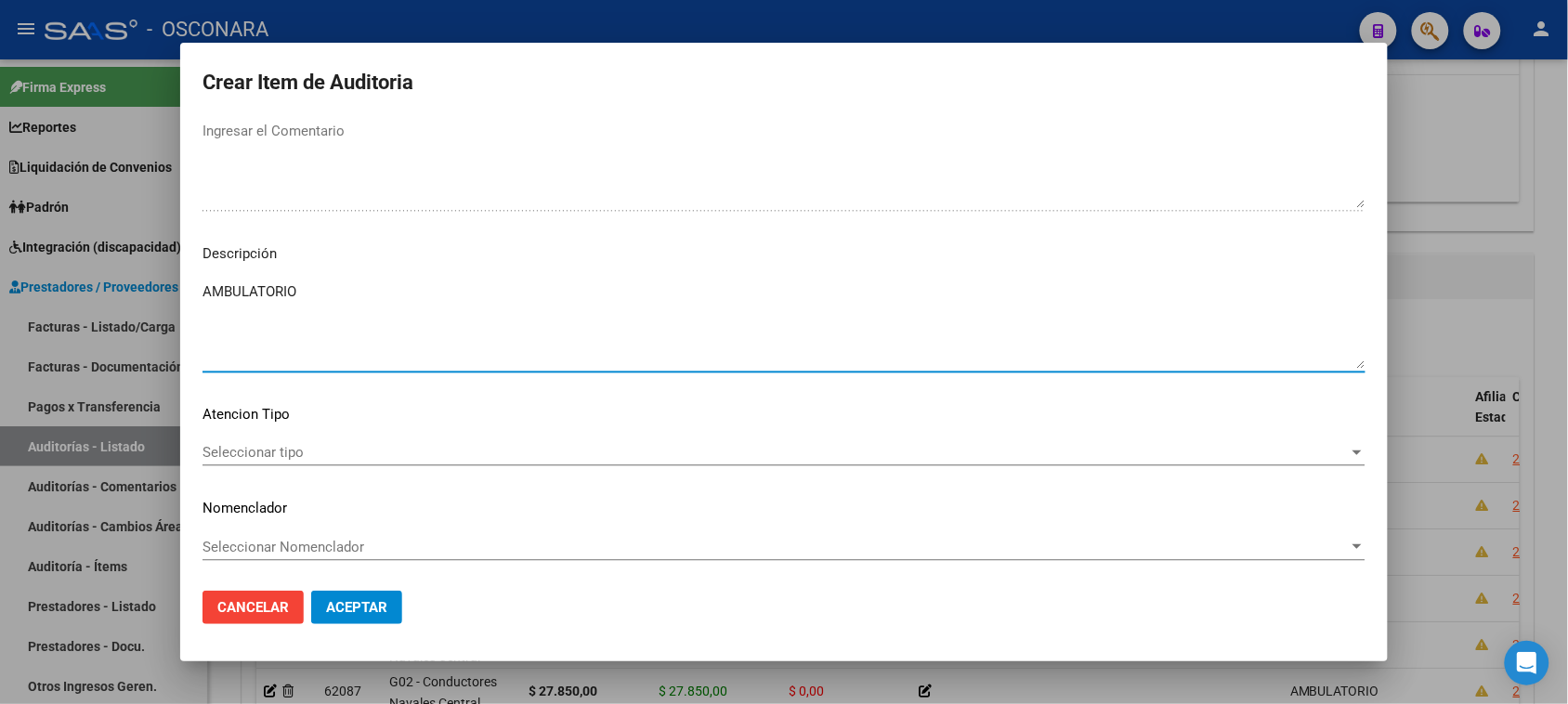
click at [279, 445] on span "Seleccionar tipo" at bounding box center [776, 453] width 1146 height 17
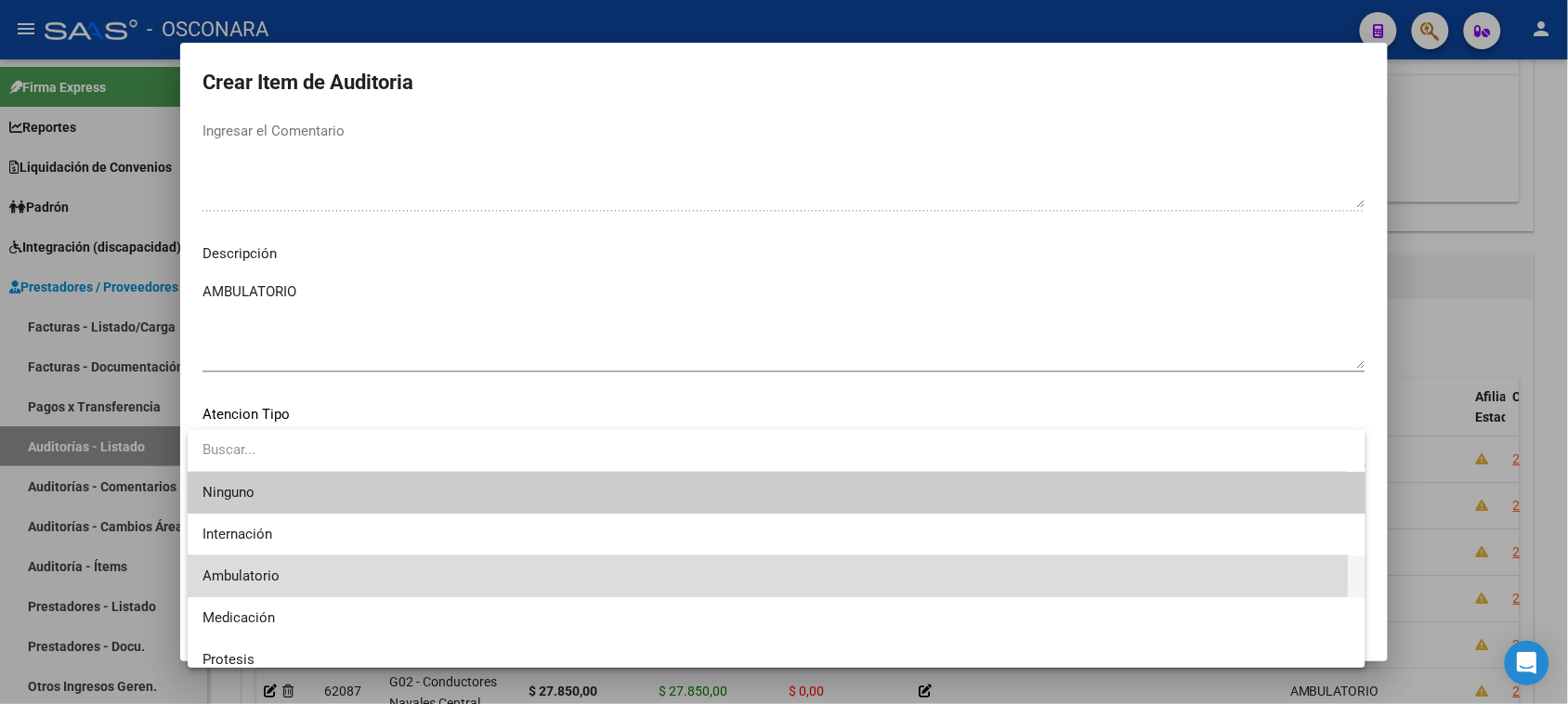
click at [288, 568] on span "Ambulatorio" at bounding box center [776, 576] width 1147 height 42
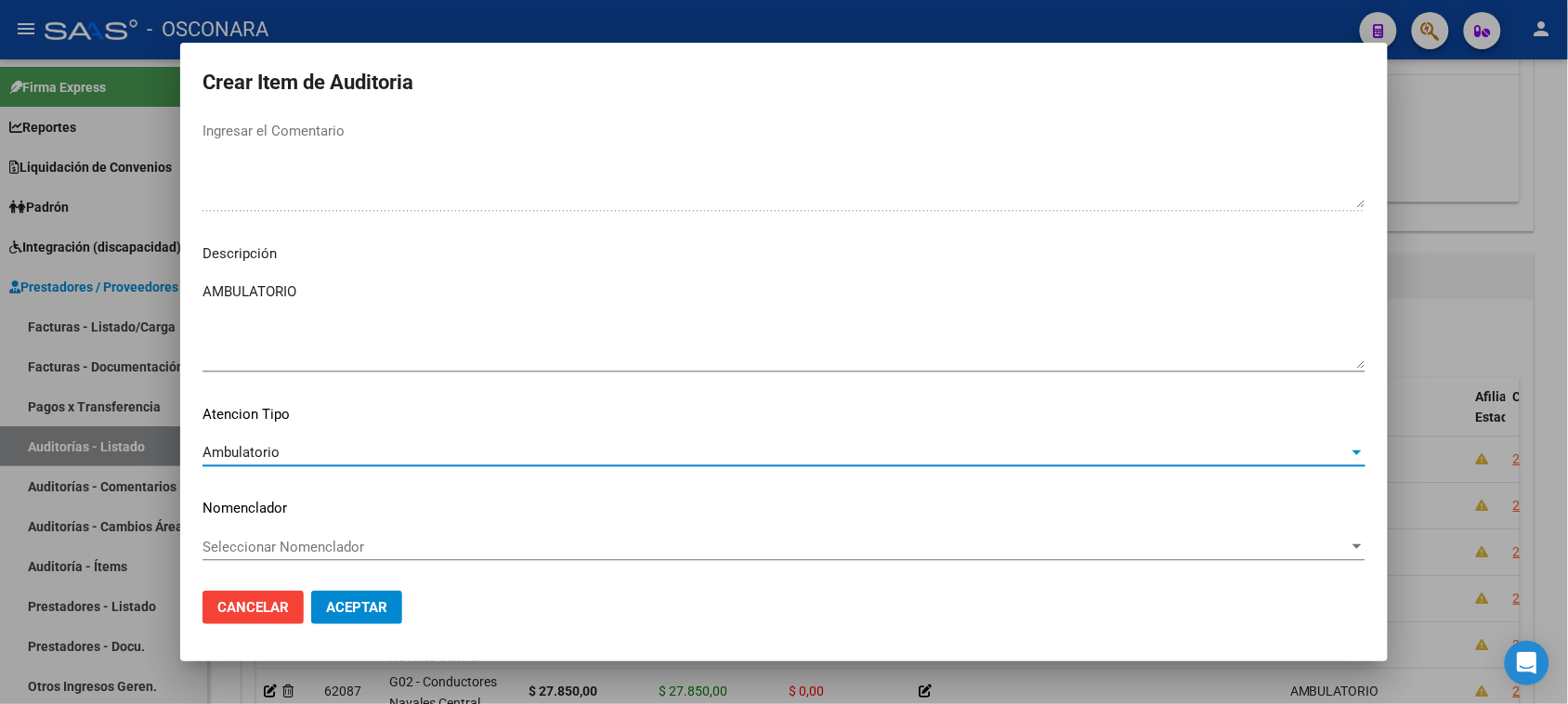
click at [360, 599] on span "Aceptar" at bounding box center [356, 607] width 62 height 17
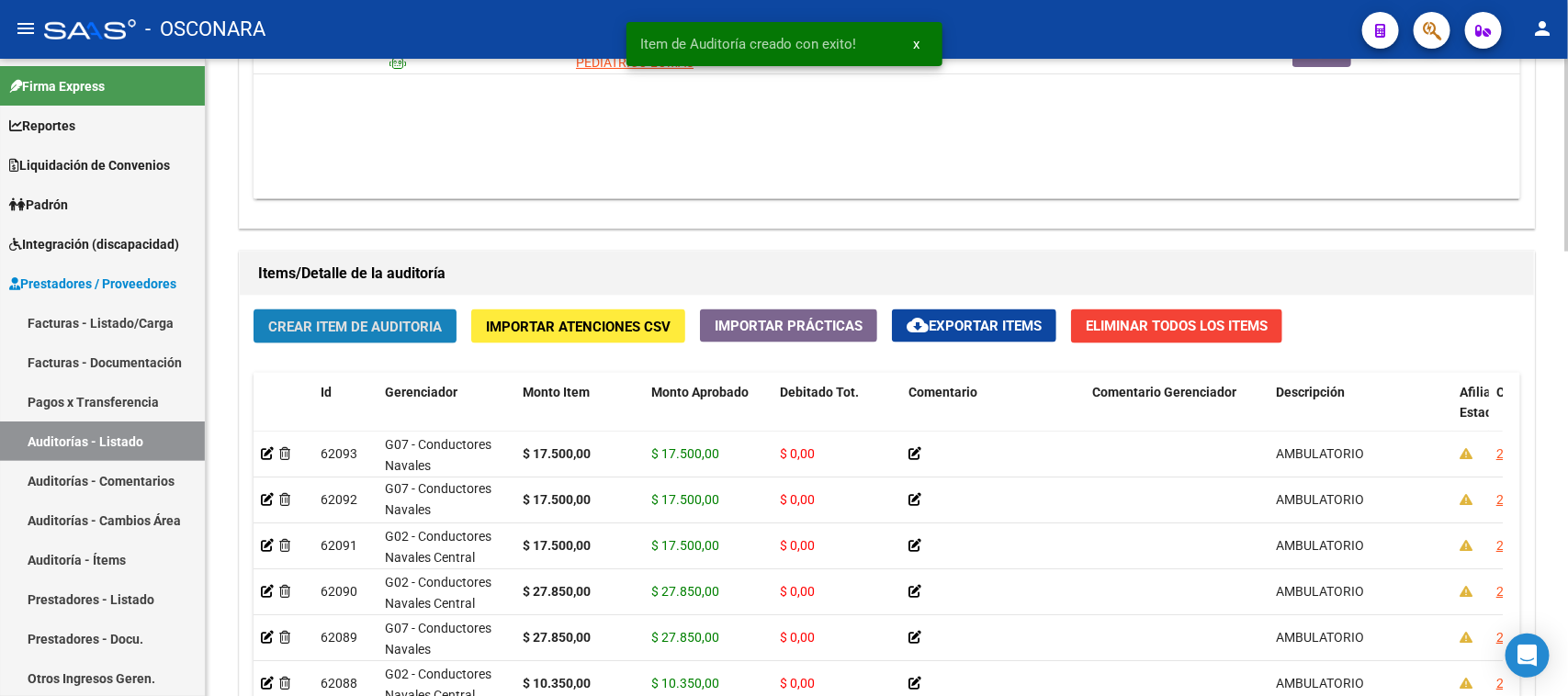
click at [356, 309] on button "Crear Item de Auditoria" at bounding box center [355, 326] width 203 height 34
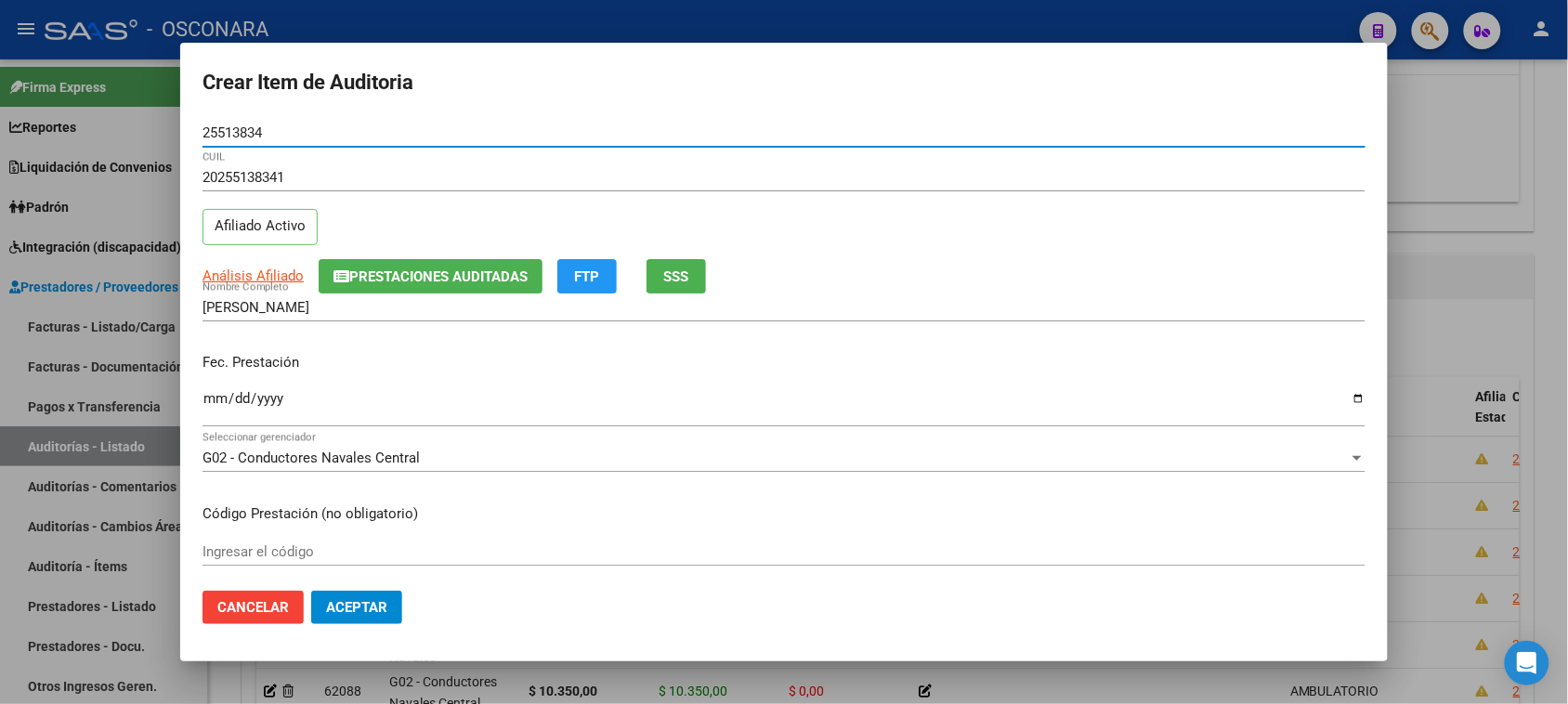
click at [218, 395] on input "Ingresar la fecha" at bounding box center [784, 406] width 1162 height 29
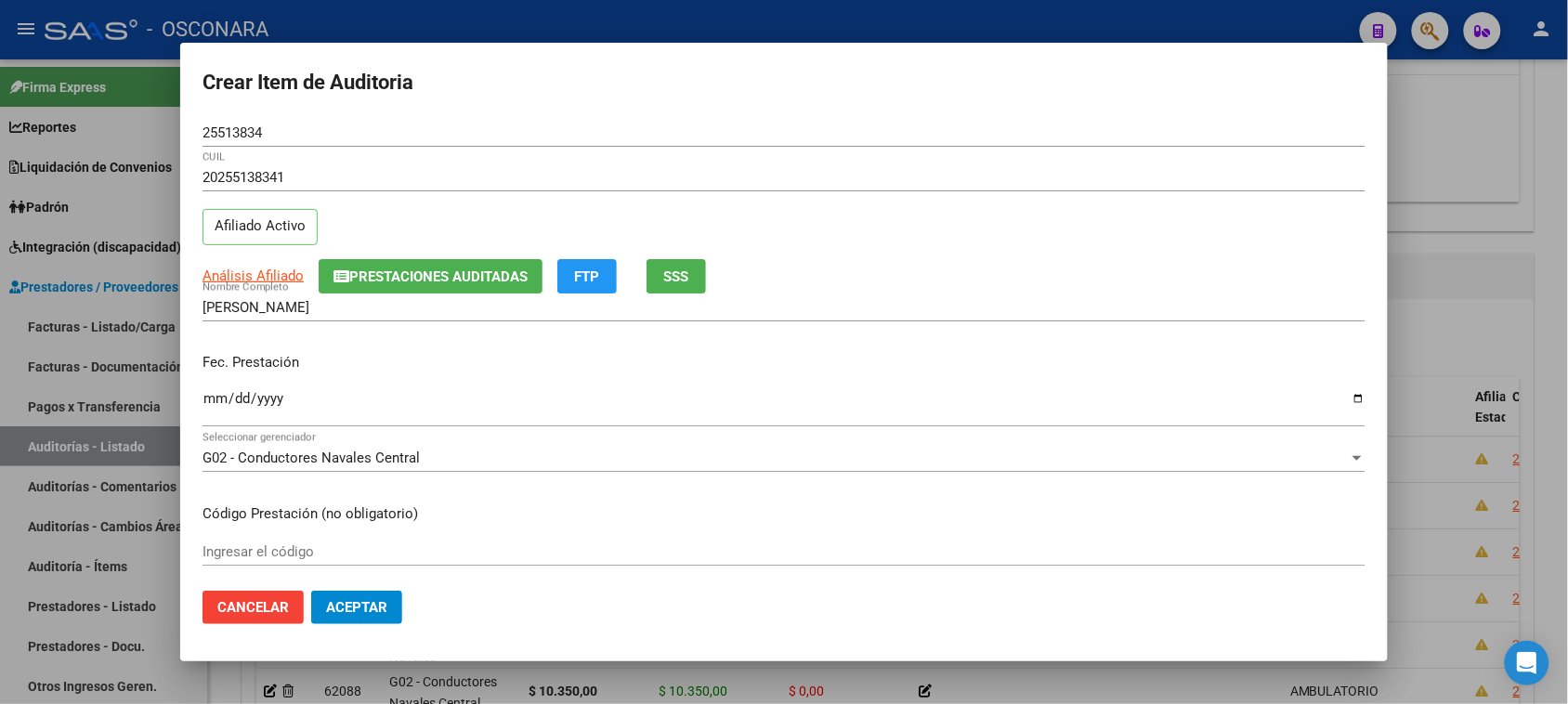
scroll to position [232, 0]
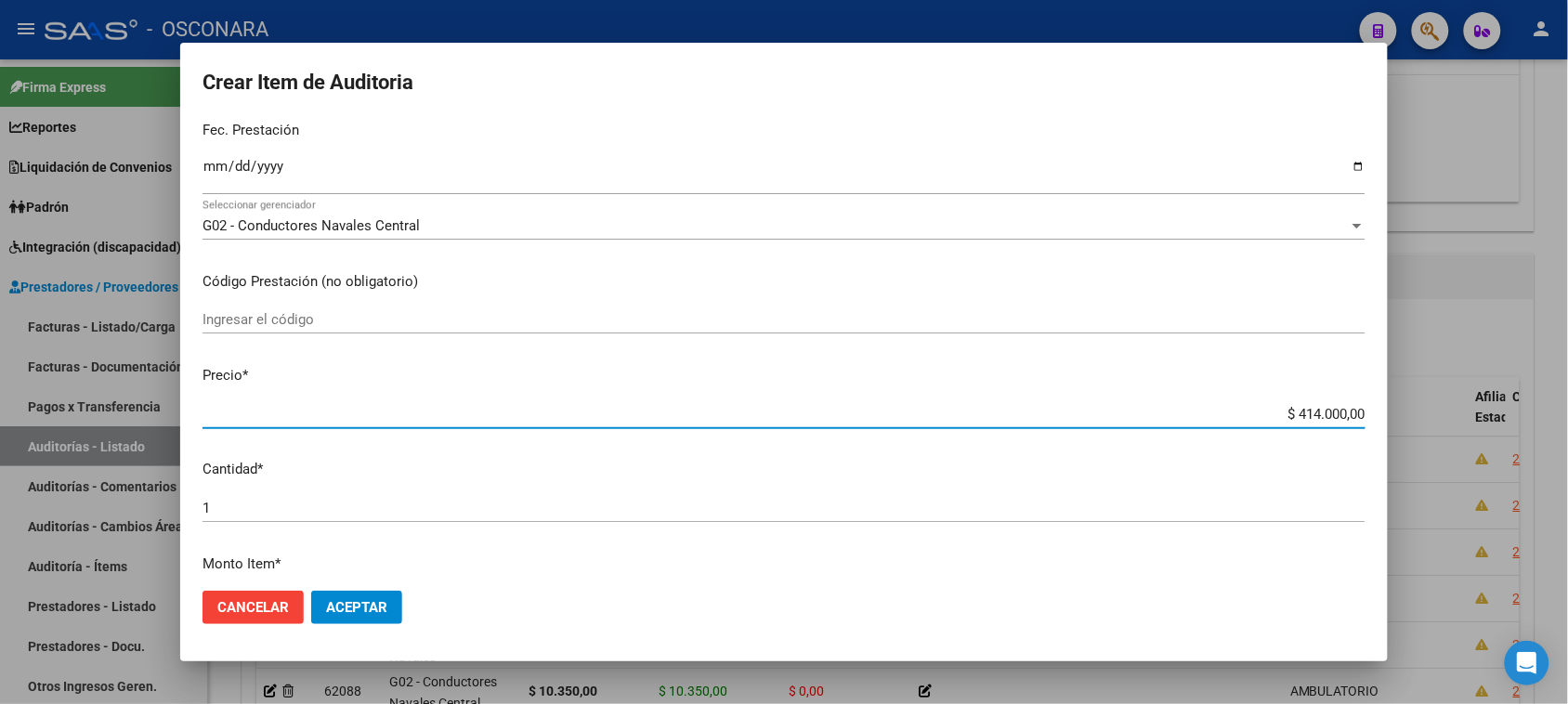
drag, startPoint x: 1283, startPoint y: 415, endPoint x: 1515, endPoint y: 388, distance: 233.6
click at [1515, 388] on div "Crear Item de Auditoria 25513834 Nro Documento 20255138341 CUIL Afiliado Activo…" at bounding box center [784, 352] width 1568 height 704
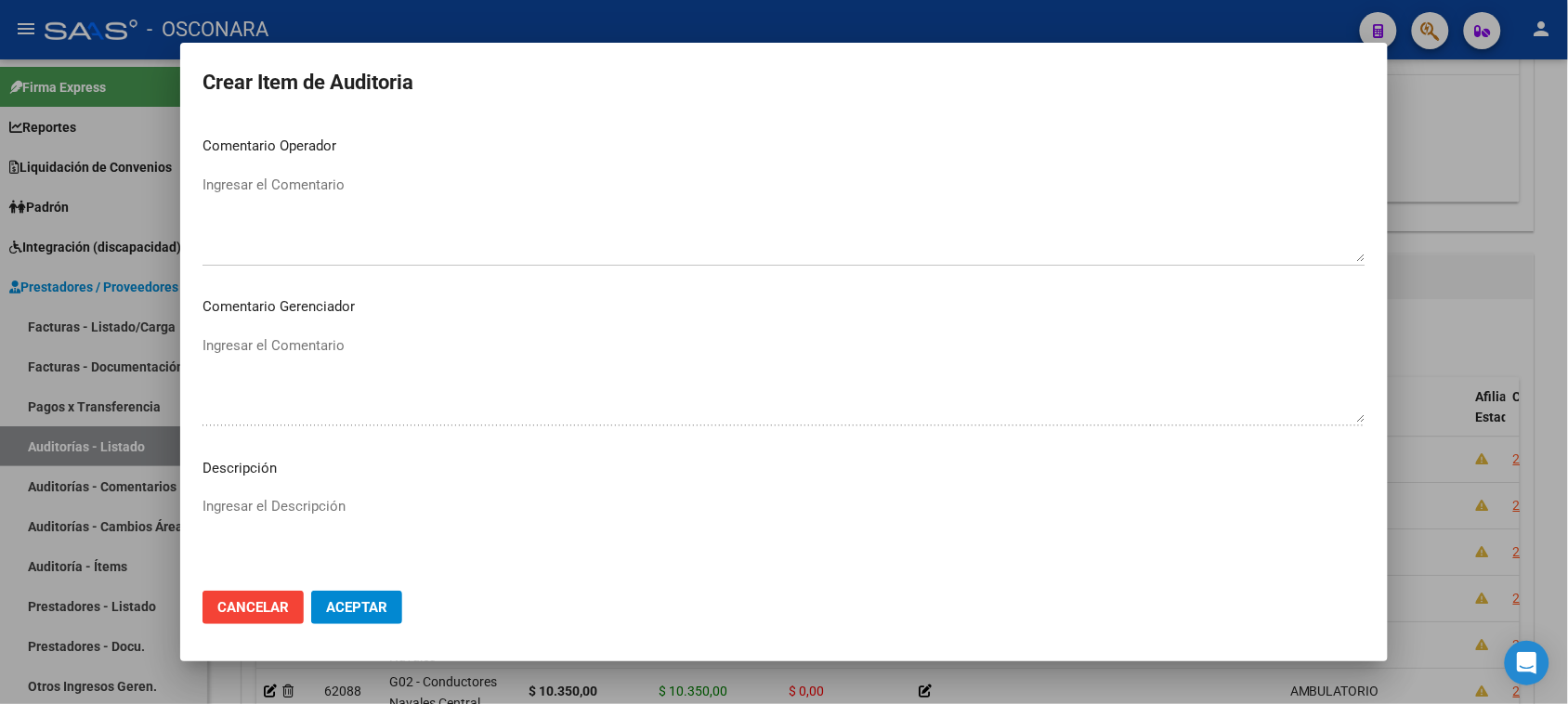
scroll to position [1053, 0]
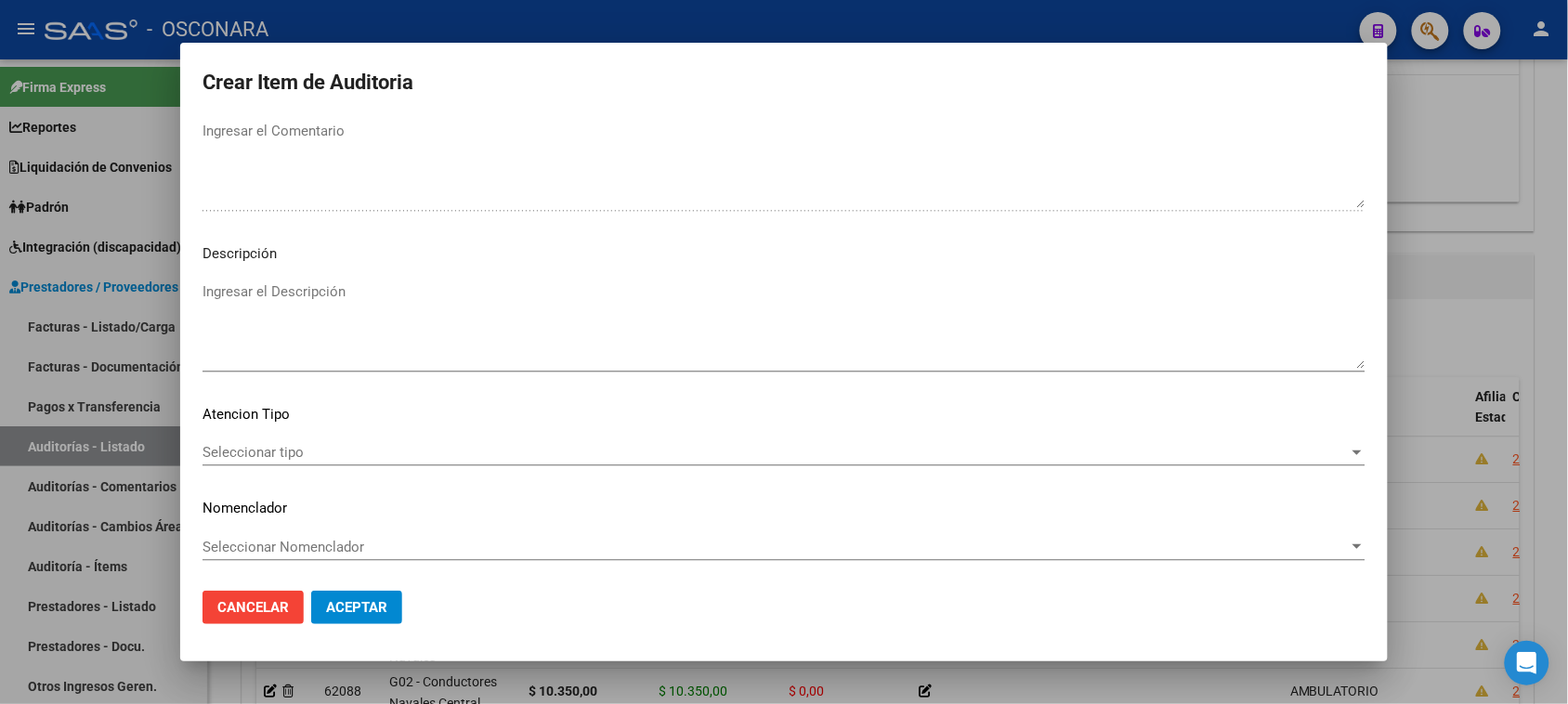
click at [377, 288] on textarea "Ingresar el Descripción" at bounding box center [784, 325] width 1162 height 87
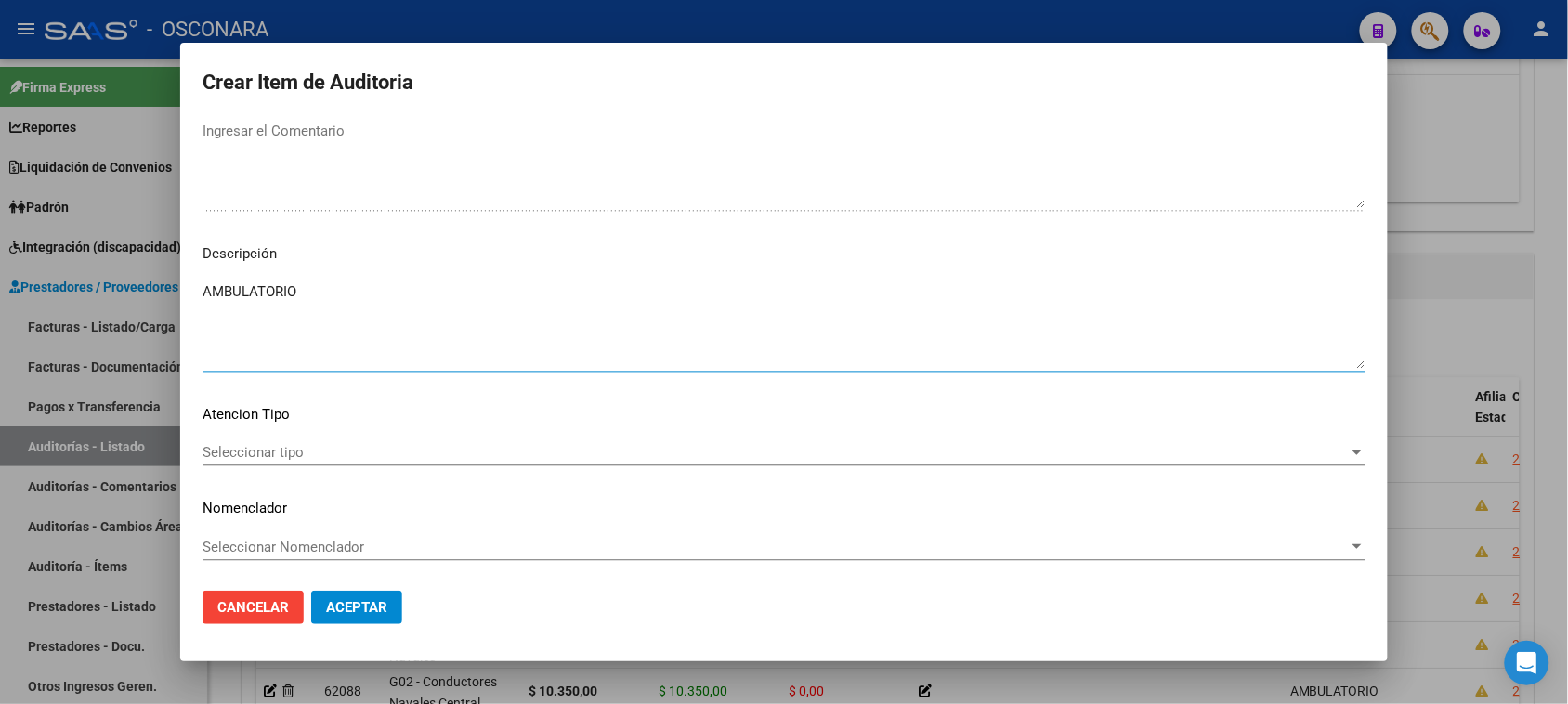
click at [244, 466] on div "Seleccionar tipo Seleccionar tipo" at bounding box center [784, 461] width 1162 height 45
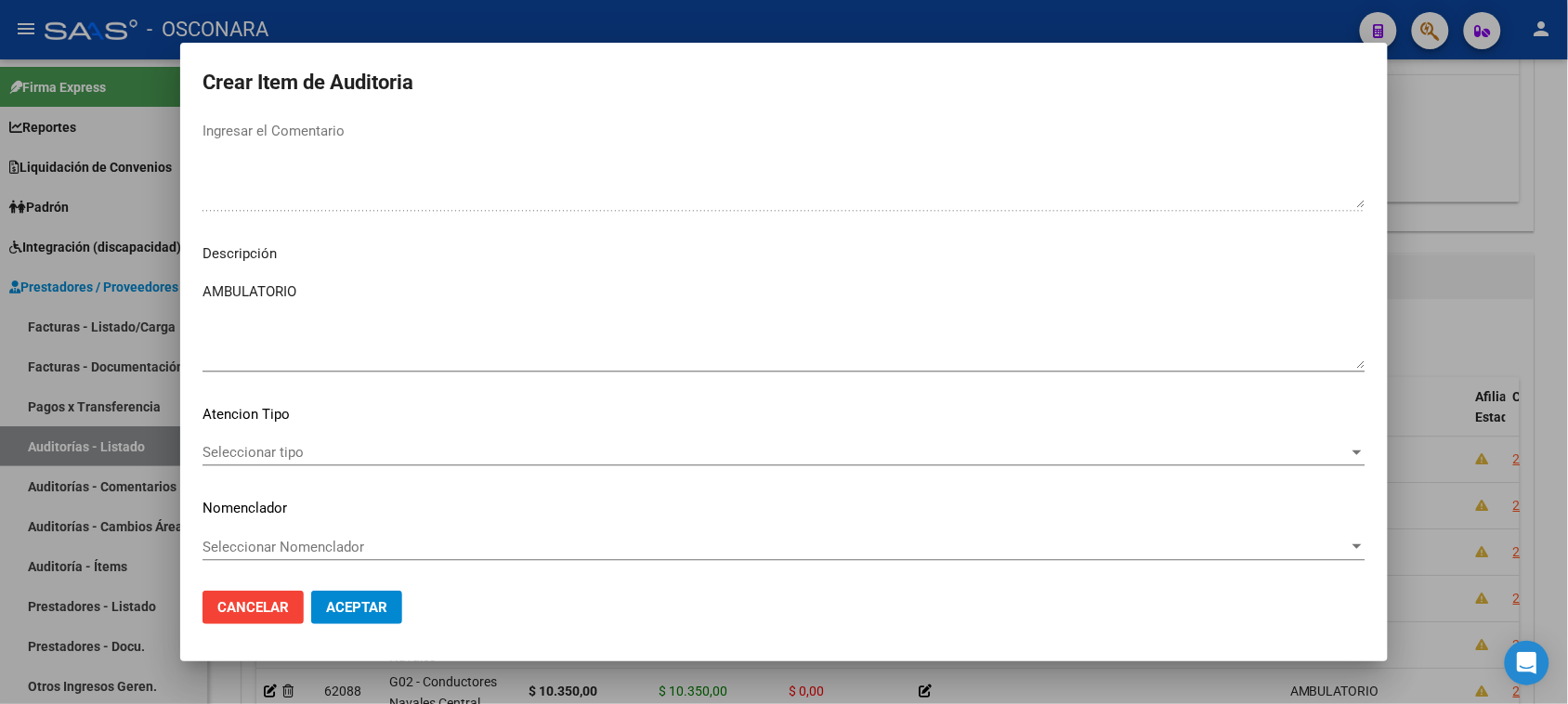
click at [243, 460] on span "Seleccionar tipo" at bounding box center [776, 453] width 1146 height 17
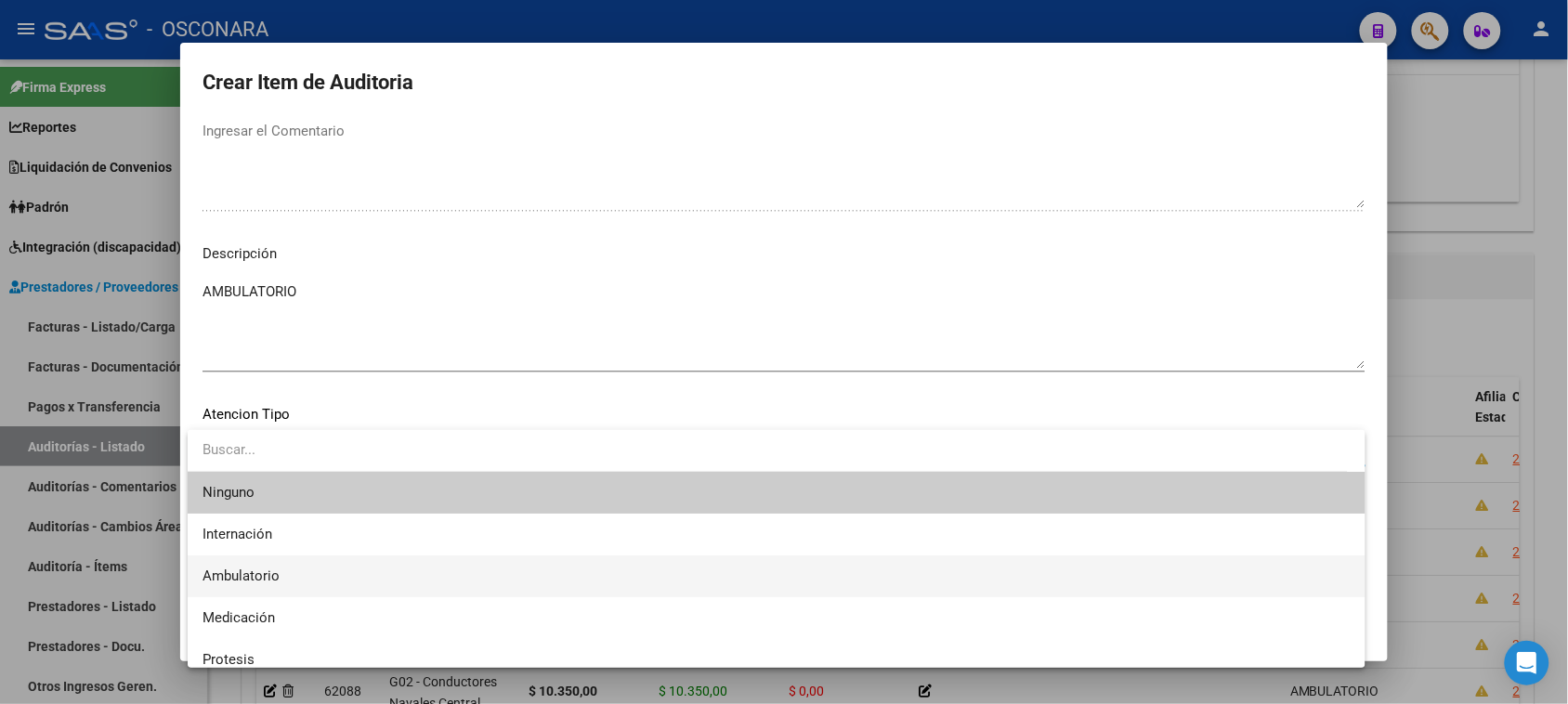
click at [247, 572] on span "Ambulatorio" at bounding box center [241, 576] width 77 height 17
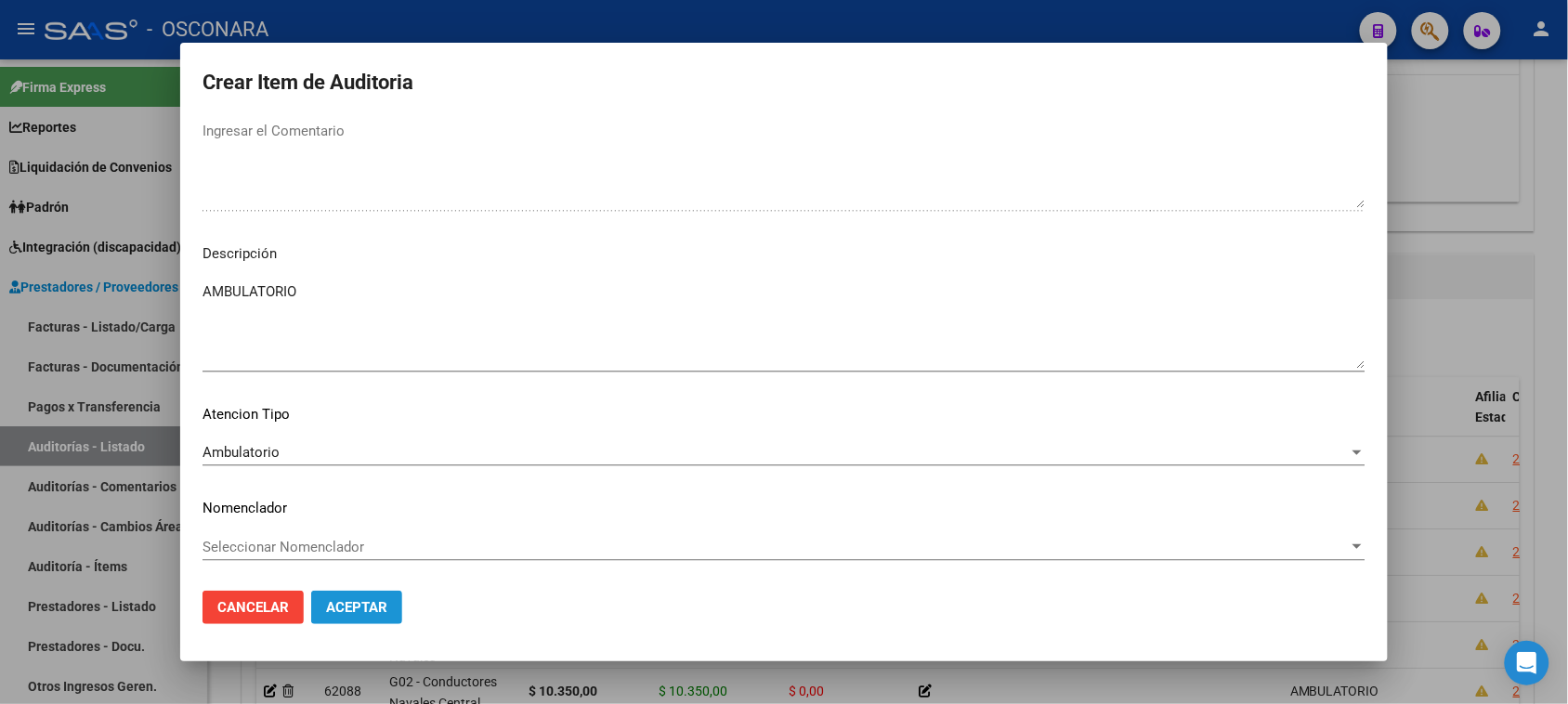
click at [351, 602] on span "Aceptar" at bounding box center [356, 607] width 62 height 17
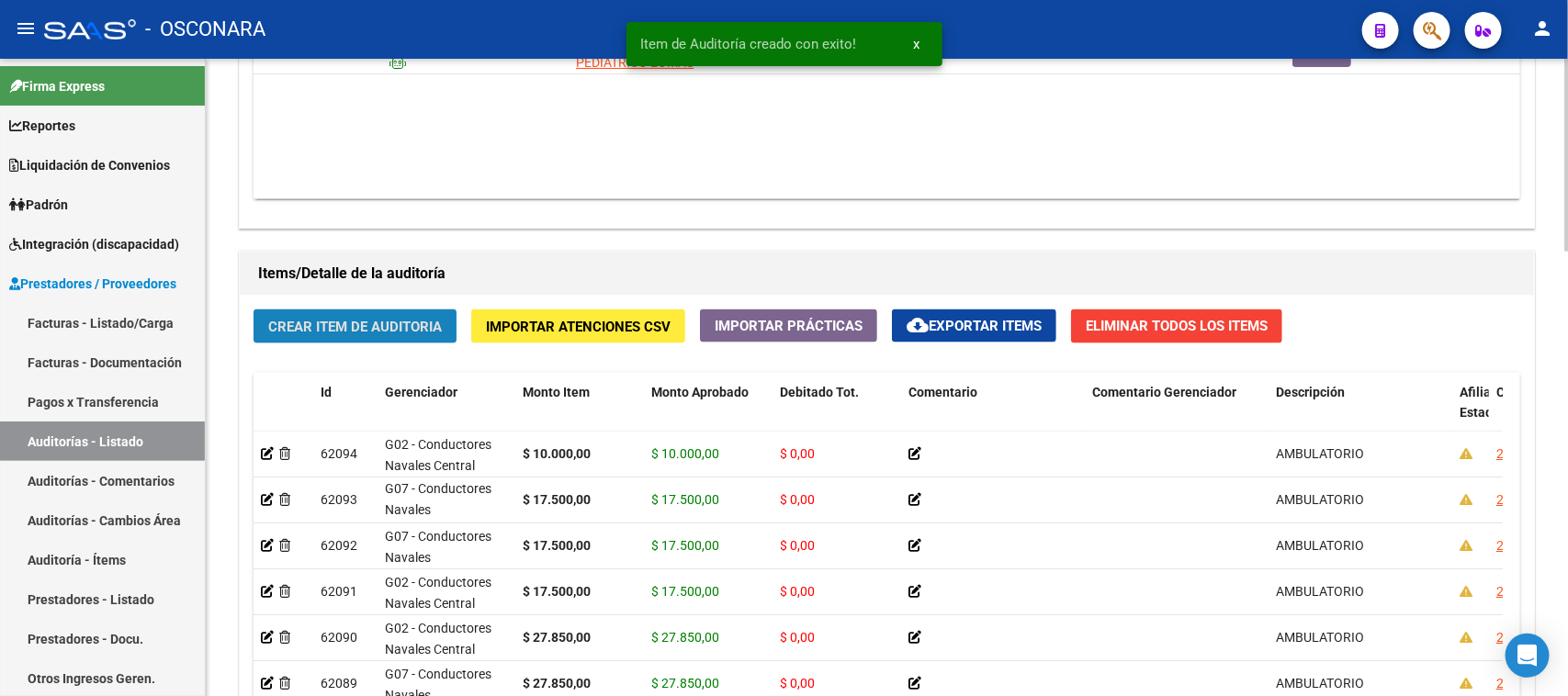
click at [360, 319] on span "Crear Item de Auditoria" at bounding box center [354, 327] width 173 height 17
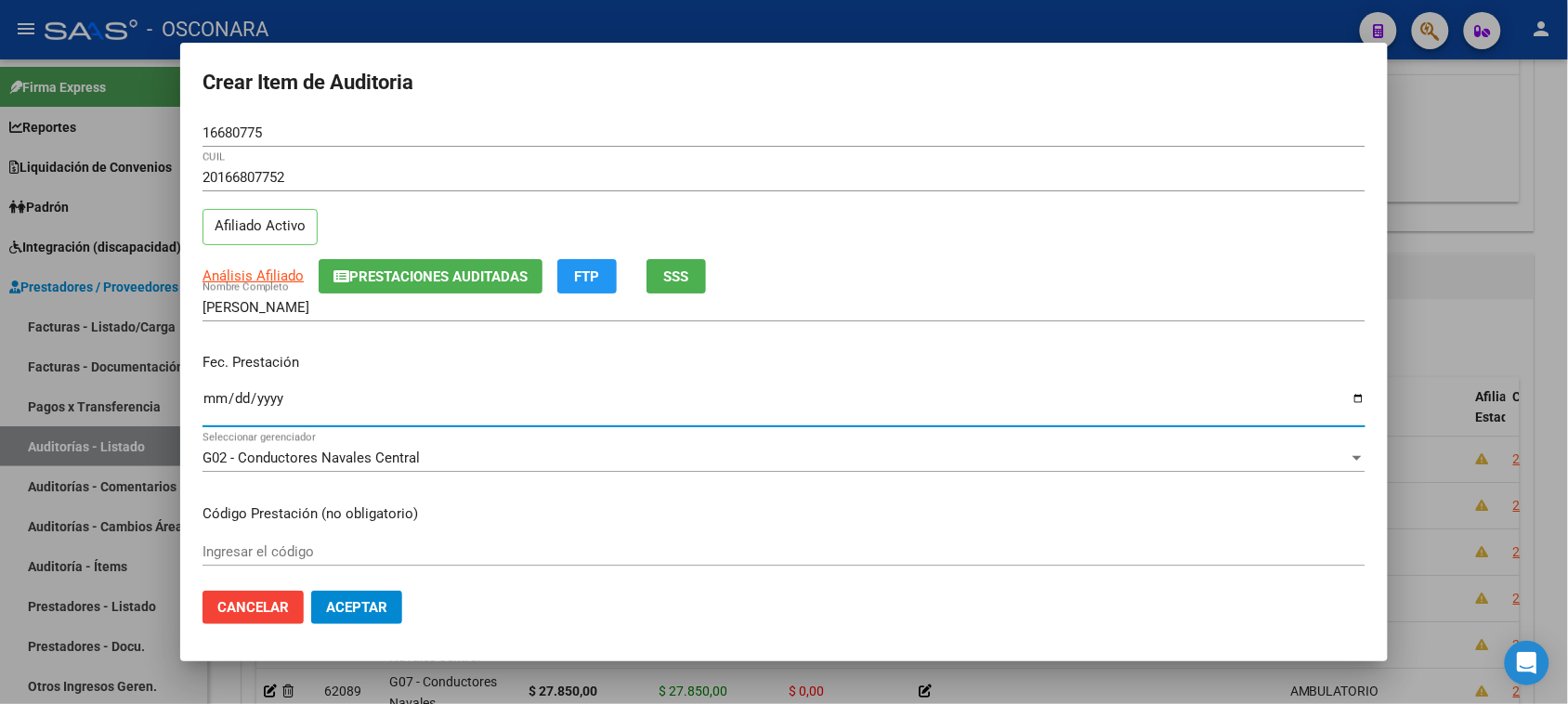
click at [218, 401] on input "Ingresar la fecha" at bounding box center [784, 406] width 1162 height 29
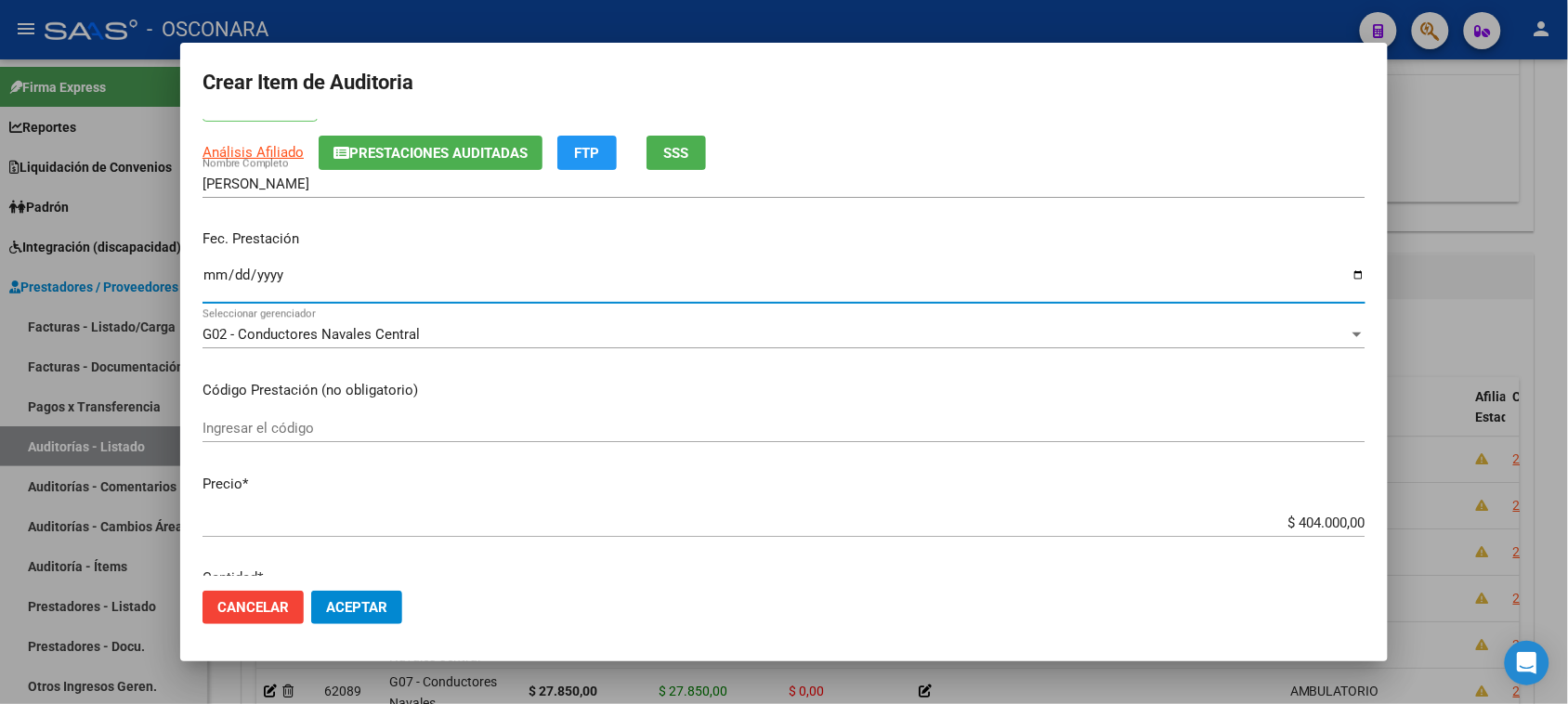
scroll to position [232, 0]
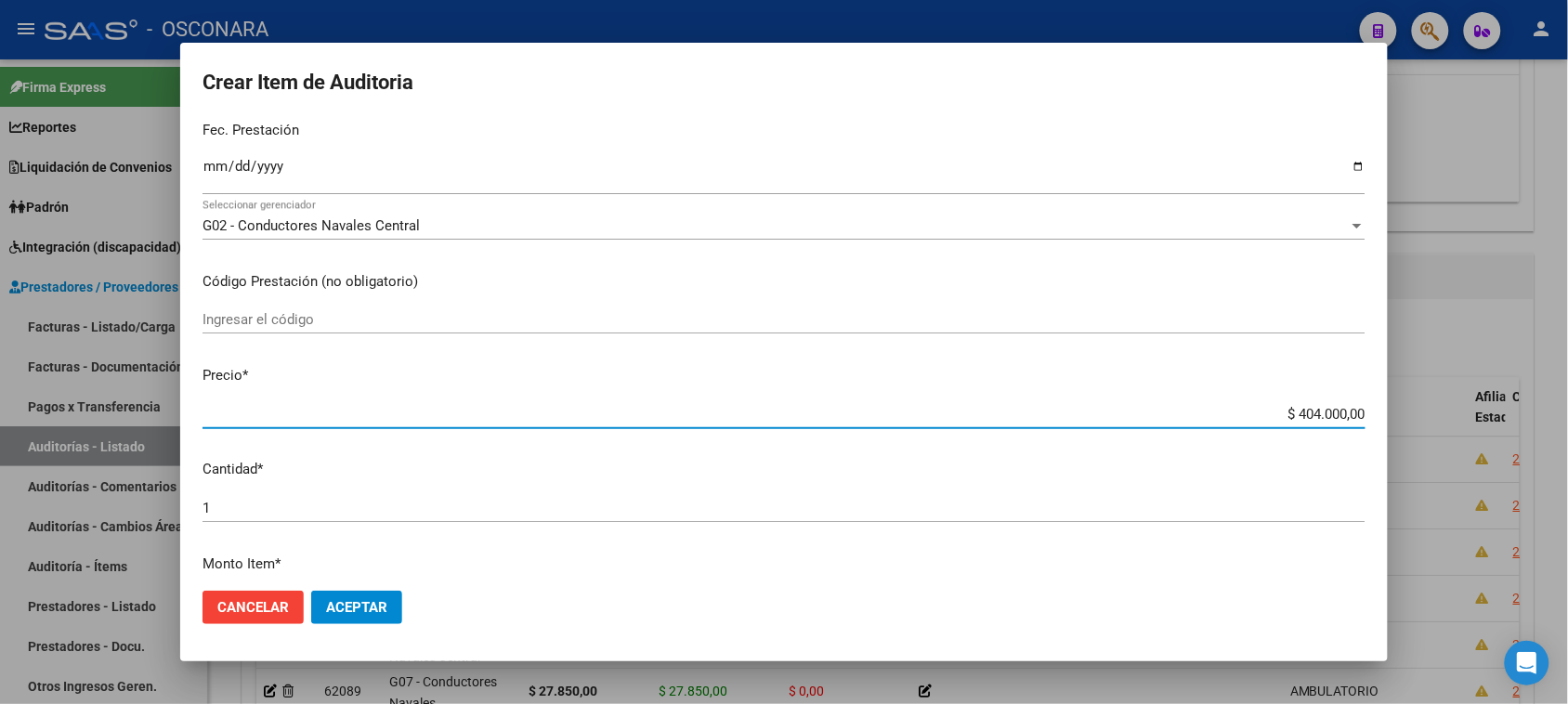
drag, startPoint x: 1279, startPoint y: 410, endPoint x: 1481, endPoint y: 408, distance: 202.0
click at [1490, 414] on div "Crear Item de Auditoria 16680775 Nro Documento 20166807752 CUIL Afiliado Activo…" at bounding box center [784, 352] width 1568 height 704
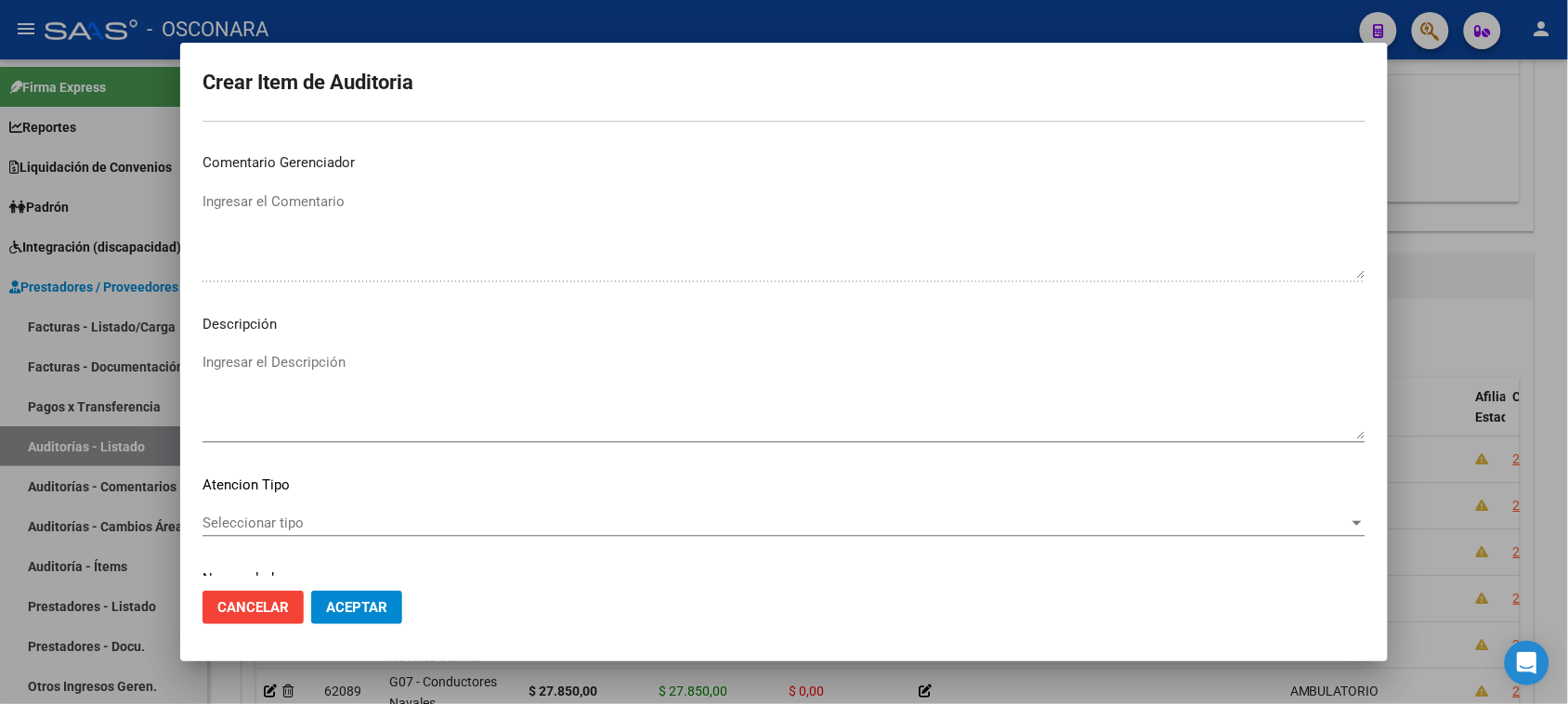
scroll to position [1053, 0]
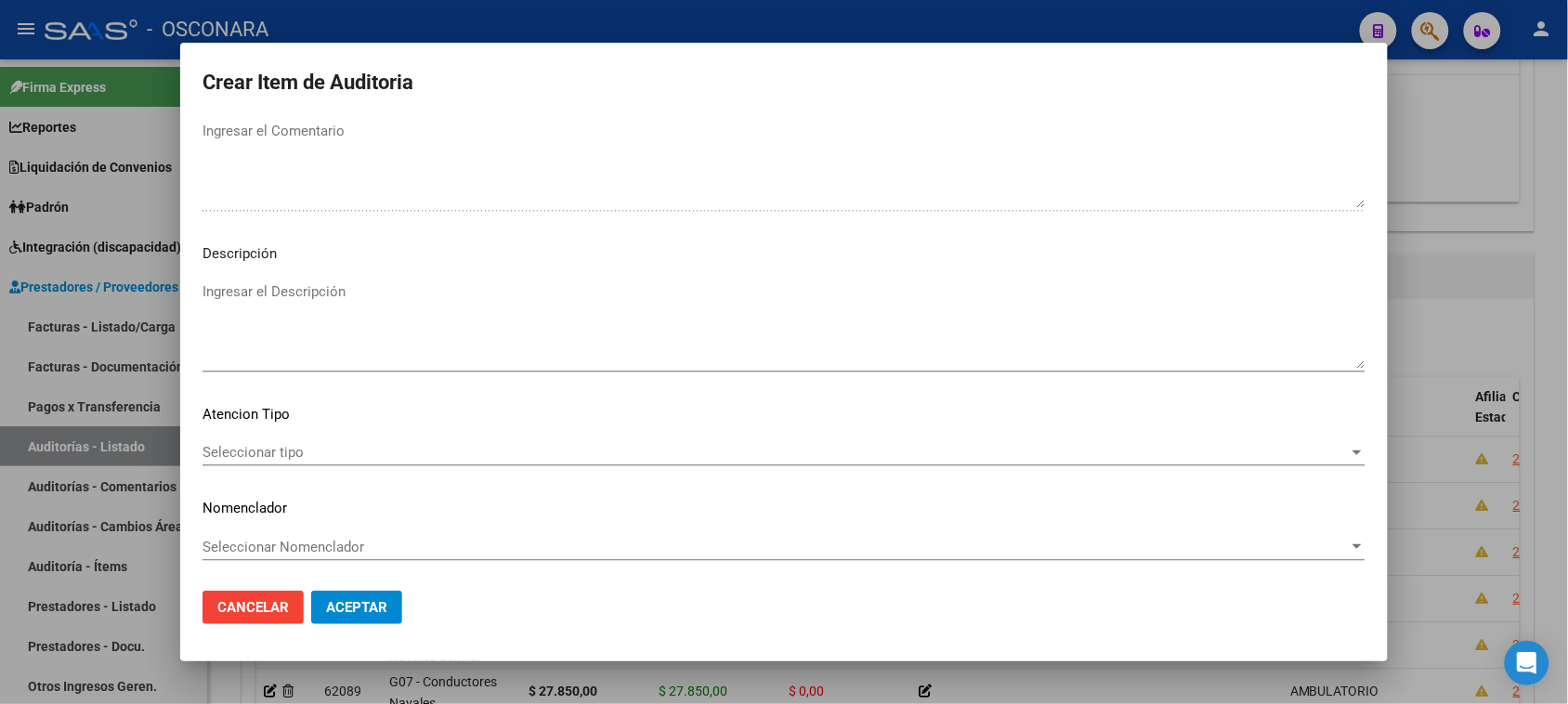
click at [351, 333] on textarea "Ingresar el Descripción" at bounding box center [784, 325] width 1162 height 87
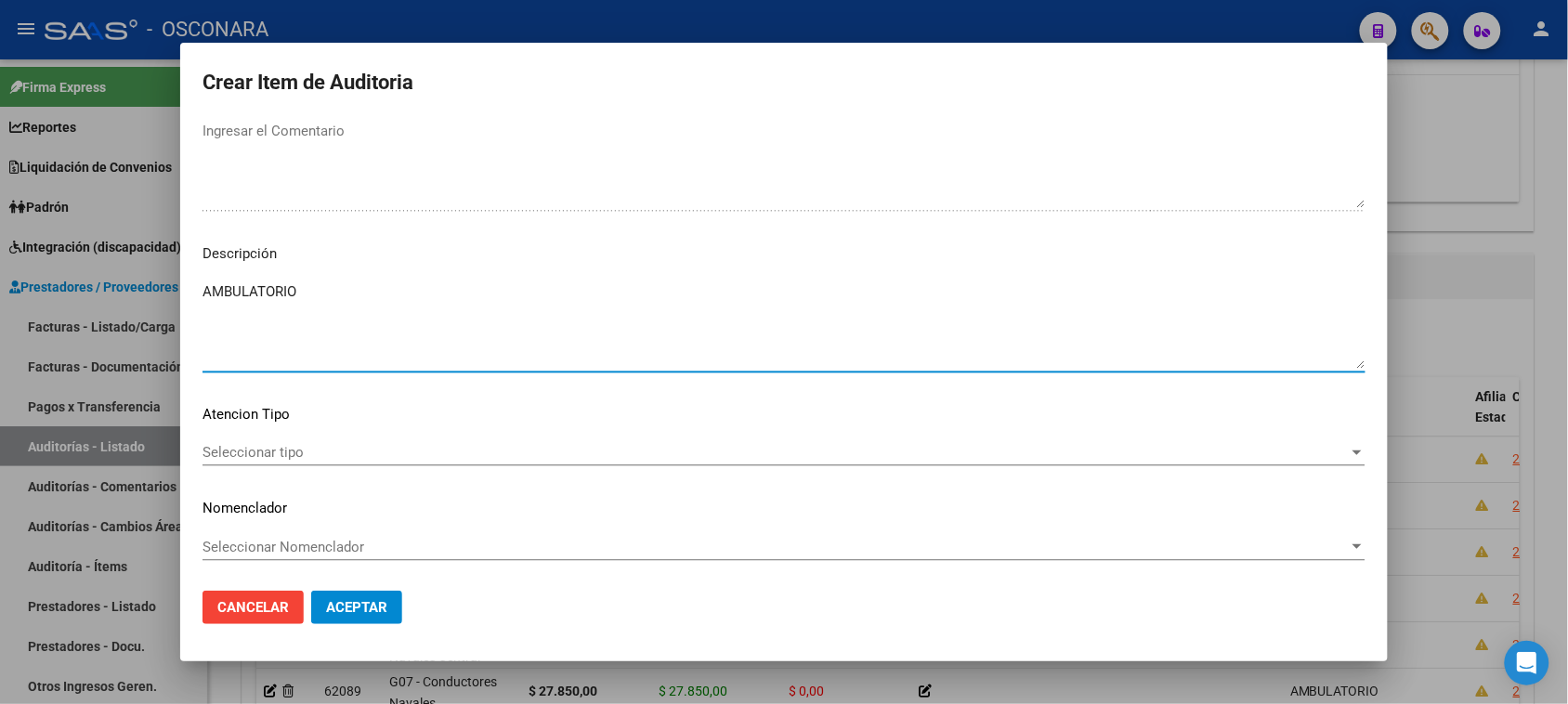
click at [230, 444] on span "Seleccionar tipo" at bounding box center [776, 453] width 1146 height 17
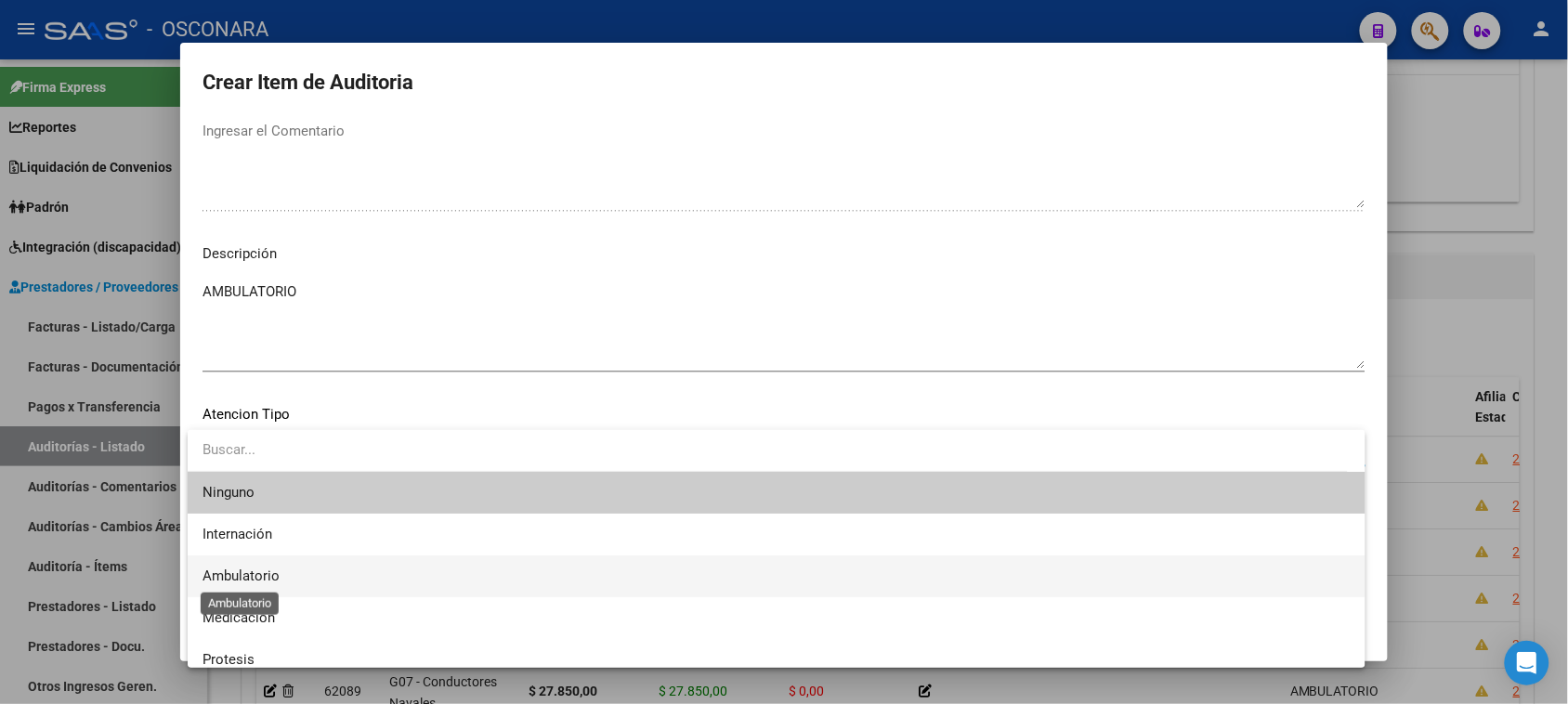
click at [254, 572] on span "Ambulatorio" at bounding box center [241, 576] width 77 height 17
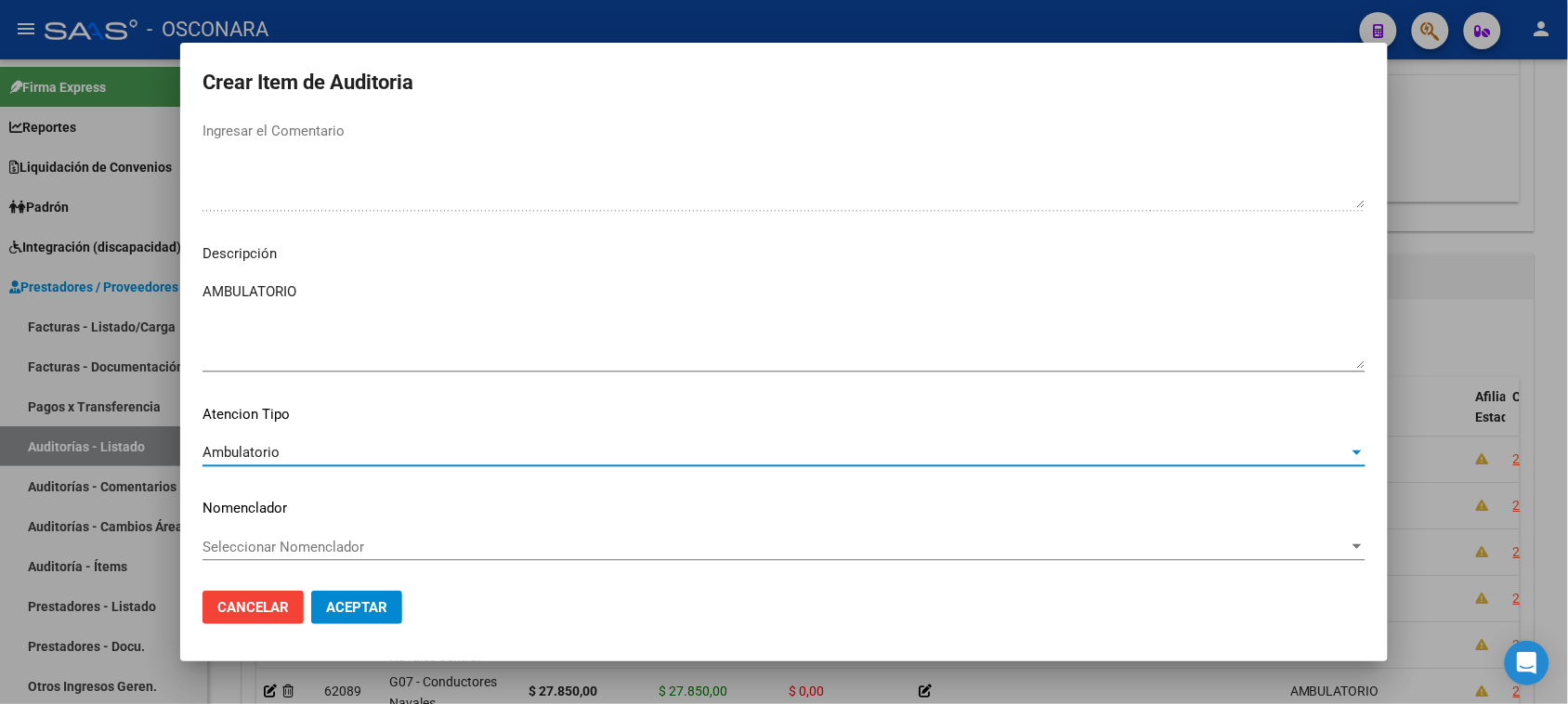
click at [351, 602] on span "Aceptar" at bounding box center [356, 607] width 62 height 17
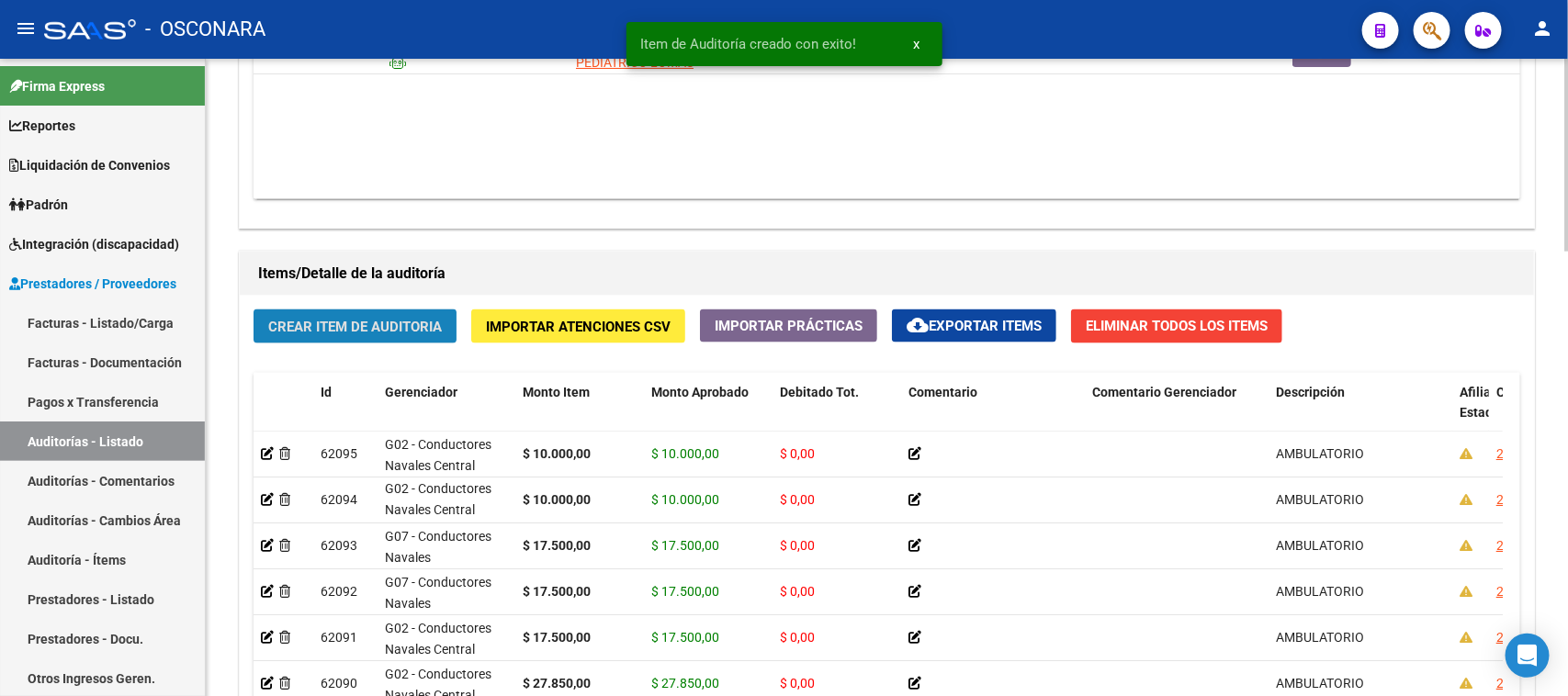
click at [384, 318] on span "Crear Item de Auditoria" at bounding box center [354, 327] width 173 height 17
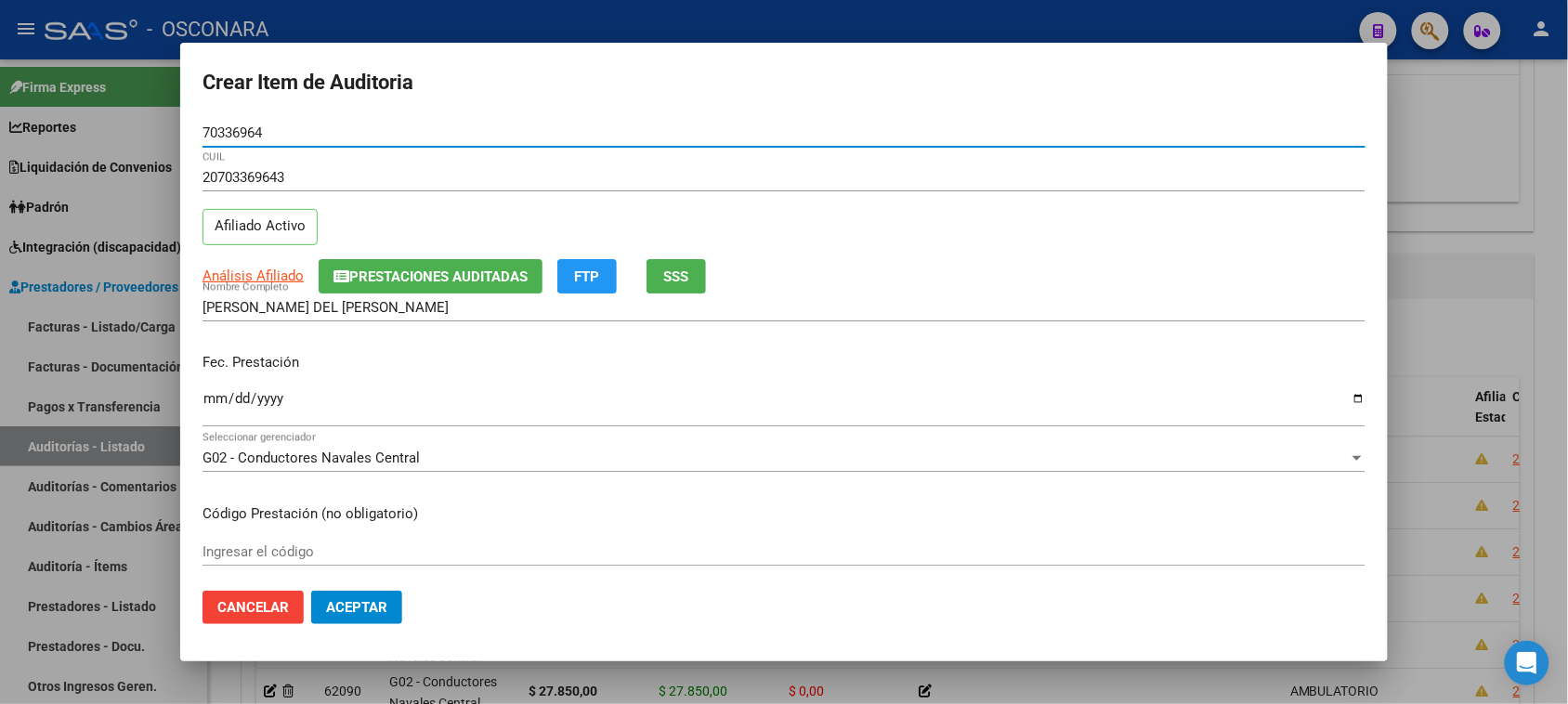
click at [221, 405] on input "Ingresar la fecha" at bounding box center [784, 406] width 1162 height 29
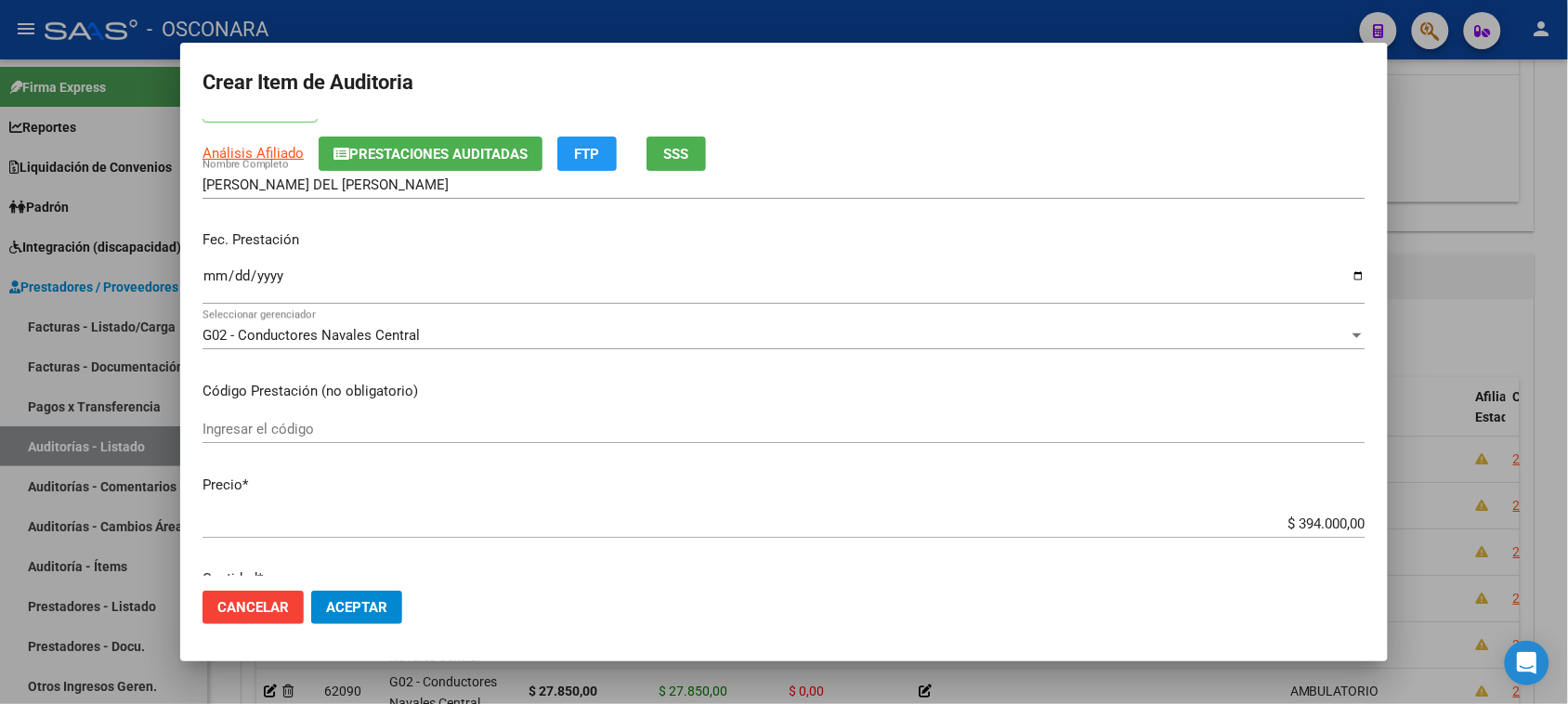
scroll to position [232, 0]
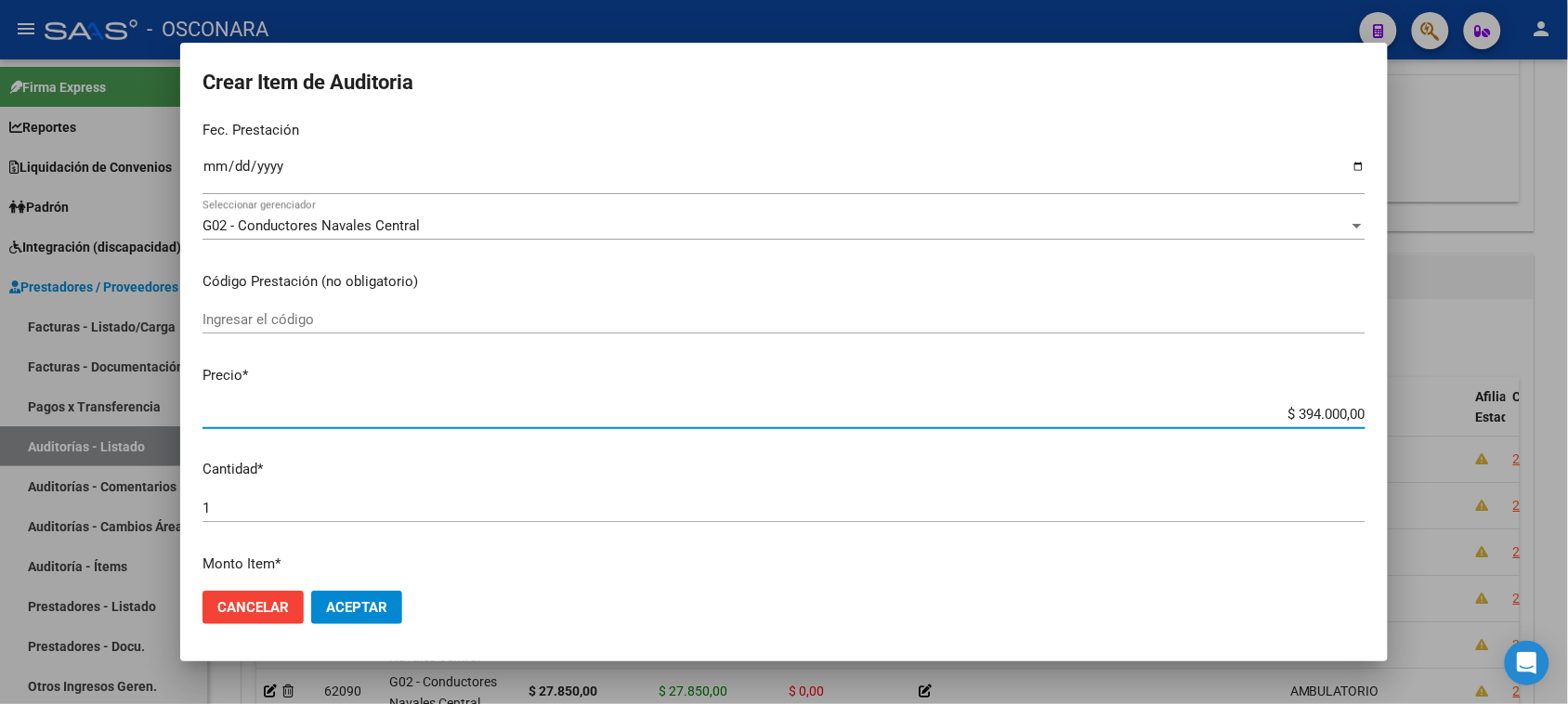
drag, startPoint x: 1278, startPoint y: 418, endPoint x: 1460, endPoint y: 411, distance: 182.1
click at [1451, 415] on div "Crear Item de Auditoria 70336964 Nro Documento 20703369643 CUIL Afiliado Activo…" at bounding box center [784, 352] width 1568 height 704
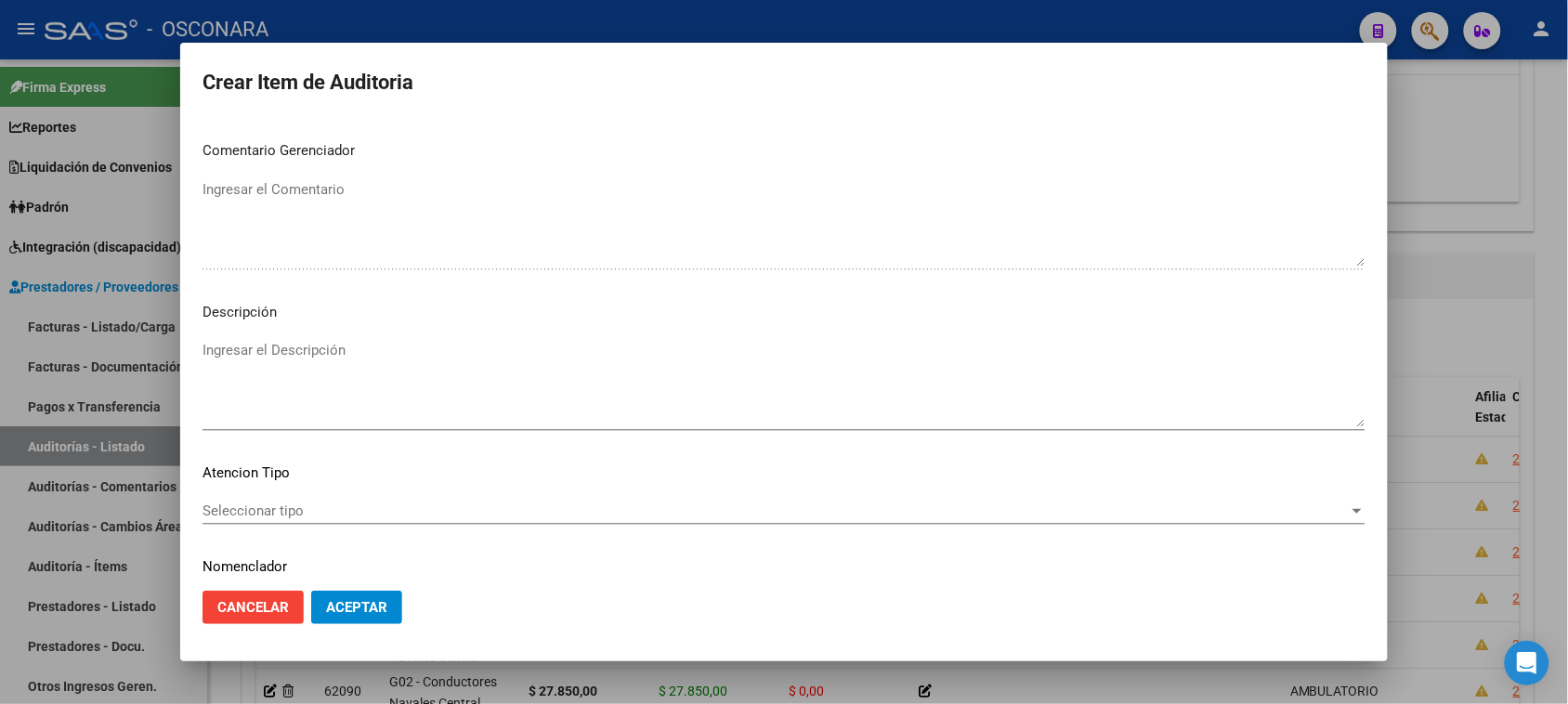
scroll to position [1053, 0]
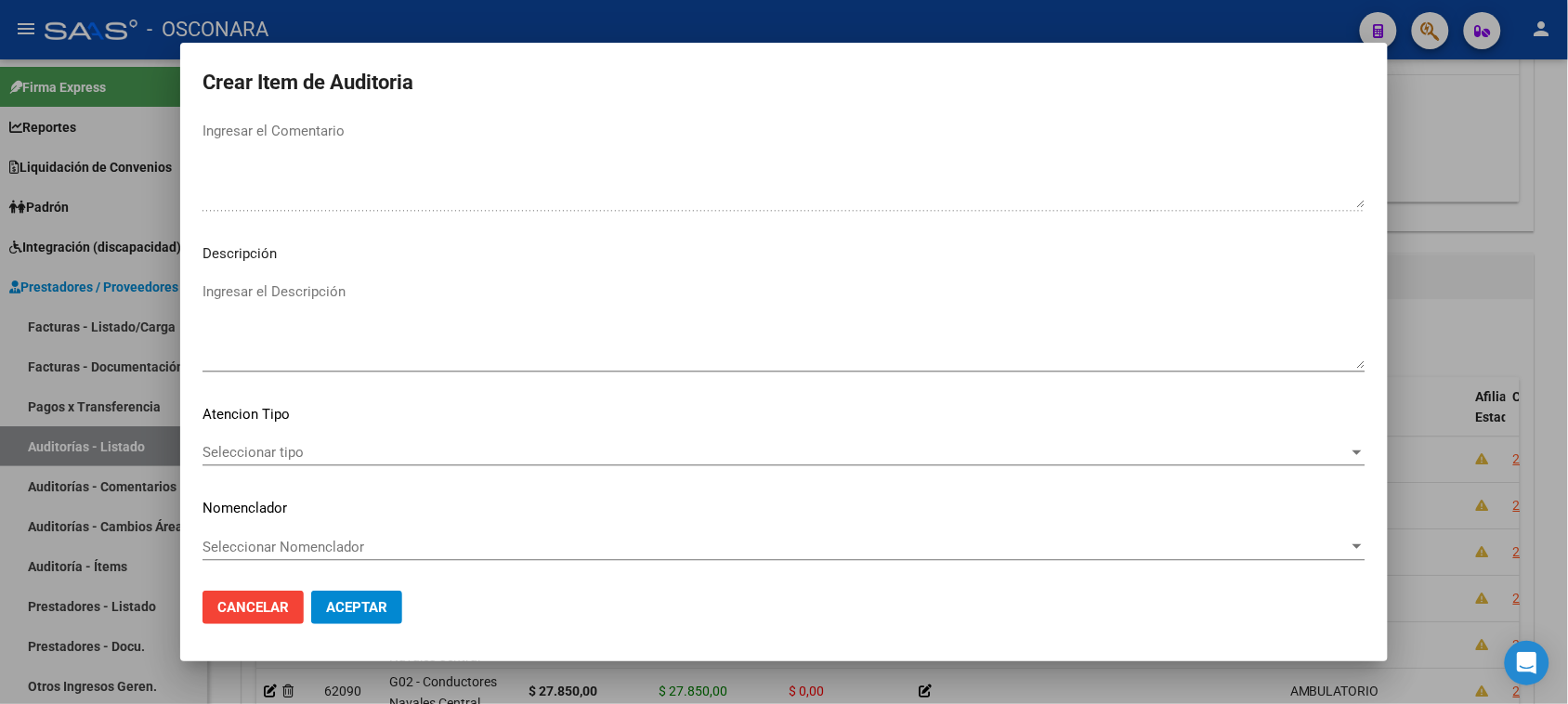
click at [396, 352] on textarea "Ingresar el Descripción" at bounding box center [784, 325] width 1162 height 87
click at [260, 466] on div "Seleccionar tipo Seleccionar tipo" at bounding box center [784, 461] width 1162 height 45
click at [244, 451] on span "Seleccionar tipo" at bounding box center [776, 453] width 1146 height 17
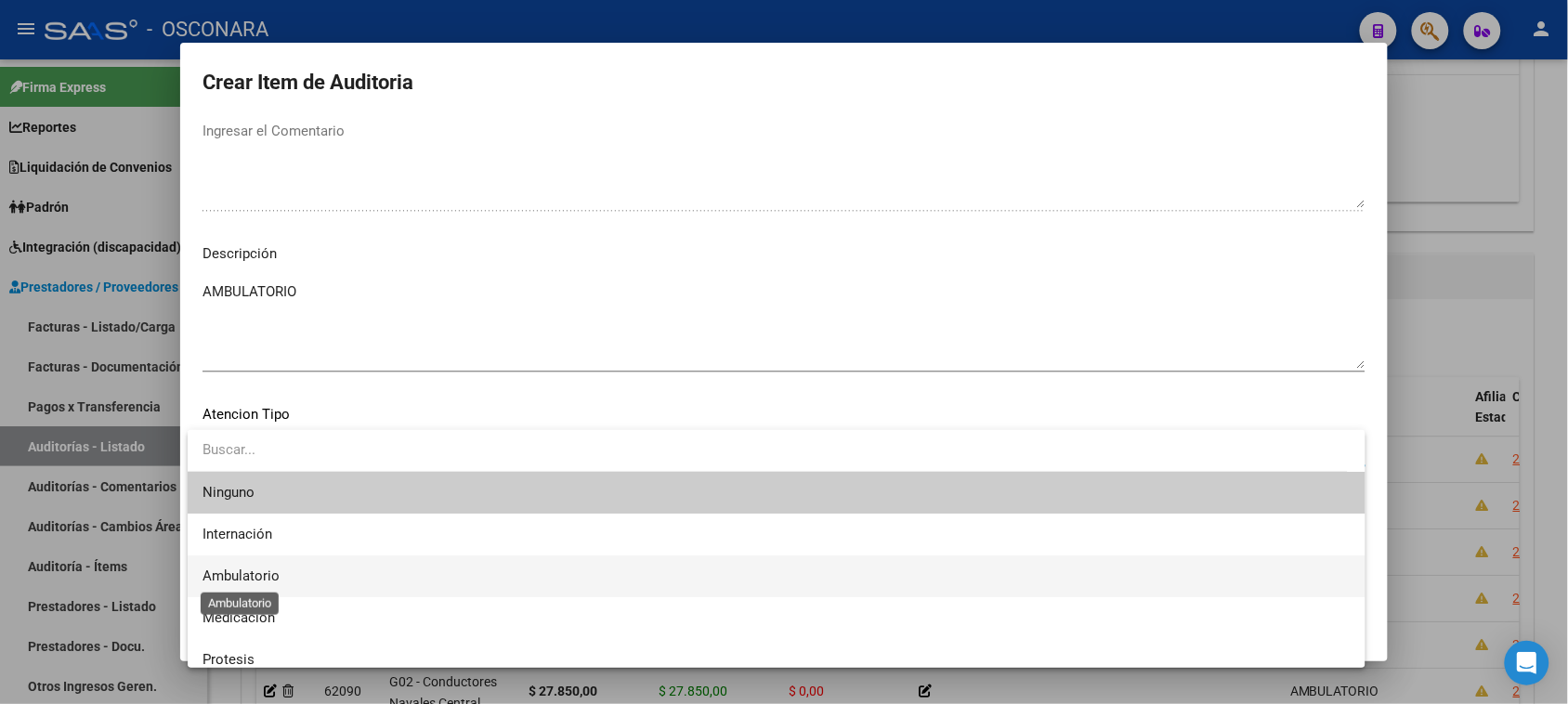
click at [219, 569] on span "Ambulatorio" at bounding box center [241, 576] width 77 height 17
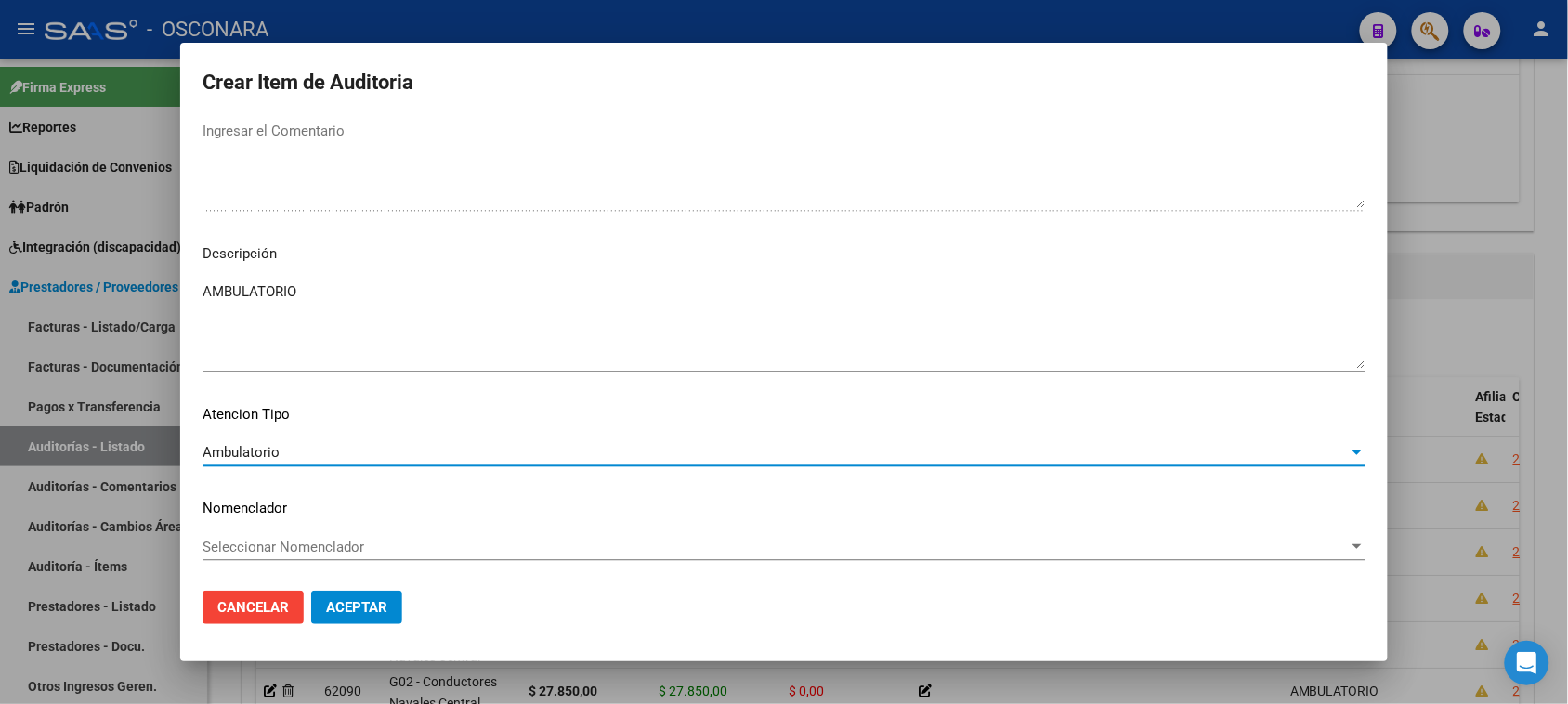
click at [335, 594] on button "Aceptar" at bounding box center [356, 606] width 91 height 33
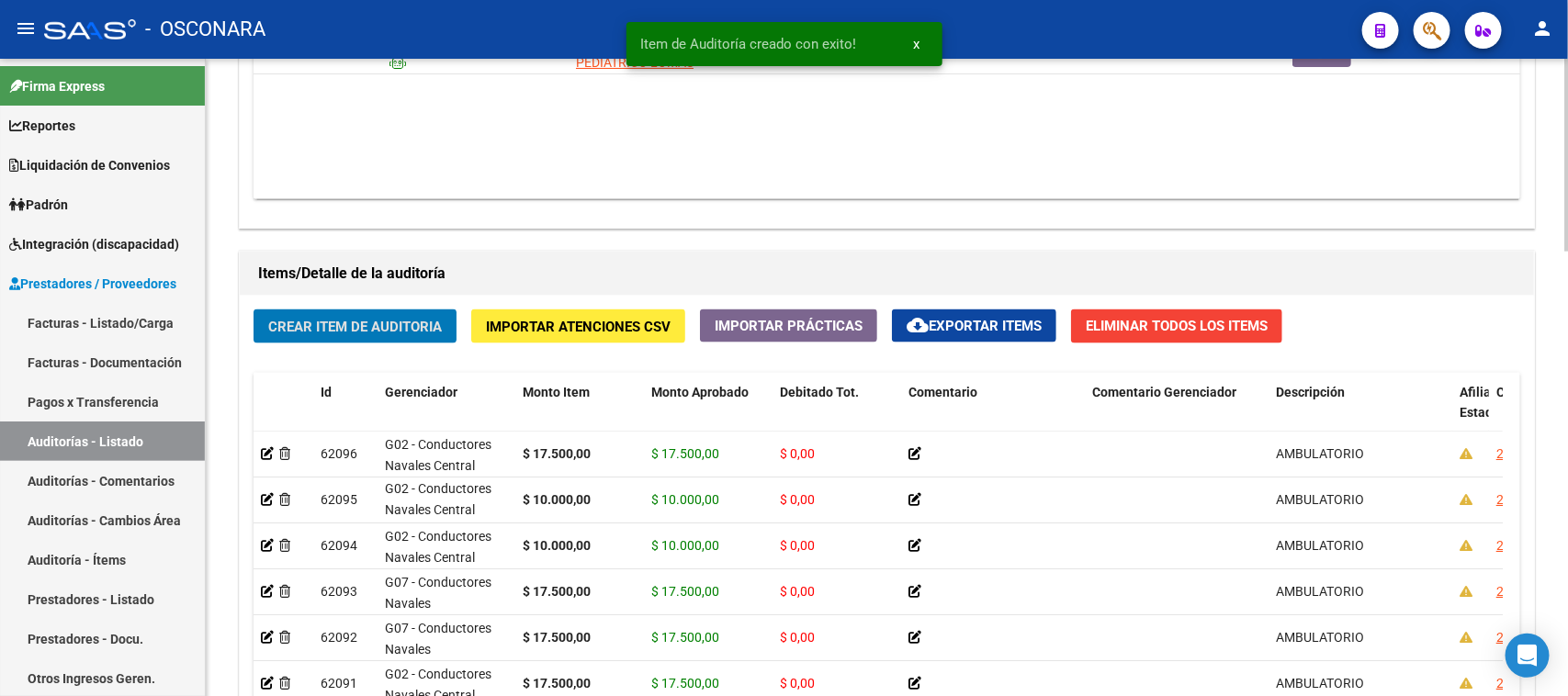
click at [370, 329] on span "Crear Item de Auditoria" at bounding box center [354, 327] width 173 height 17
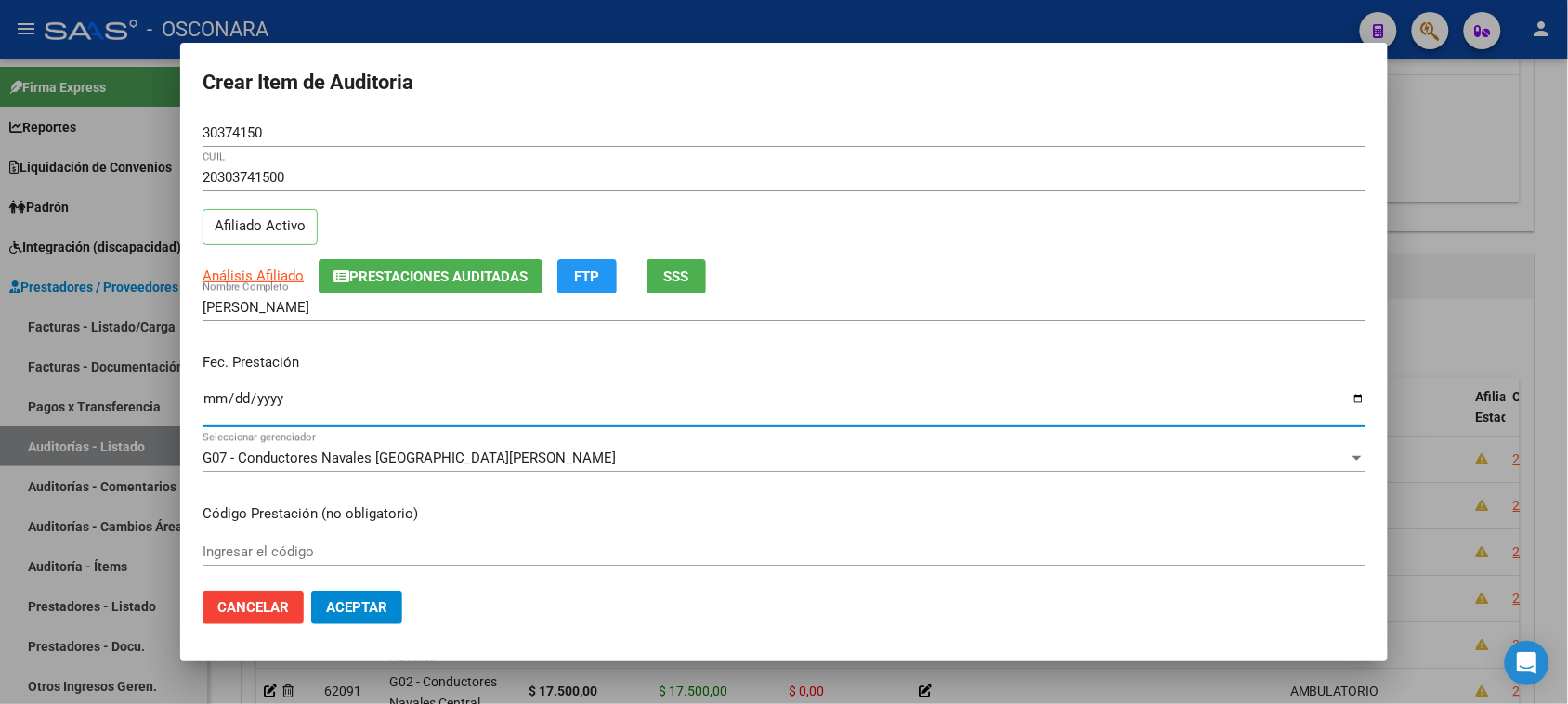
click at [216, 395] on input "Ingresar la fecha" at bounding box center [784, 406] width 1162 height 29
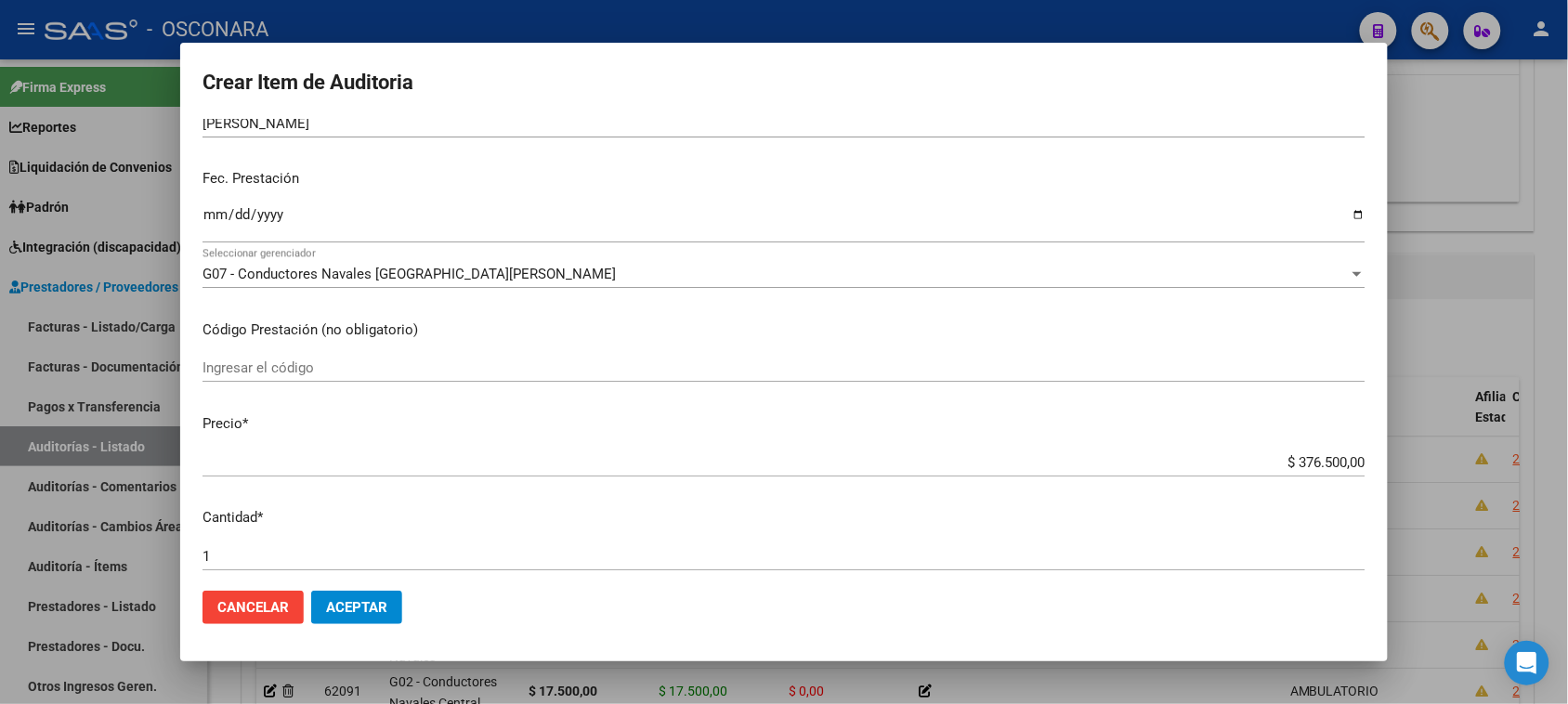
scroll to position [232, 0]
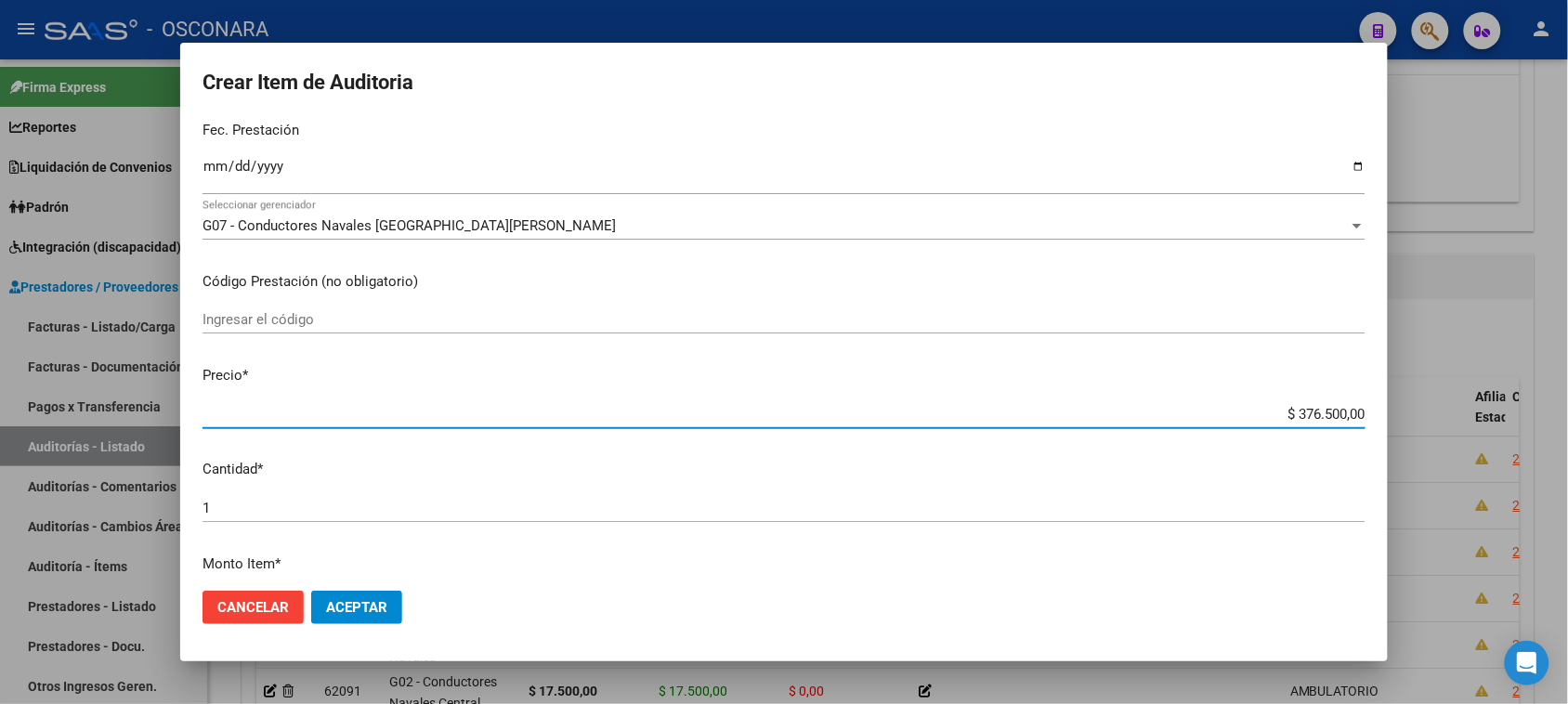
drag, startPoint x: 1285, startPoint y: 414, endPoint x: 1454, endPoint y: 413, distance: 169.0
click at [1455, 413] on div "Crear Item de Auditoria 30374150 Nro Documento 20303741500 CUIL Afiliado Activo…" at bounding box center [784, 352] width 1568 height 704
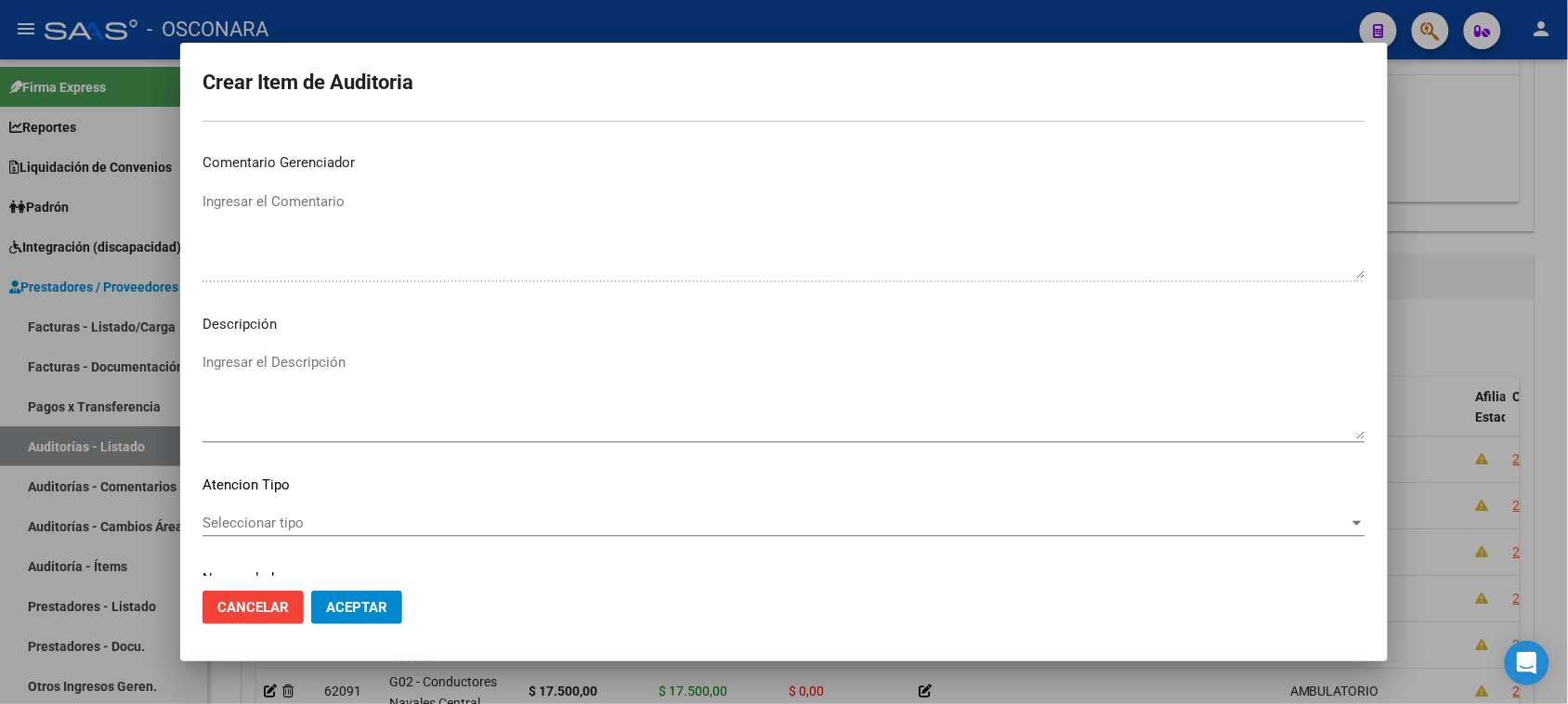
scroll to position [1053, 0]
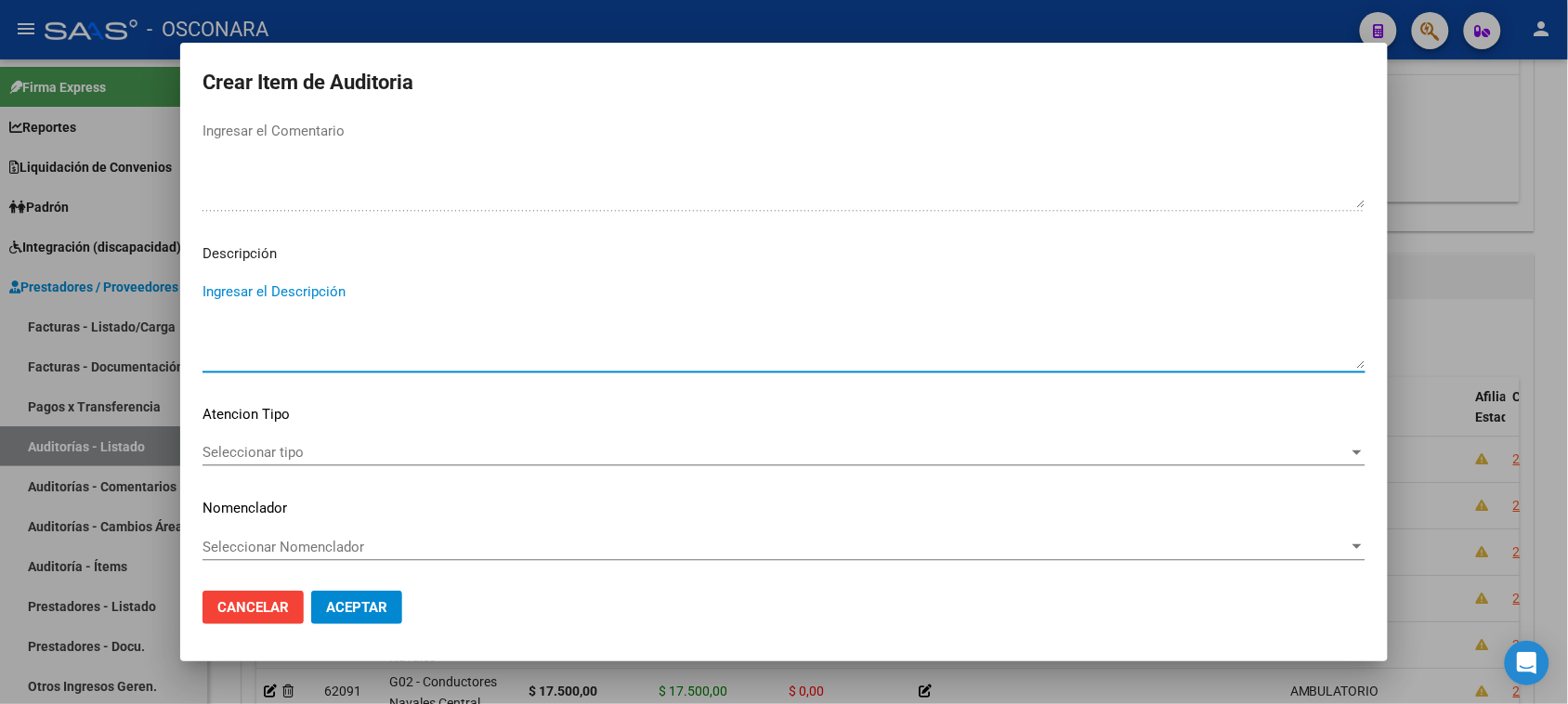
click at [335, 345] on textarea "Ingresar el Descripción" at bounding box center [784, 325] width 1162 height 87
click at [242, 446] on span "Seleccionar tipo" at bounding box center [776, 453] width 1146 height 17
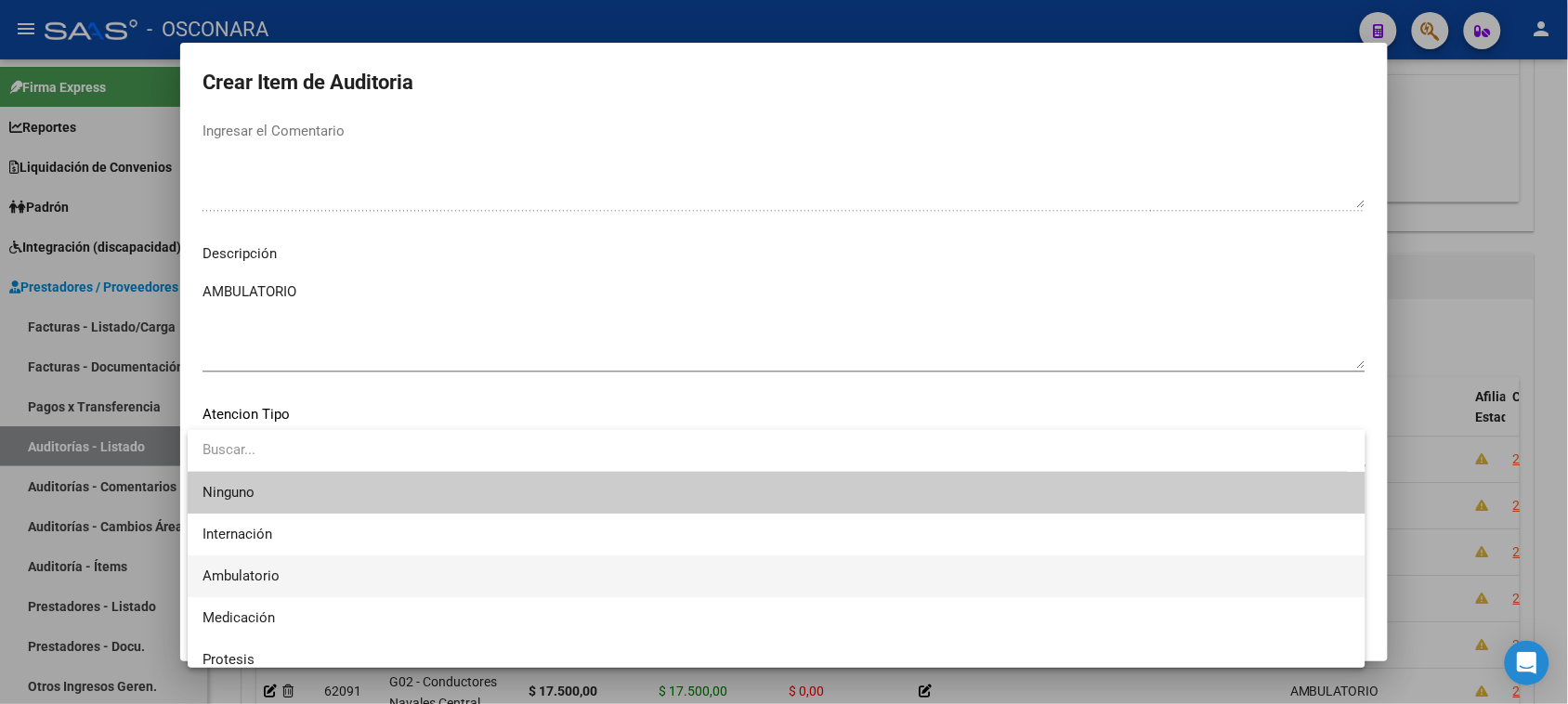
click at [285, 573] on span "Ambulatorio" at bounding box center [776, 576] width 1147 height 42
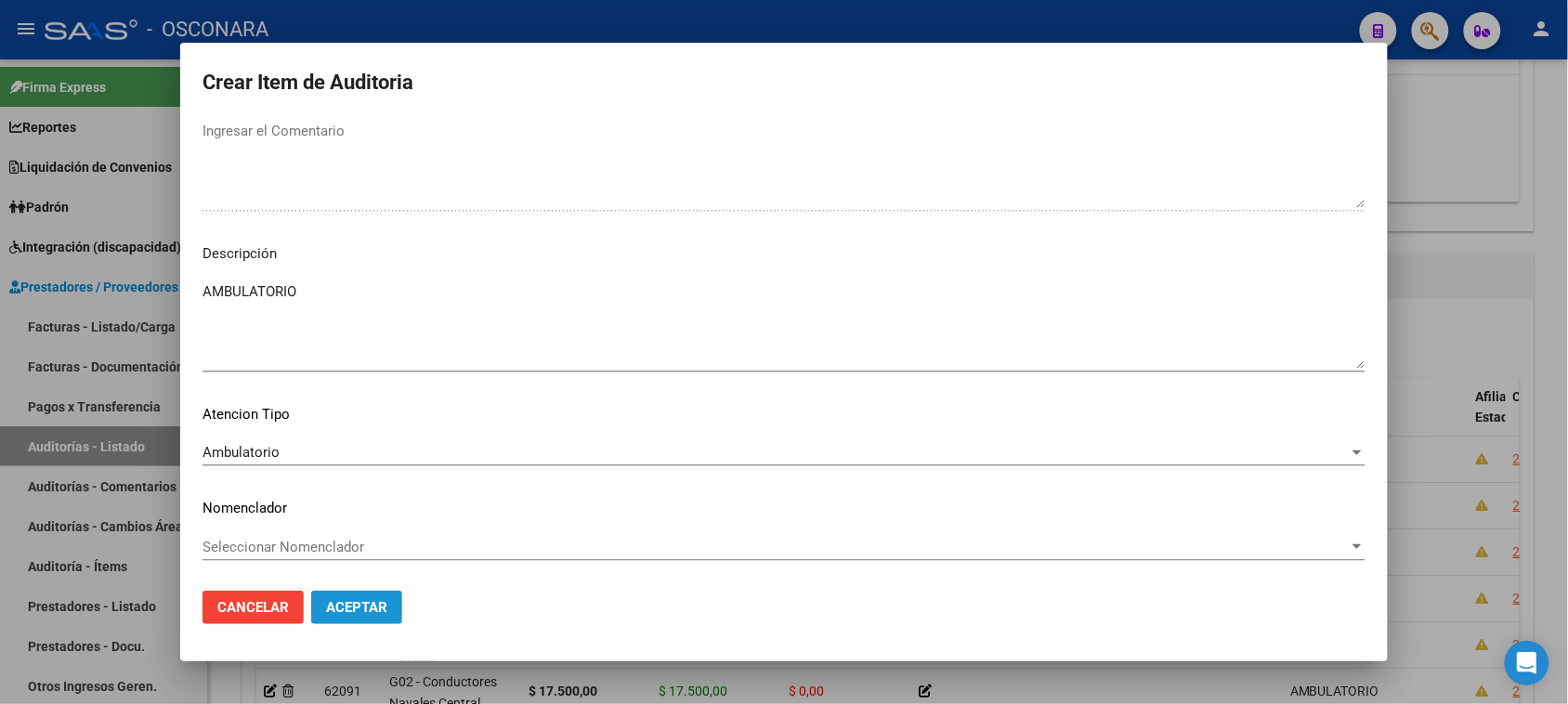
click at [357, 594] on button "Aceptar" at bounding box center [356, 606] width 91 height 33
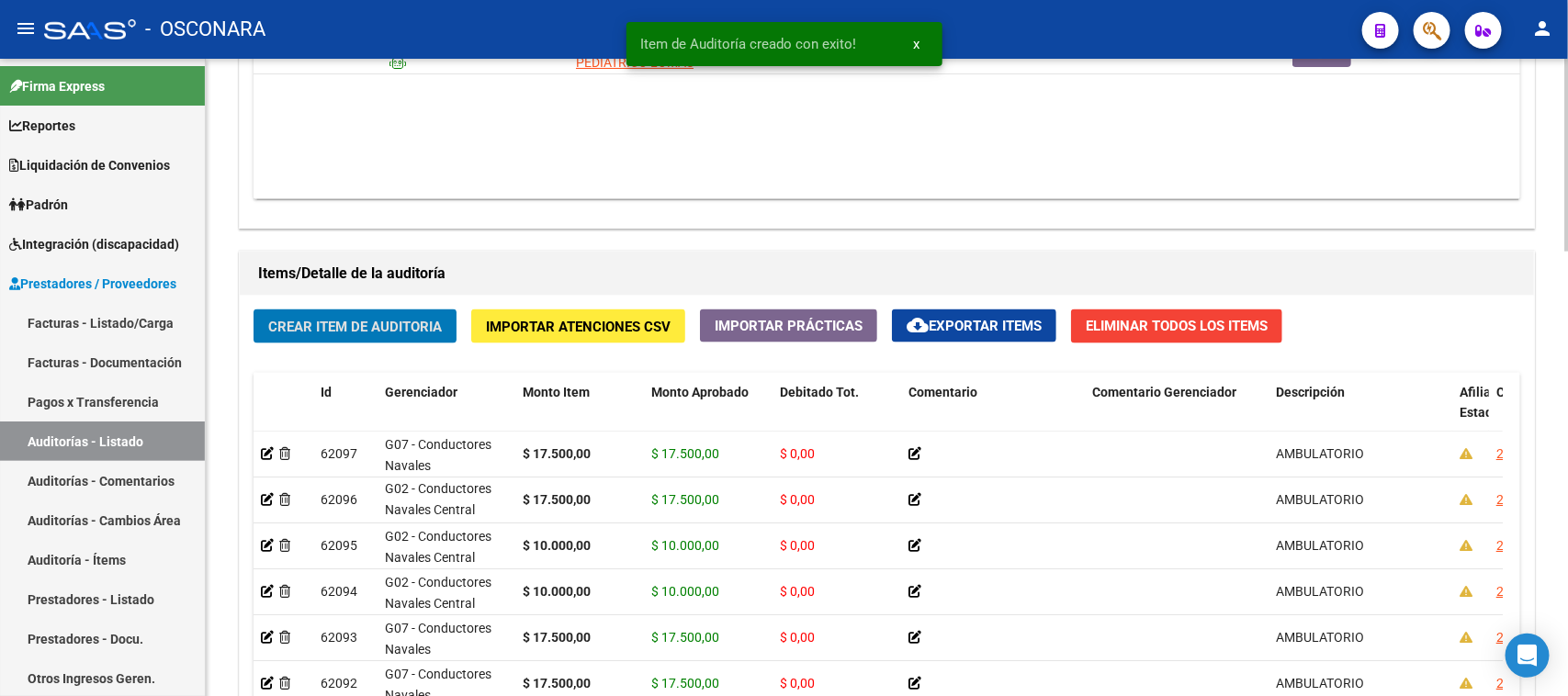
click at [384, 331] on span "Crear Item de Auditoria" at bounding box center [354, 327] width 173 height 17
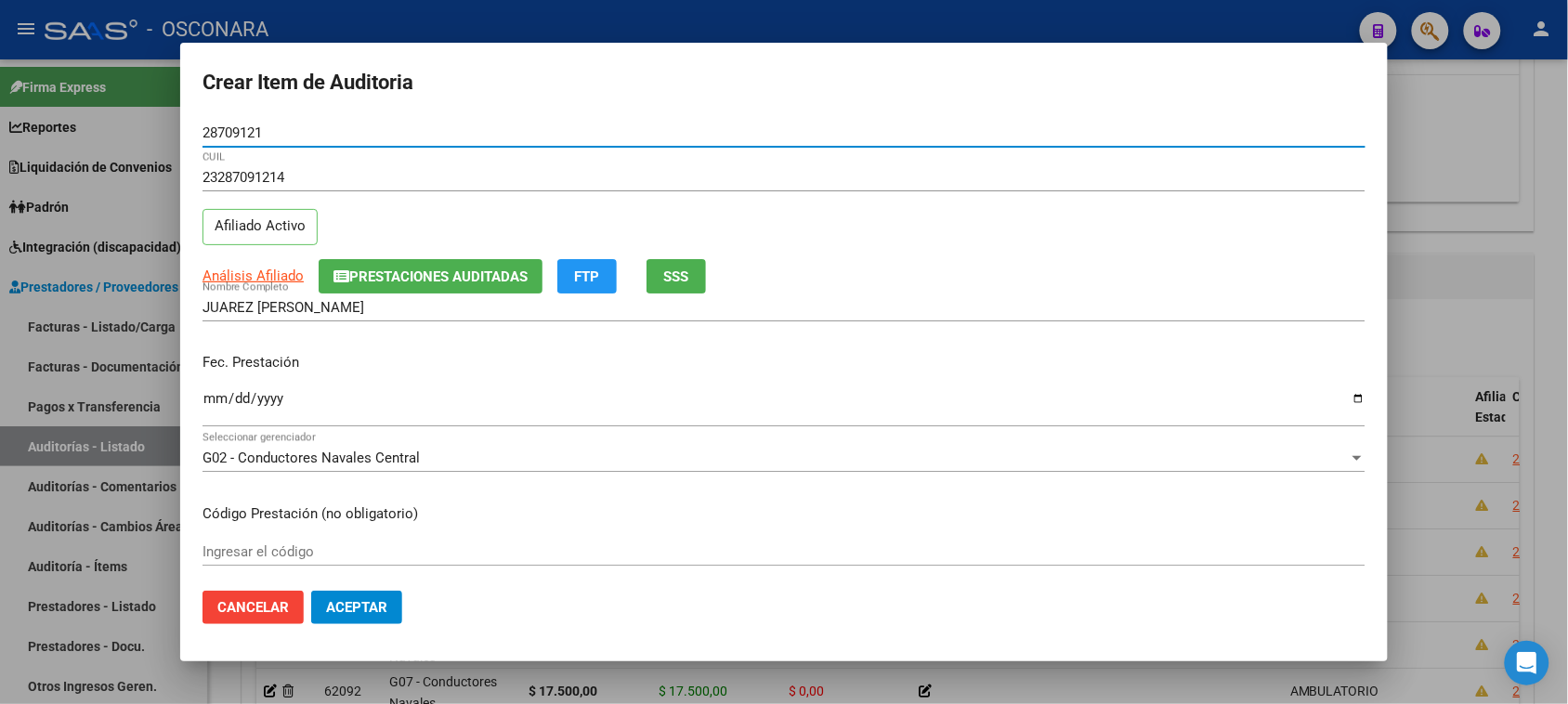
click at [216, 404] on input "Ingresar la fecha" at bounding box center [784, 406] width 1162 height 29
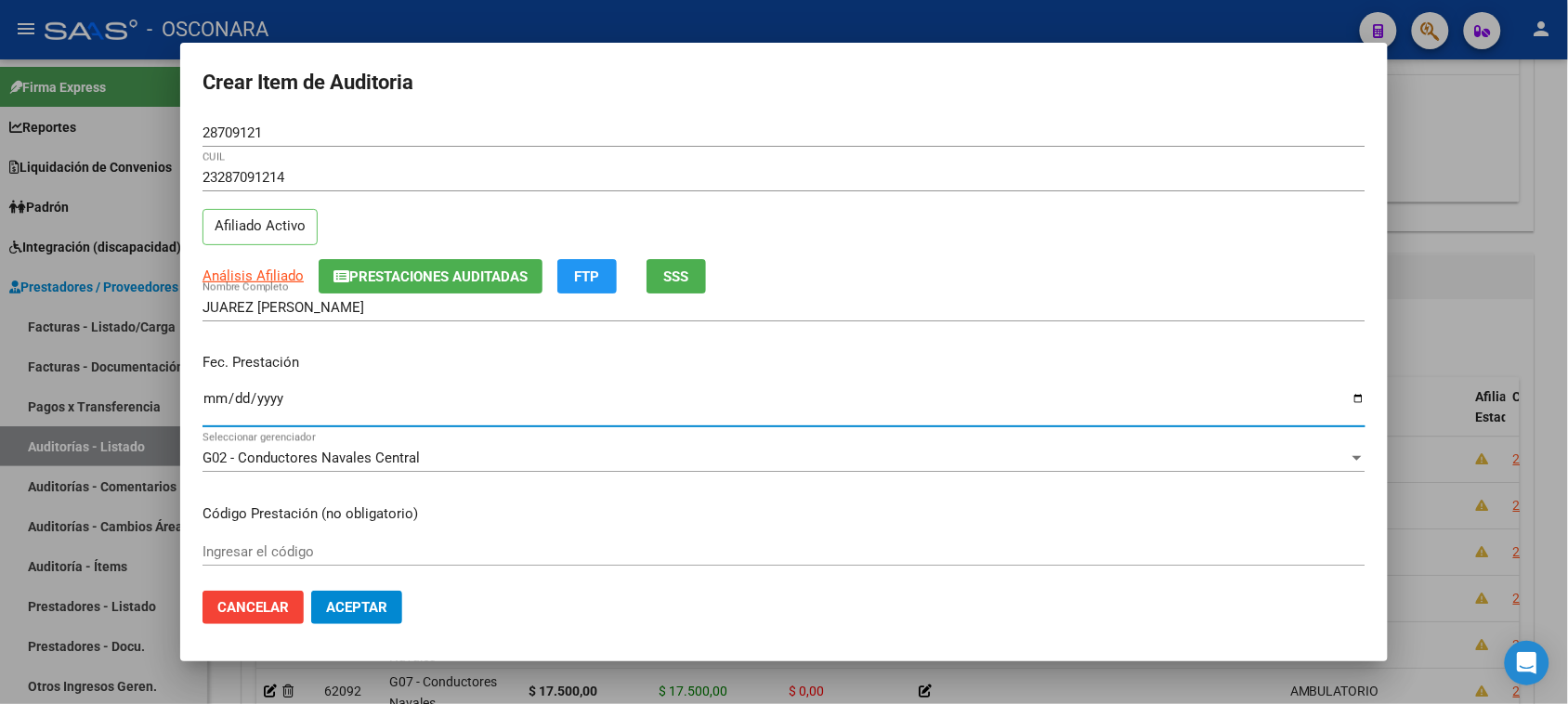
click at [214, 404] on input "Ingresar la fecha" at bounding box center [784, 406] width 1162 height 29
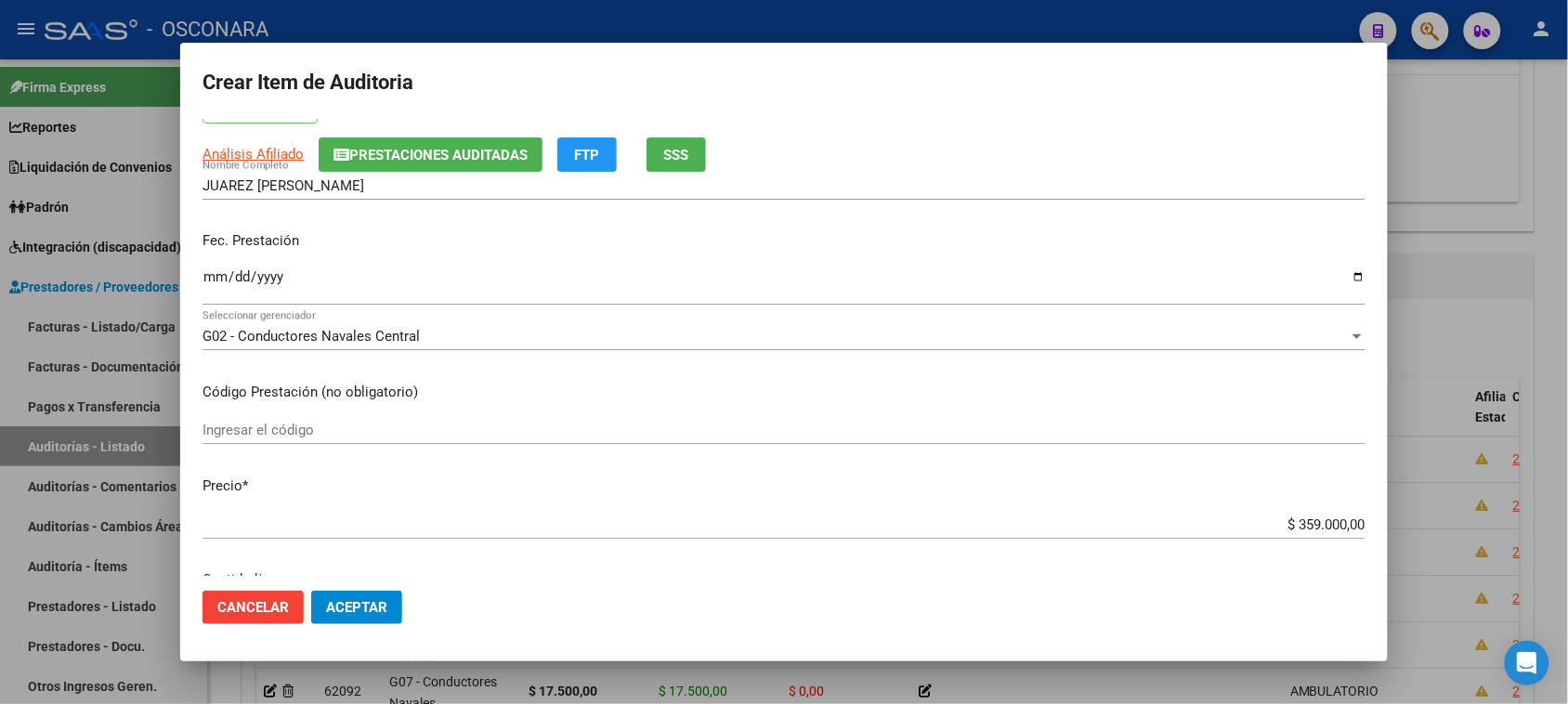
scroll to position [232, 0]
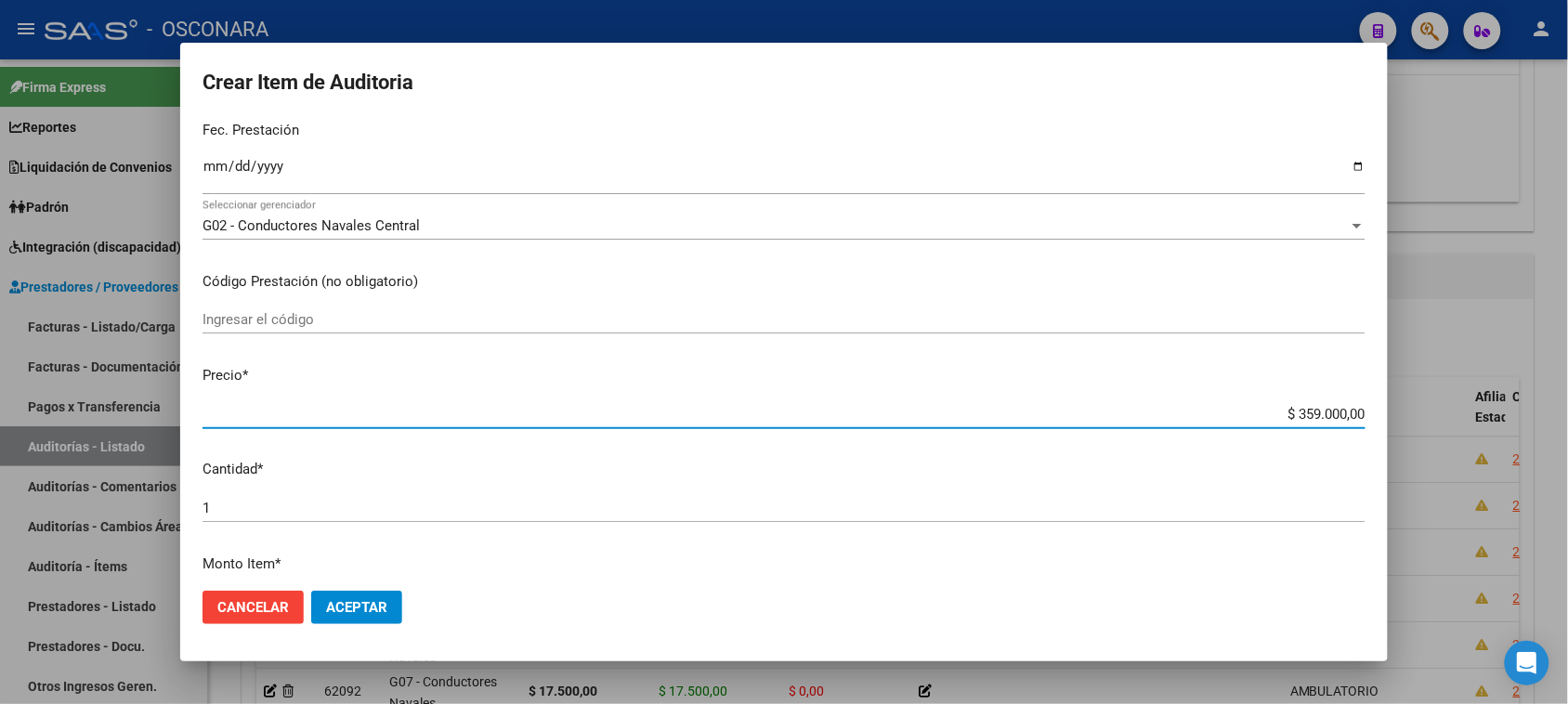
drag, startPoint x: 1282, startPoint y: 411, endPoint x: 1492, endPoint y: 416, distance: 210.1
click at [1493, 418] on div "Crear Item de Auditoria 28709121 Nro Documento 23287091214 CUIL Afiliado Activo…" at bounding box center [784, 352] width 1568 height 704
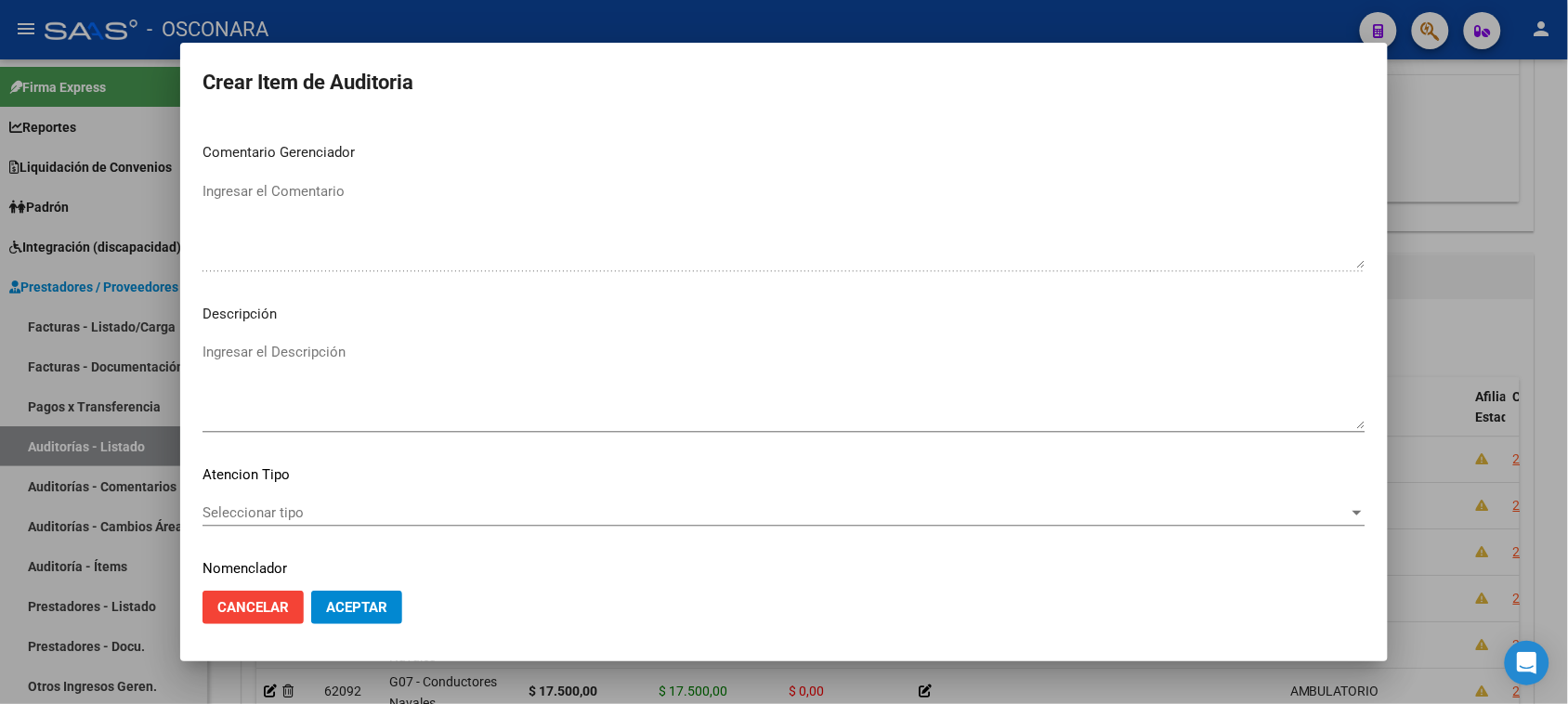
scroll to position [1053, 0]
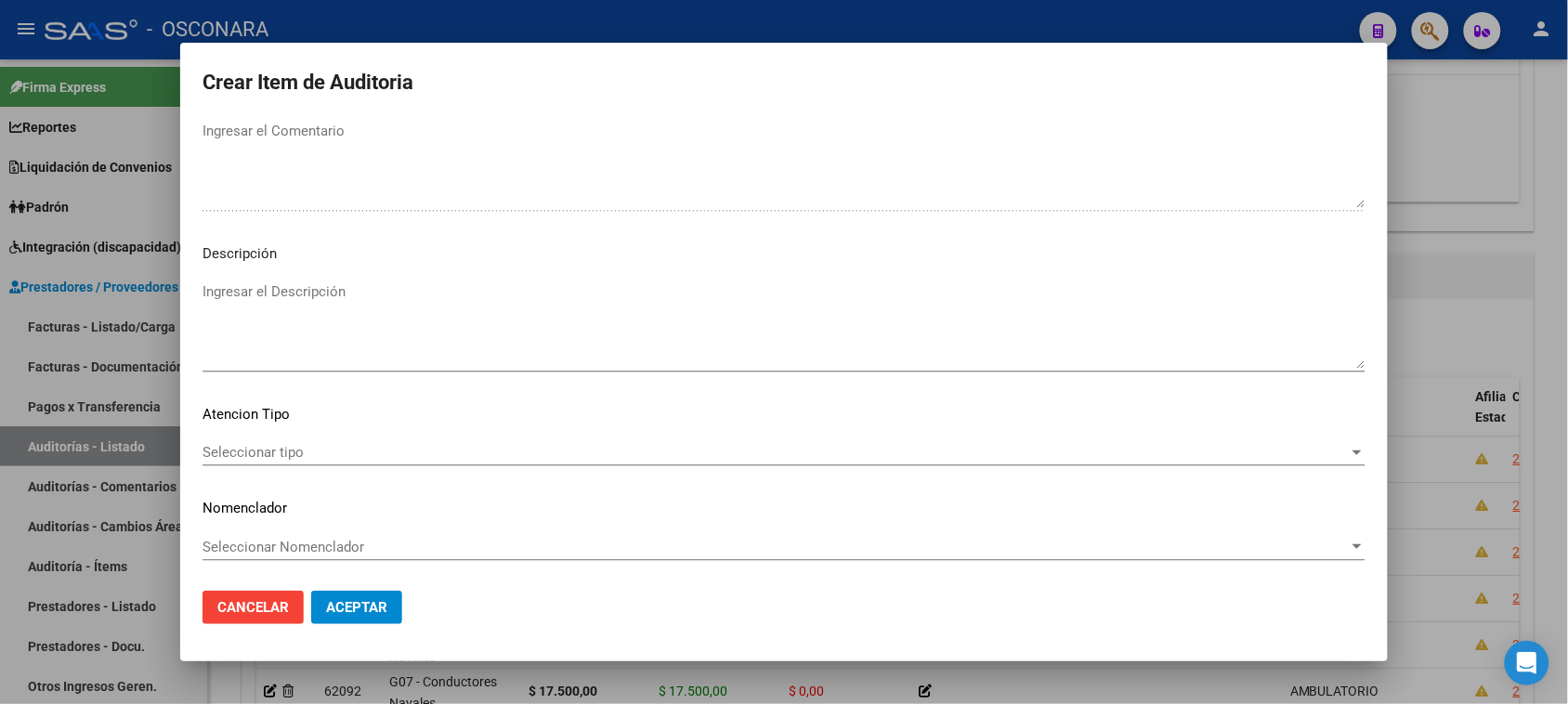
click at [302, 349] on textarea "Ingresar el Descripción" at bounding box center [784, 325] width 1162 height 87
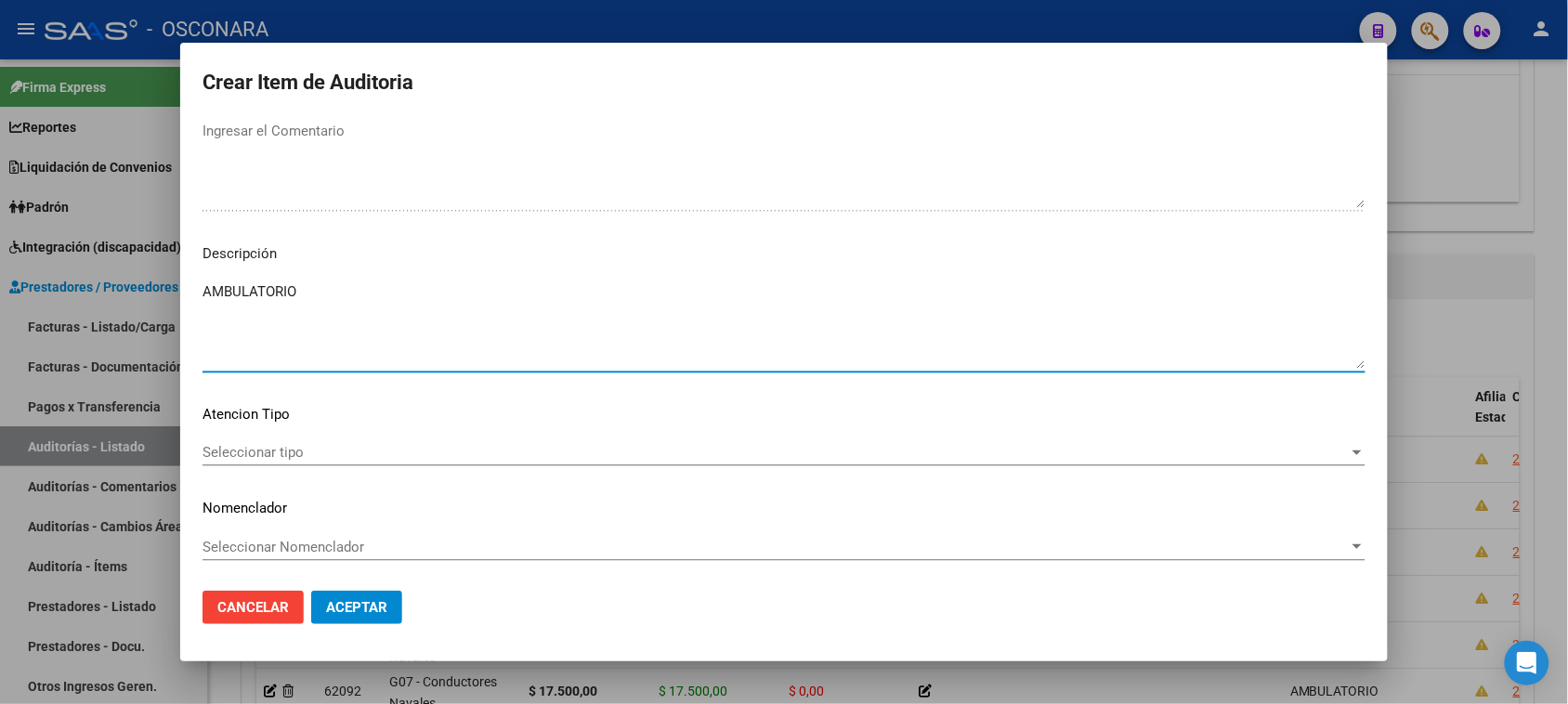
click at [235, 452] on span "Seleccionar tipo" at bounding box center [776, 453] width 1146 height 17
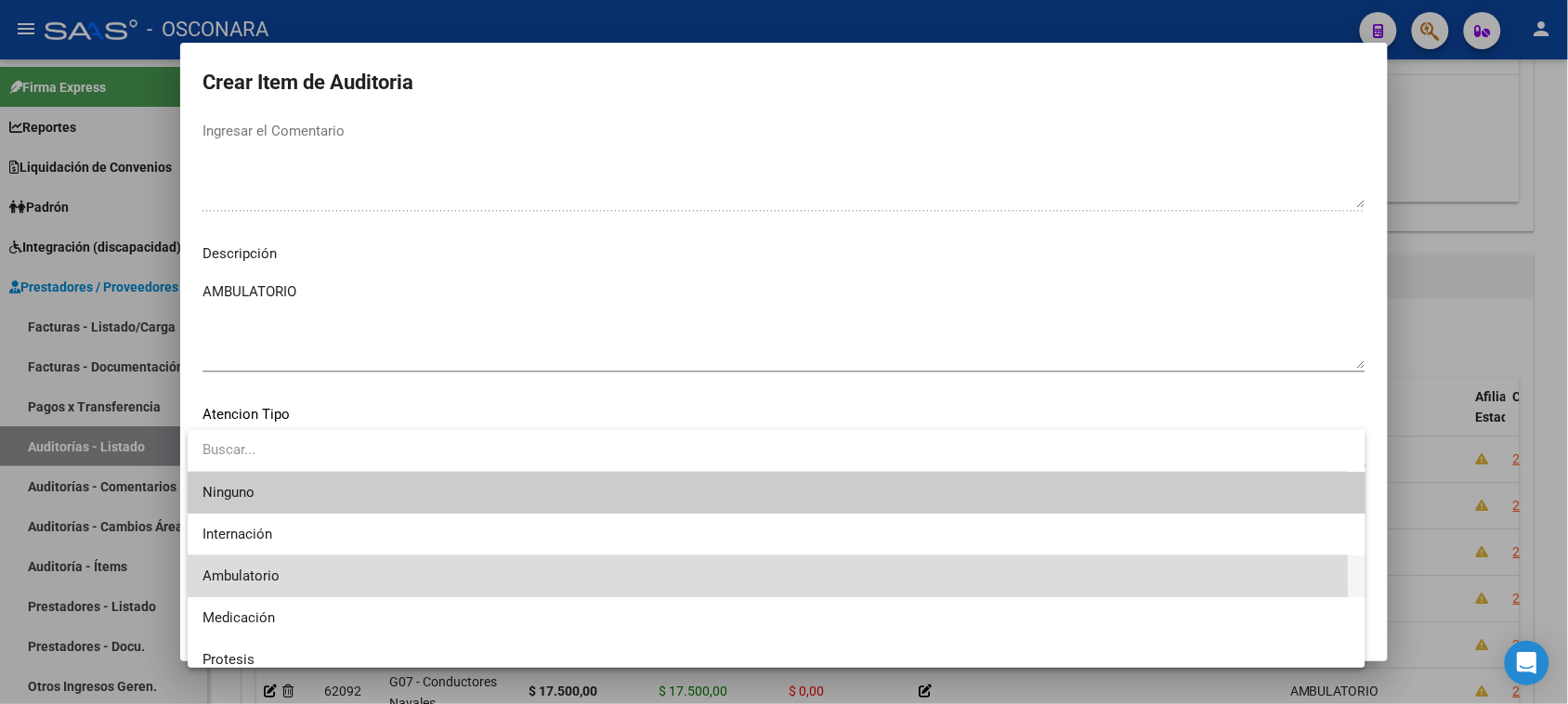
click at [286, 586] on span "Ambulatorio" at bounding box center [776, 576] width 1147 height 42
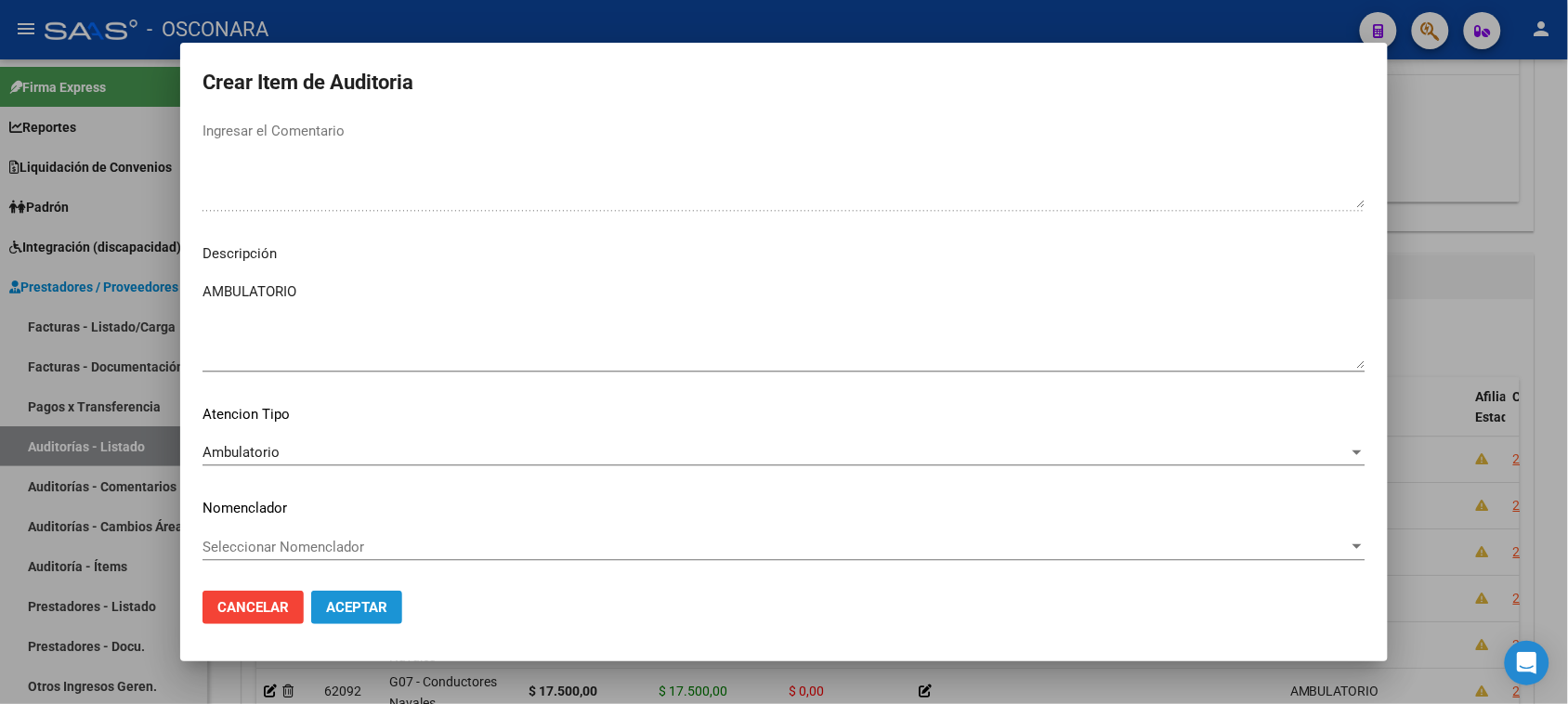
click at [379, 599] on span "Aceptar" at bounding box center [356, 607] width 62 height 17
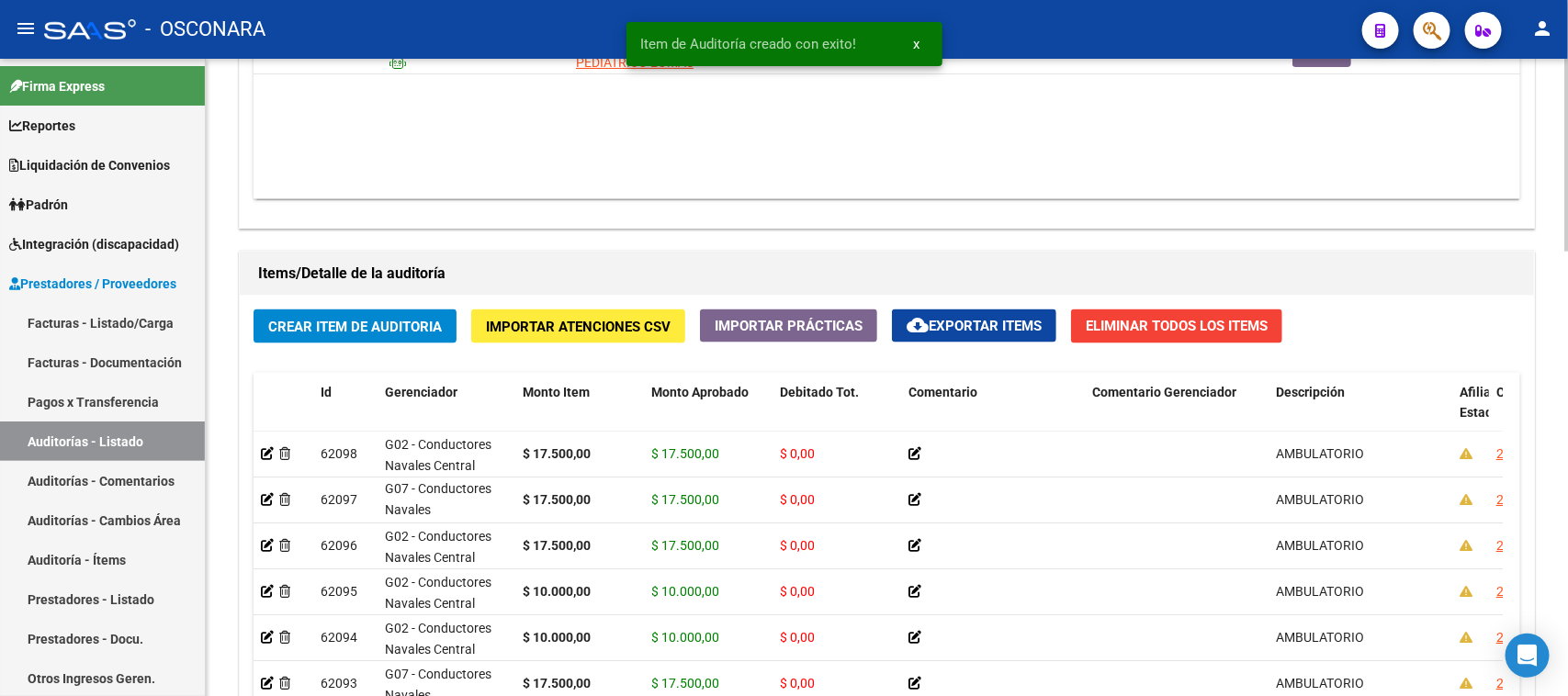
drag, startPoint x: 351, startPoint y: 303, endPoint x: 347, endPoint y: 315, distance: 12.6
click at [350, 304] on div "Crear Item de Auditoria Importar Atenciones CSV Importar Prácticas cloud_downlo…" at bounding box center [887, 592] width 1294 height 593
click at [347, 321] on span "Crear Item de Auditoria" at bounding box center [354, 327] width 173 height 17
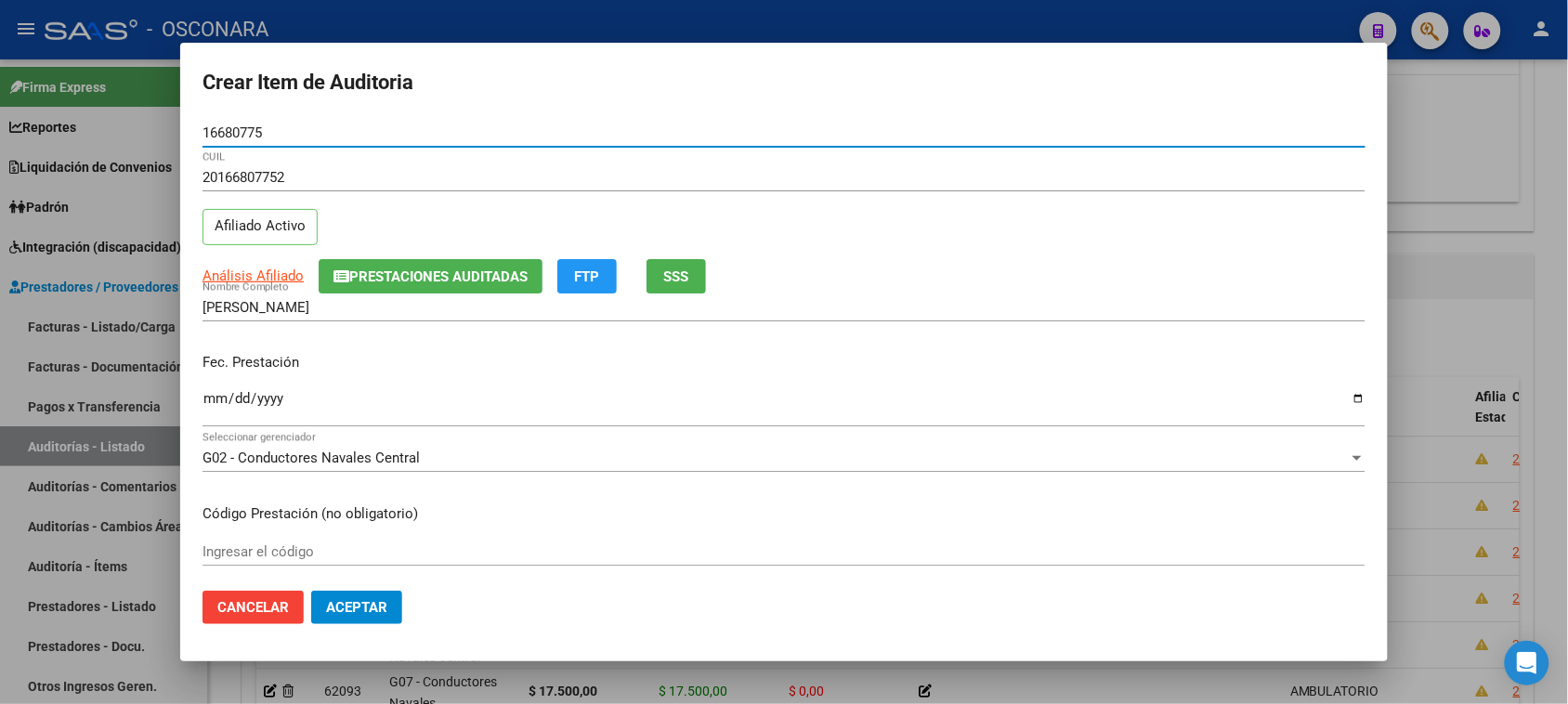
click at [215, 397] on input "Ingresar la fecha" at bounding box center [784, 406] width 1162 height 29
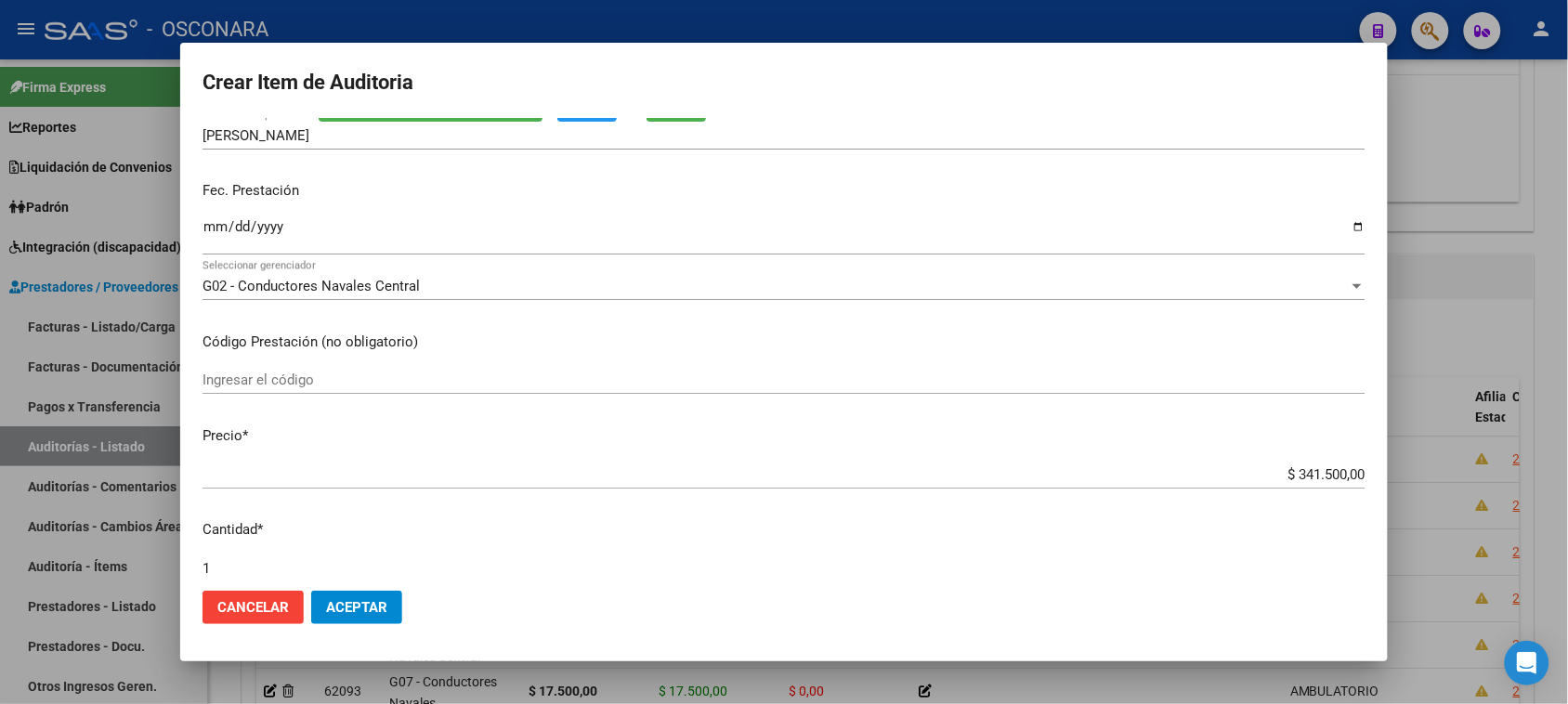
scroll to position [349, 0]
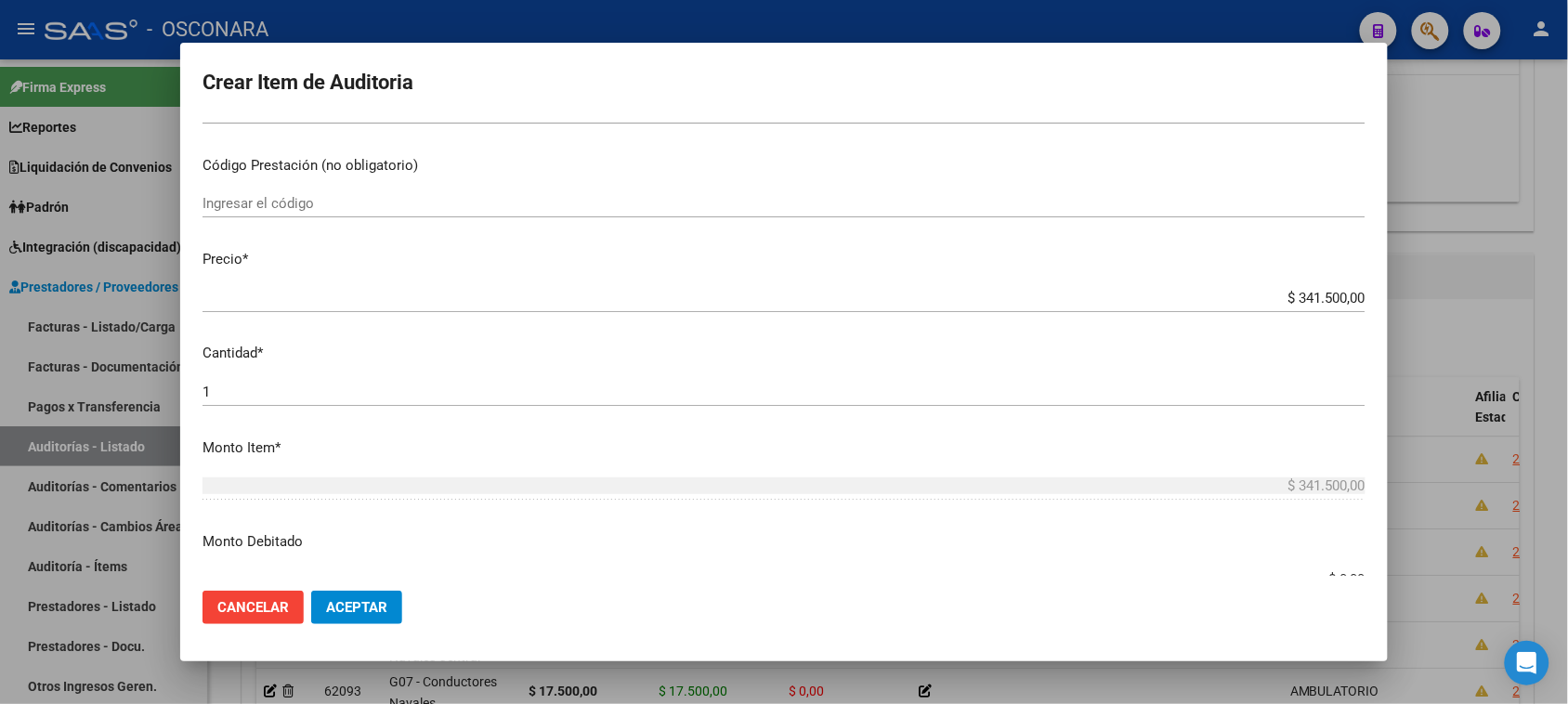
drag, startPoint x: 1278, startPoint y: 296, endPoint x: 1389, endPoint y: 296, distance: 111.0
click at [1388, 296] on div "Crear Item de Auditoria 16680775 Nro Documento 20166807752 CUIL Afiliado Activo…" at bounding box center [784, 352] width 1568 height 704
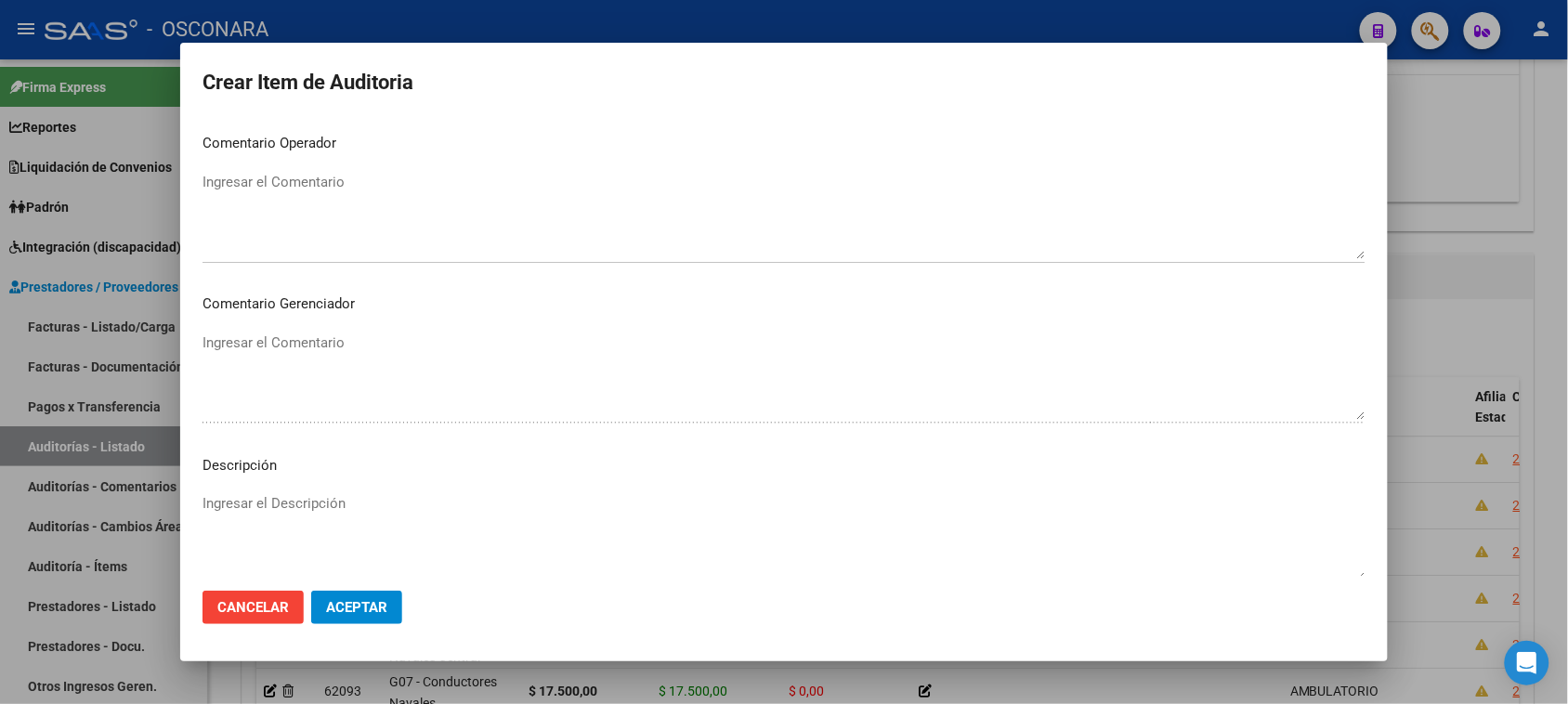
scroll to position [1053, 0]
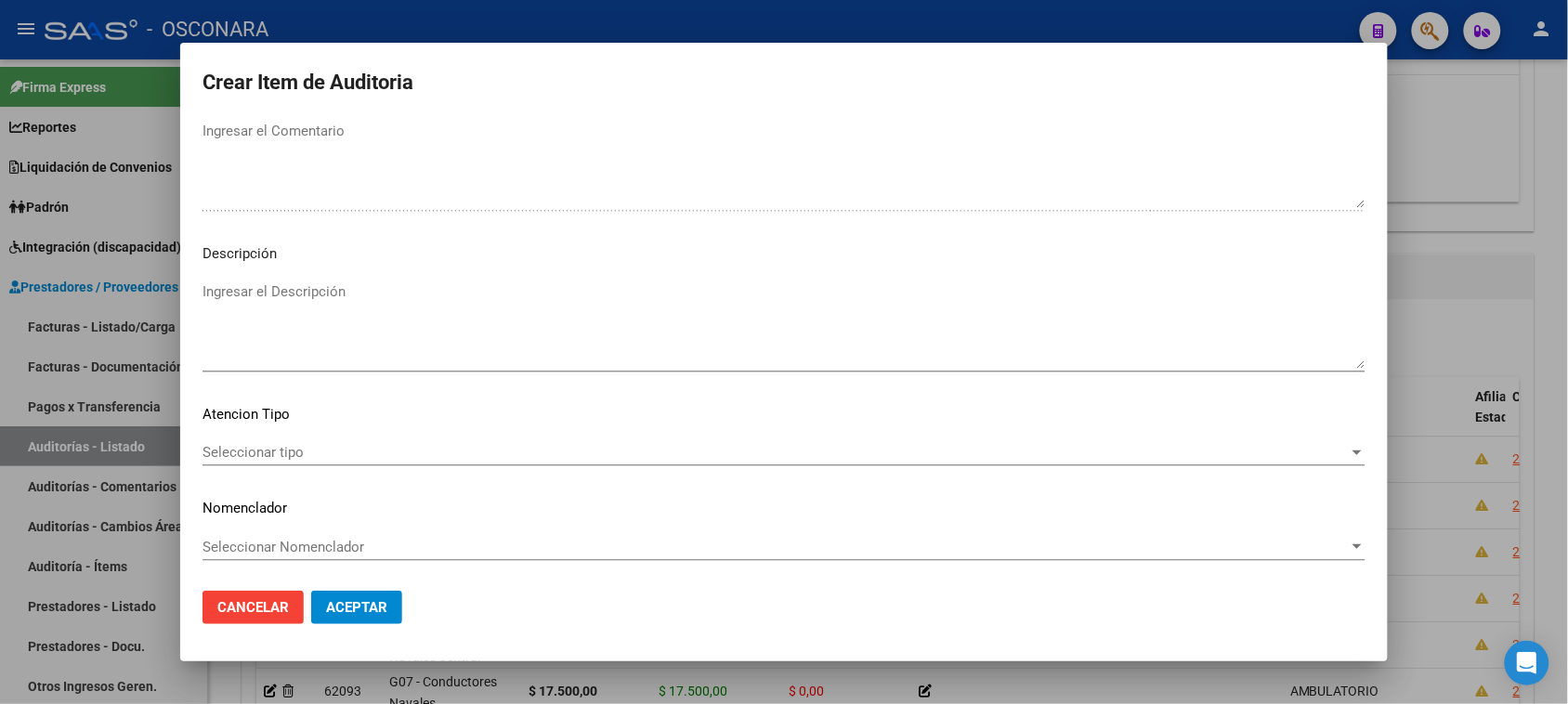
click at [265, 335] on textarea "Ingresar el Descripción" at bounding box center [784, 325] width 1162 height 87
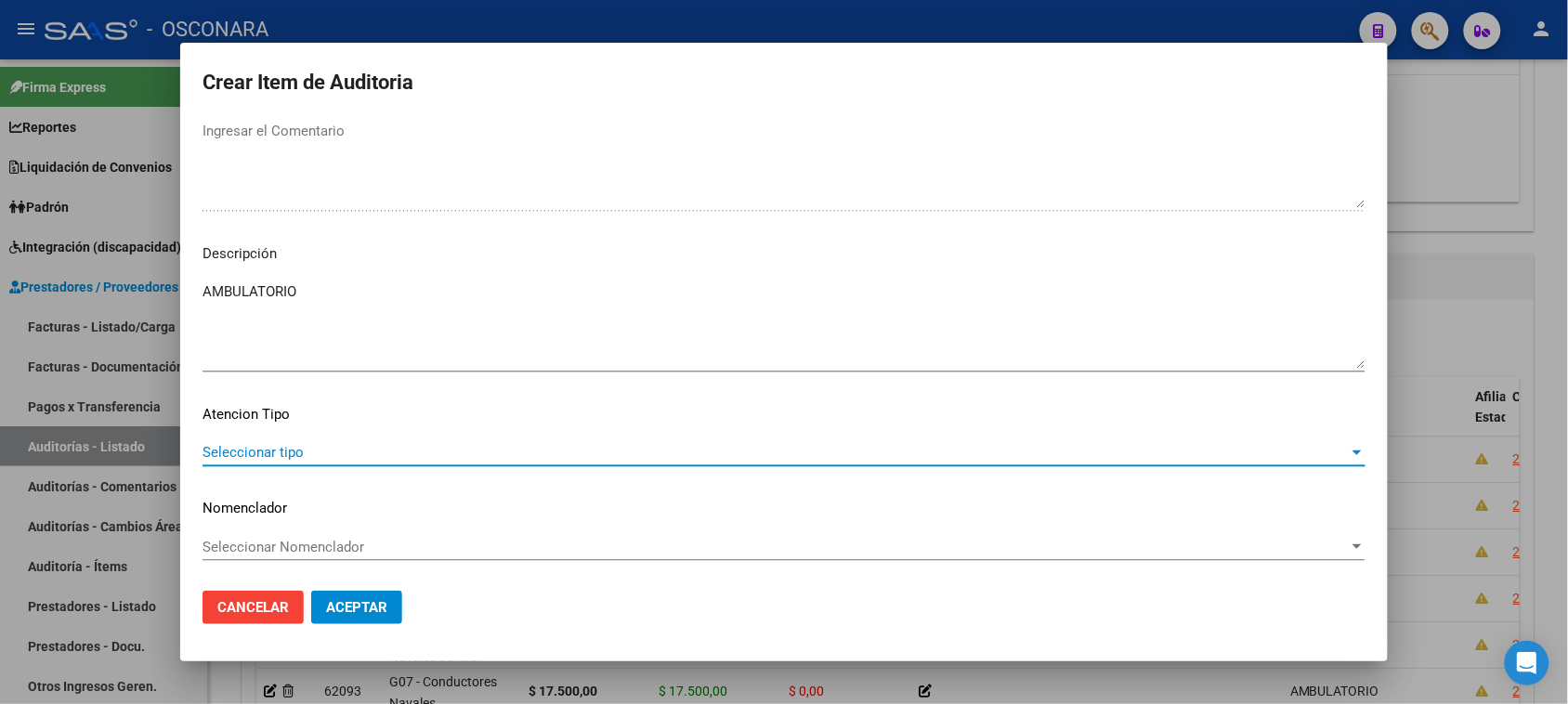
click at [291, 448] on span "Seleccionar tipo" at bounding box center [776, 453] width 1146 height 17
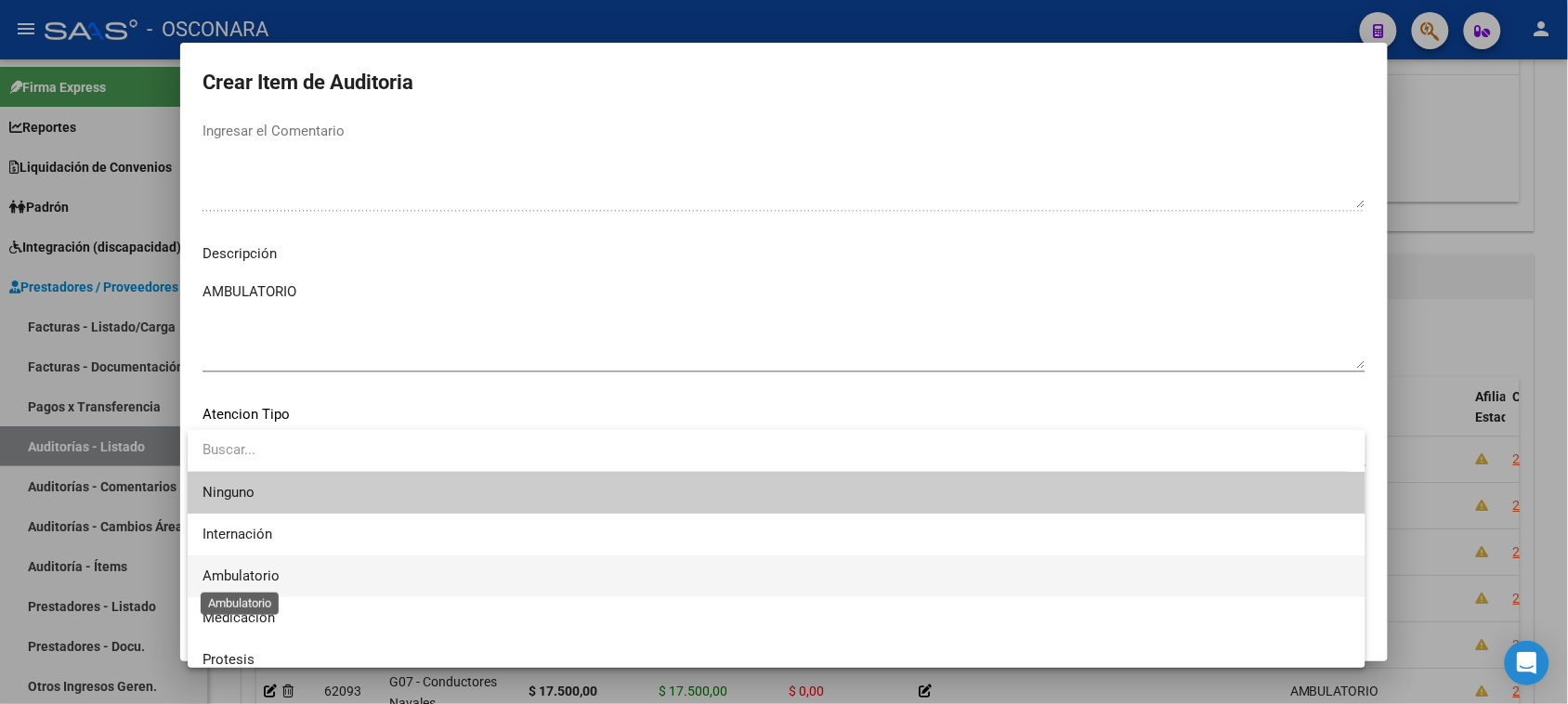
drag, startPoint x: 266, startPoint y: 576, endPoint x: 331, endPoint y: 599, distance: 68.9
click at [267, 576] on span "Ambulatorio" at bounding box center [241, 576] width 77 height 17
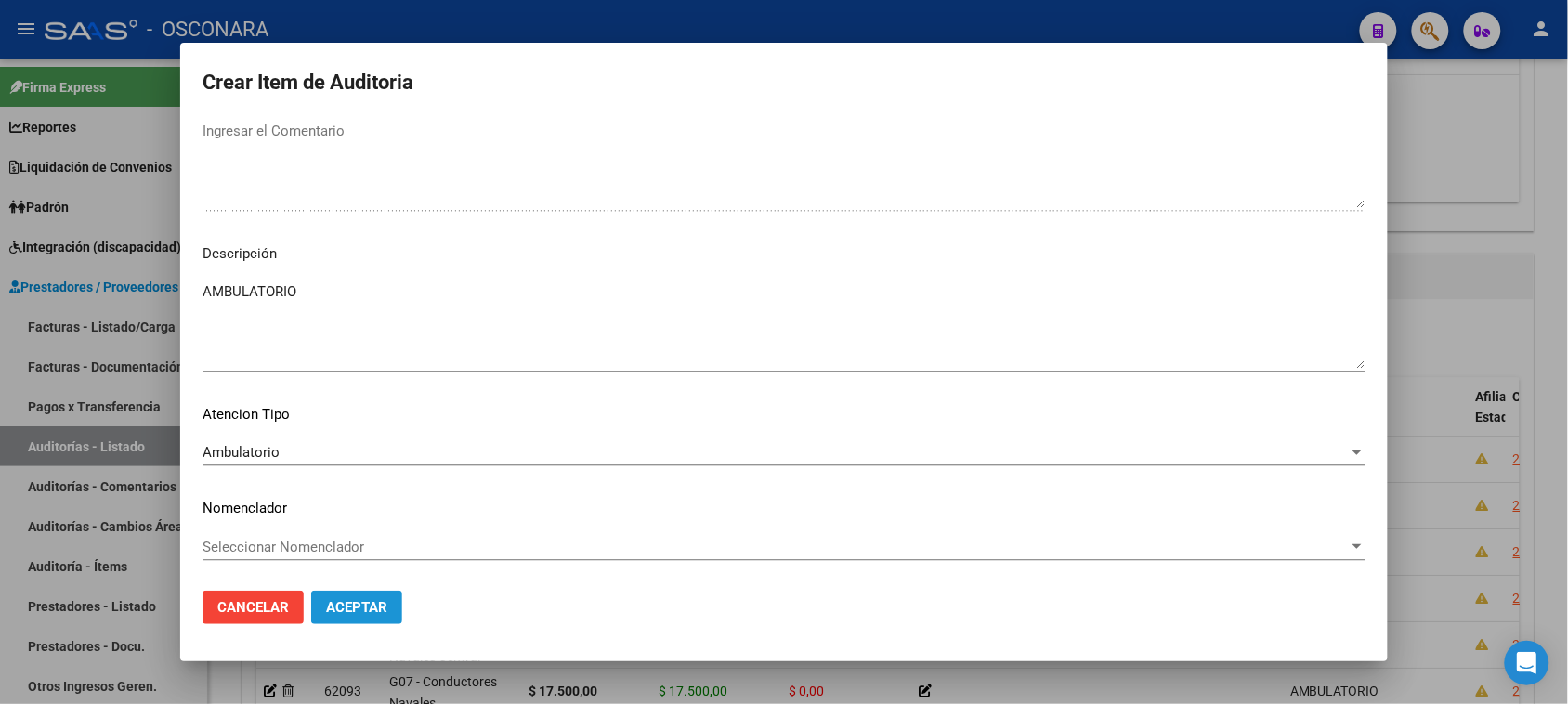
click at [340, 604] on span "Aceptar" at bounding box center [356, 607] width 62 height 17
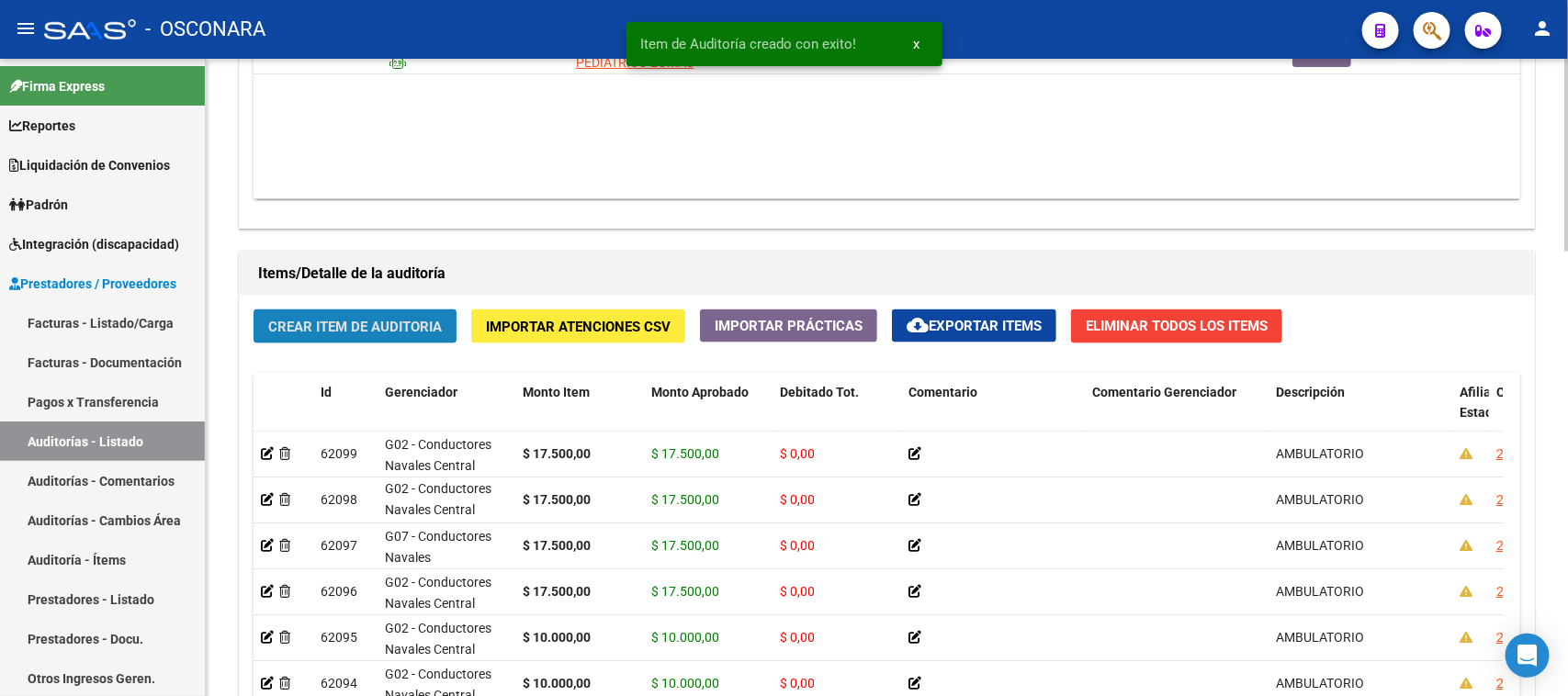
click at [337, 322] on span "Crear Item de Auditoria" at bounding box center [354, 327] width 173 height 17
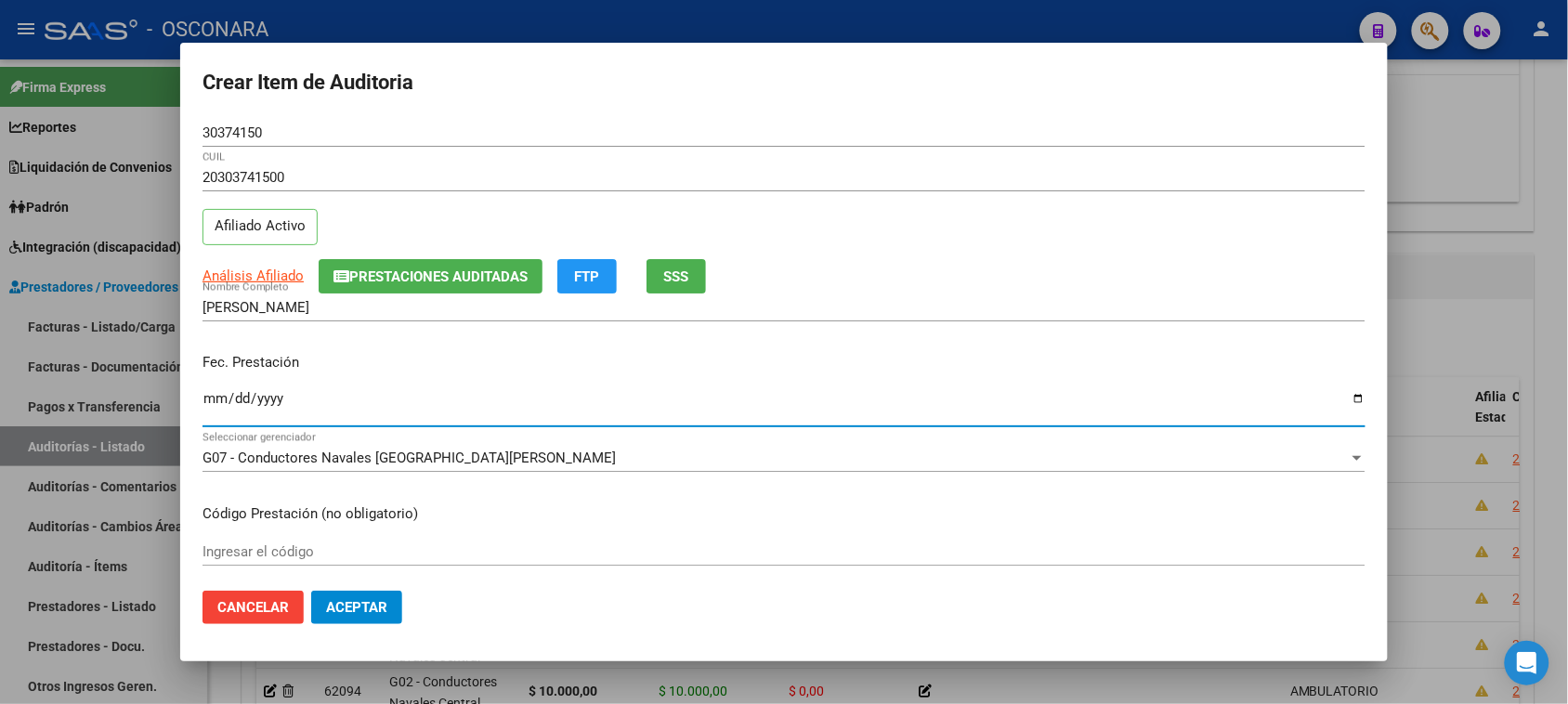
click at [210, 402] on input "Ingresar la fecha" at bounding box center [784, 406] width 1162 height 29
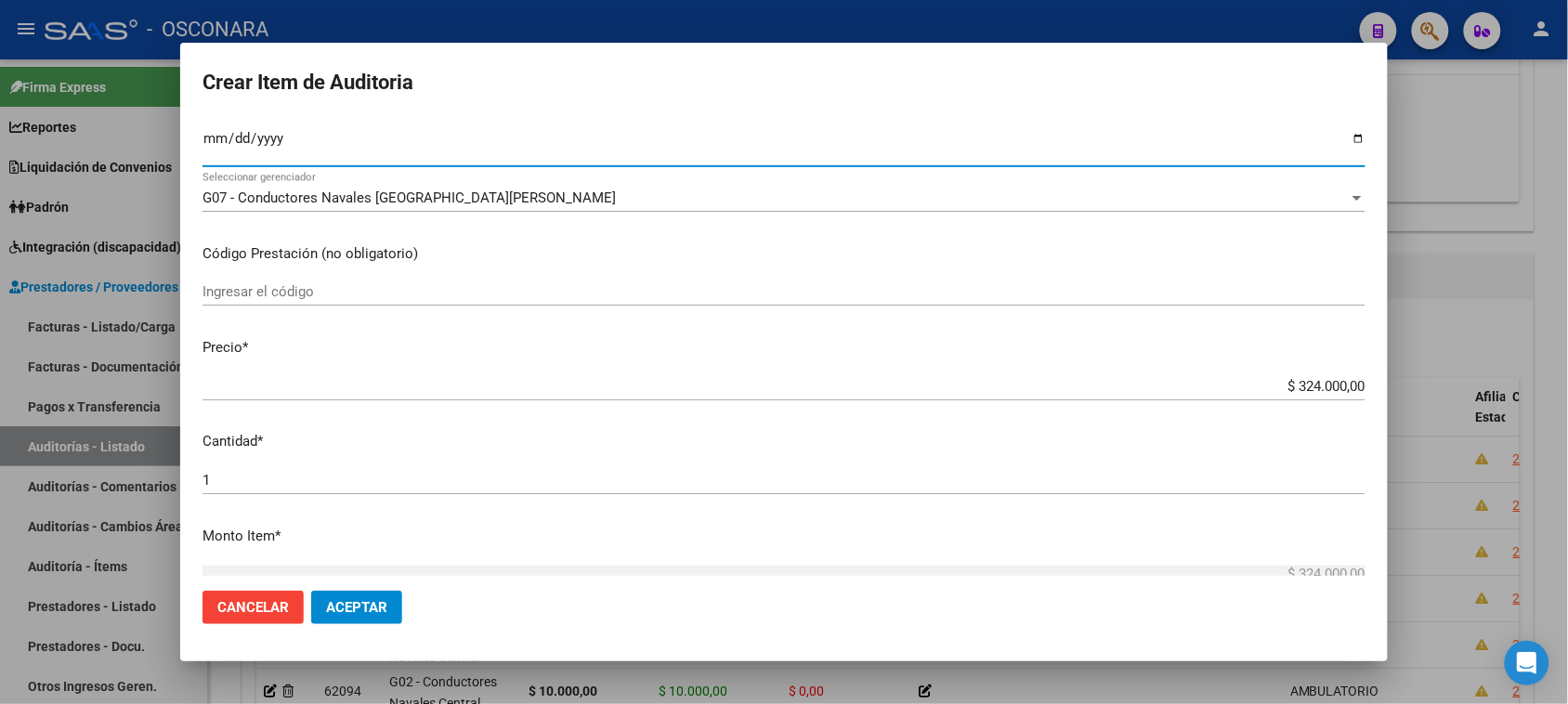
scroll to position [349, 0]
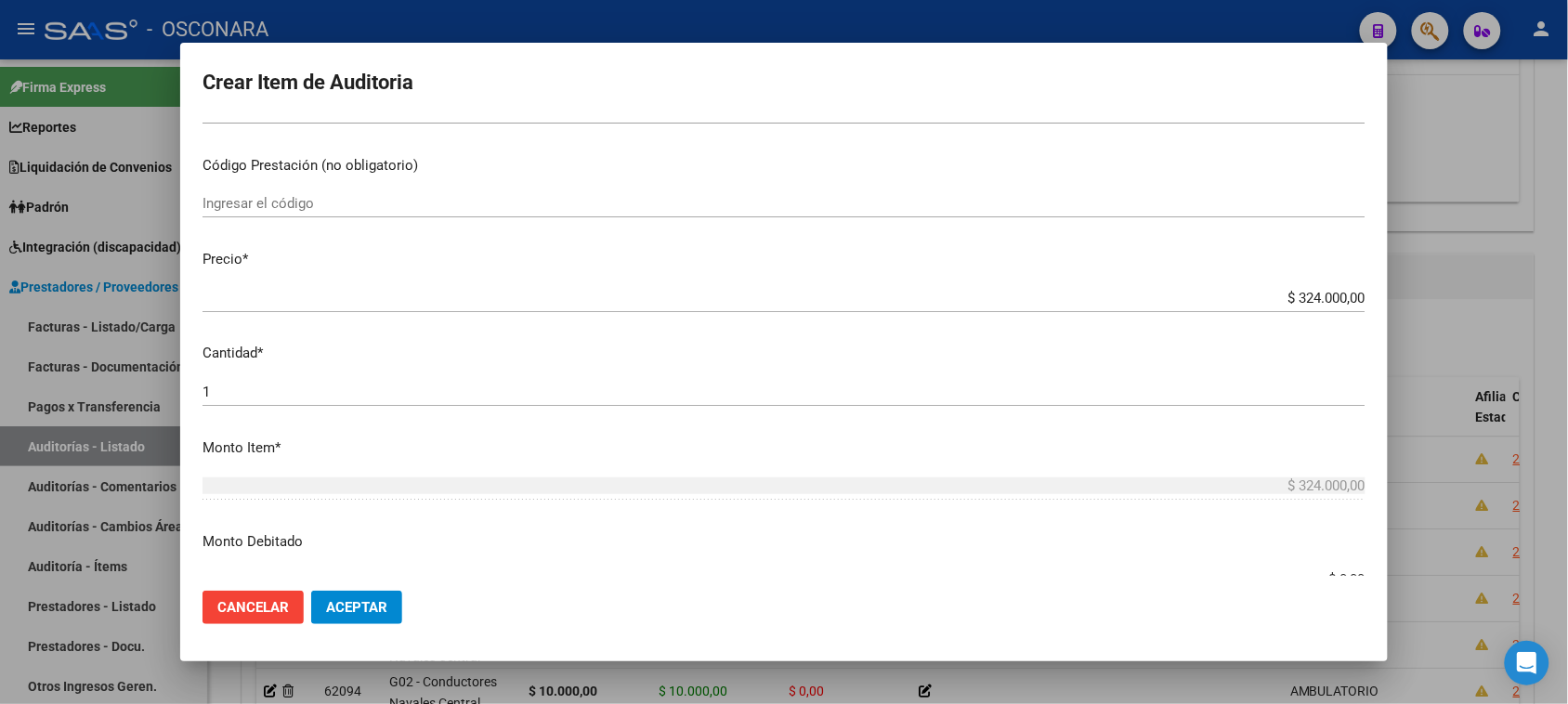
drag, startPoint x: 1279, startPoint y: 298, endPoint x: 1584, endPoint y: 286, distance: 305.2
click at [1568, 284] on html "menu - OSCONARA person Firma Express Reportes Padrón Traspasos x O.S. Traspasos…" at bounding box center [784, 352] width 1568 height 704
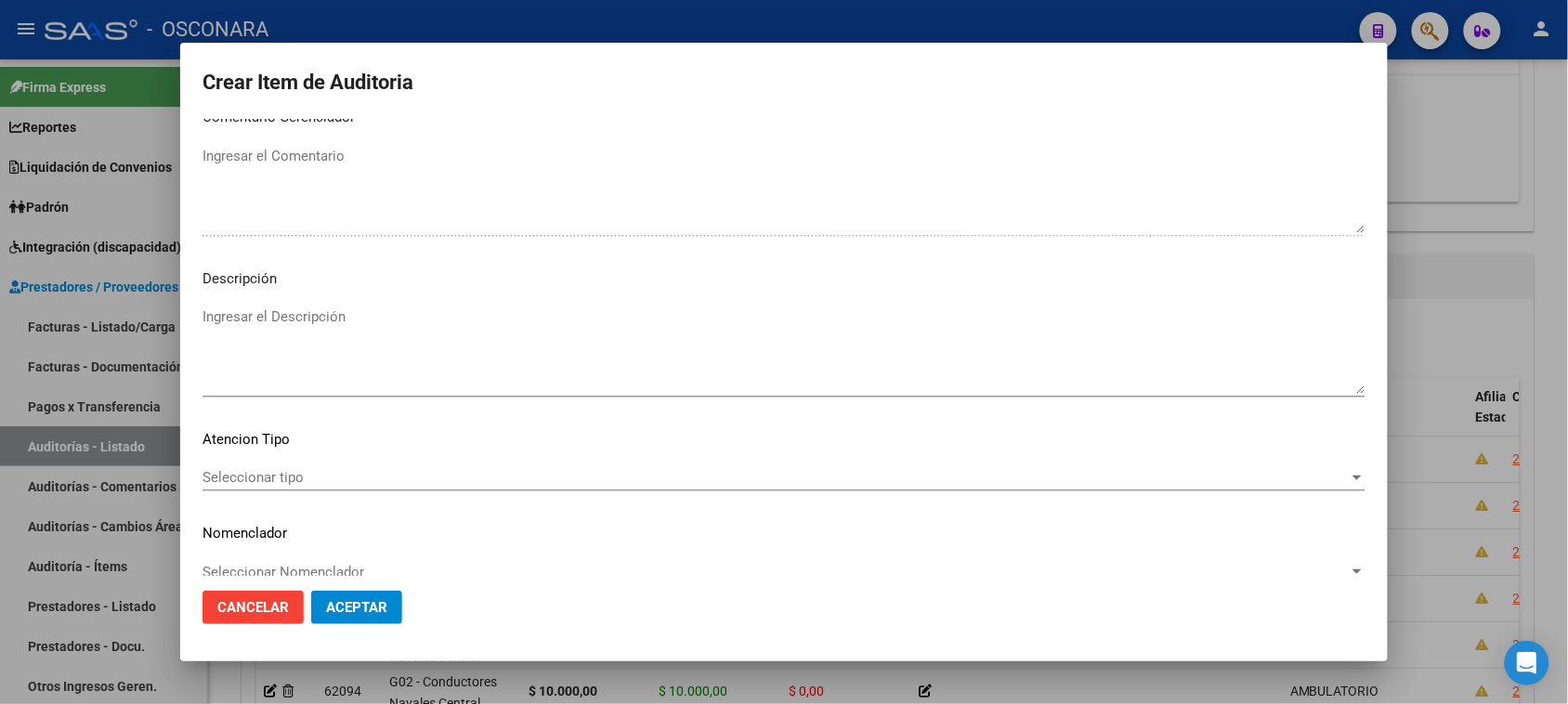
scroll to position [1053, 0]
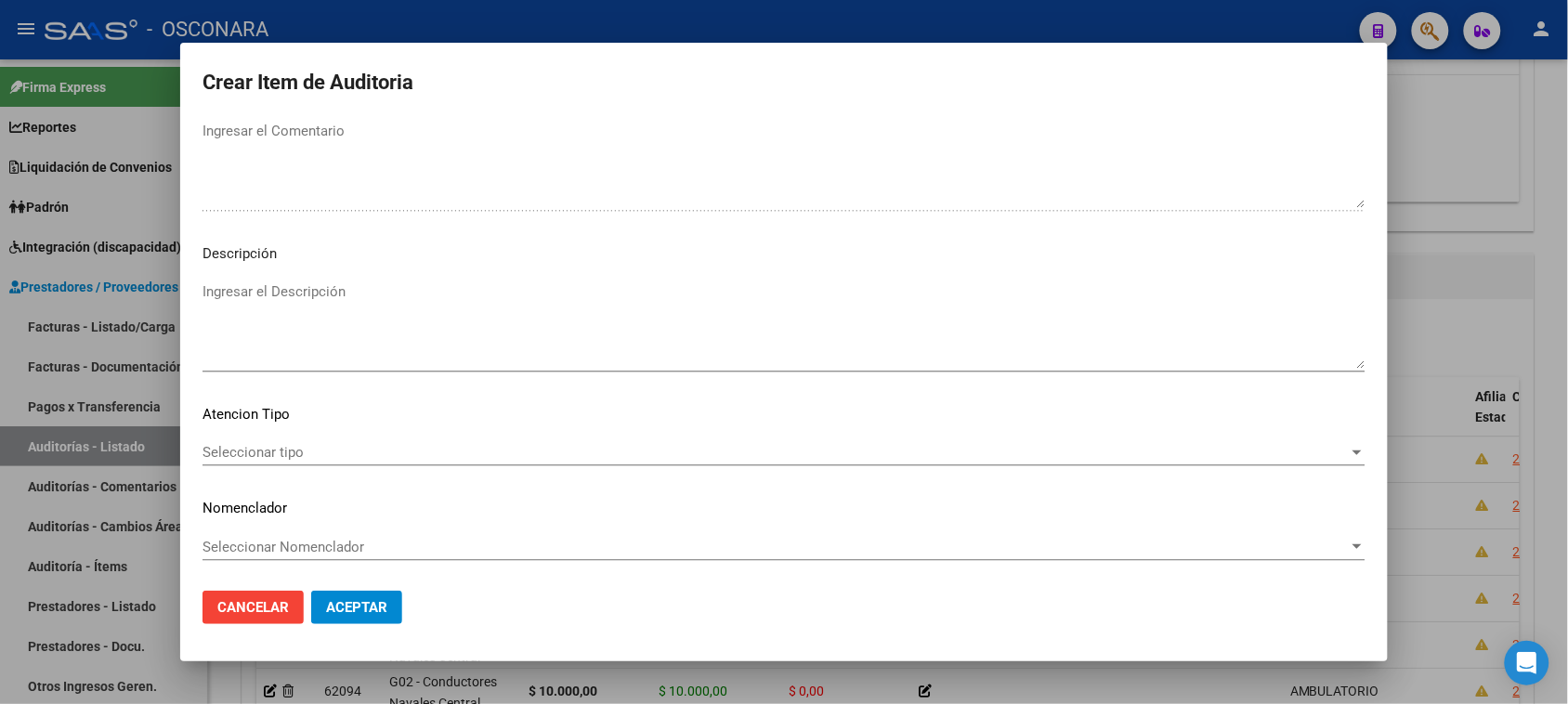
click at [262, 332] on textarea "Ingresar el Descripción" at bounding box center [784, 325] width 1162 height 87
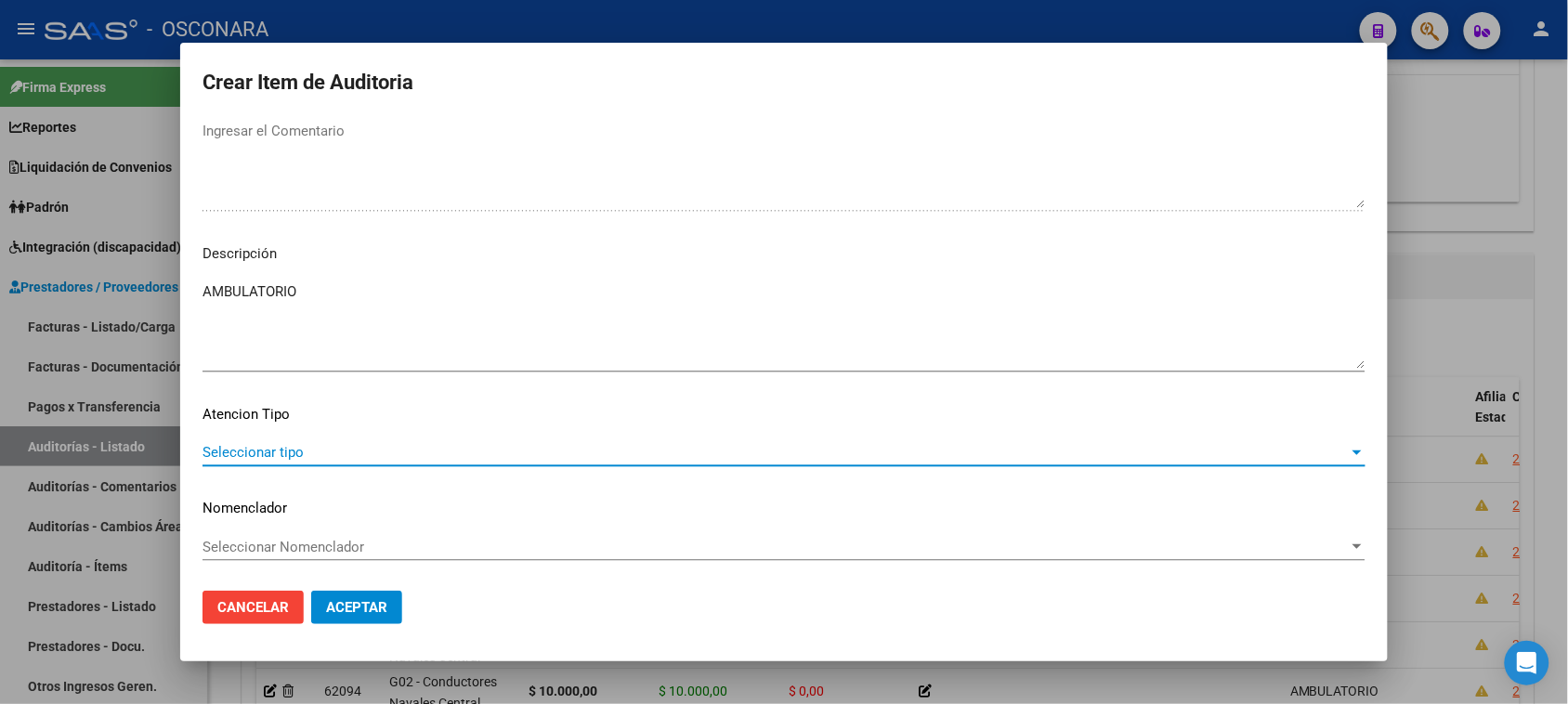
click at [303, 455] on span "Seleccionar tipo" at bounding box center [776, 453] width 1146 height 17
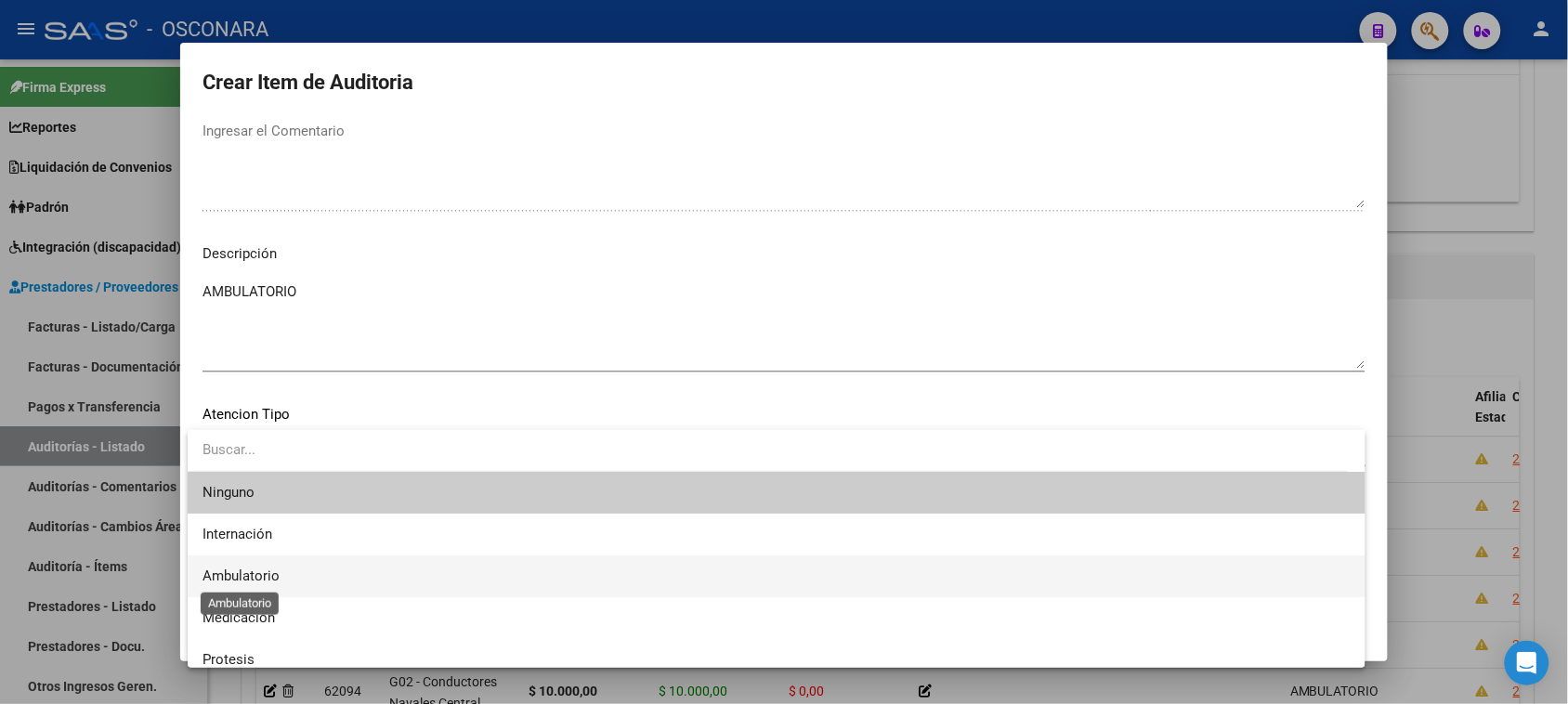
click at [265, 574] on span "Ambulatorio" at bounding box center [241, 576] width 77 height 17
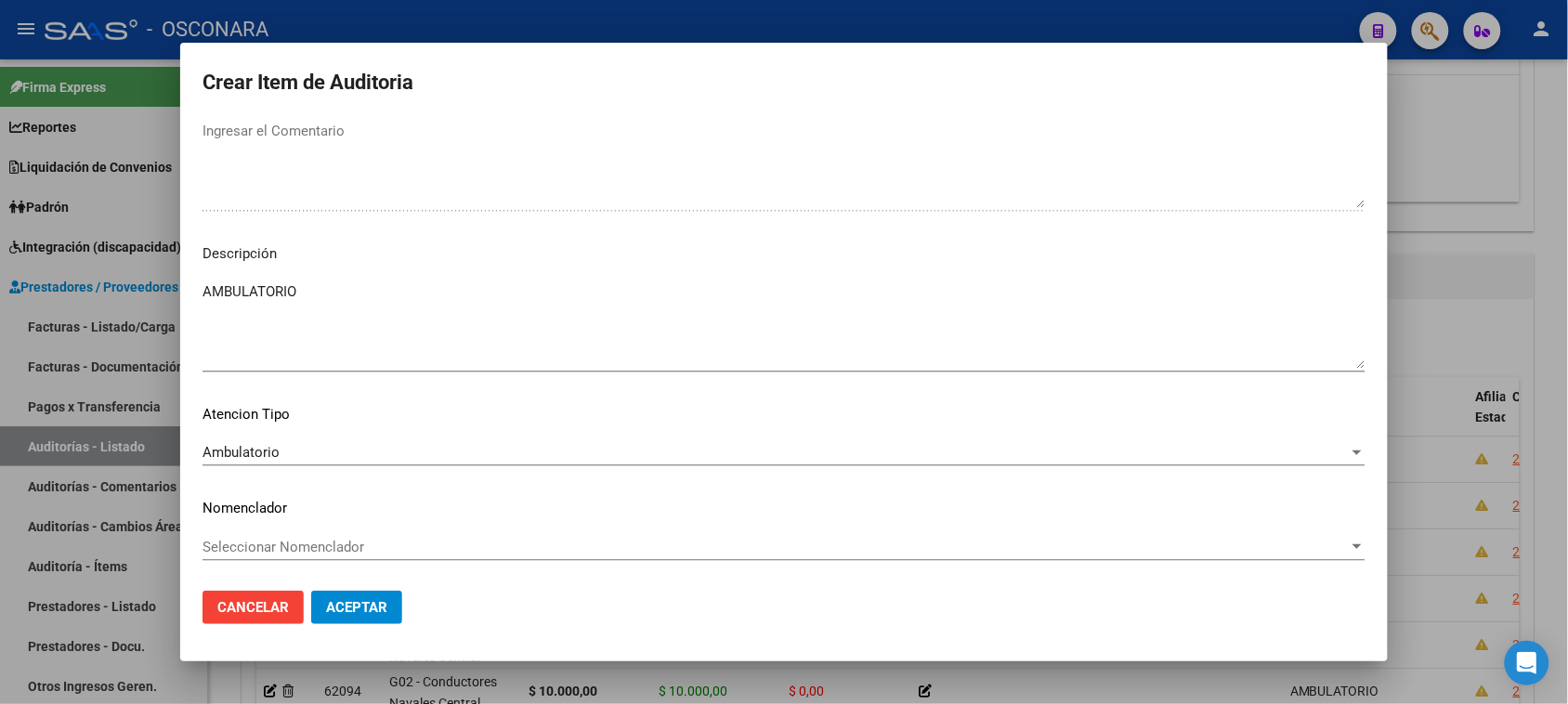
click at [332, 587] on mat-dialog-actions "Cancelar Aceptar" at bounding box center [784, 607] width 1162 height 63
click at [339, 624] on button "Aceptar" at bounding box center [356, 606] width 91 height 33
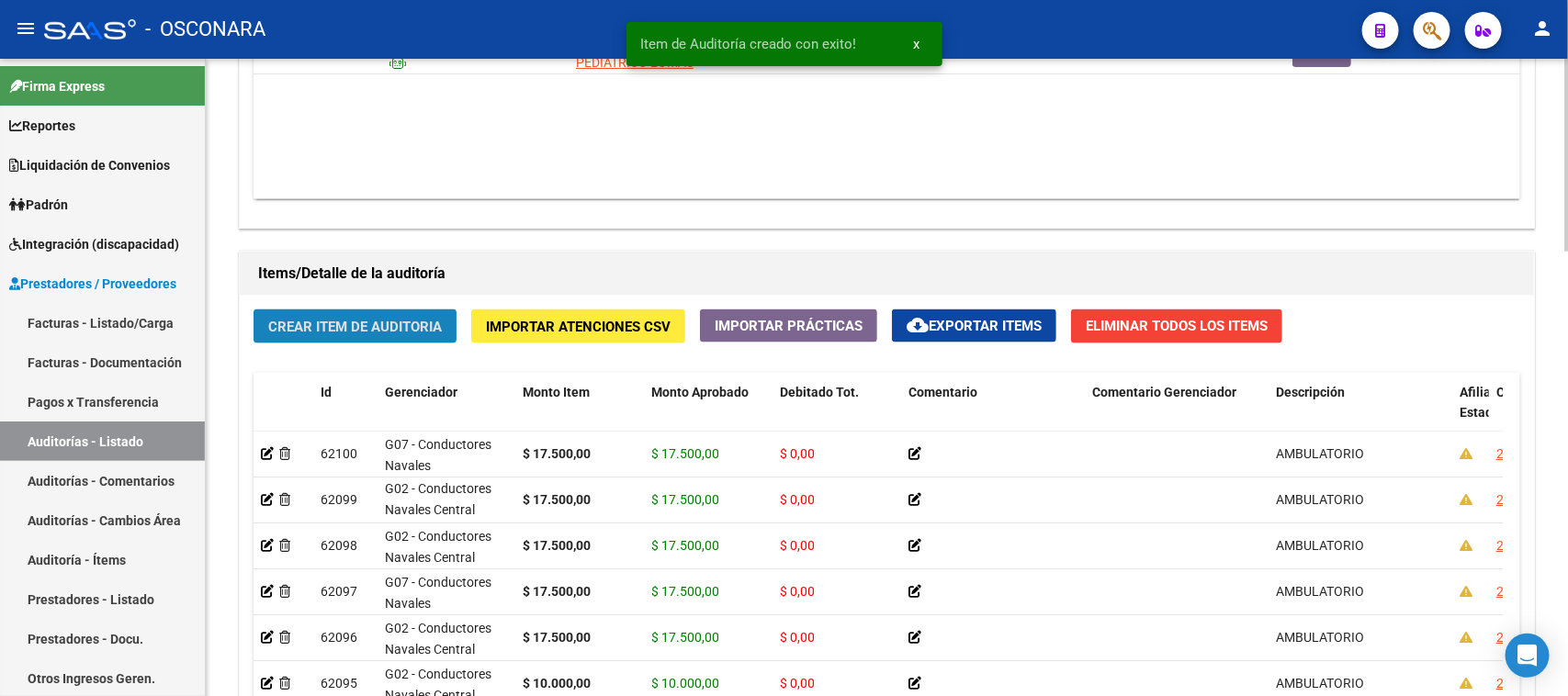
click at [341, 309] on button "Crear Item de Auditoria" at bounding box center [355, 326] width 203 height 34
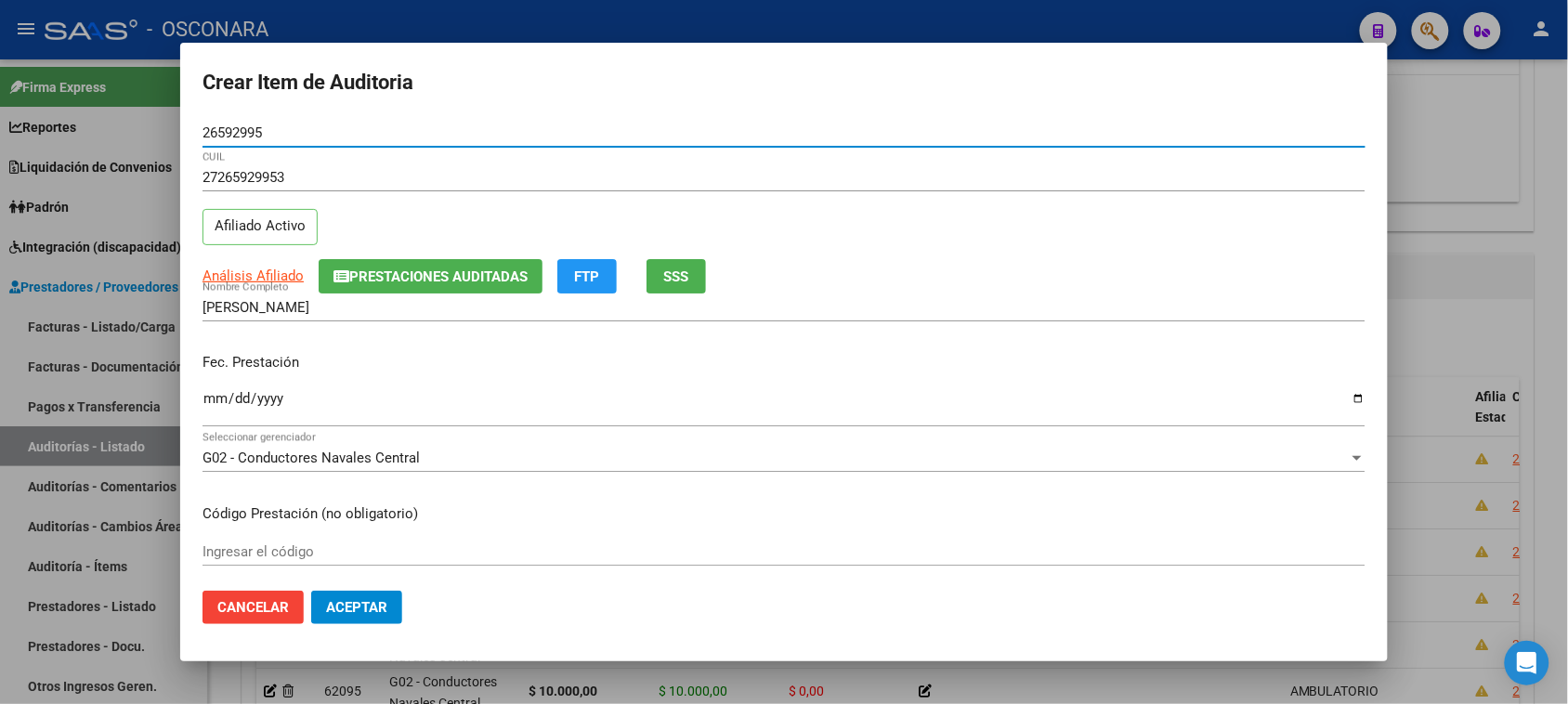
click at [213, 402] on input "Ingresar la fecha" at bounding box center [784, 406] width 1162 height 29
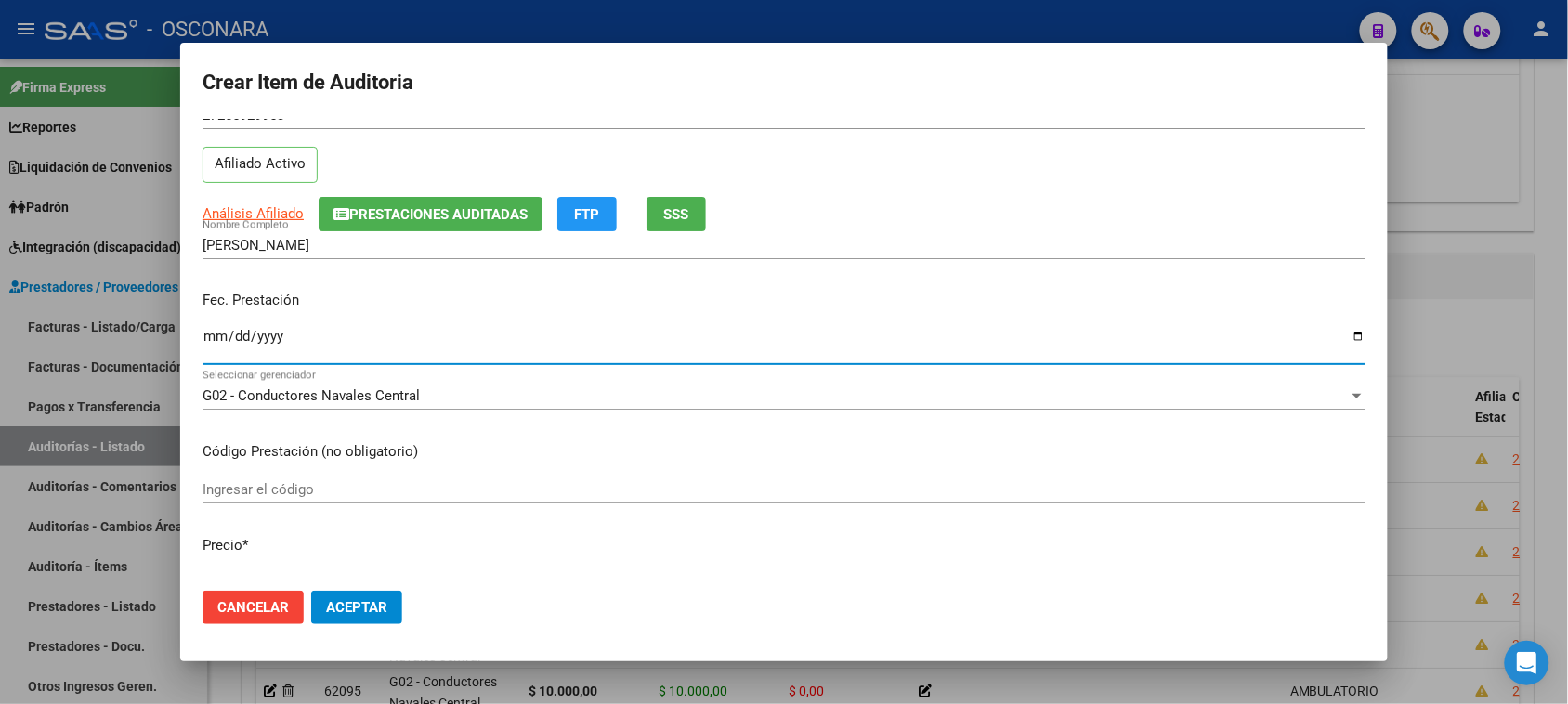
scroll to position [117, 0]
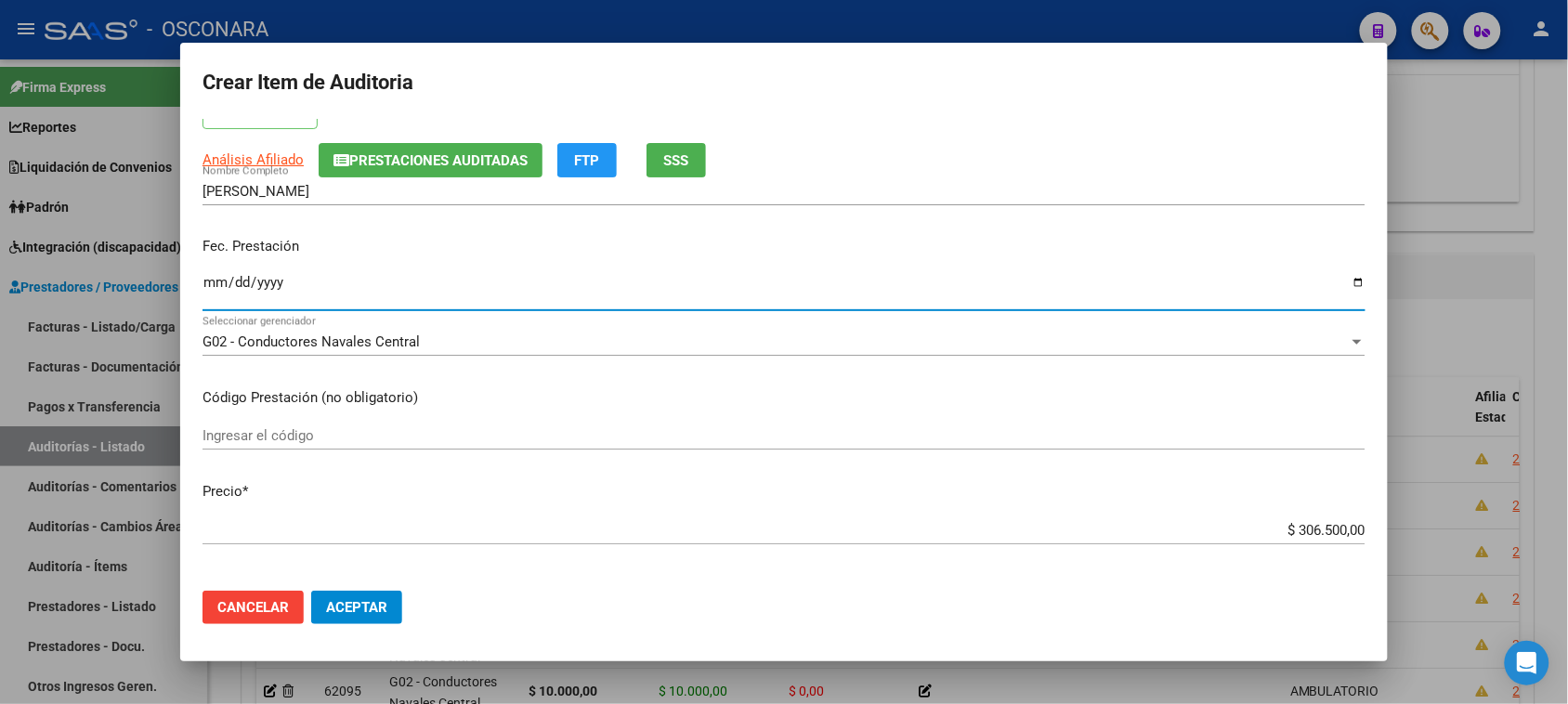
click at [1477, 515] on div "Crear Item de Auditoria 26592995 Nro Documento 27265929953 CUIL Afiliado Activo…" at bounding box center [784, 352] width 1568 height 704
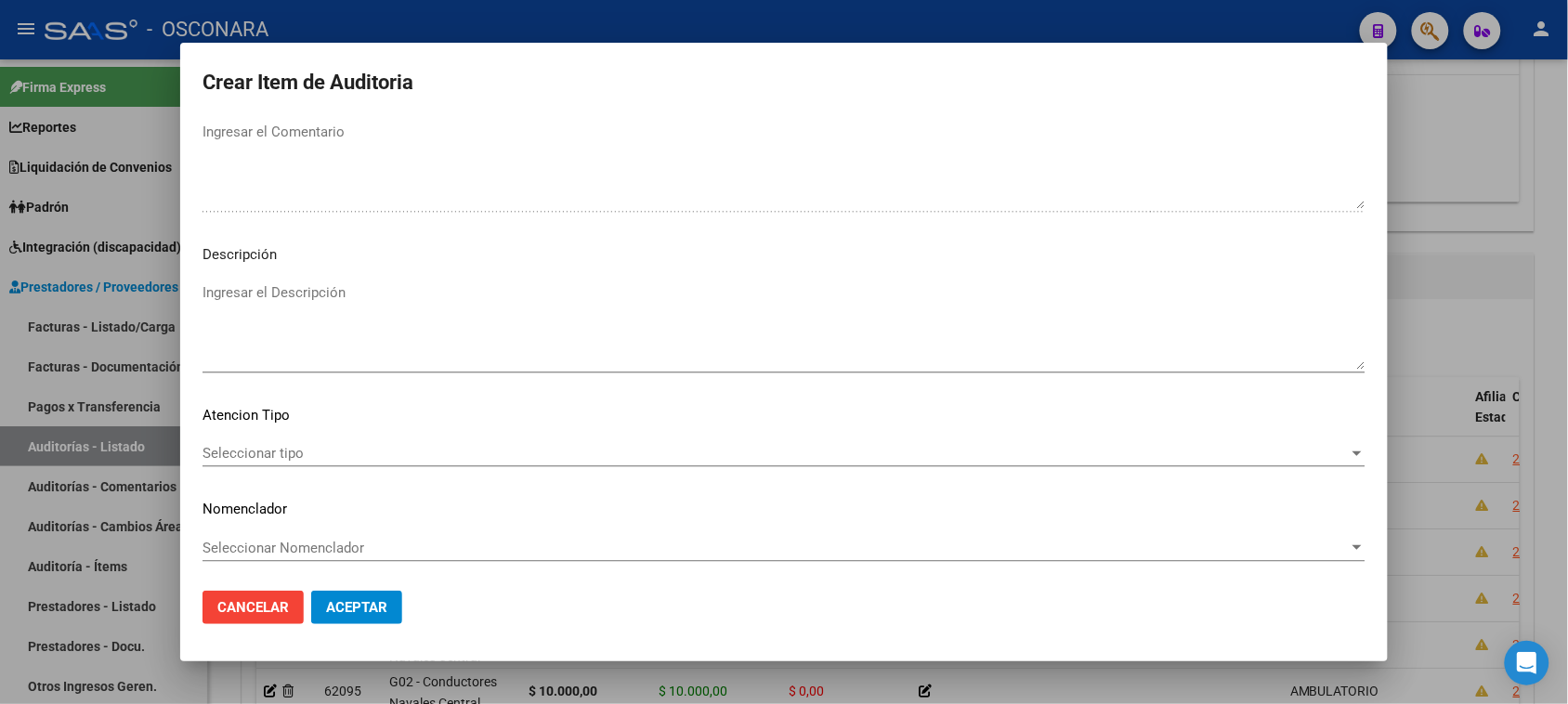
scroll to position [1053, 0]
click at [265, 335] on textarea "Ingresar el Descripción" at bounding box center [784, 325] width 1162 height 87
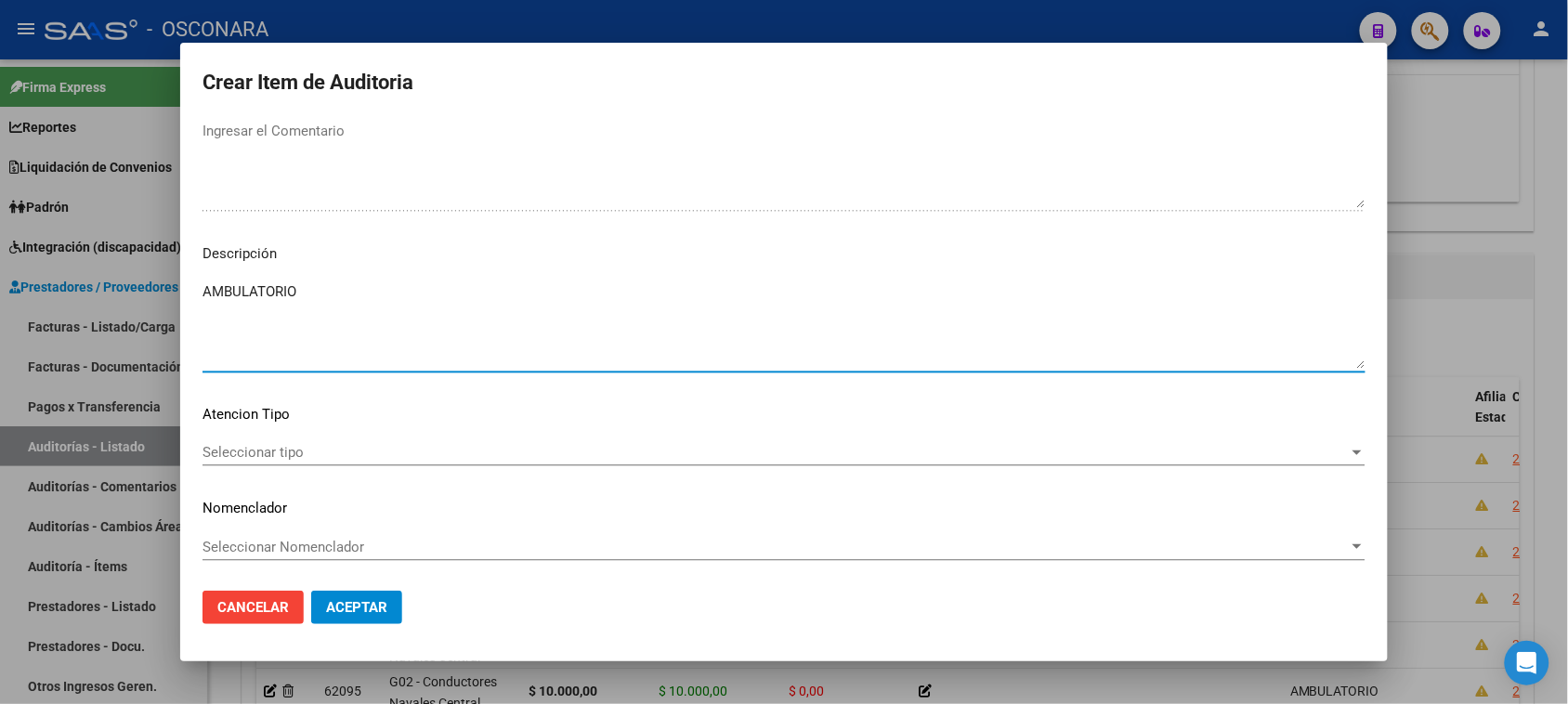
click at [248, 452] on span "Seleccionar tipo" at bounding box center [776, 453] width 1146 height 17
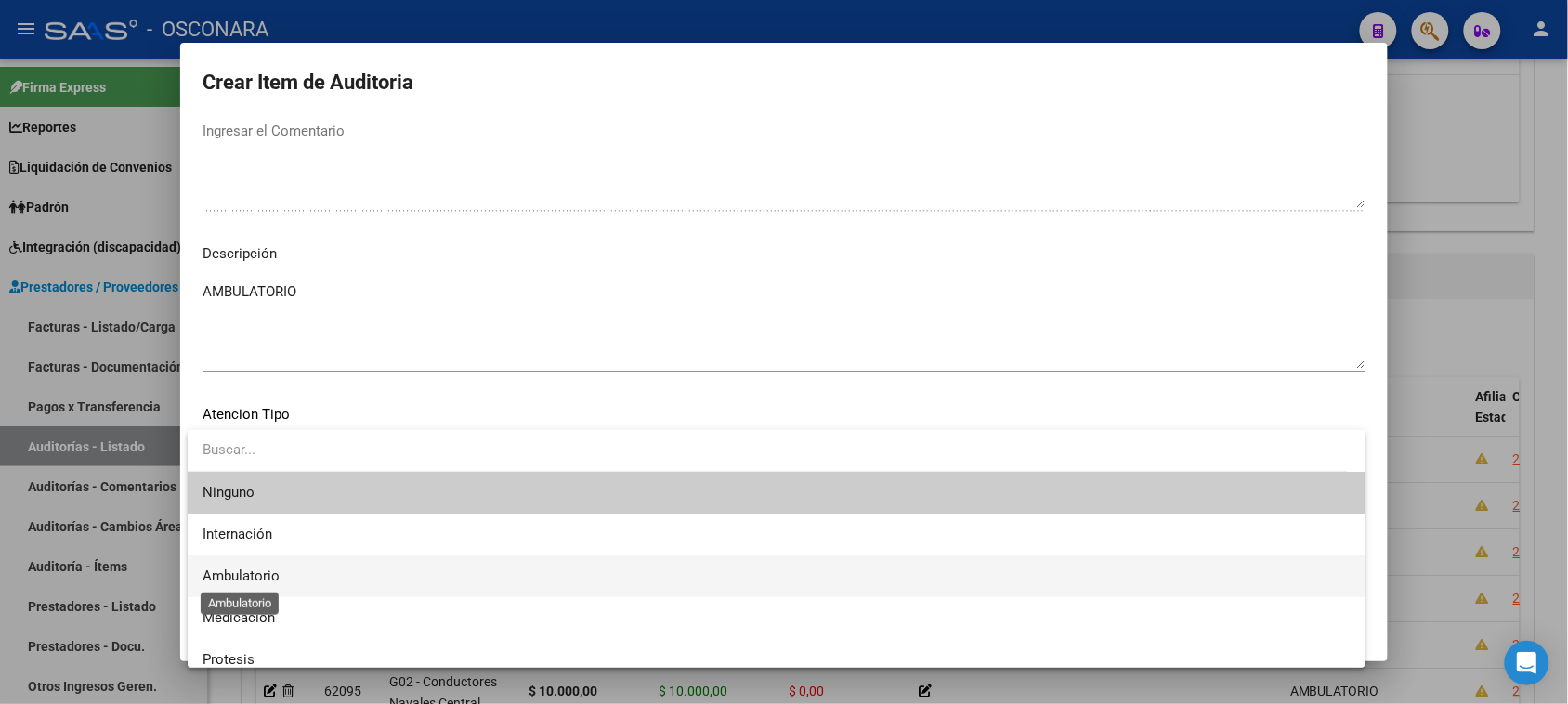
drag, startPoint x: 251, startPoint y: 571, endPoint x: 298, endPoint y: 592, distance: 51.5
click at [252, 572] on span "Ambulatorio" at bounding box center [241, 576] width 77 height 17
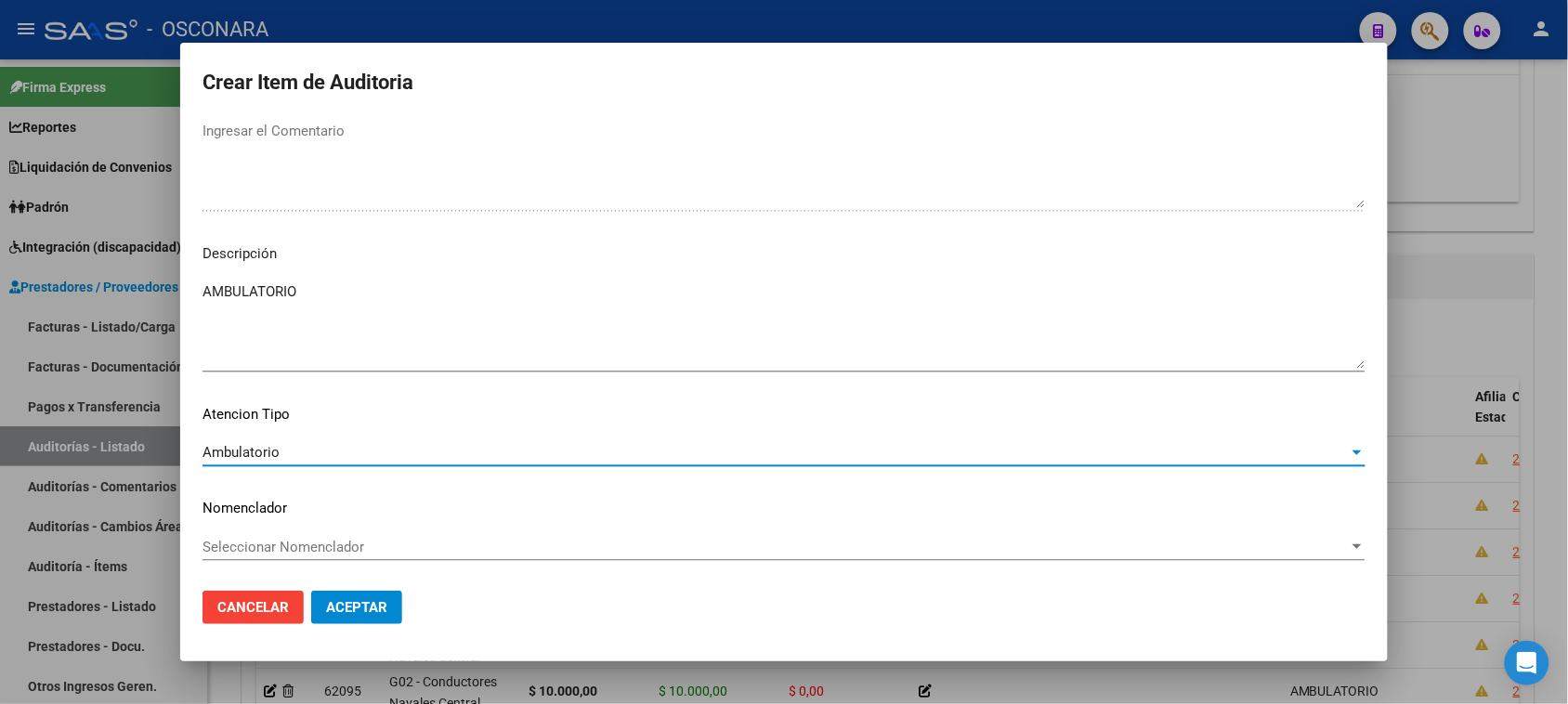
click at [350, 605] on span "Aceptar" at bounding box center [356, 607] width 62 height 17
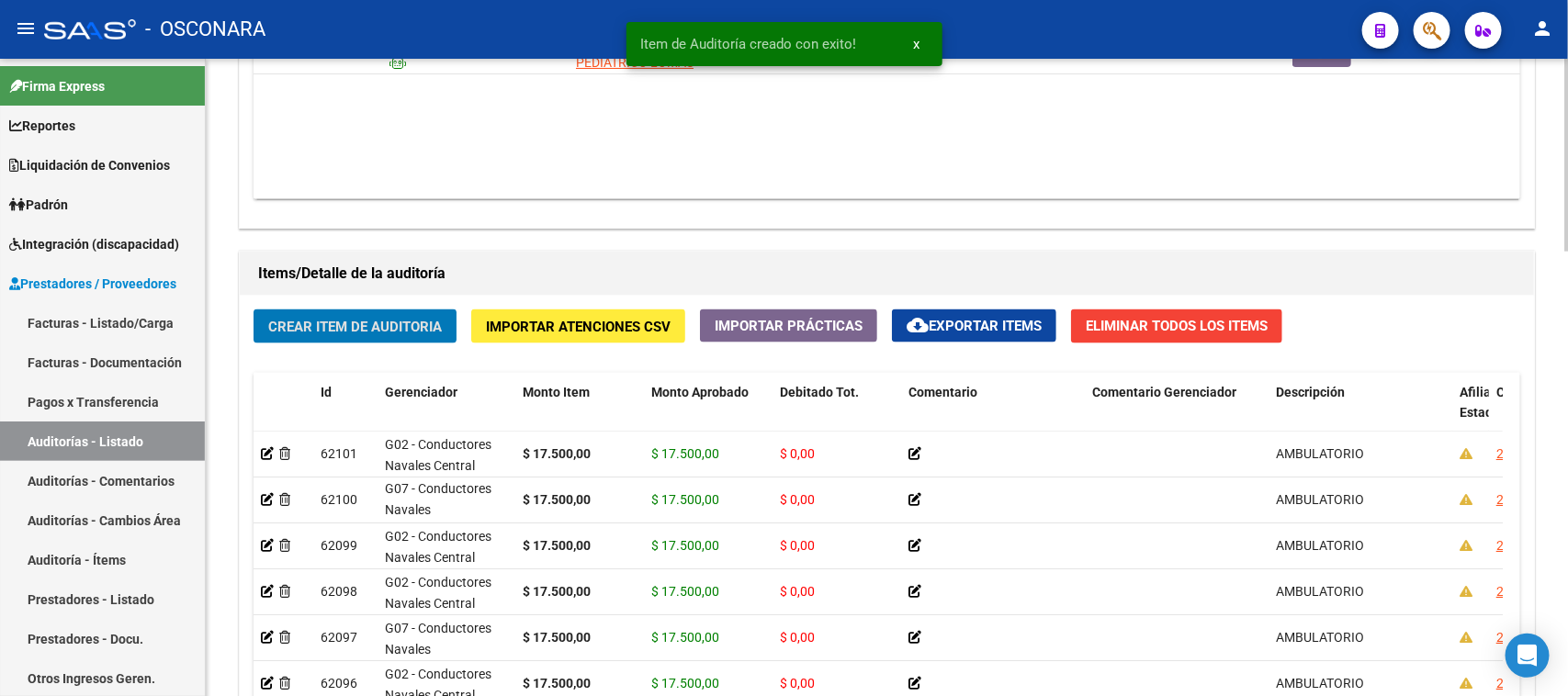
click at [359, 332] on span "Crear Item de Auditoria" at bounding box center [354, 327] width 173 height 17
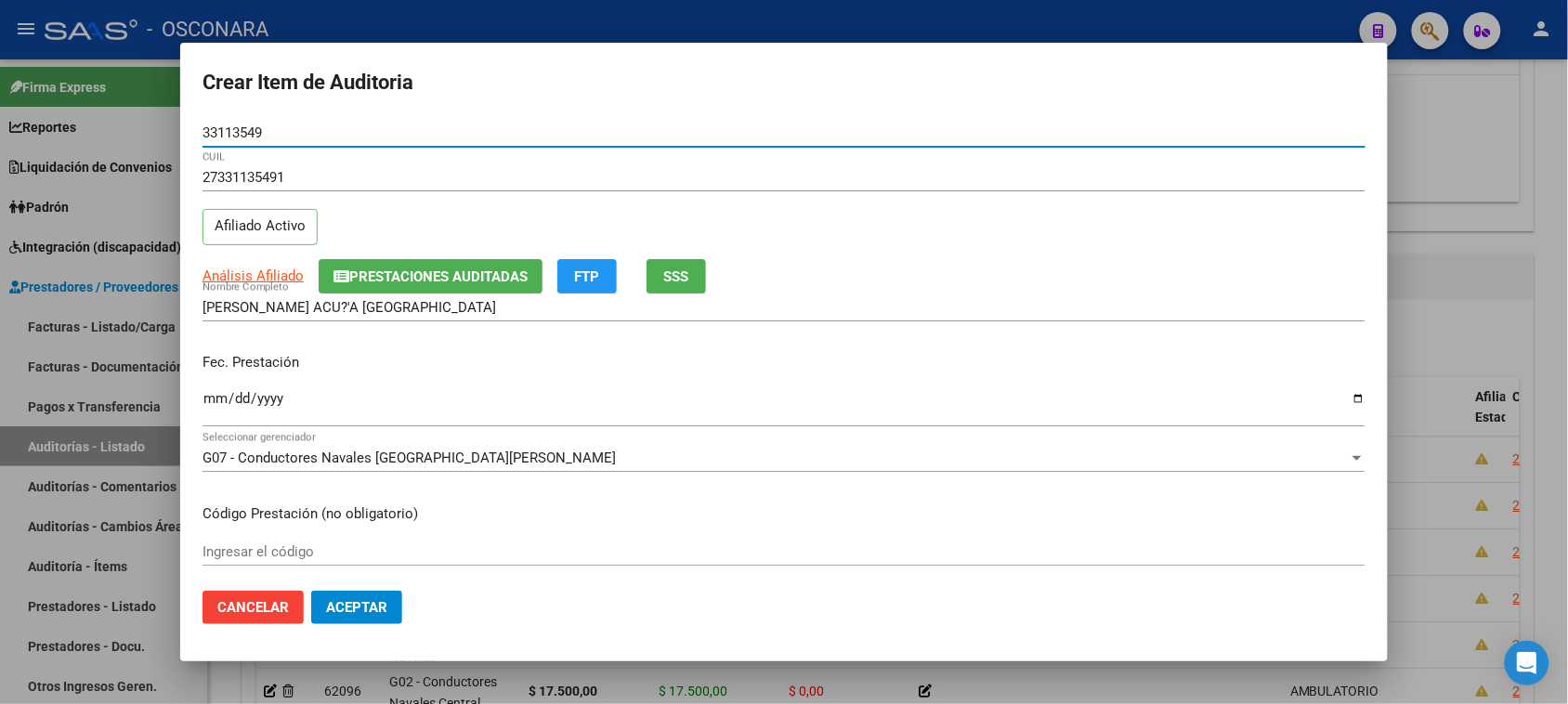
click at [213, 406] on input "Ingresar la fecha" at bounding box center [784, 406] width 1162 height 29
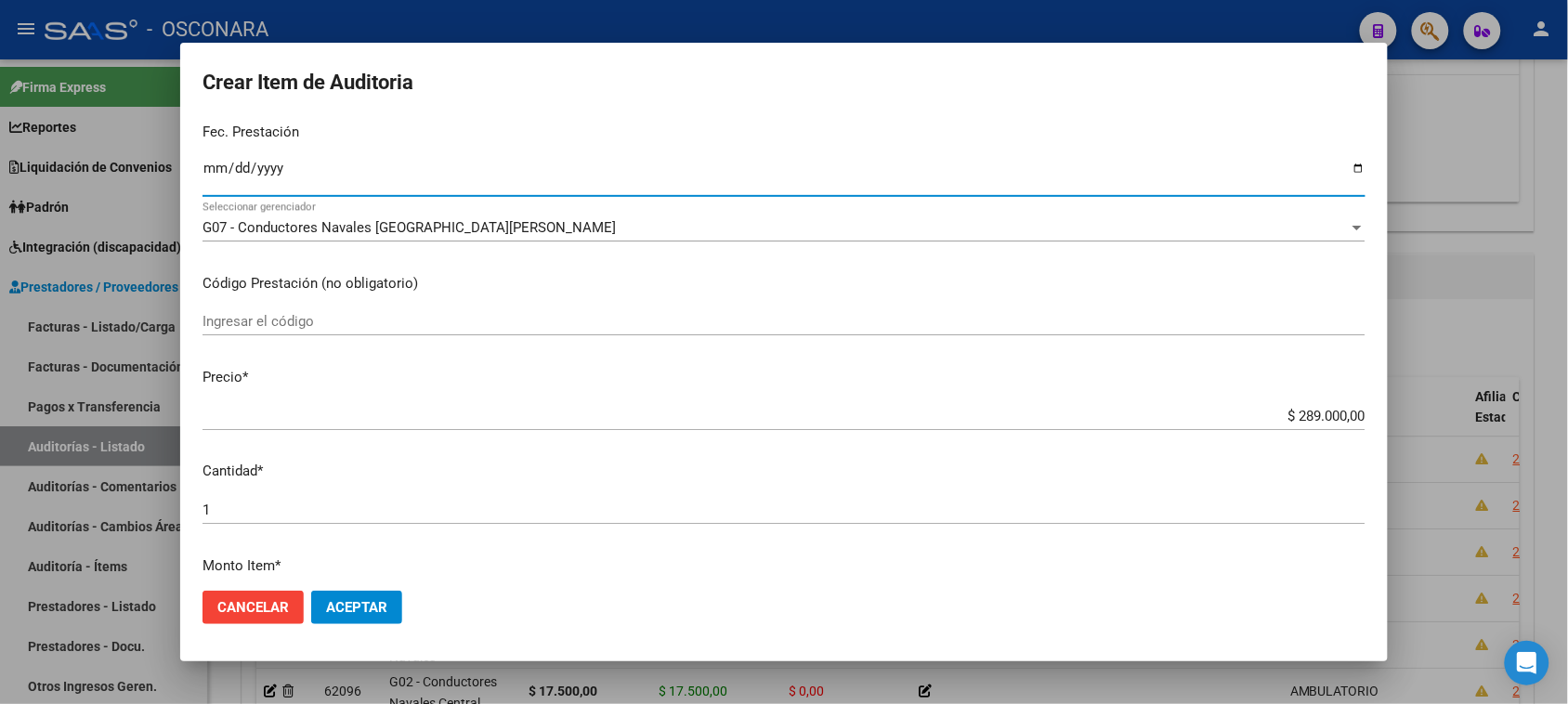
scroll to position [232, 0]
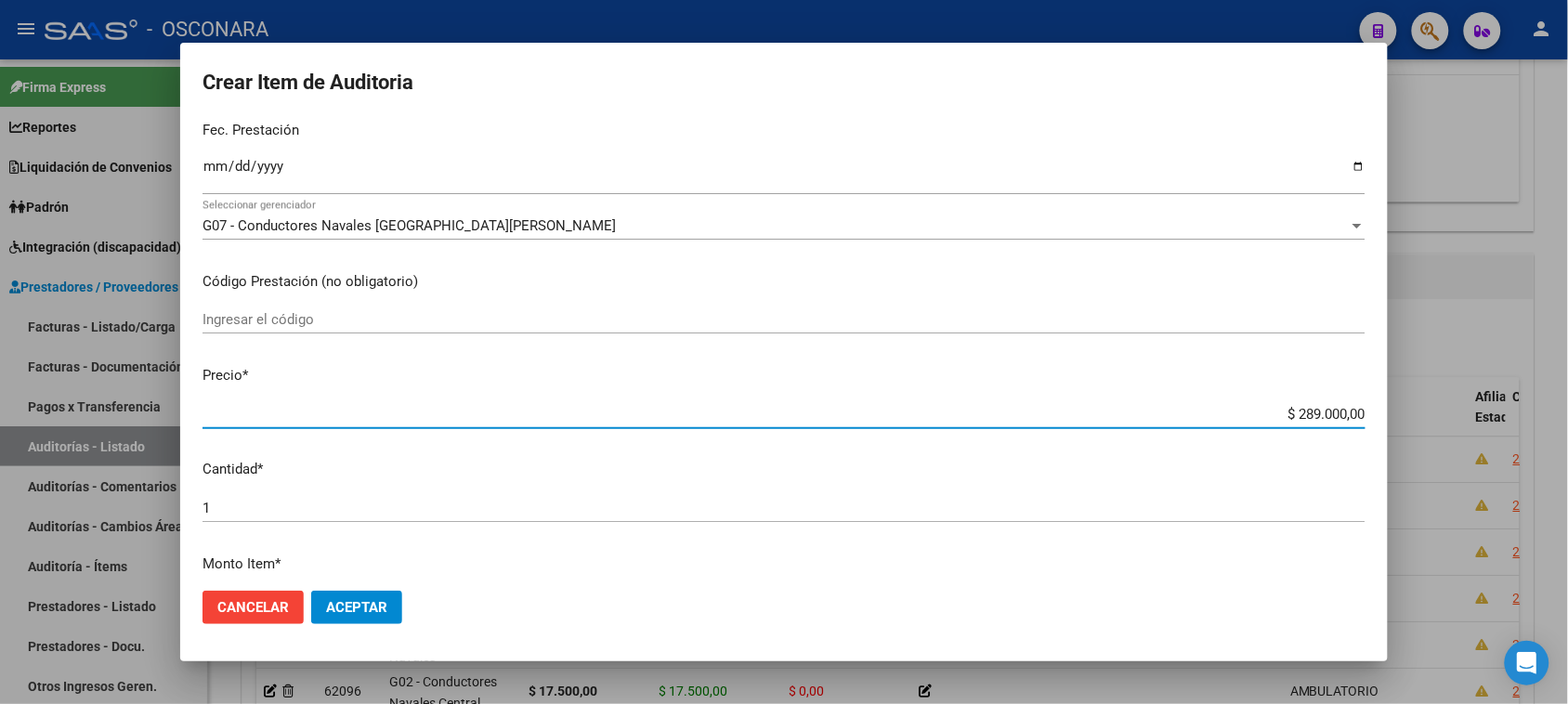
drag, startPoint x: 1284, startPoint y: 414, endPoint x: 1476, endPoint y: 410, distance: 192.0
click at [1476, 410] on div "Crear Item de Auditoria 33113549 Nro Documento 27331135491 CUIL Afiliado Activo…" at bounding box center [784, 352] width 1568 height 704
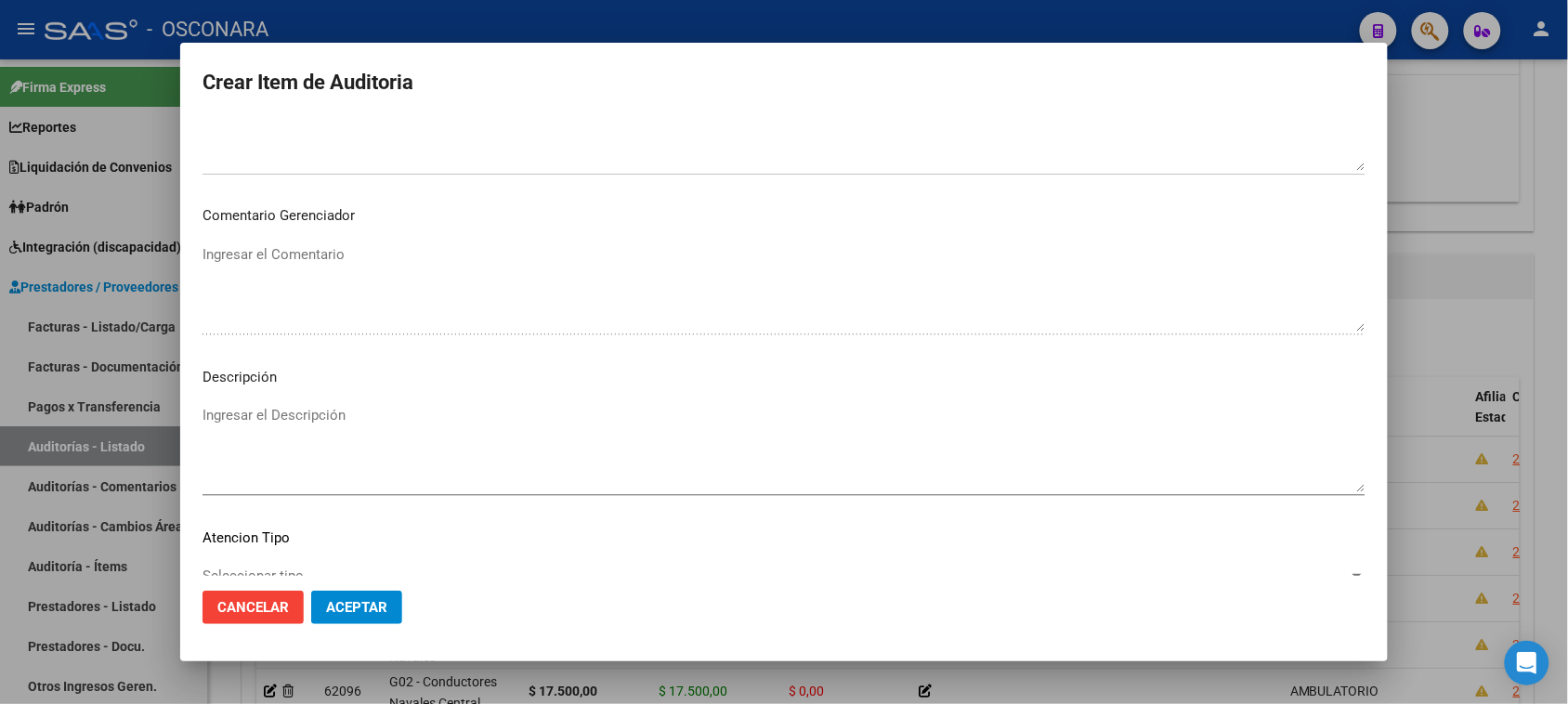
scroll to position [1053, 0]
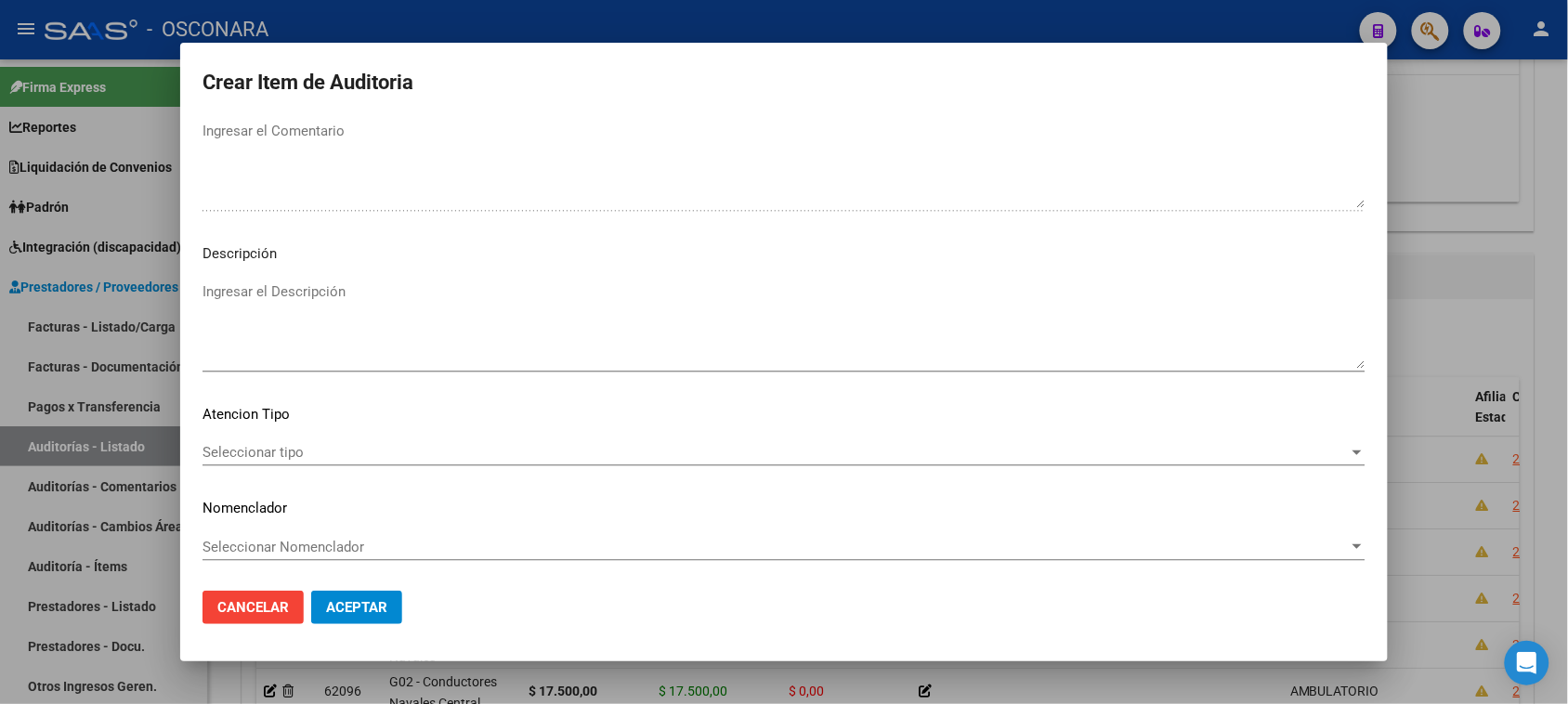
click at [352, 367] on textarea "Ingresar el Descripción" at bounding box center [784, 325] width 1162 height 87
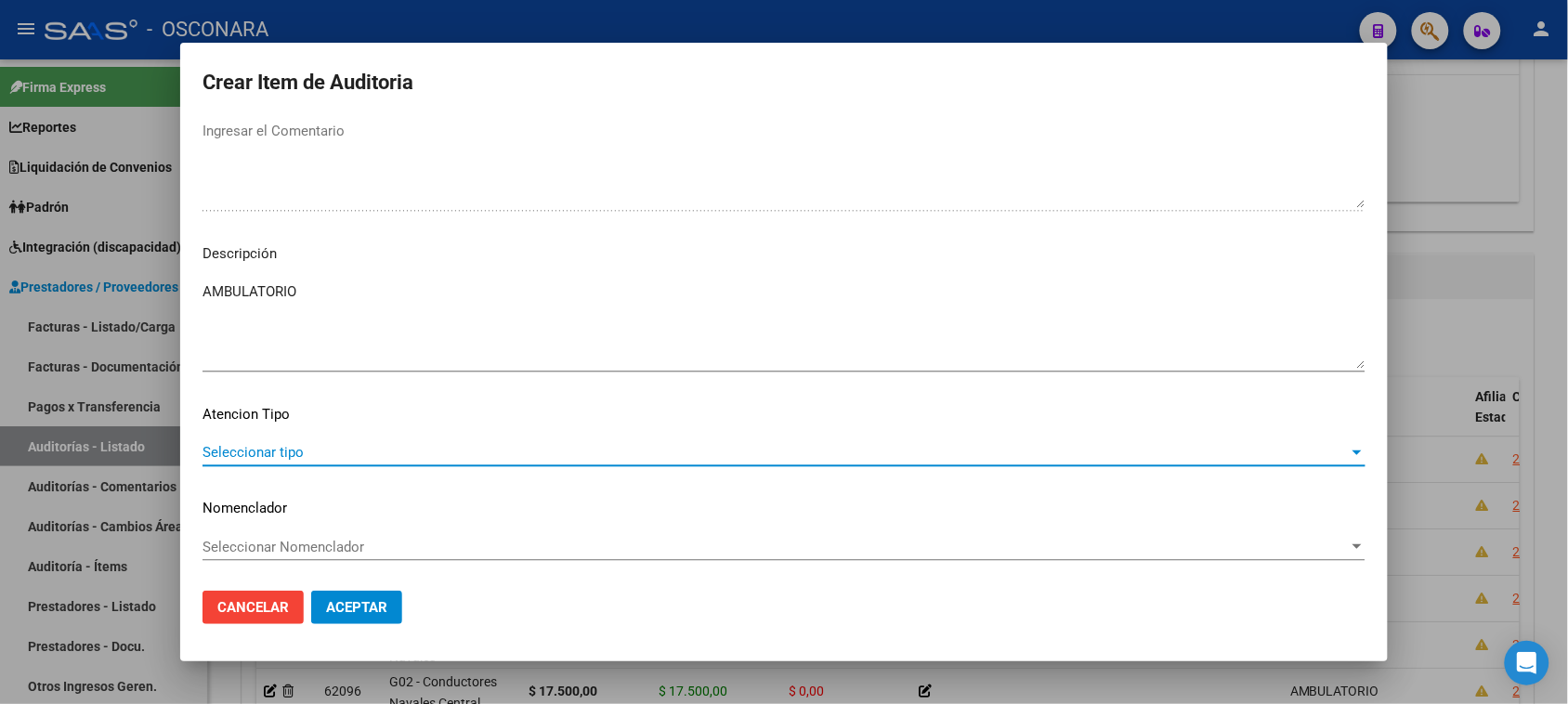
click at [239, 451] on span "Seleccionar tipo" at bounding box center [776, 453] width 1146 height 17
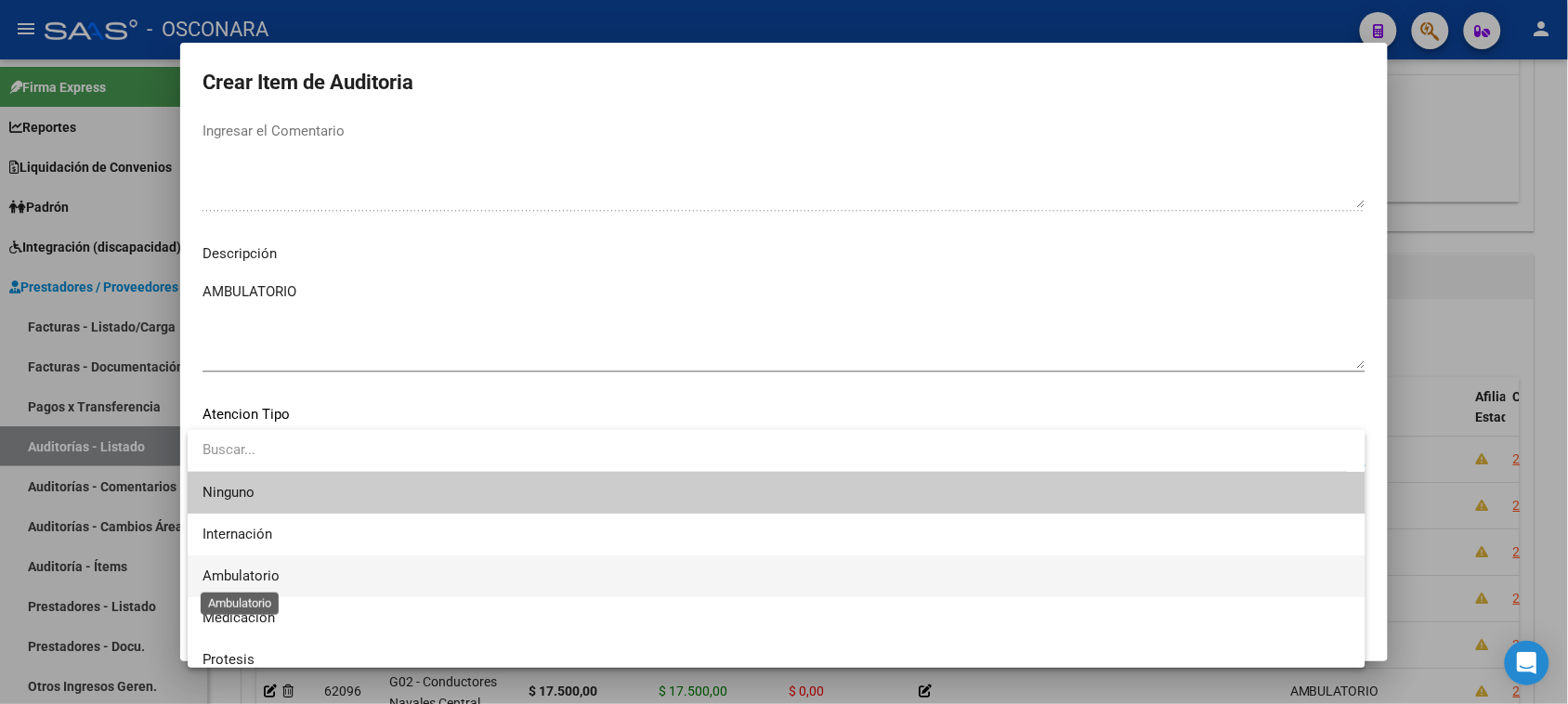
click at [235, 578] on span "Ambulatorio" at bounding box center [241, 576] width 77 height 17
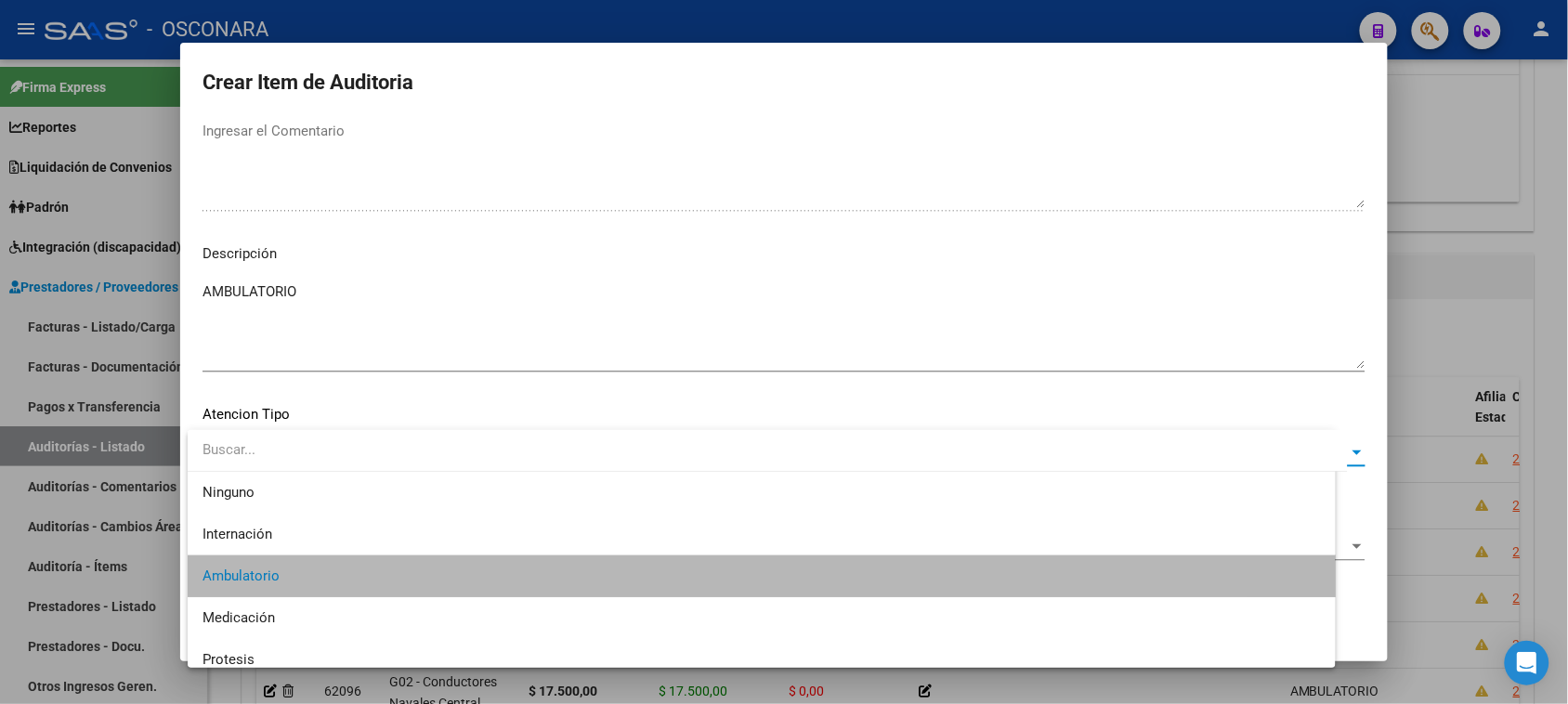
click at [328, 602] on span "Aceptar" at bounding box center [356, 607] width 62 height 17
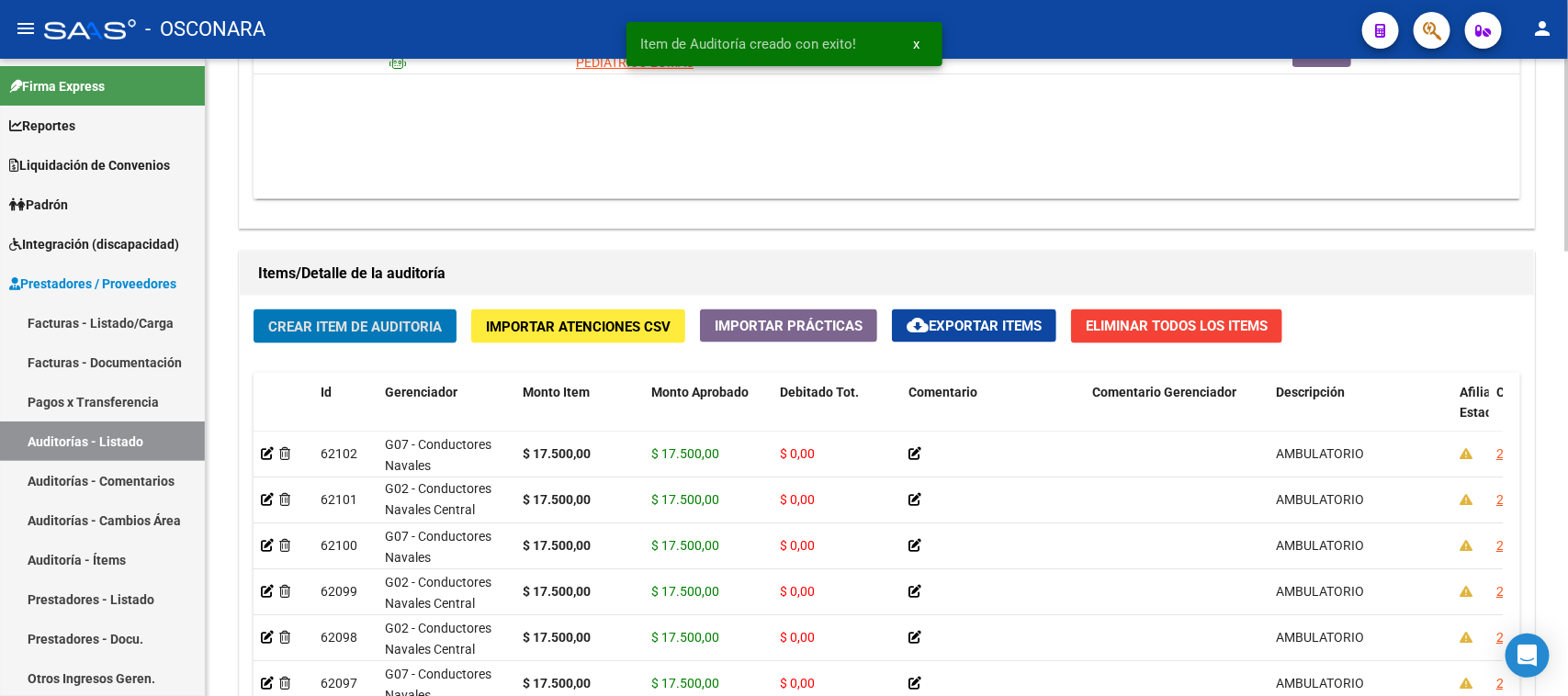
click at [404, 327] on span "Crear Item de Auditoria" at bounding box center [354, 327] width 173 height 17
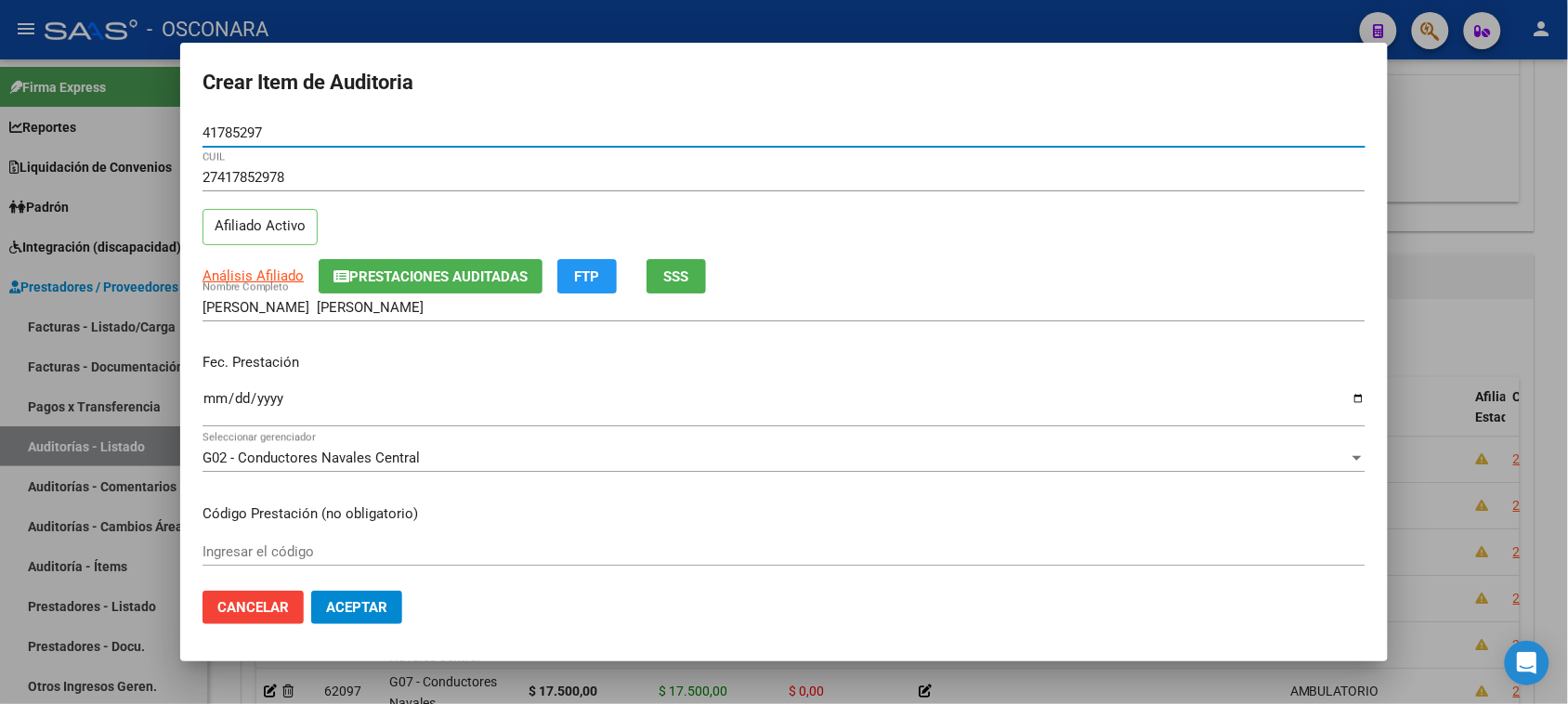
click at [210, 405] on input "Ingresar la fecha" at bounding box center [784, 406] width 1162 height 29
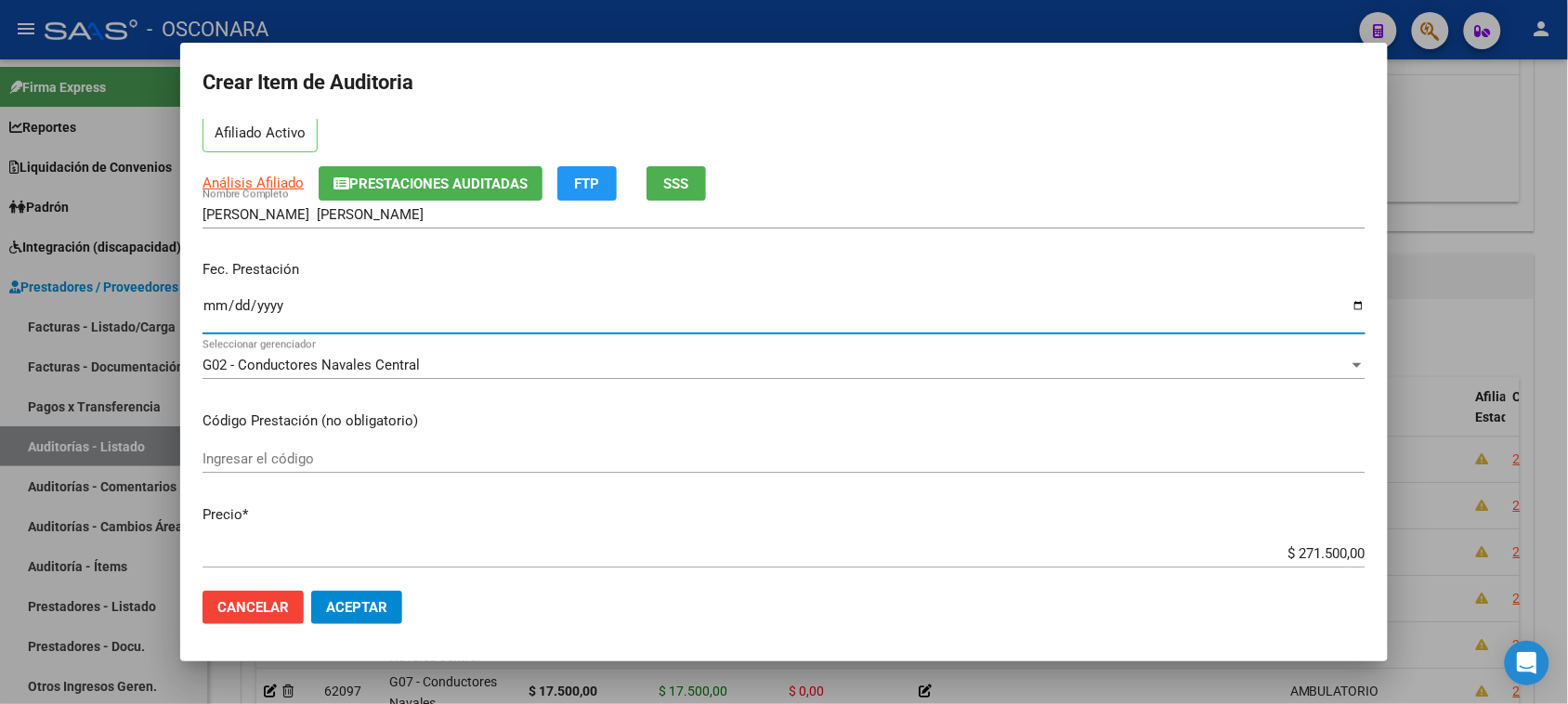
scroll to position [232, 0]
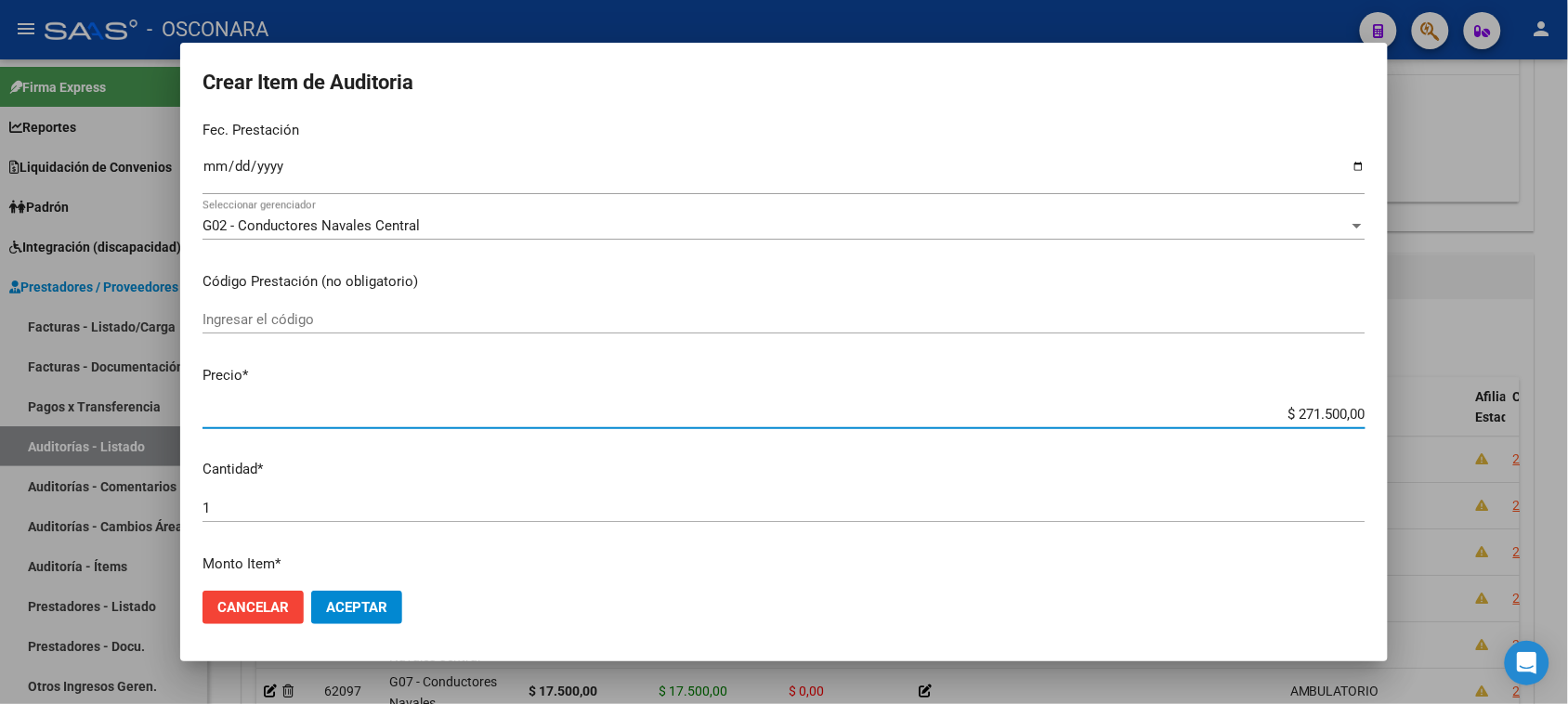
drag, startPoint x: 1279, startPoint y: 414, endPoint x: 1584, endPoint y: 395, distance: 305.6
click at [1568, 395] on html "menu - OSCONARA person Firma Express Reportes Padrón Traspasos x O.S. Traspasos…" at bounding box center [784, 352] width 1568 height 704
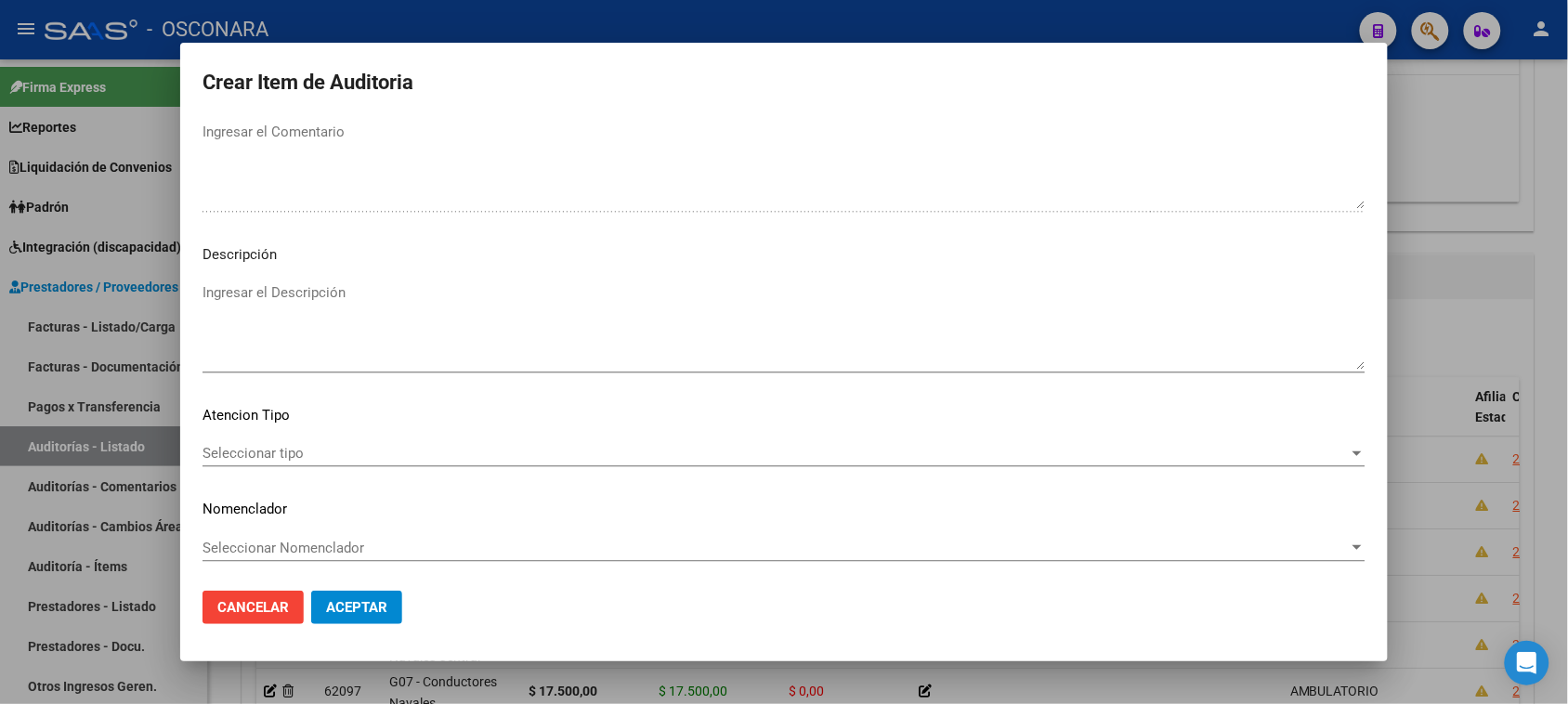
scroll to position [1053, 0]
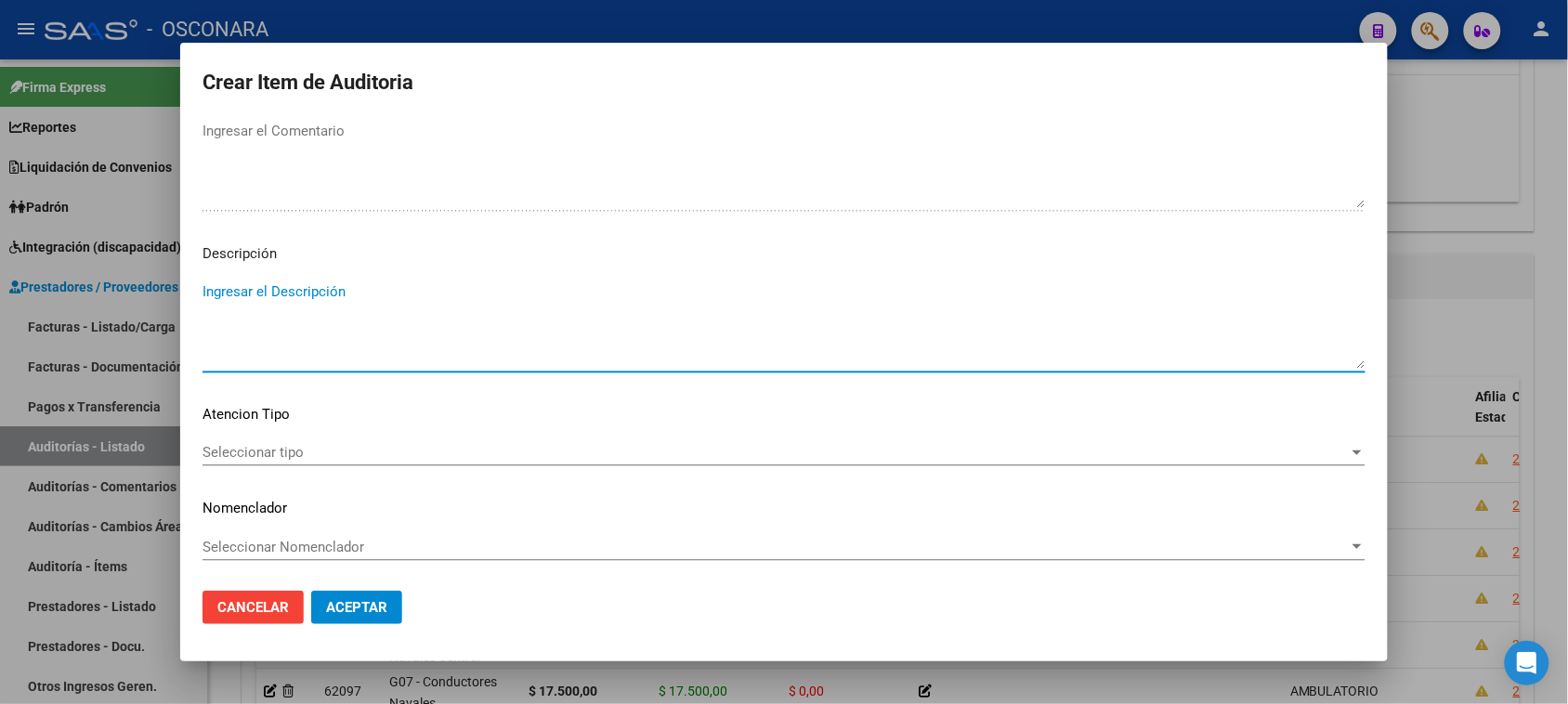
click at [237, 294] on textarea "Ingresar el Descripción" at bounding box center [784, 325] width 1162 height 87
click at [244, 447] on span "Seleccionar tipo" at bounding box center [776, 453] width 1146 height 17
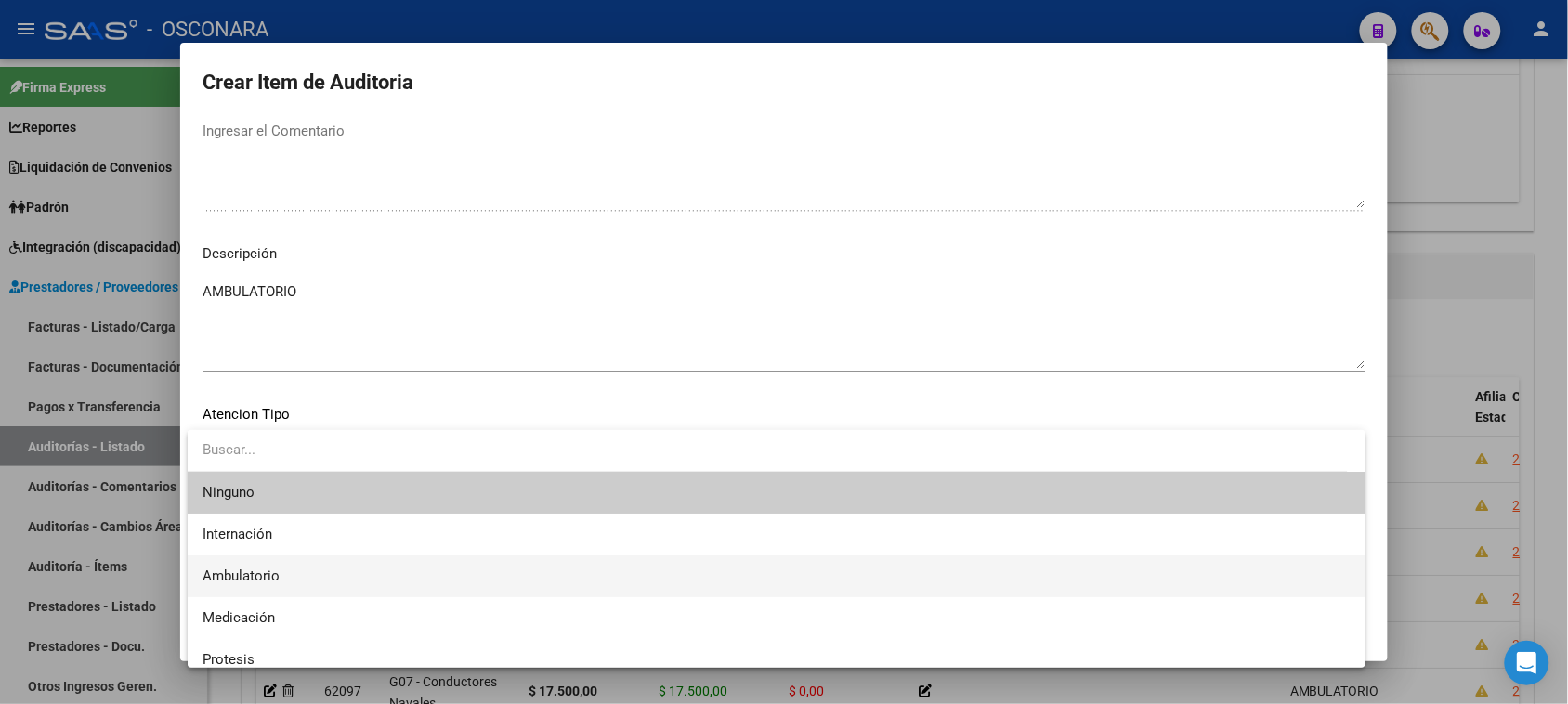
click at [290, 569] on span "Ambulatorio" at bounding box center [776, 576] width 1147 height 42
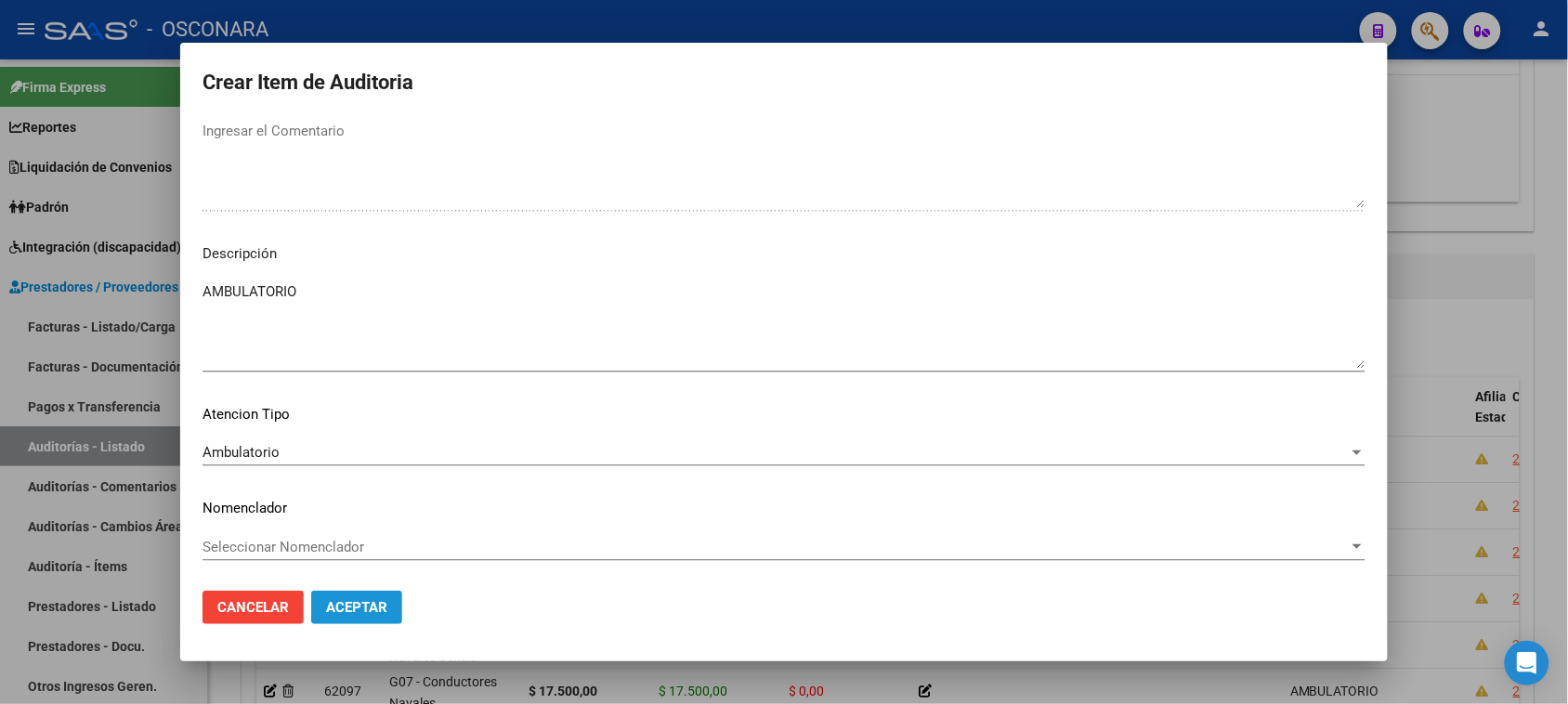
click at [369, 619] on button "Aceptar" at bounding box center [356, 606] width 91 height 33
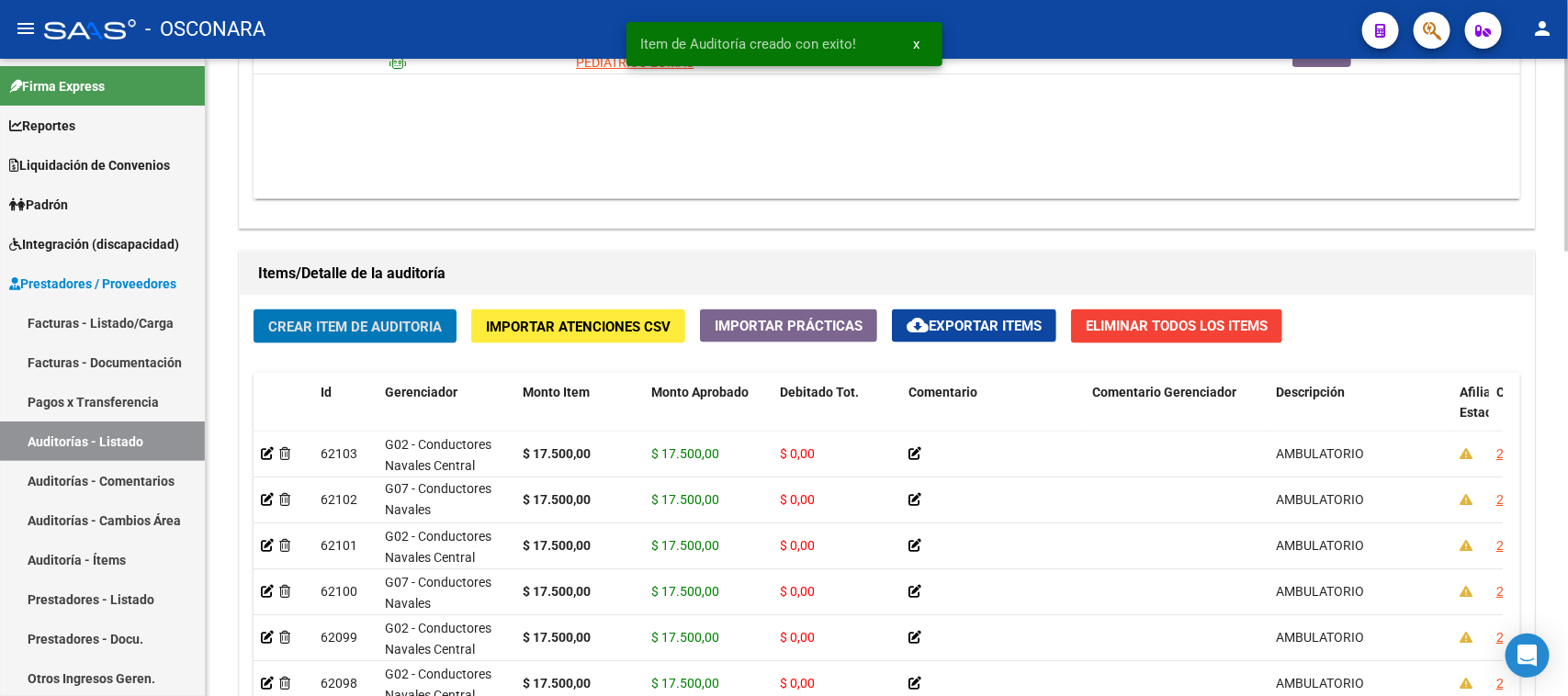
click at [353, 333] on button "Crear Item de Auditoria" at bounding box center [355, 326] width 203 height 34
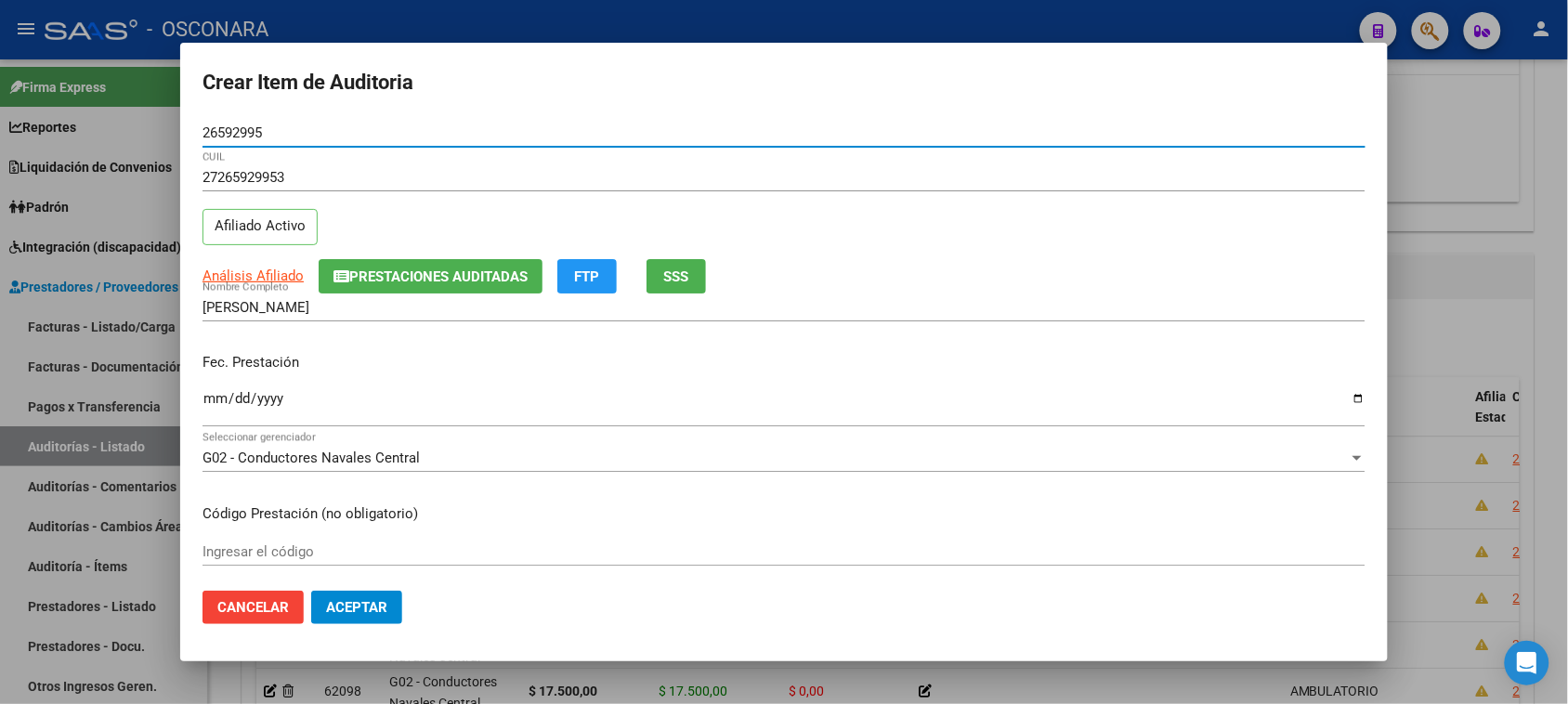
click at [214, 399] on input "Ingresar la fecha" at bounding box center [784, 406] width 1162 height 29
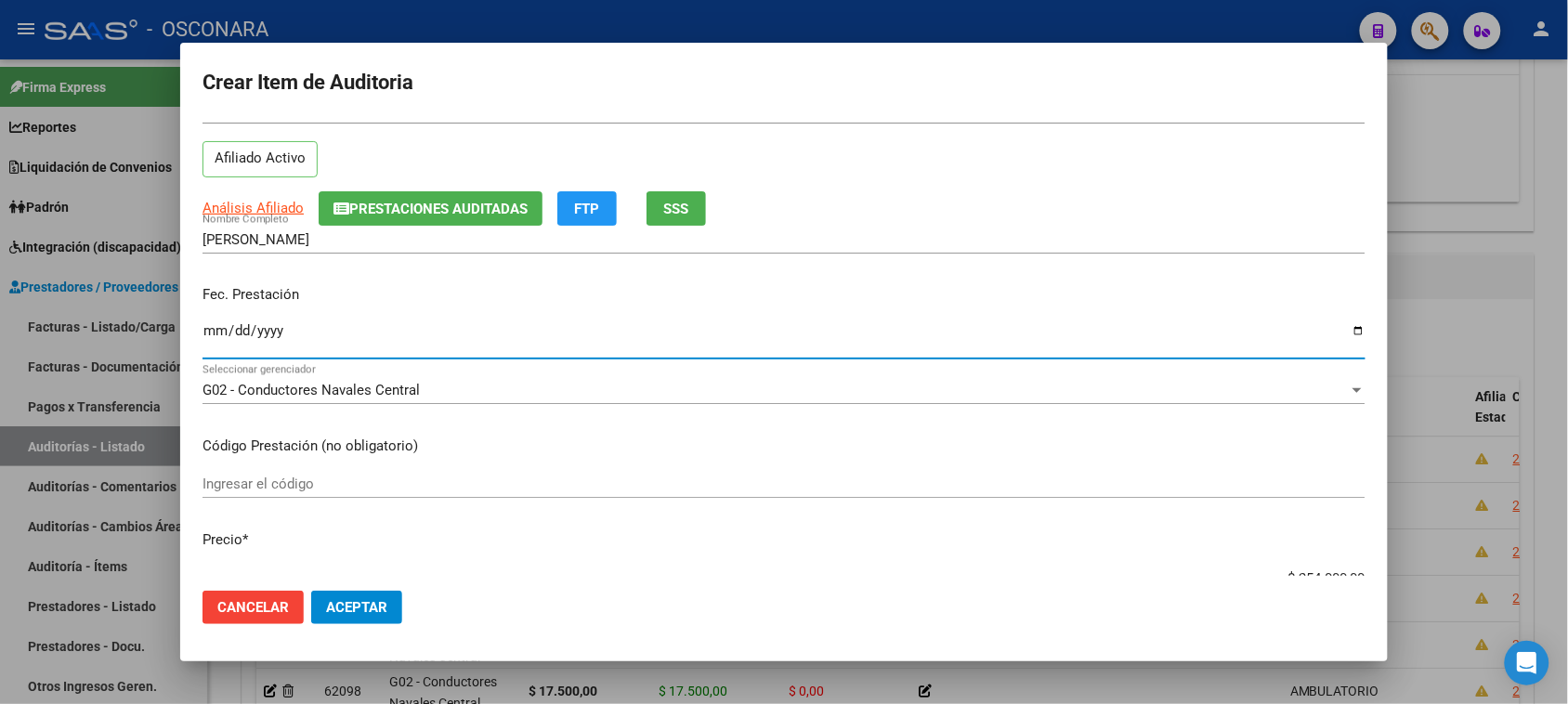
scroll to position [117, 0]
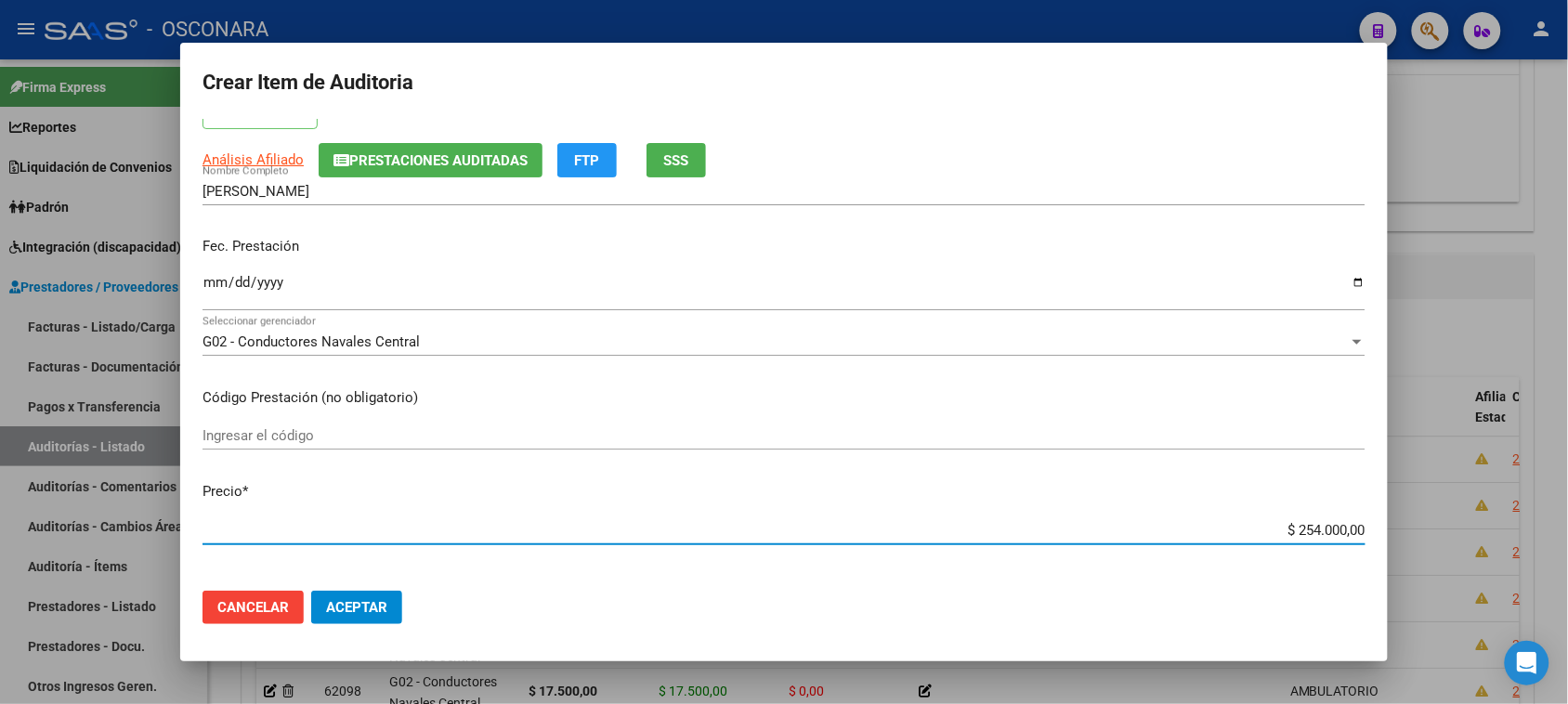
drag, startPoint x: 1279, startPoint y: 528, endPoint x: 1520, endPoint y: 509, distance: 241.7
click at [1521, 514] on div "Crear Item de Auditoria 26592995 Nro Documento 27265929953 CUIL Afiliado Activo…" at bounding box center [784, 352] width 1568 height 704
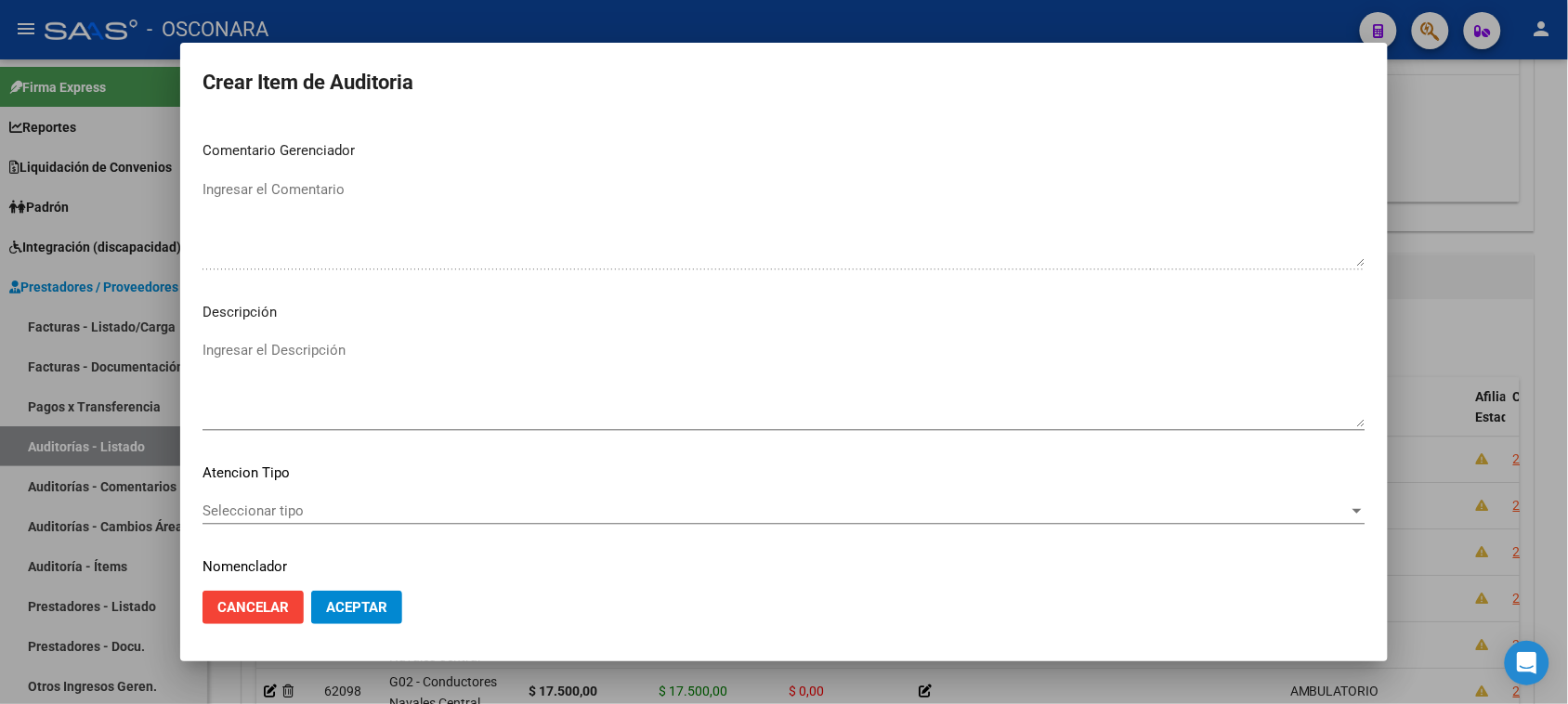
scroll to position [1053, 0]
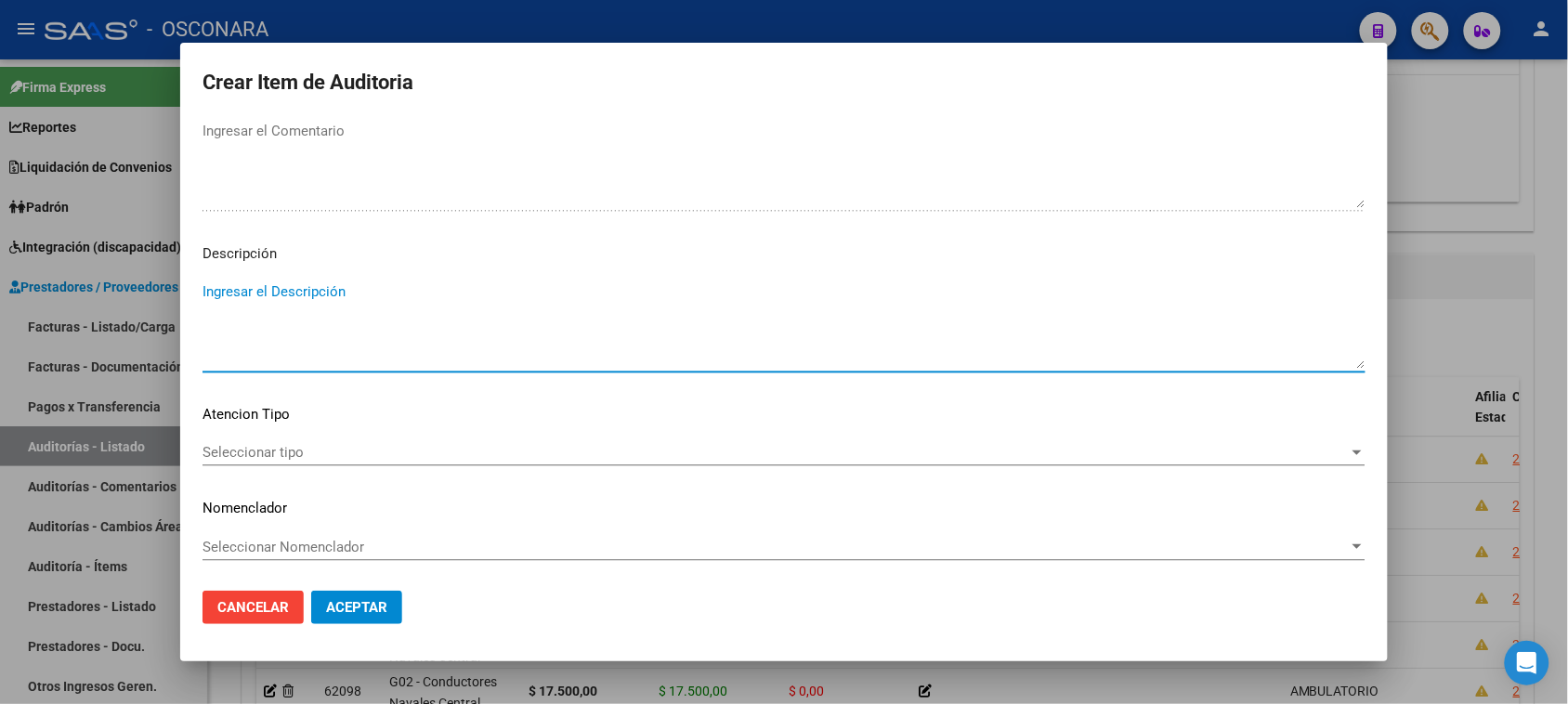
click at [317, 335] on textarea "Ingresar el Descripción" at bounding box center [784, 325] width 1162 height 87
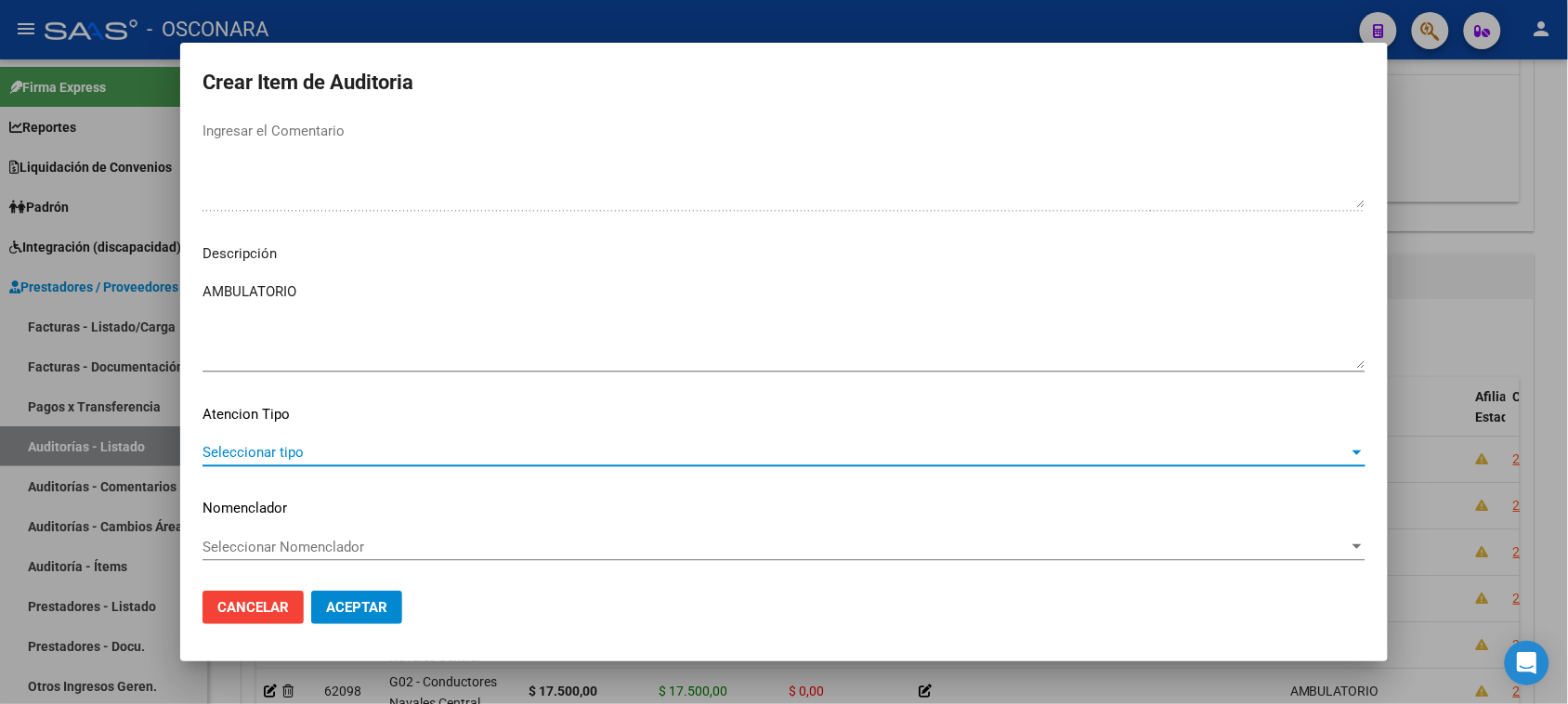
click at [288, 456] on span "Seleccionar tipo" at bounding box center [776, 453] width 1146 height 17
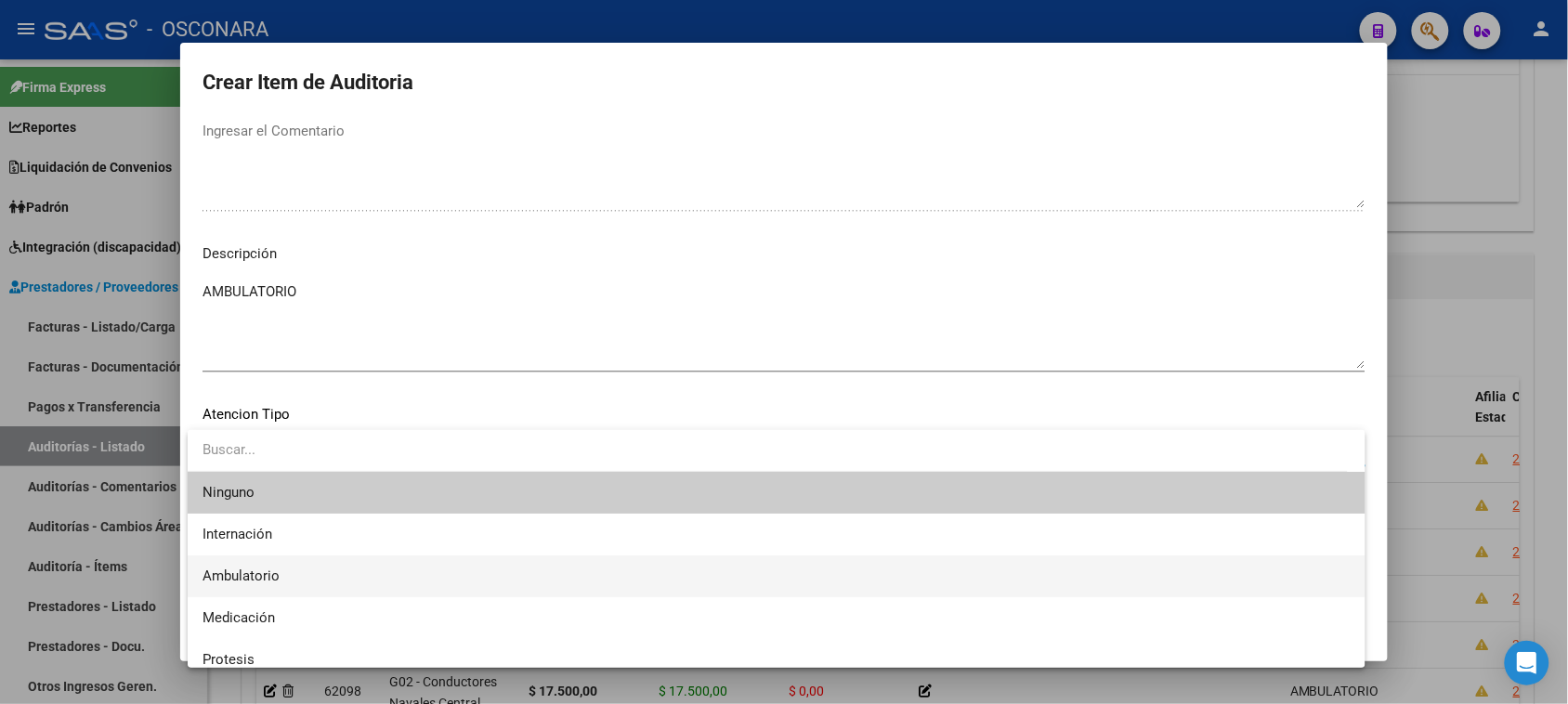
click at [265, 571] on span "Ambulatorio" at bounding box center [241, 576] width 77 height 17
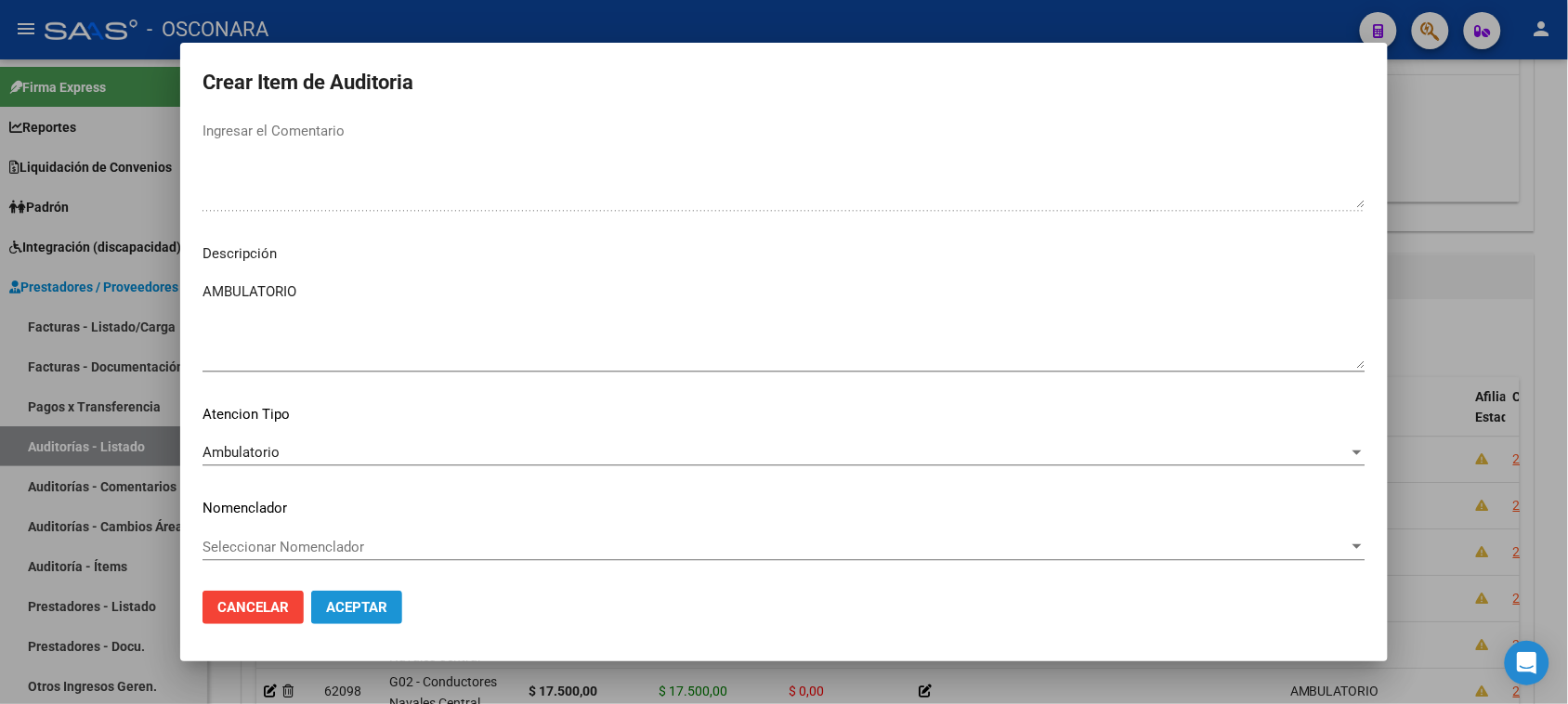
click at [345, 595] on button "Aceptar" at bounding box center [356, 606] width 91 height 33
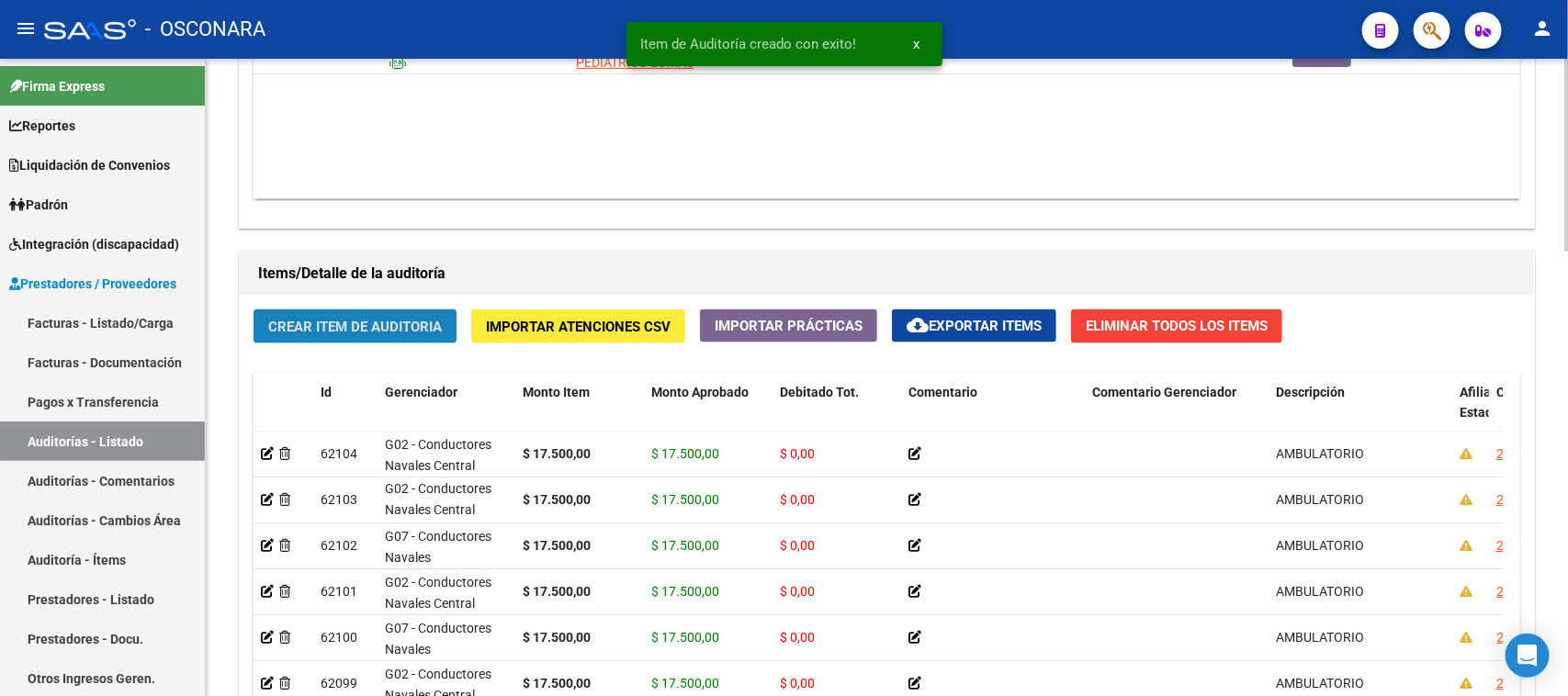
click at [381, 318] on span "Crear Item de Auditoria" at bounding box center [354, 327] width 173 height 17
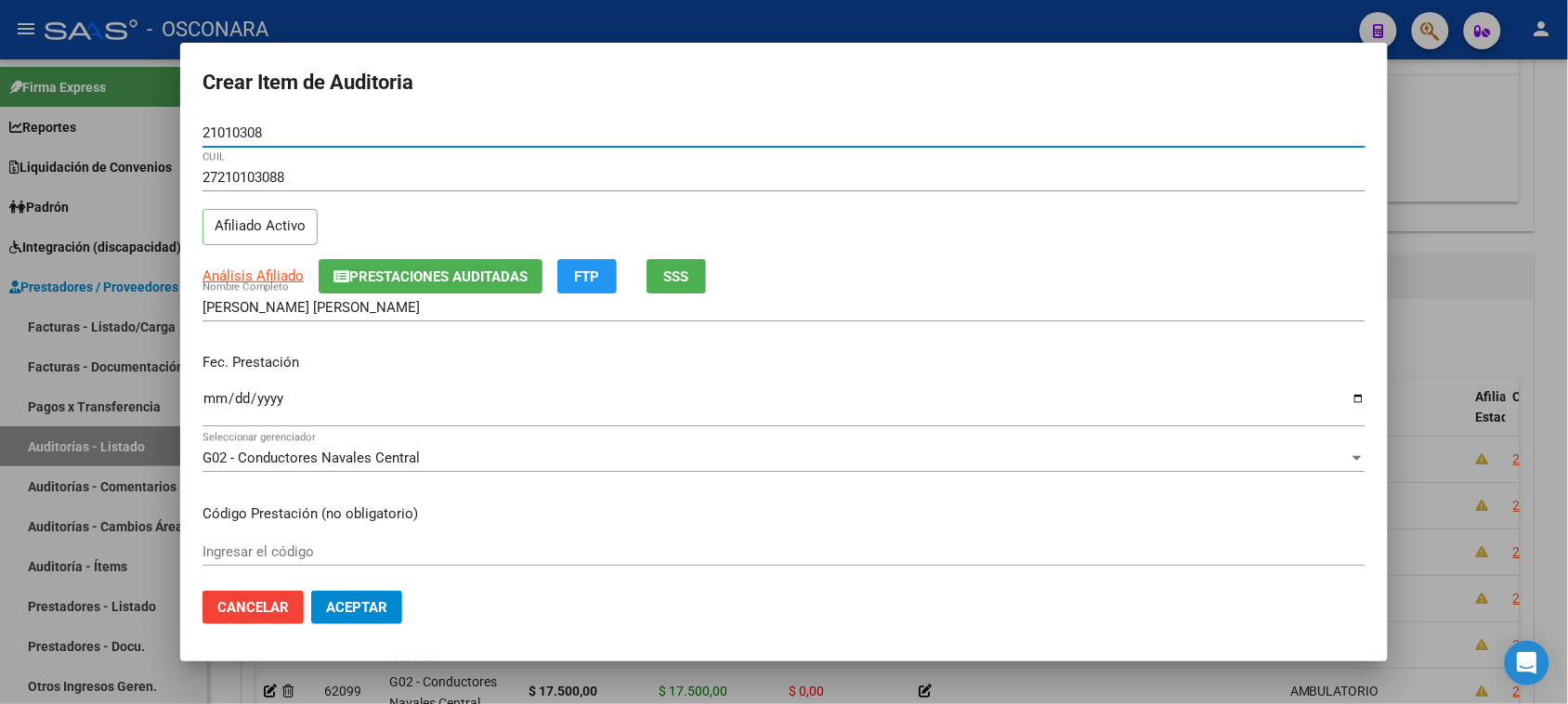
click at [214, 408] on input "Ingresar la fecha" at bounding box center [784, 406] width 1162 height 29
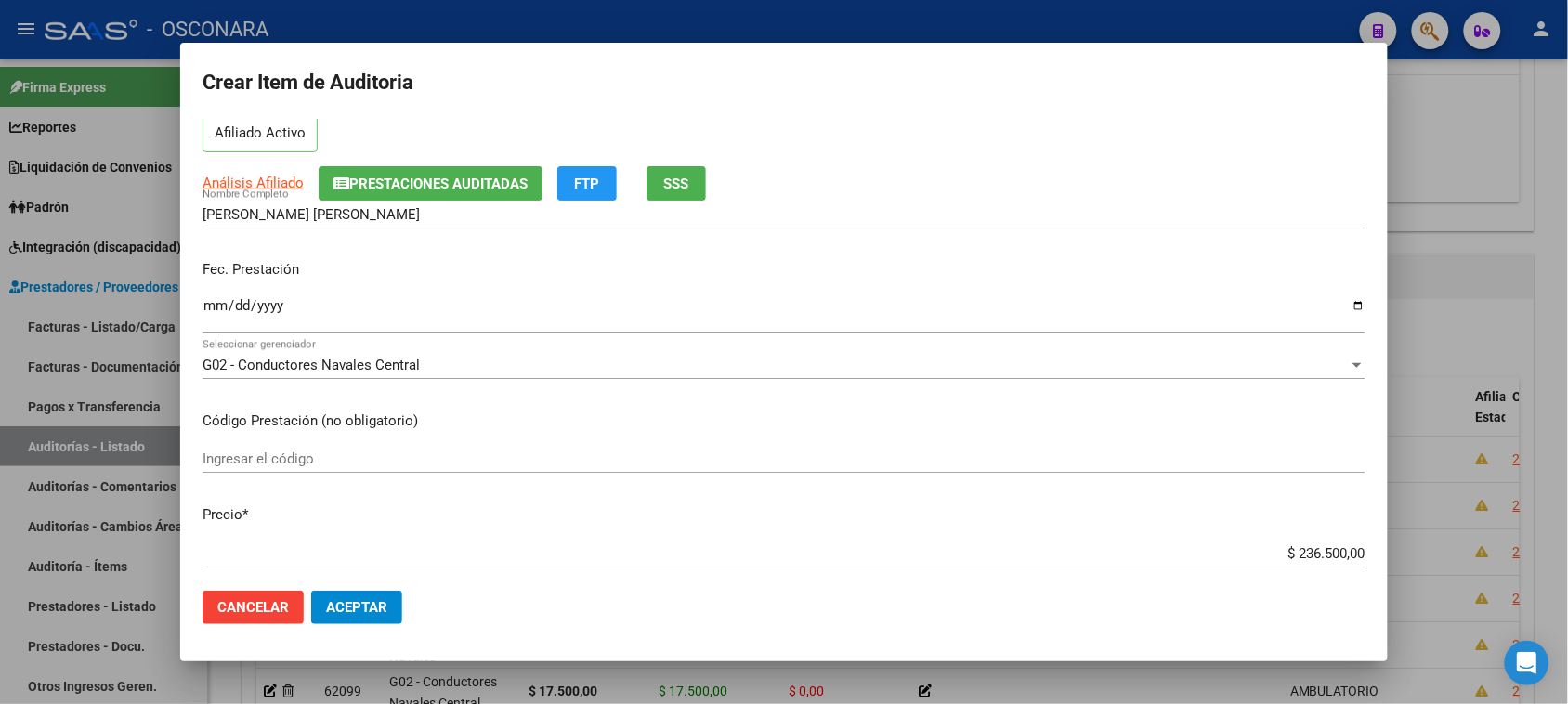
scroll to position [117, 0]
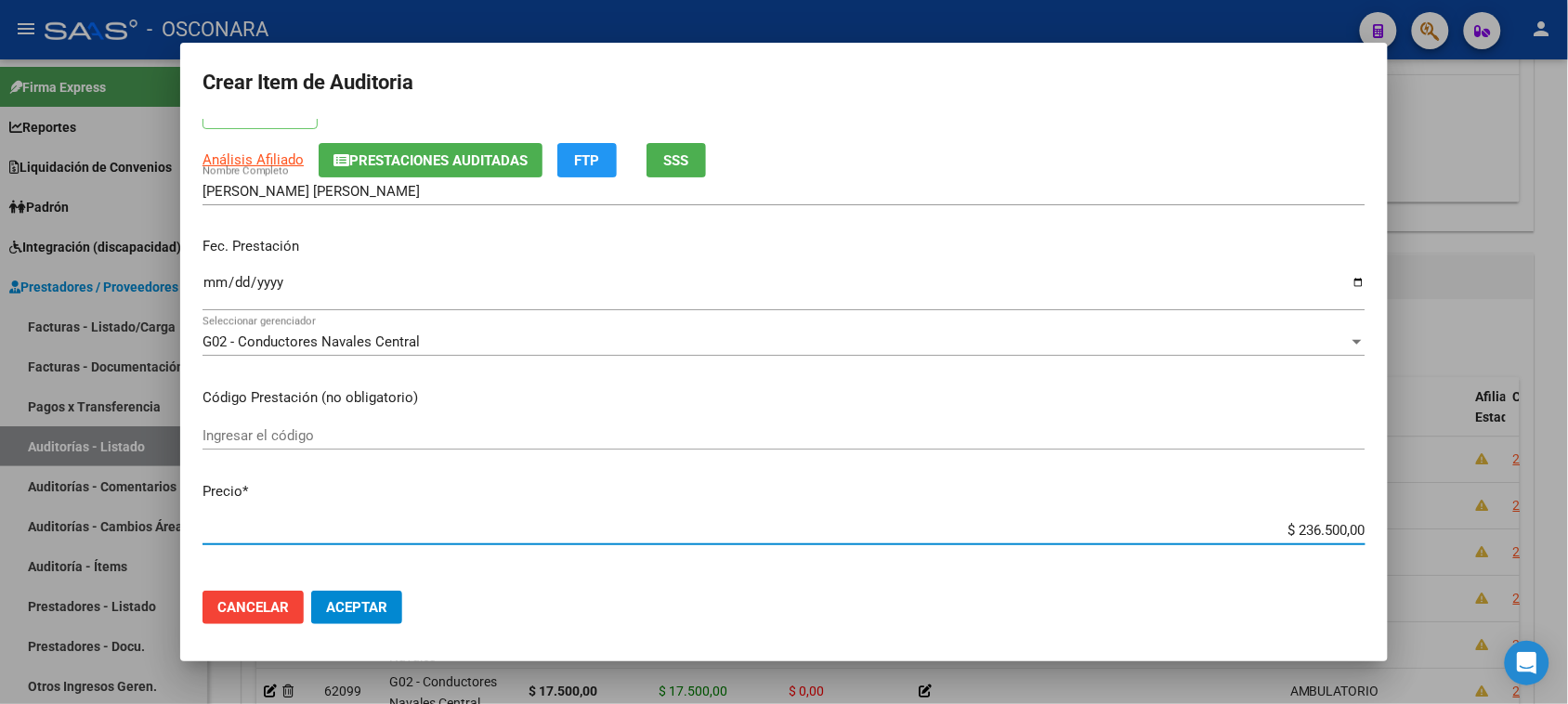
drag, startPoint x: 1280, startPoint y: 528, endPoint x: 1537, endPoint y: 526, distance: 257.0
click at [1537, 526] on div "Crear Item de Auditoria 21010308 Nro Documento 27210103088 CUIL Afiliado Activo…" at bounding box center [784, 352] width 1568 height 704
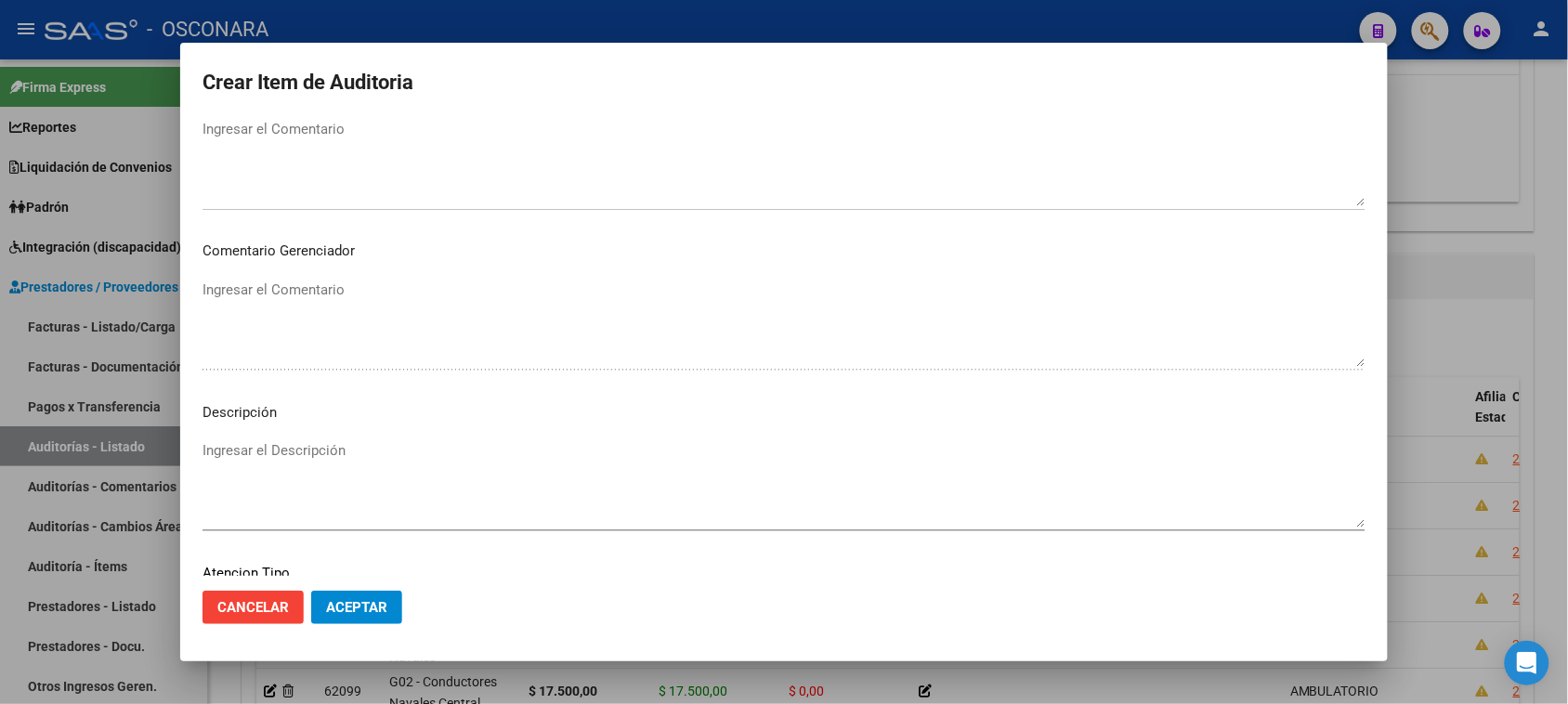
scroll to position [1053, 0]
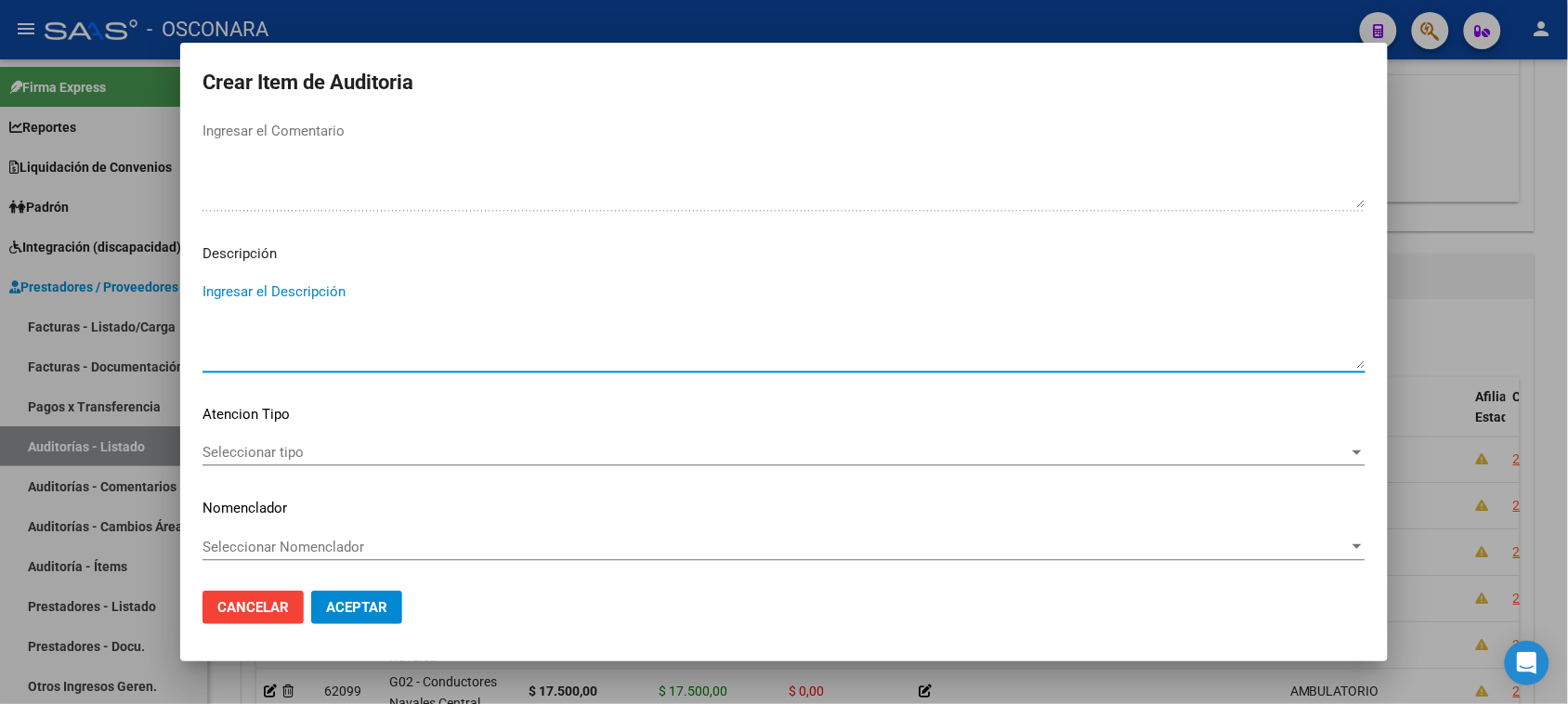
click at [257, 345] on textarea "Ingresar el Descripción" at bounding box center [784, 325] width 1162 height 87
click at [221, 446] on span "Seleccionar tipo" at bounding box center [776, 453] width 1146 height 17
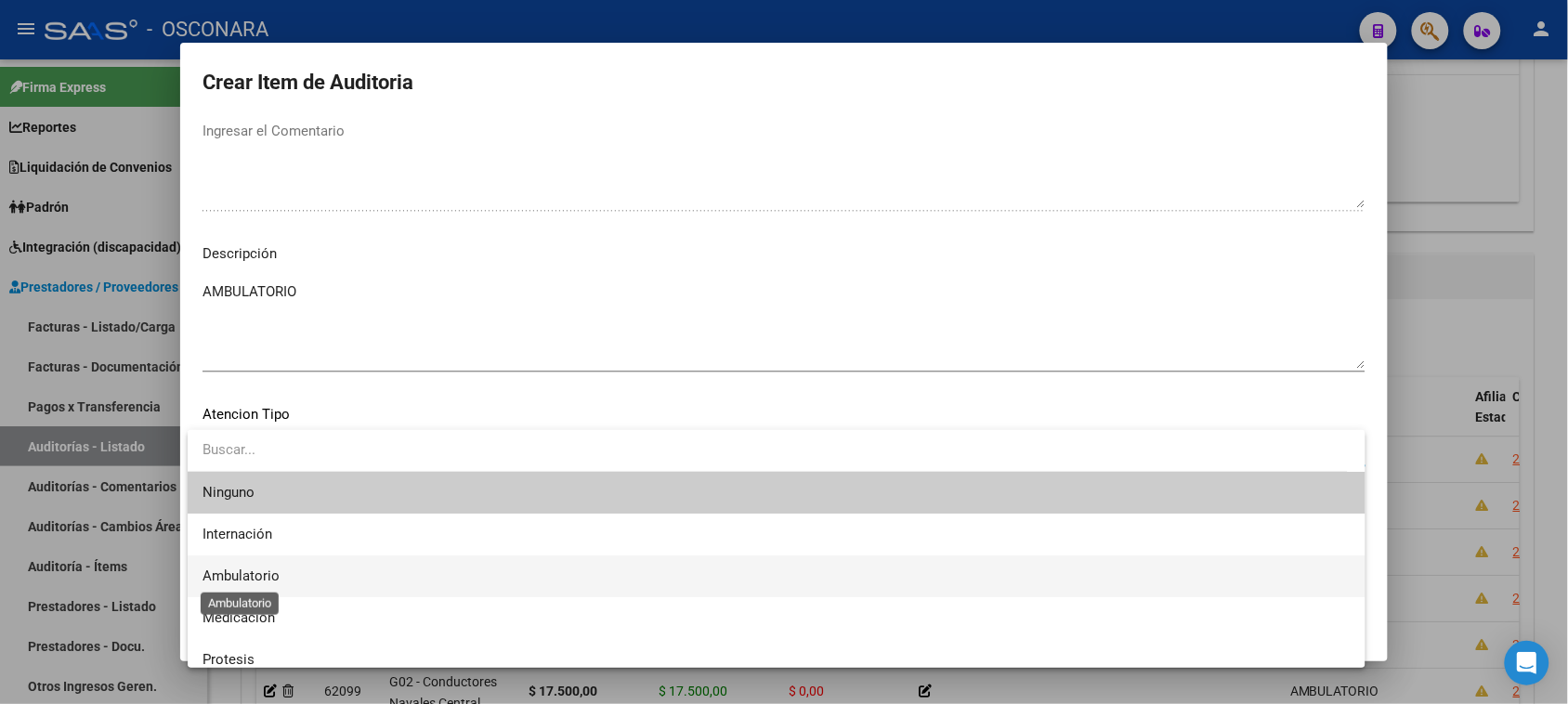
drag, startPoint x: 216, startPoint y: 569, endPoint x: 304, endPoint y: 606, distance: 95.5
click at [219, 569] on span "Ambulatorio" at bounding box center [241, 576] width 77 height 17
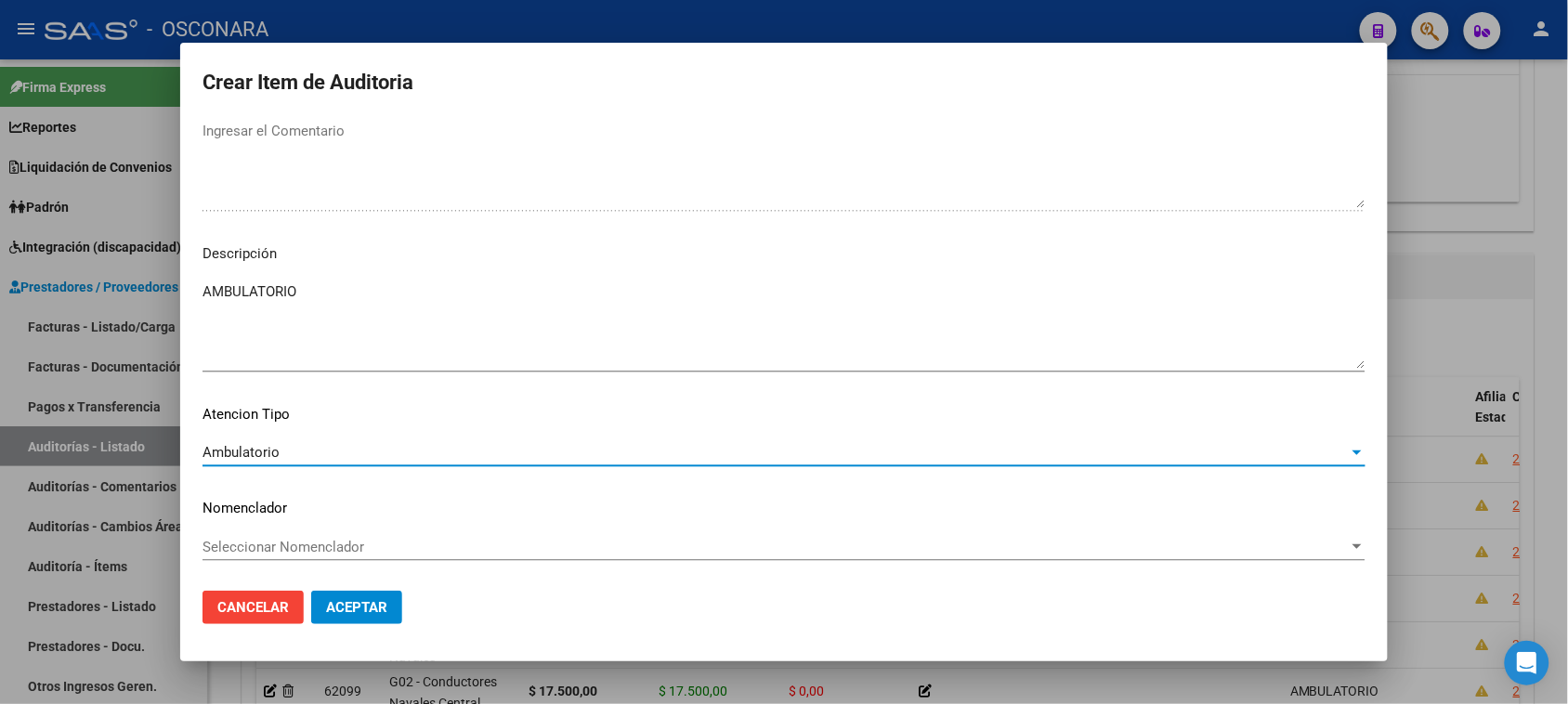
click at [332, 608] on span "Aceptar" at bounding box center [356, 607] width 62 height 17
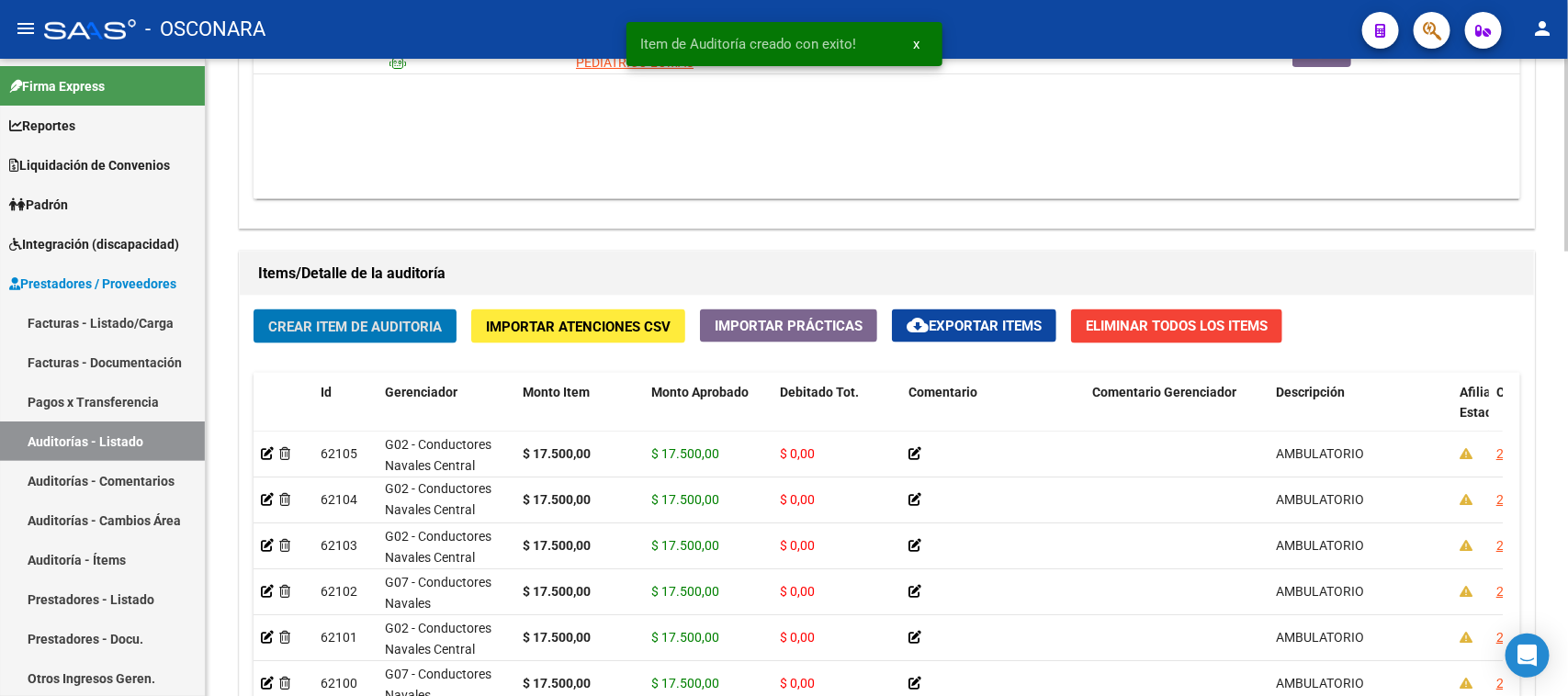
click at [327, 326] on span "Crear Item de Auditoria" at bounding box center [354, 327] width 173 height 17
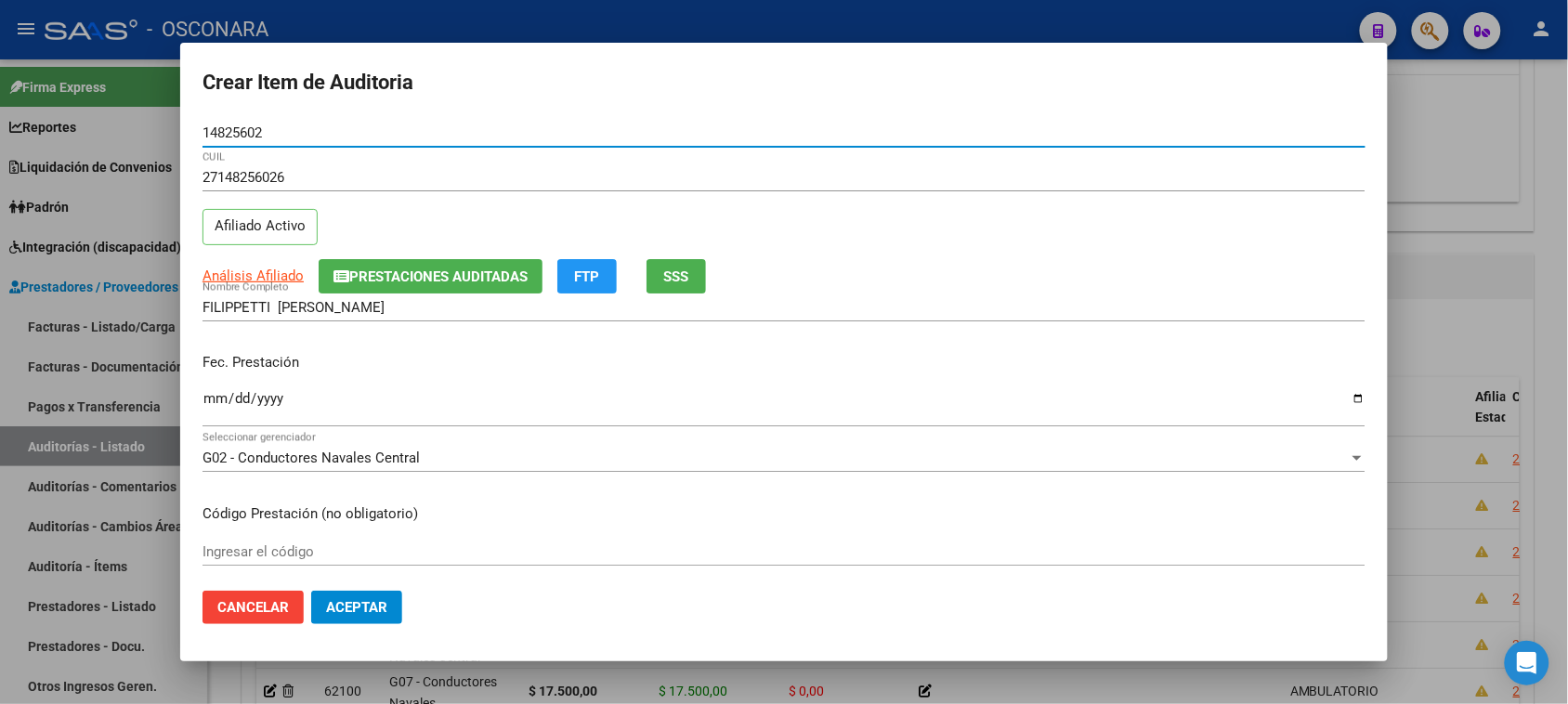
click at [209, 404] on input "Ingresar la fecha" at bounding box center [784, 406] width 1162 height 29
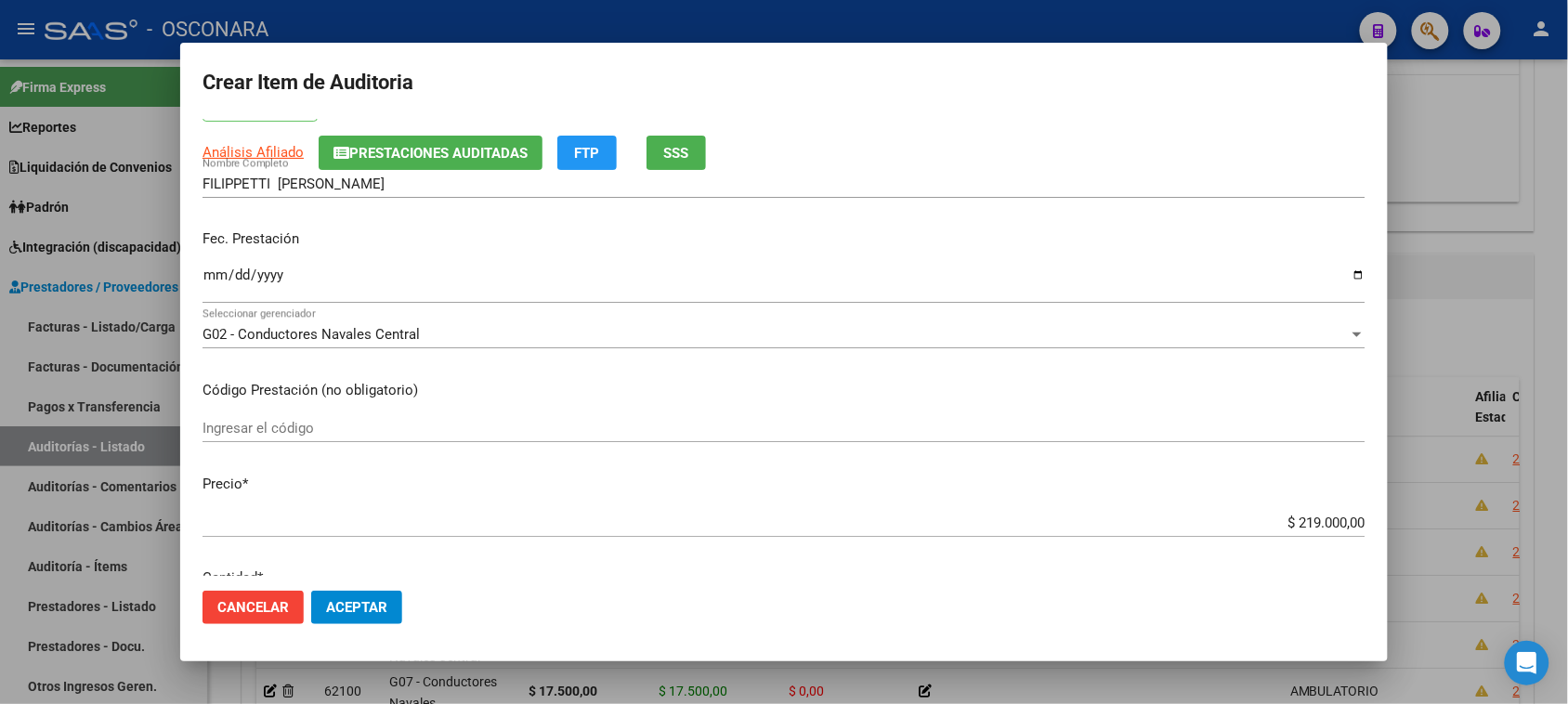
scroll to position [232, 0]
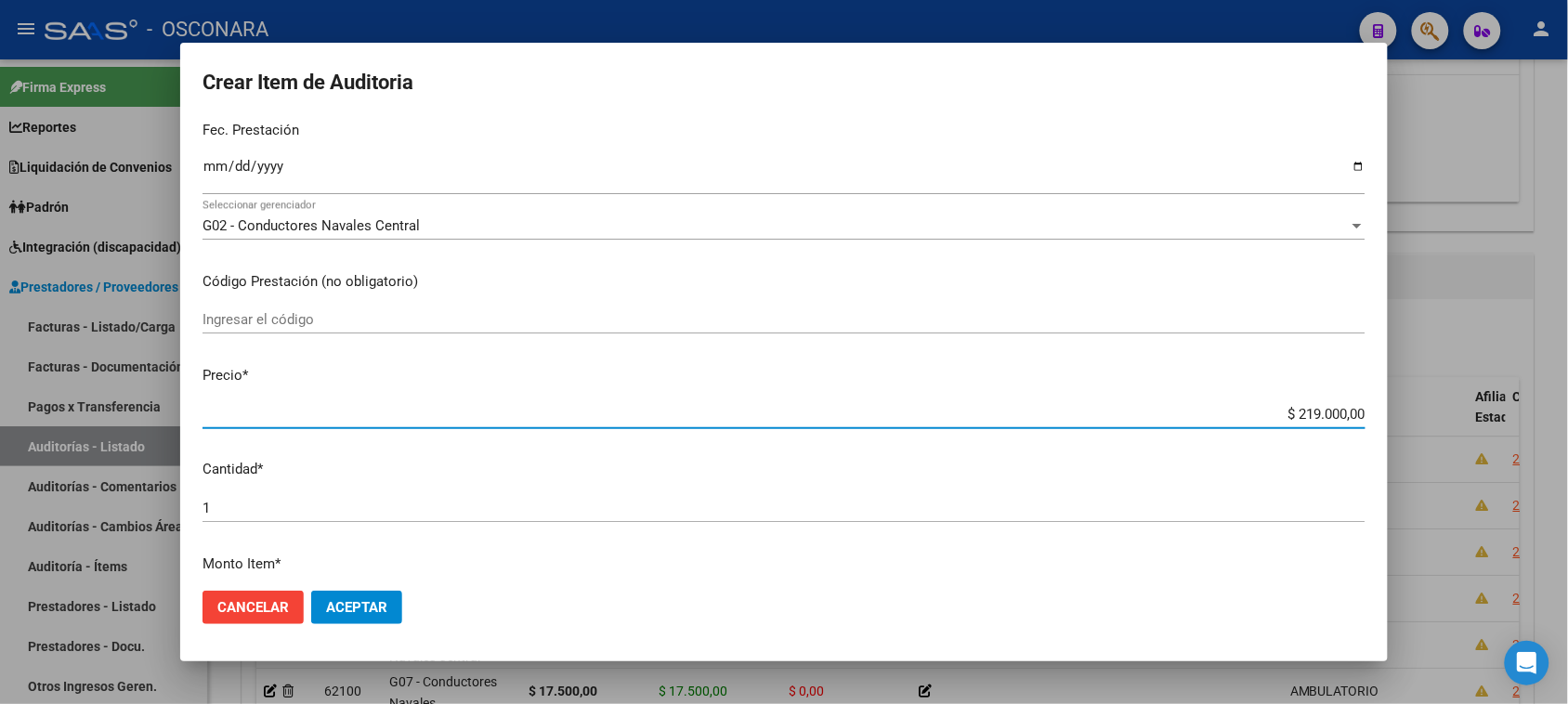
drag, startPoint x: 1282, startPoint y: 410, endPoint x: 1541, endPoint y: 384, distance: 260.3
click at [1538, 384] on div "Crear Item de Auditoria 14825602 Nro Documento 27148256026 CUIL Afiliado Activo…" at bounding box center [784, 352] width 1568 height 704
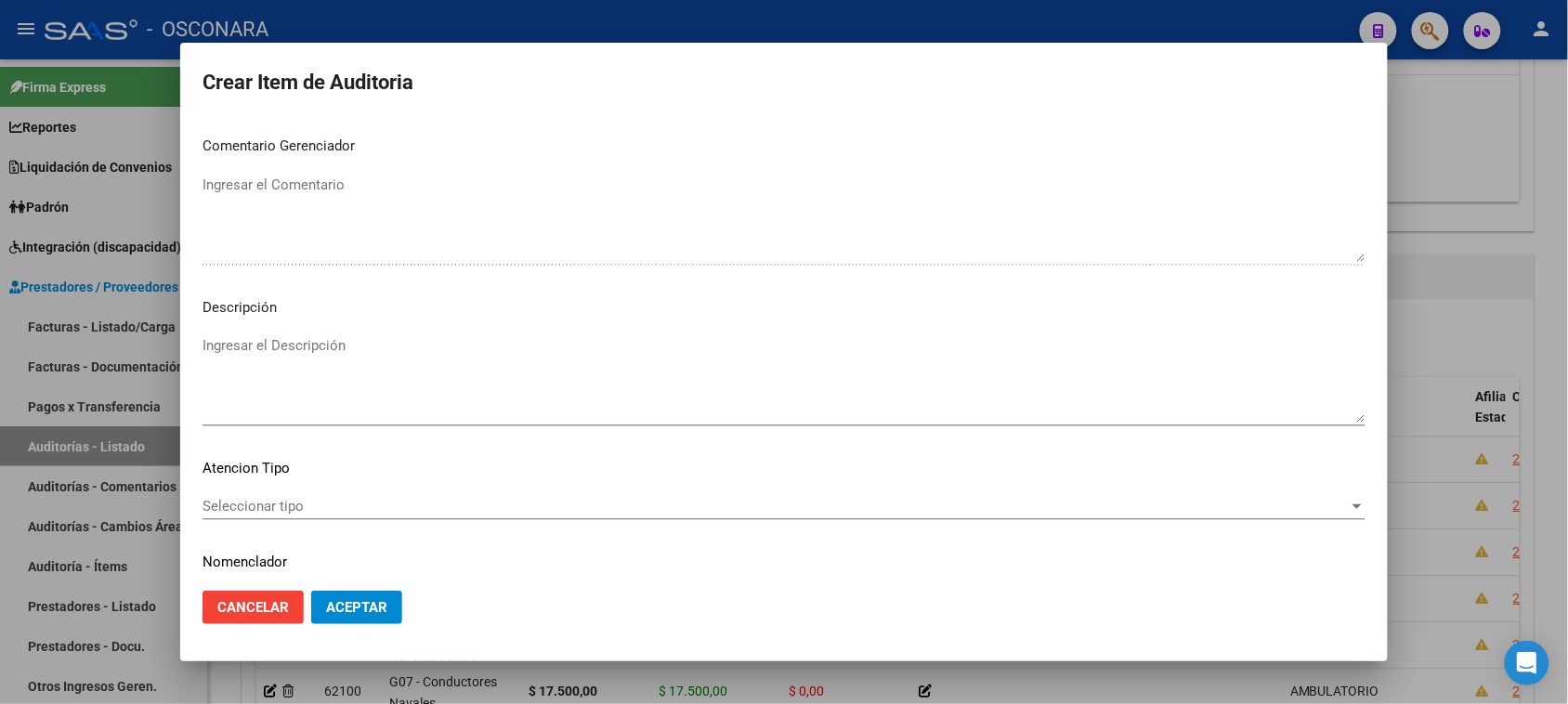
scroll to position [1053, 0]
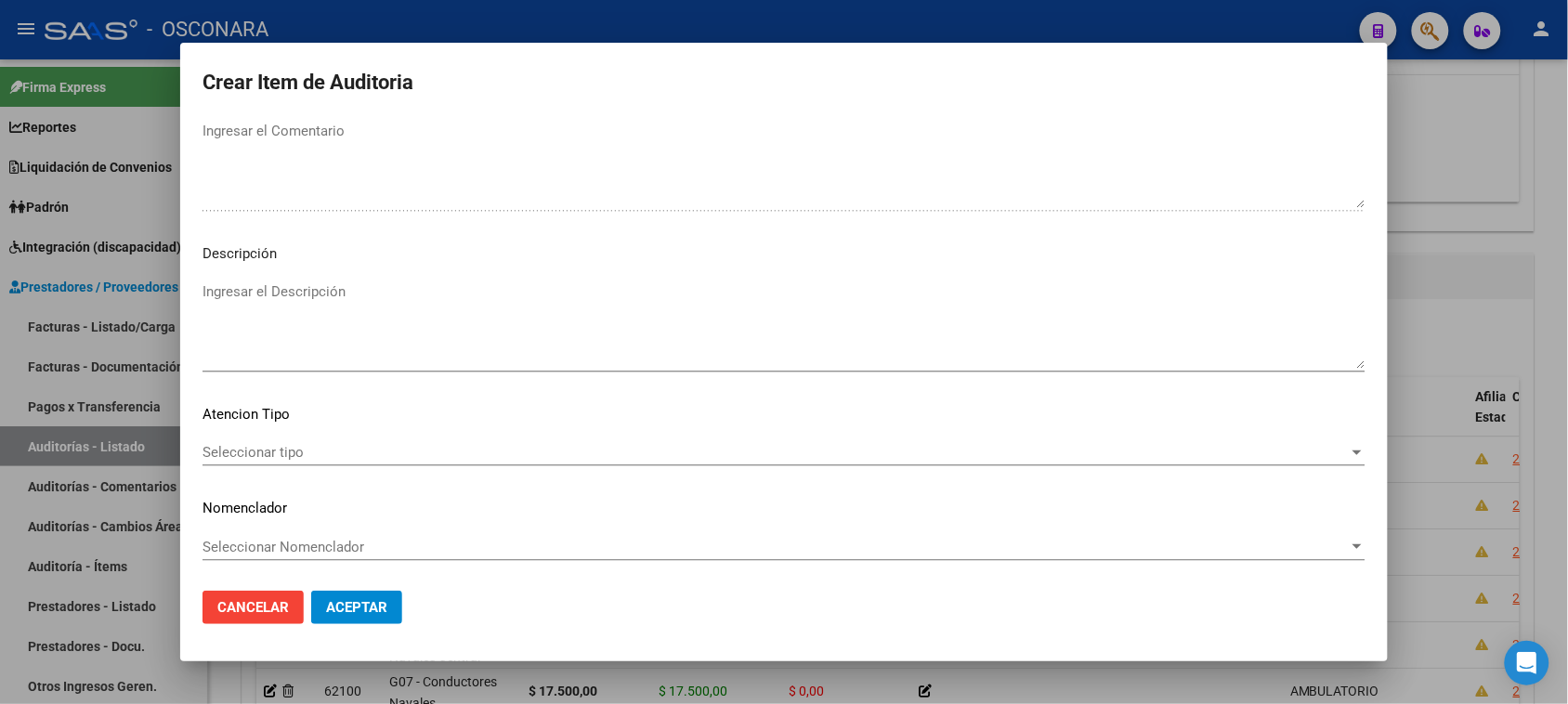
click at [306, 300] on textarea "Ingresar el Descripción" at bounding box center [784, 325] width 1162 height 87
click at [261, 460] on div "Seleccionar tipo Seleccionar tipo" at bounding box center [784, 452] width 1162 height 27
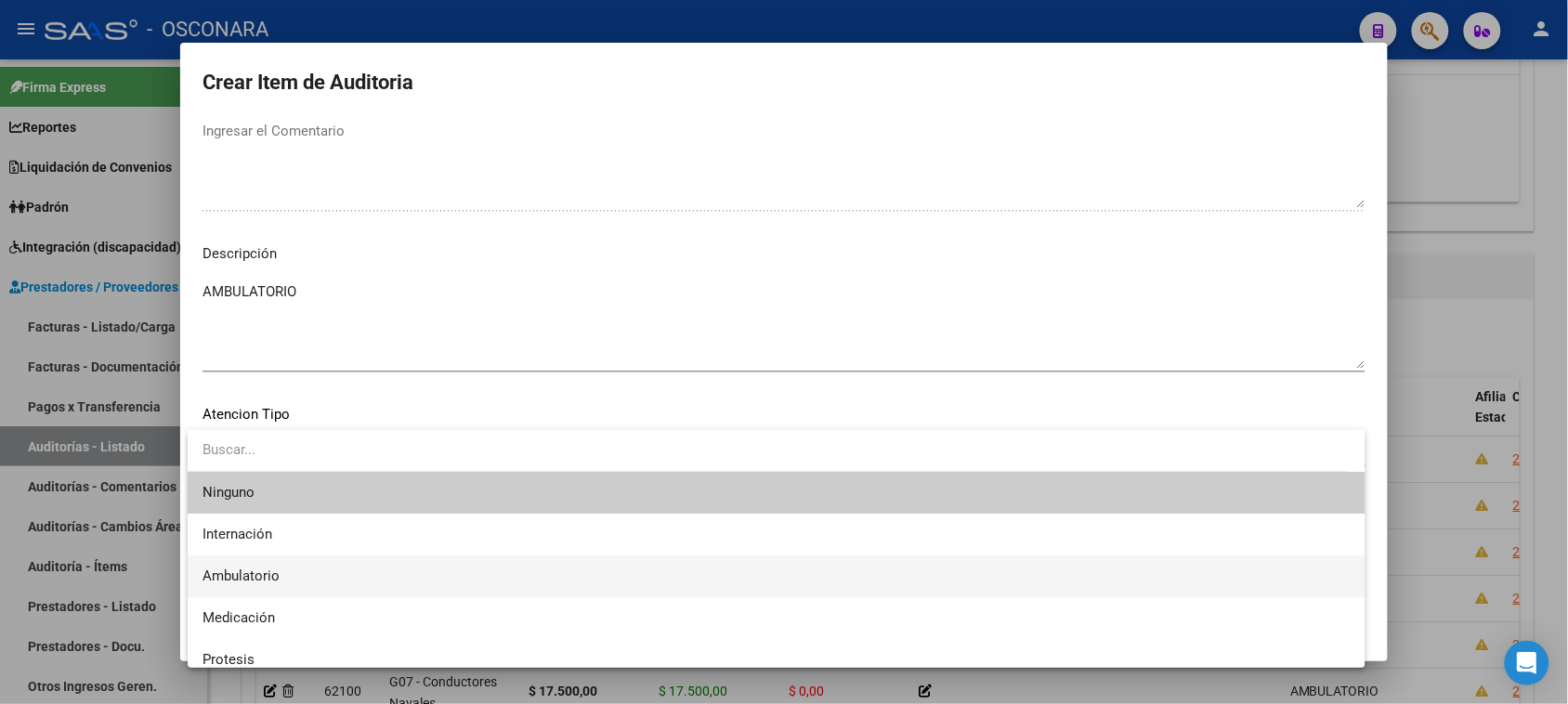
drag, startPoint x: 258, startPoint y: 569, endPoint x: 330, endPoint y: 615, distance: 85.4
click at [258, 569] on span "Ambulatorio" at bounding box center [241, 576] width 77 height 17
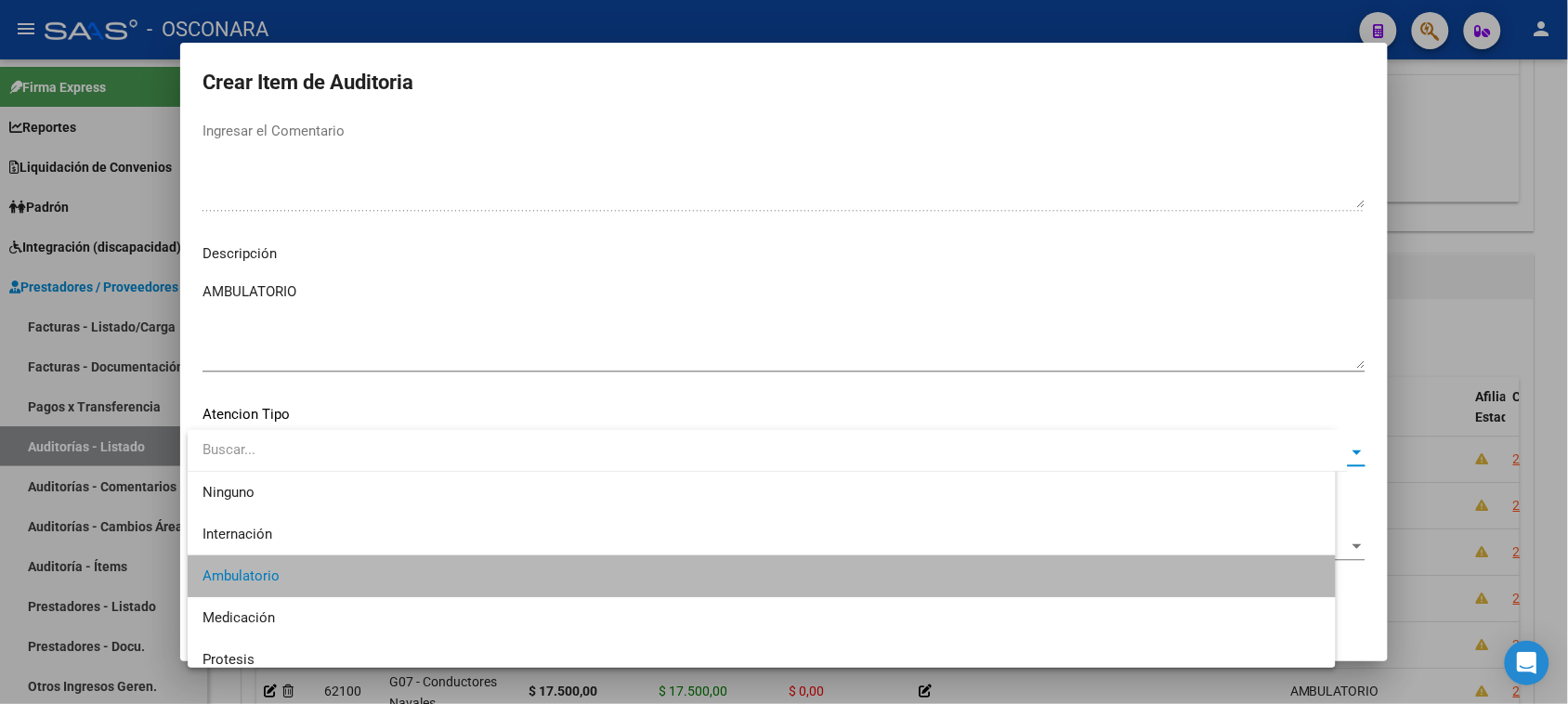
click at [355, 615] on span "Aceptar" at bounding box center [356, 607] width 62 height 17
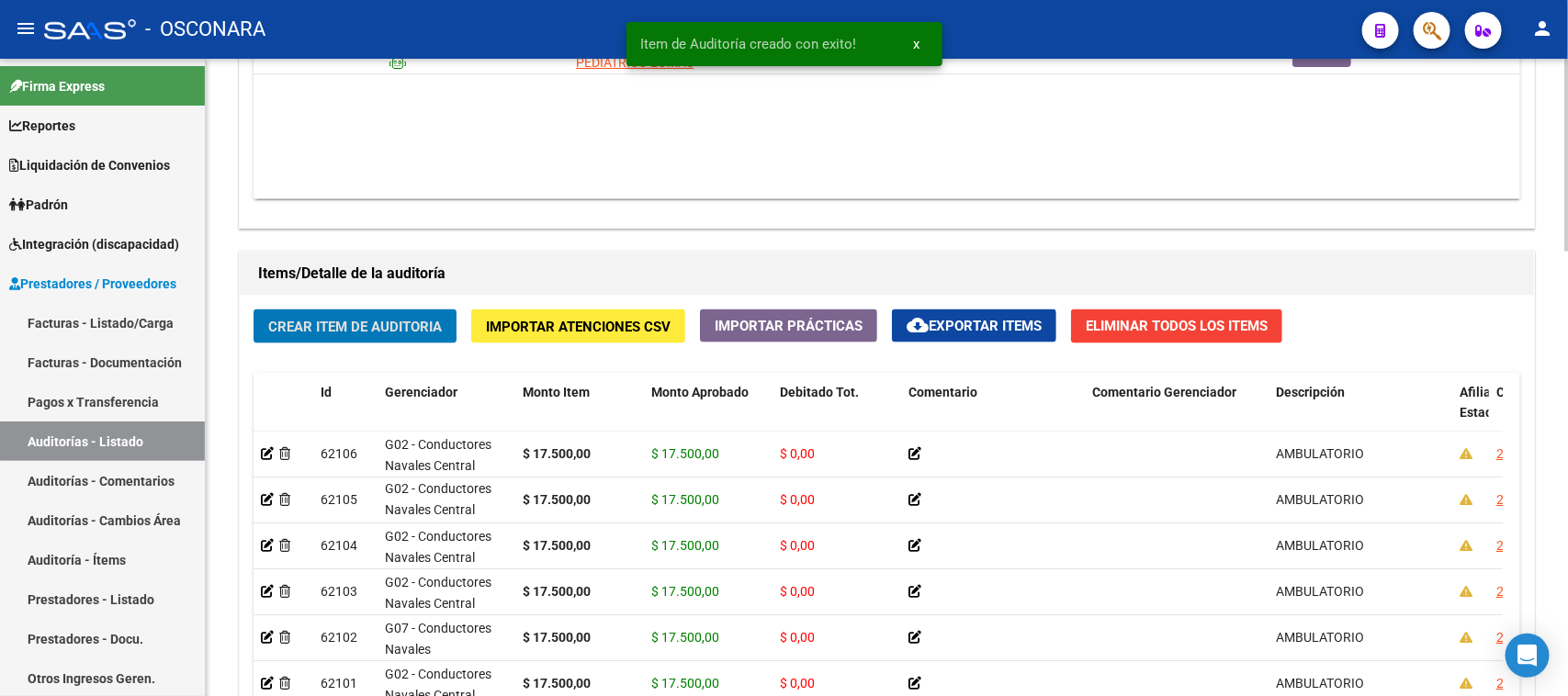
click at [363, 333] on button "Crear Item de Auditoria" at bounding box center [355, 326] width 203 height 34
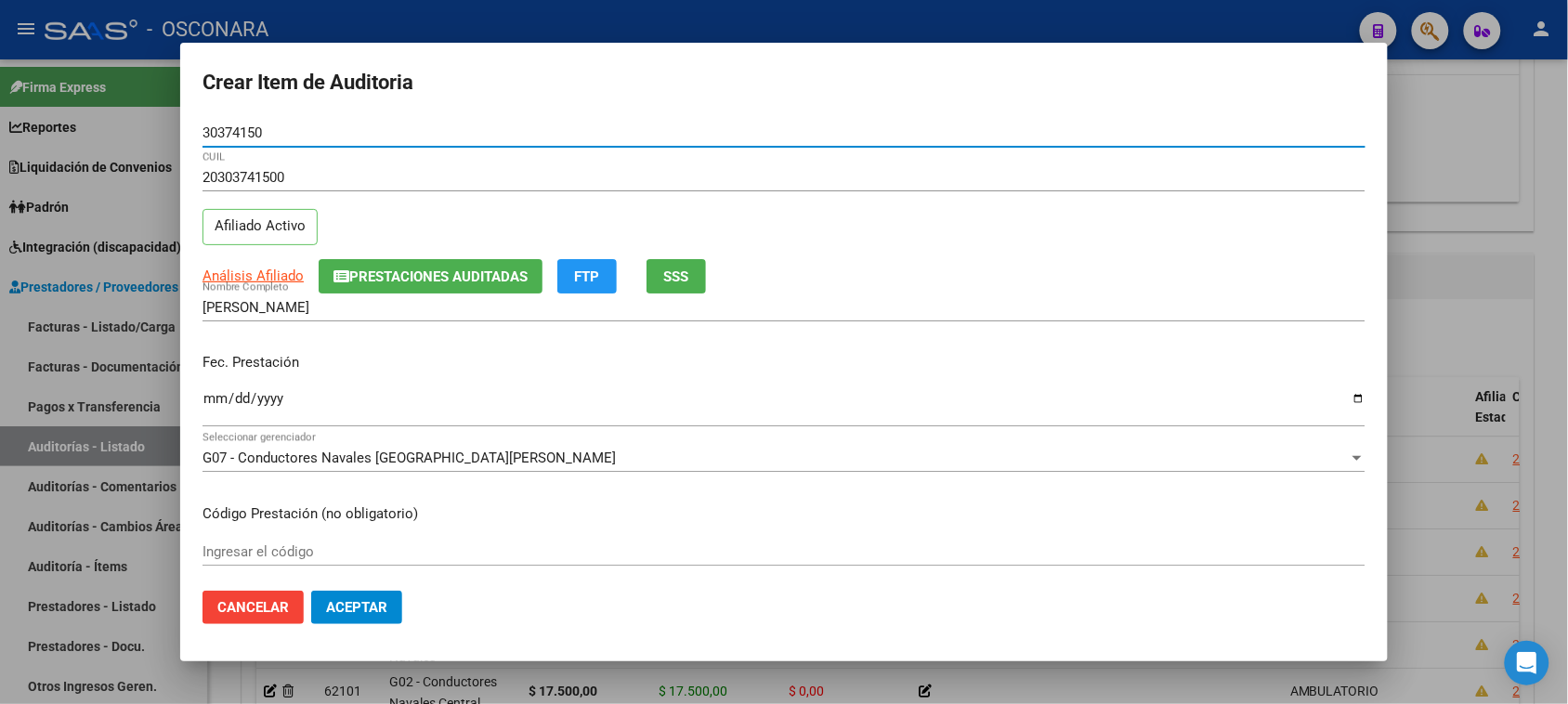
click at [213, 409] on input "Ingresar la fecha" at bounding box center [784, 406] width 1162 height 29
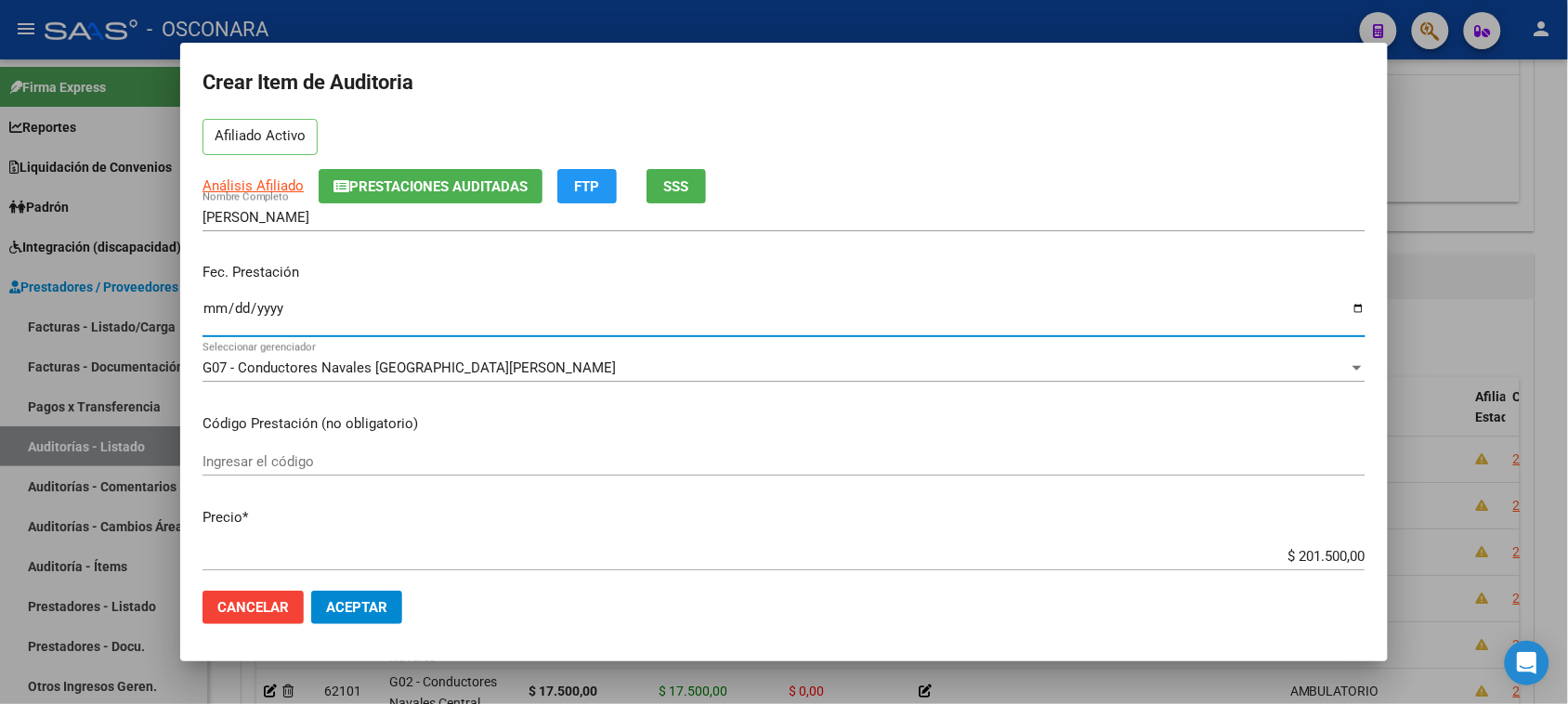
scroll to position [232, 0]
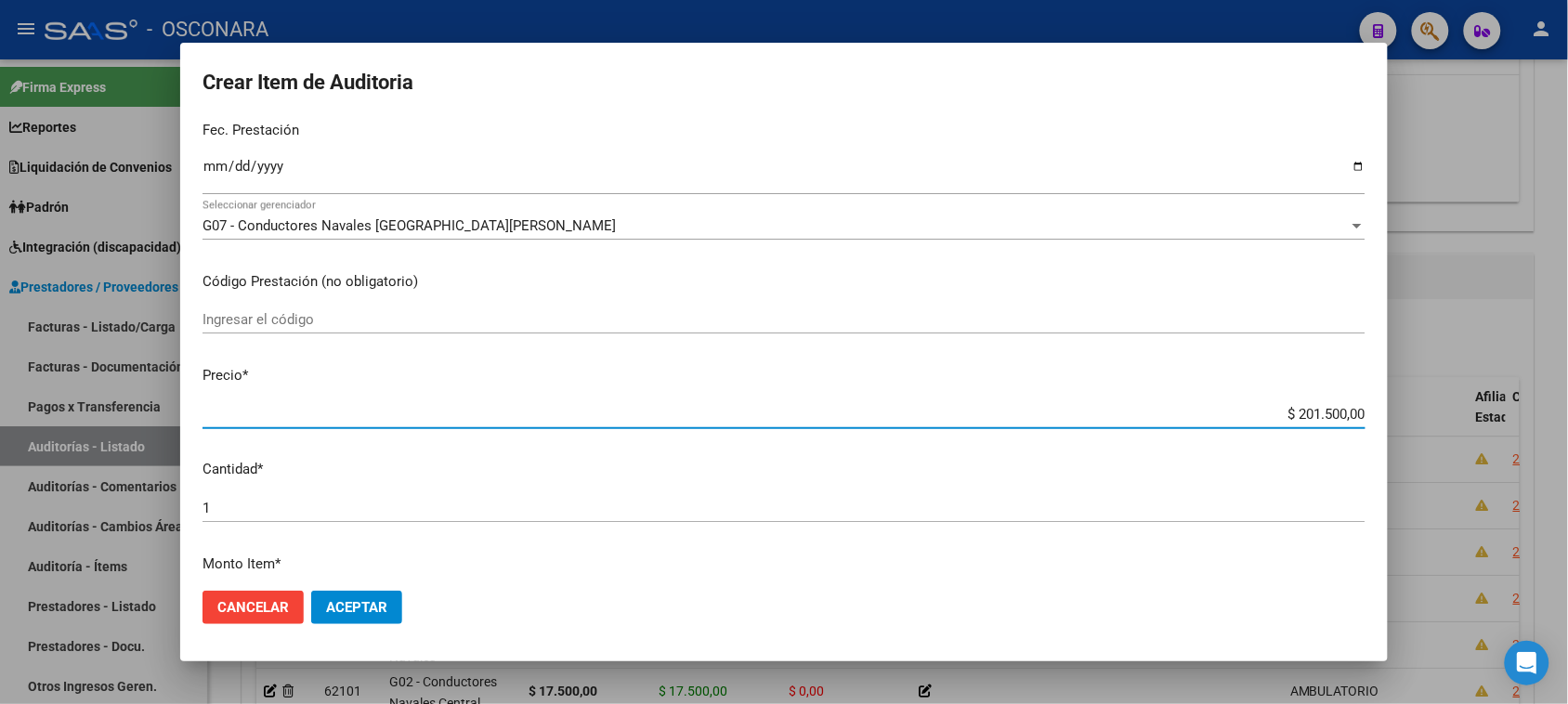
drag, startPoint x: 1282, startPoint y: 410, endPoint x: 1546, endPoint y: 406, distance: 264.0
click at [1551, 405] on div "Crear Item de Auditoria 30374150 Nro Documento 20303741500 CUIL Afiliado Activo…" at bounding box center [784, 352] width 1568 height 704
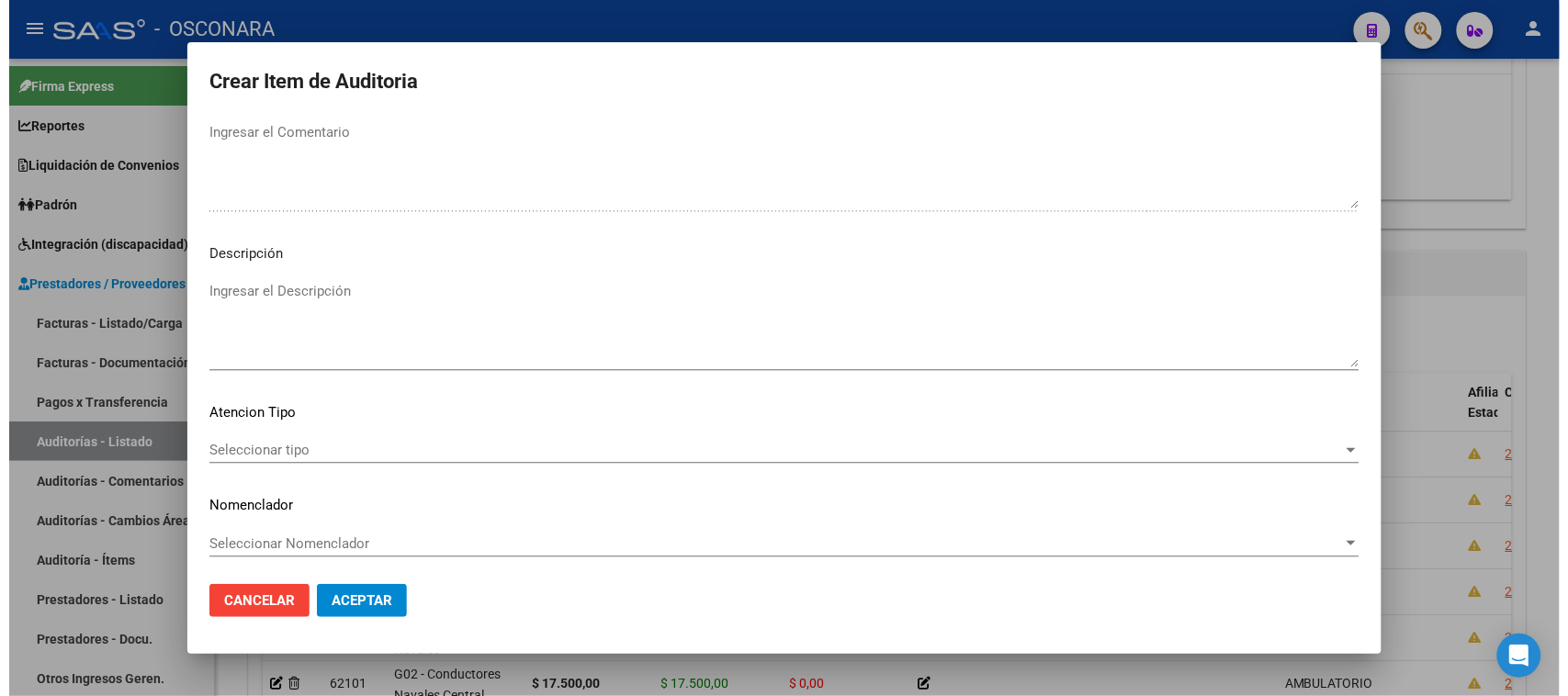
scroll to position [1041, 0]
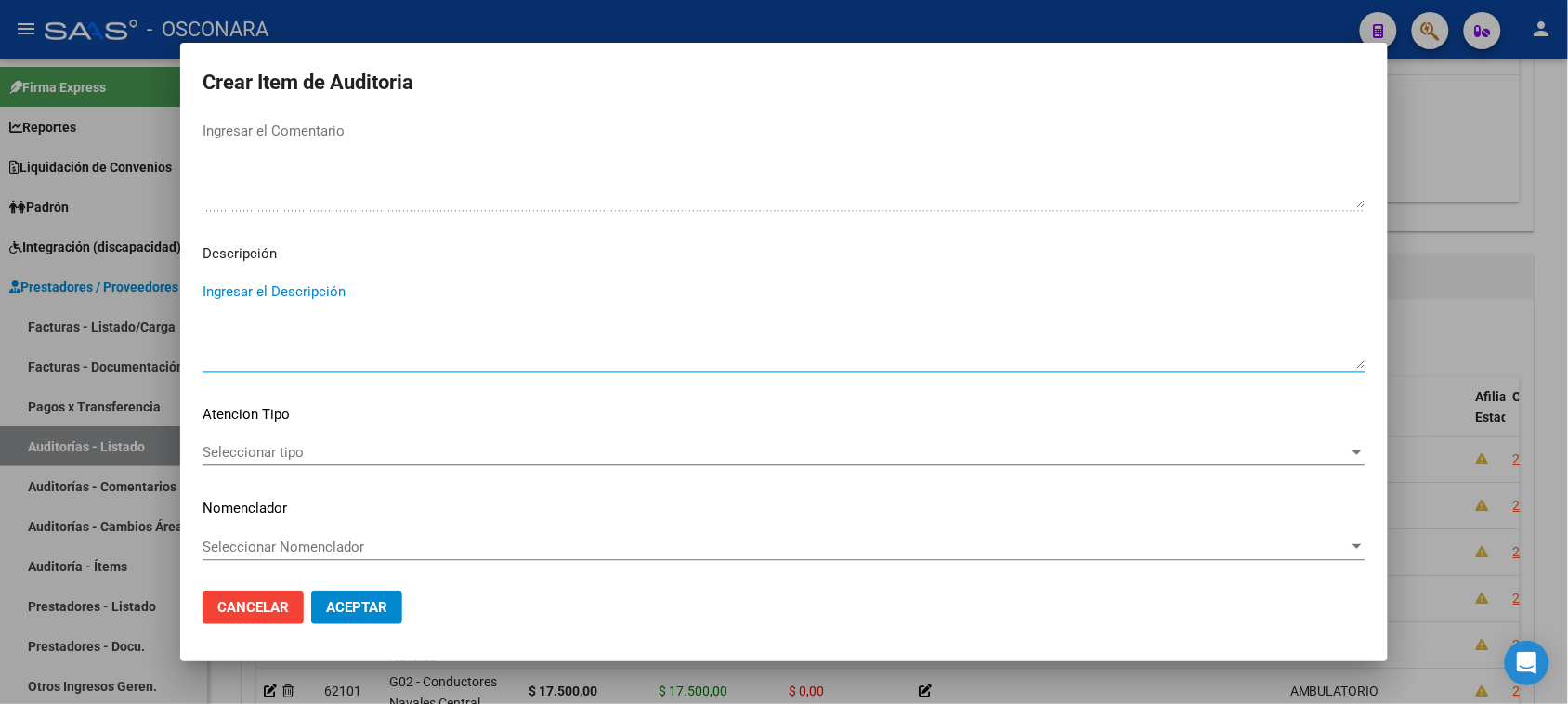
click at [312, 325] on textarea "Ingresar el Descripción" at bounding box center [784, 325] width 1162 height 87
click at [246, 453] on span "Seleccionar tipo" at bounding box center [776, 453] width 1146 height 17
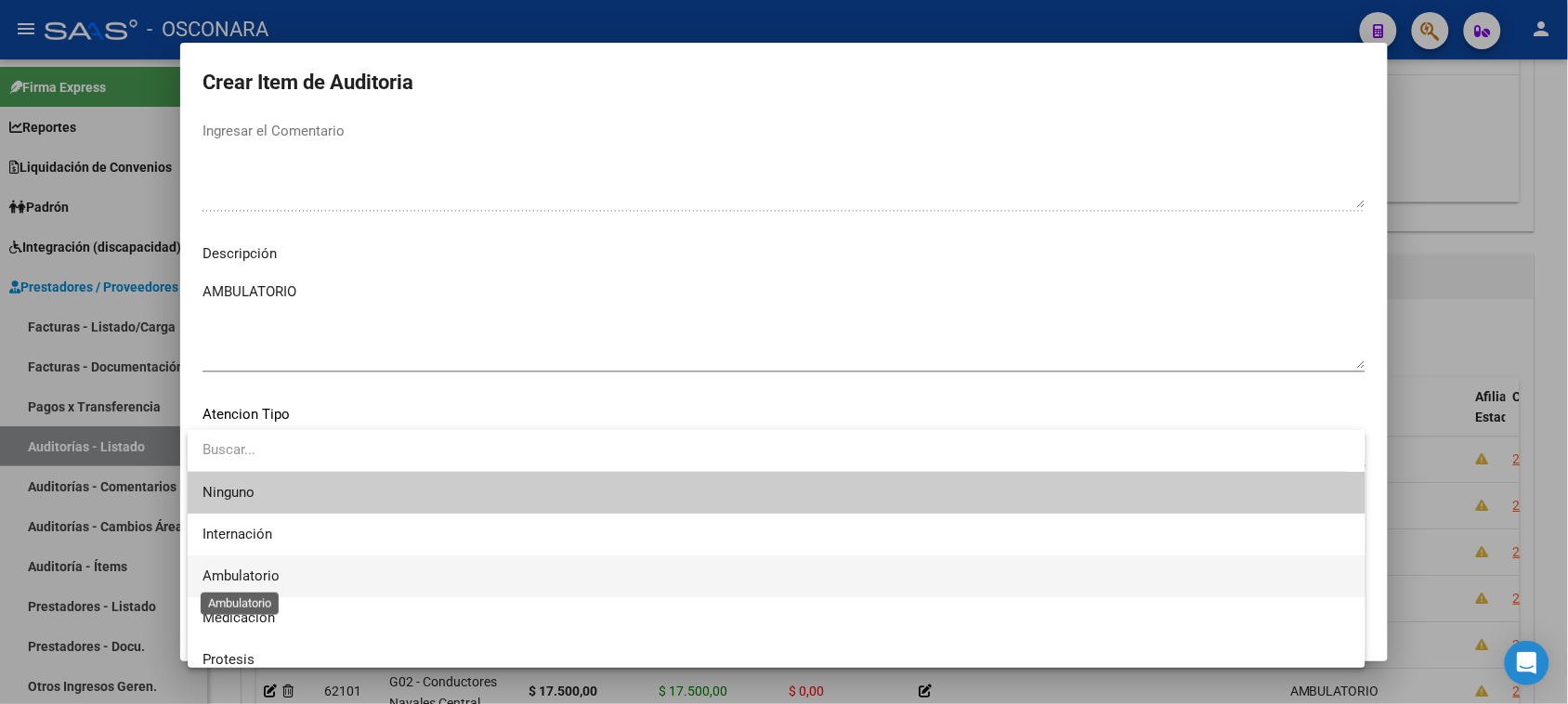
click at [276, 578] on span "Ambulatorio" at bounding box center [241, 576] width 77 height 17
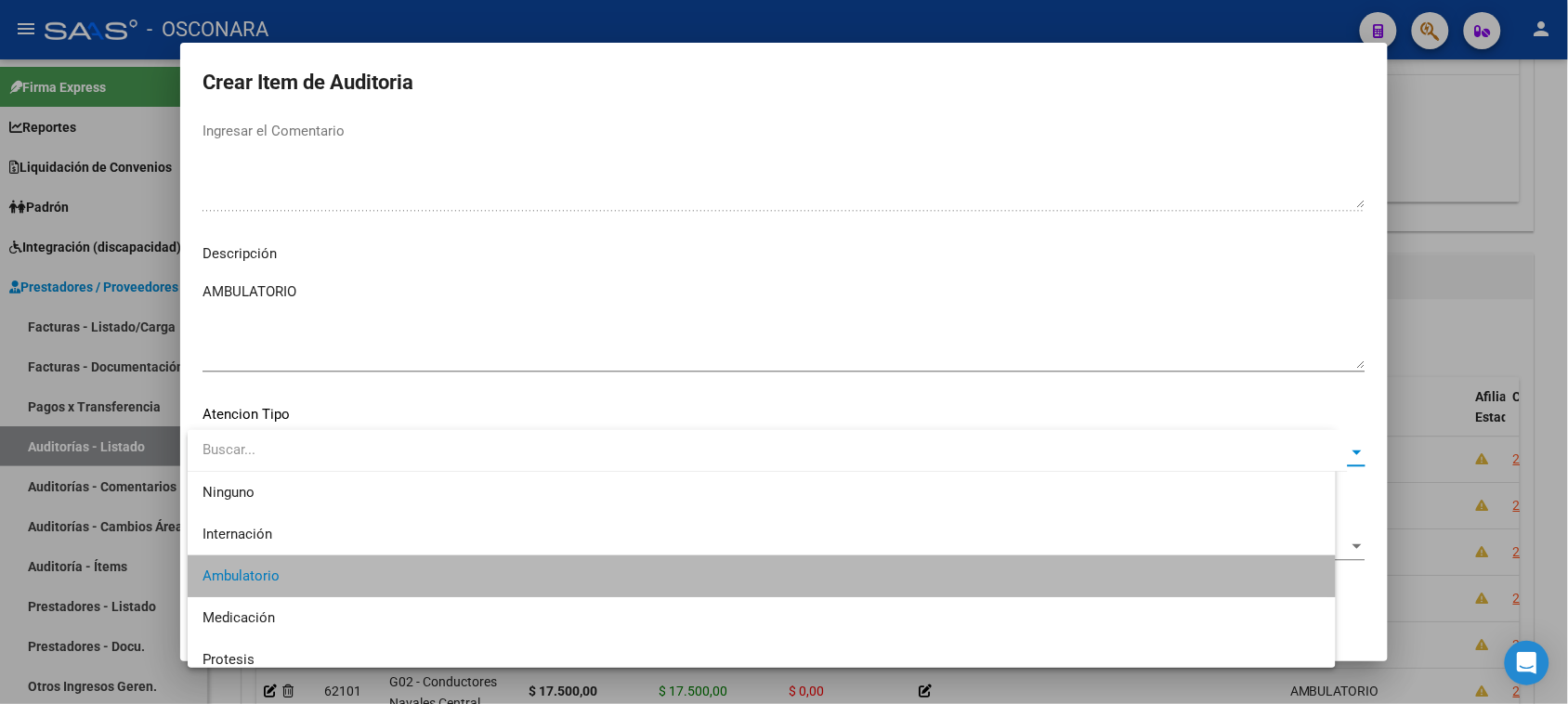
click at [353, 606] on span "Aceptar" at bounding box center [356, 607] width 62 height 17
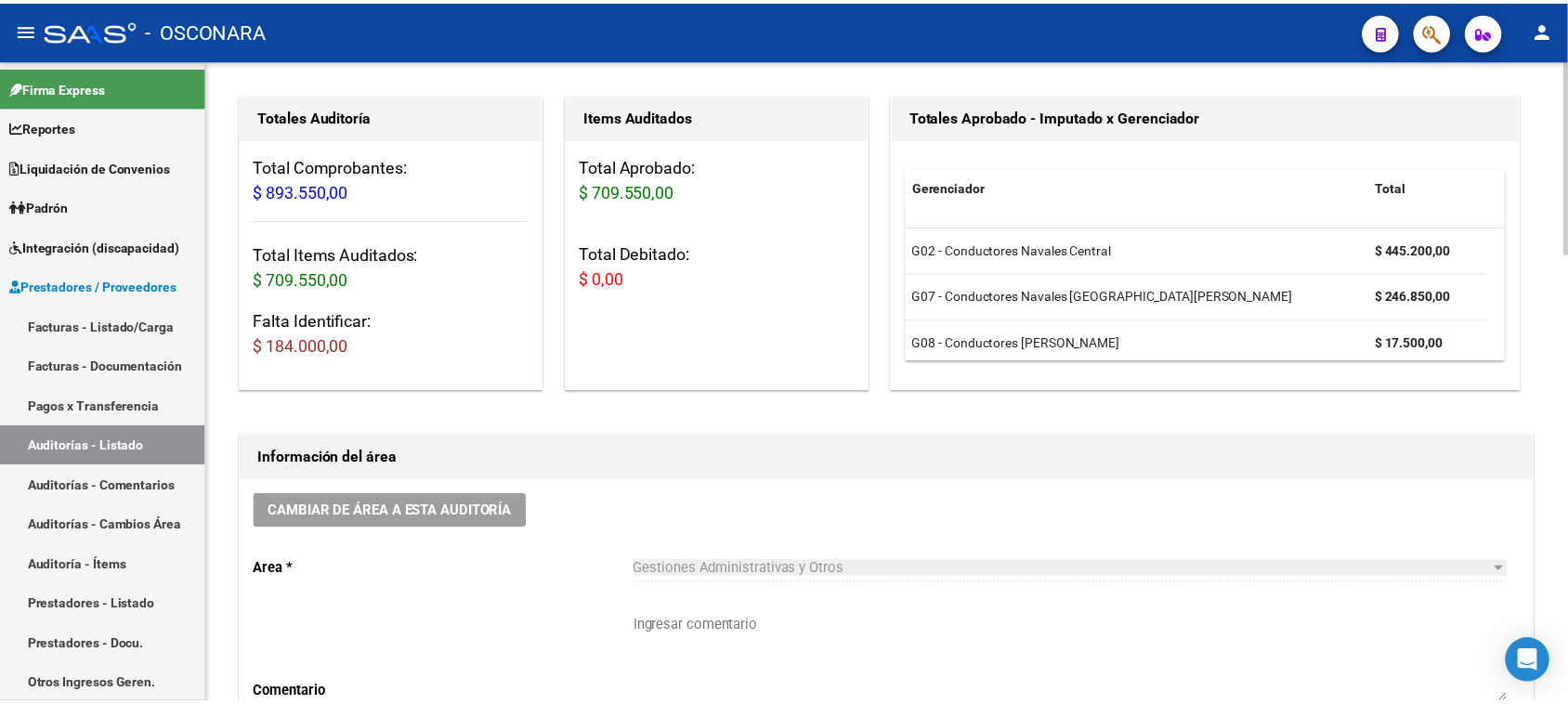
scroll to position [0, 0]
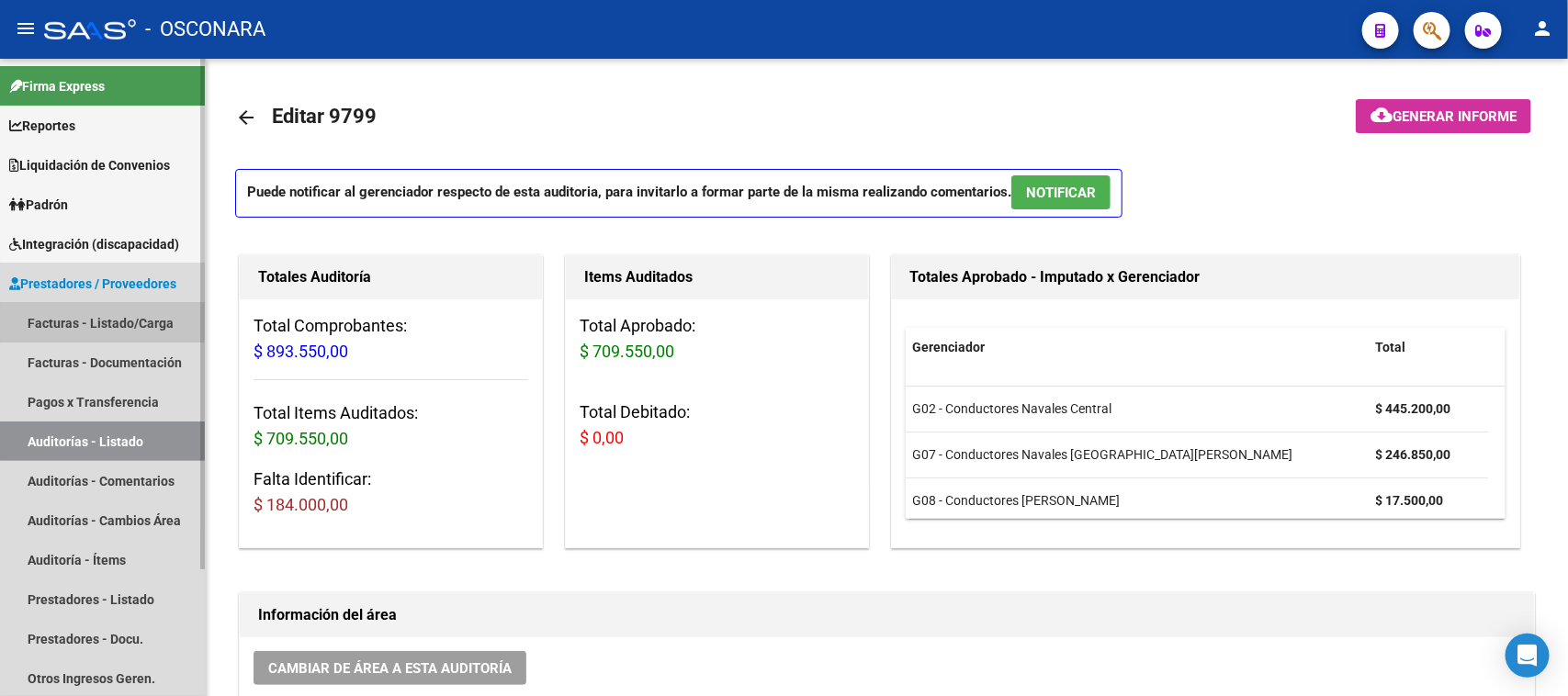
click at [71, 317] on link "Facturas - Listado/Carga" at bounding box center [102, 322] width 205 height 39
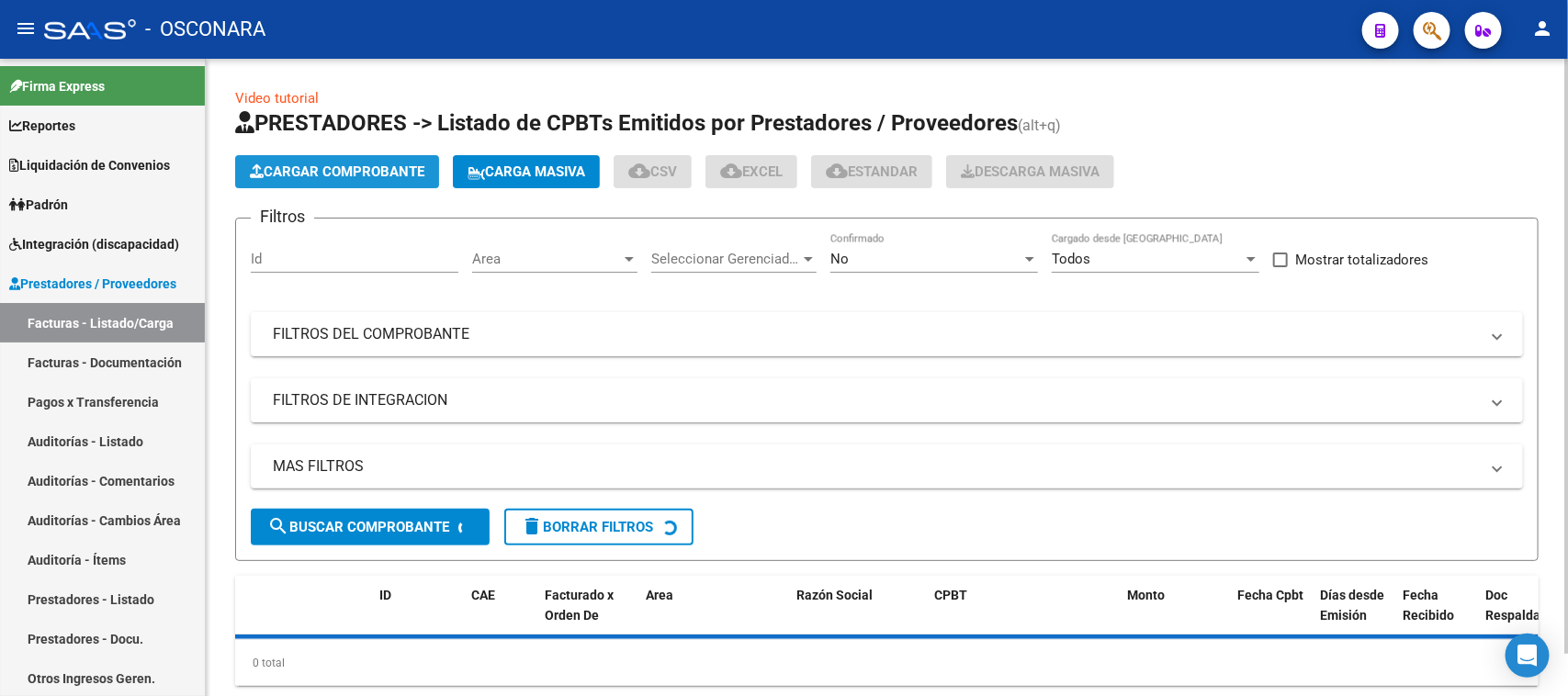
click at [300, 168] on span "Cargar Comprobante" at bounding box center [337, 171] width 174 height 17
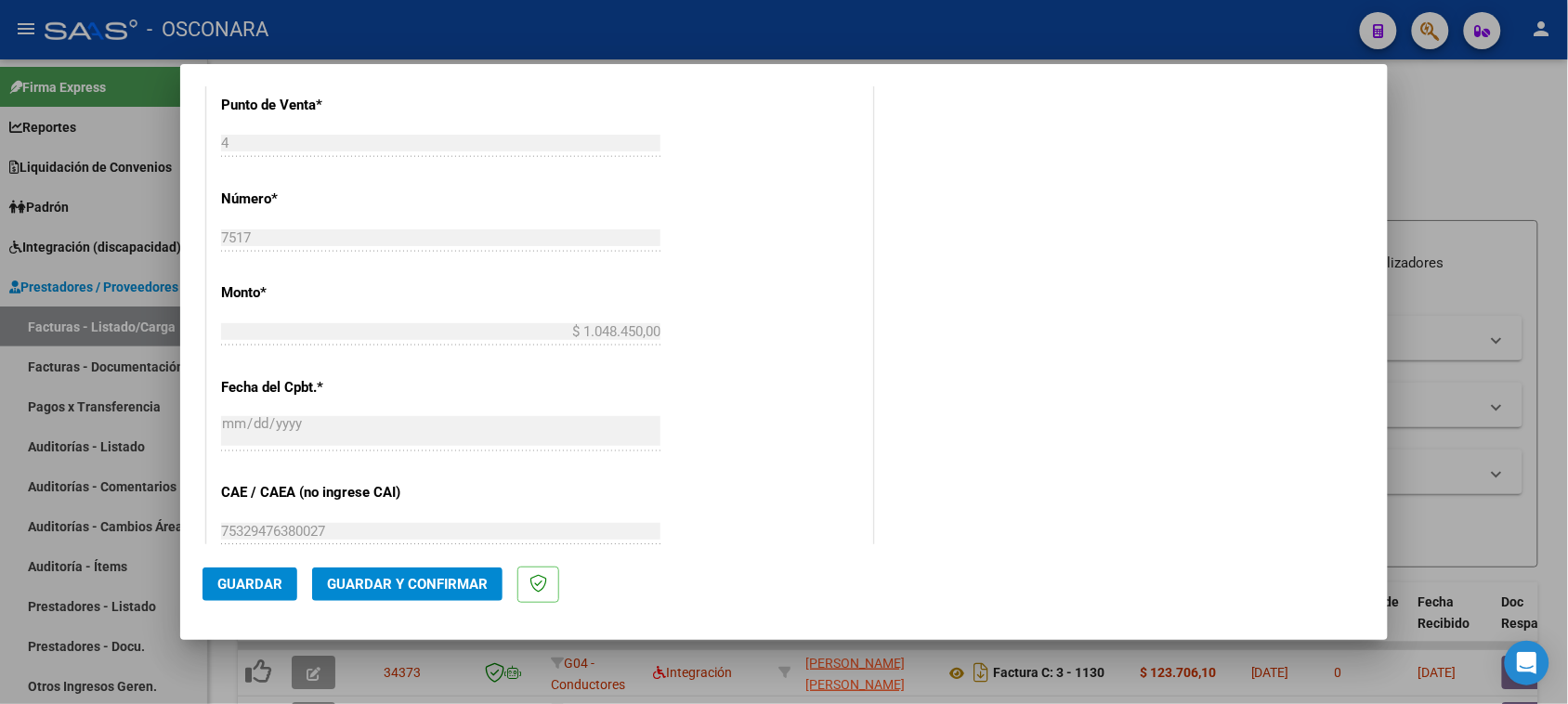
scroll to position [1190, 0]
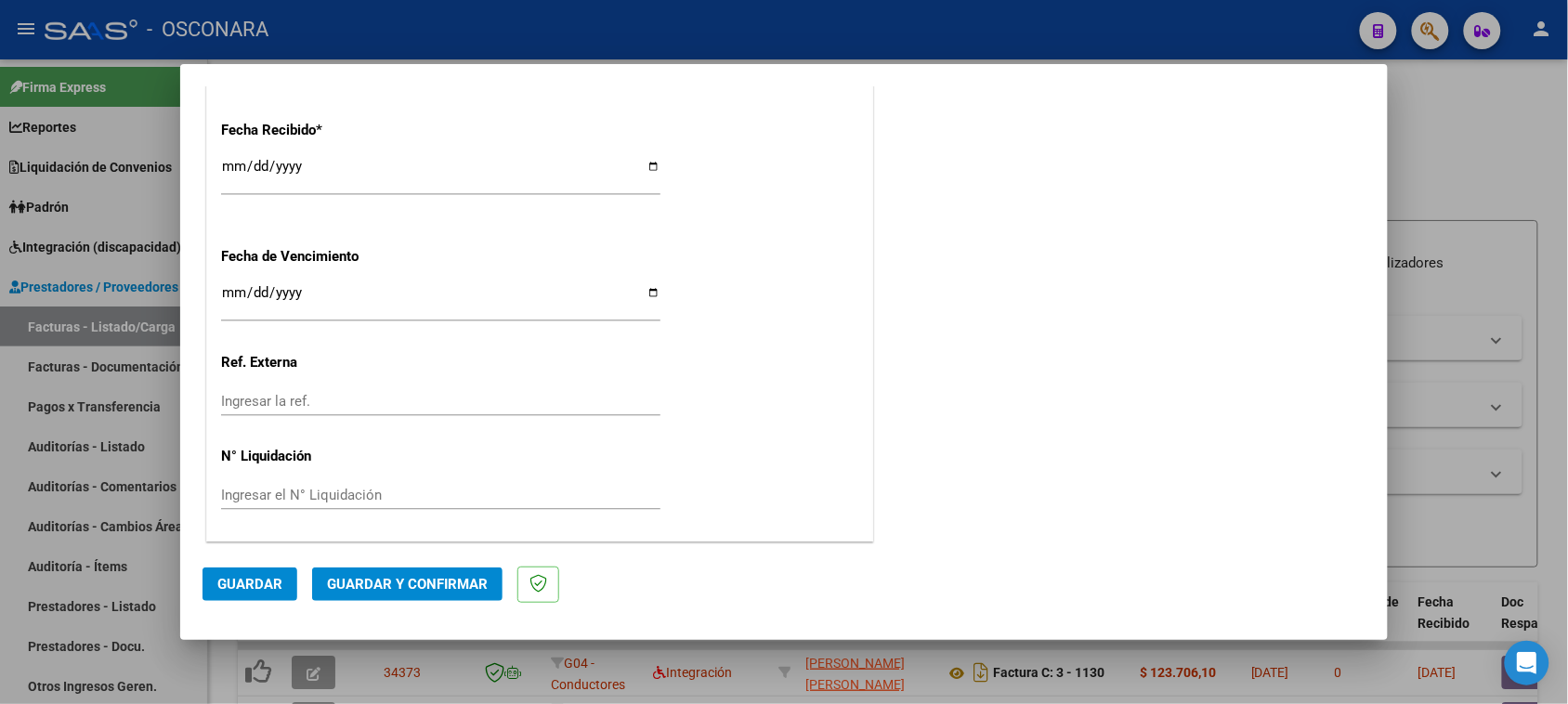
click at [393, 587] on span "Guardar y Confirmar" at bounding box center [407, 585] width 161 height 17
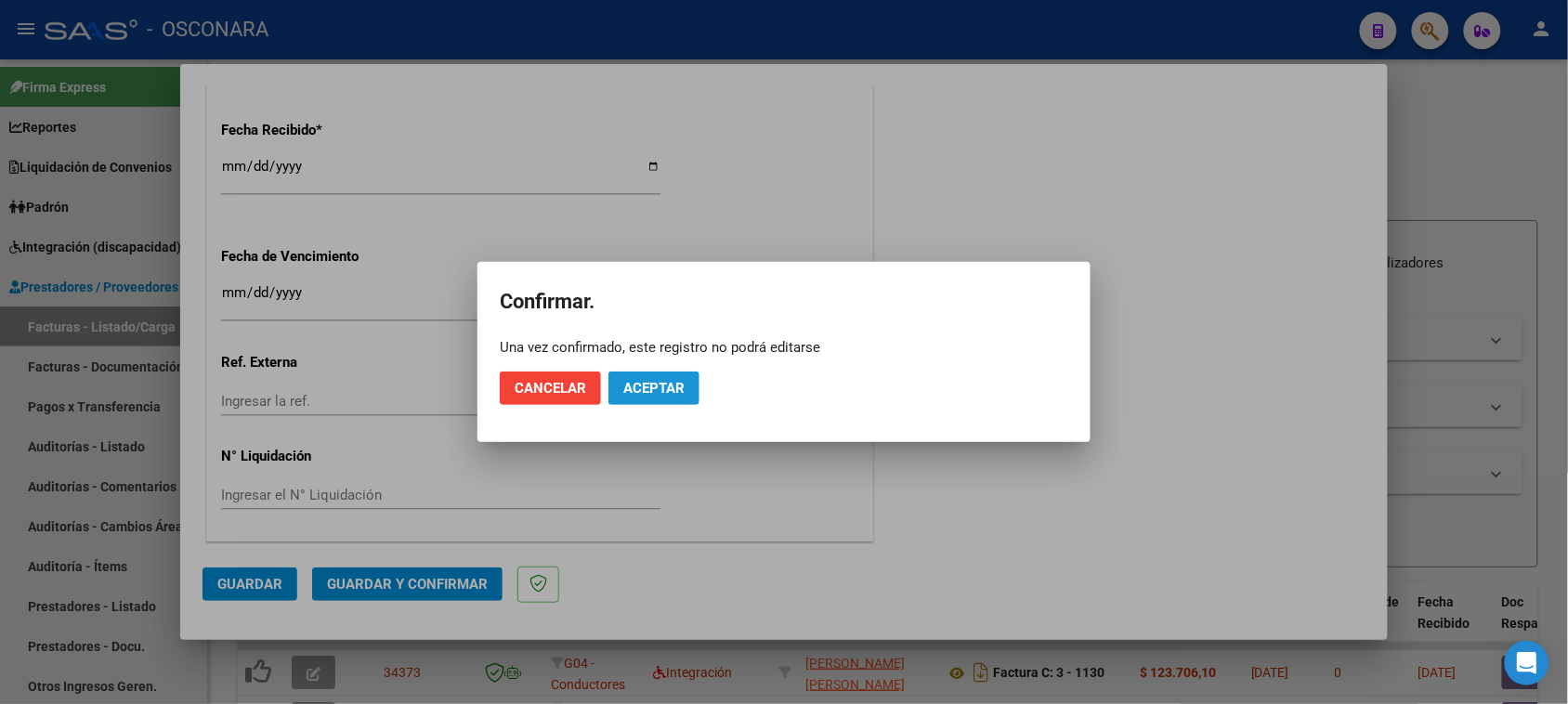
click at [658, 387] on span "Aceptar" at bounding box center [654, 388] width 62 height 17
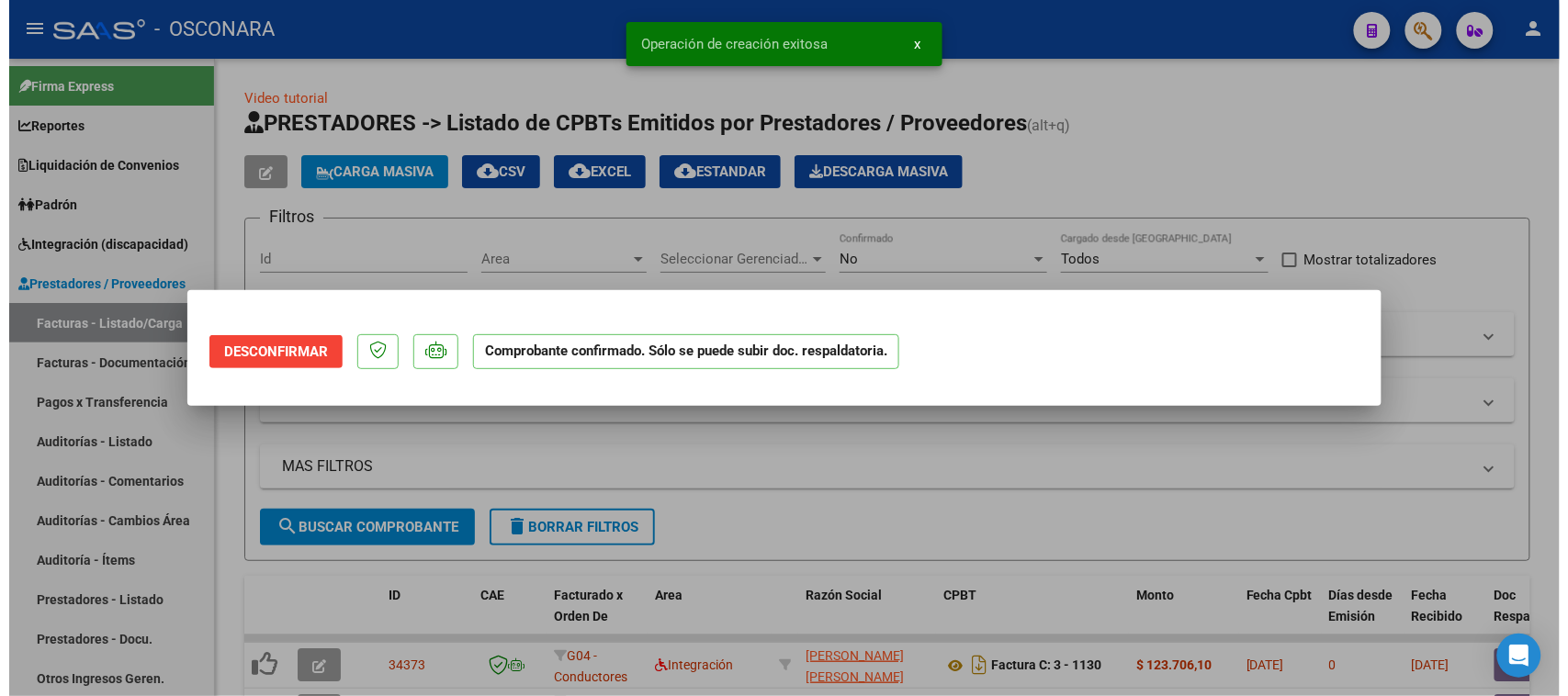
scroll to position [0, 0]
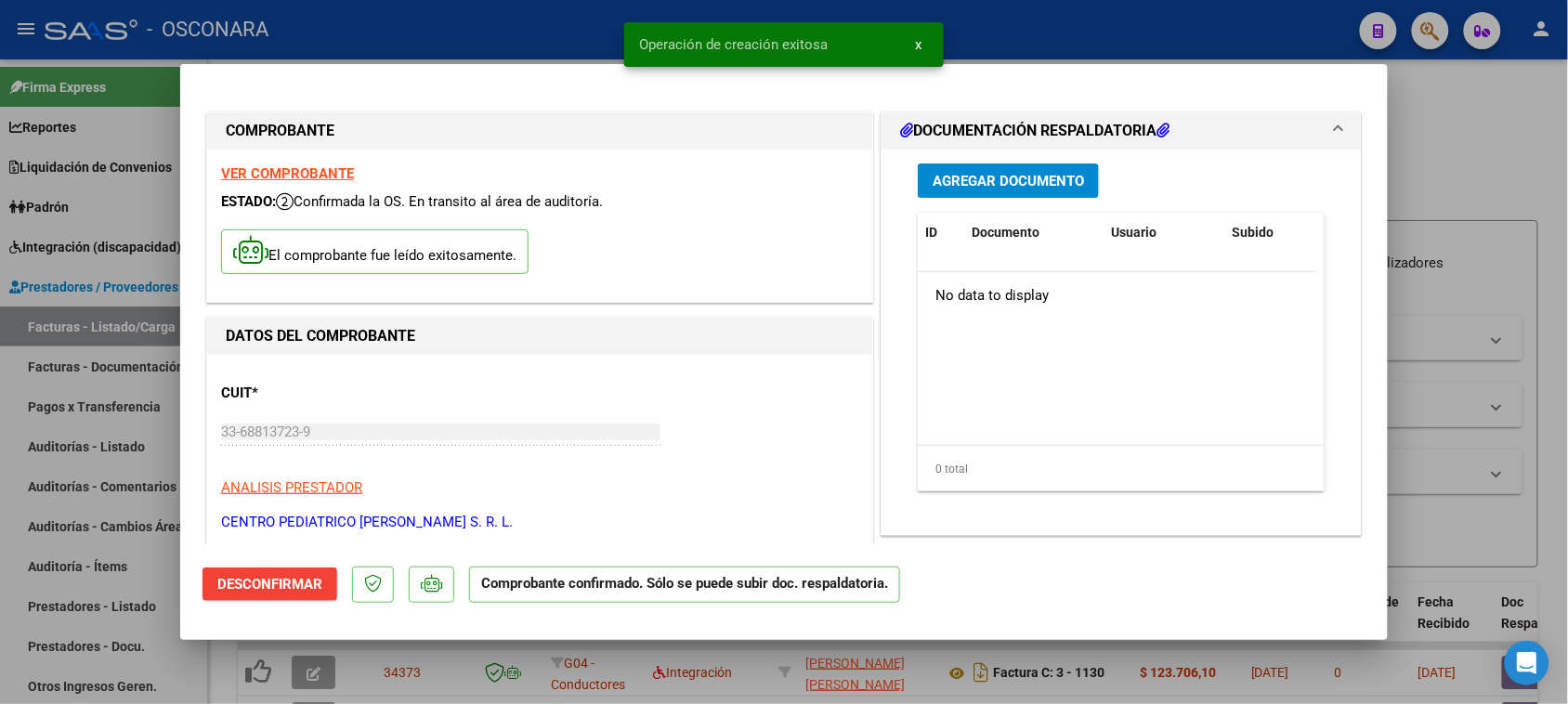
click at [1014, 168] on button "Agregar Documento" at bounding box center [1007, 181] width 181 height 34
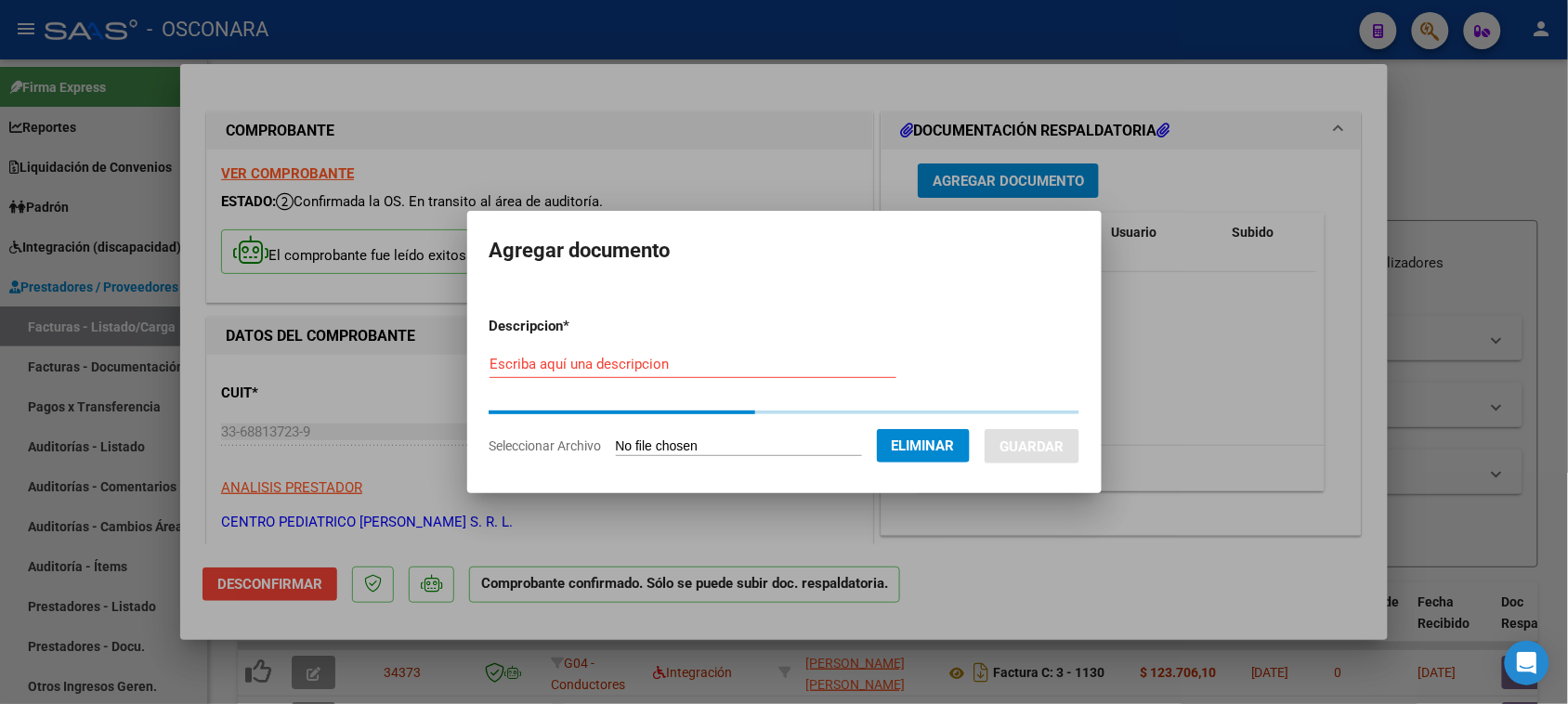
click at [526, 365] on input "Escriba aquí una descripcion" at bounding box center [693, 364] width 406 height 17
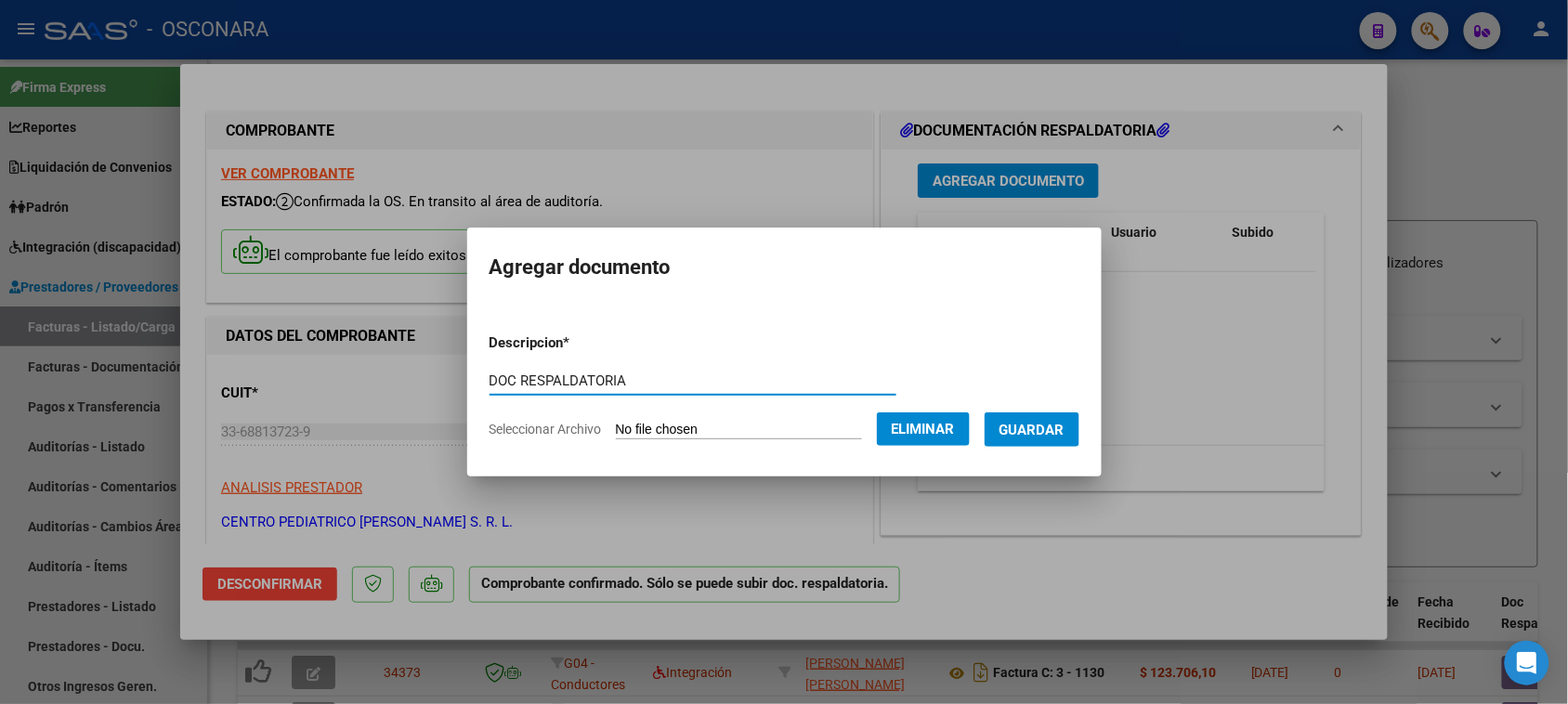
click at [1034, 415] on button "Guardar" at bounding box center [1032, 429] width 95 height 34
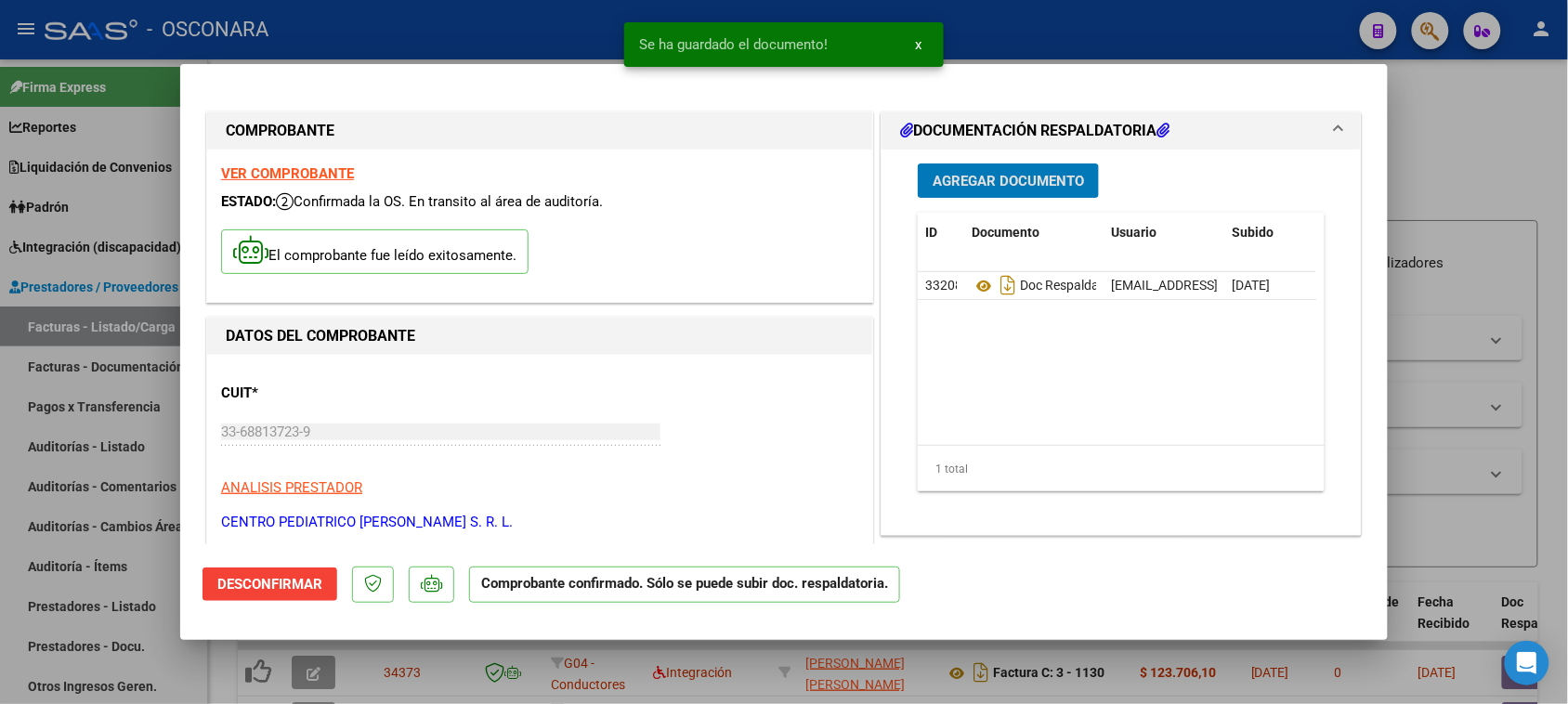
click at [1441, 147] on div at bounding box center [784, 352] width 1568 height 704
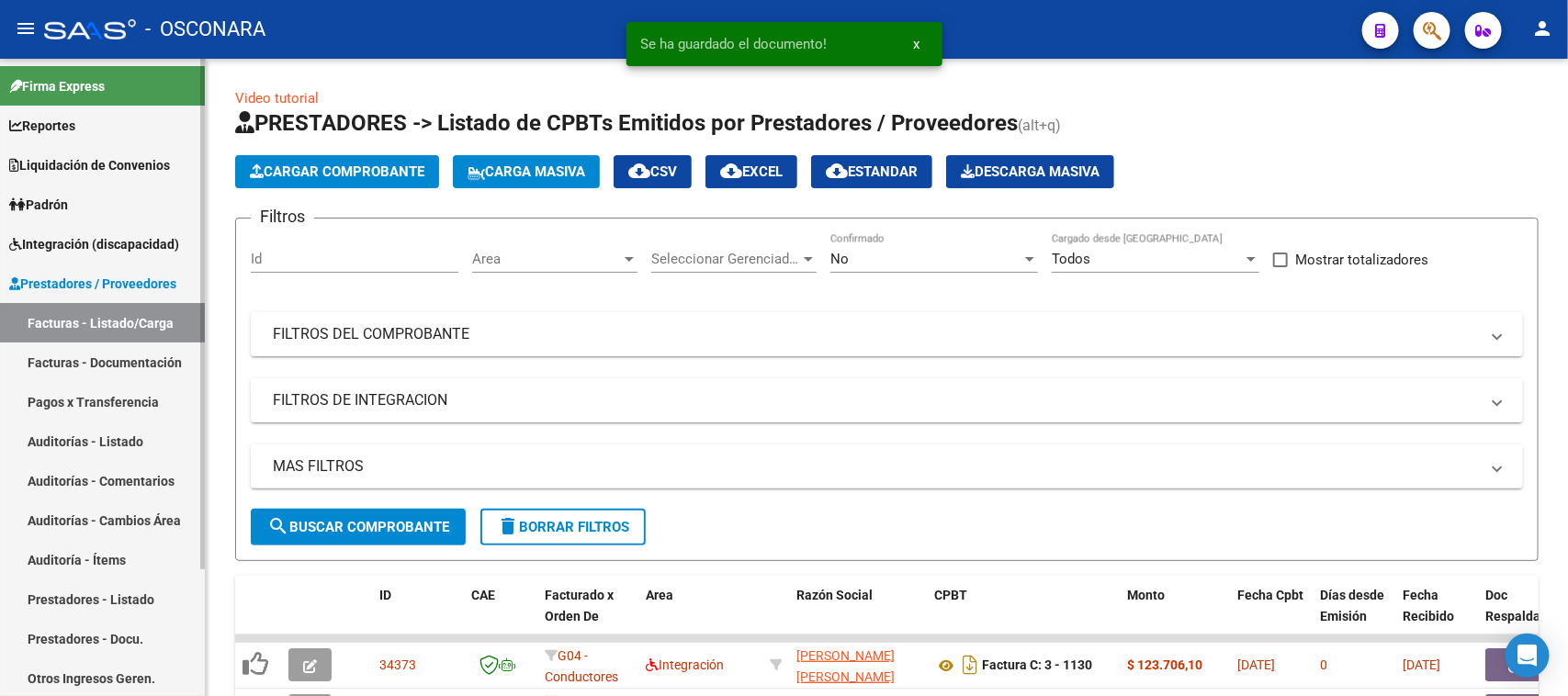
click at [95, 439] on link "Auditorías - Listado" at bounding box center [102, 441] width 205 height 39
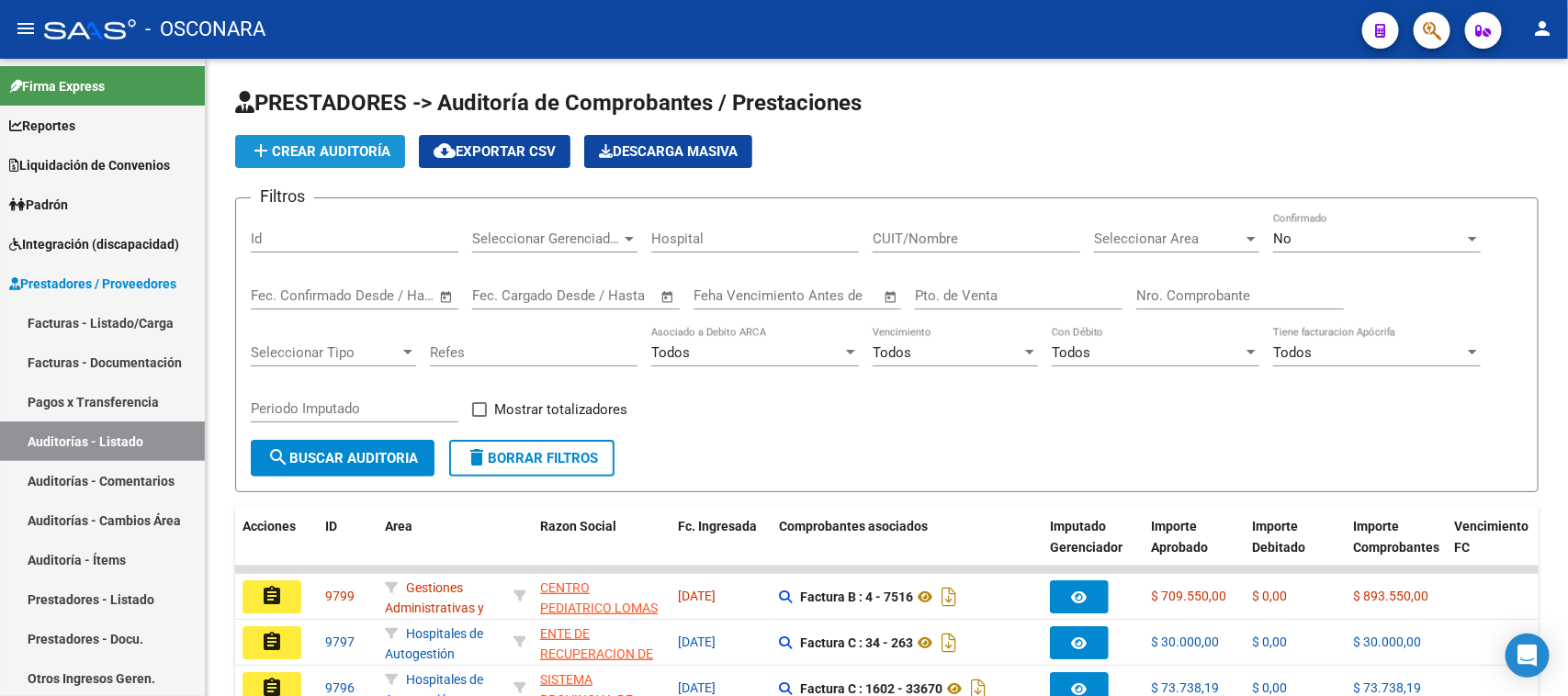
click at [301, 157] on button "add Crear Auditoría" at bounding box center [320, 151] width 170 height 33
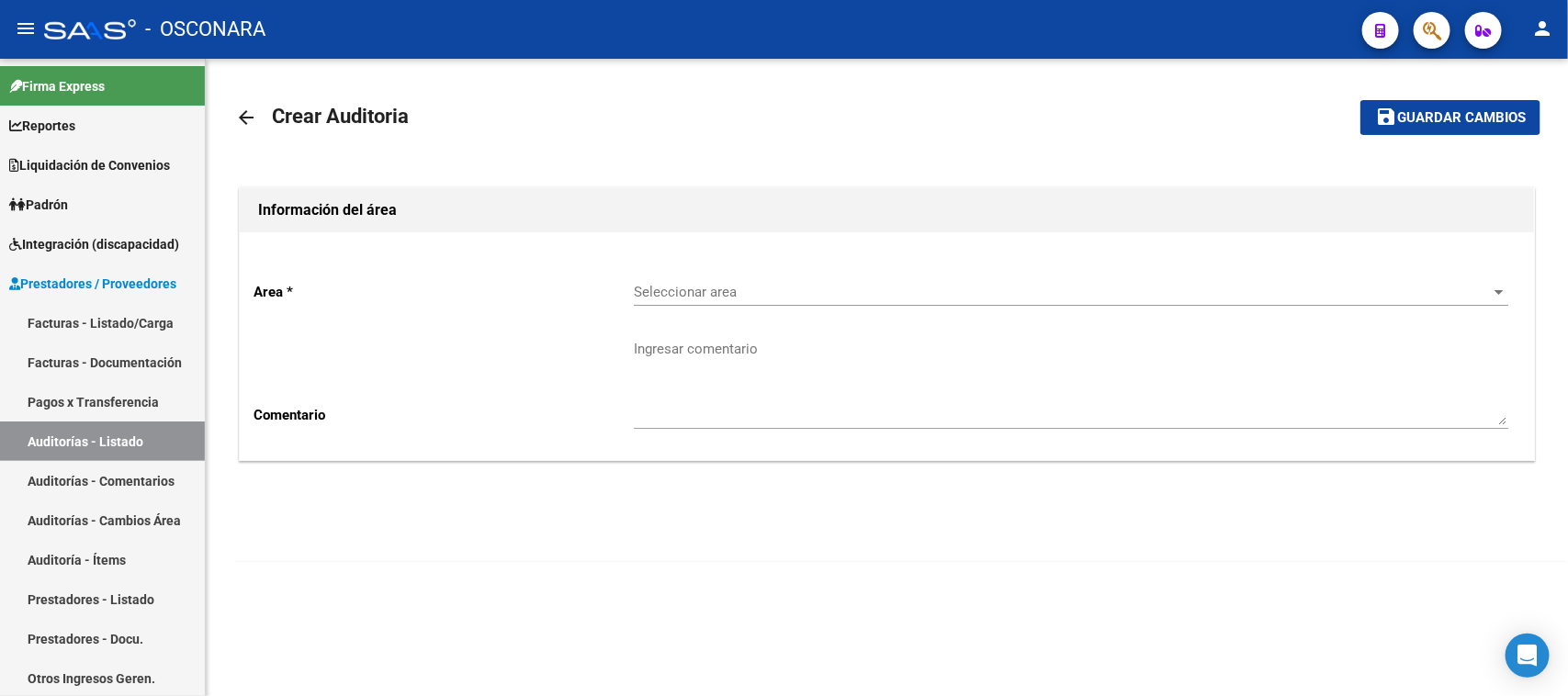
click at [772, 276] on div "Seleccionar area Seleccionar area" at bounding box center [1070, 286] width 874 height 39
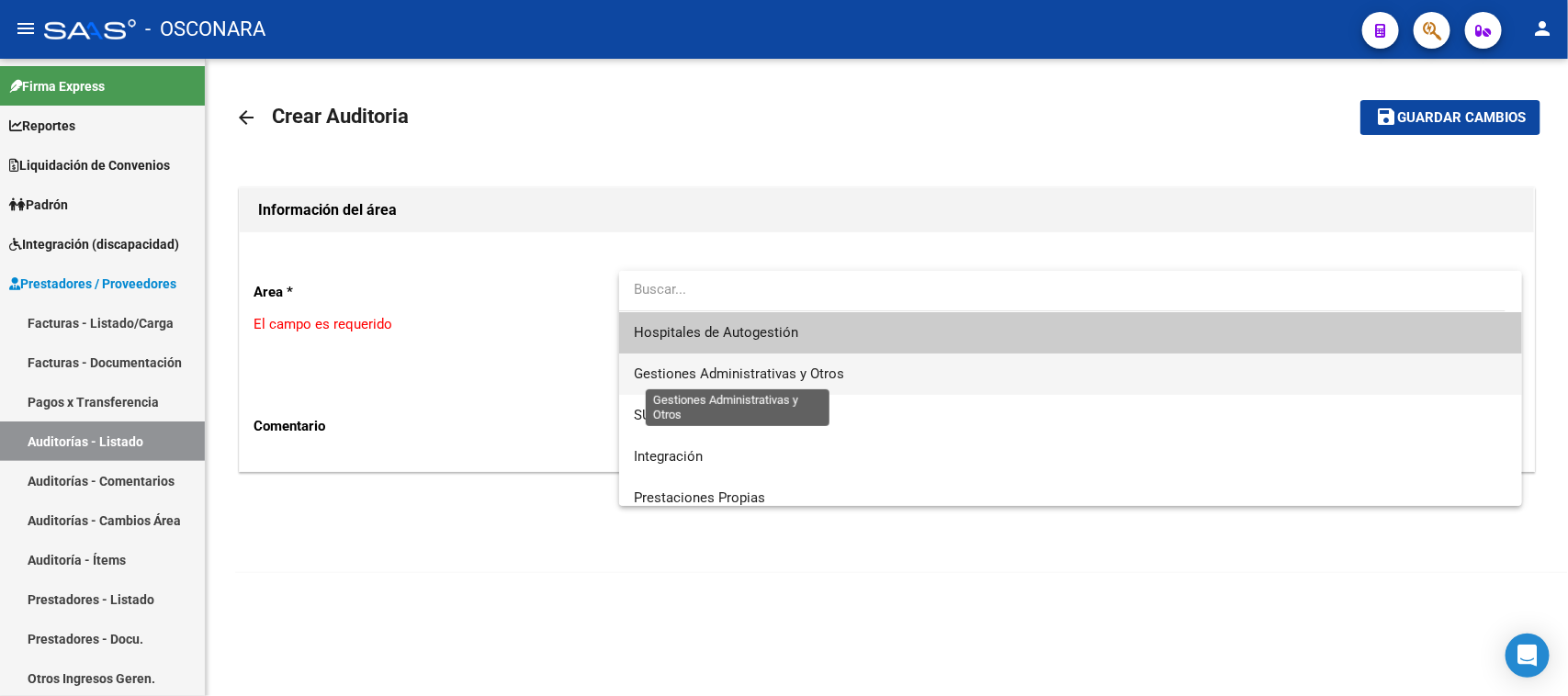
drag, startPoint x: 750, startPoint y: 375, endPoint x: 725, endPoint y: 452, distance: 81.0
click at [750, 374] on span "Gestiones Administrativas y Otros" at bounding box center [739, 374] width 210 height 17
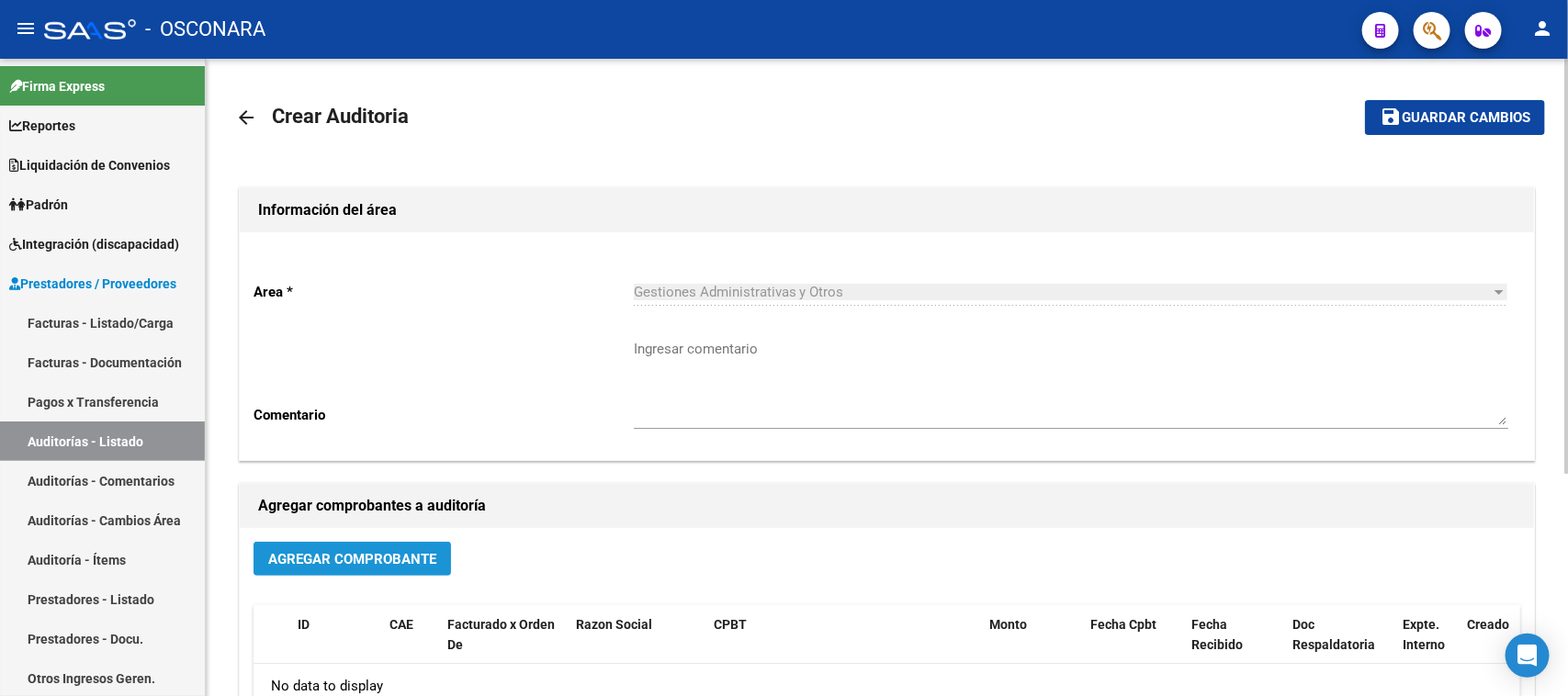
click at [377, 552] on span "Agregar Comprobante" at bounding box center [351, 559] width 168 height 17
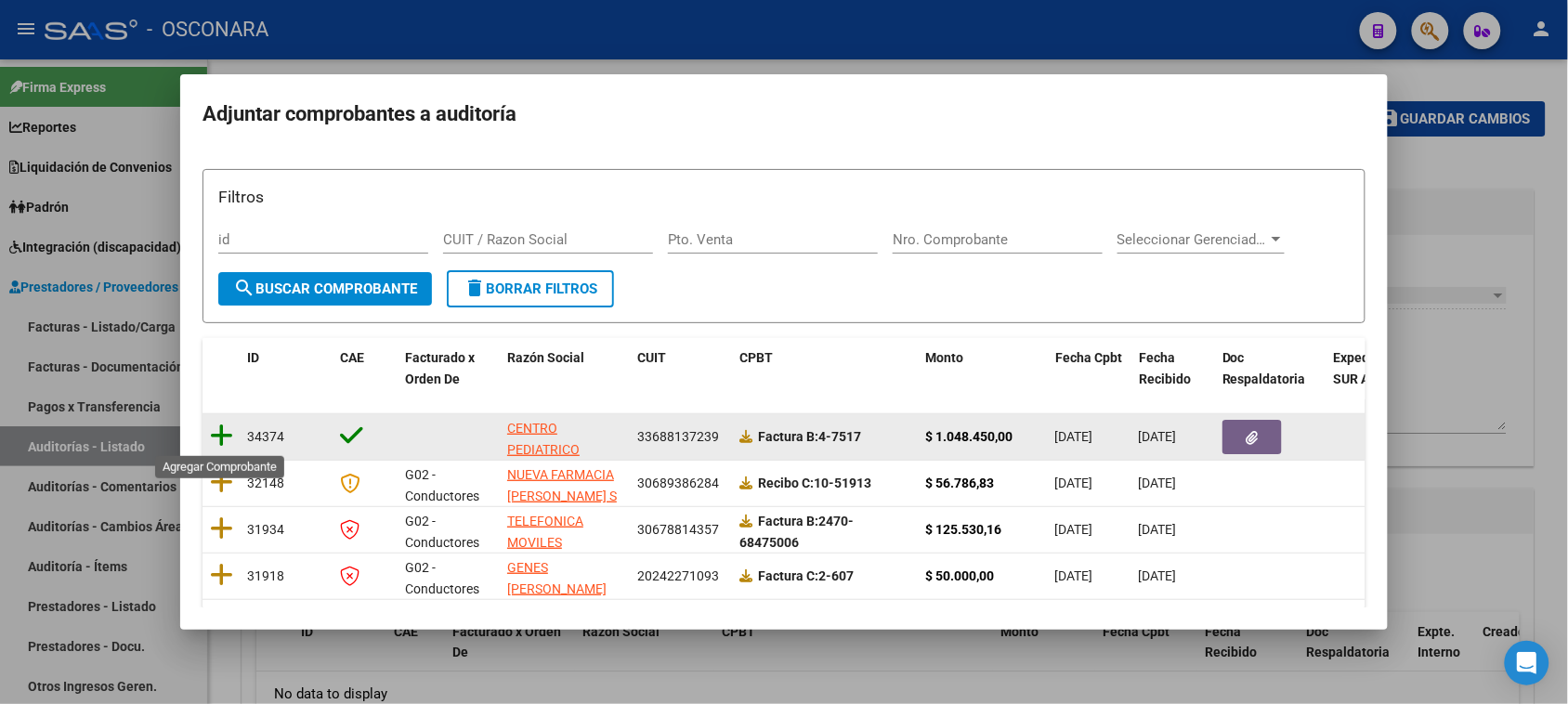
click at [227, 437] on icon at bounding box center [222, 435] width 24 height 26
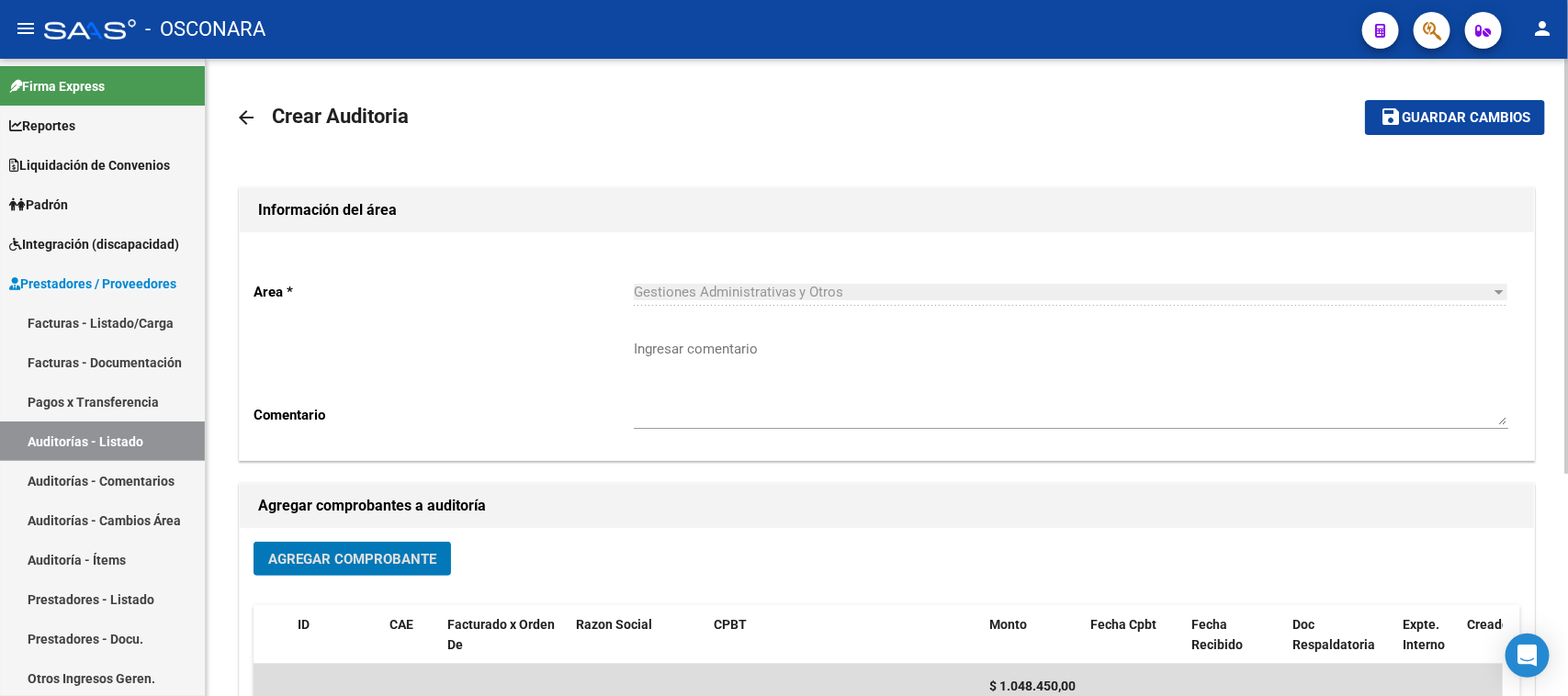
click at [1448, 115] on span "Guardar cambios" at bounding box center [1466, 119] width 128 height 17
